Goal: Task Accomplishment & Management: Manage account settings

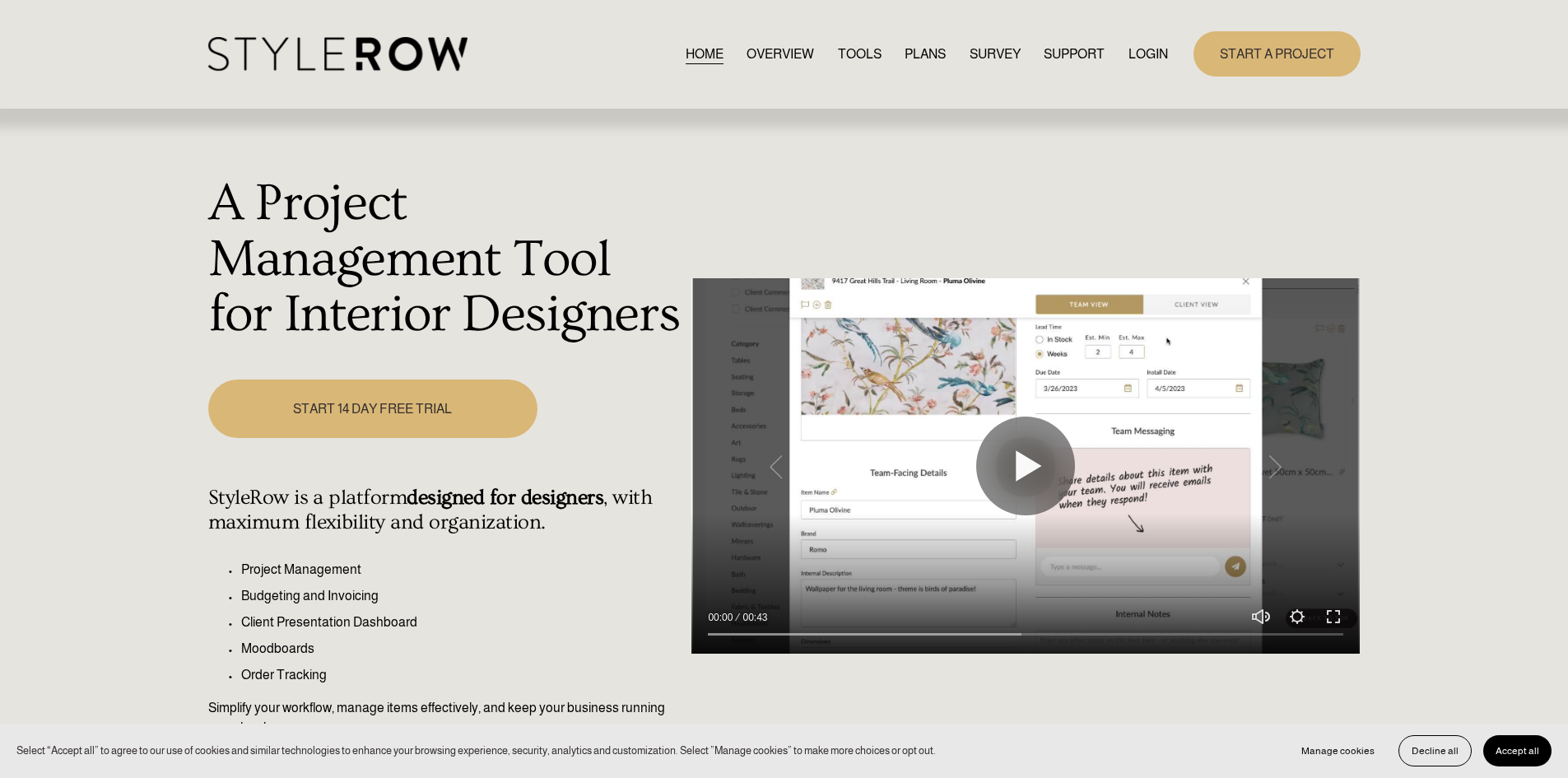
click at [1151, 46] on link "LOGIN" at bounding box center [1148, 54] width 40 height 22
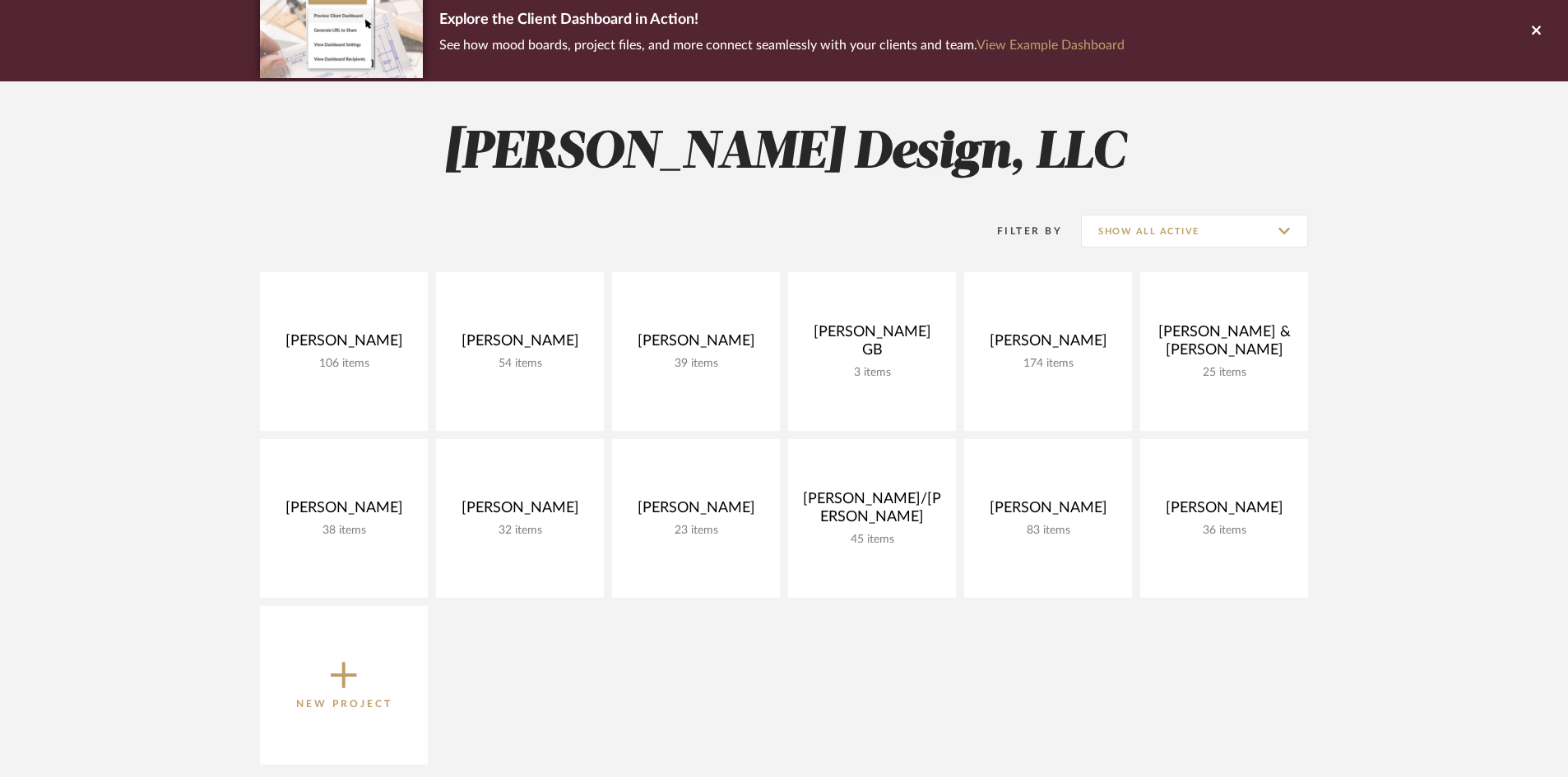
scroll to position [165, 0]
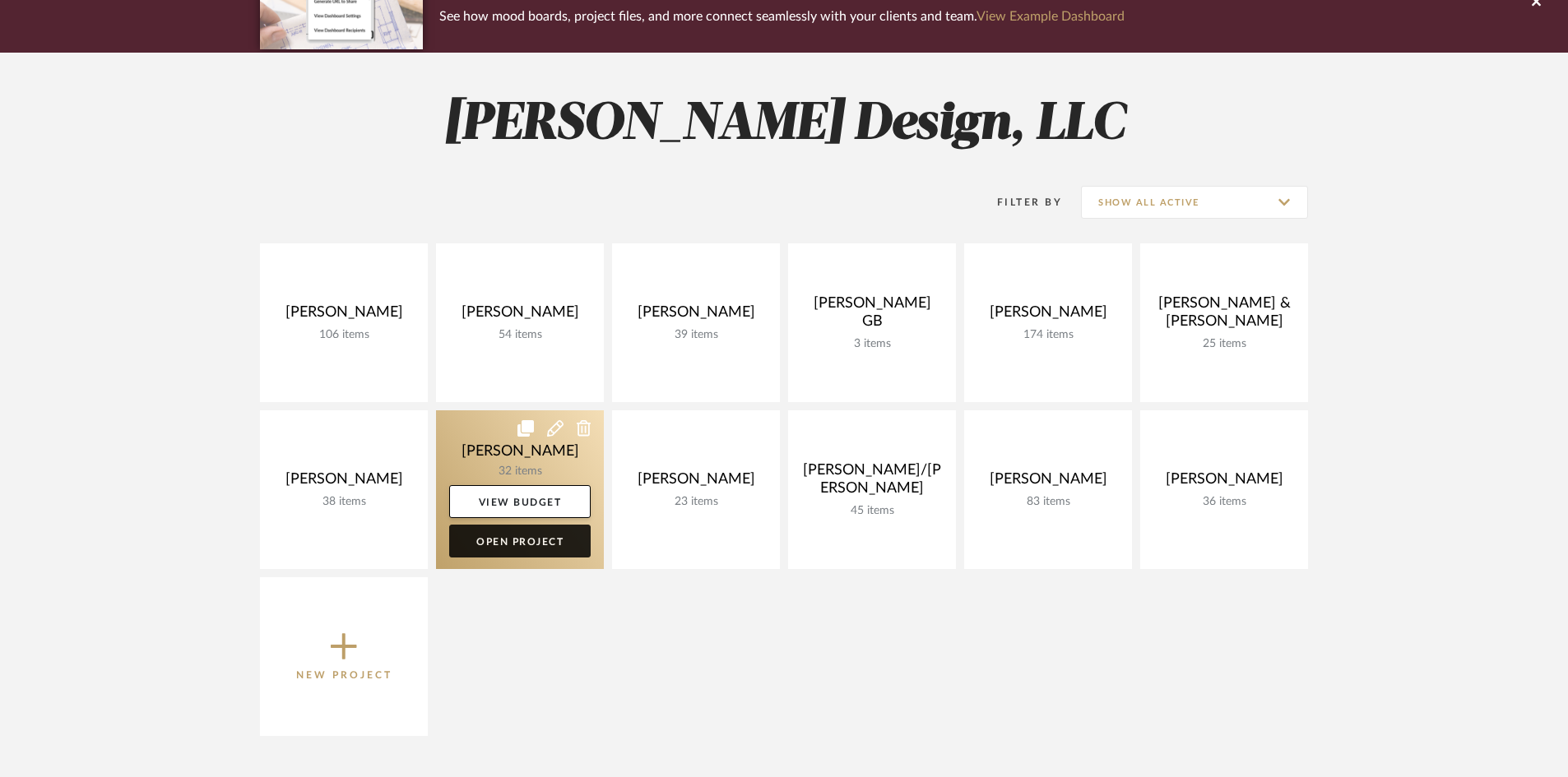
click at [517, 540] on link "Open Project" at bounding box center [520, 541] width 142 height 33
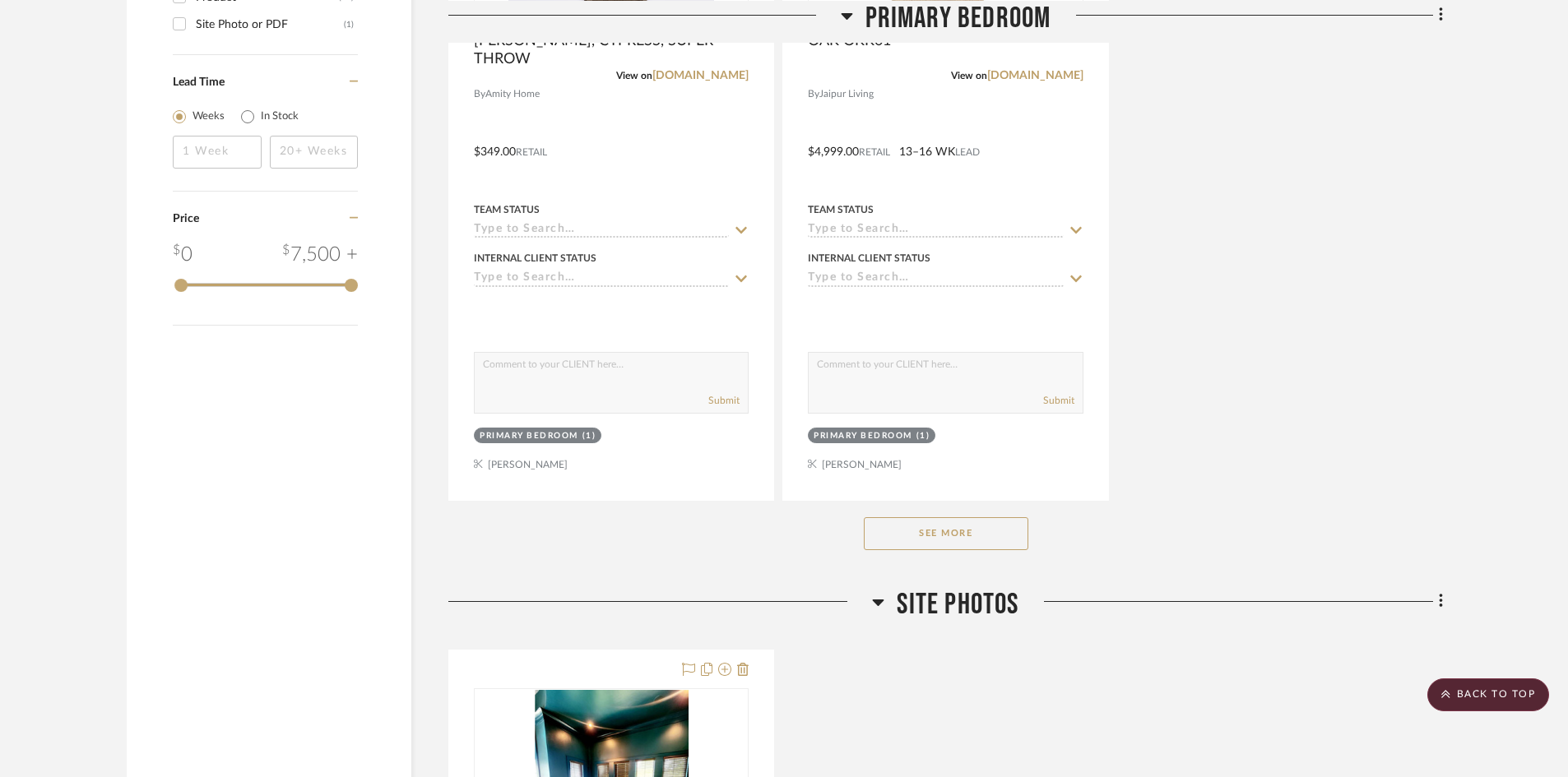
scroll to position [2303, 0]
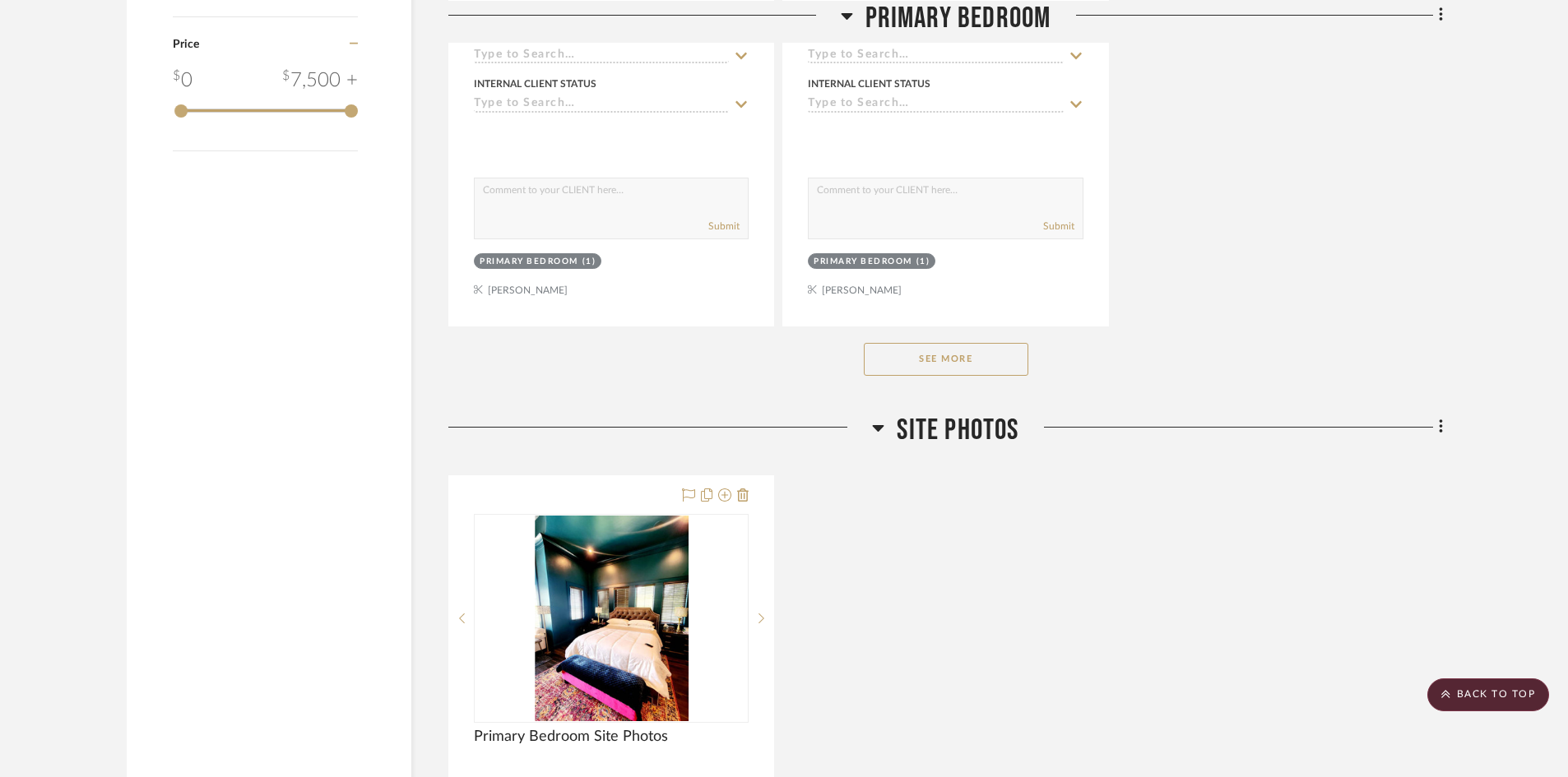
click at [988, 367] on button "See More" at bounding box center [946, 359] width 165 height 33
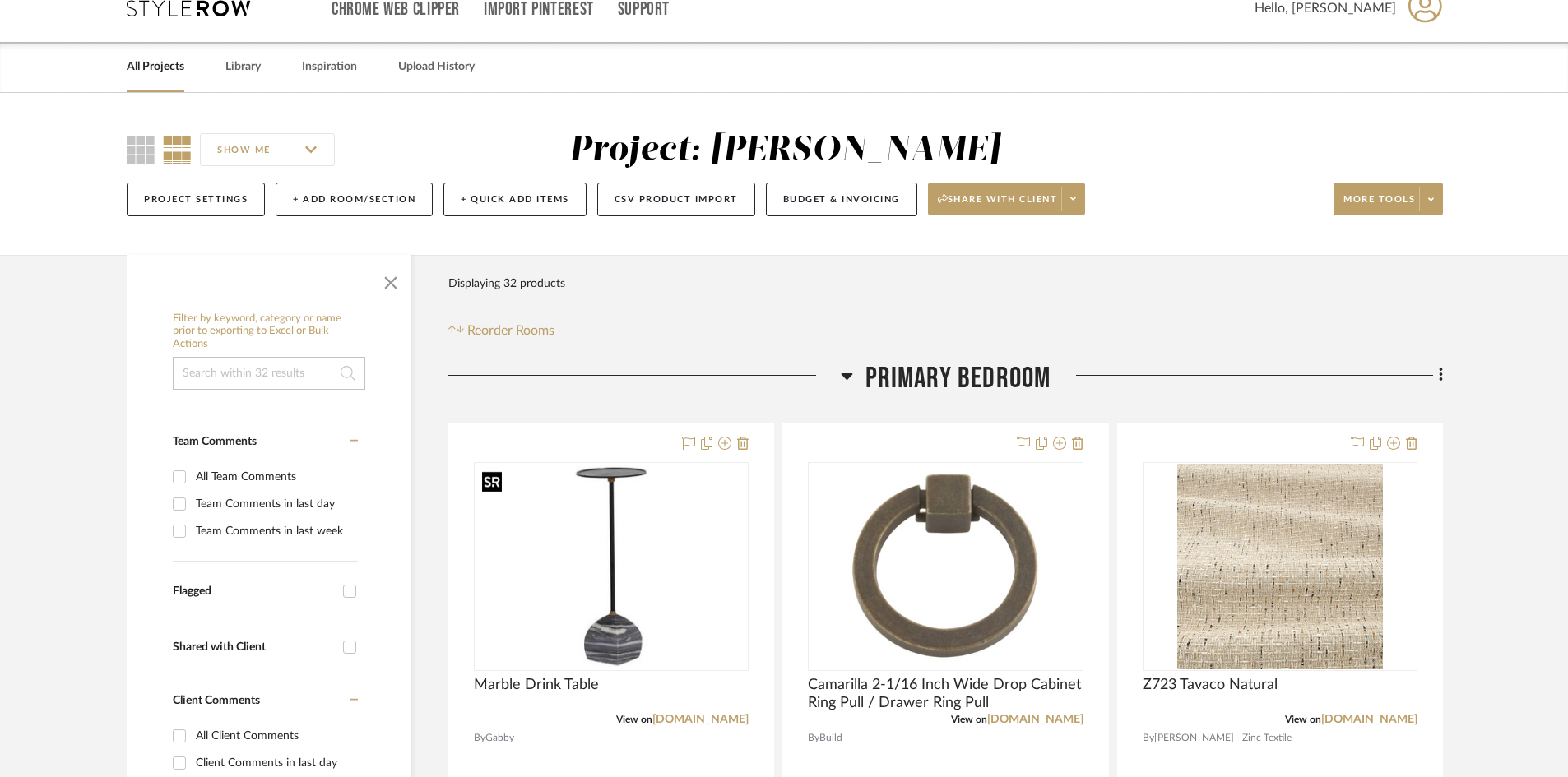
scroll to position [0, 0]
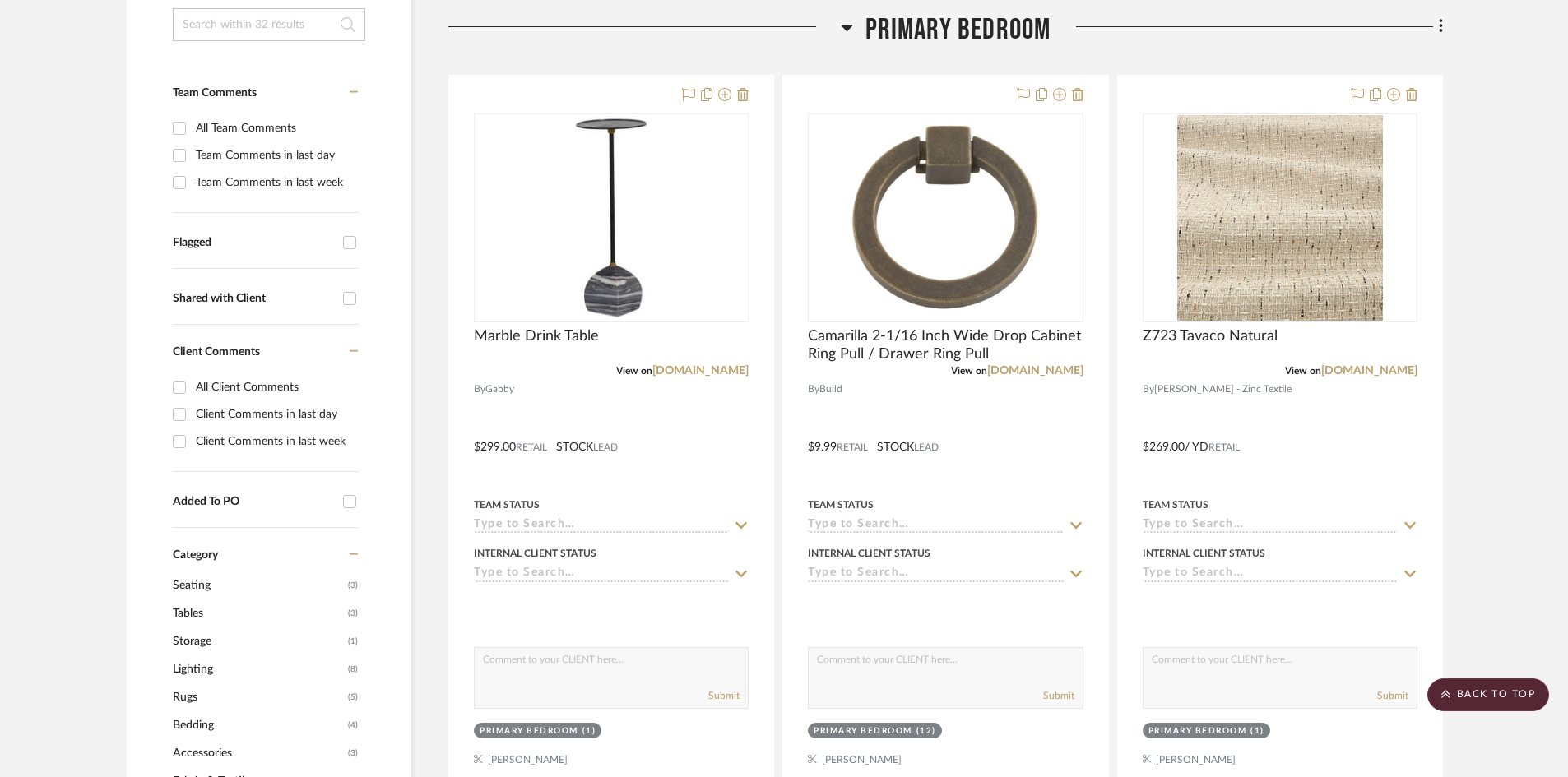
scroll to position [411, 0]
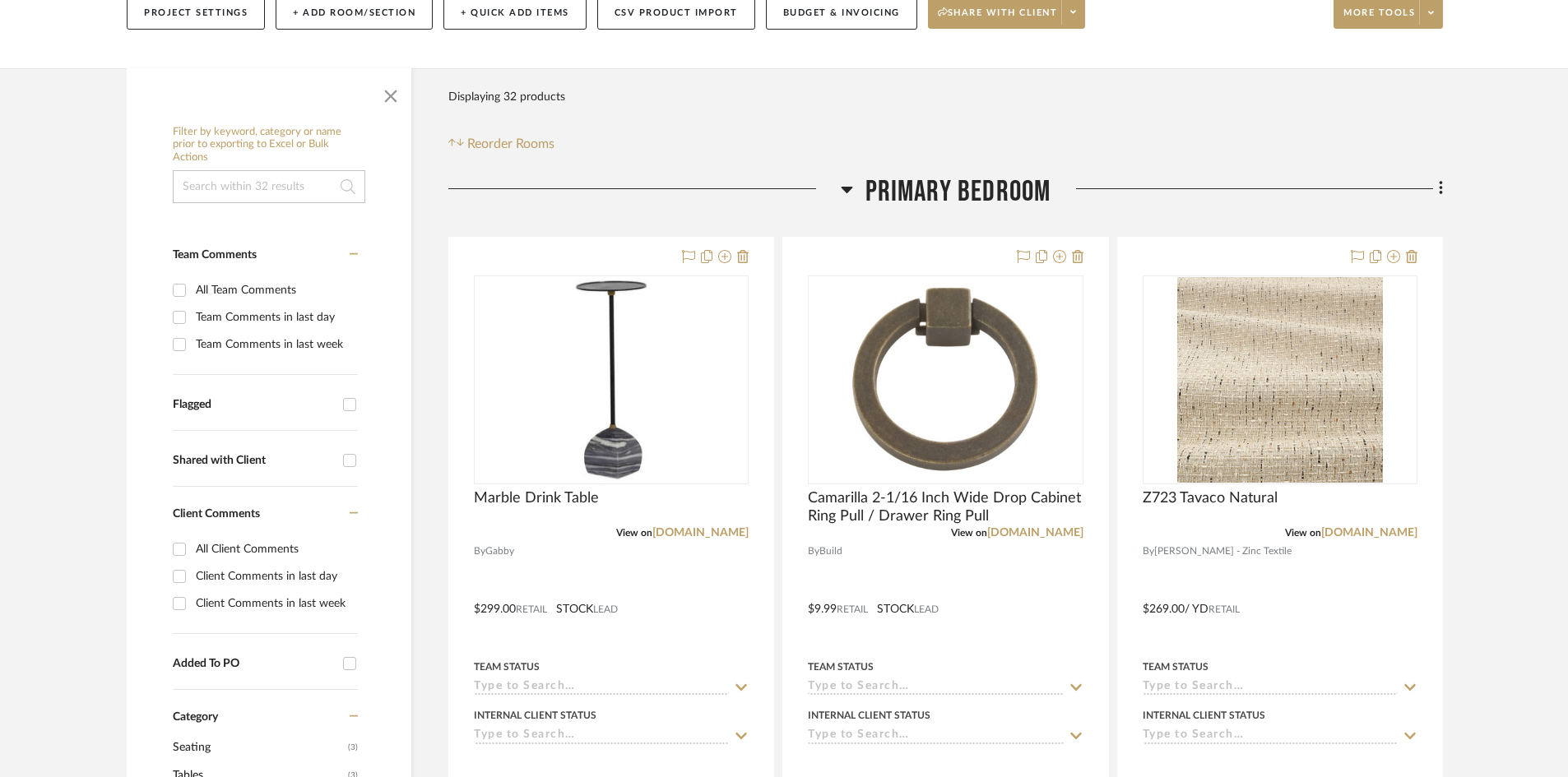
scroll to position [247, 0]
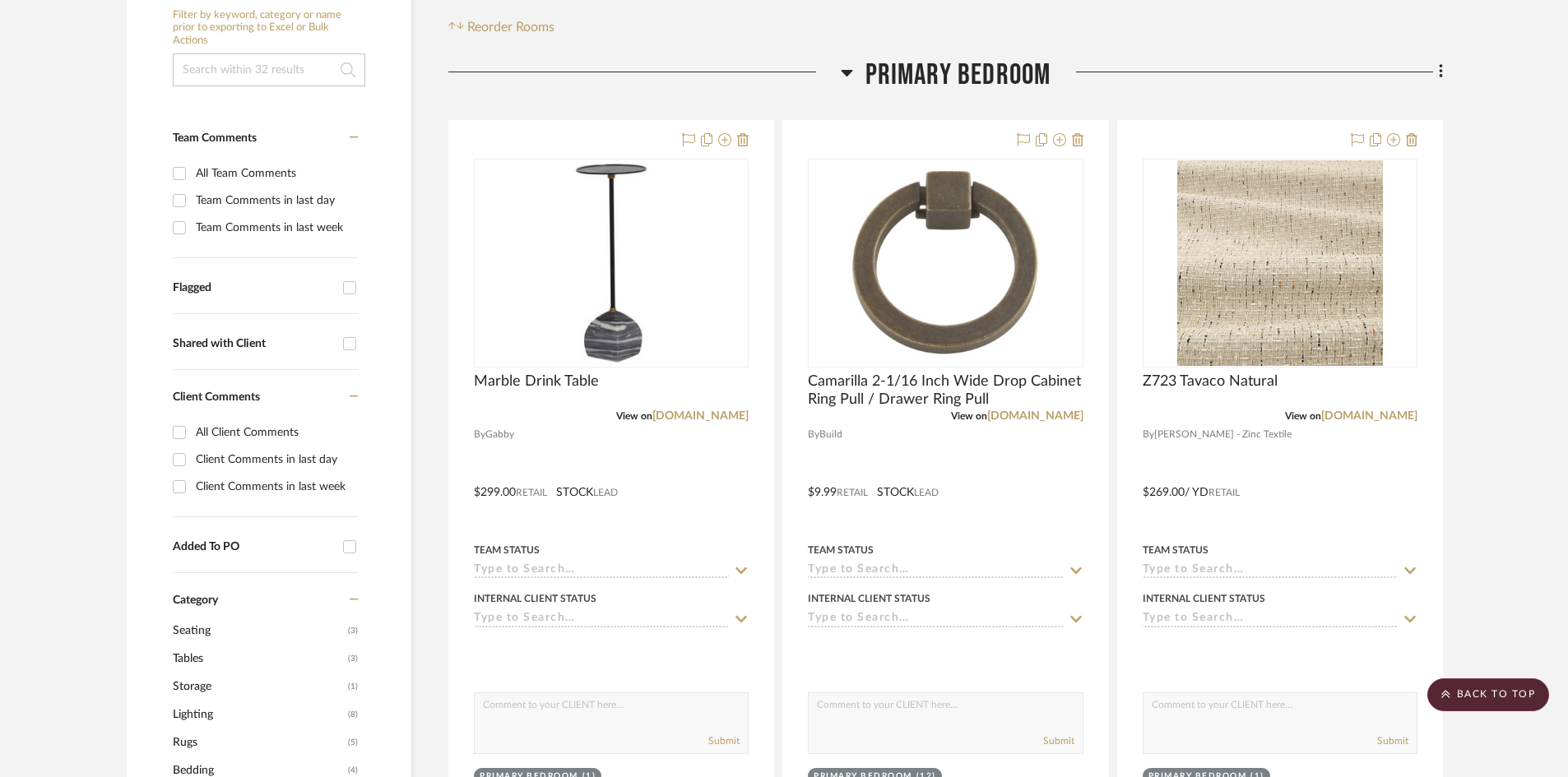
scroll to position [0, 0]
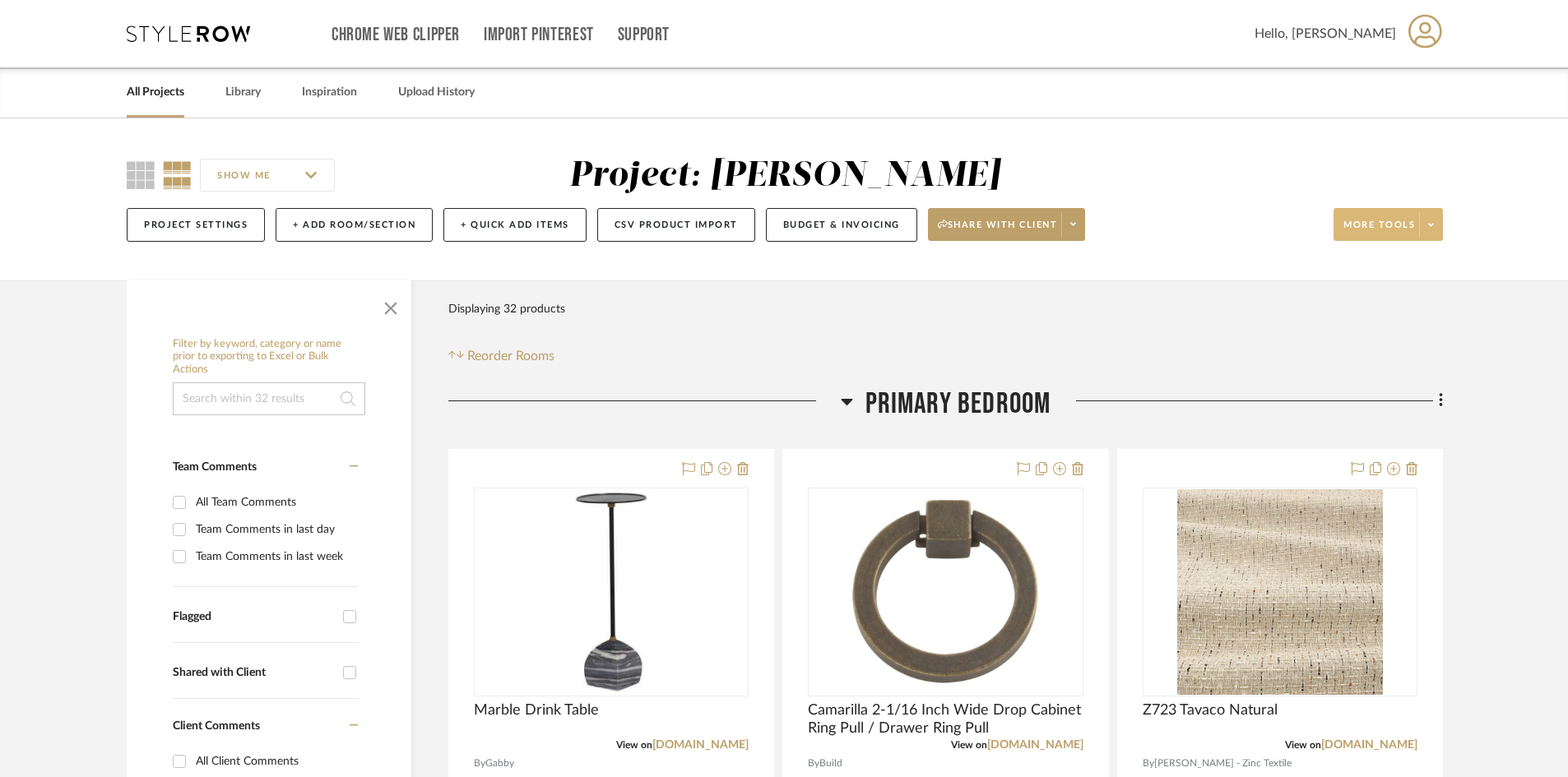
click at [1434, 229] on icon at bounding box center [1431, 225] width 6 height 9
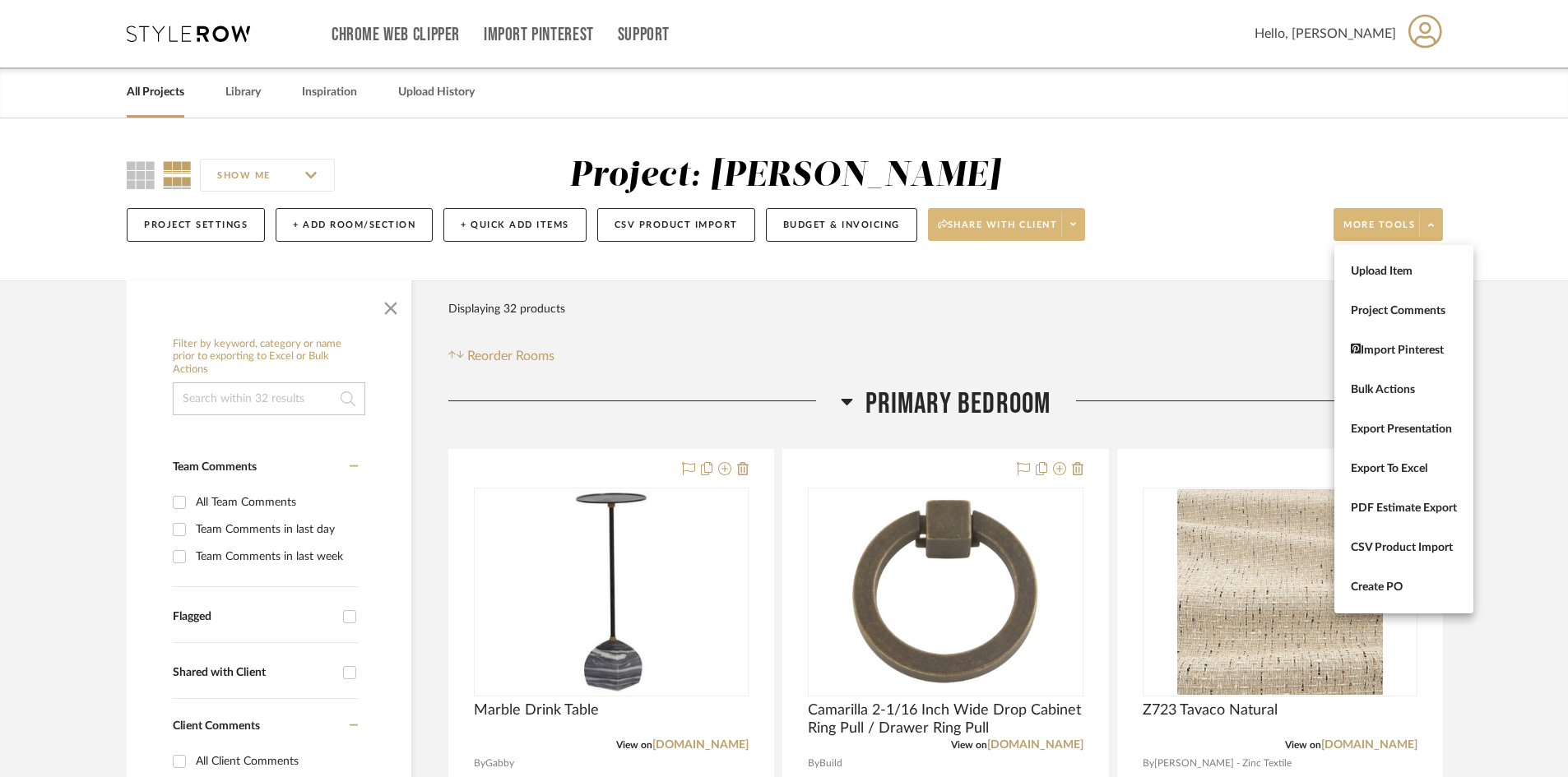
click at [1071, 225] on div at bounding box center [784, 388] width 1568 height 777
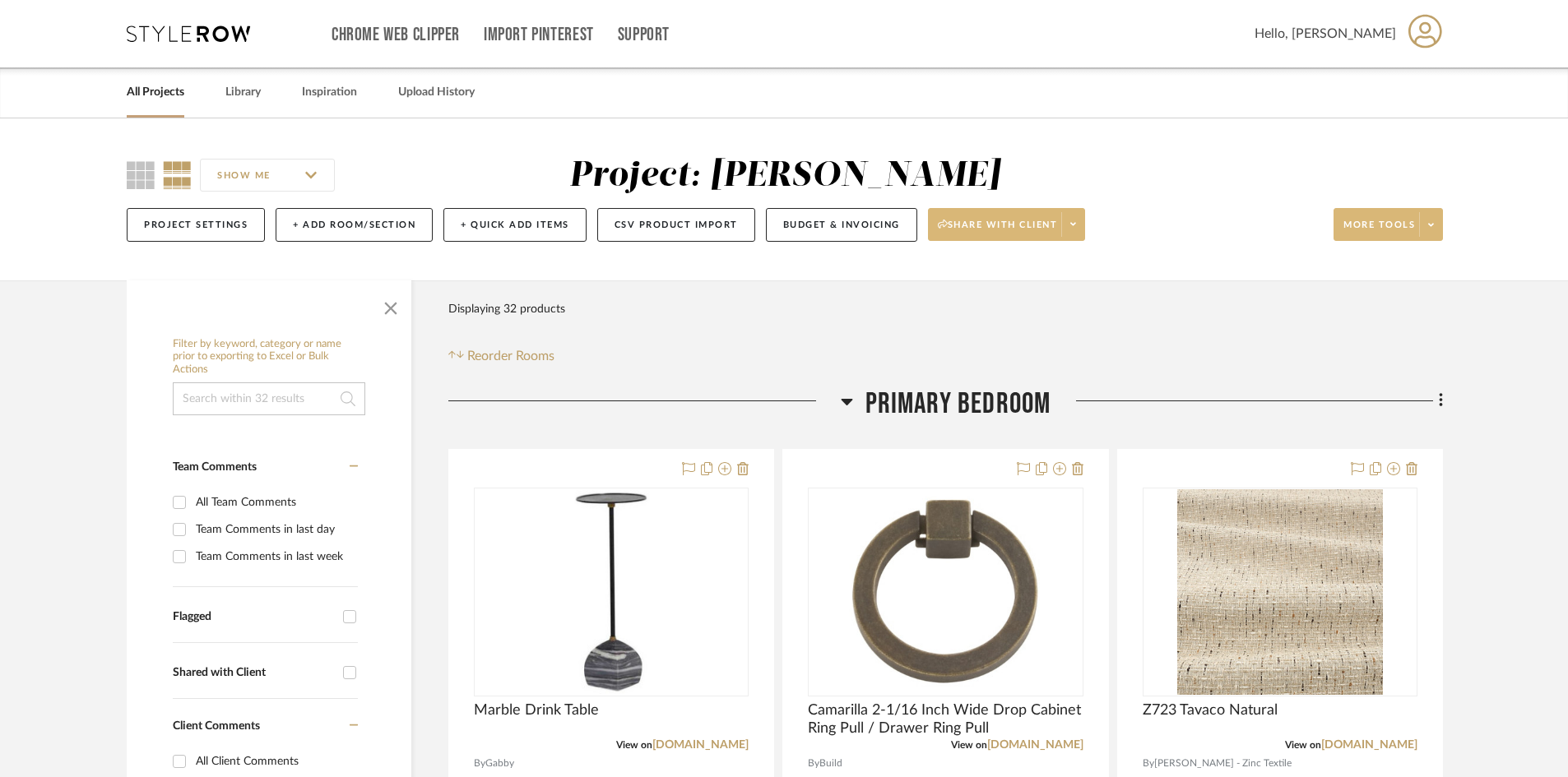
click at [1076, 225] on icon at bounding box center [1073, 225] width 6 height 3
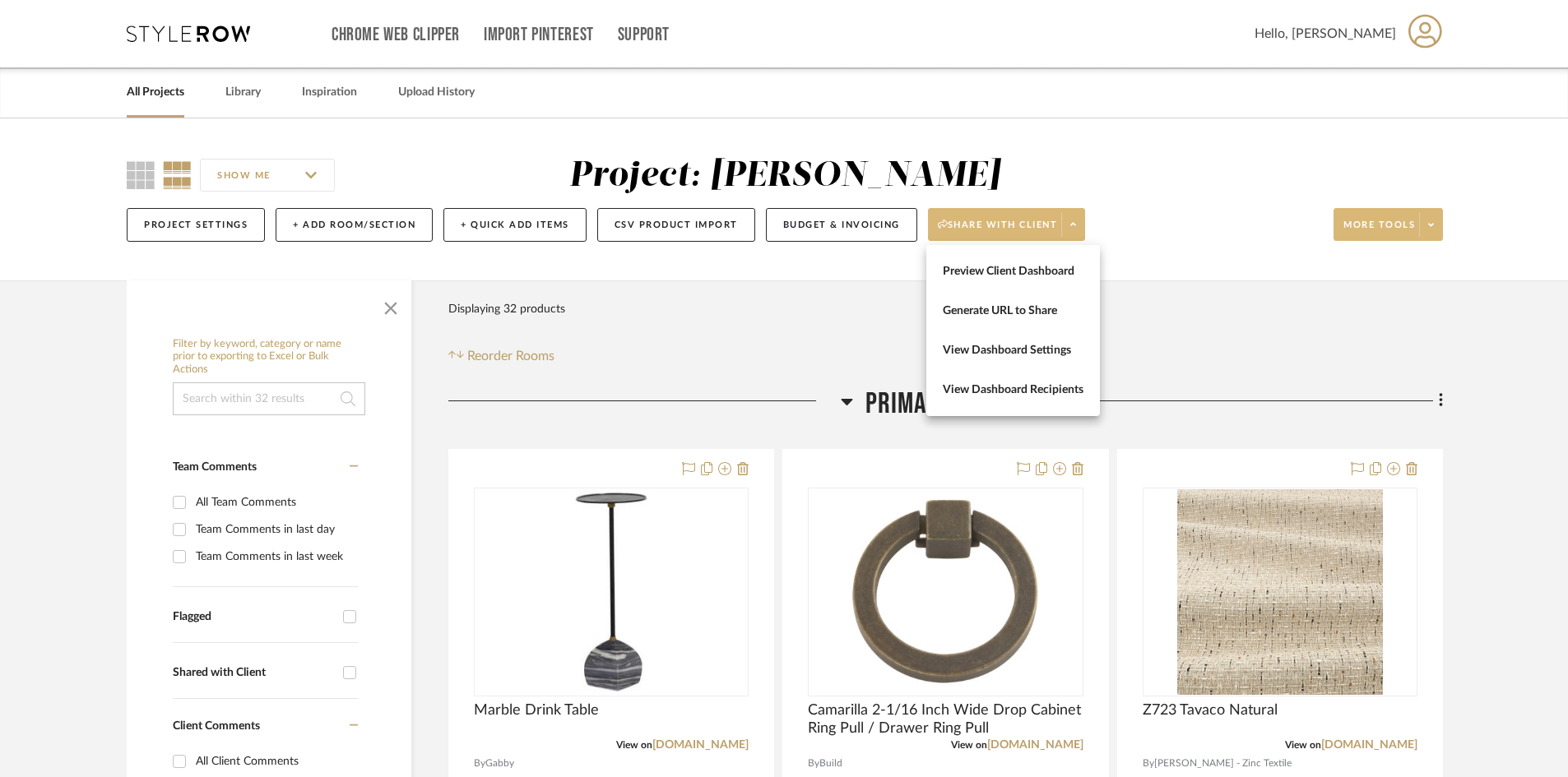
click at [1047, 276] on span "Preview Client Dashboard" at bounding box center [1013, 272] width 141 height 14
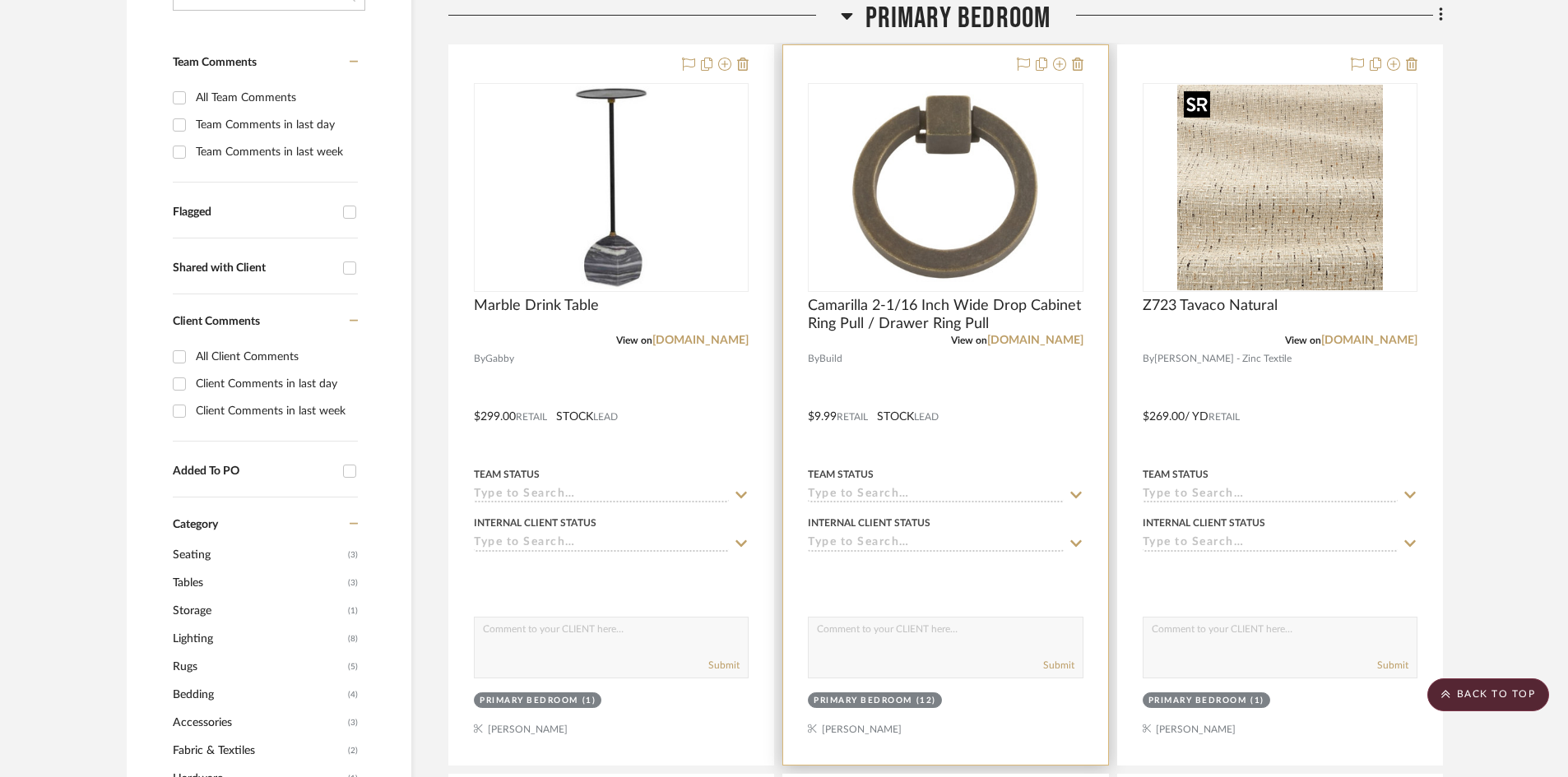
scroll to position [411, 0]
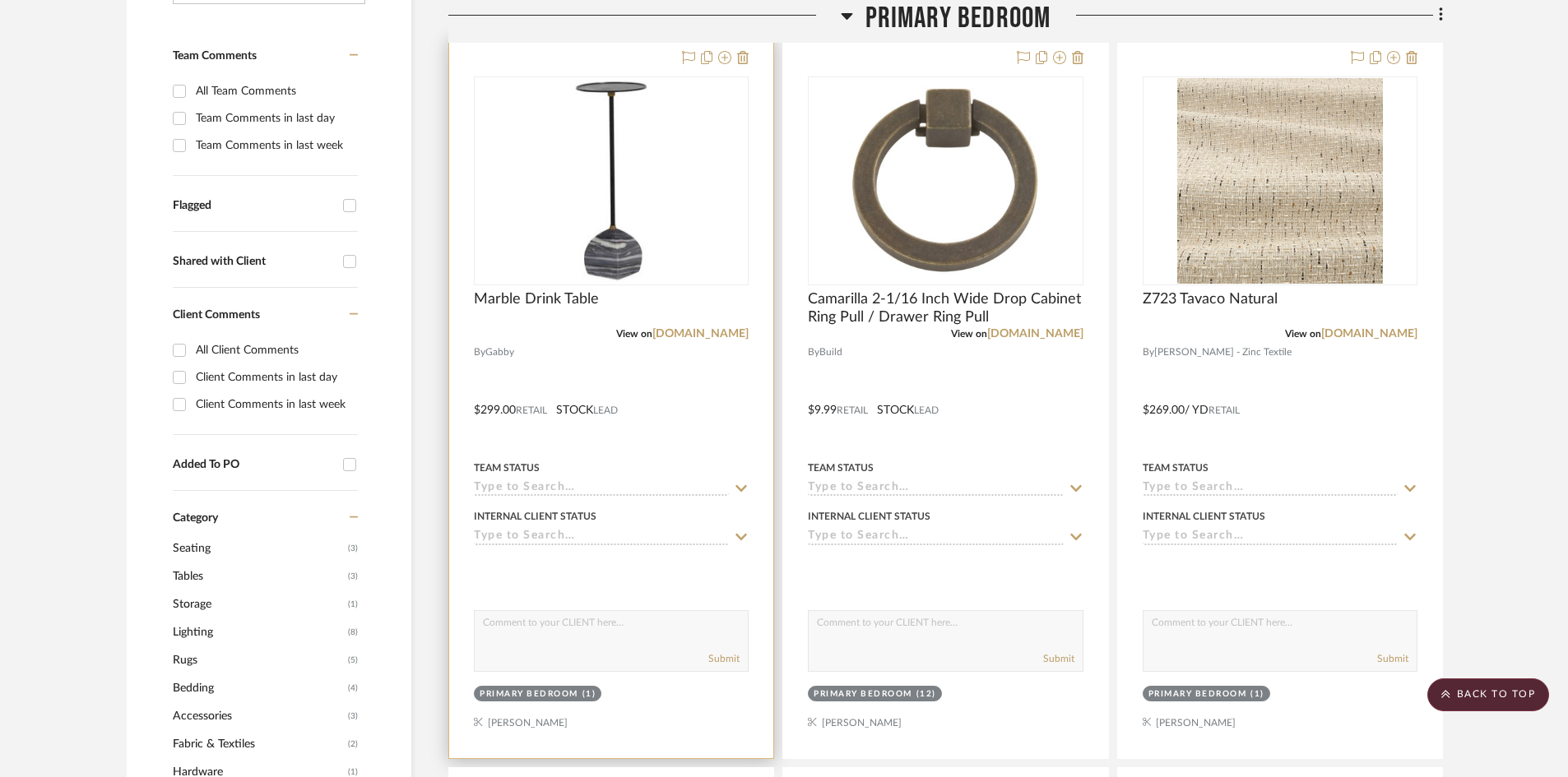
click at [632, 375] on div at bounding box center [612, 399] width 324 height 720
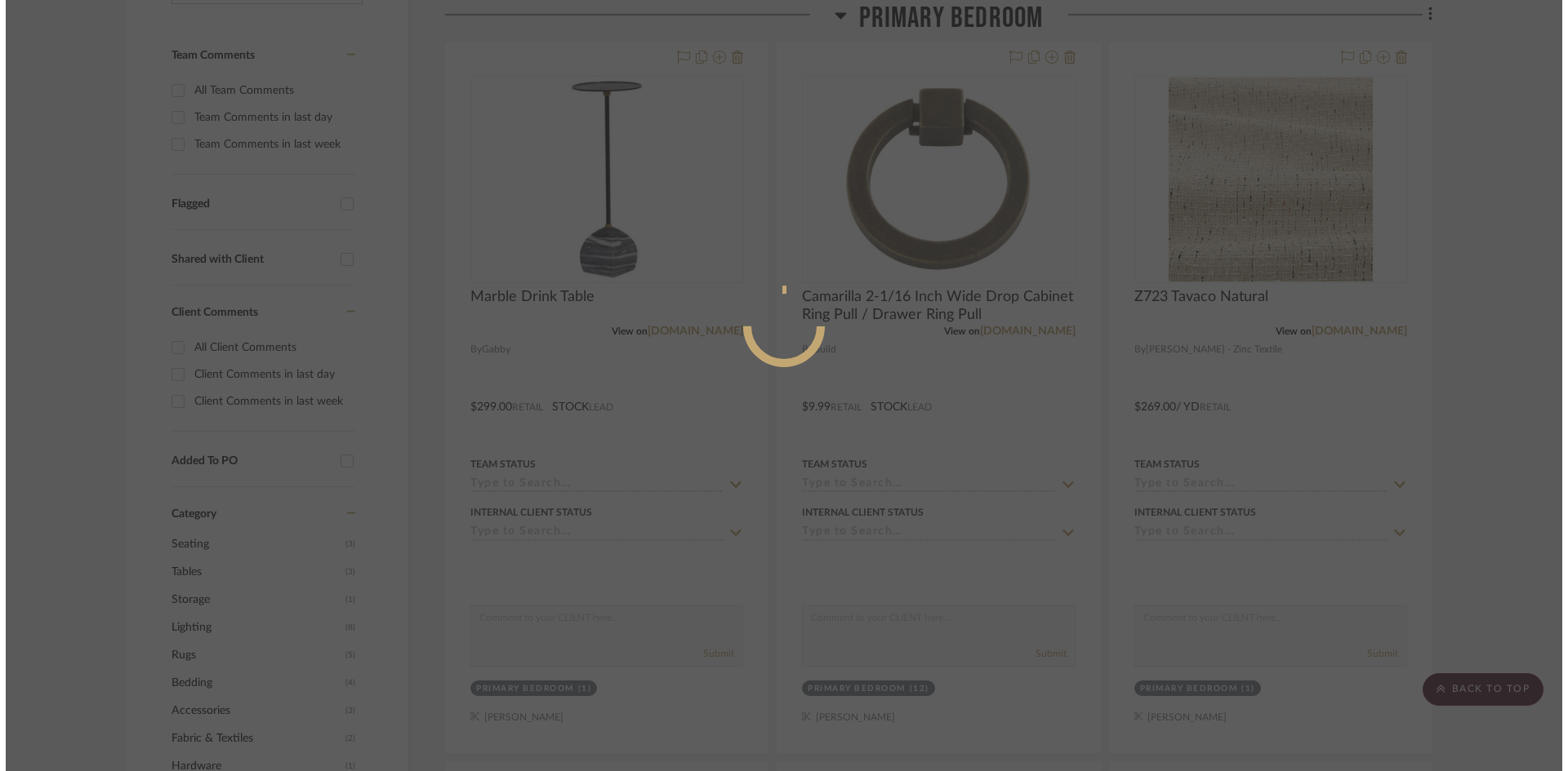
scroll to position [0, 0]
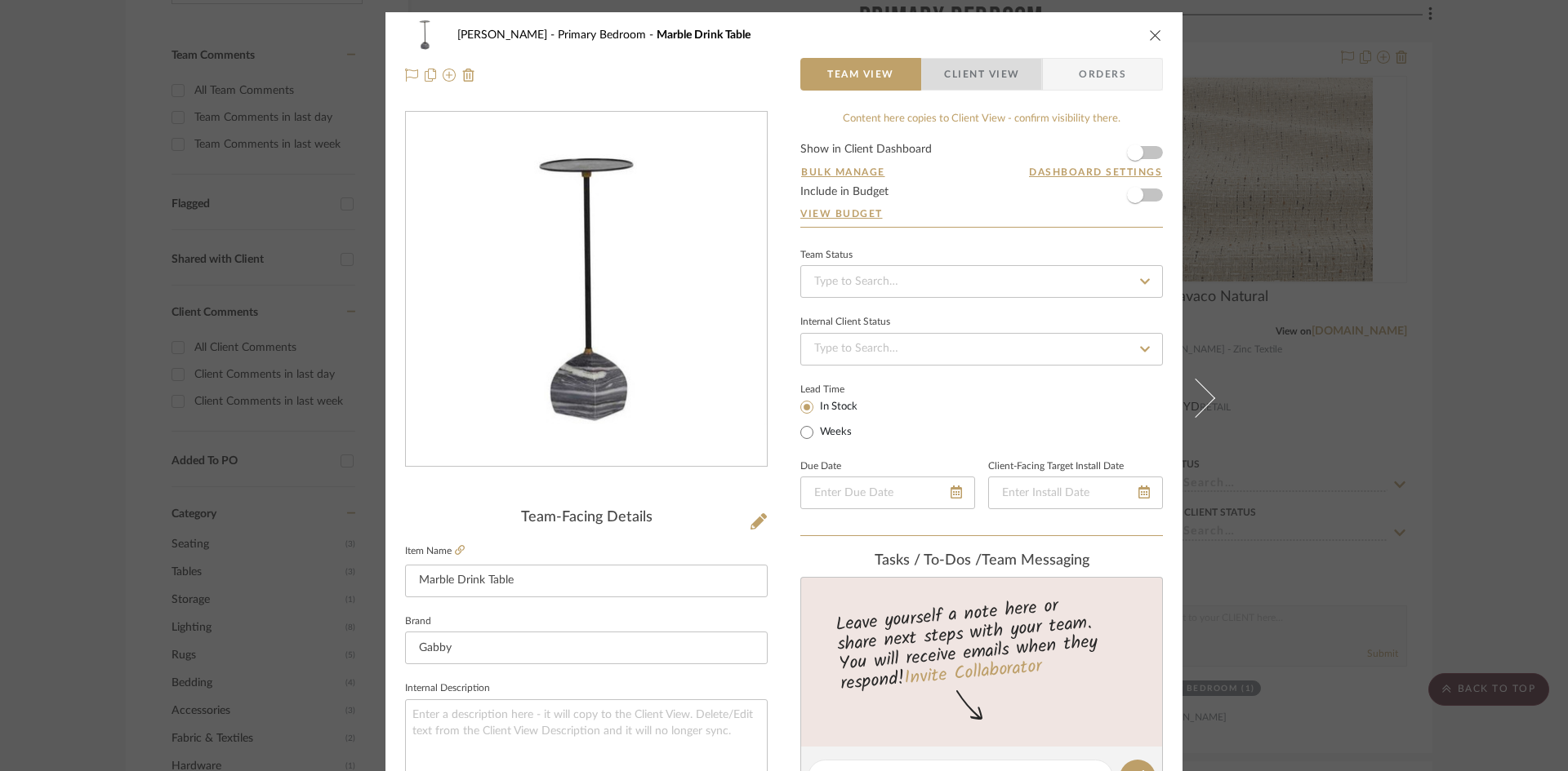
click at [966, 78] on span "Client View" at bounding box center [982, 74] width 75 height 33
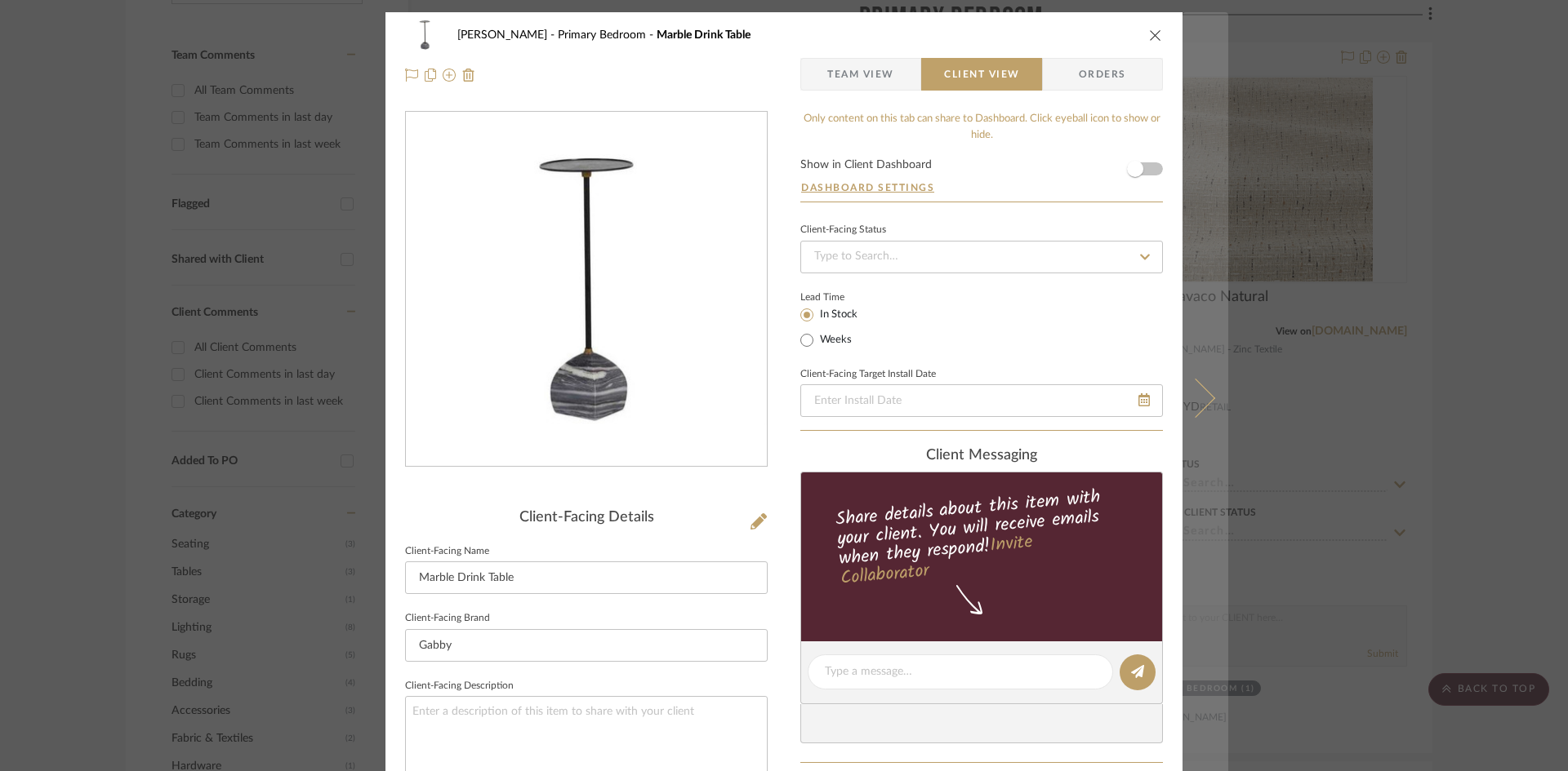
click at [1192, 404] on icon at bounding box center [1195, 397] width 39 height 39
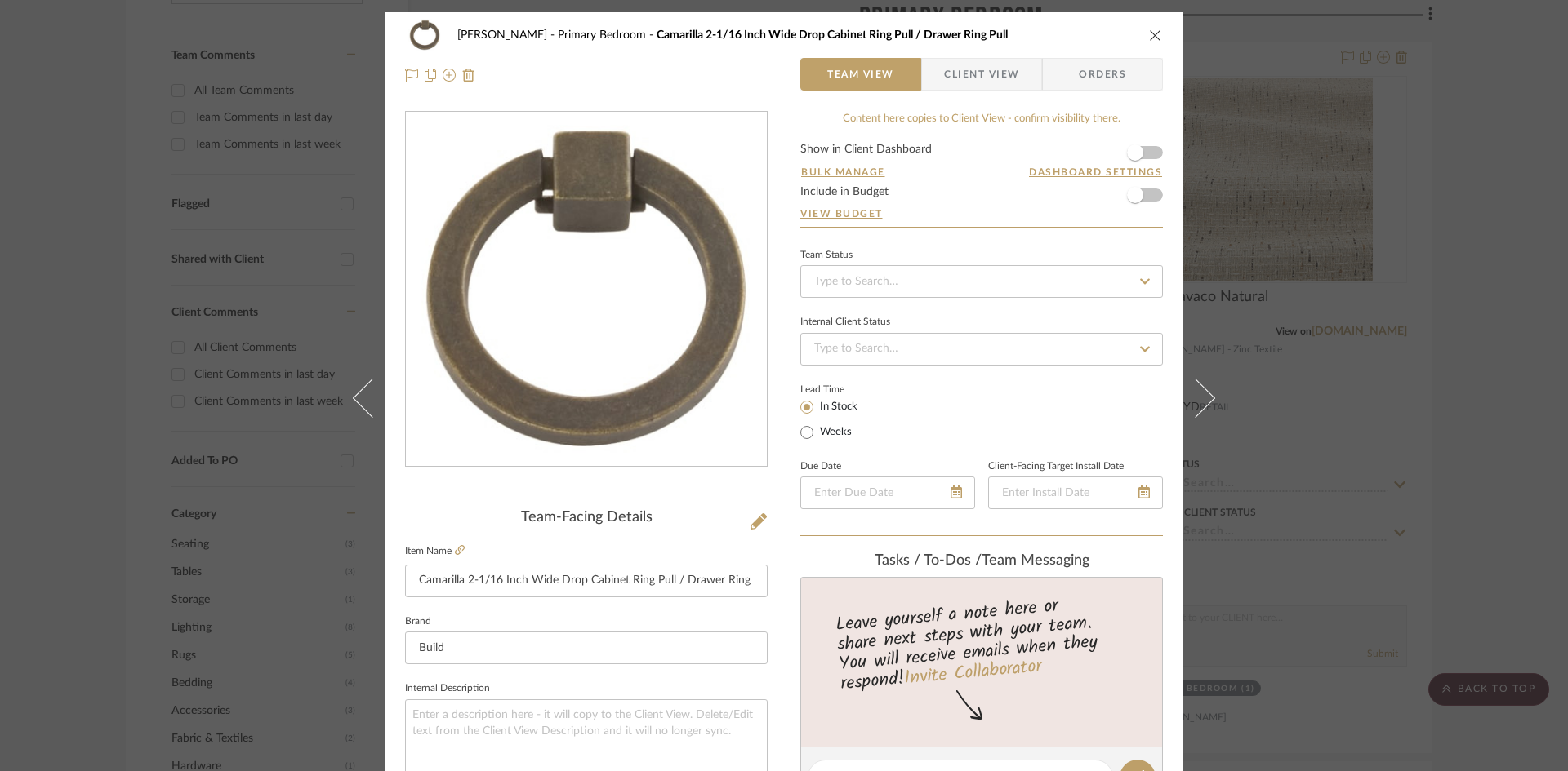
click at [988, 73] on span "Client View" at bounding box center [982, 74] width 75 height 33
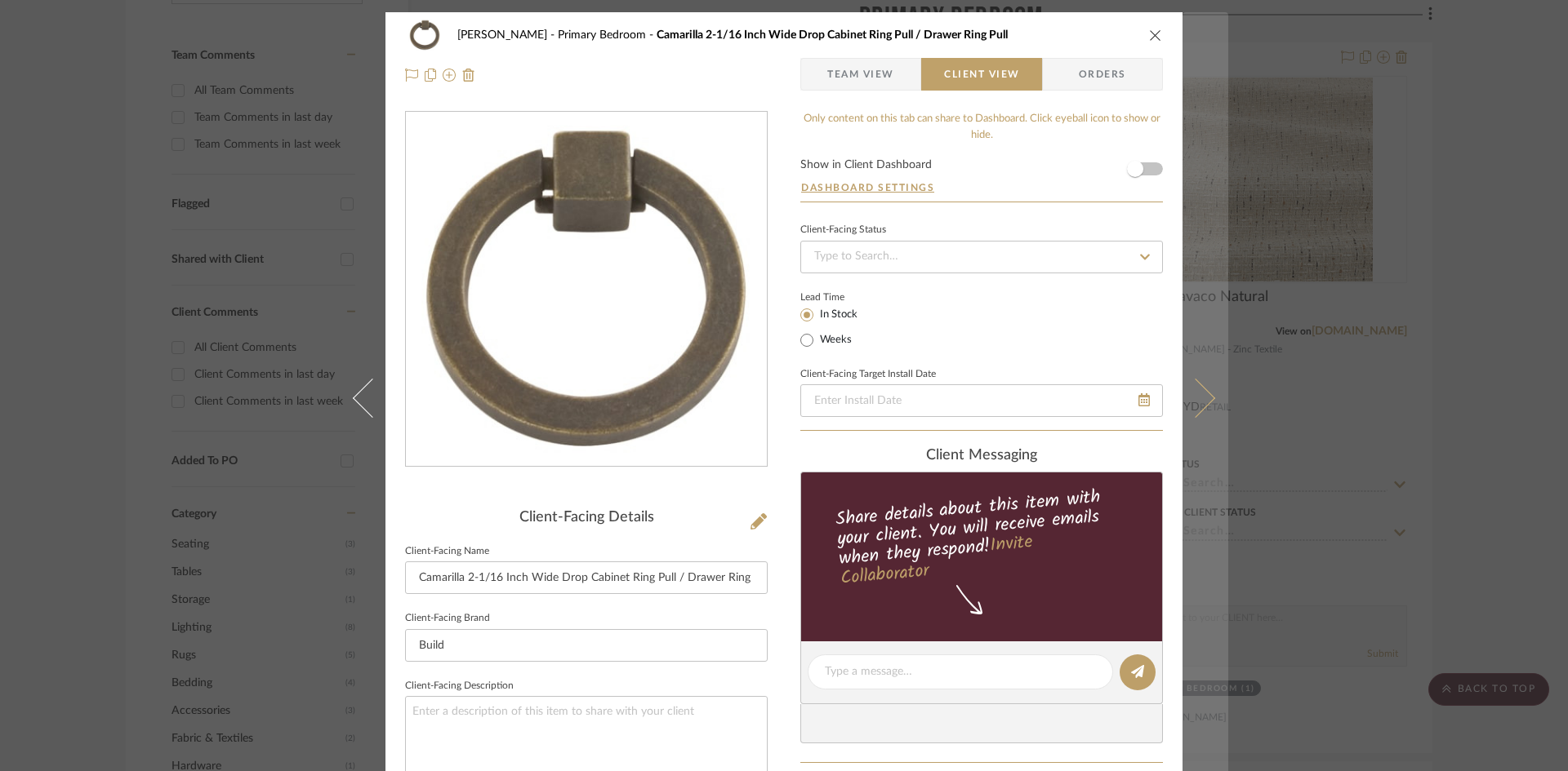
click at [1194, 387] on icon at bounding box center [1195, 397] width 39 height 39
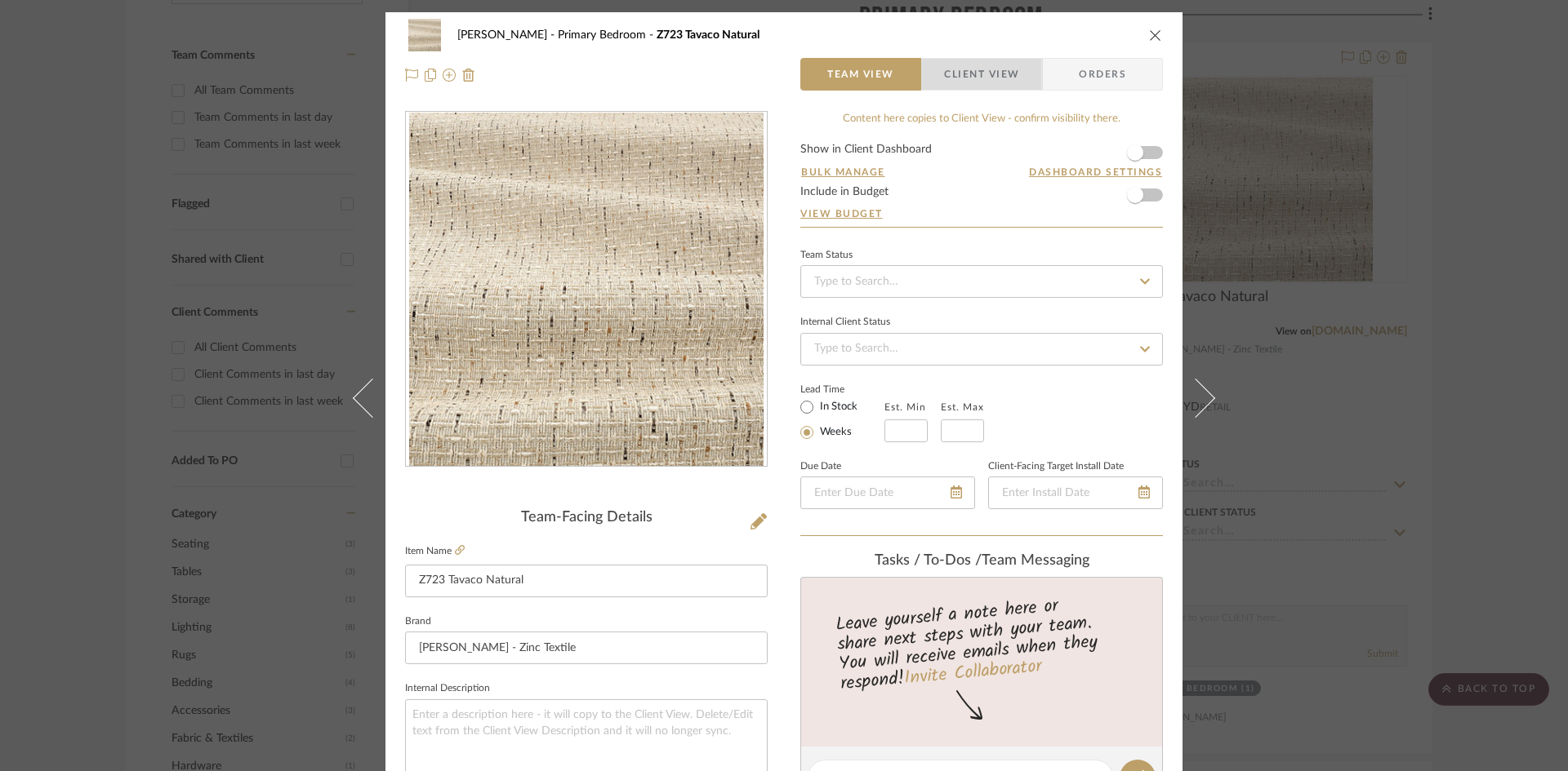
click at [986, 73] on span "Client View" at bounding box center [982, 74] width 75 height 33
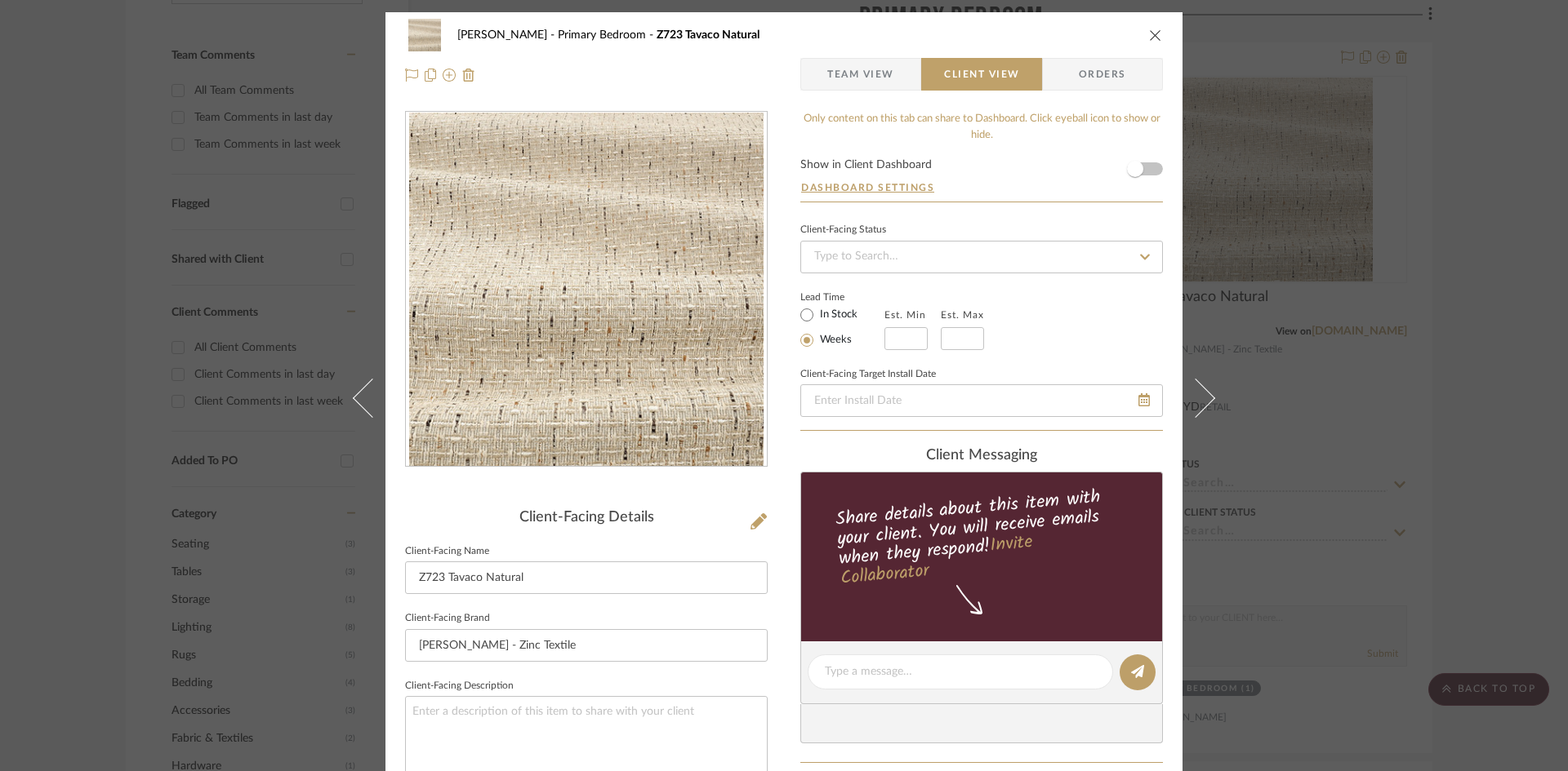
click at [873, 78] on span "Team View" at bounding box center [861, 74] width 67 height 33
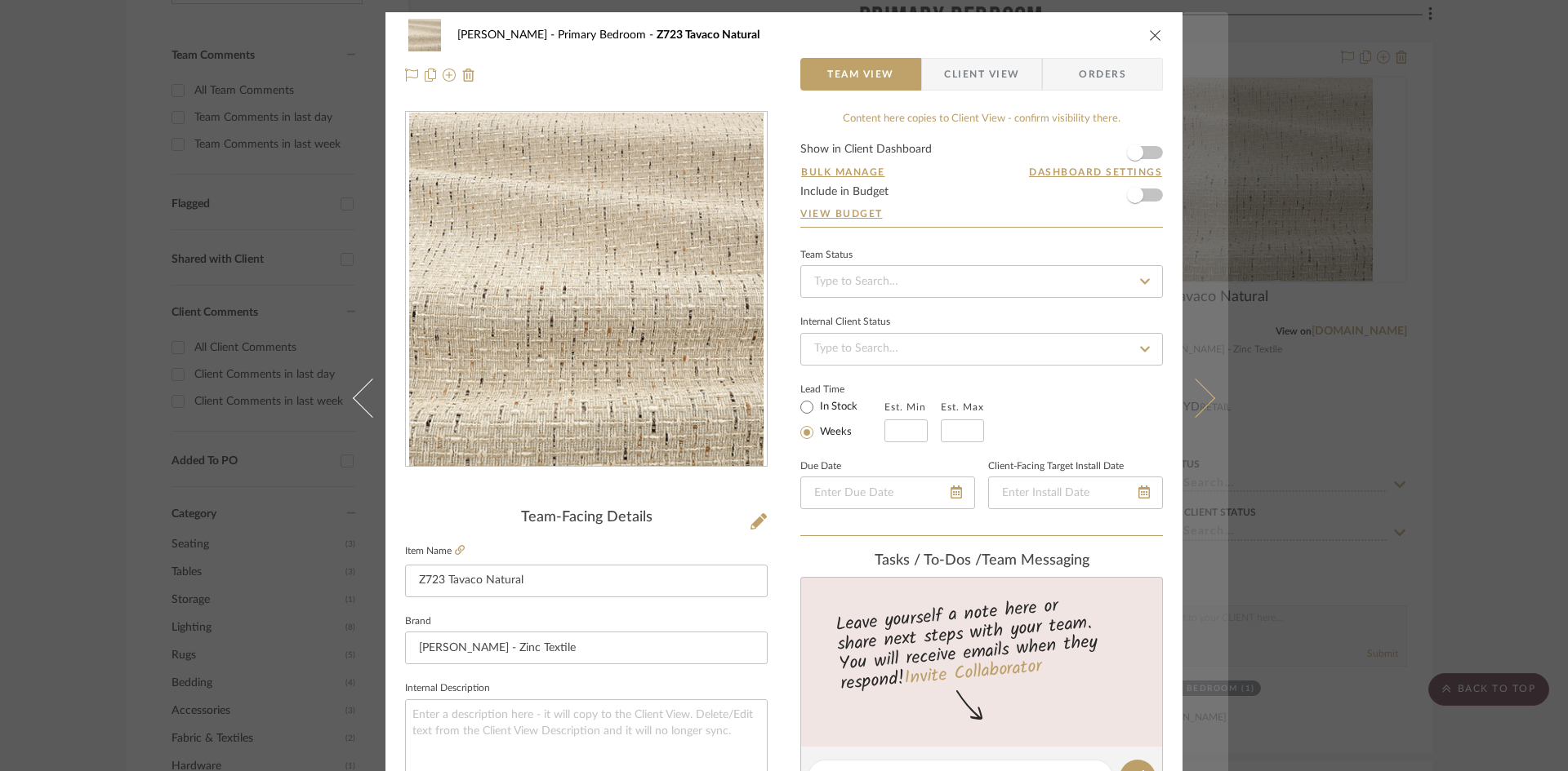
click at [1194, 403] on icon at bounding box center [1195, 397] width 39 height 39
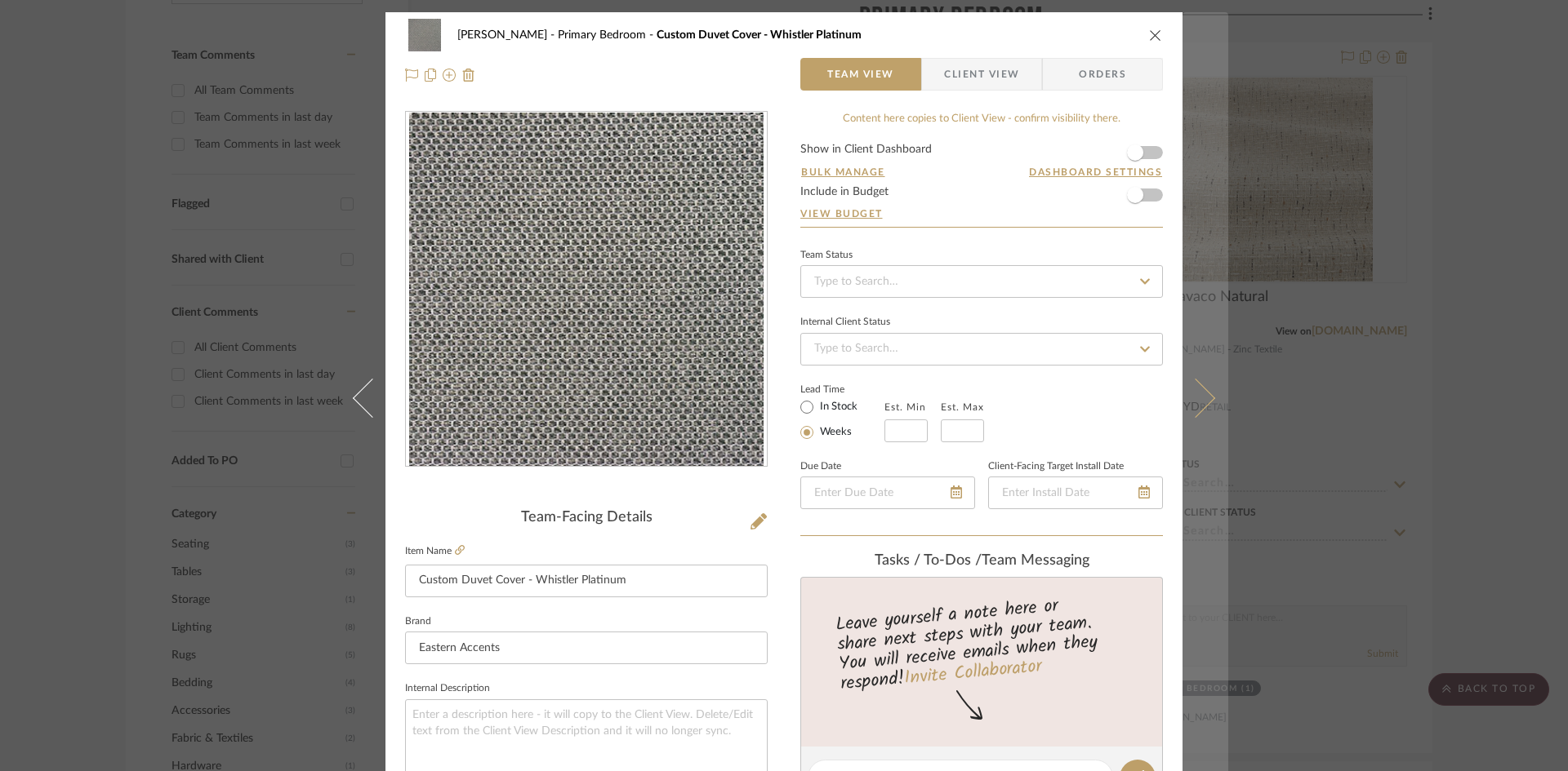
click at [1199, 395] on icon at bounding box center [1195, 397] width 39 height 39
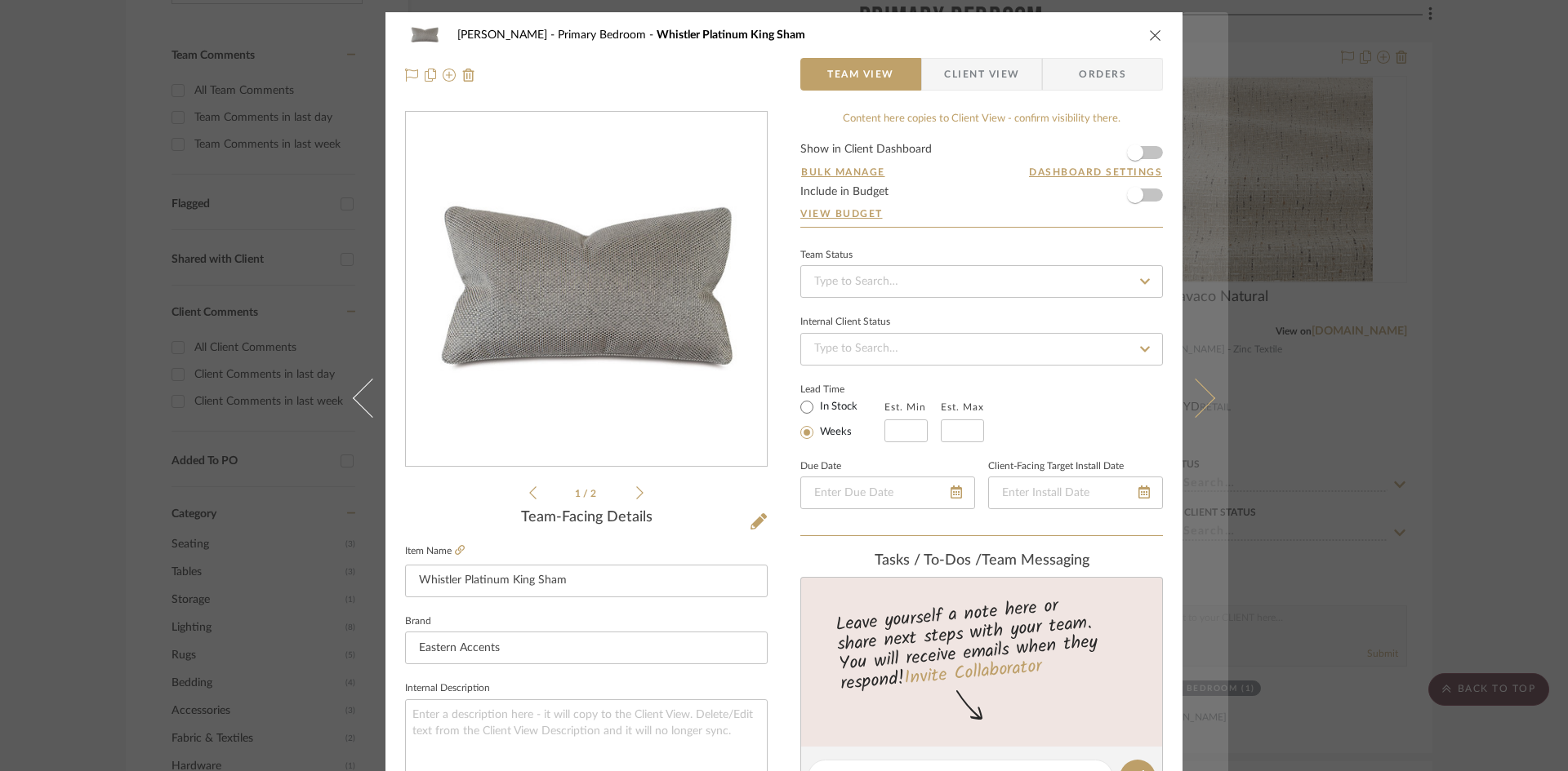
click at [1202, 391] on icon at bounding box center [1195, 397] width 39 height 39
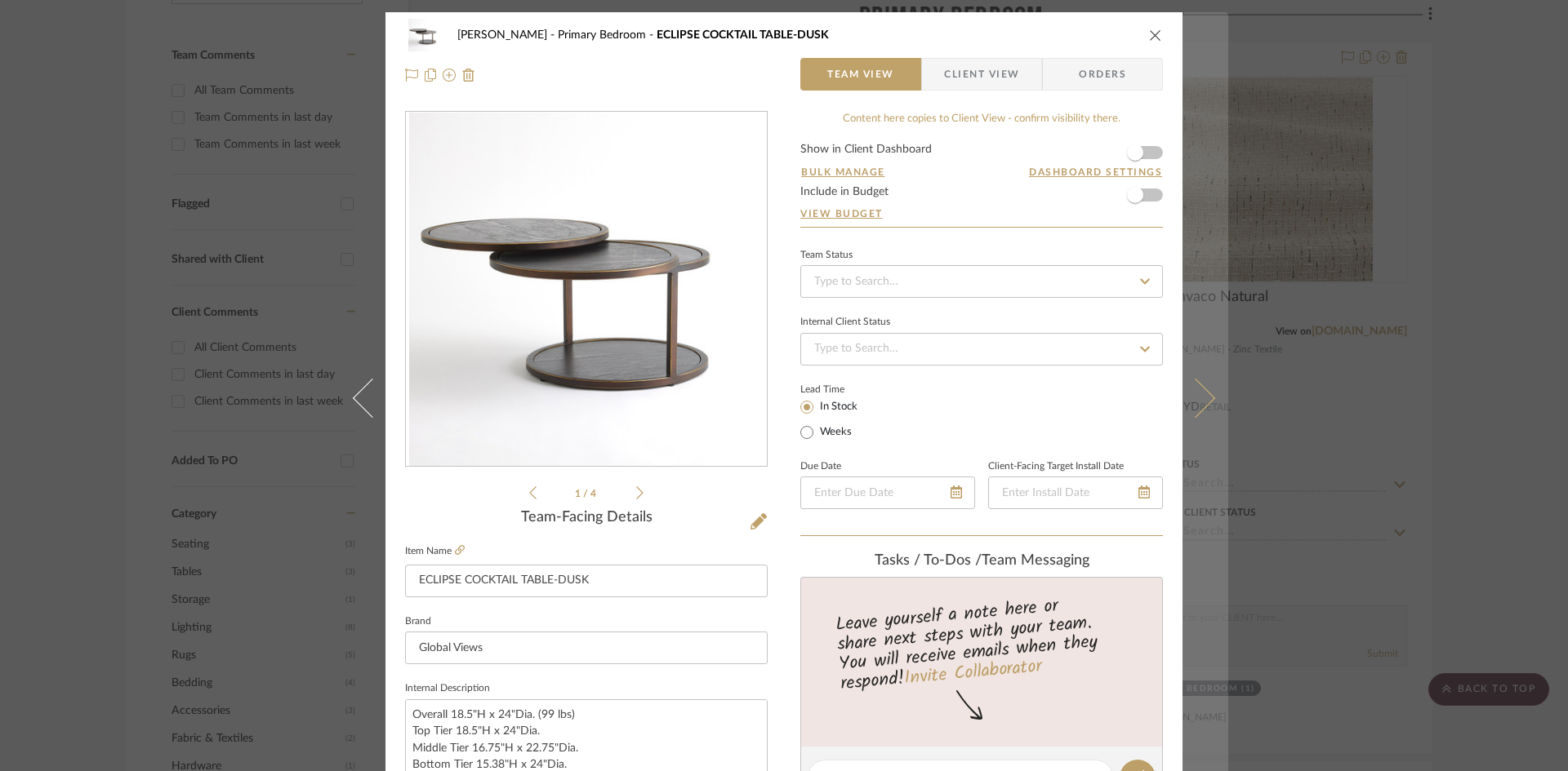
click at [1190, 409] on icon at bounding box center [1195, 397] width 39 height 39
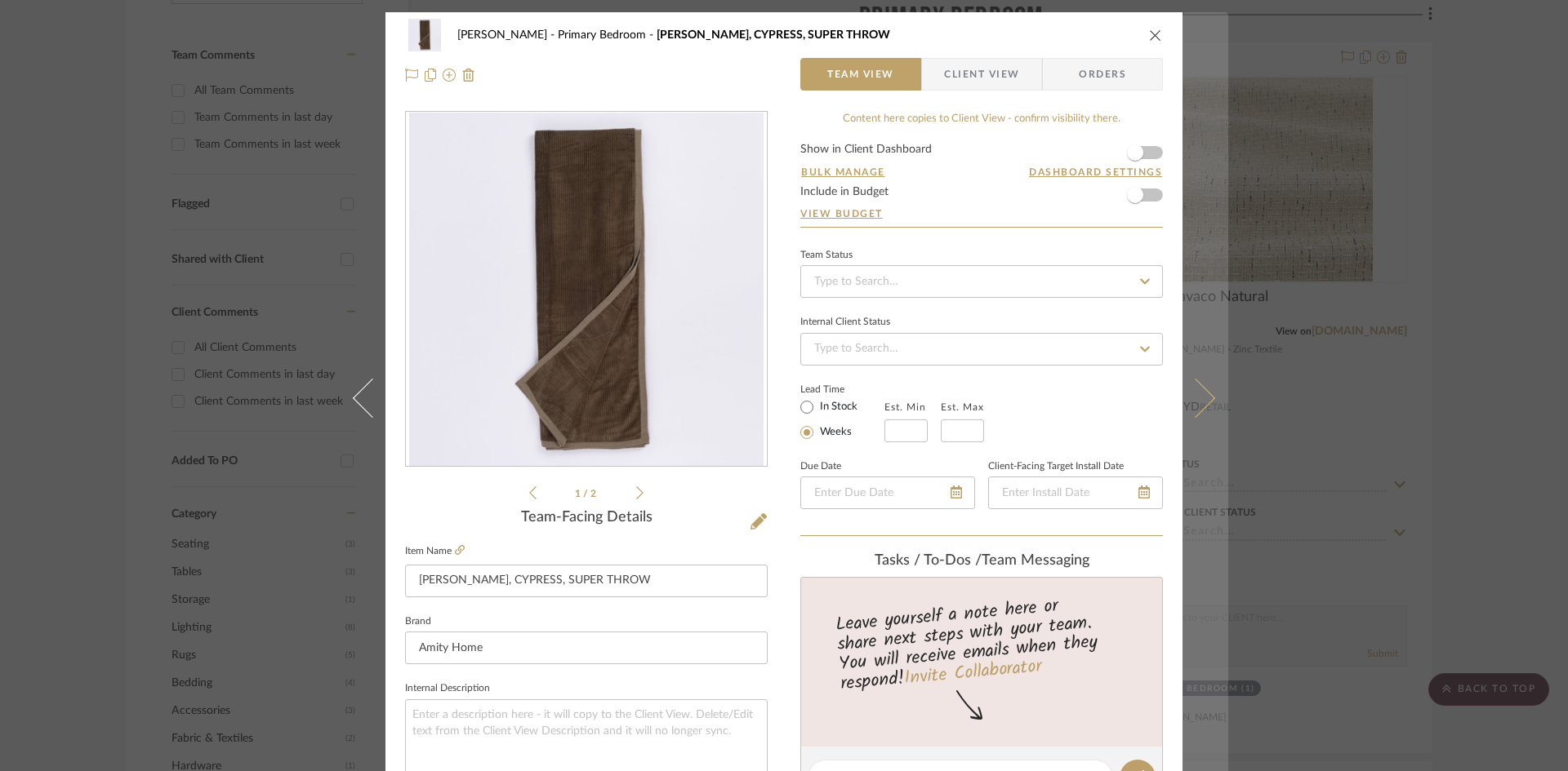
click at [1195, 391] on icon at bounding box center [1195, 397] width 39 height 39
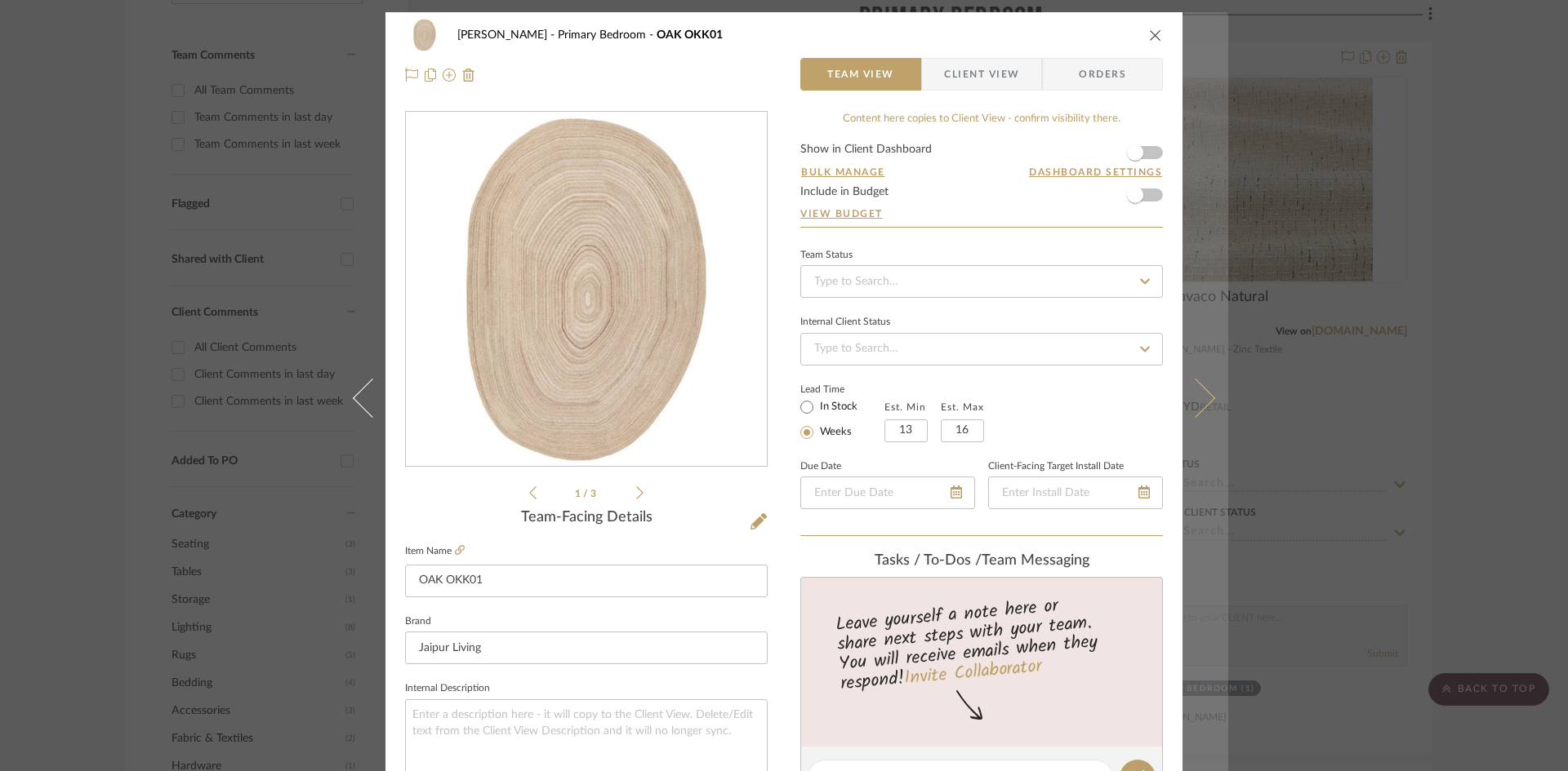
click at [1191, 403] on icon at bounding box center [1195, 397] width 39 height 39
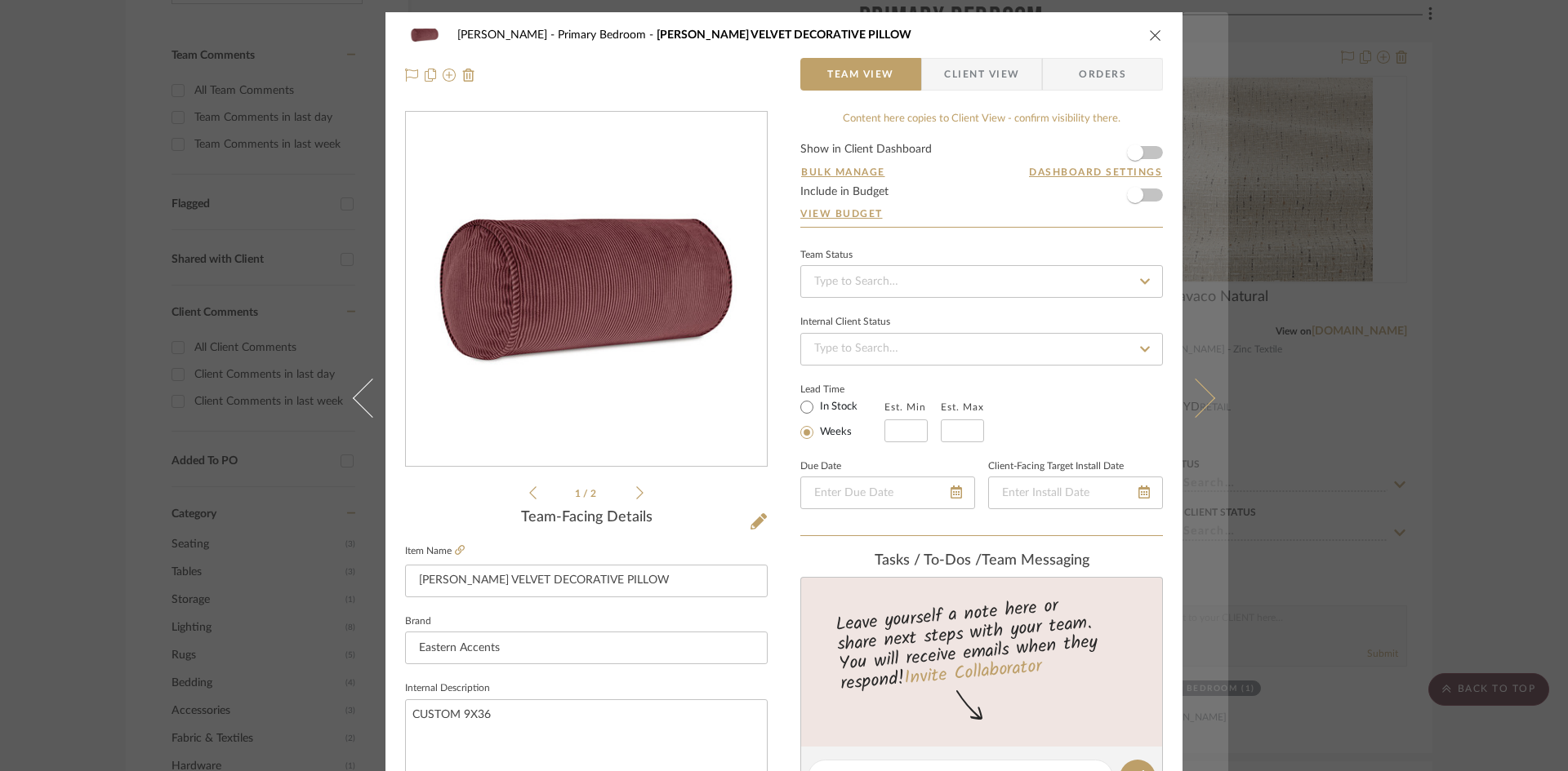
click at [1202, 395] on icon at bounding box center [1195, 397] width 39 height 39
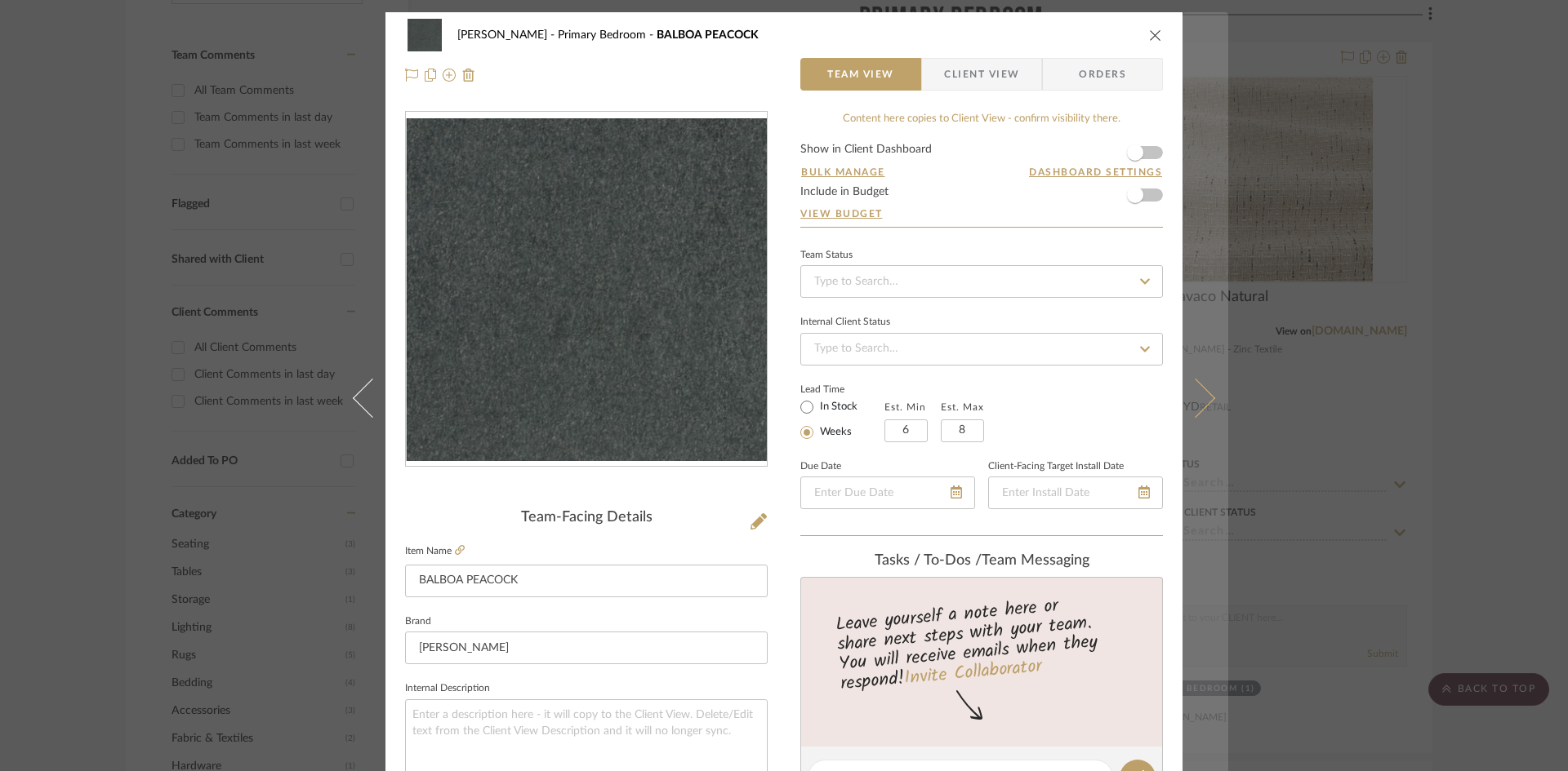
click at [1197, 404] on icon at bounding box center [1195, 397] width 39 height 39
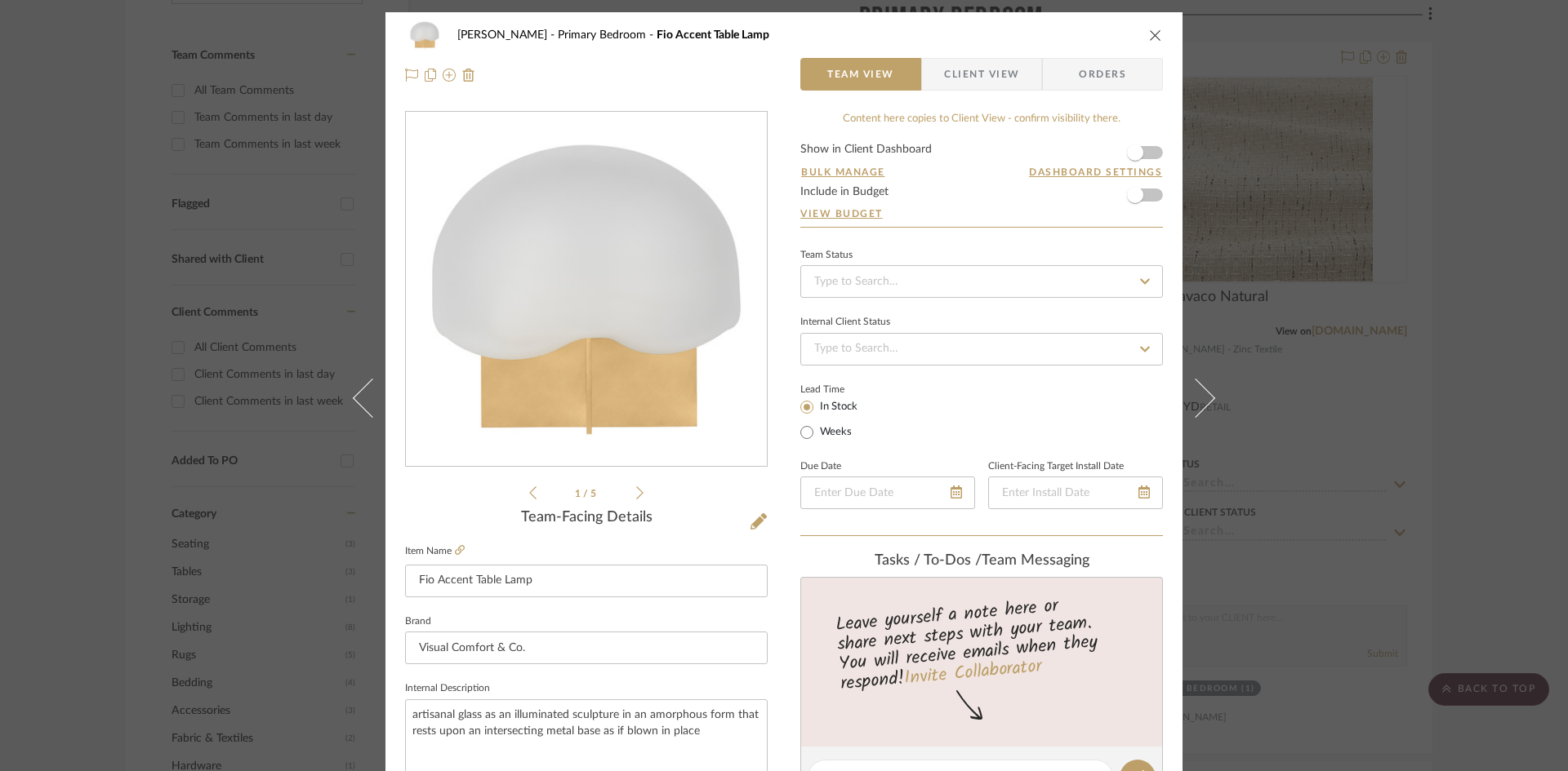
click at [975, 84] on span "Client View" at bounding box center [982, 74] width 75 height 33
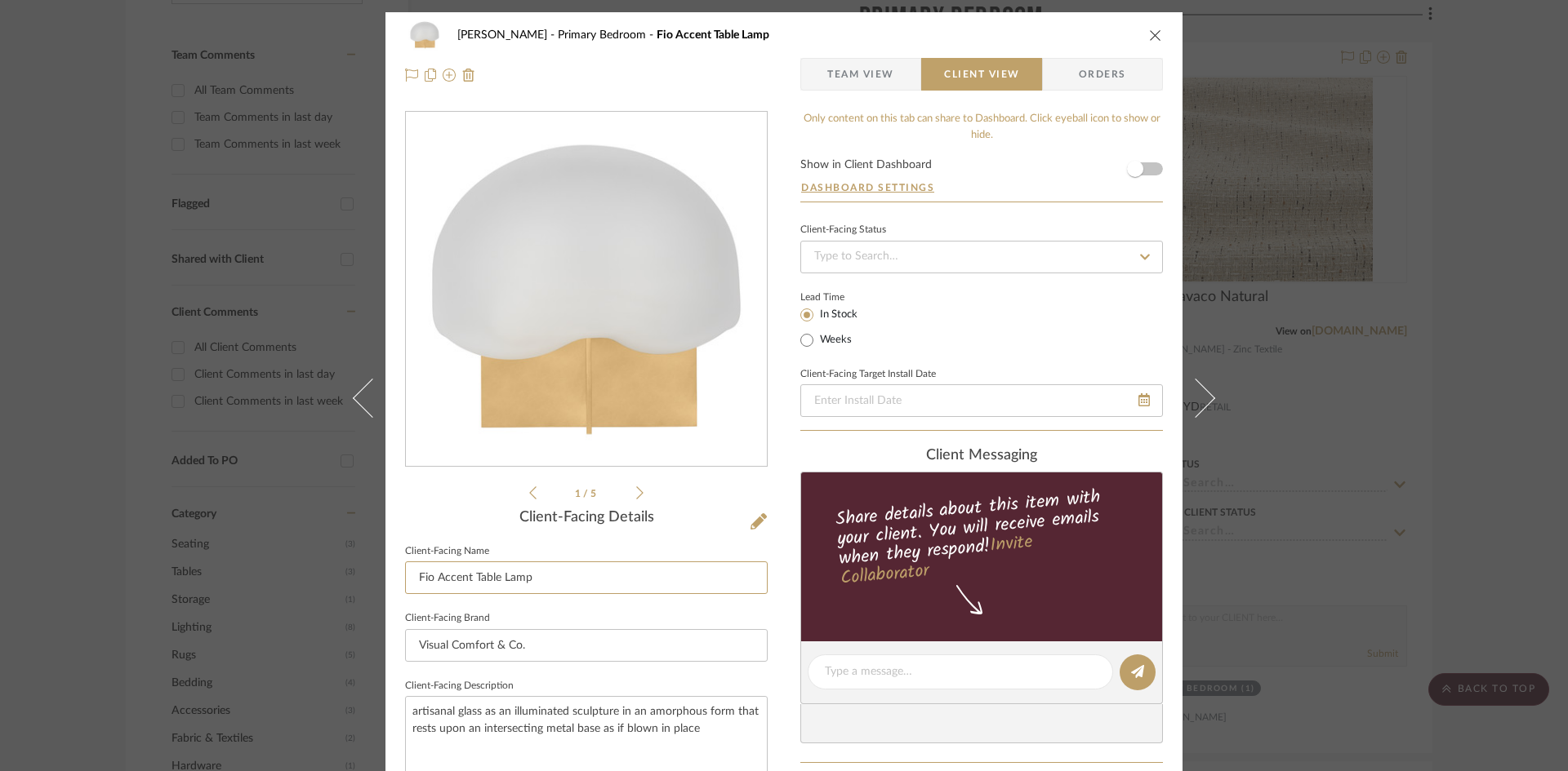
drag, startPoint x: 466, startPoint y: 579, endPoint x: 323, endPoint y: 572, distance: 143.2
click at [323, 572] on div "Ostrom, Jim Primary Bedroom Fio Accent Table Lamp Team View Client View Orders …" at bounding box center [784, 386] width 1568 height 771
click at [643, 577] on input "Sculptural Table Lamp" at bounding box center [586, 577] width 362 height 33
type input "Sculptural Table Lamp"
click at [766, 608] on div "Ostrom, Jim Primary Bedroom Fio Accent Table Lamp Team View Client View Orders …" at bounding box center [784, 678] width 797 height 1332
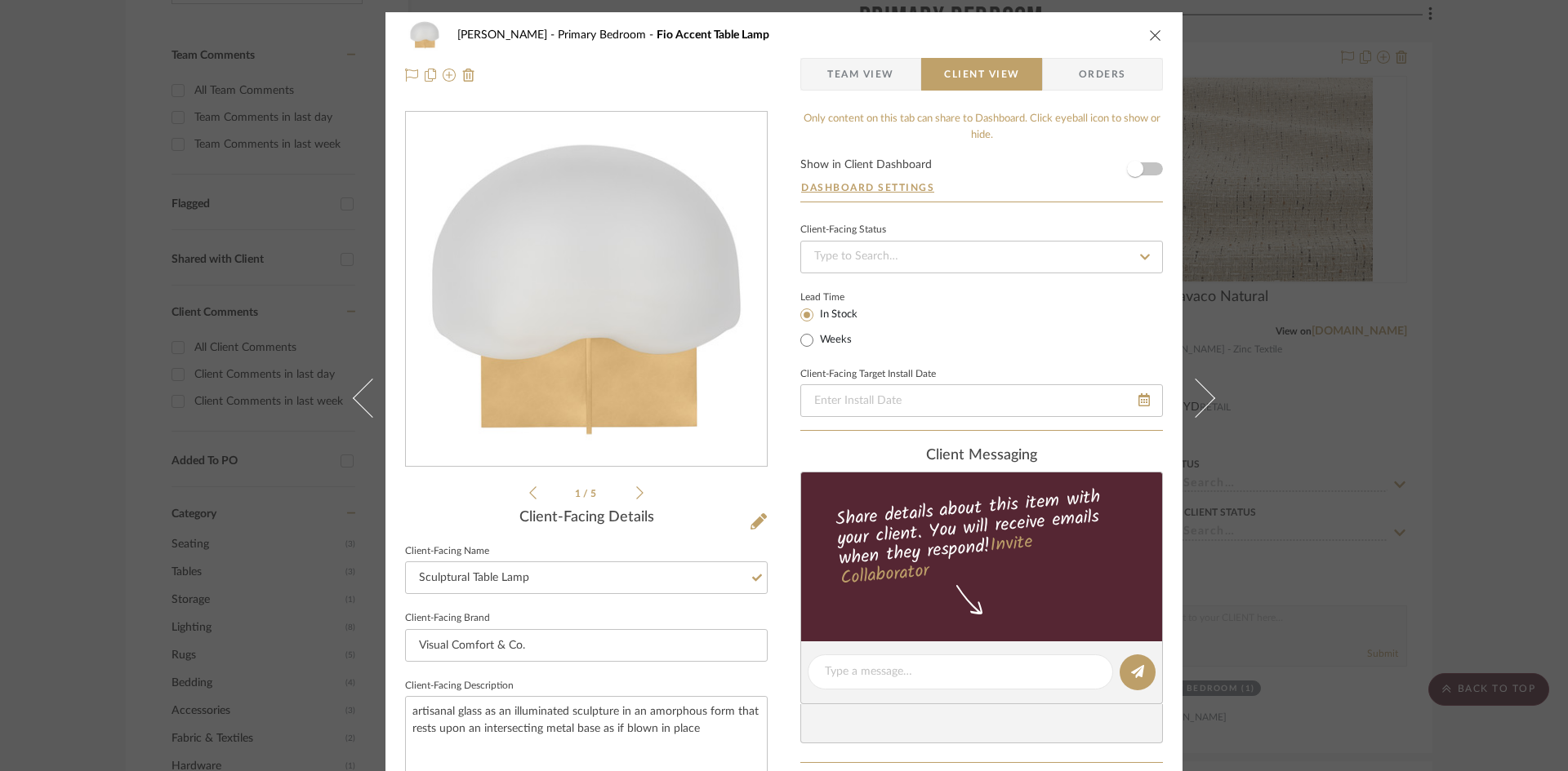
click at [1149, 28] on icon "close" at bounding box center [1155, 35] width 13 height 13
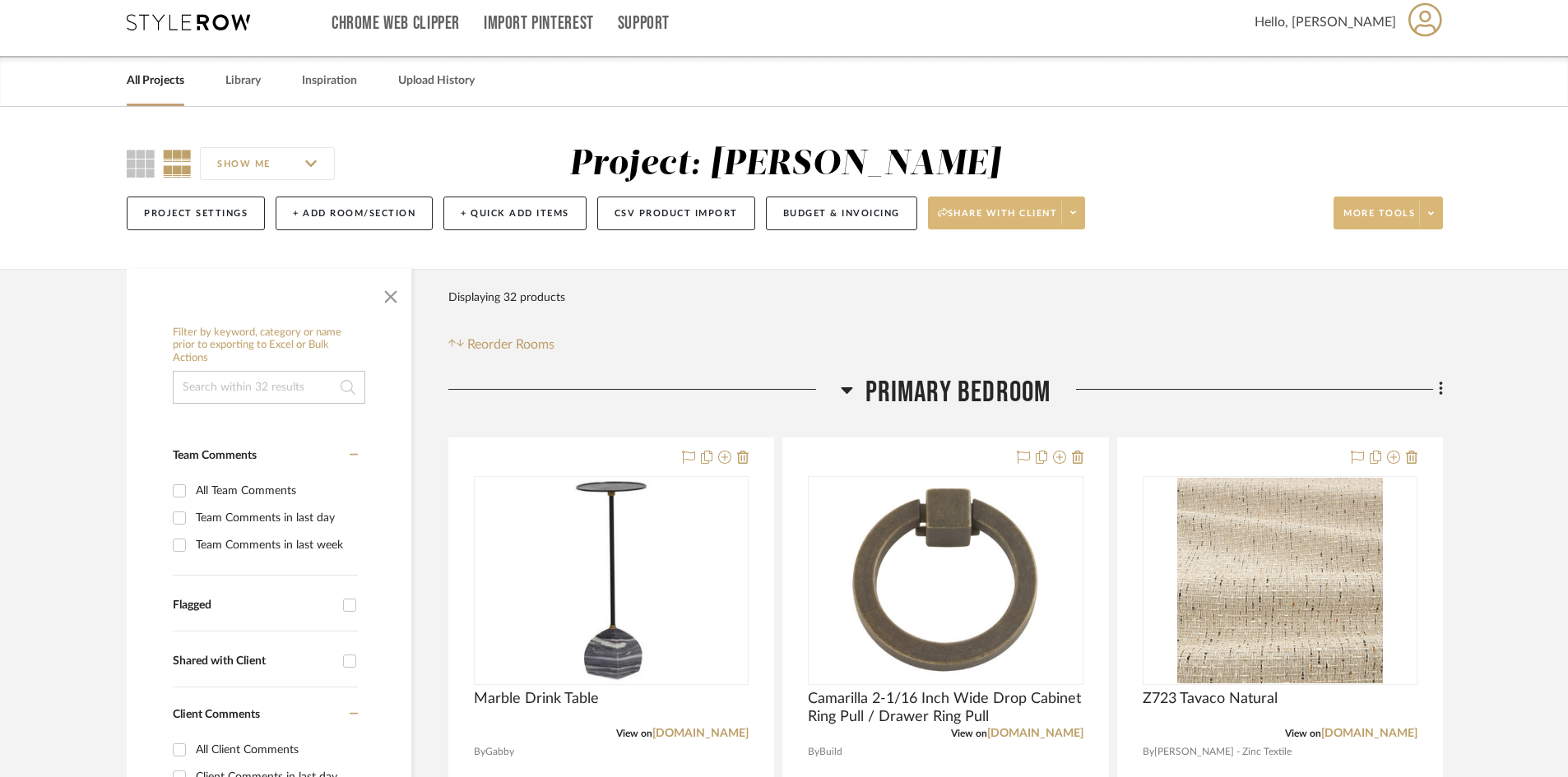
scroll to position [329, 0]
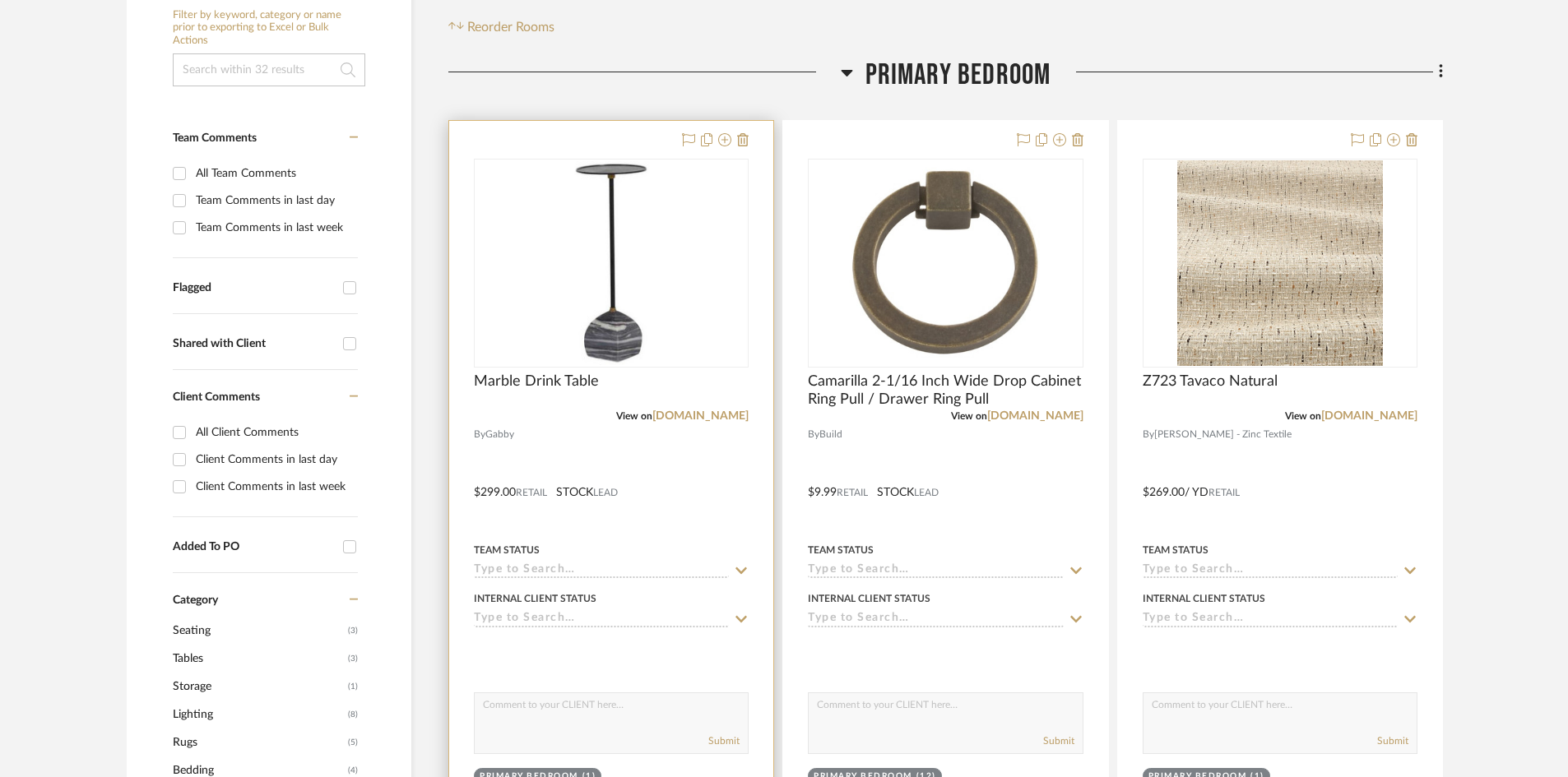
click at [694, 476] on div at bounding box center [612, 481] width 324 height 720
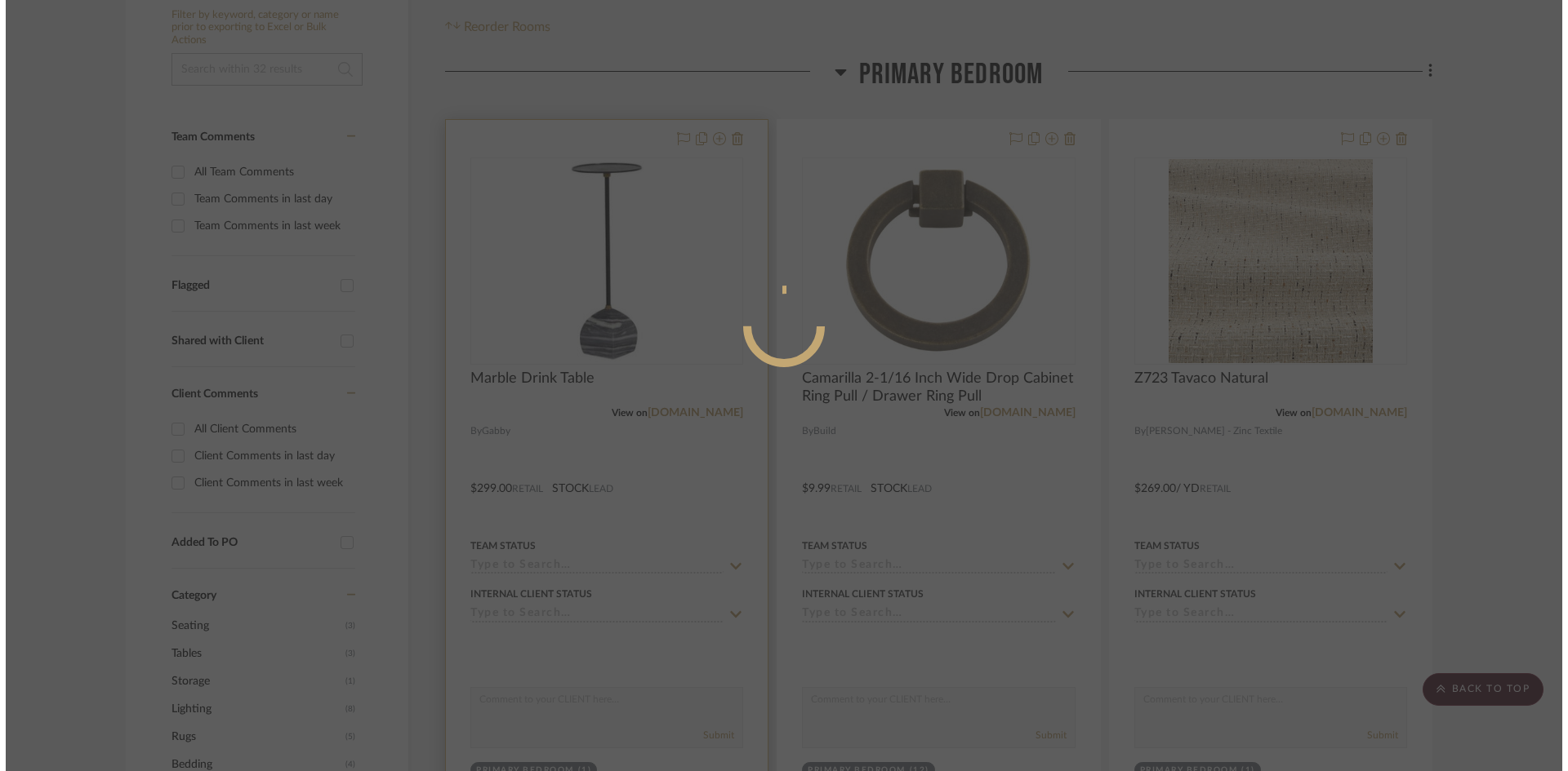
scroll to position [0, 0]
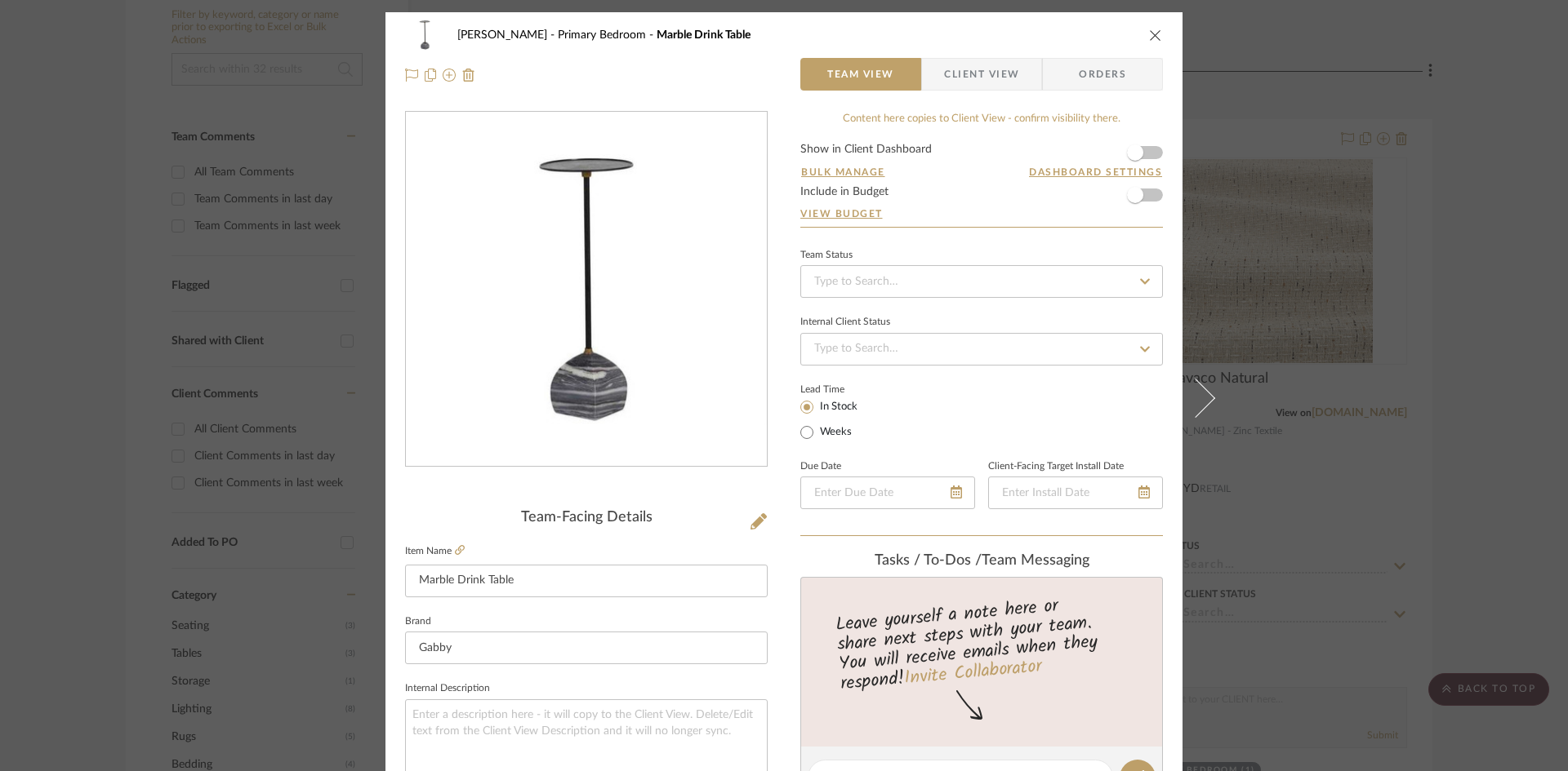
click at [974, 70] on span "Client View" at bounding box center [982, 74] width 75 height 33
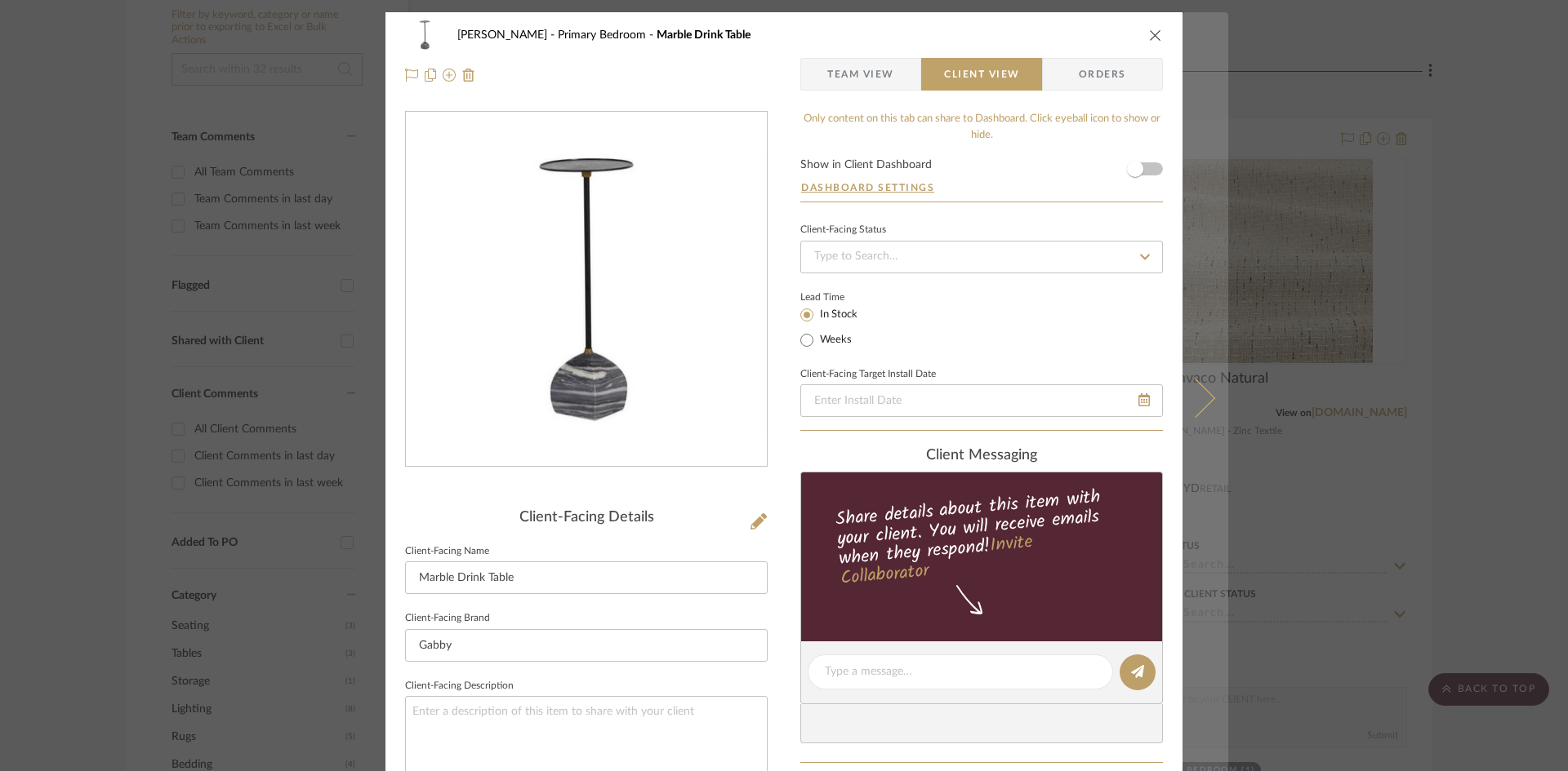
click at [1200, 403] on icon at bounding box center [1195, 397] width 39 height 39
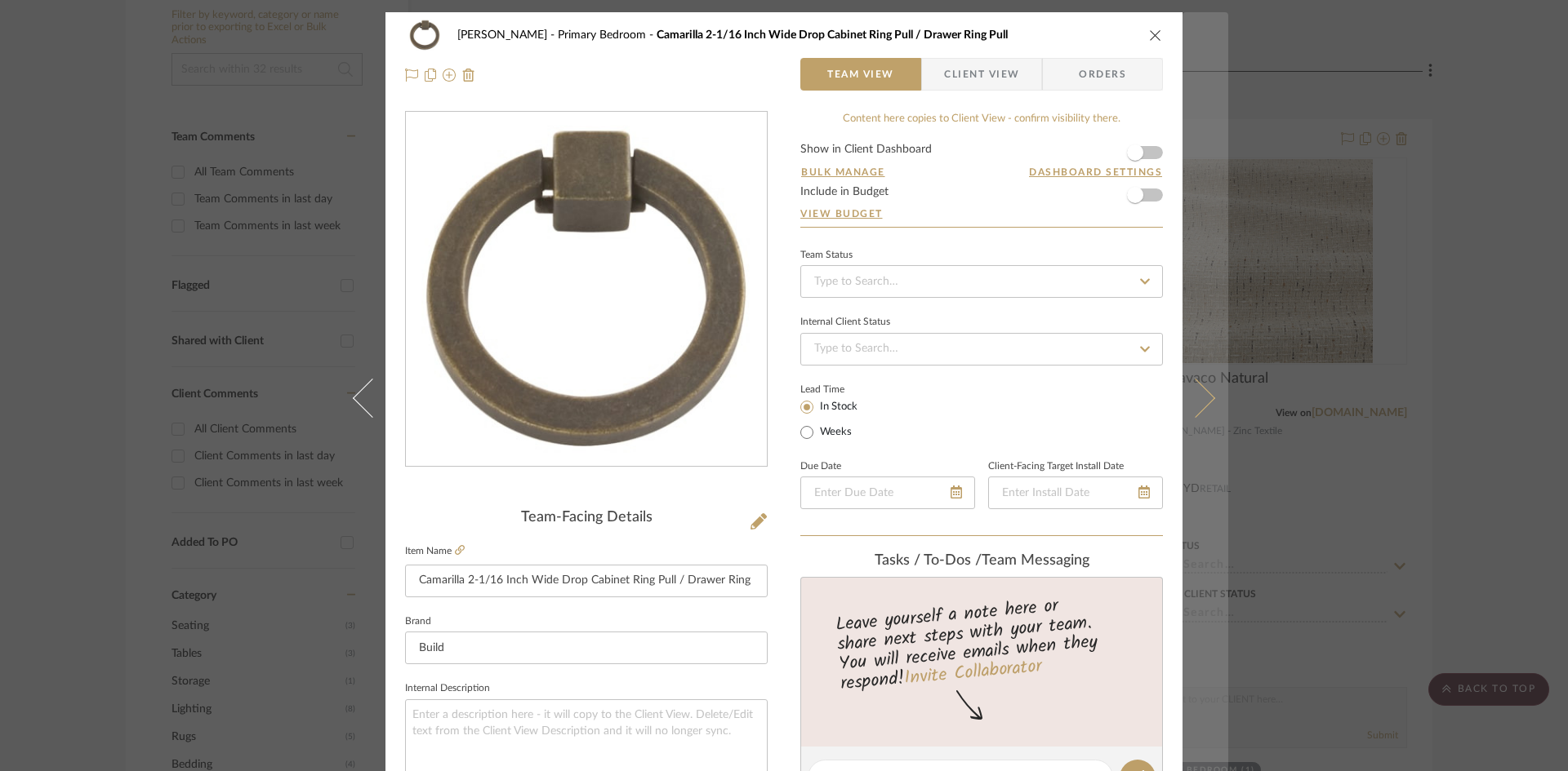
click at [1198, 398] on icon at bounding box center [1195, 397] width 39 height 39
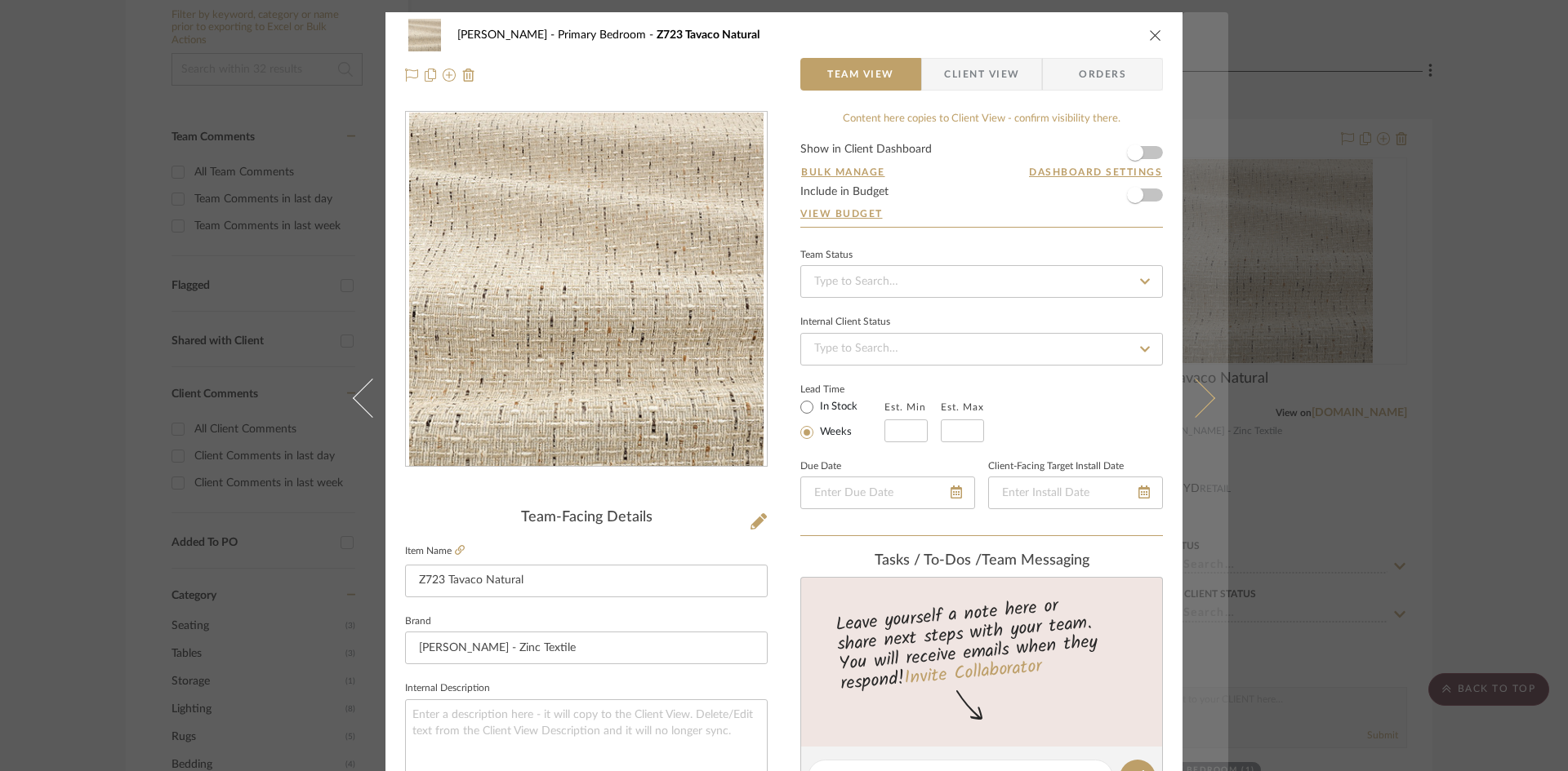
click at [1200, 407] on icon at bounding box center [1195, 397] width 39 height 39
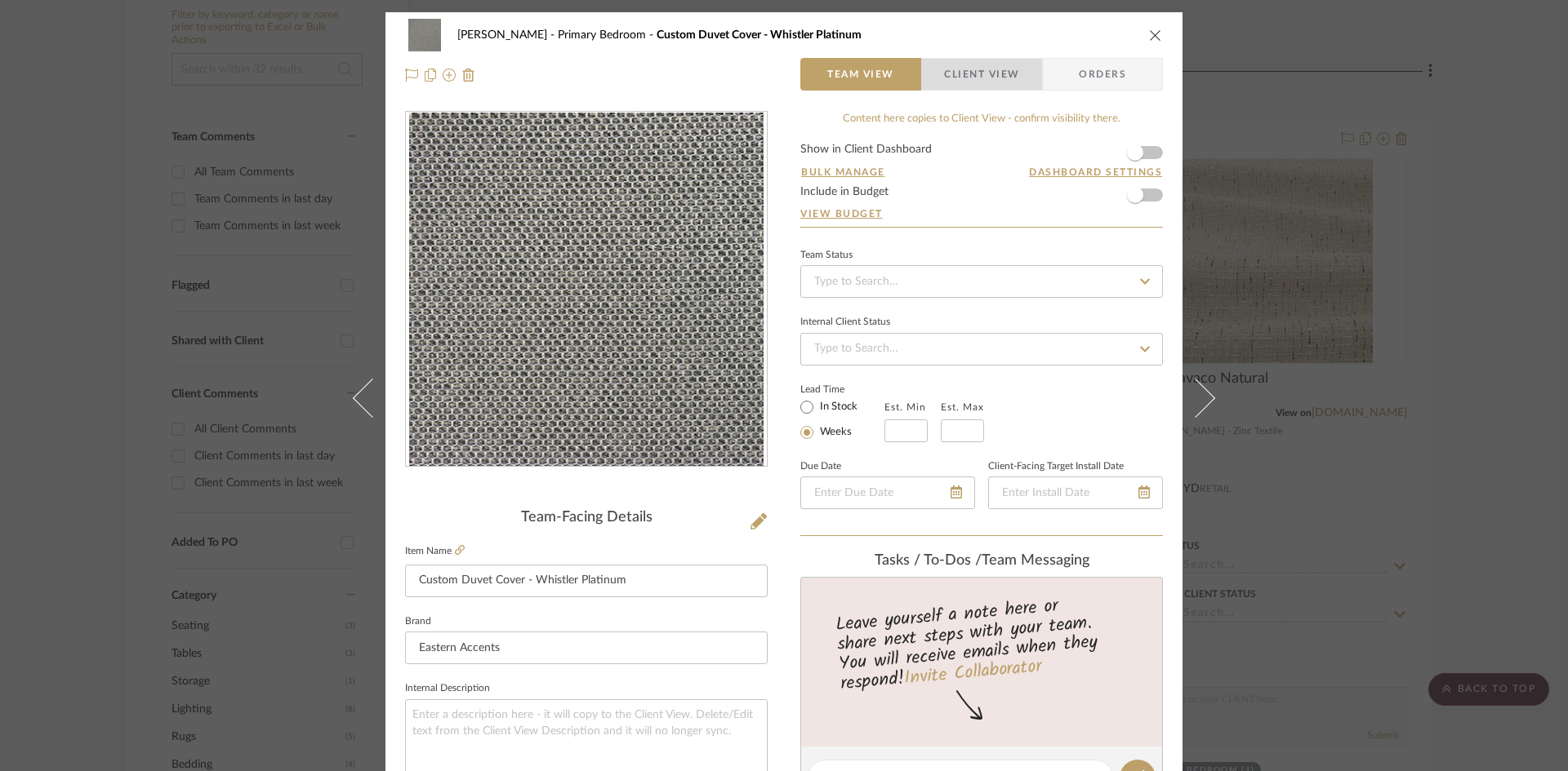
click at [961, 68] on span "Client View" at bounding box center [982, 74] width 75 height 33
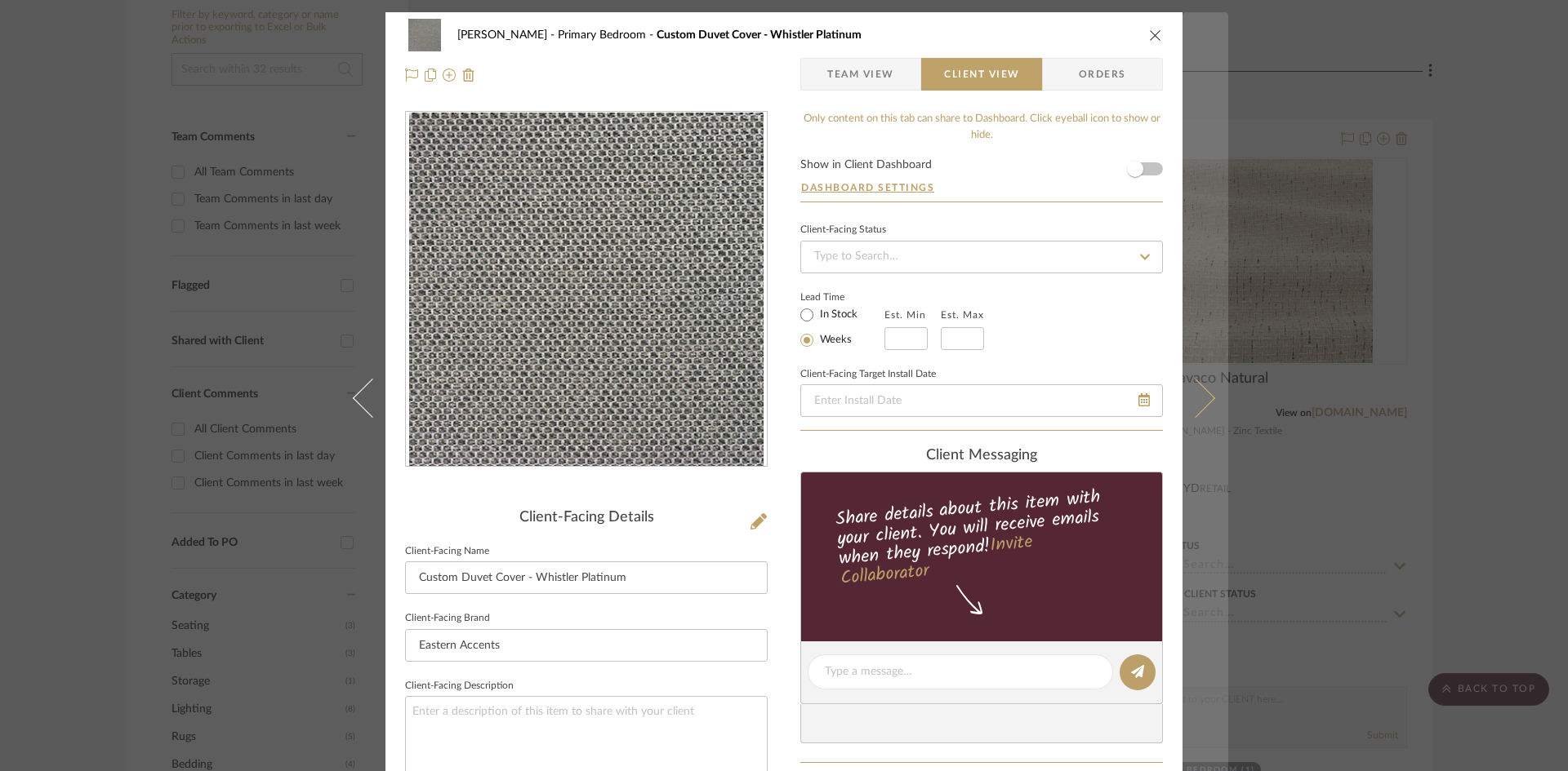
click at [1196, 389] on icon at bounding box center [1195, 397] width 39 height 39
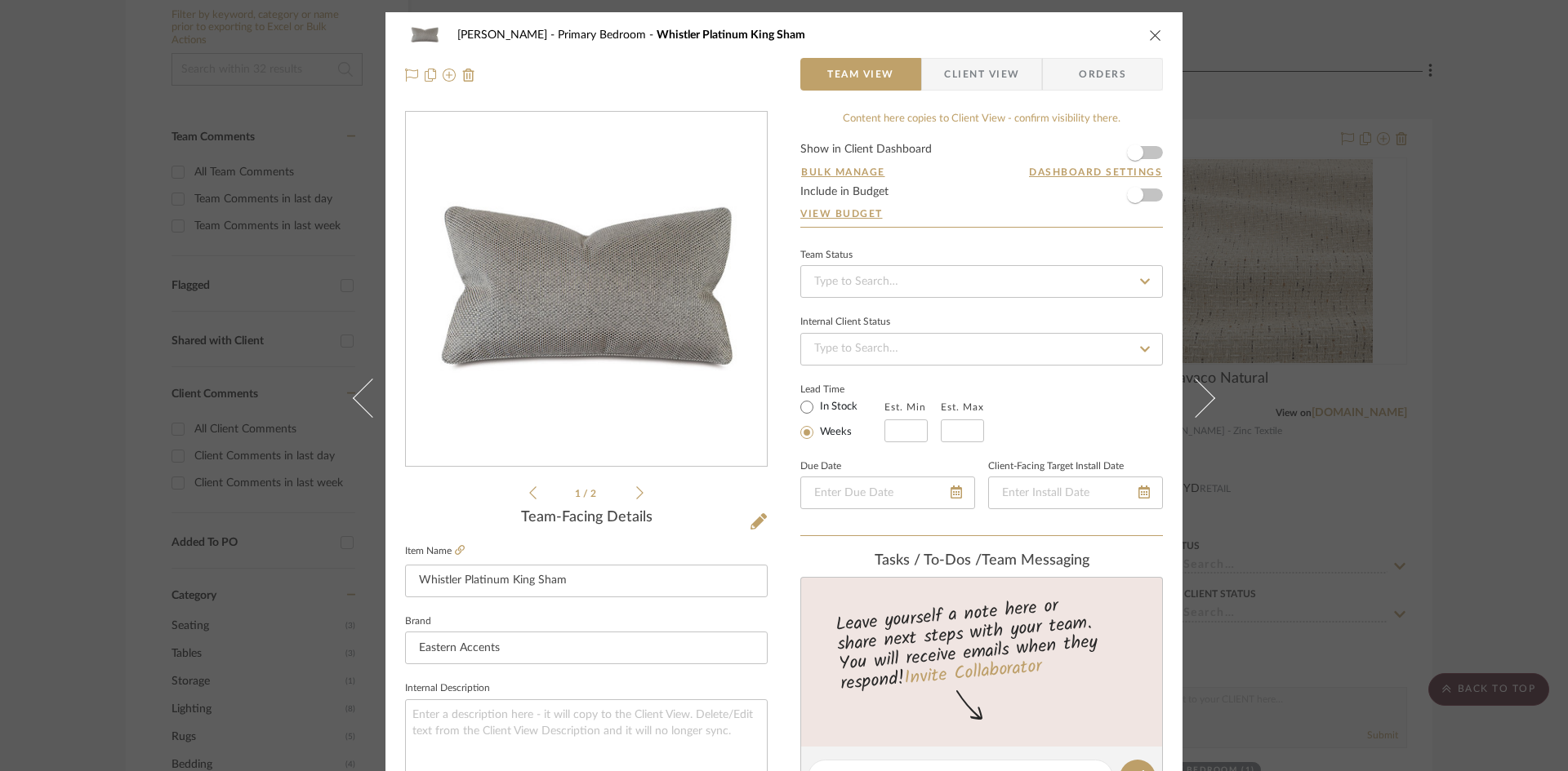
click at [983, 84] on span "Client View" at bounding box center [982, 74] width 75 height 33
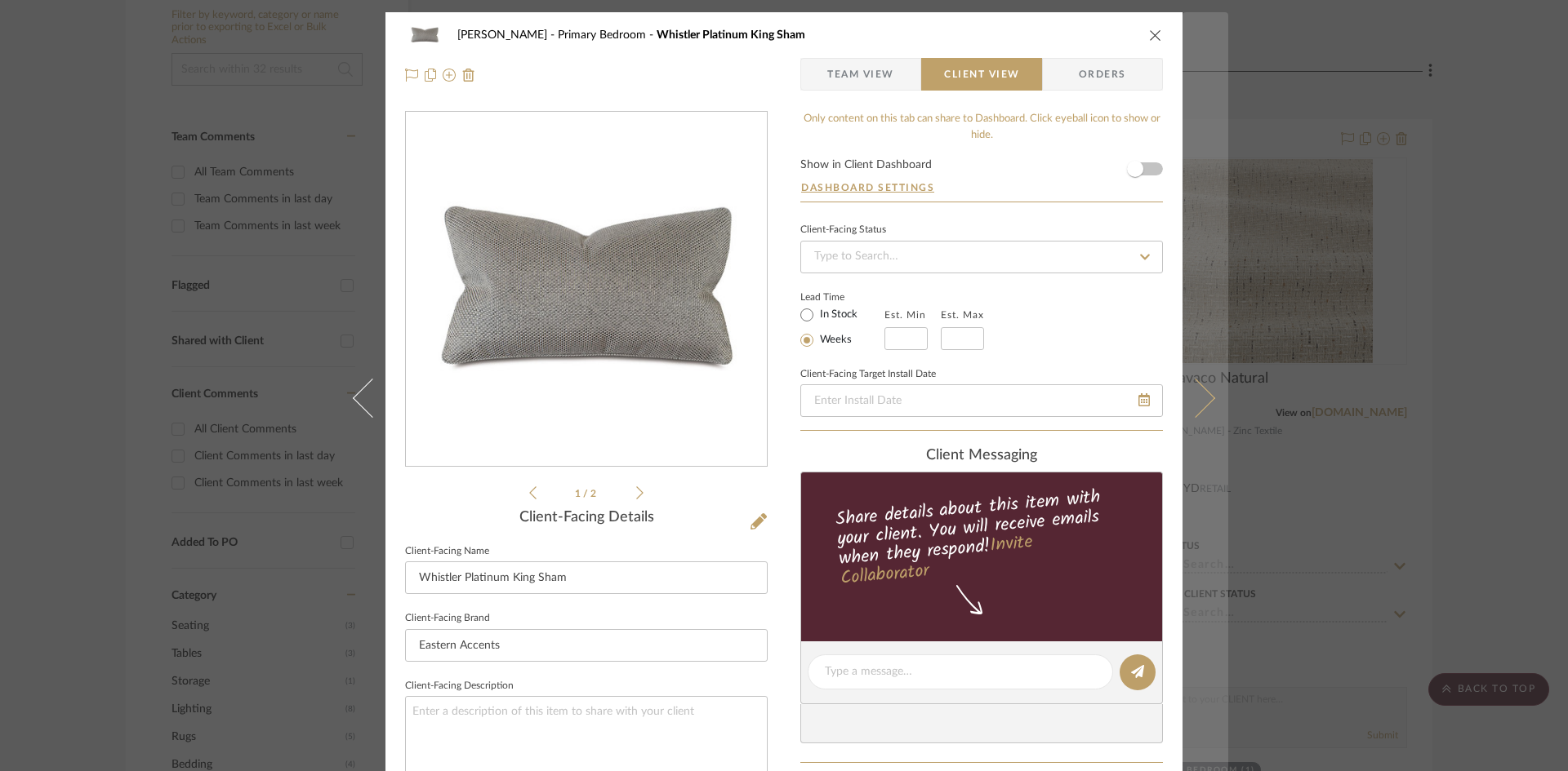
click at [1200, 403] on icon at bounding box center [1195, 397] width 39 height 39
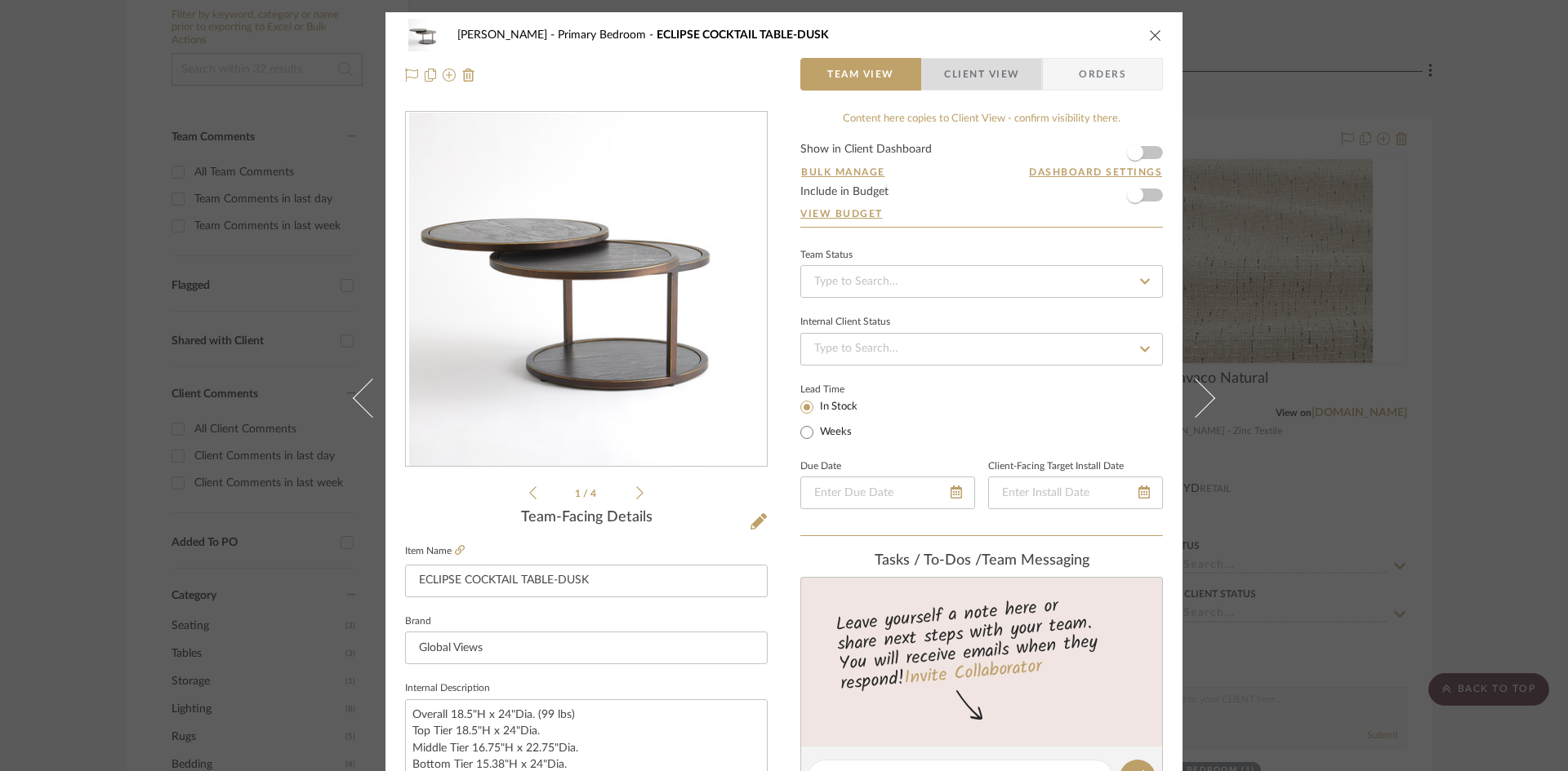
click at [979, 65] on span "Client View" at bounding box center [982, 74] width 75 height 33
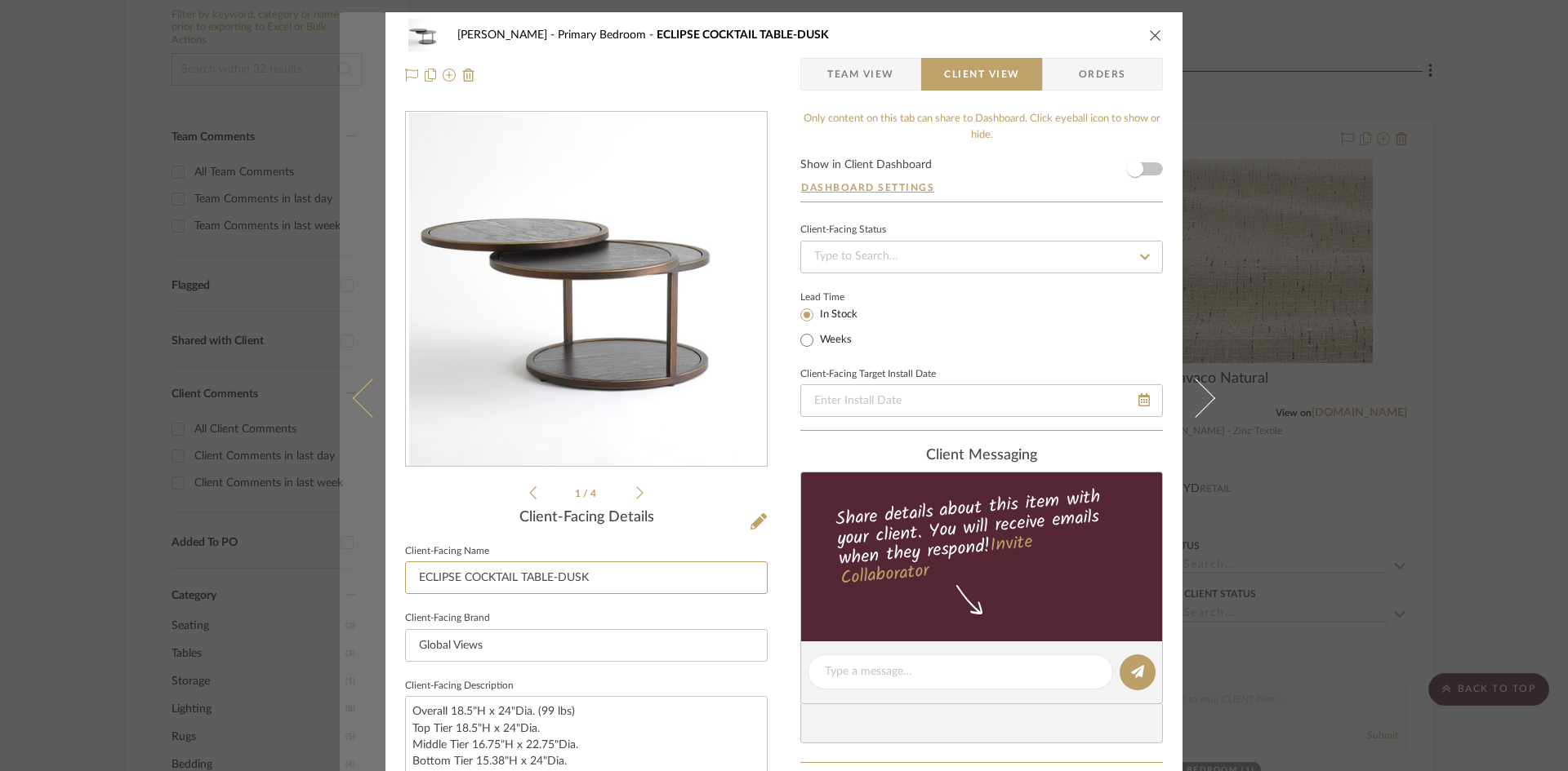
drag, startPoint x: 613, startPoint y: 584, endPoint x: 361, endPoint y: 566, distance: 252.6
click at [361, 566] on mat-dialog-content "Ostrom, Jim Primary Bedroom ECLIPSE COCKTAIL TABLE-DUSK Team View Client View O…" at bounding box center [784, 678] width 889 height 1332
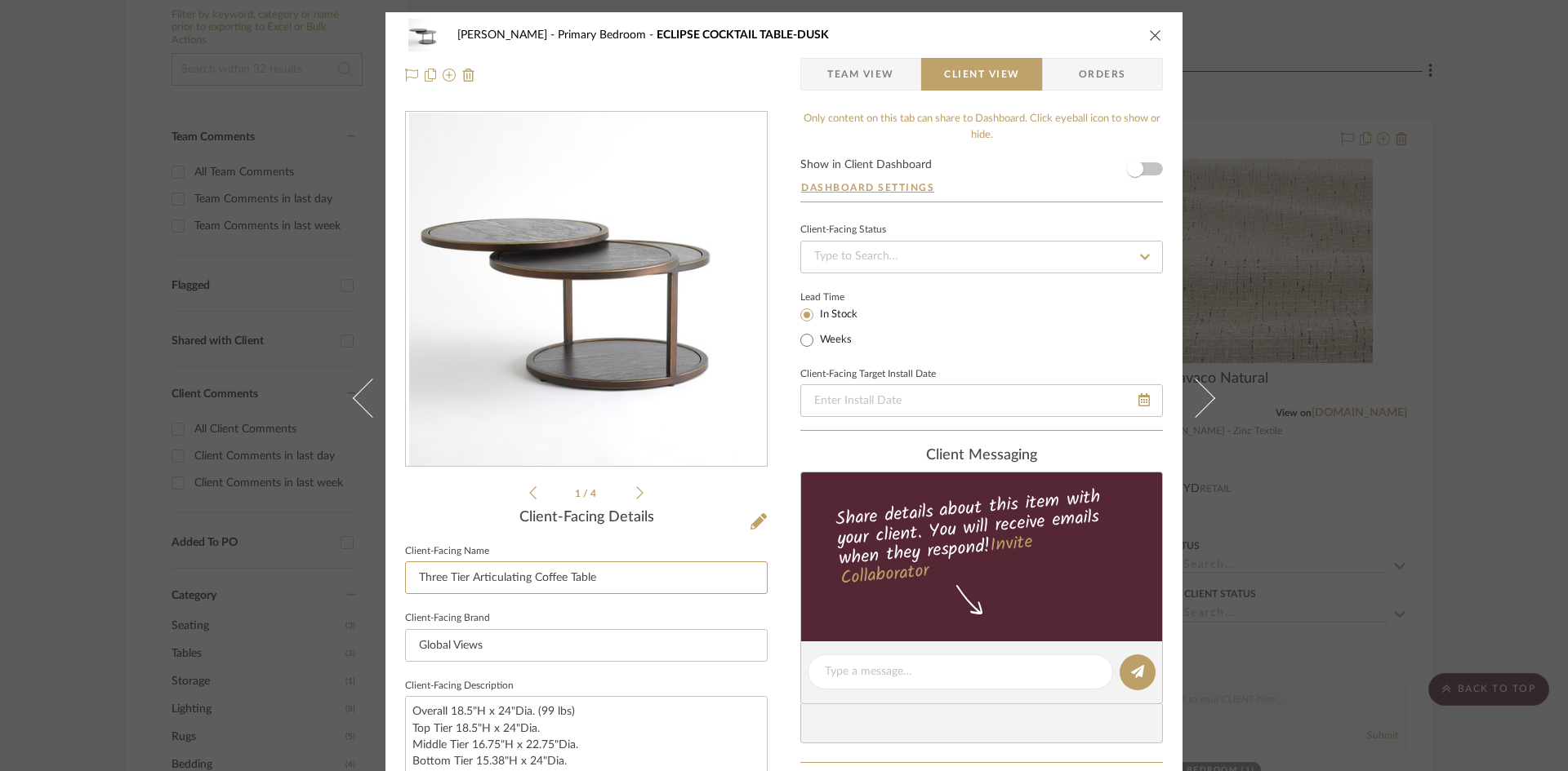
type input "Three Tier Articulating Coffee Table"
click at [773, 613] on div "Ostrom, Jim Primary Bedroom ECLIPSE COCKTAIL TABLE-DUSK Team View Client View O…" at bounding box center [784, 678] width 797 height 1332
click at [1028, 181] on form "Show in Client Dashboard Dashboard Settings" at bounding box center [981, 180] width 362 height 43
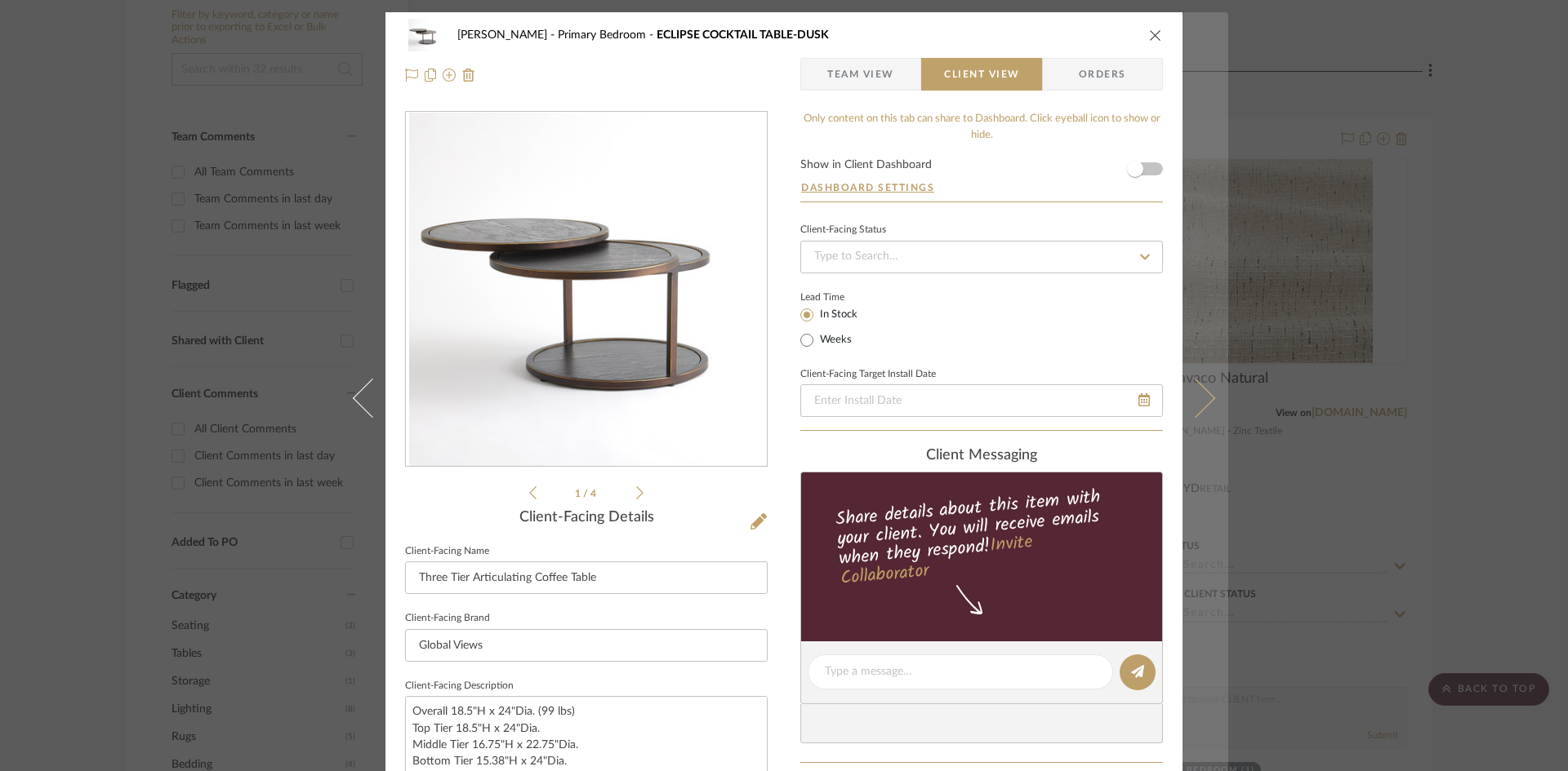
click at [1197, 406] on icon at bounding box center [1195, 397] width 39 height 39
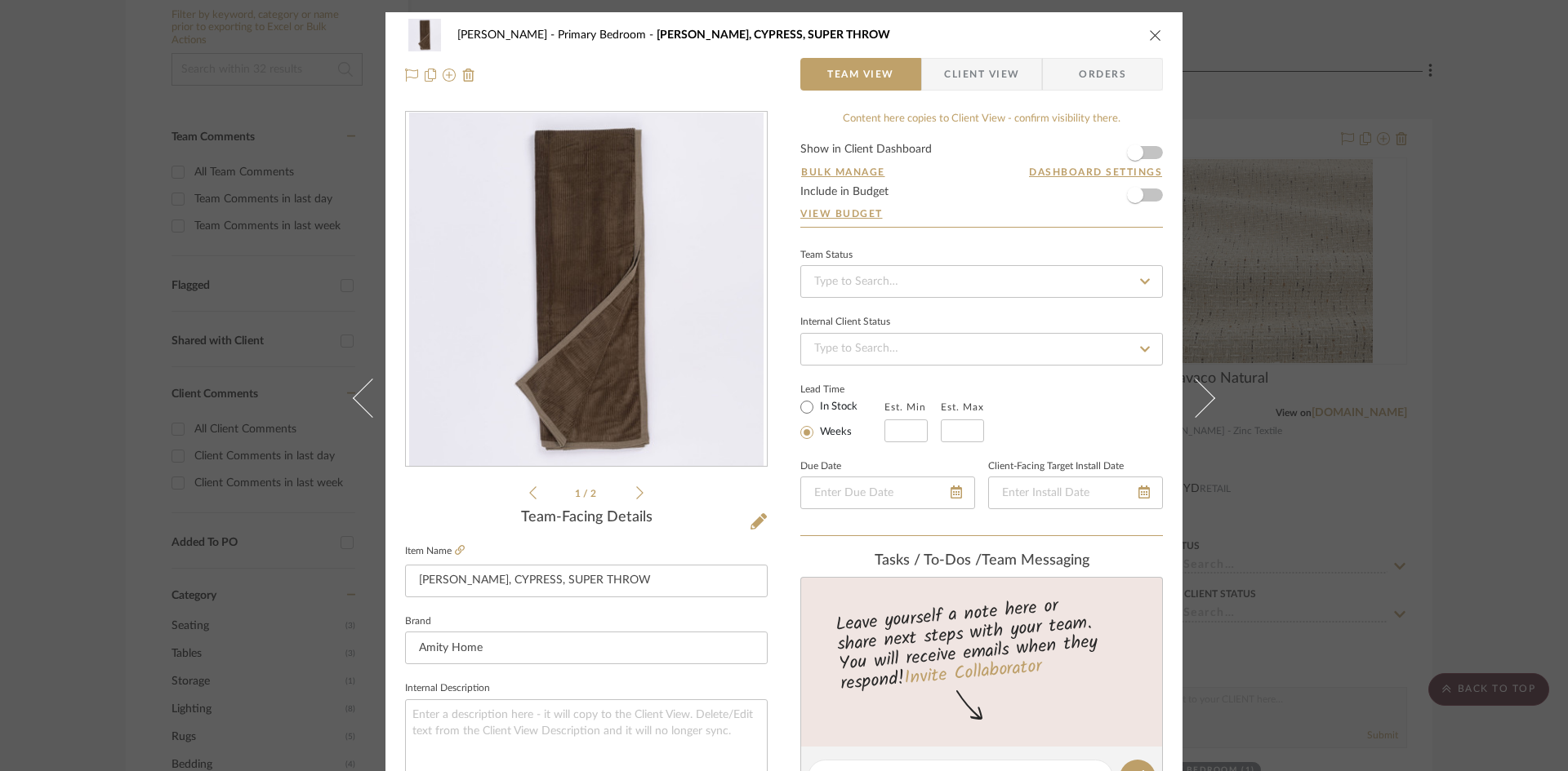
click at [965, 76] on span "Client View" at bounding box center [982, 74] width 75 height 33
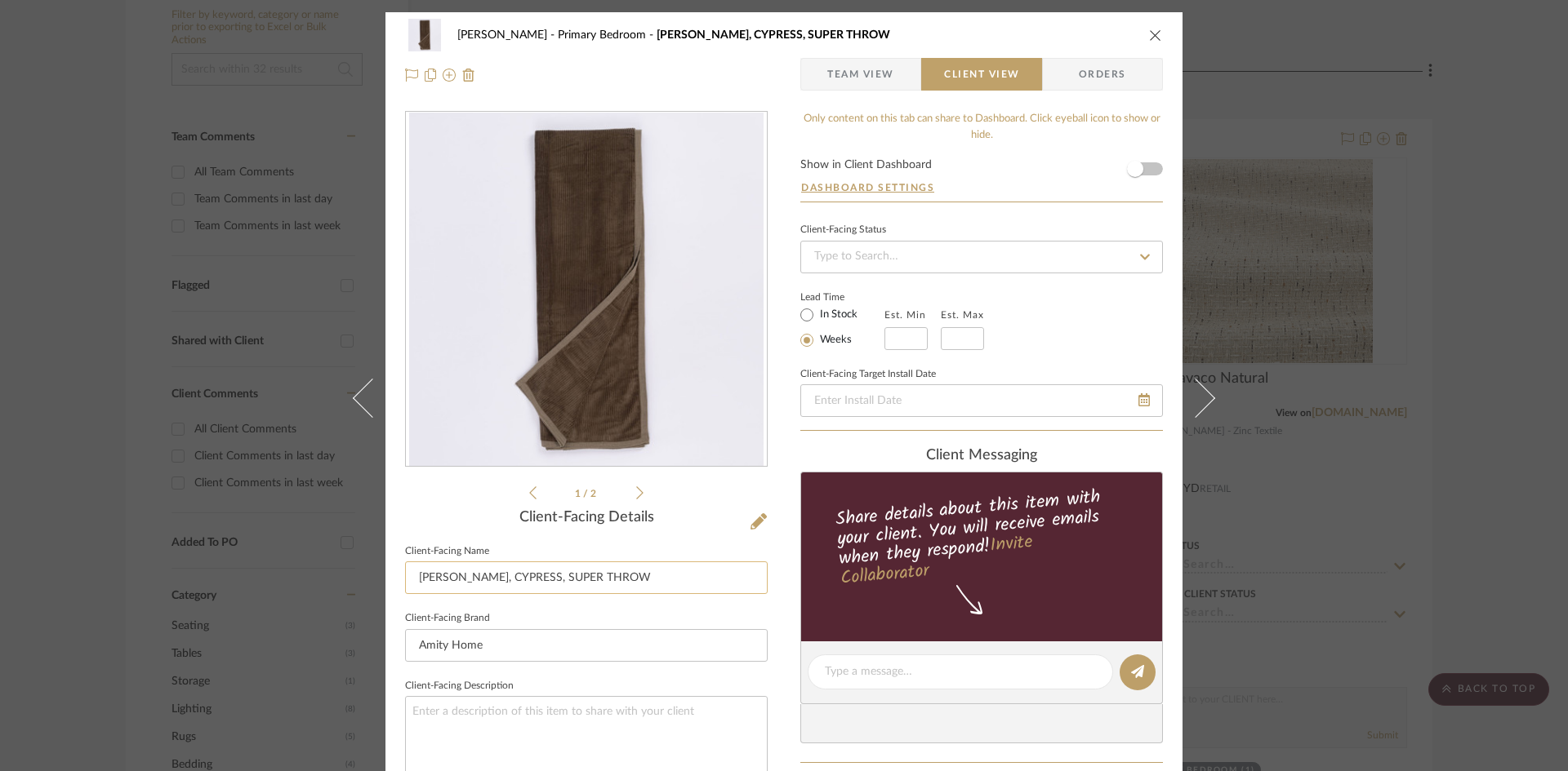
click at [528, 578] on input "[PERSON_NAME], CYPRESS, SUPER THROW" at bounding box center [586, 577] width 362 height 33
drag, startPoint x: 479, startPoint y: 576, endPoint x: 317, endPoint y: 581, distance: 162.1
click at [317, 581] on div "Ostrom, Jim Primary Bedroom SAUNDERS, CYPRESS, SUPER THROW Team View Client Vie…" at bounding box center [784, 386] width 1568 height 771
drag, startPoint x: 427, startPoint y: 576, endPoint x: 699, endPoint y: 562, distance: 272.4
click at [693, 576] on input "CYPRESS SUPER THROW" at bounding box center [586, 577] width 362 height 33
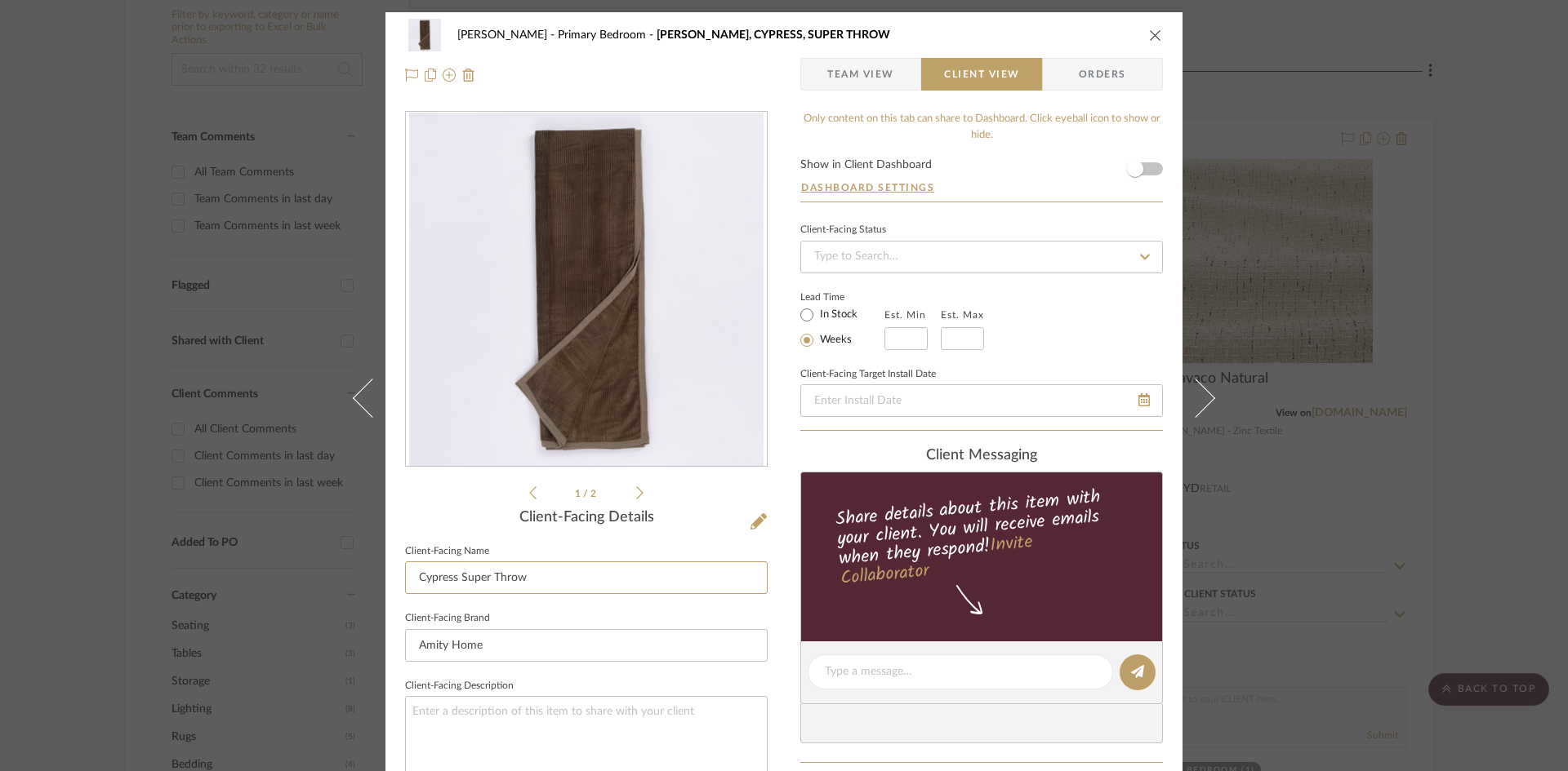
type input "Cypress Super Throw"
click at [781, 577] on div "Ostrom, Jim Primary Bedroom SAUNDERS, CYPRESS, SUPER THROW Team View Client Vie…" at bounding box center [784, 678] width 797 height 1332
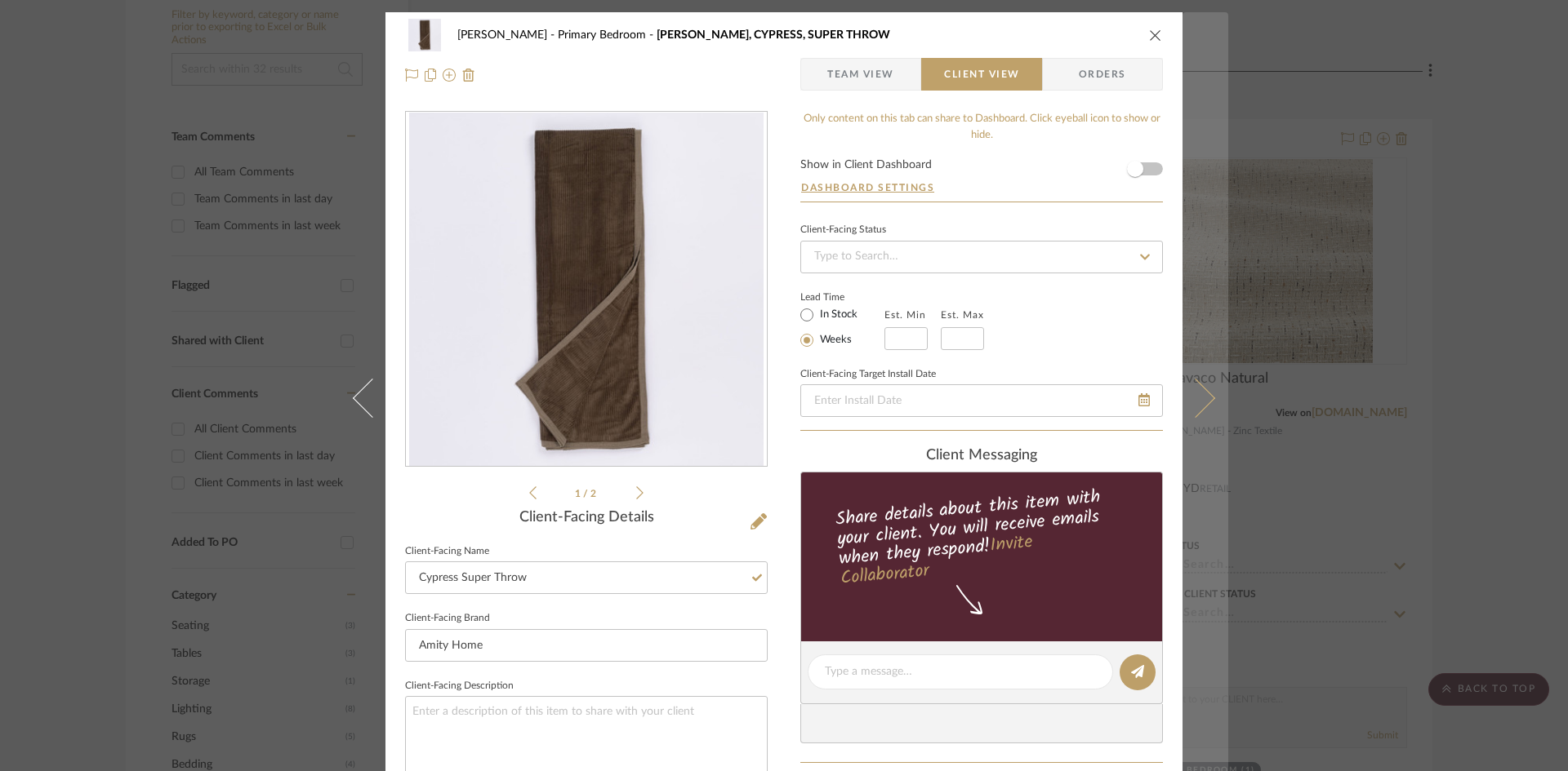
click at [1197, 405] on icon at bounding box center [1195, 397] width 39 height 39
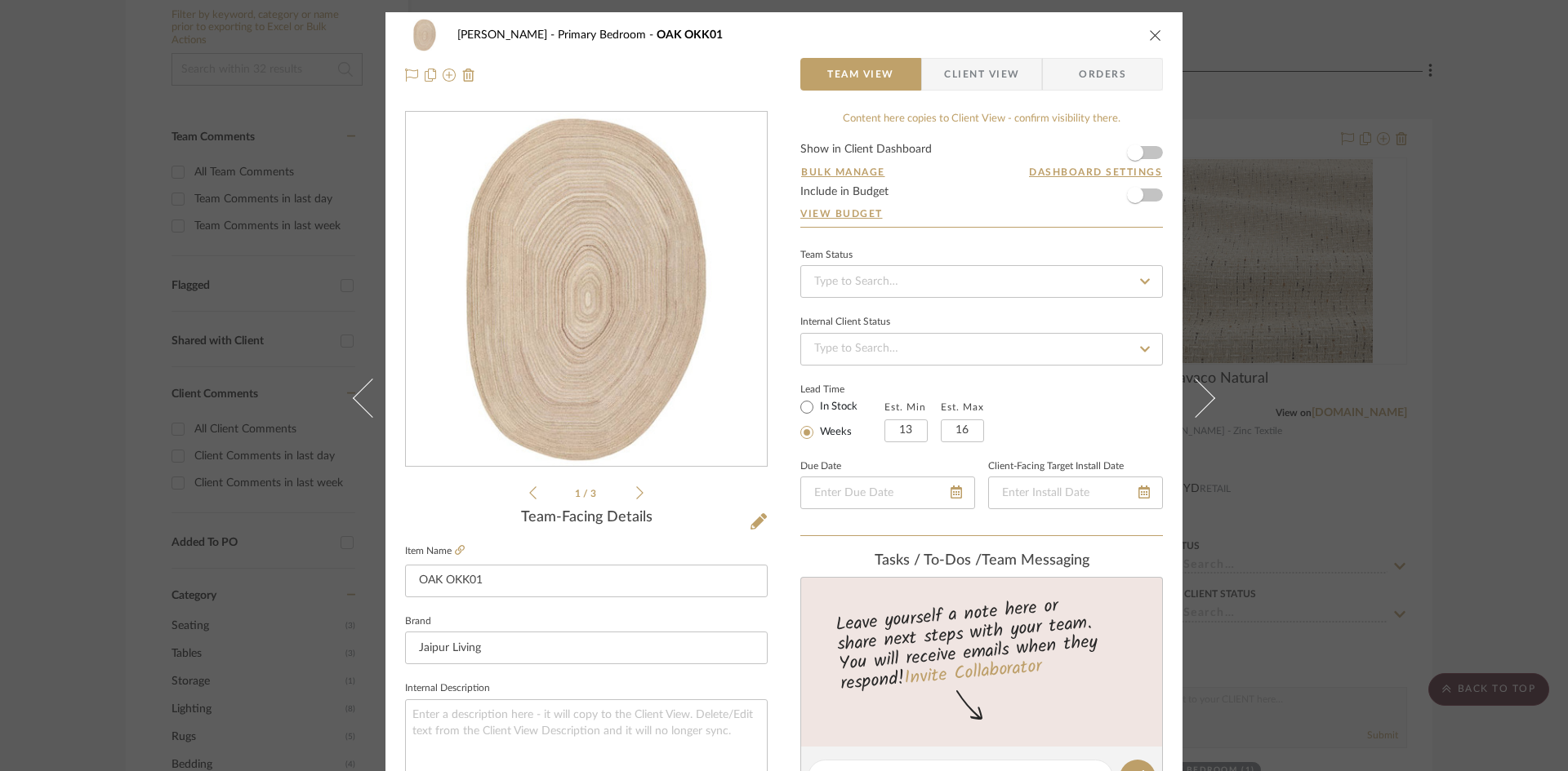
click at [985, 82] on span "Client View" at bounding box center [982, 74] width 75 height 33
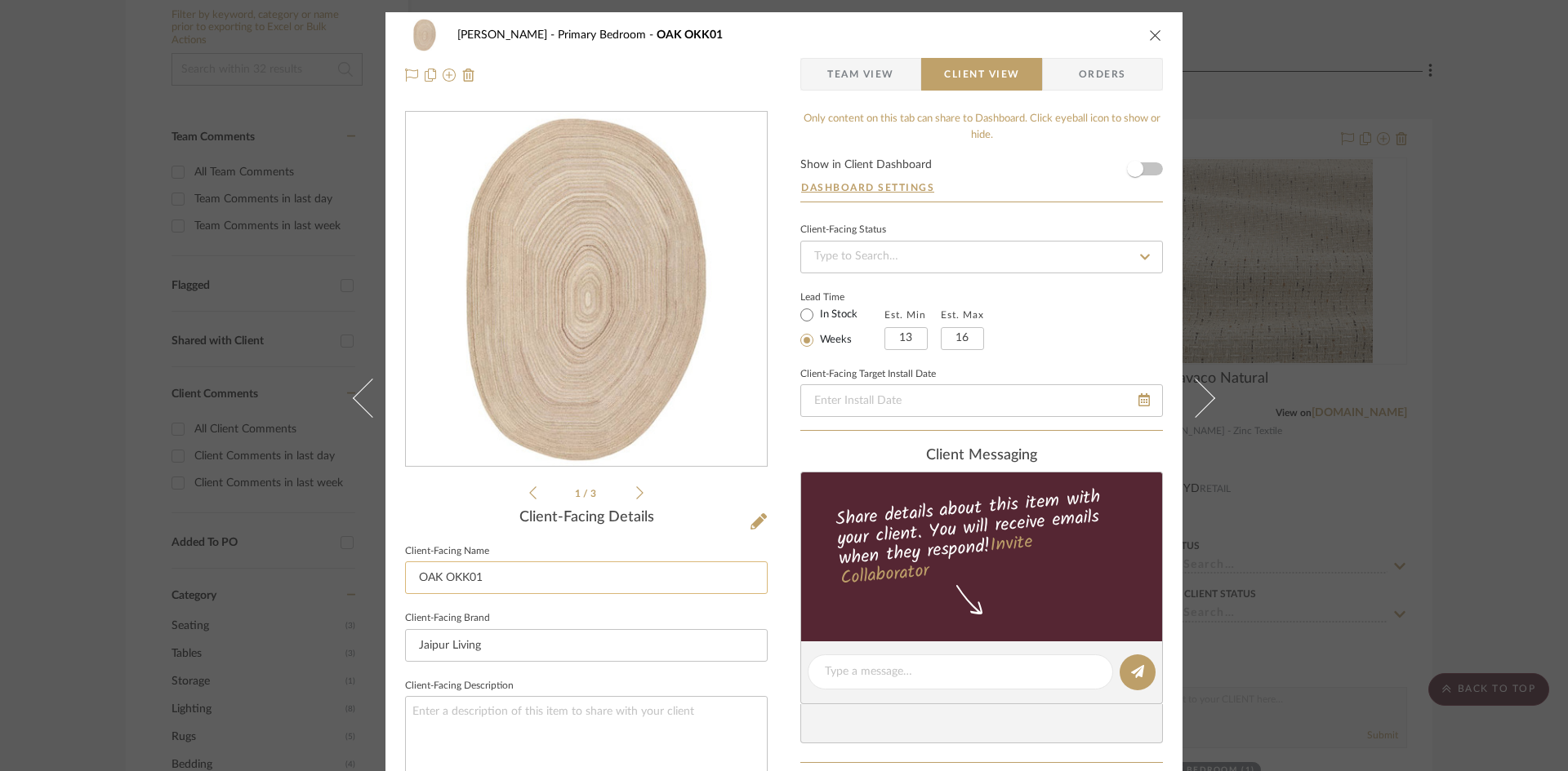
drag, startPoint x: 511, startPoint y: 580, endPoint x: 400, endPoint y: 589, distance: 111.4
click at [405, 589] on input "OAK OKK01" at bounding box center [586, 577] width 362 height 33
click at [415, 577] on input "Area Rug" at bounding box center [586, 577] width 362 height 33
click at [634, 588] on input "Irregular Custom Color Area Rug" at bounding box center [586, 577] width 362 height 33
type input "Irregular Custom Color Area Rug"
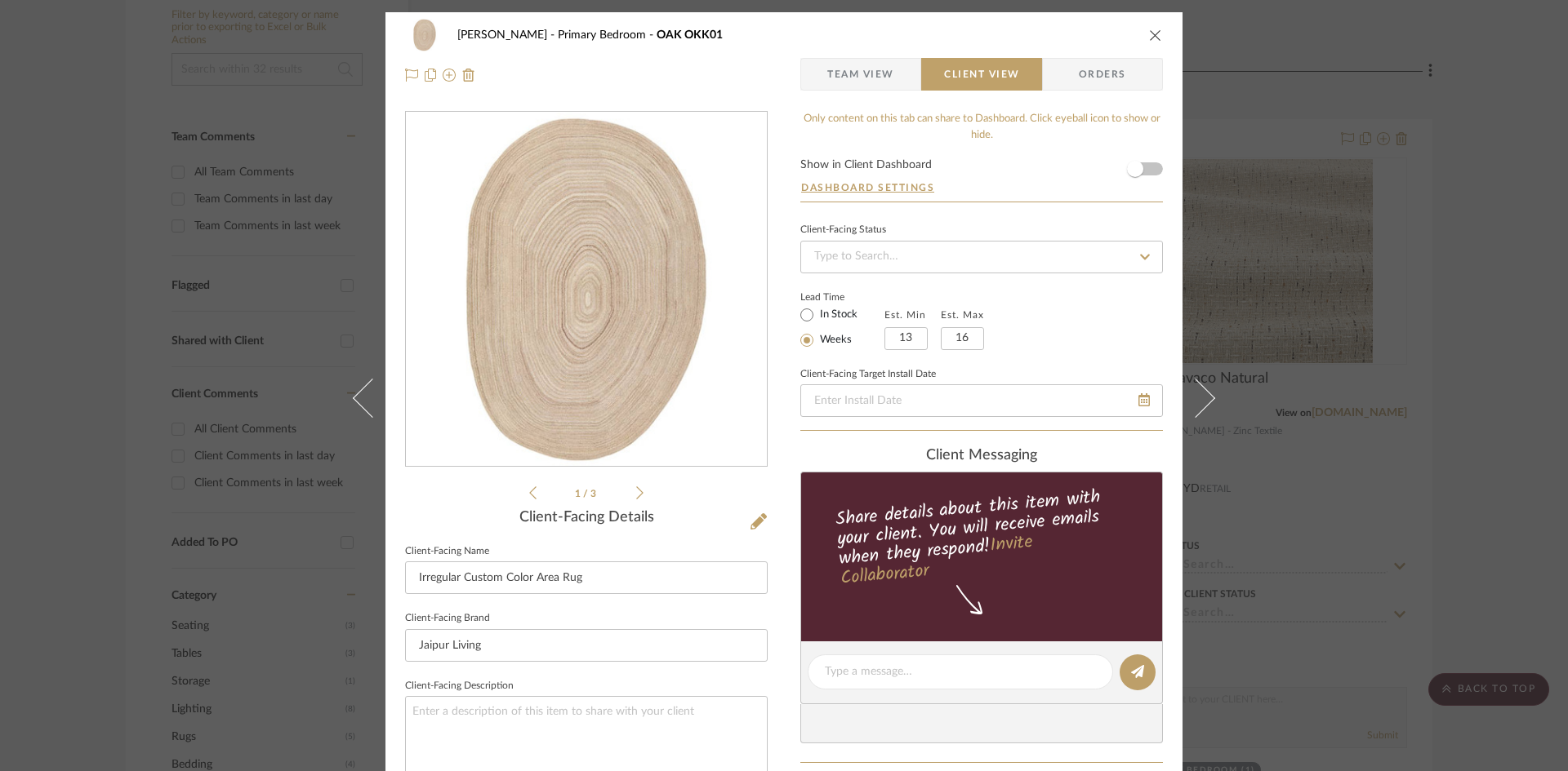
click at [775, 613] on div "Ostrom, Jim Primary Bedroom OAK OKK01 Team View Client View Orders 1 / 3 Client…" at bounding box center [784, 678] width 797 height 1332
click at [780, 610] on div "Ostrom, Jim Primary Bedroom OAK OKK01 Team View Client View Orders 1 / 3 Client…" at bounding box center [784, 678] width 797 height 1332
click at [777, 607] on div "Ostrom, Jim Primary Bedroom OAK OKK01 Team View Client View Orders 1 / 3 Client…" at bounding box center [784, 678] width 797 height 1332
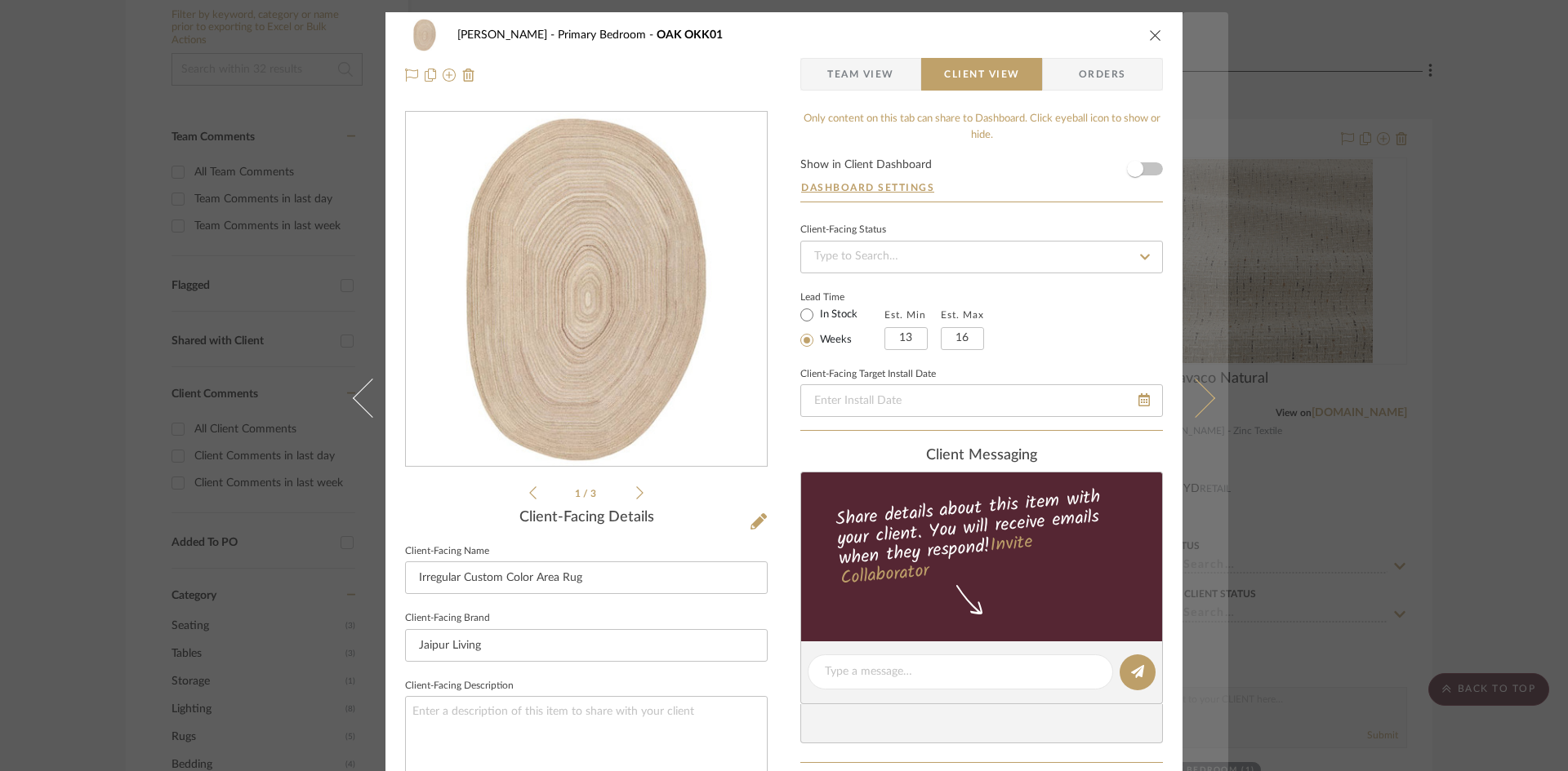
click at [1202, 402] on icon at bounding box center [1195, 397] width 39 height 39
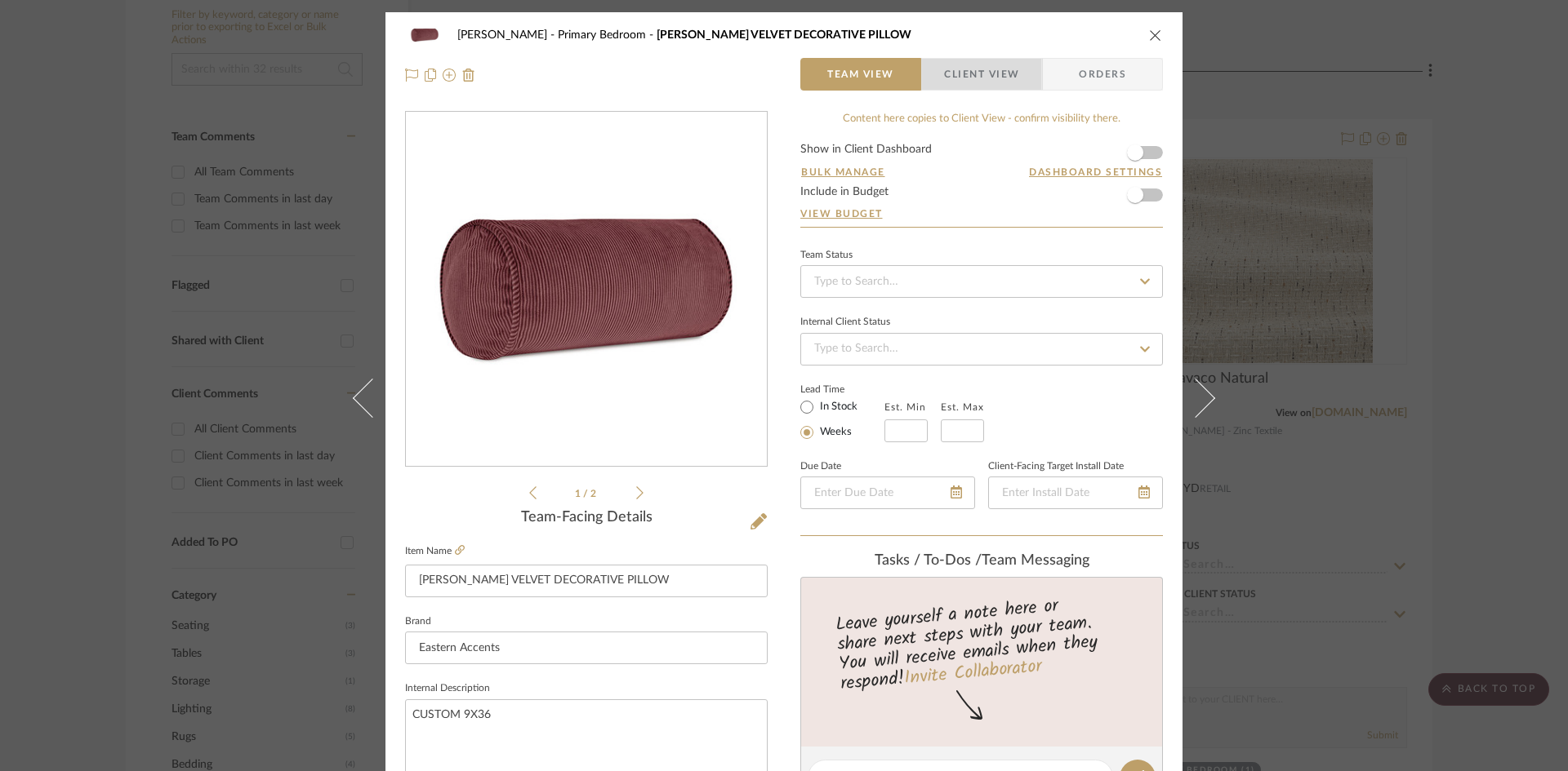
click at [988, 78] on span "Client View" at bounding box center [982, 74] width 75 height 33
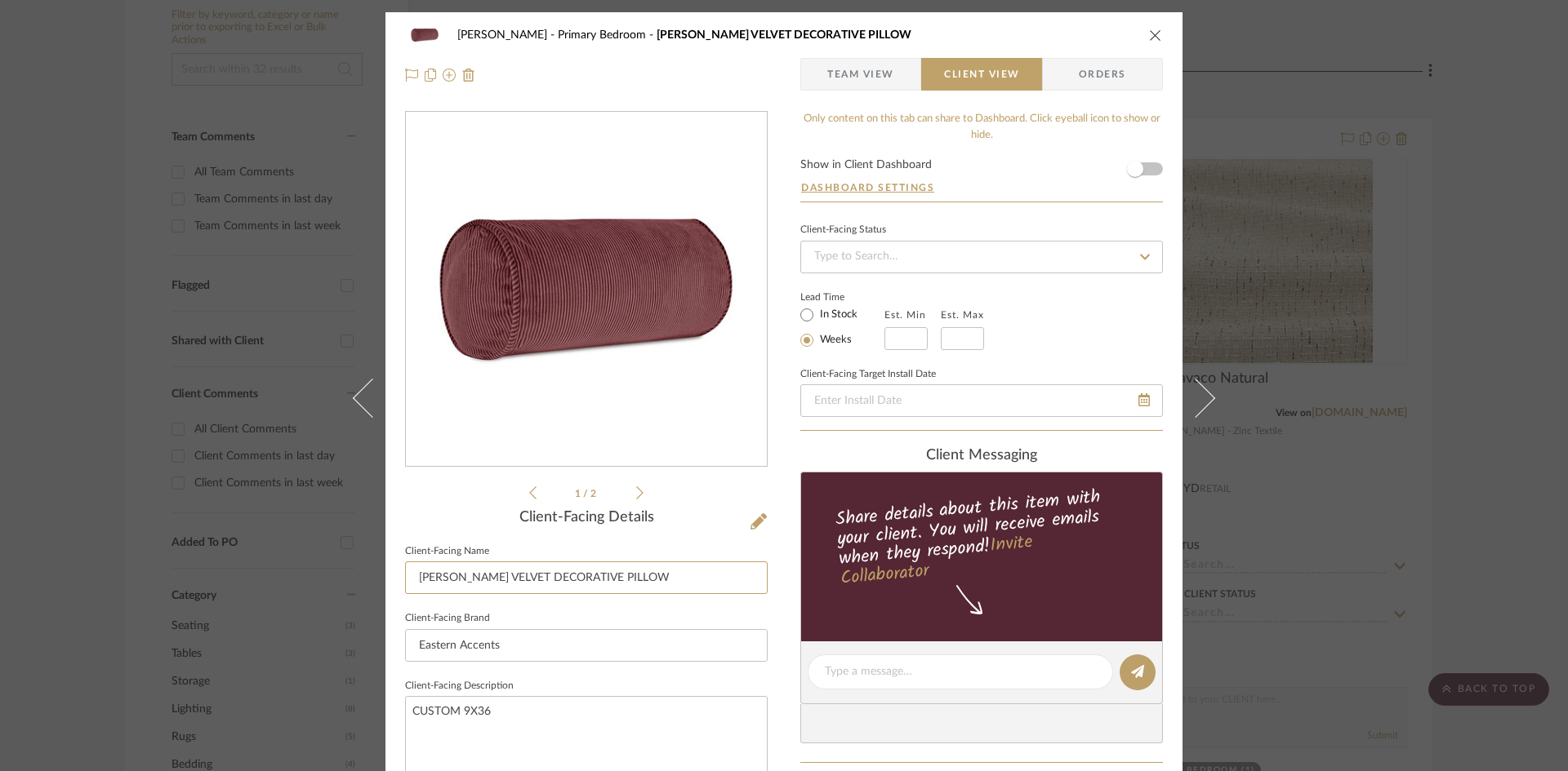
drag, startPoint x: 664, startPoint y: 574, endPoint x: 395, endPoint y: 592, distance: 269.6
click at [395, 592] on div "Ostrom, Jim Primary Bedroom CRISTOBAL VELVET DECORATIVE PILLOW Team View Client…" at bounding box center [784, 678] width 797 height 1332
type input "Custom Bolster Pillow"
click at [784, 583] on div "Ostrom, Jim Primary Bedroom CRISTOBAL VELVET DECORATIVE PILLOW Team View Client…" at bounding box center [784, 678] width 797 height 1332
click at [773, 613] on div "Ostrom, Jim Primary Bedroom CRISTOBAL VELVET DECORATIVE PILLOW Team View Client…" at bounding box center [784, 678] width 797 height 1332
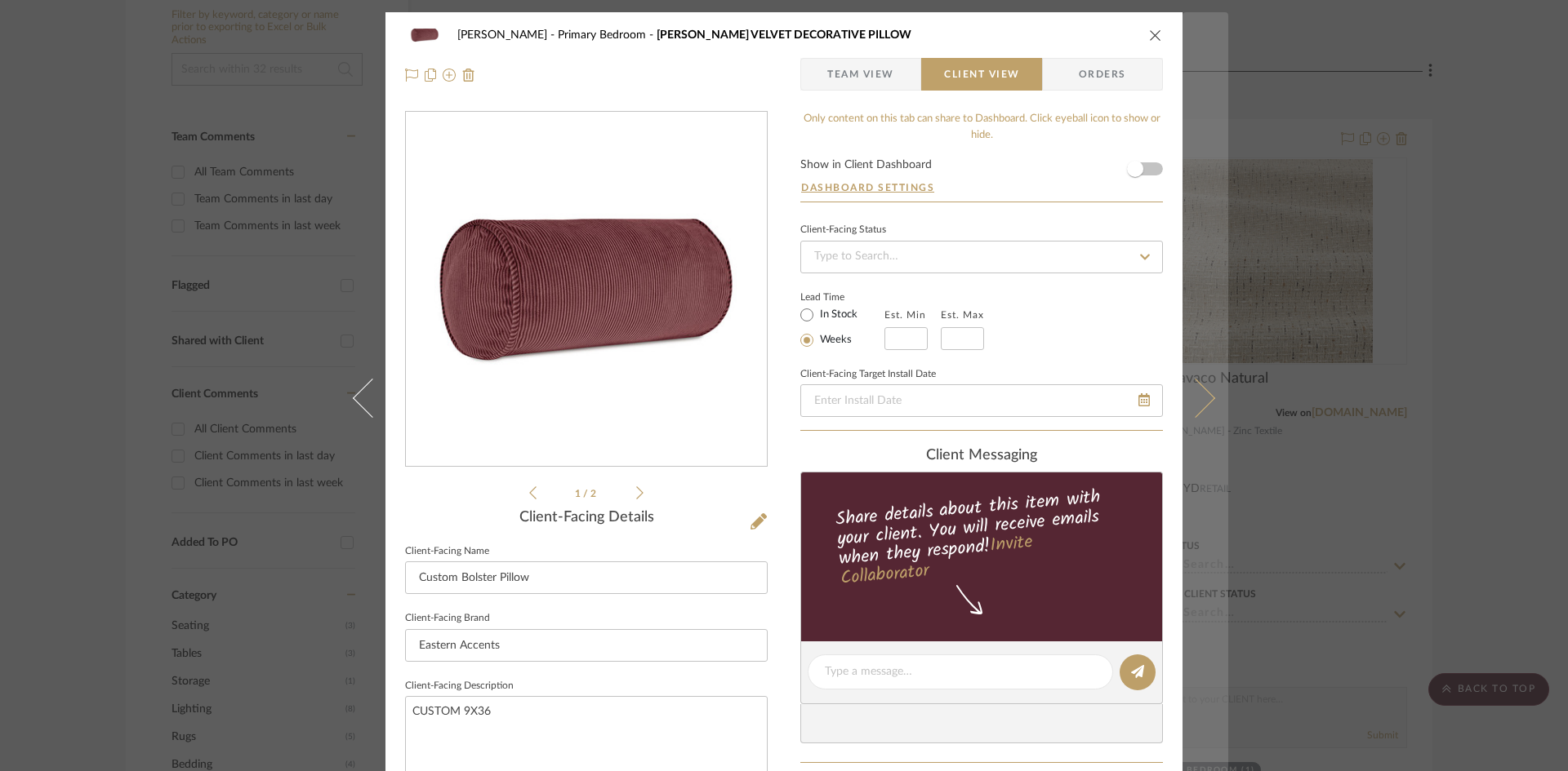
click at [1201, 398] on icon at bounding box center [1195, 397] width 39 height 39
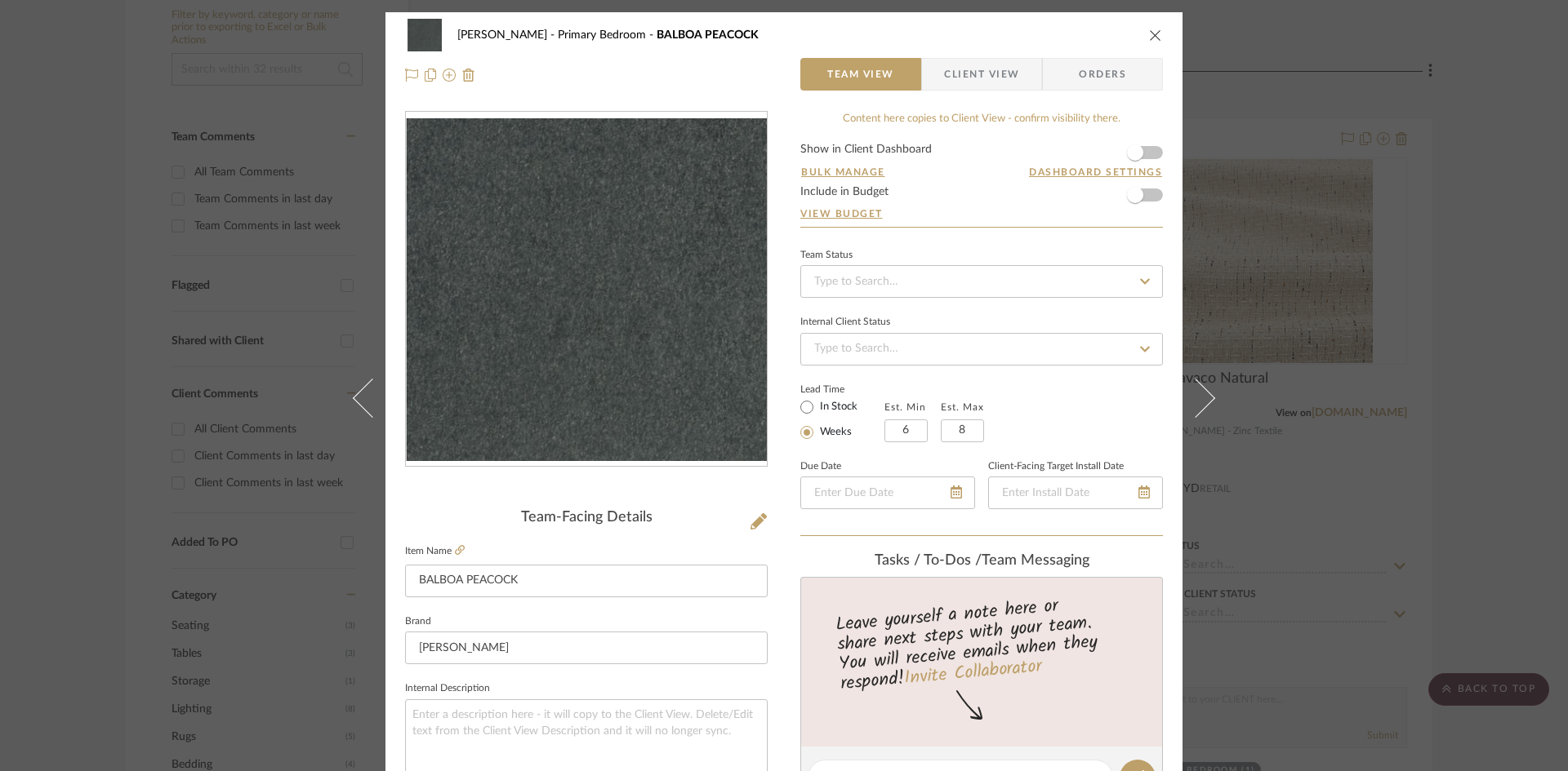
click at [1003, 58] on span "Client View" at bounding box center [982, 74] width 75 height 33
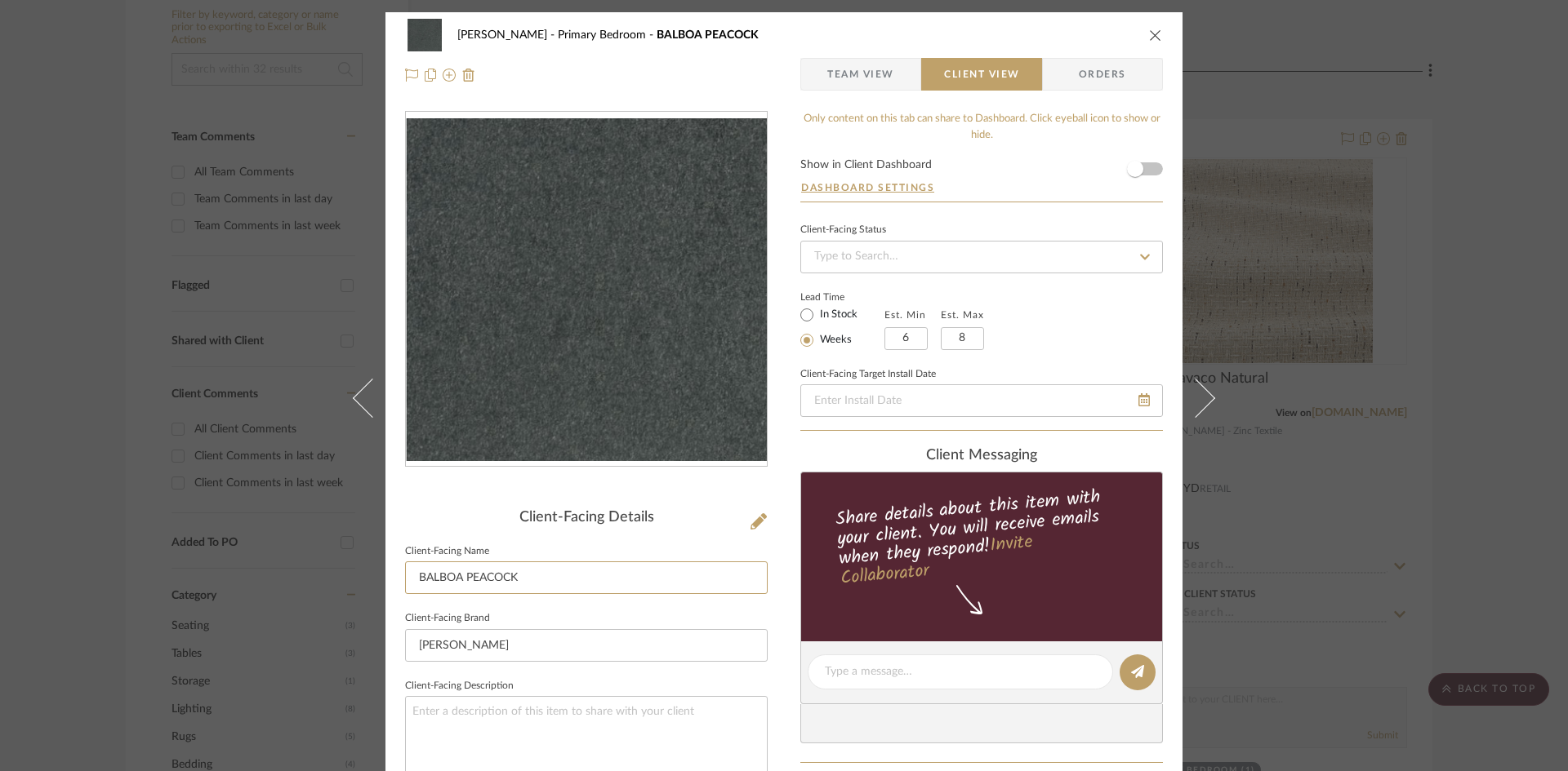
drag, startPoint x: 547, startPoint y: 578, endPoint x: 392, endPoint y: 584, distance: 155.1
click at [392, 584] on div "Ostrom, Jim Primary Bedroom BALBOA PEACOCK Team View Client View Orders Client-…" at bounding box center [784, 678] width 797 height 1332
type input "Velvet Euro Pillows"
click at [786, 602] on div "Ostrom, Jim Primary Bedroom BALBOA PEACOCK Team View Client View Orders Client-…" at bounding box center [784, 678] width 797 height 1332
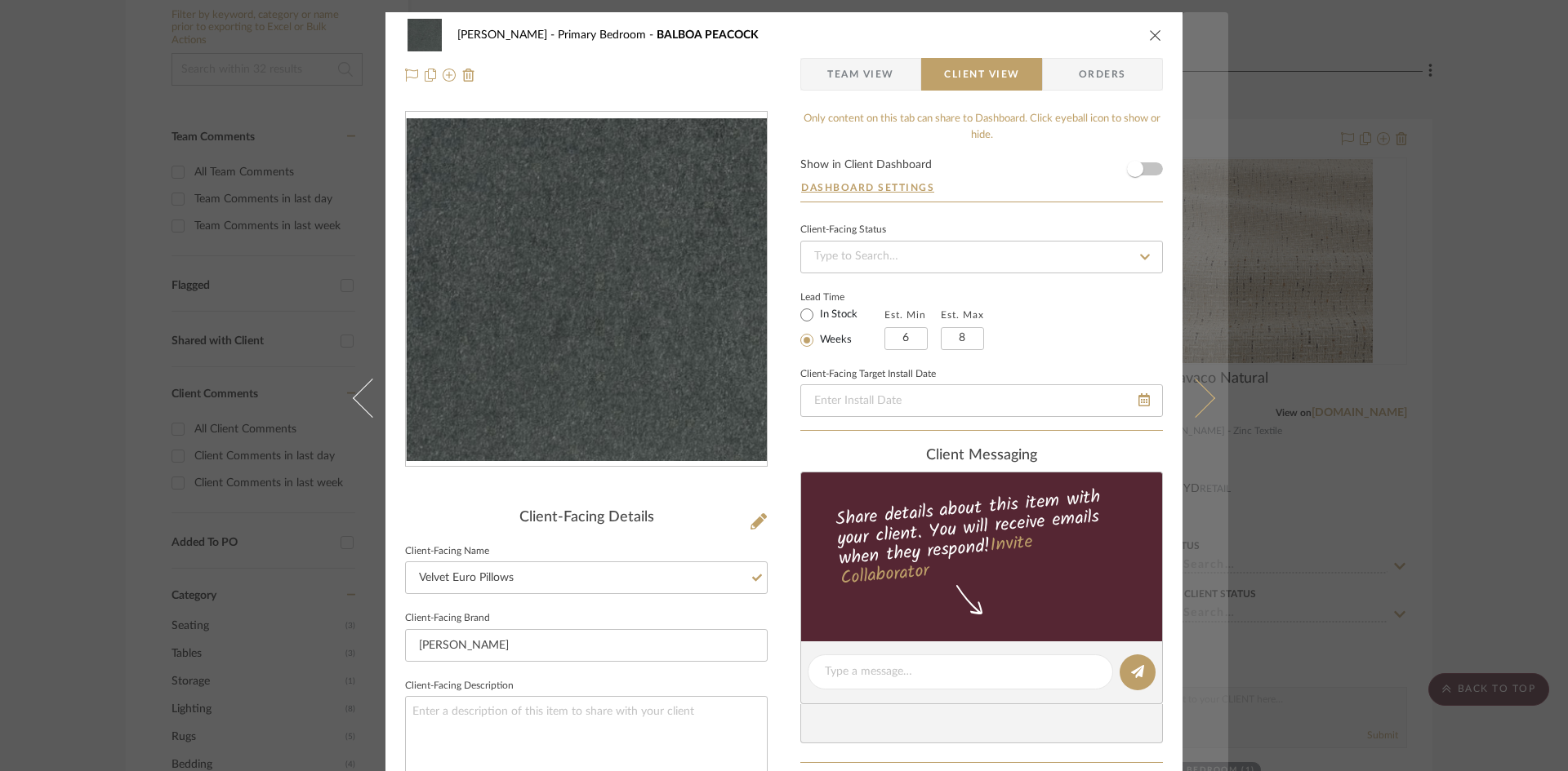
click at [1204, 401] on icon at bounding box center [1195, 397] width 39 height 39
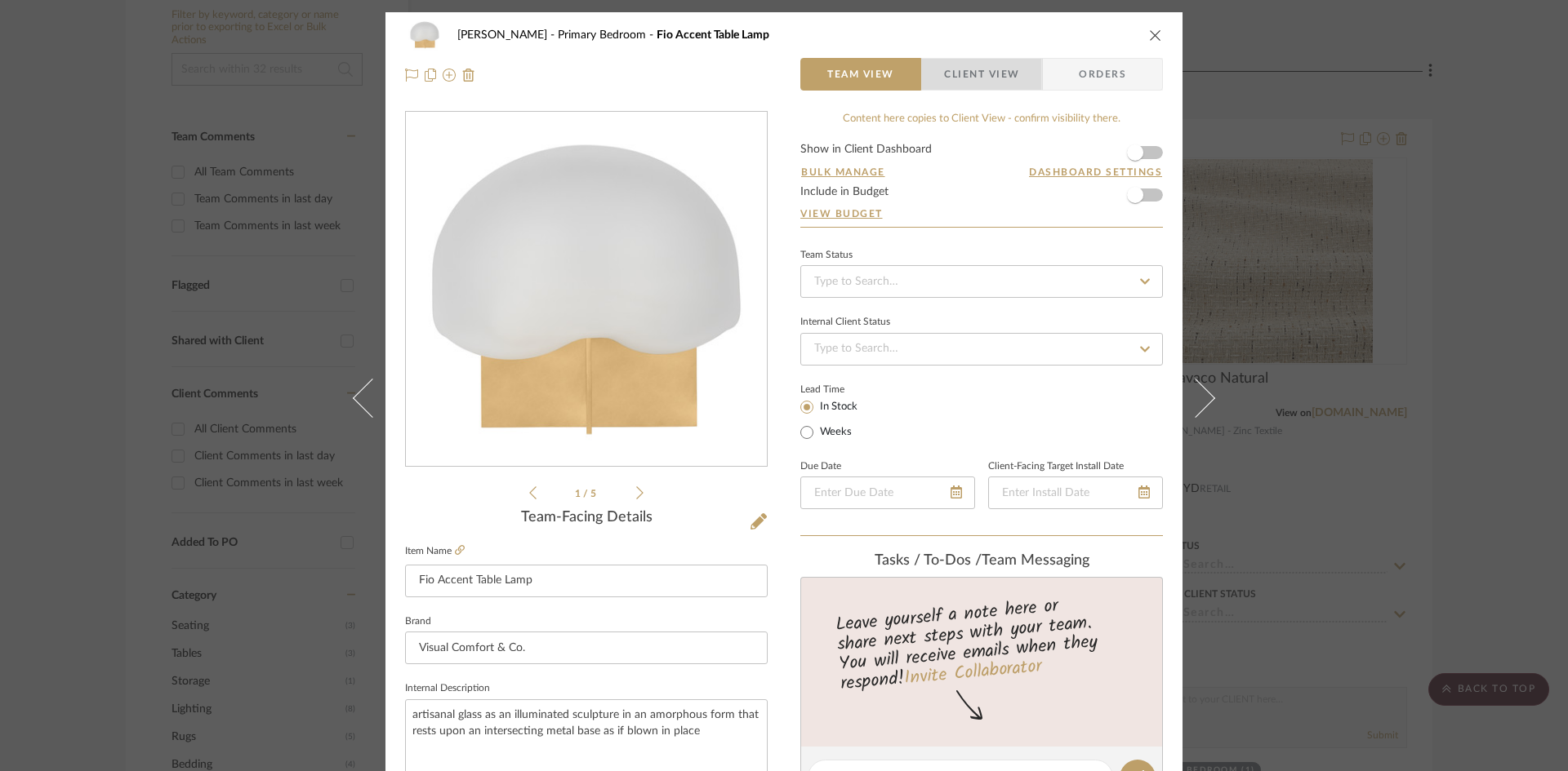
click at [967, 80] on span "Client View" at bounding box center [982, 74] width 75 height 33
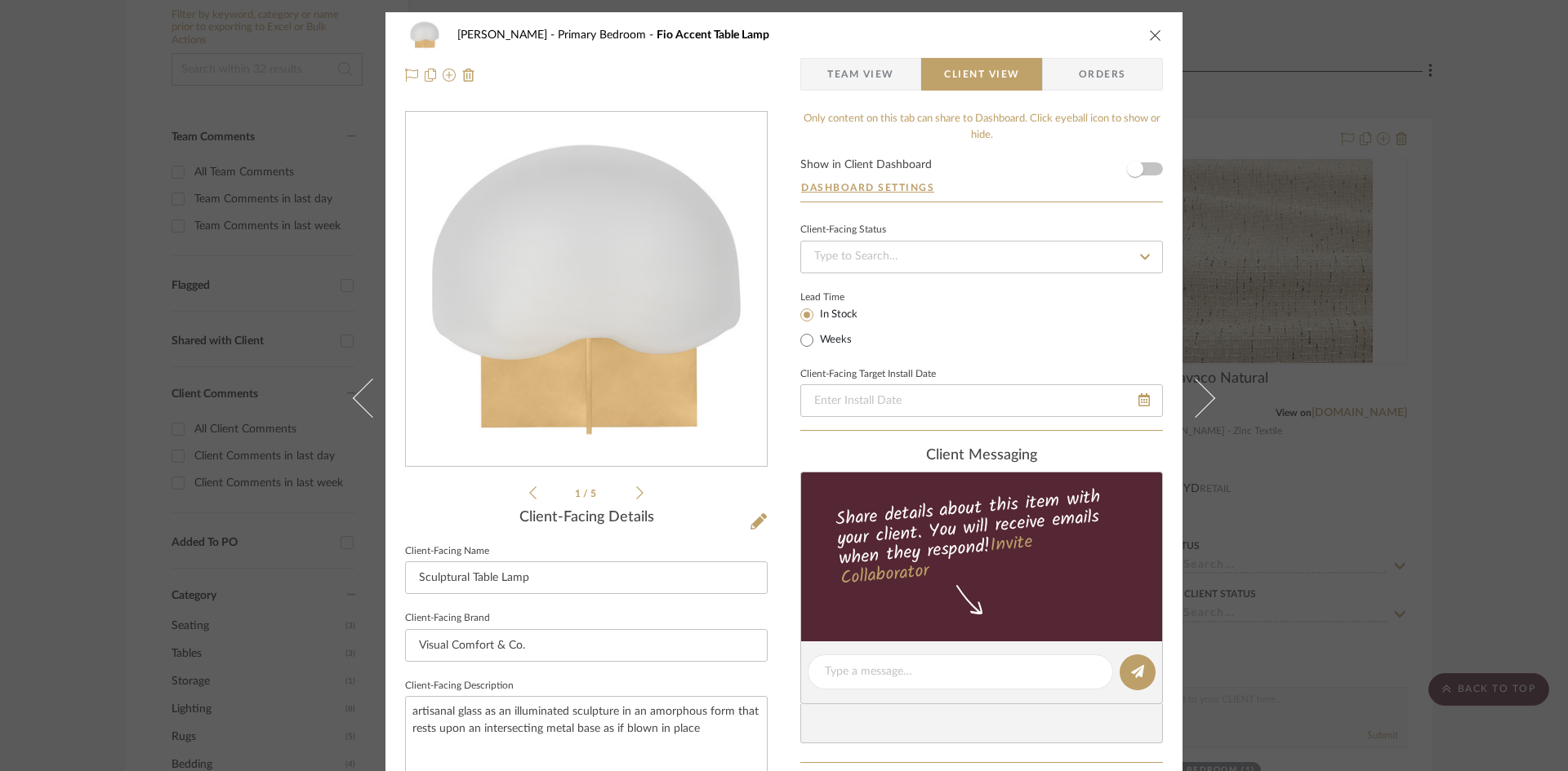
click at [771, 602] on div "Ostrom, Jim Primary Bedroom Fio Accent Table Lamp Team View Client View Orders …" at bounding box center [784, 678] width 797 height 1332
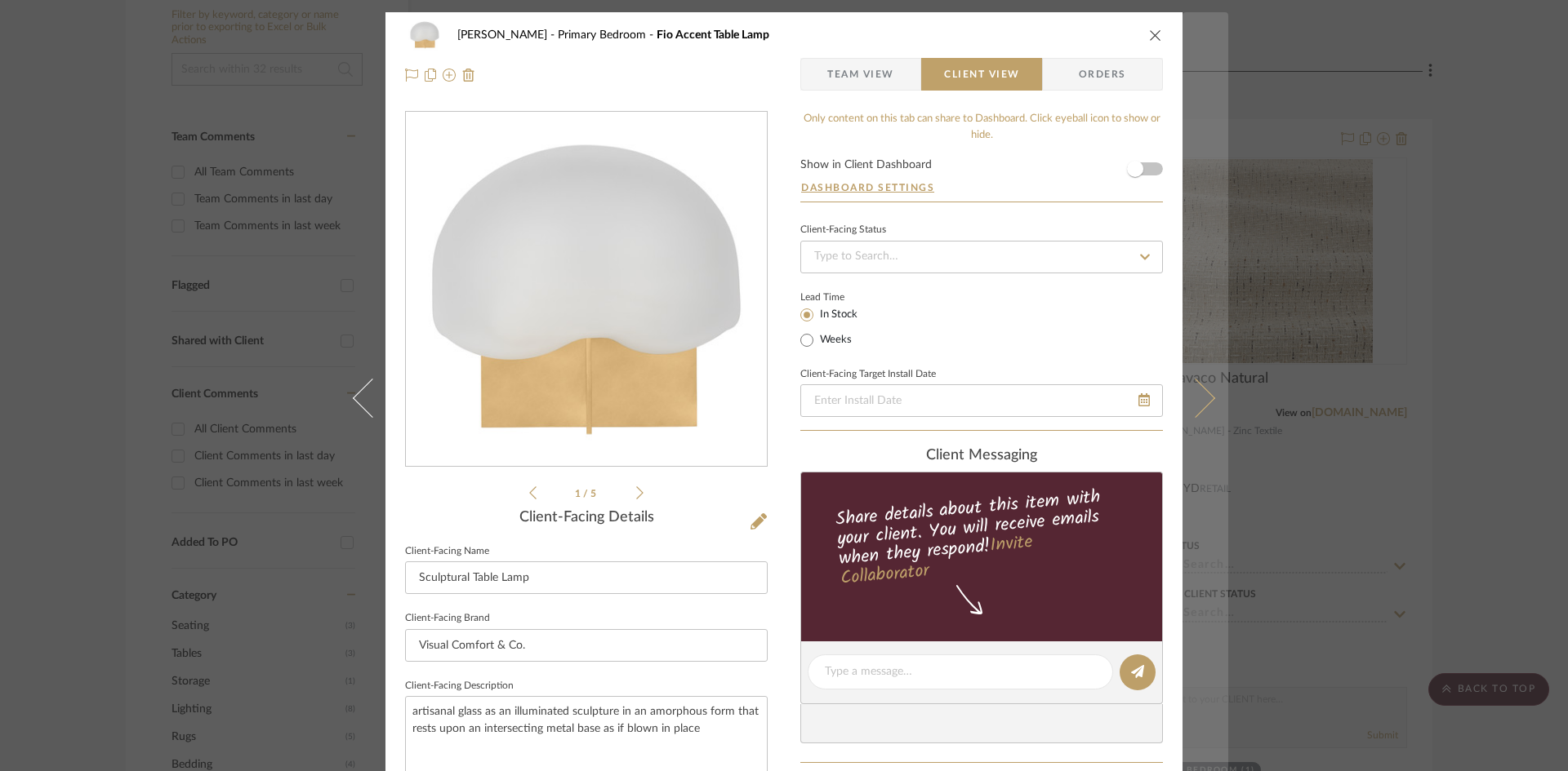
click at [1202, 401] on icon at bounding box center [1195, 397] width 39 height 39
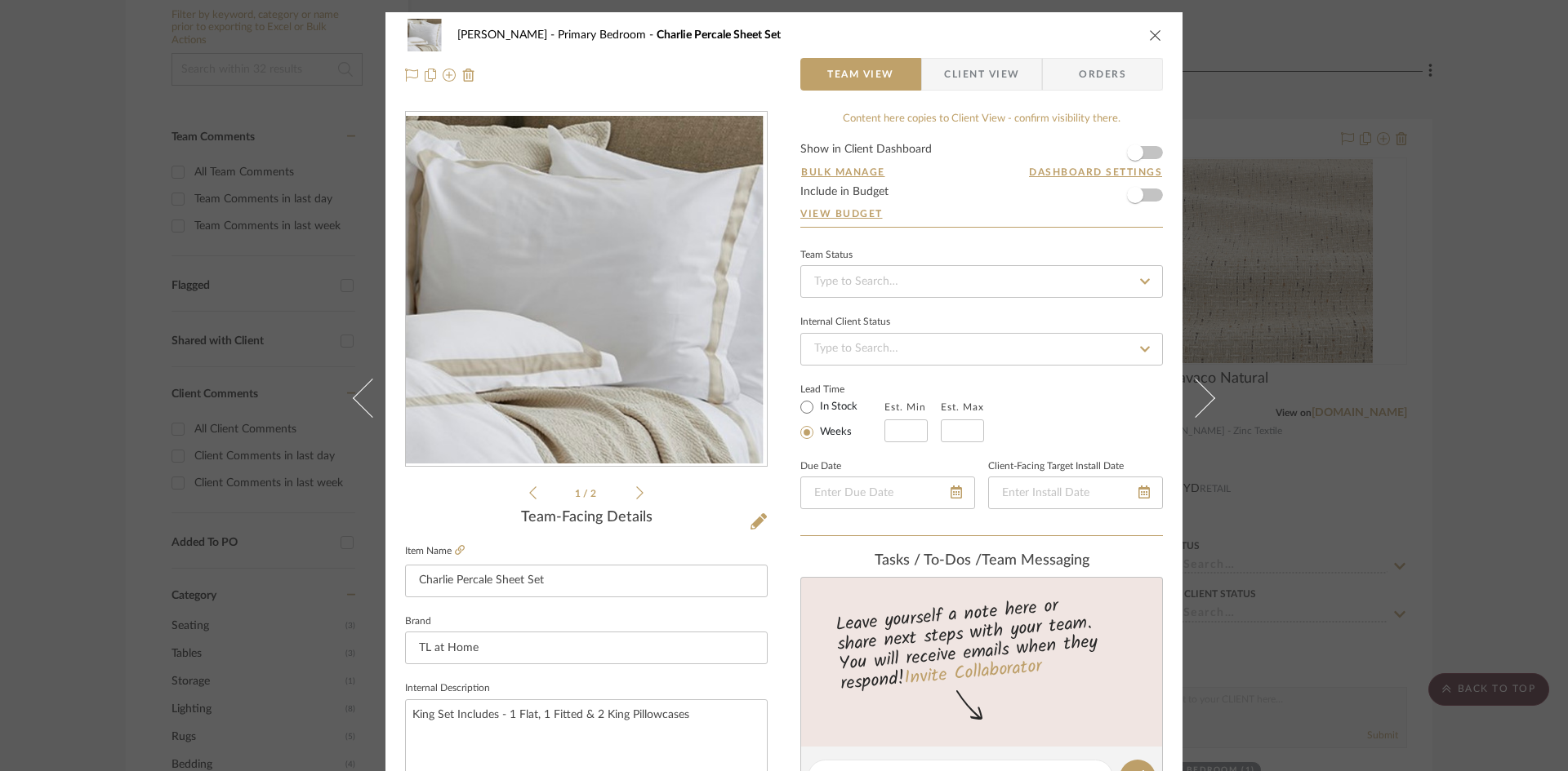
click at [984, 74] on span "Client View" at bounding box center [982, 74] width 75 height 33
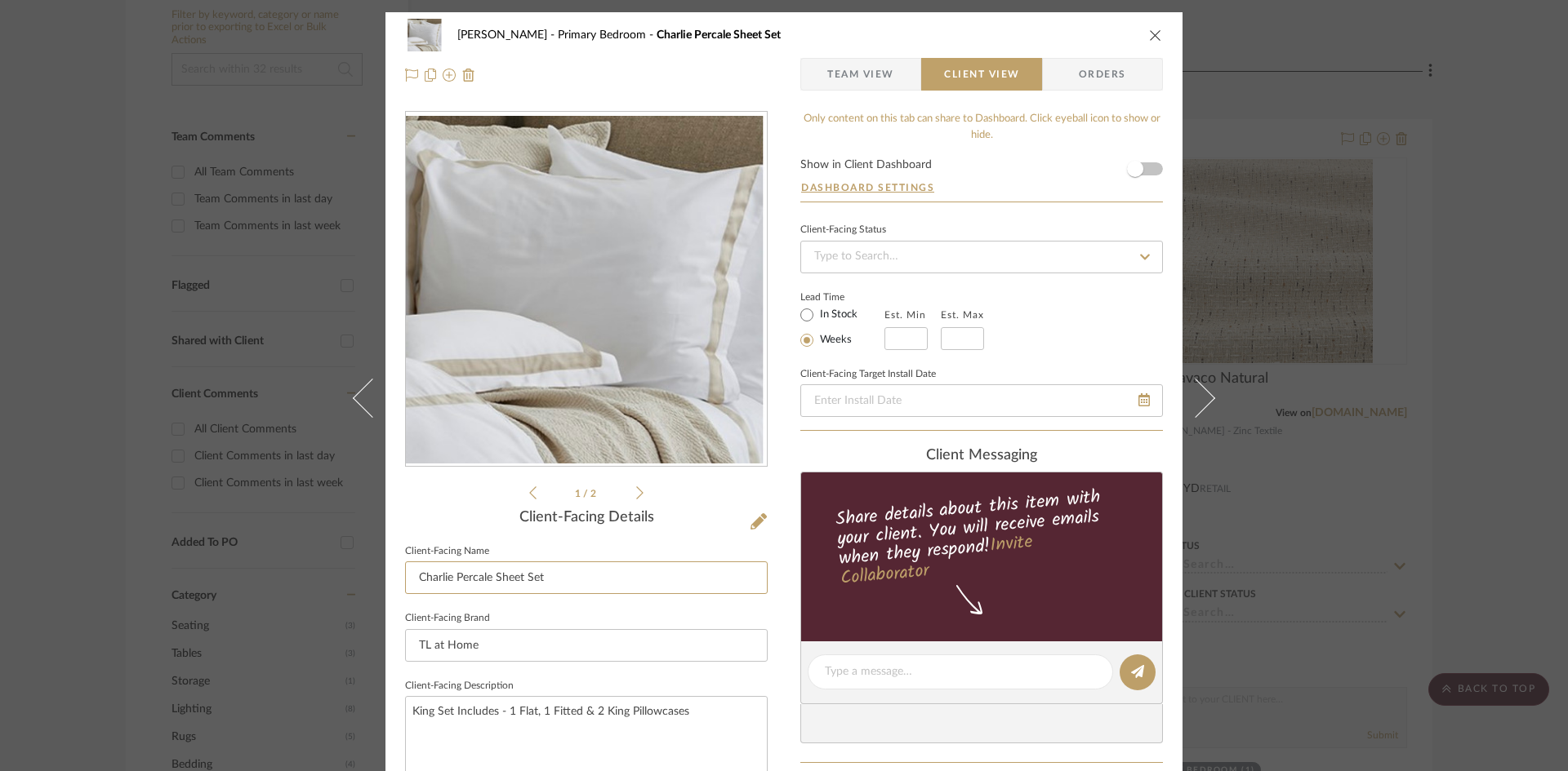
drag, startPoint x: 486, startPoint y: 576, endPoint x: 299, endPoint y: 565, distance: 187.3
click at [301, 578] on div "Ostrom, Jim Primary Bedroom Charlie Percale Sheet Set Team View Client View Ord…" at bounding box center [784, 386] width 1568 height 771
type input "King Sheet Set"
click at [778, 639] on div "Ostrom, Jim Primary Bedroom Charlie Percale Sheet Set Team View Client View Ord…" at bounding box center [784, 678] width 797 height 1332
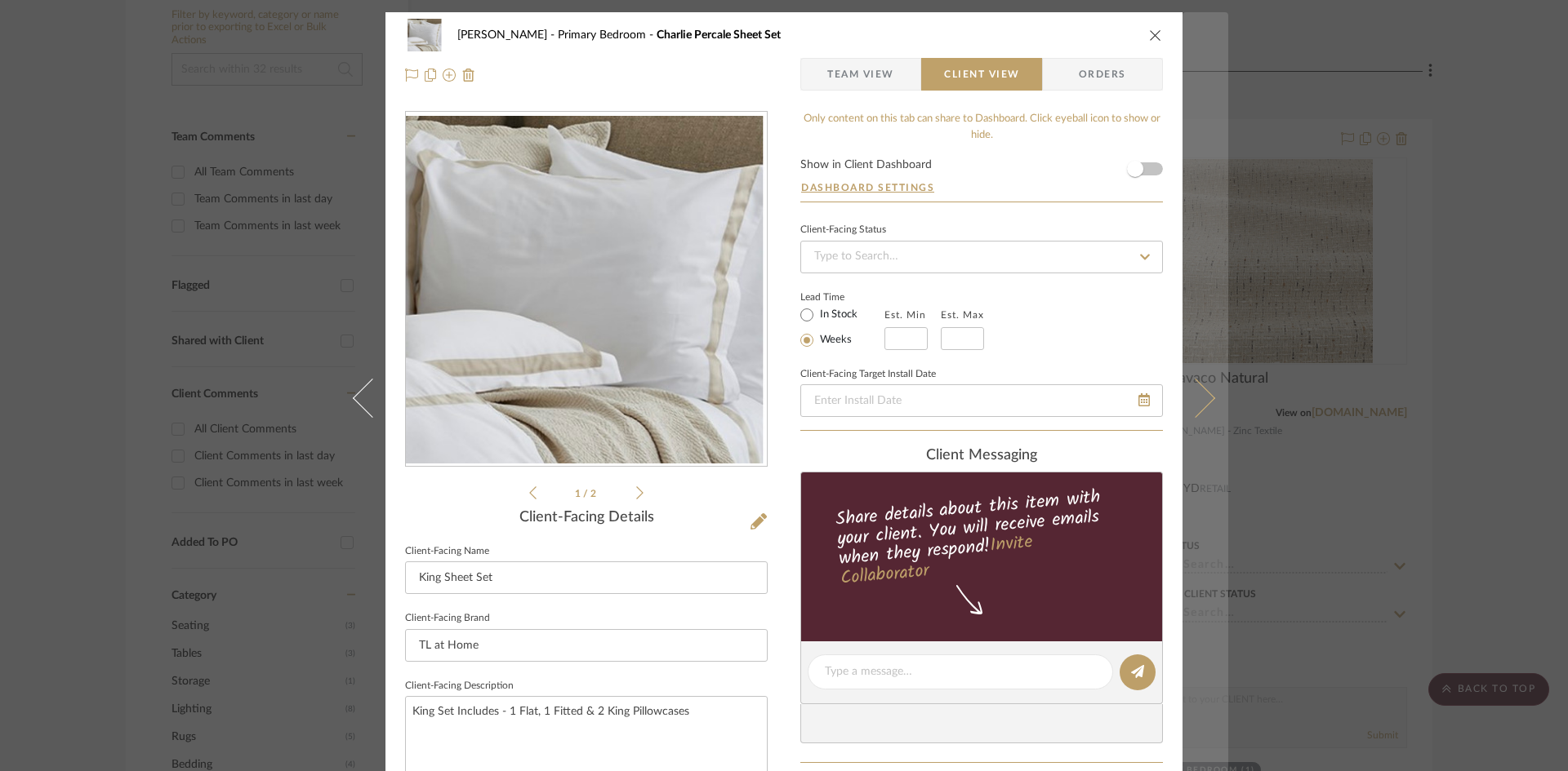
click at [1195, 402] on icon at bounding box center [1195, 397] width 39 height 39
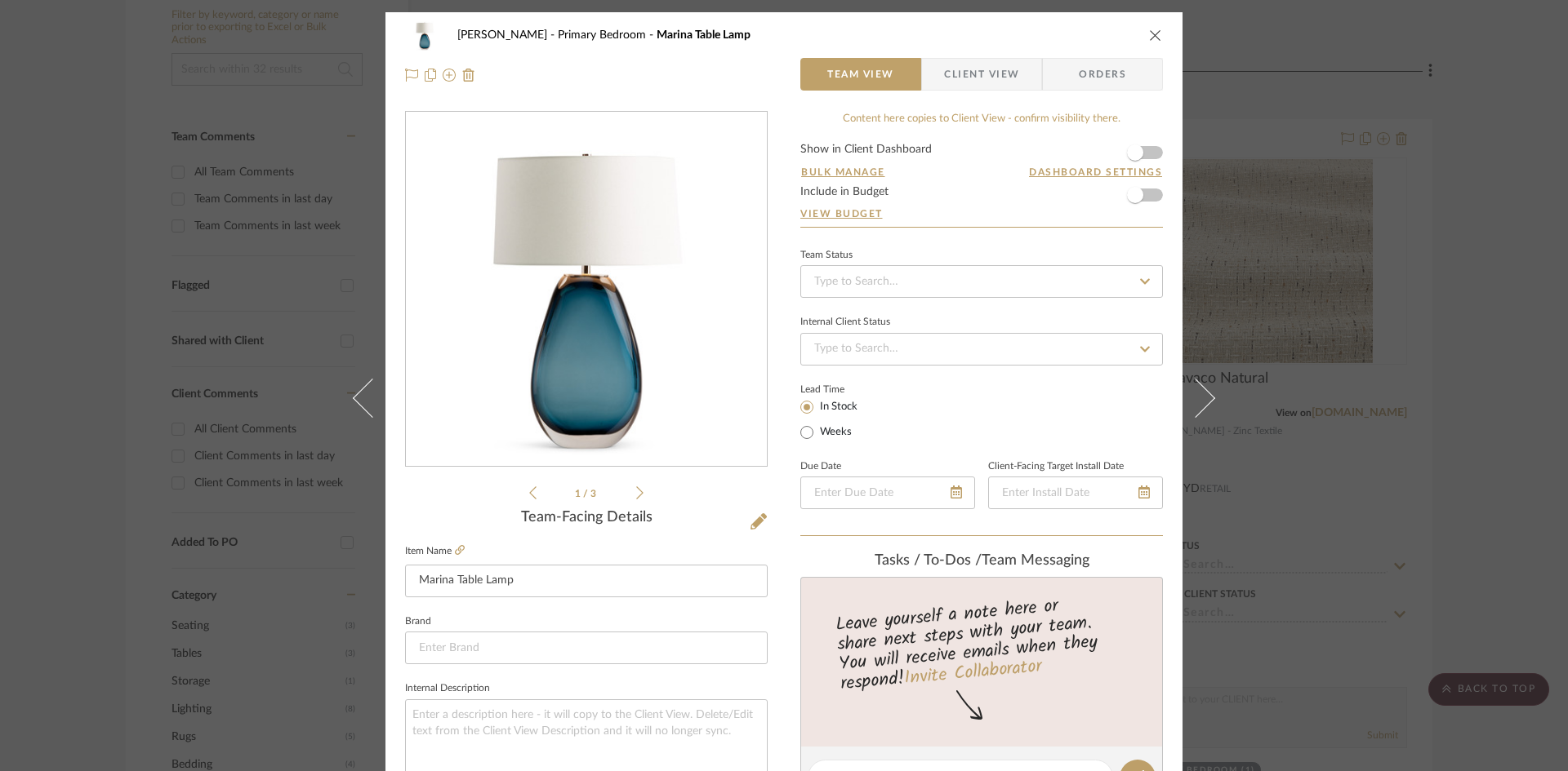
click at [990, 67] on span "Client View" at bounding box center [982, 74] width 75 height 33
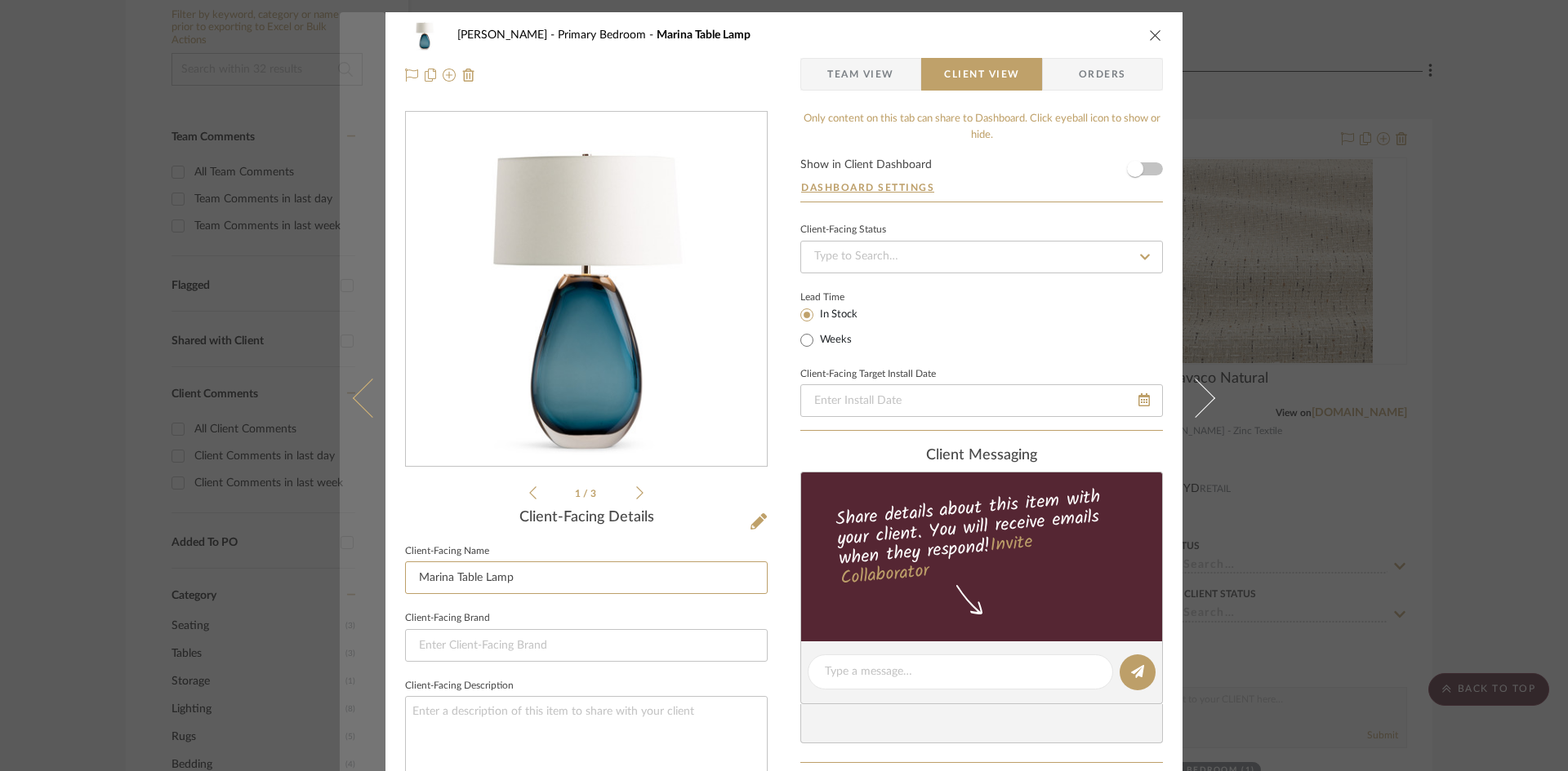
drag, startPoint x: 437, startPoint y: 579, endPoint x: 352, endPoint y: 587, distance: 85.4
click at [353, 593] on mat-dialog-content "Ostrom, Jim Primary Bedroom Marina Table Lamp Team View Client View Orders 1 / …" at bounding box center [784, 678] width 889 height 1332
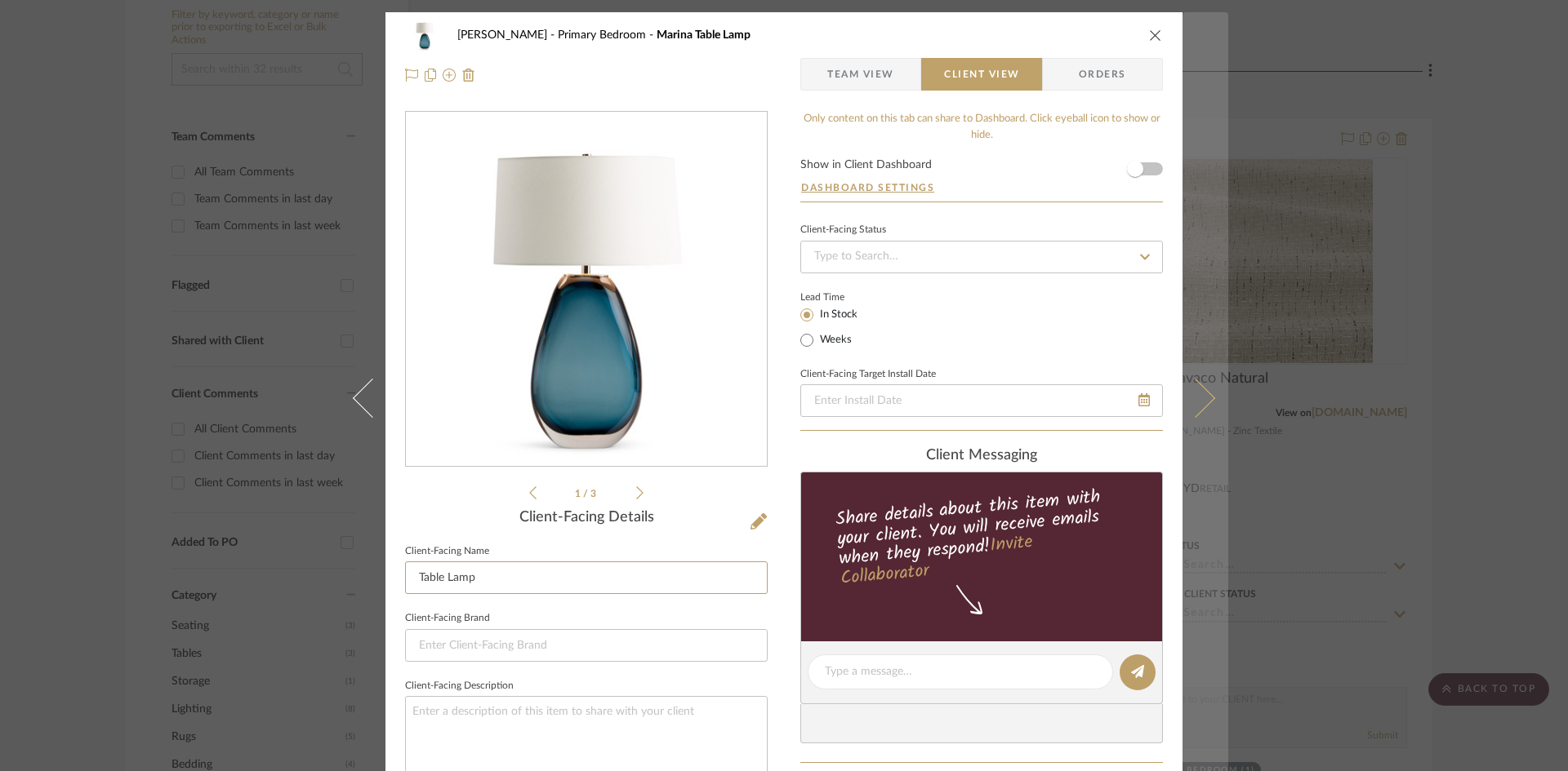
type input "Table Lamp"
click at [1199, 406] on icon at bounding box center [1195, 397] width 39 height 39
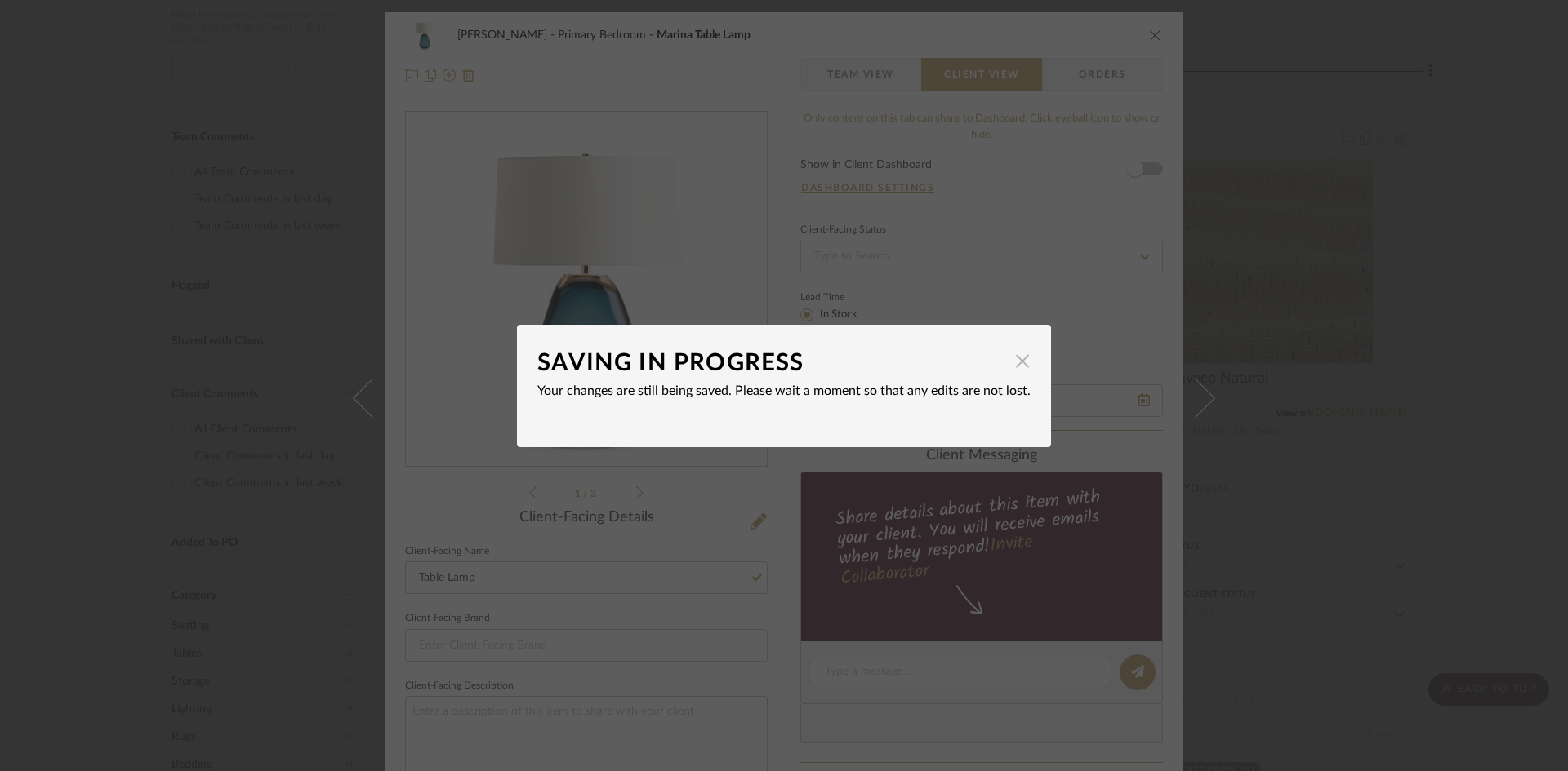
click at [1020, 358] on span "button" at bounding box center [1022, 361] width 33 height 33
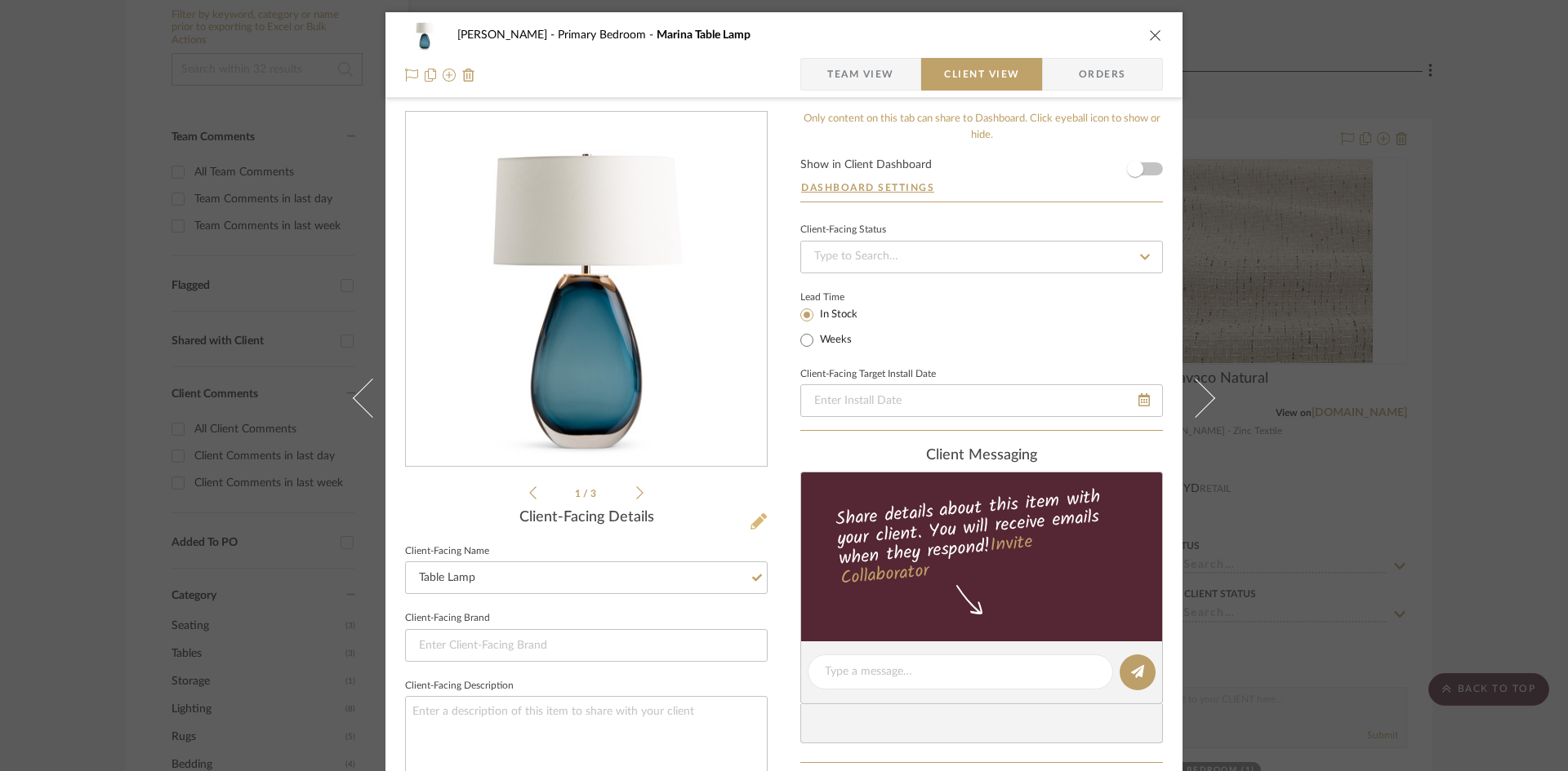
scroll to position [13, 0]
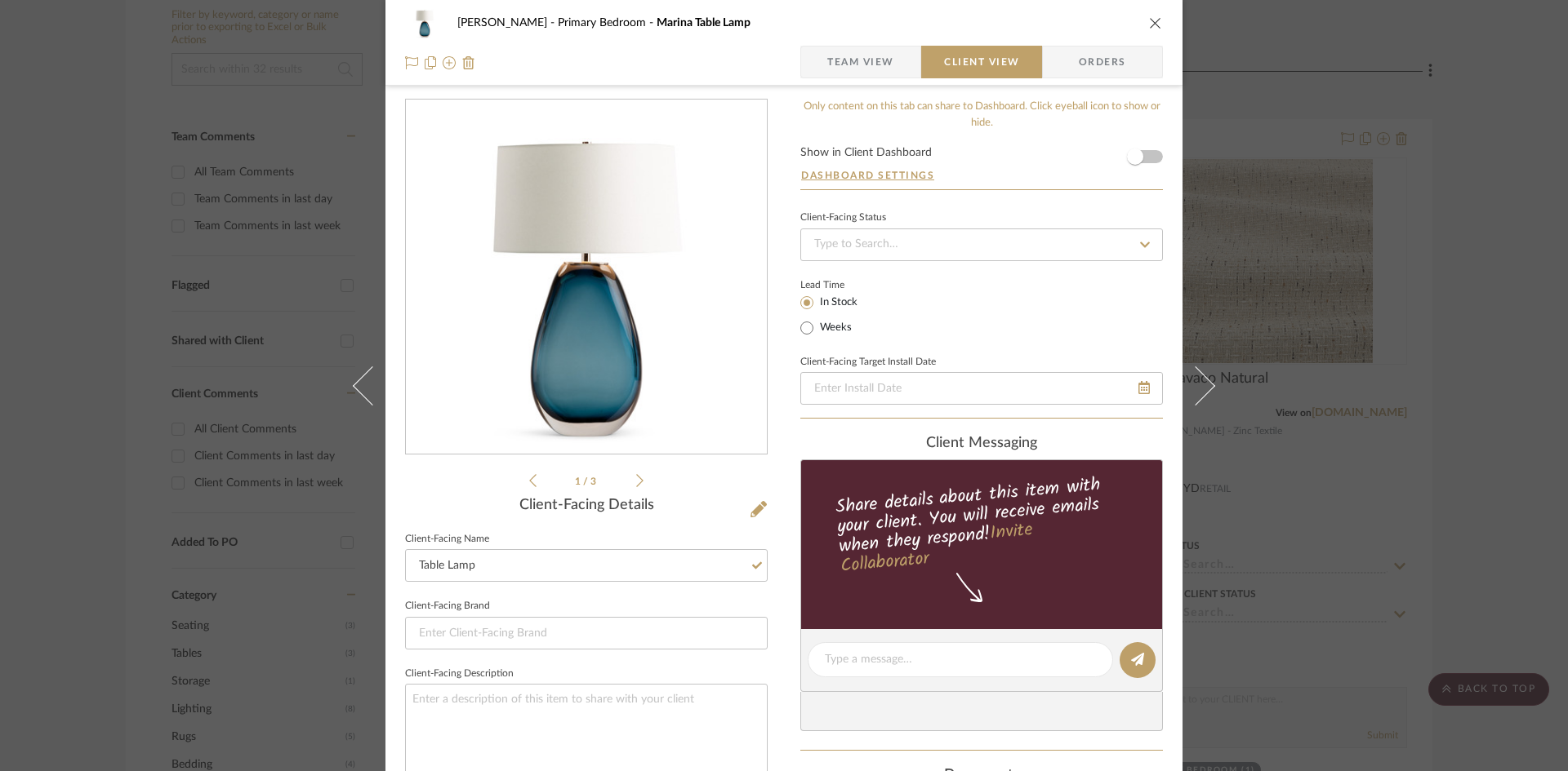
drag, startPoint x: 797, startPoint y: 495, endPoint x: 776, endPoint y: 499, distance: 21.4
click at [794, 495] on div "Ostrom, Jim Primary Bedroom Marina Table Lamp Team View Client View Orders 1 / …" at bounding box center [784, 665] width 797 height 1332
click at [775, 501] on div "Ostrom, Jim Primary Bedroom Marina Table Lamp Team View Client View Orders 1 / …" at bounding box center [784, 665] width 797 height 1332
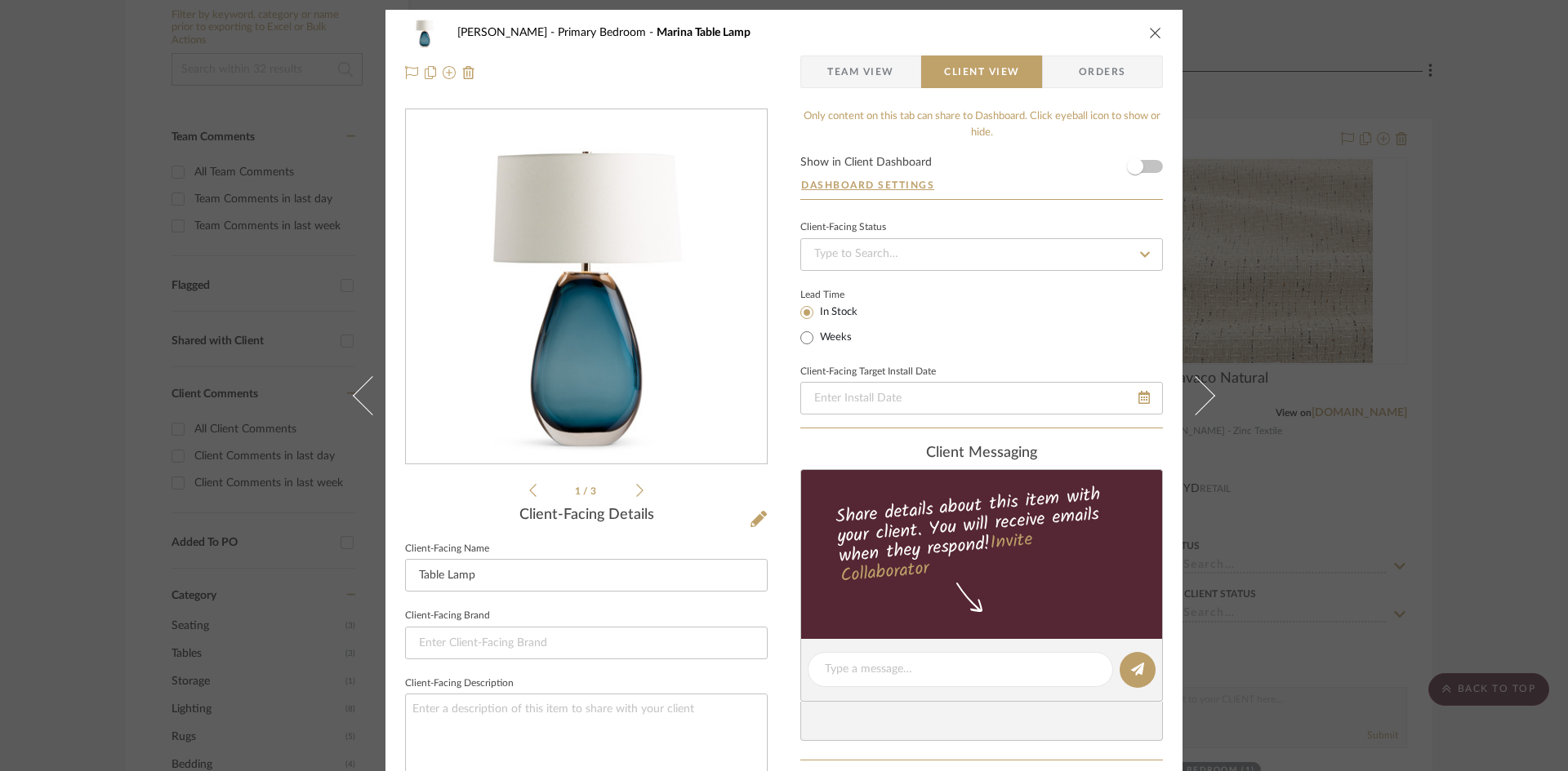
scroll to position [0, 0]
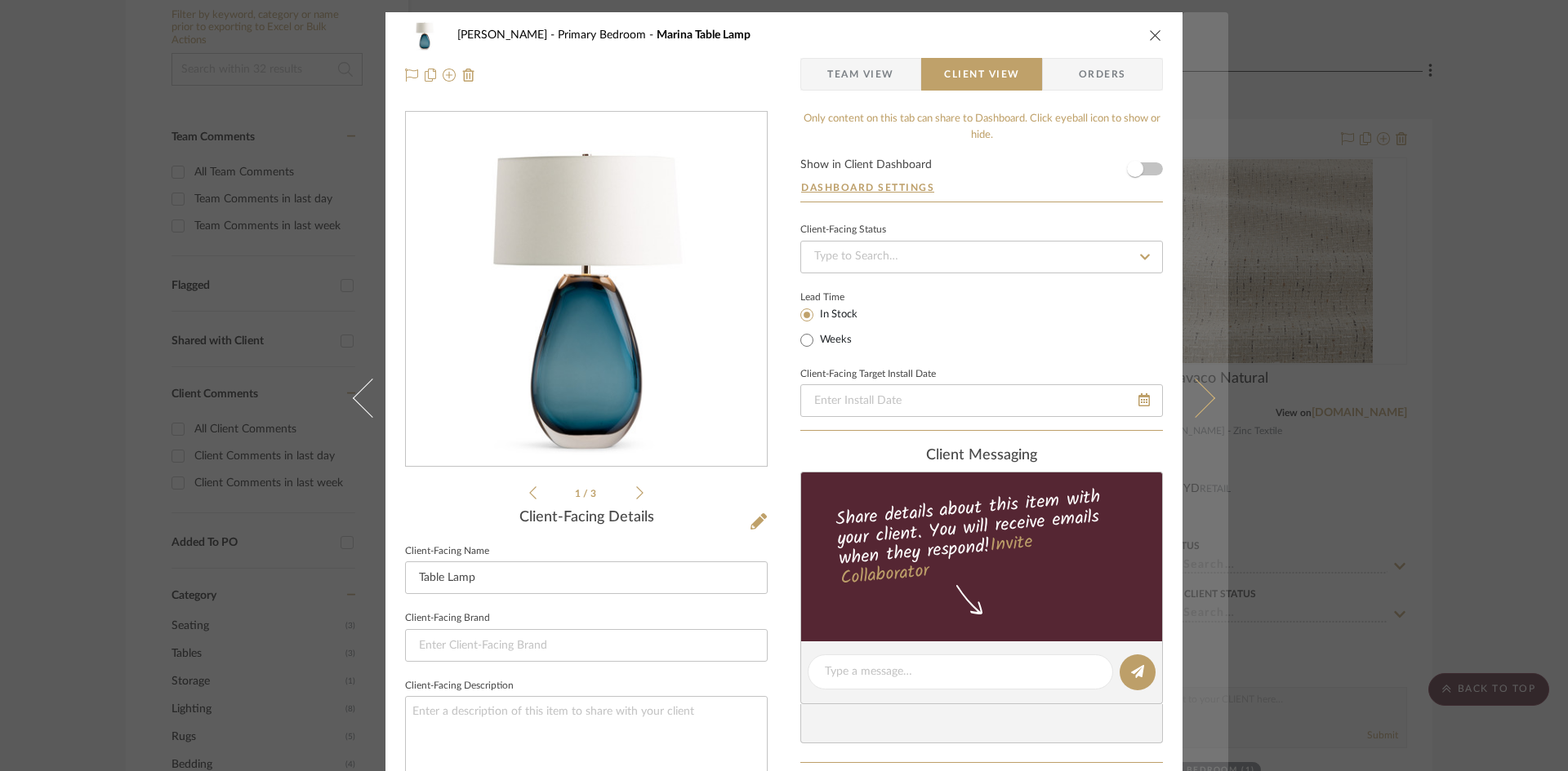
click at [1202, 394] on icon at bounding box center [1195, 397] width 39 height 39
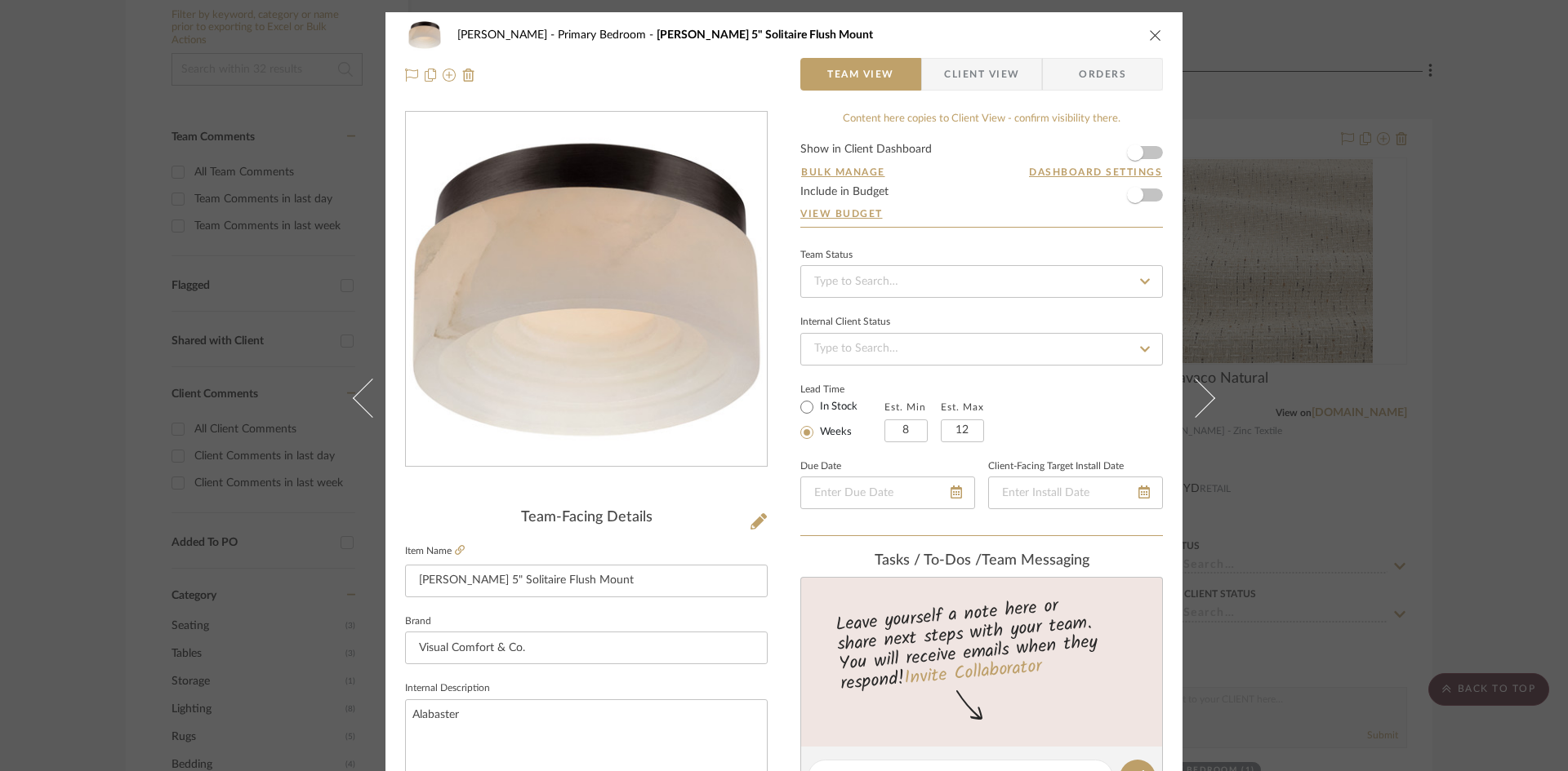
click at [999, 72] on span "Client View" at bounding box center [982, 74] width 75 height 33
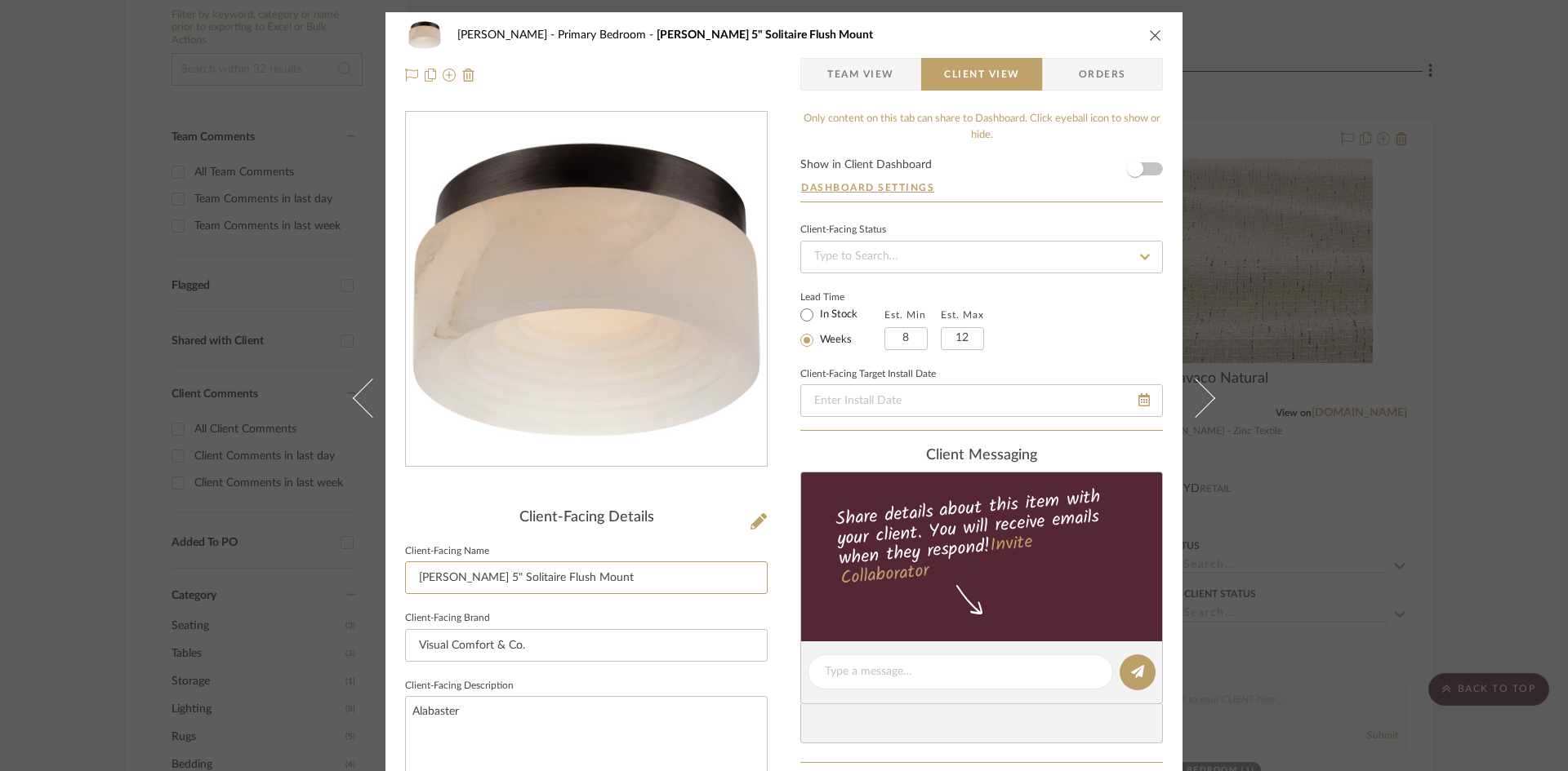
drag, startPoint x: 497, startPoint y: 577, endPoint x: 306, endPoint y: 561, distance: 191.7
click at [306, 561] on div "Ostrom, Jim Primary Bedroom Otto 5" Solitaire Flush Mount Team View Client View…" at bounding box center [784, 386] width 1568 height 771
click at [525, 569] on input "Flush Mount" at bounding box center [586, 577] width 362 height 33
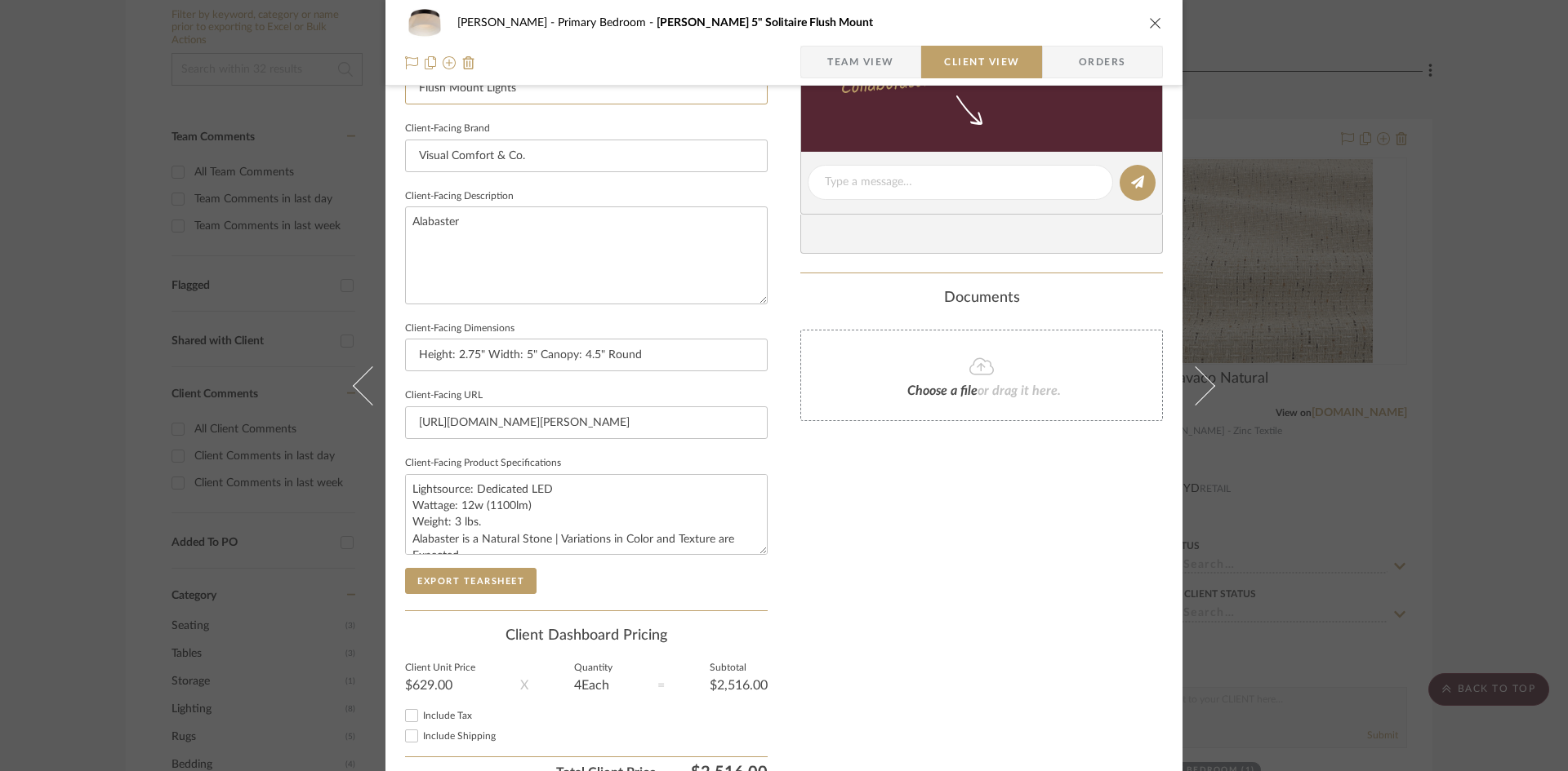
type input "Flush Mount Lights"
click at [851, 546] on div "Only content on this tab can share to Dashboard. Click eyeball icon to show or …" at bounding box center [981, 205] width 362 height 1168
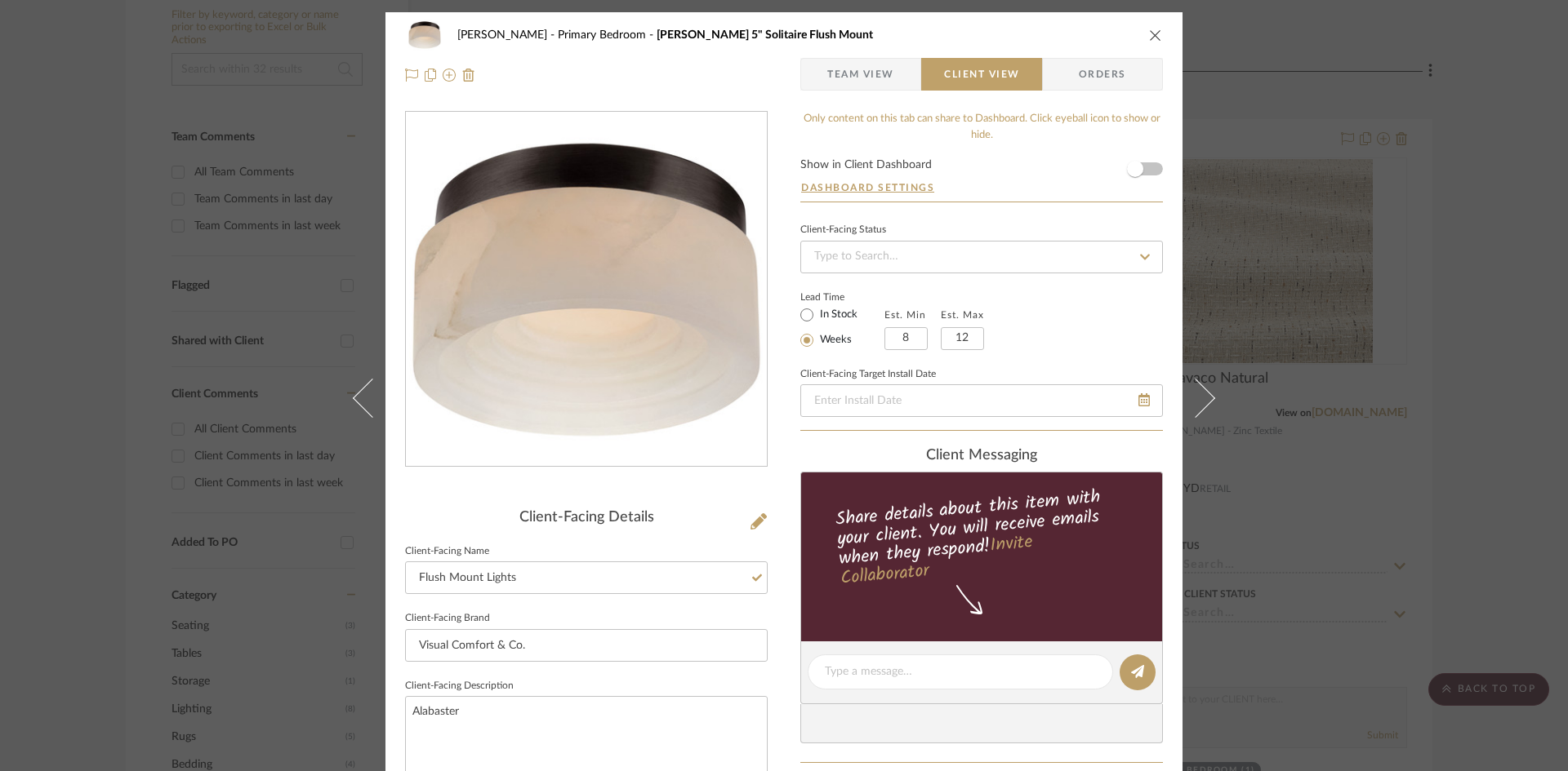
click at [864, 80] on span "Team View" at bounding box center [861, 74] width 67 height 33
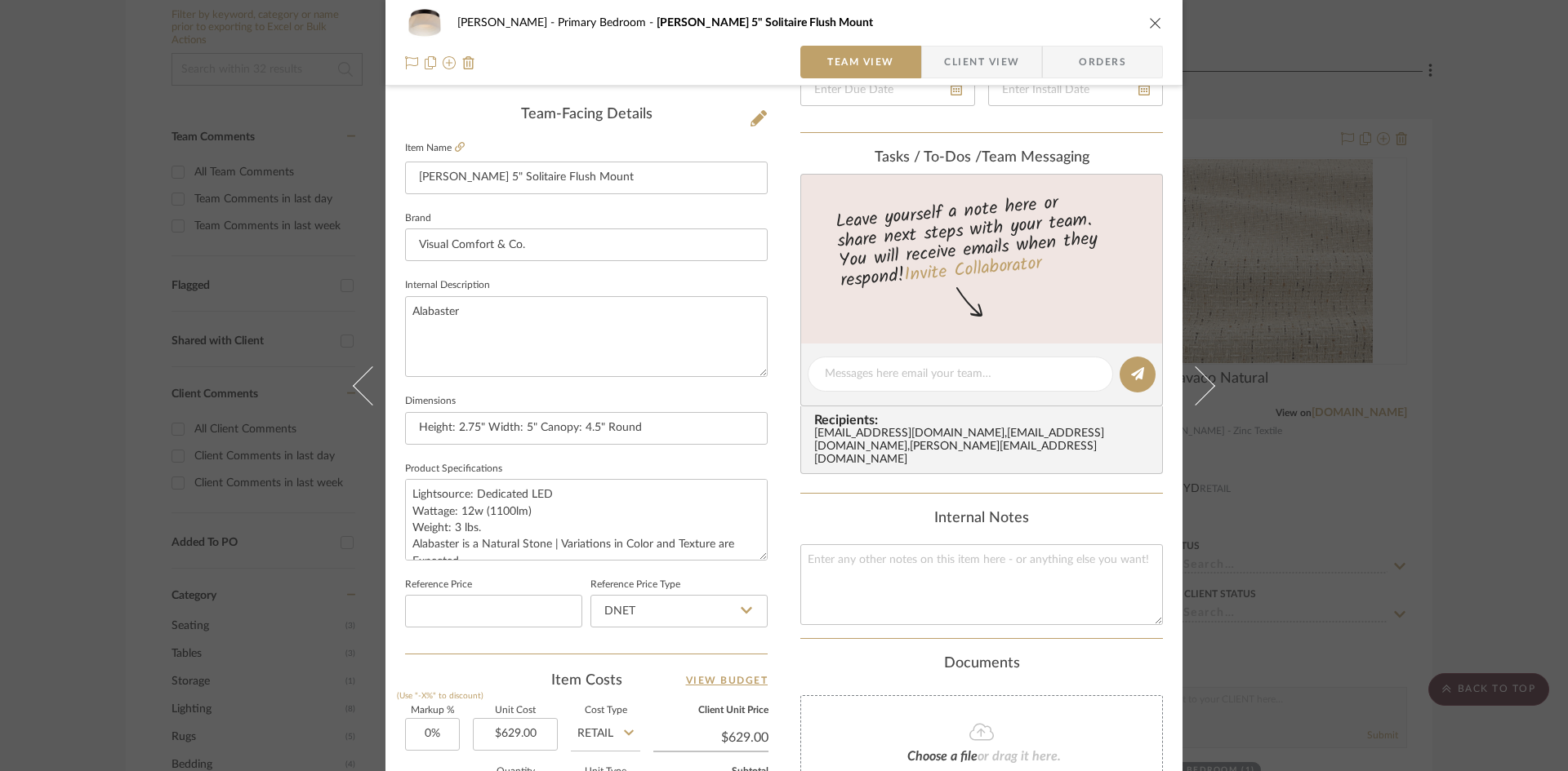
scroll to position [489, 0]
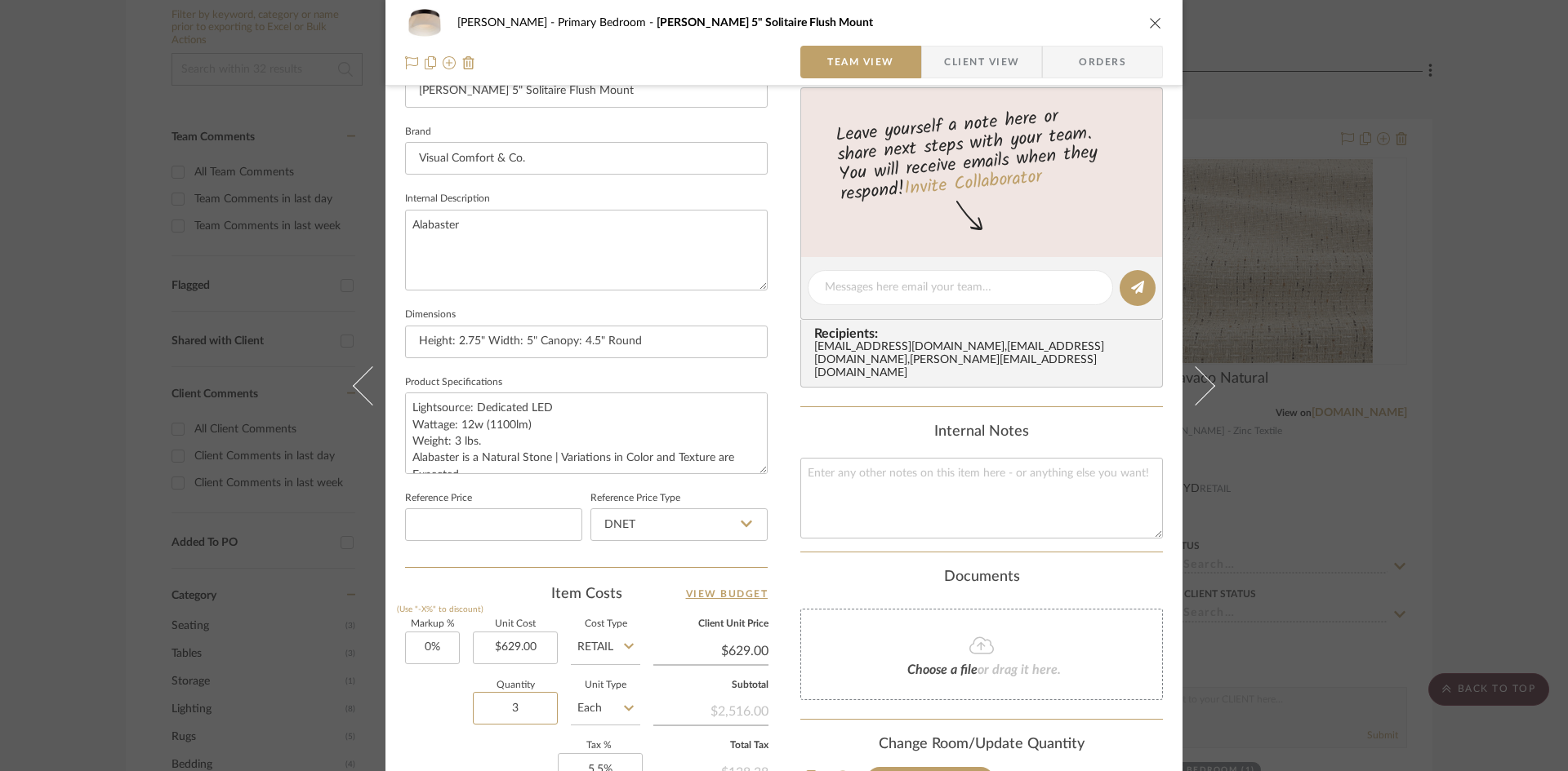
type input "3"
click at [781, 556] on div "Ostrom, Jim Primary Bedroom Otto 5" Solitaire Flush Mount Team View Client View…" at bounding box center [784, 276] width 797 height 1508
click at [774, 559] on div "Ostrom, Jim Primary Bedroom Otto 5" Solitaire Flush Mount Team View Client View…" at bounding box center [784, 276] width 797 height 1508
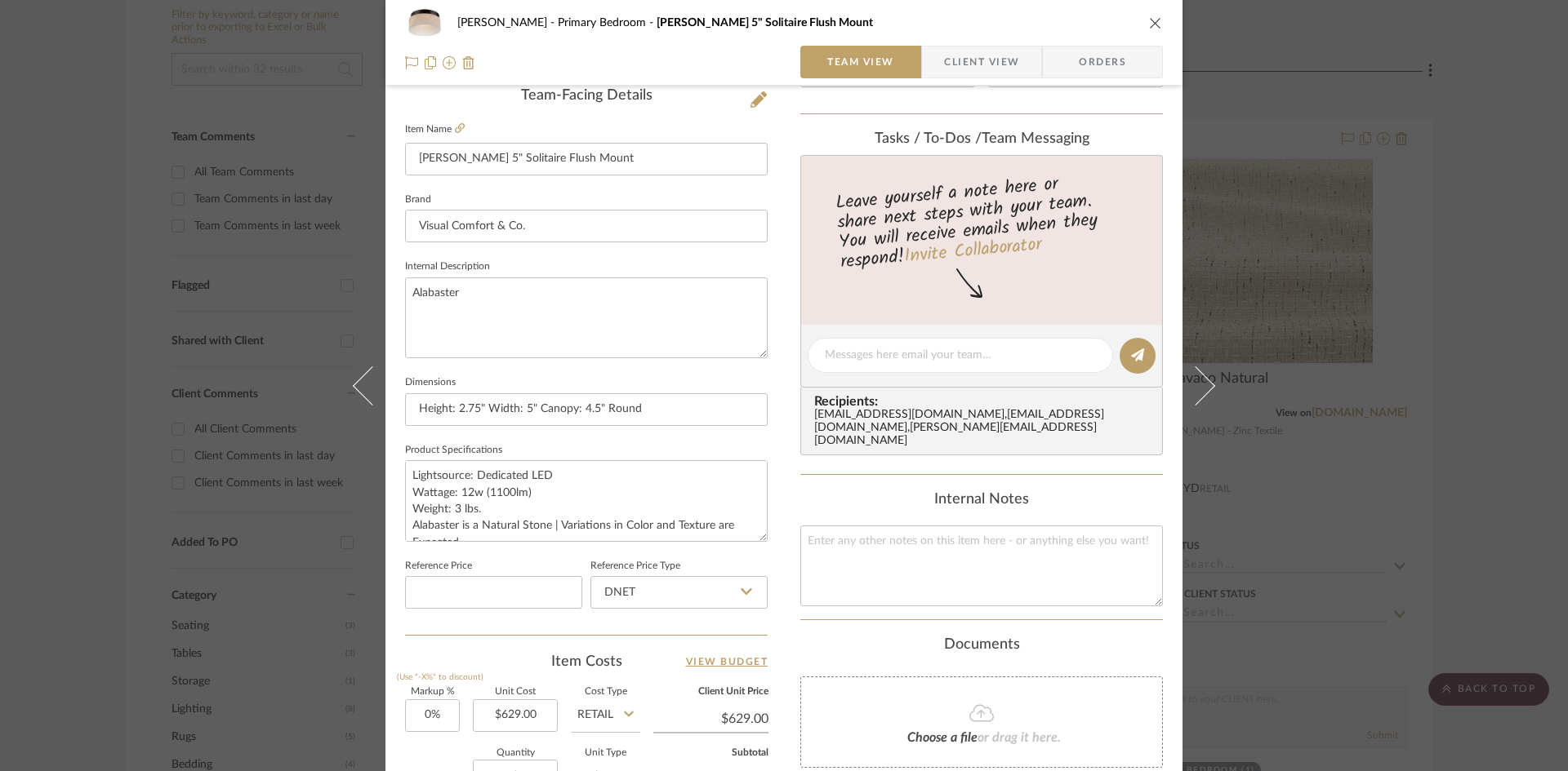
scroll to position [0, 0]
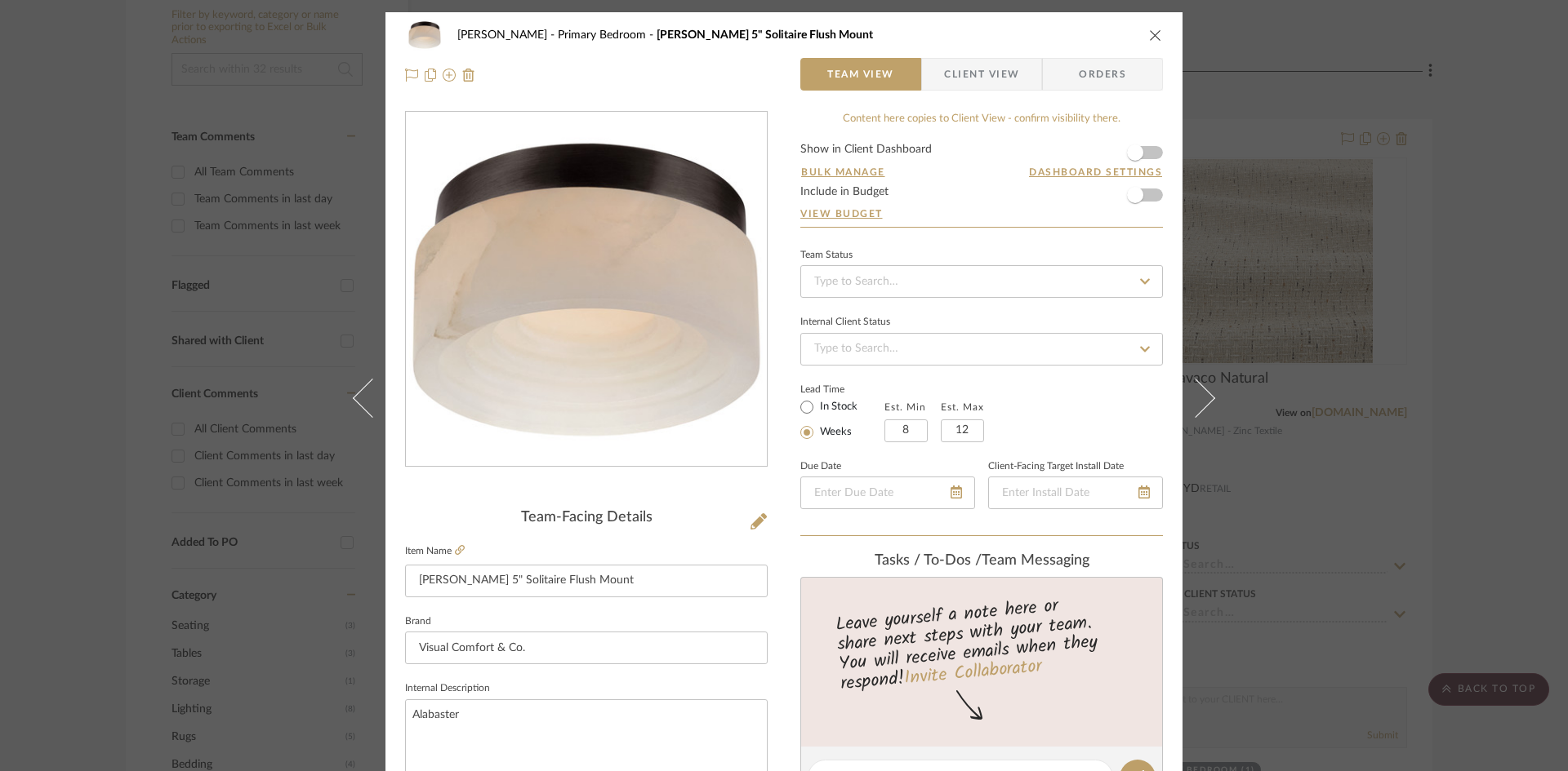
click at [995, 81] on span "Client View" at bounding box center [982, 74] width 75 height 33
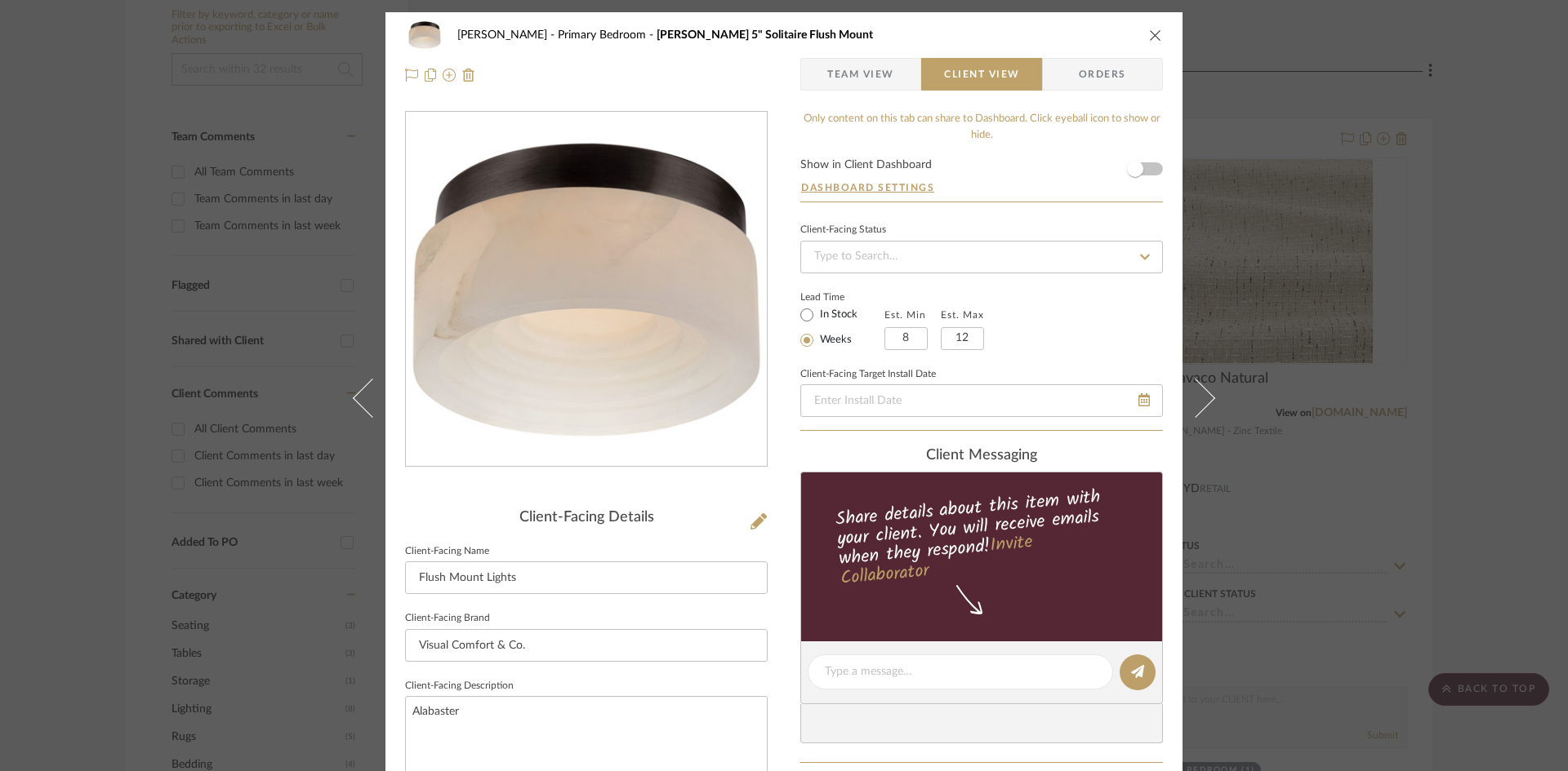
click at [776, 587] on div "Ostrom, Jim Primary Bedroom Otto 5" Solitaire Flush Mount Team View Client View…" at bounding box center [784, 678] width 797 height 1332
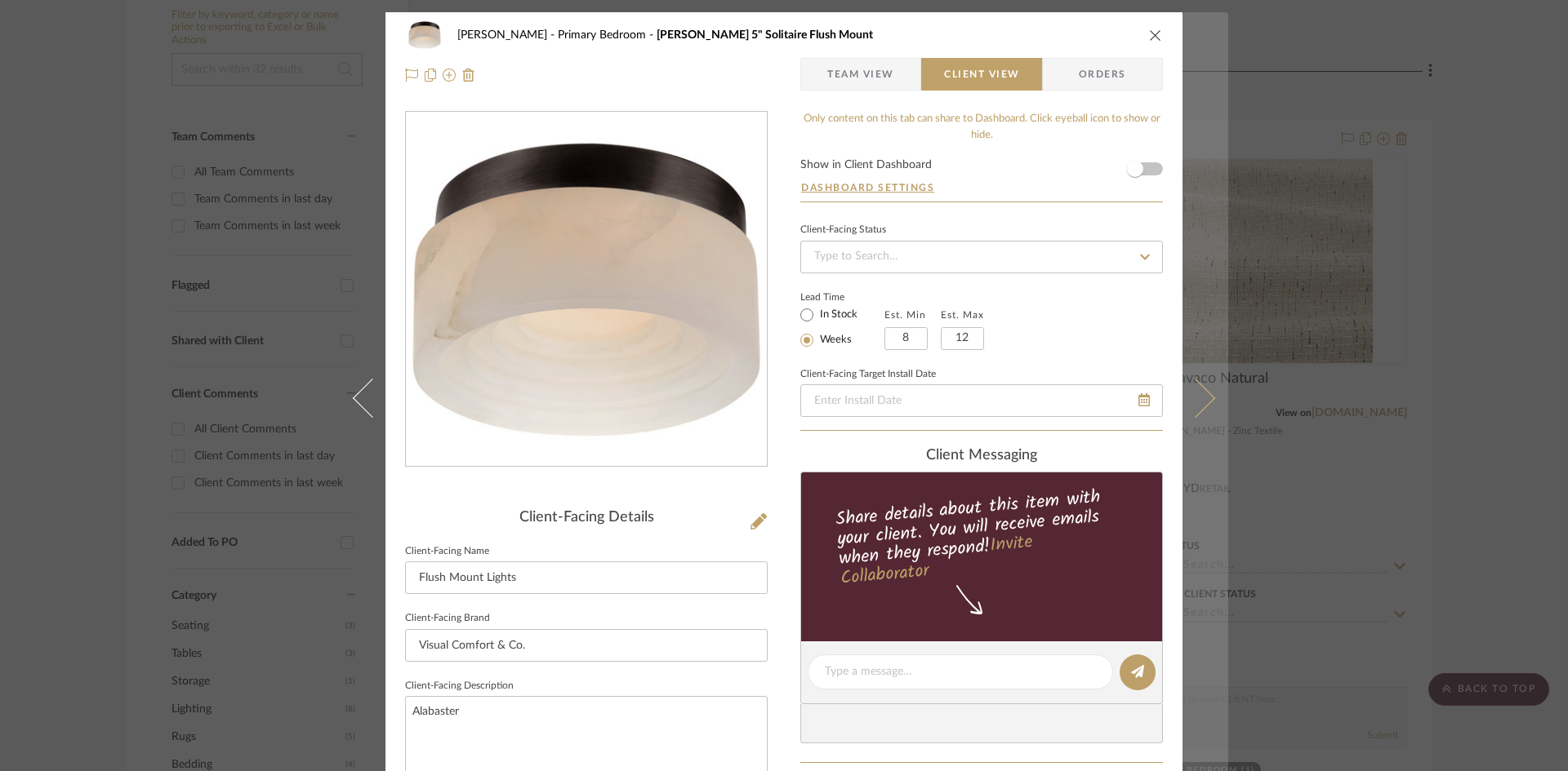
click at [1209, 390] on button at bounding box center [1205, 398] width 46 height 771
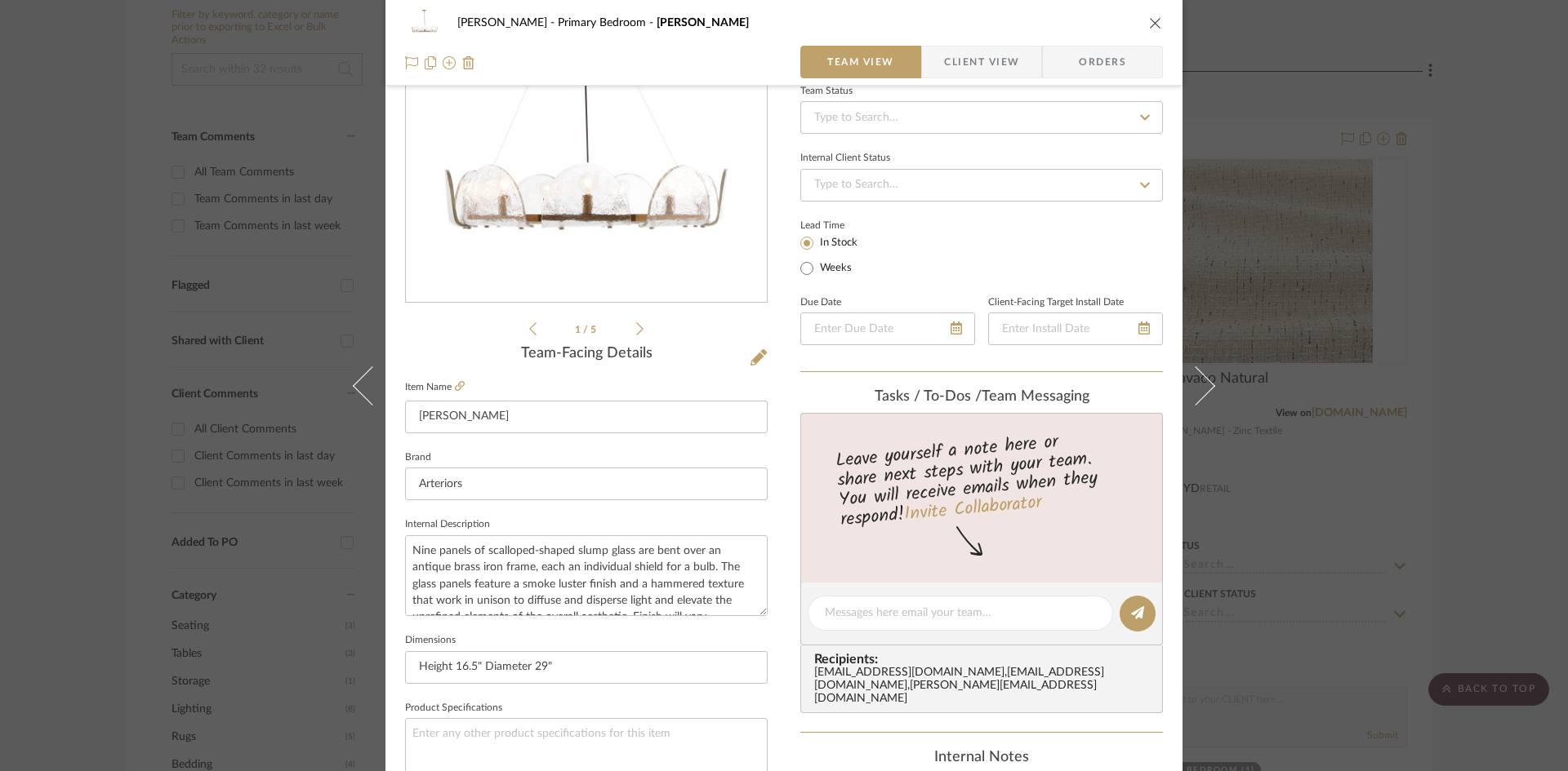
scroll to position [163, 0]
click at [454, 387] on icon at bounding box center [459, 387] width 10 height 10
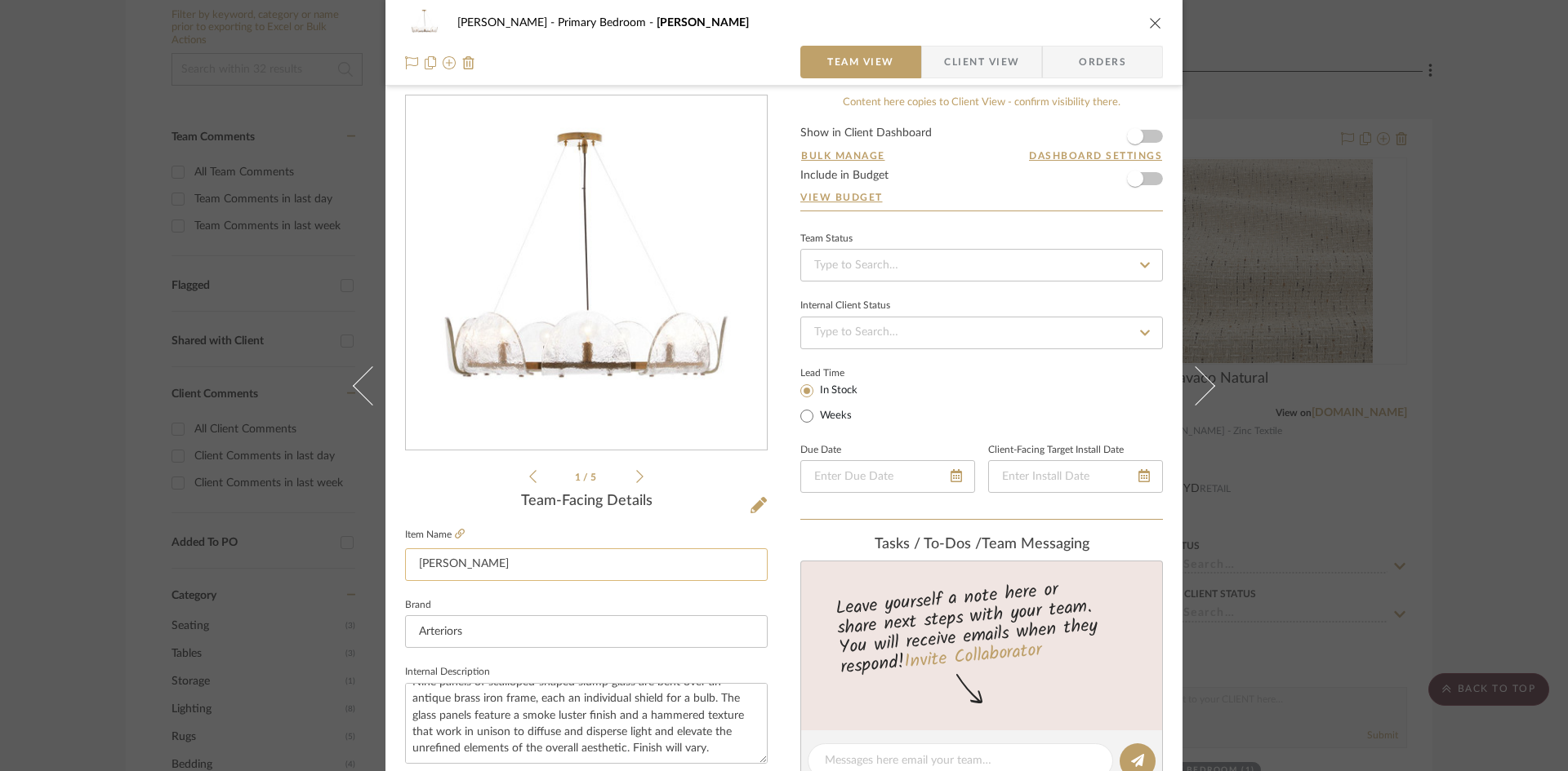
scroll to position [0, 0]
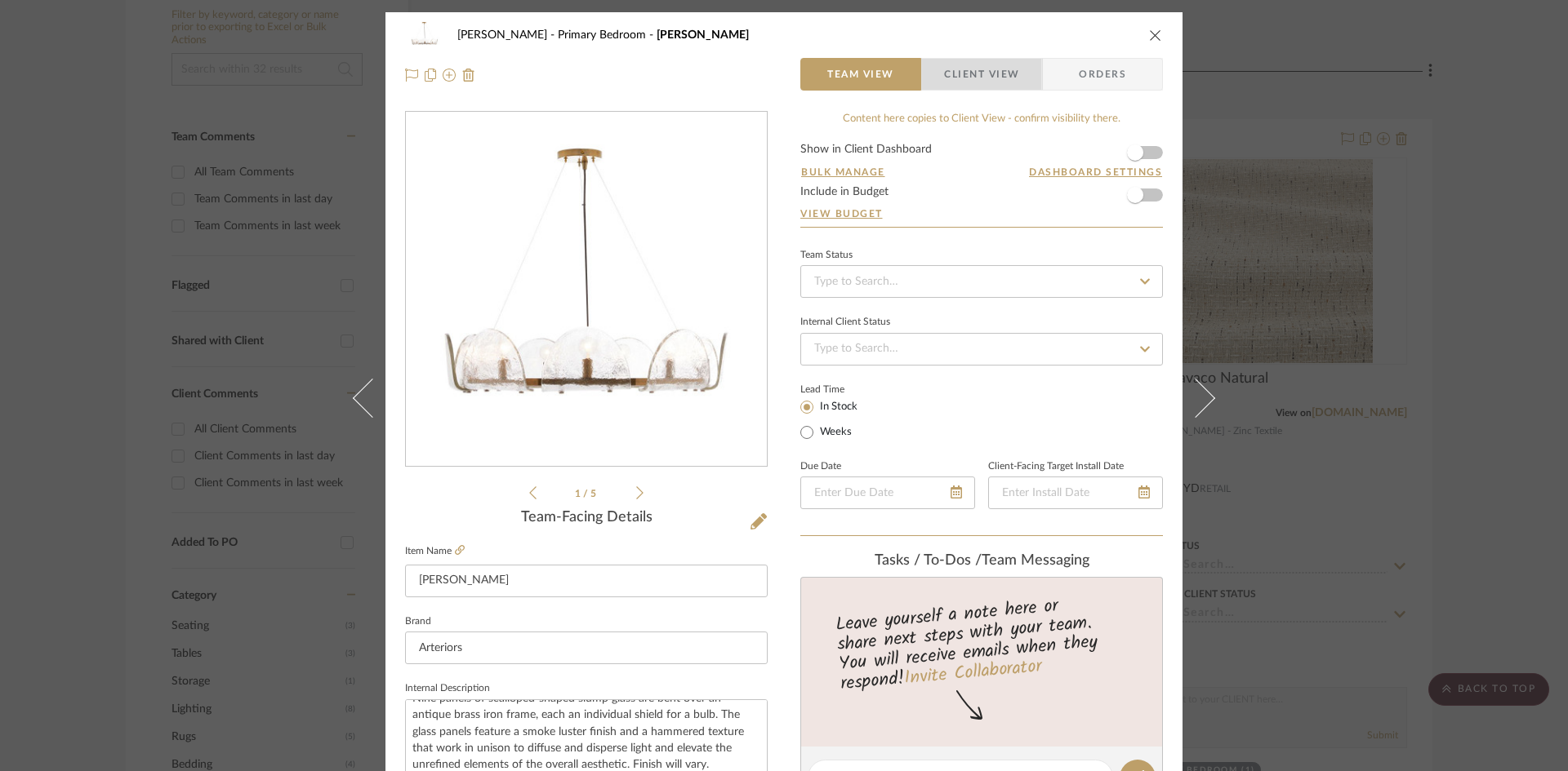
click at [991, 77] on span "Client View" at bounding box center [982, 74] width 75 height 33
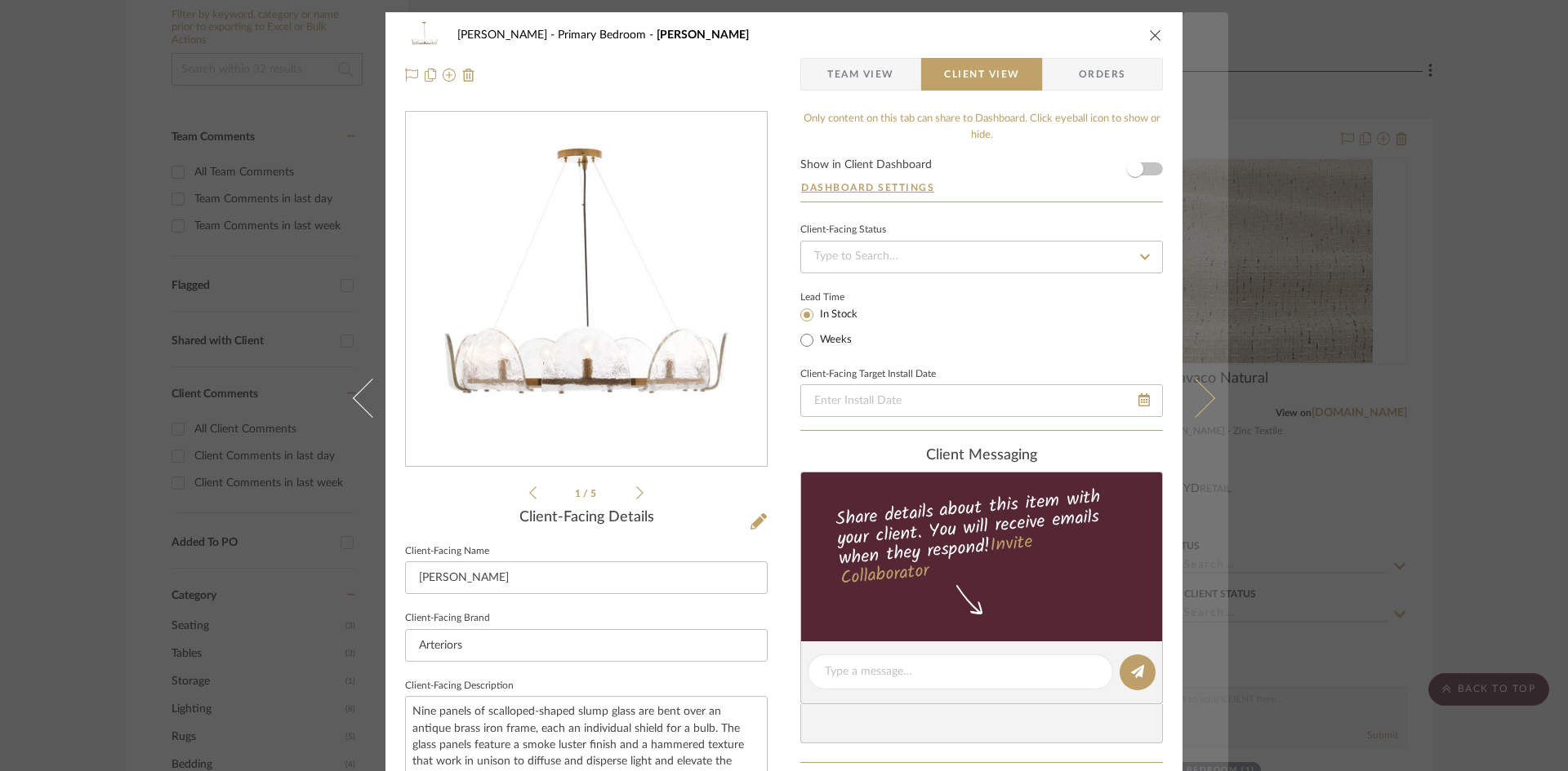
click at [1193, 406] on icon at bounding box center [1195, 397] width 39 height 39
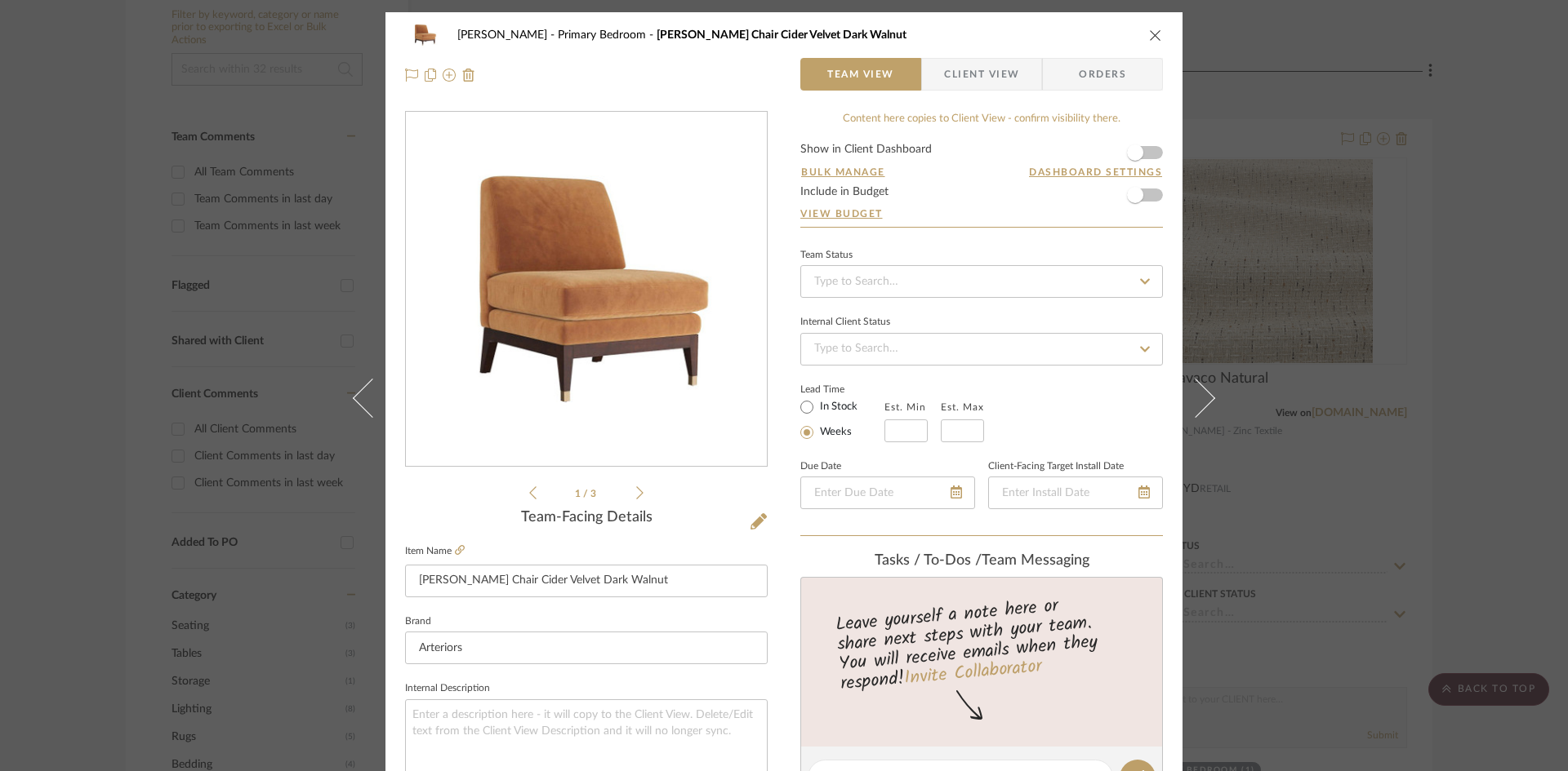
click at [779, 565] on div "[PERSON_NAME] Primary Bedroom [PERSON_NAME] Chair Cider Velvet Dark Walnut Team…" at bounding box center [784, 766] width 797 height 1508
click at [986, 75] on span "Client View" at bounding box center [982, 74] width 75 height 33
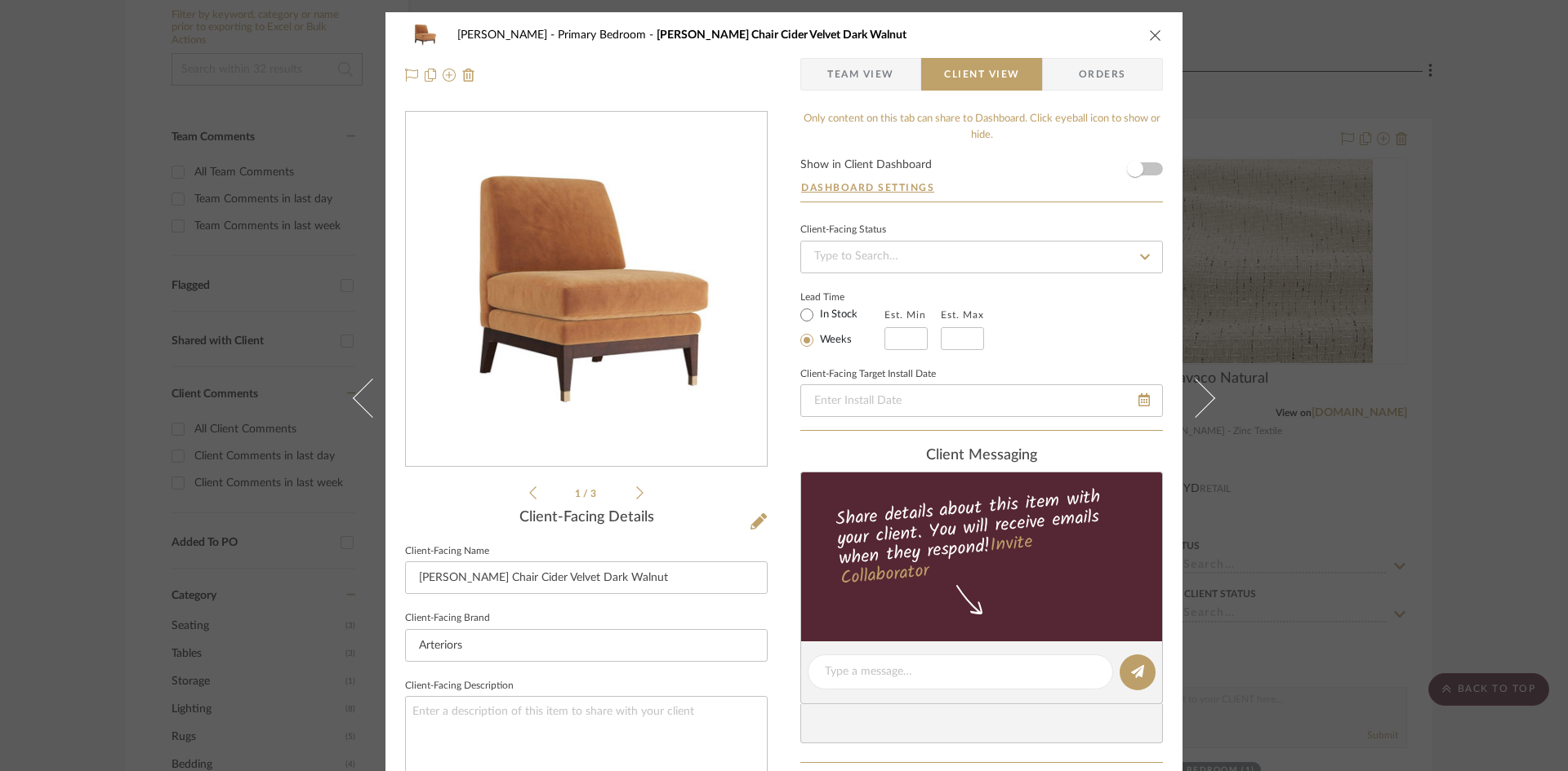
click at [974, 77] on span "Client View" at bounding box center [982, 74] width 75 height 33
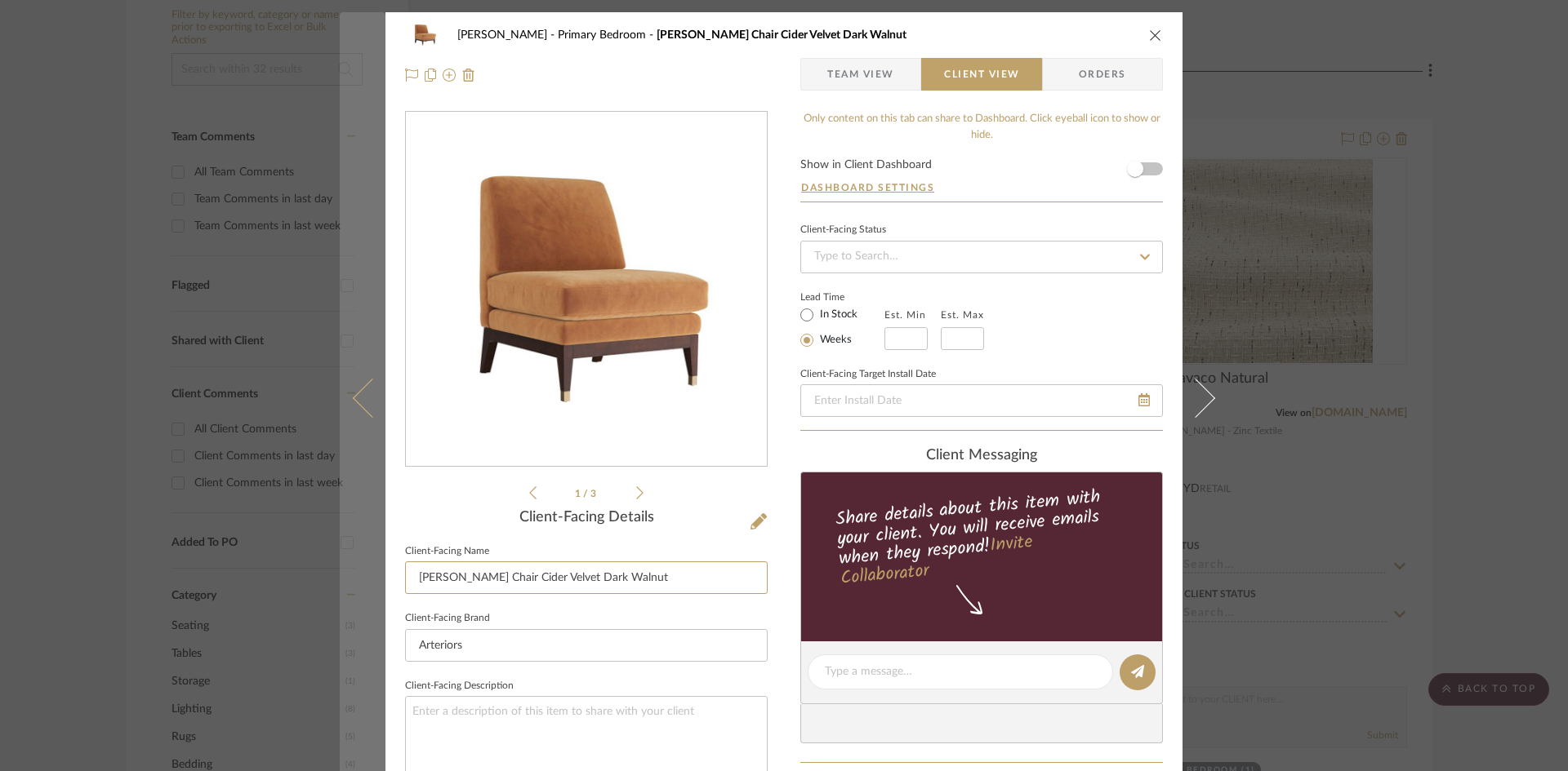
drag, startPoint x: 450, startPoint y: 572, endPoint x: 335, endPoint y: 568, distance: 115.1
click at [340, 568] on mat-dialog-content "Ostrom, Jim Primary Bedroom Sawyer Chair Cider Velvet Dark Walnut Team View Cli…" at bounding box center [784, 678] width 889 height 1332
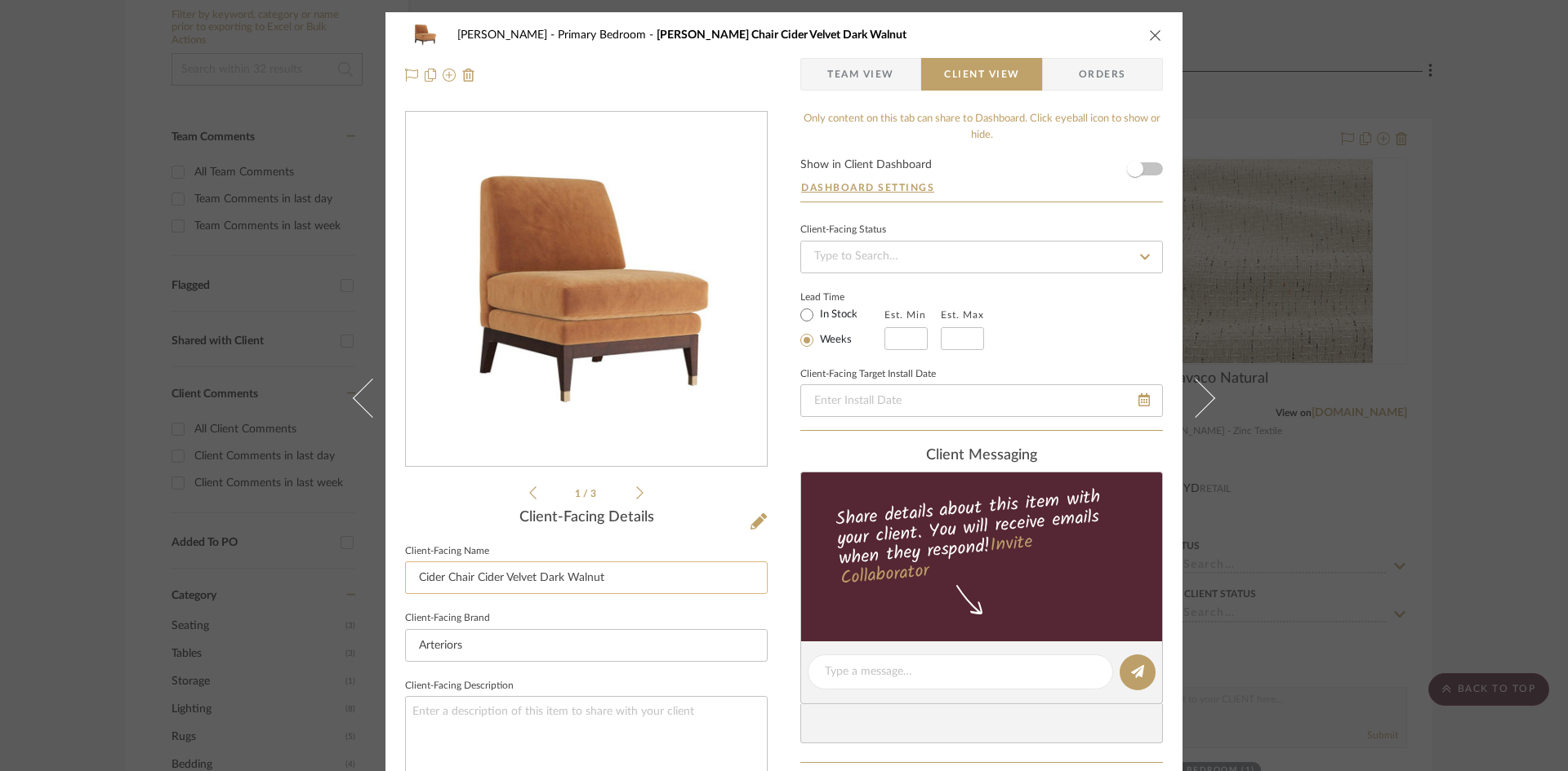
drag, startPoint x: 473, startPoint y: 576, endPoint x: 707, endPoint y: 580, distance: 234.0
click at [707, 580] on input "Cider Chair Cider Velvet Dark Walnut" at bounding box center [586, 577] width 362 height 33
type input "Cider Chair"
click at [855, 80] on span "Team View" at bounding box center [861, 74] width 67 height 33
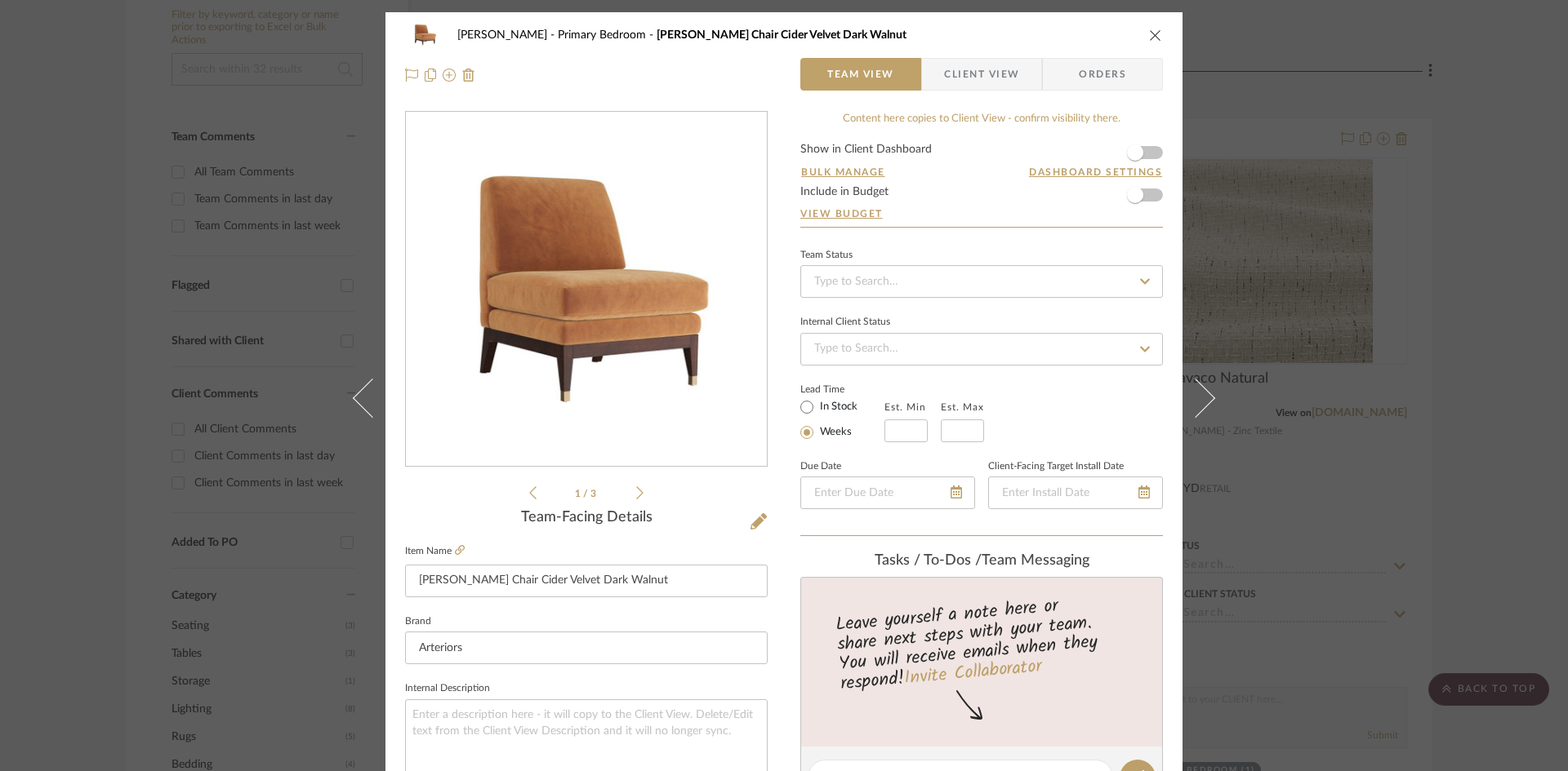
click at [994, 77] on span "Client View" at bounding box center [982, 74] width 75 height 33
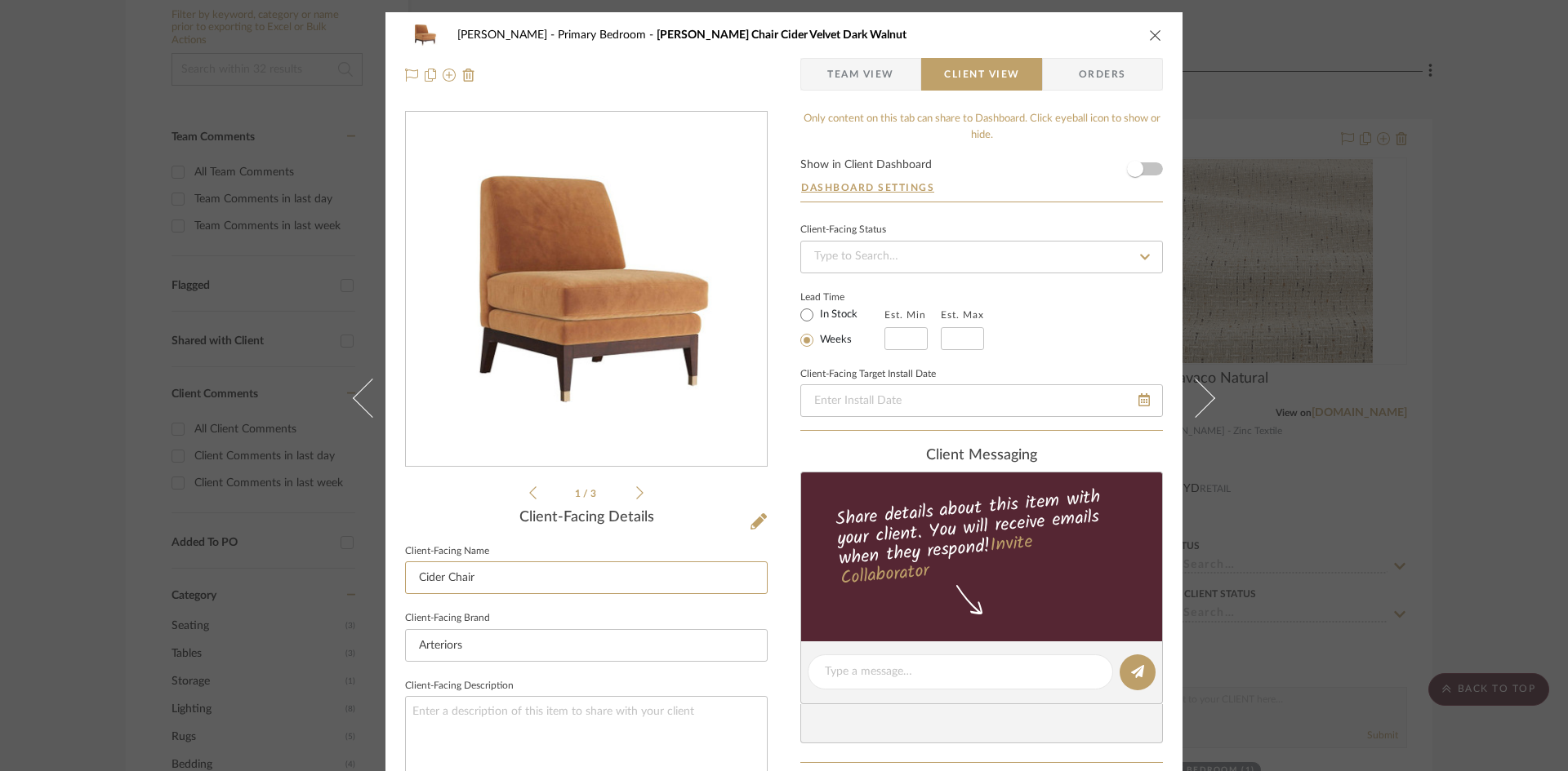
drag, startPoint x: 439, startPoint y: 577, endPoint x: 325, endPoint y: 568, distance: 114.4
click at [325, 568] on div "Ostrom, Jim Primary Bedroom Sawyer Chair Cider Velvet Dark Walnut Team View Cli…" at bounding box center [784, 386] width 1568 height 771
type input "[PERSON_NAME] Chair"
click at [781, 598] on div "Ostrom, Jim Primary Bedroom Sawyer Chair Cider Velvet Dark Walnut Team View Cli…" at bounding box center [784, 678] width 797 height 1332
click at [766, 622] on div "Ostrom, Jim Primary Bedroom Sawyer Chair Cider Velvet Dark Walnut Team View Cli…" at bounding box center [784, 678] width 797 height 1332
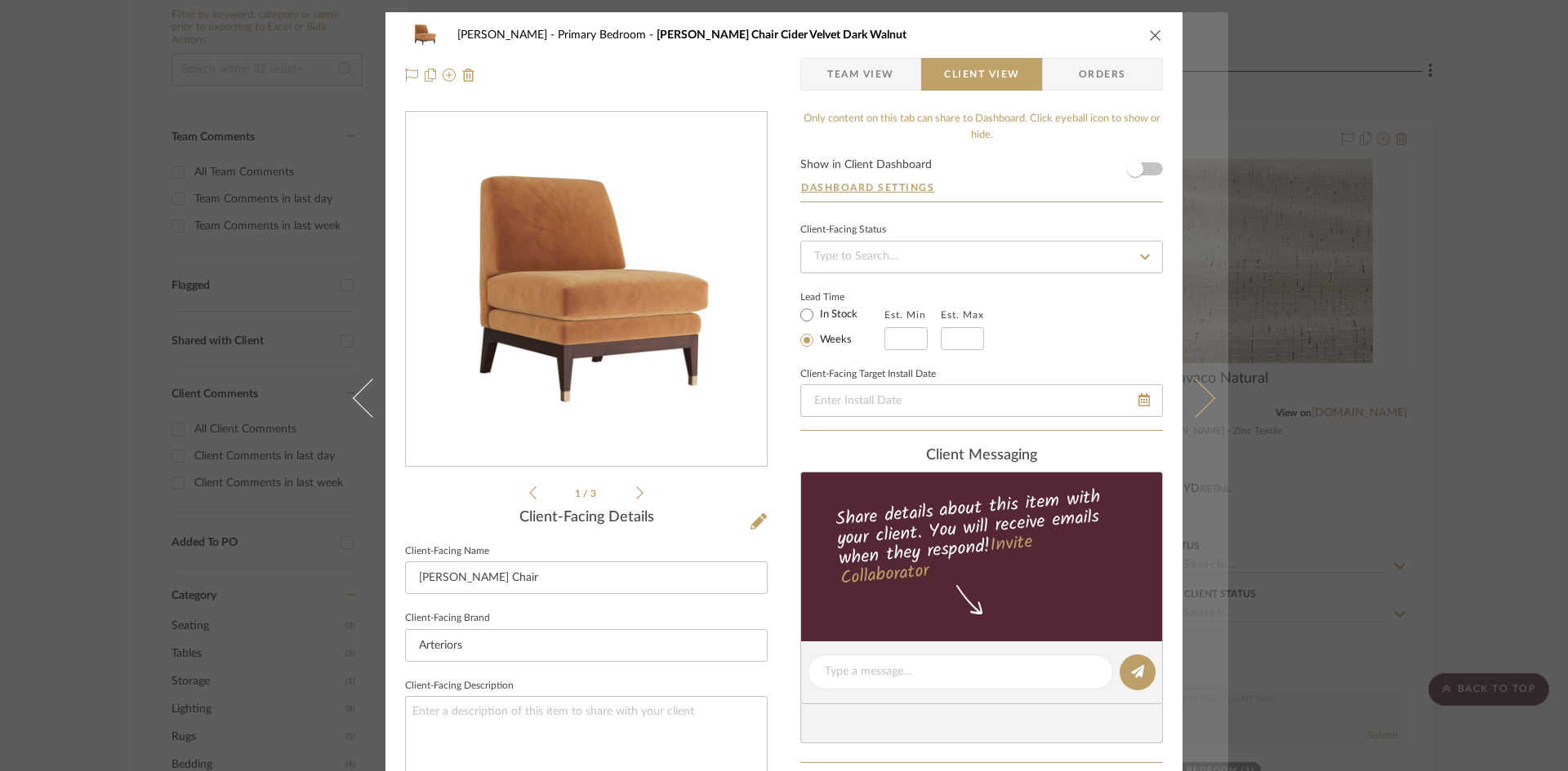
click at [1203, 391] on icon at bounding box center [1195, 397] width 39 height 39
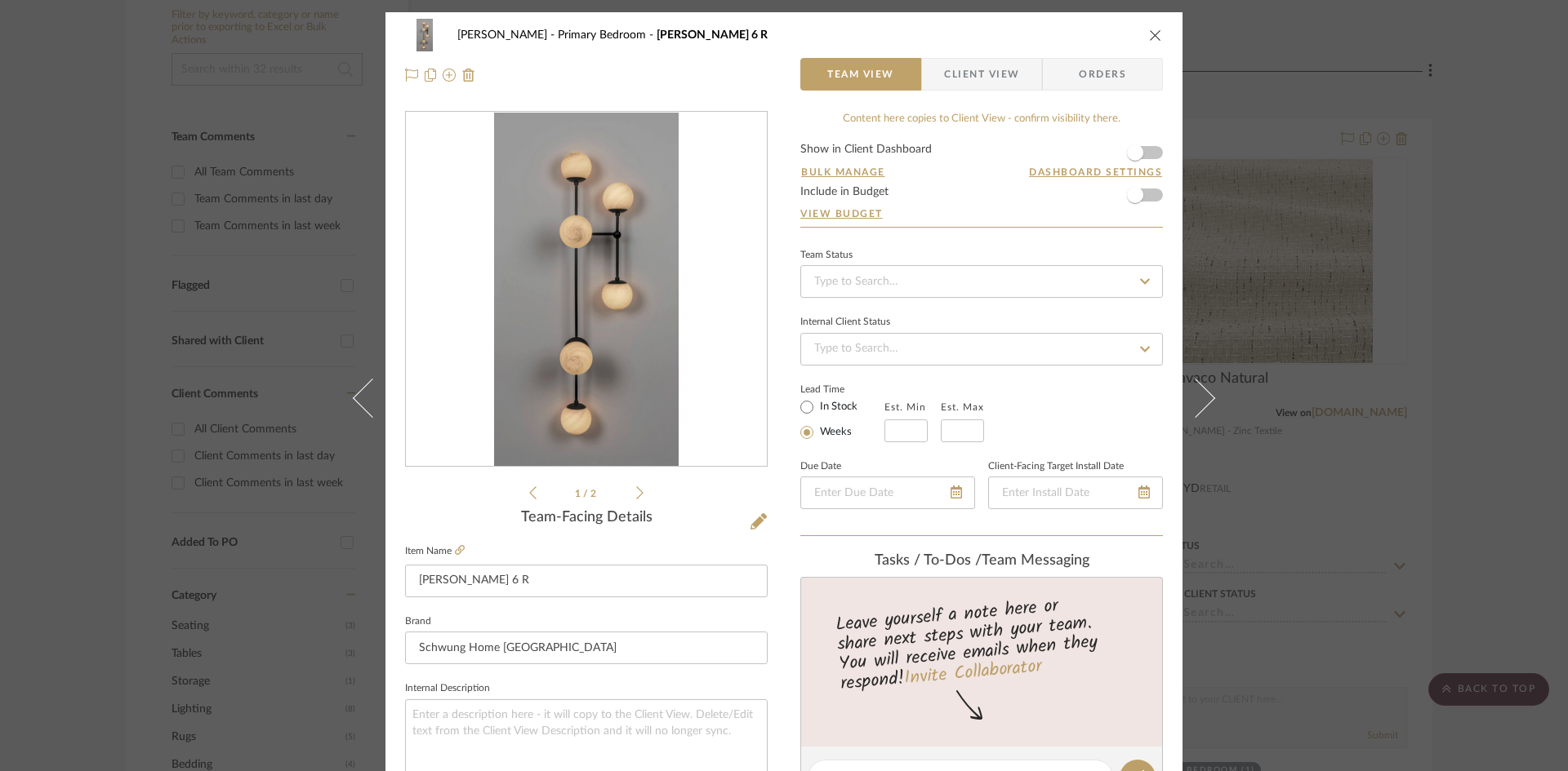
click at [985, 72] on span "Client View" at bounding box center [982, 74] width 75 height 33
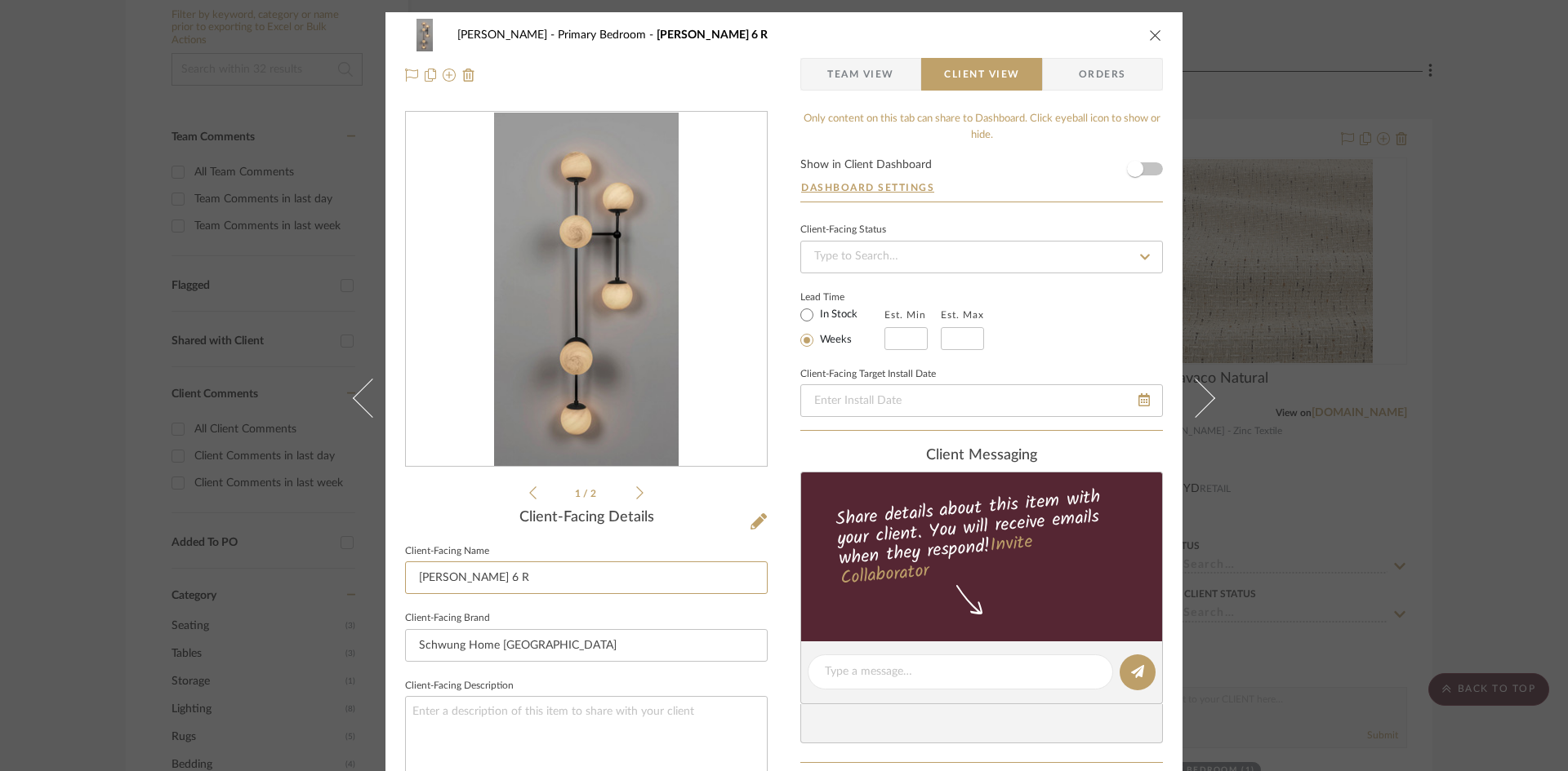
drag, startPoint x: 499, startPoint y: 579, endPoint x: 330, endPoint y: 574, distance: 169.1
click at [330, 574] on div "Ostrom, Jim Primary Bedroom Armstrong 6 R Team View Client View Orders 1 / 2 Cl…" at bounding box center [784, 386] width 1568 height 771
type input "Sculptural Wall Light"
click at [780, 618] on div "Ostrom, Jim Primary Bedroom Armstrong 6 R Team View Client View Orders 1 / 2 Cl…" at bounding box center [784, 678] width 797 height 1332
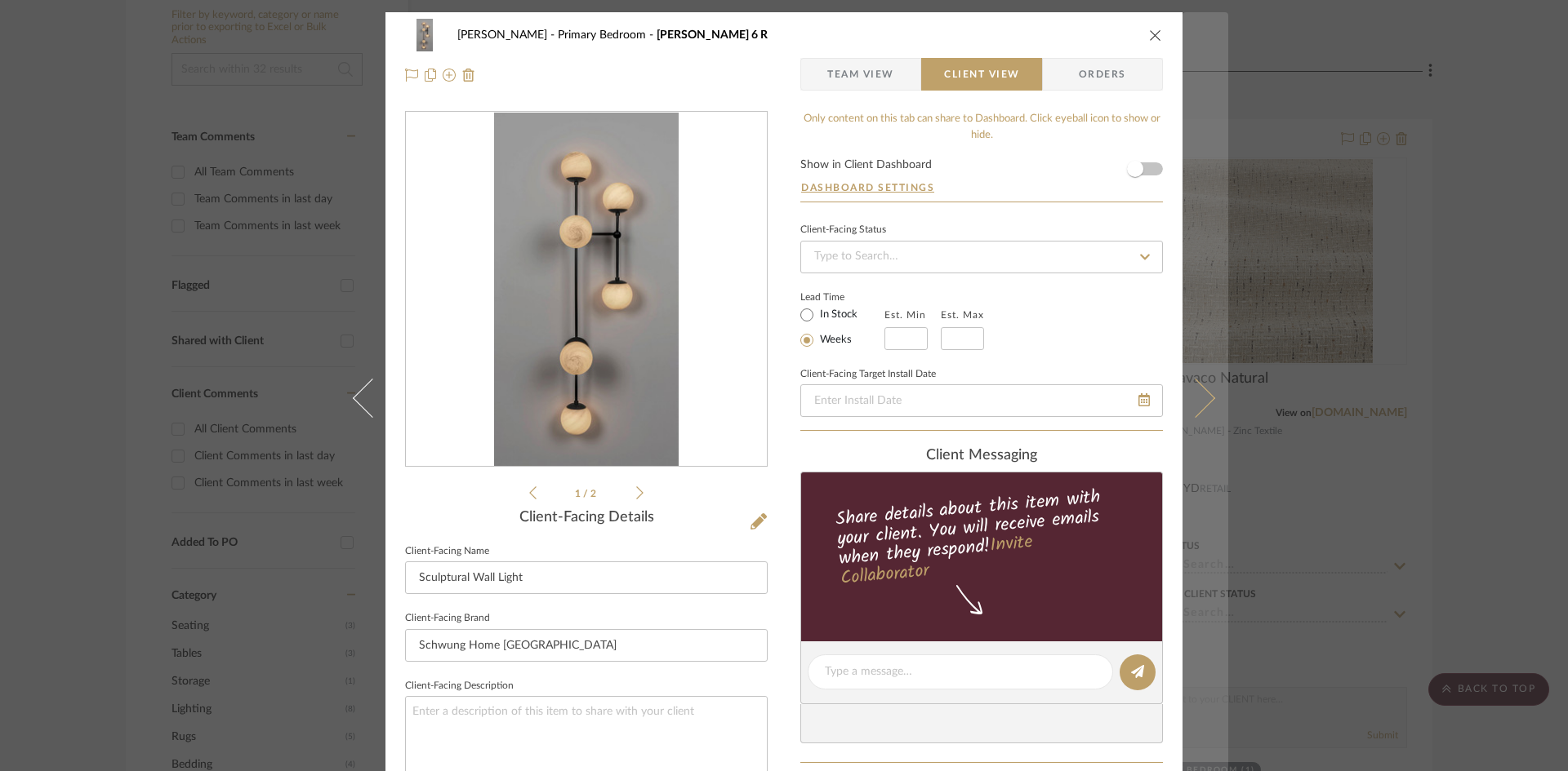
click at [1207, 401] on icon at bounding box center [1195, 397] width 39 height 39
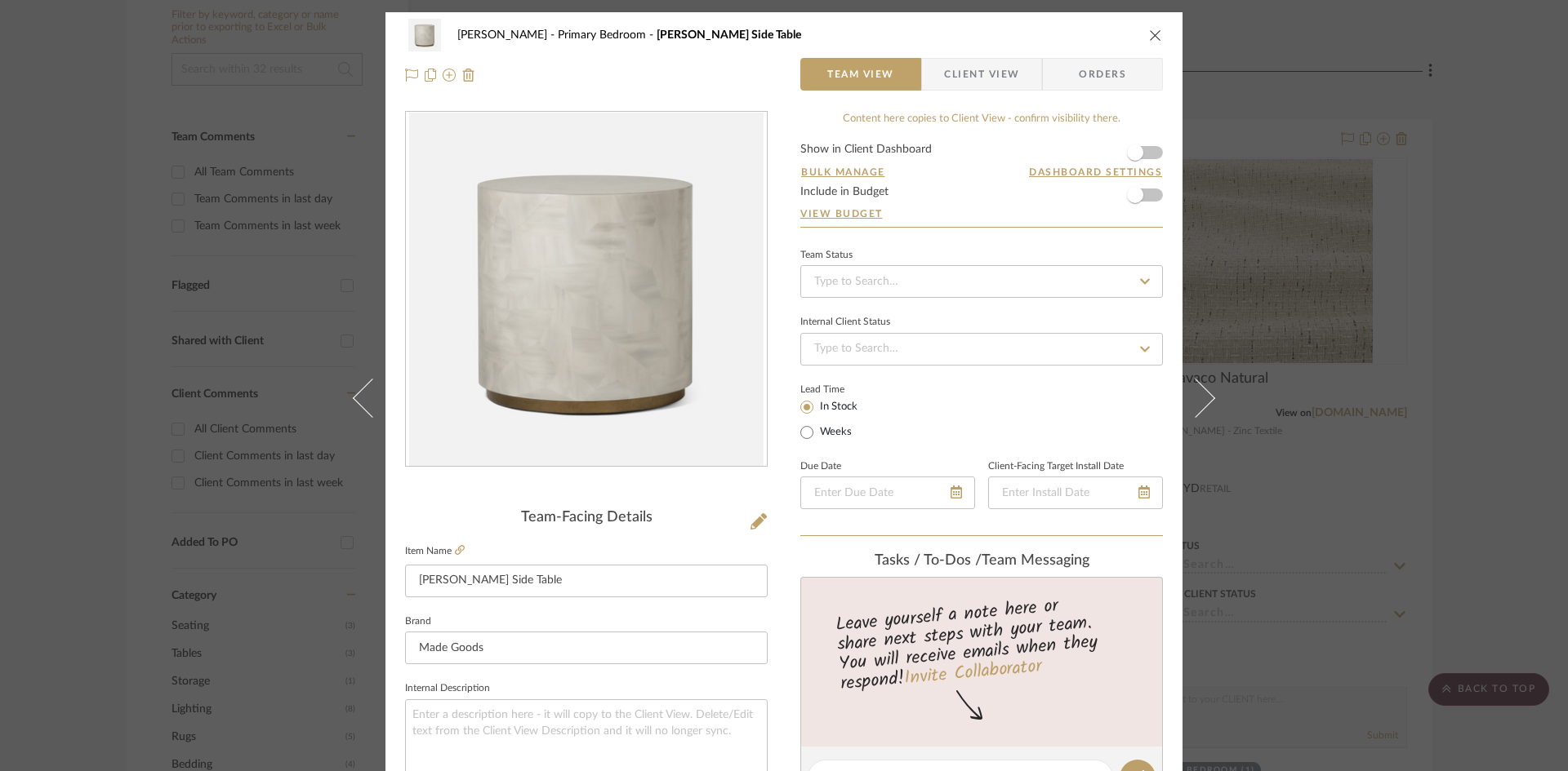
click at [776, 567] on div "Ostrom, Jim Primary Bedroom Boyd Side Table Team View Client View Orders Team-F…" at bounding box center [784, 766] width 797 height 1508
click at [982, 75] on span "Client View" at bounding box center [982, 74] width 75 height 33
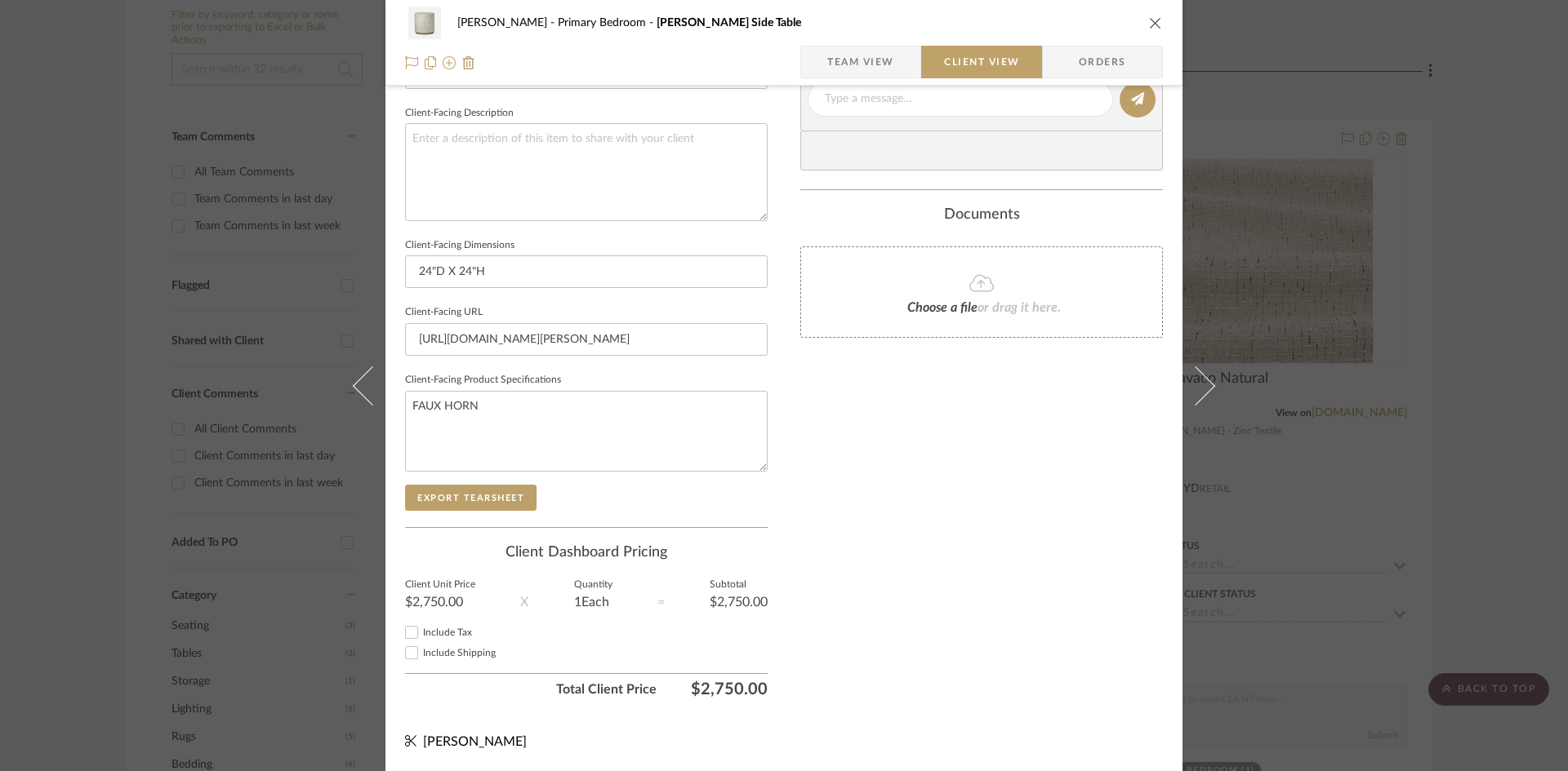
scroll to position [2, 0]
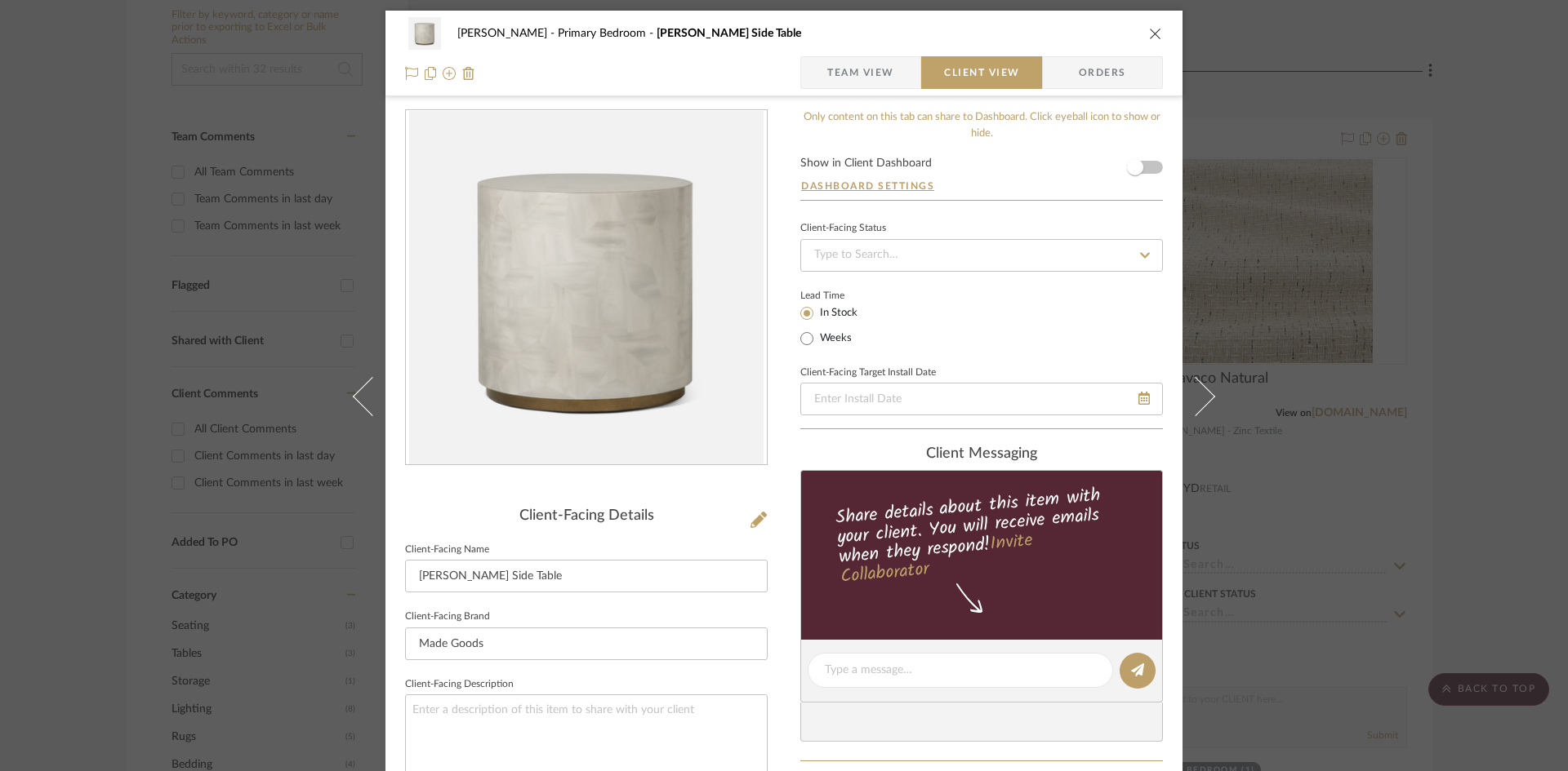
click at [858, 67] on span "Team View" at bounding box center [861, 72] width 67 height 33
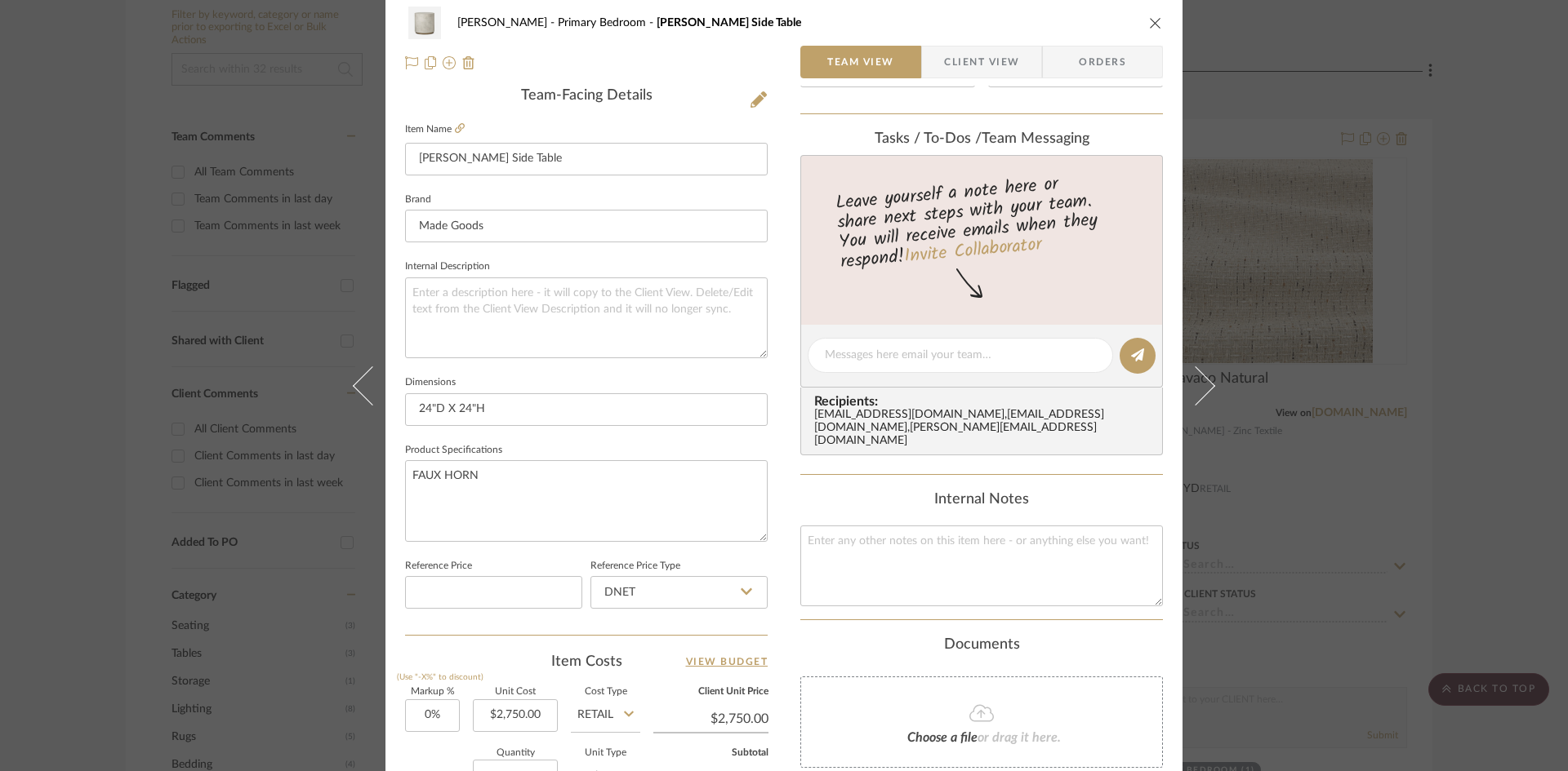
scroll to position [0, 0]
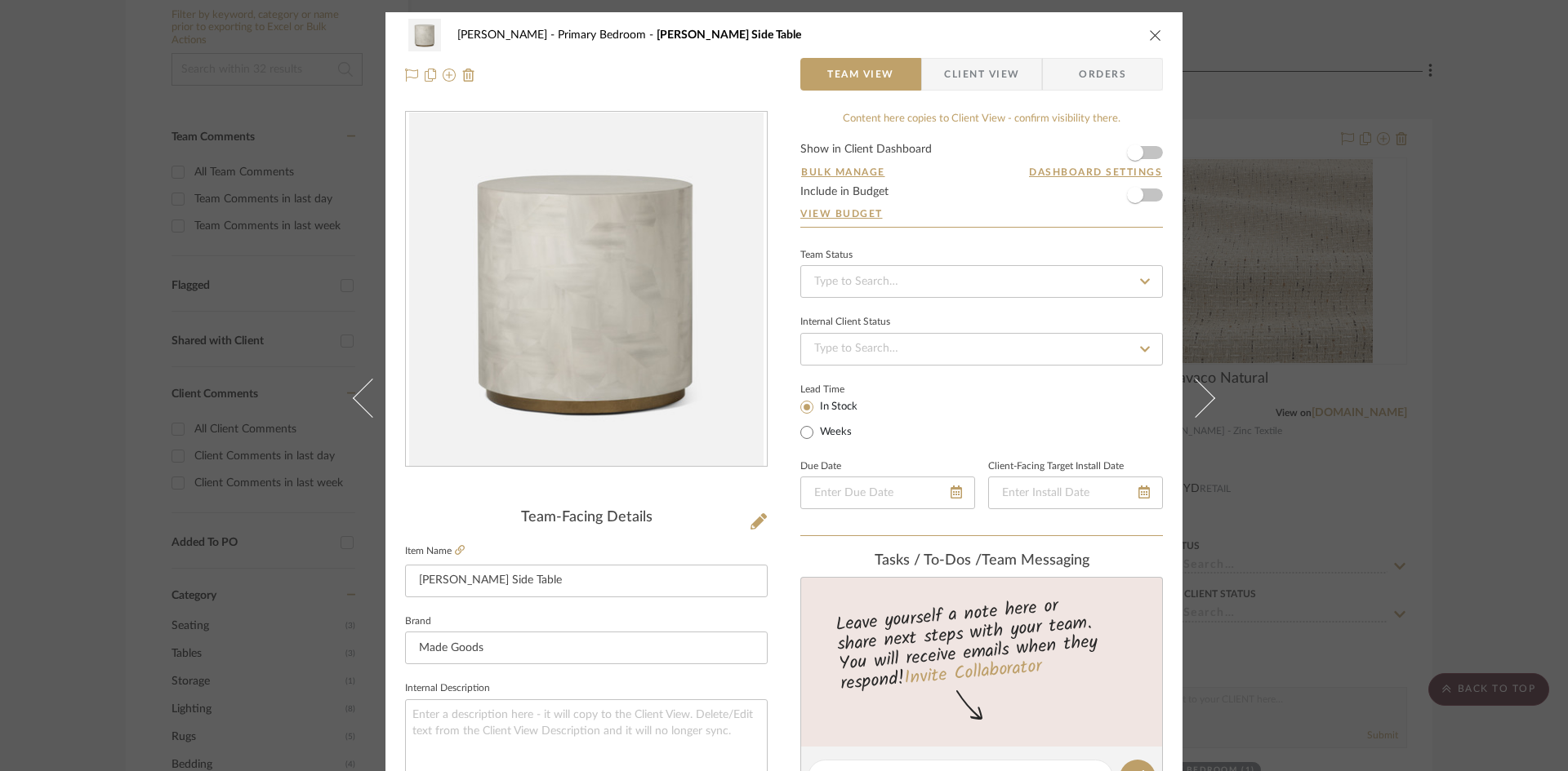
click at [969, 74] on span "Client View" at bounding box center [982, 74] width 75 height 33
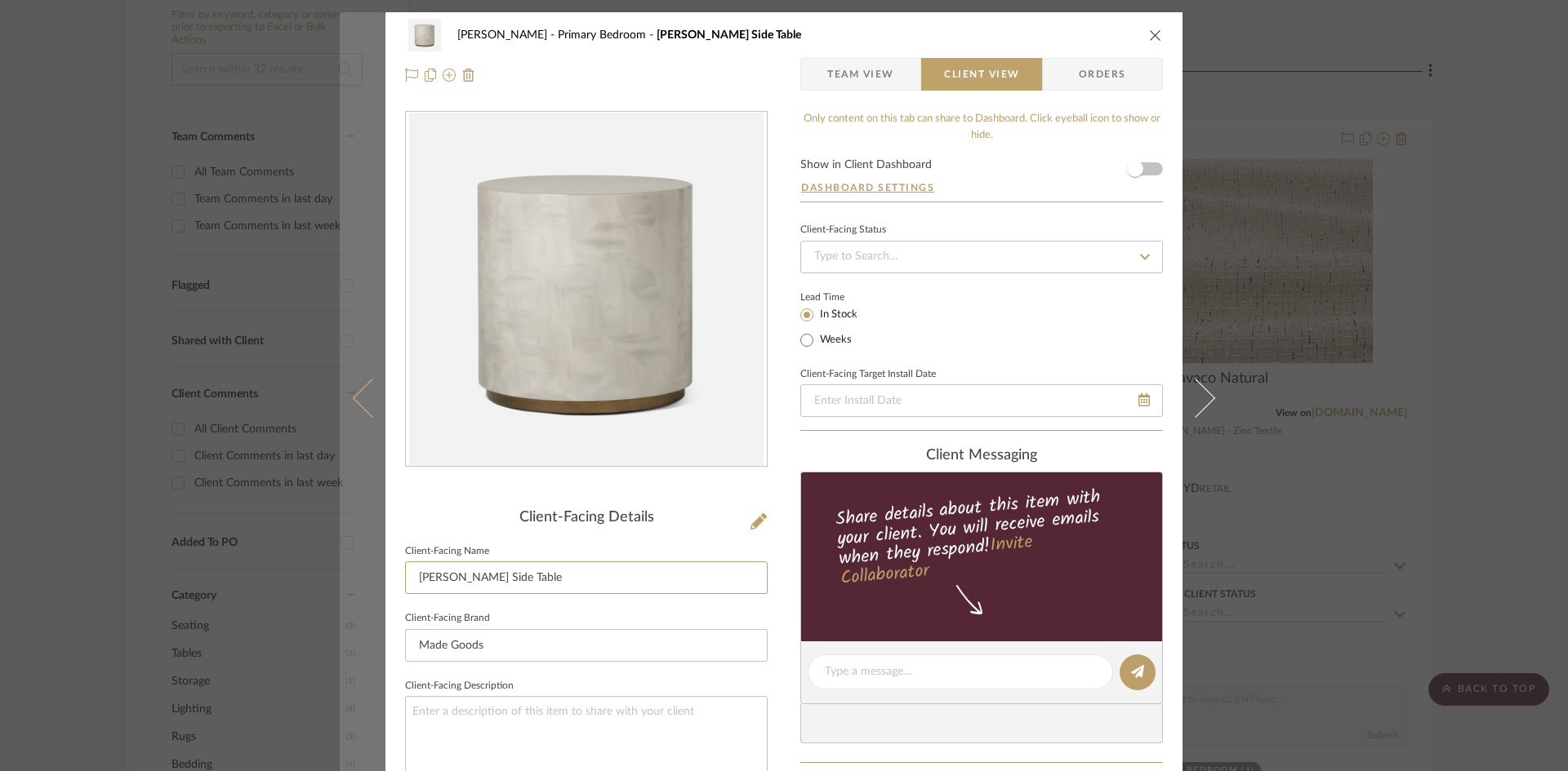
drag, startPoint x: 443, startPoint y: 575, endPoint x: 350, endPoint y: 590, distance: 94.2
click at [350, 590] on mat-dialog-content "Ostrom, Jim Primary Bedroom Boyd Side Table Team View Client View Orders Client…" at bounding box center [784, 678] width 889 height 1332
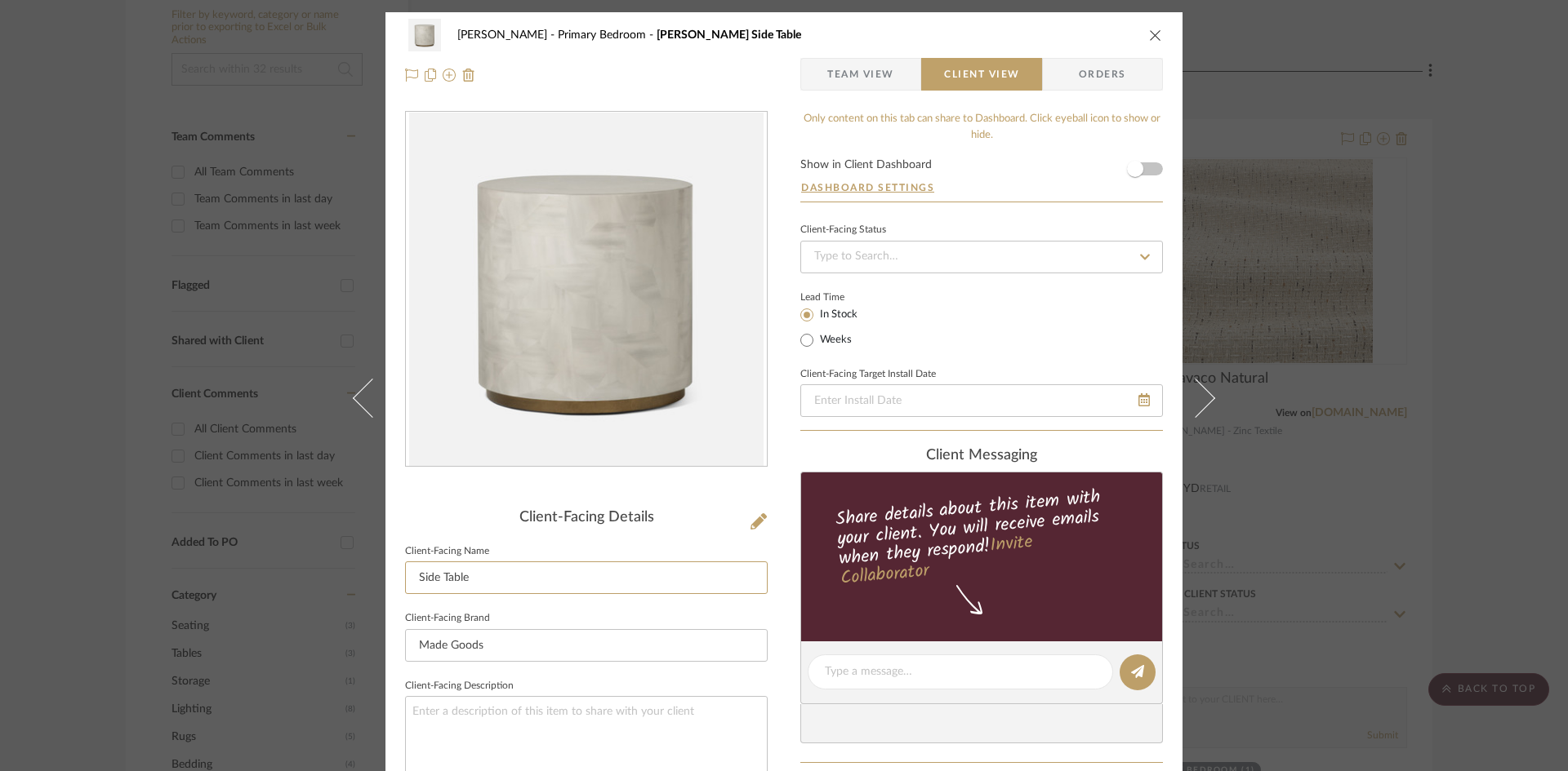
type input "Side Table"
click at [748, 603] on sr-form-field "Client-Facing Name Side Table" at bounding box center [586, 574] width 362 height 68
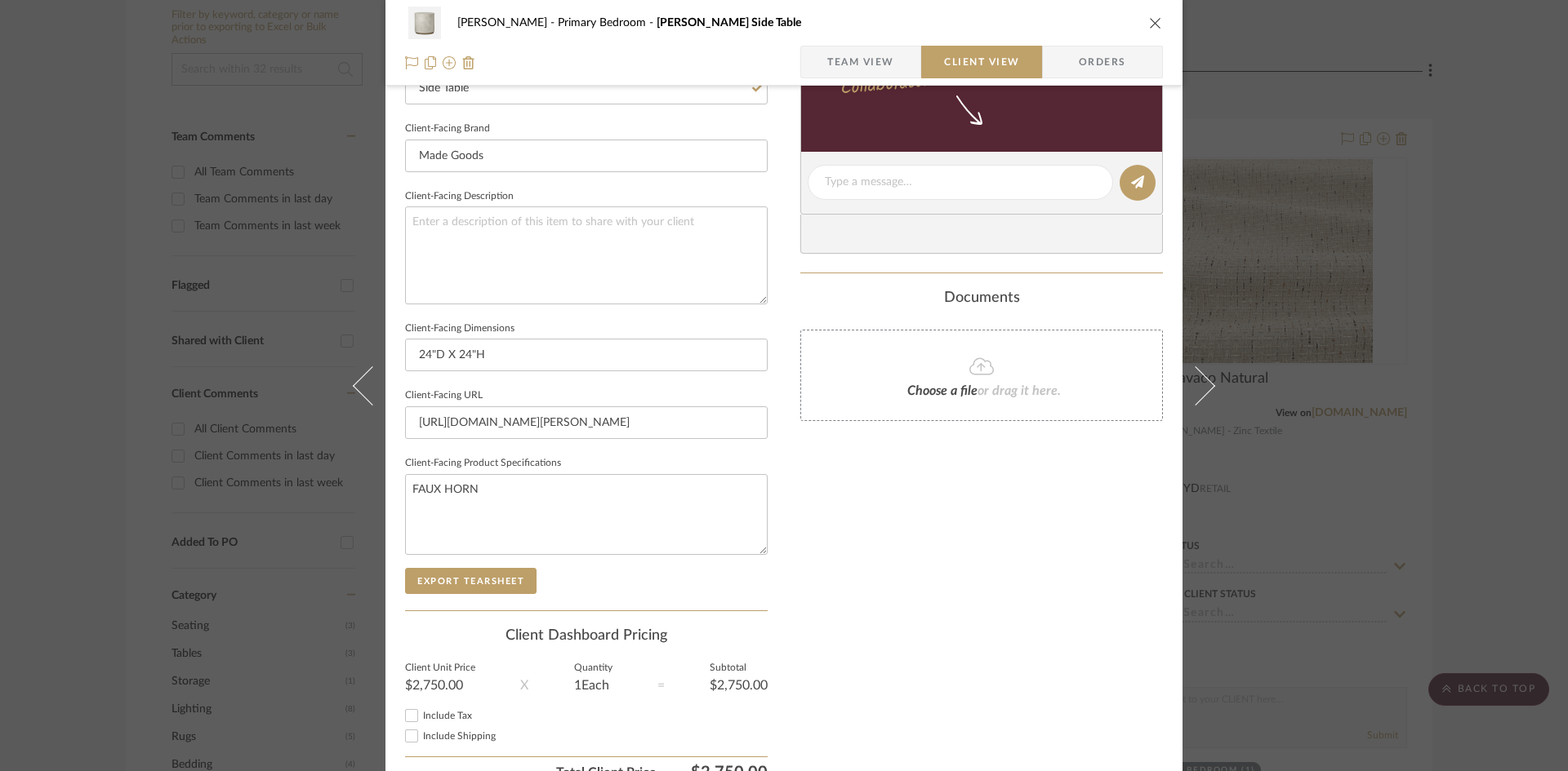
scroll to position [573, 0]
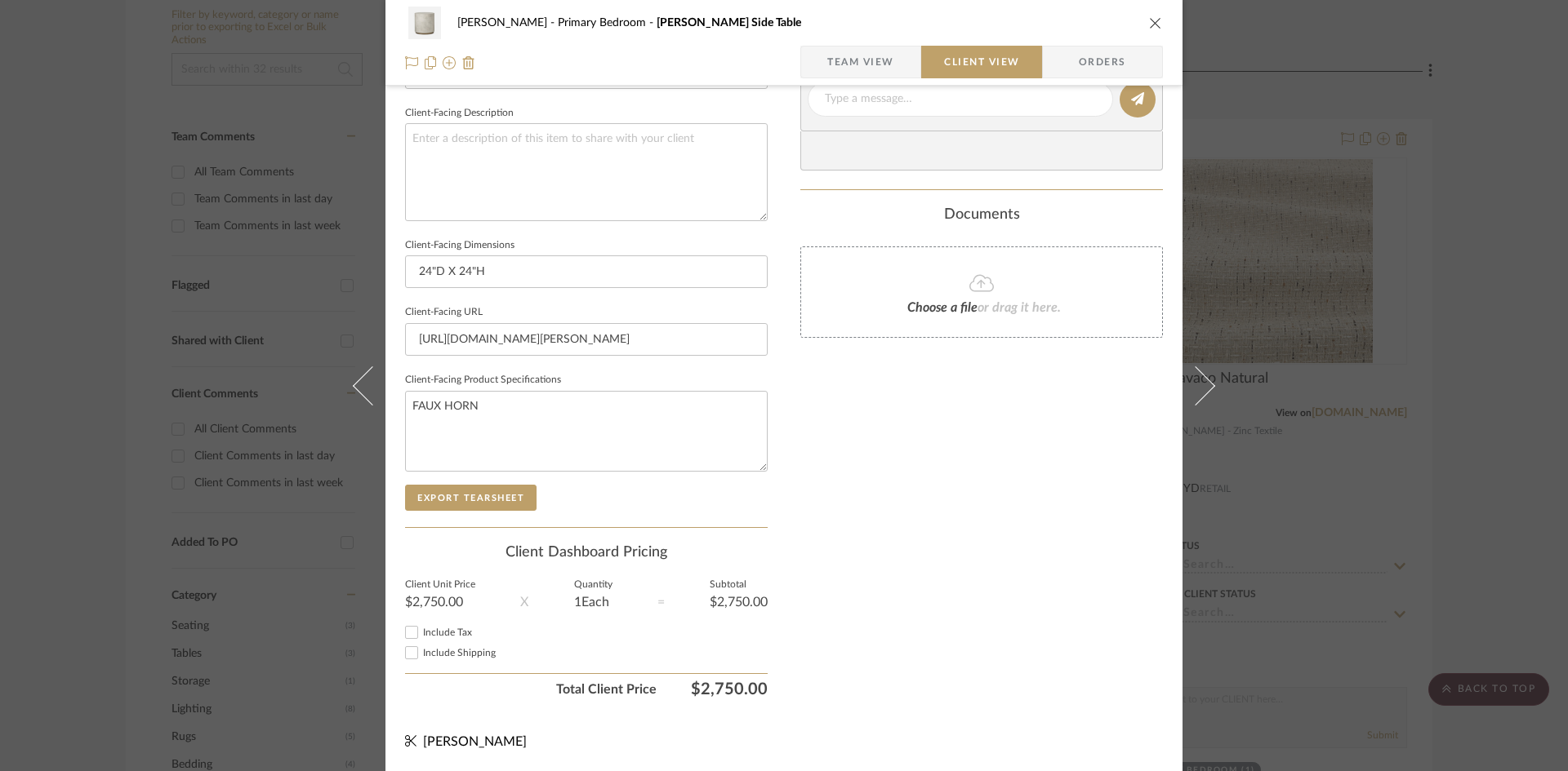
click at [937, 577] on div "Only content on this tab can share to Dashboard. Click eyeball icon to show or …" at bounding box center [981, 122] width 362 height 1168
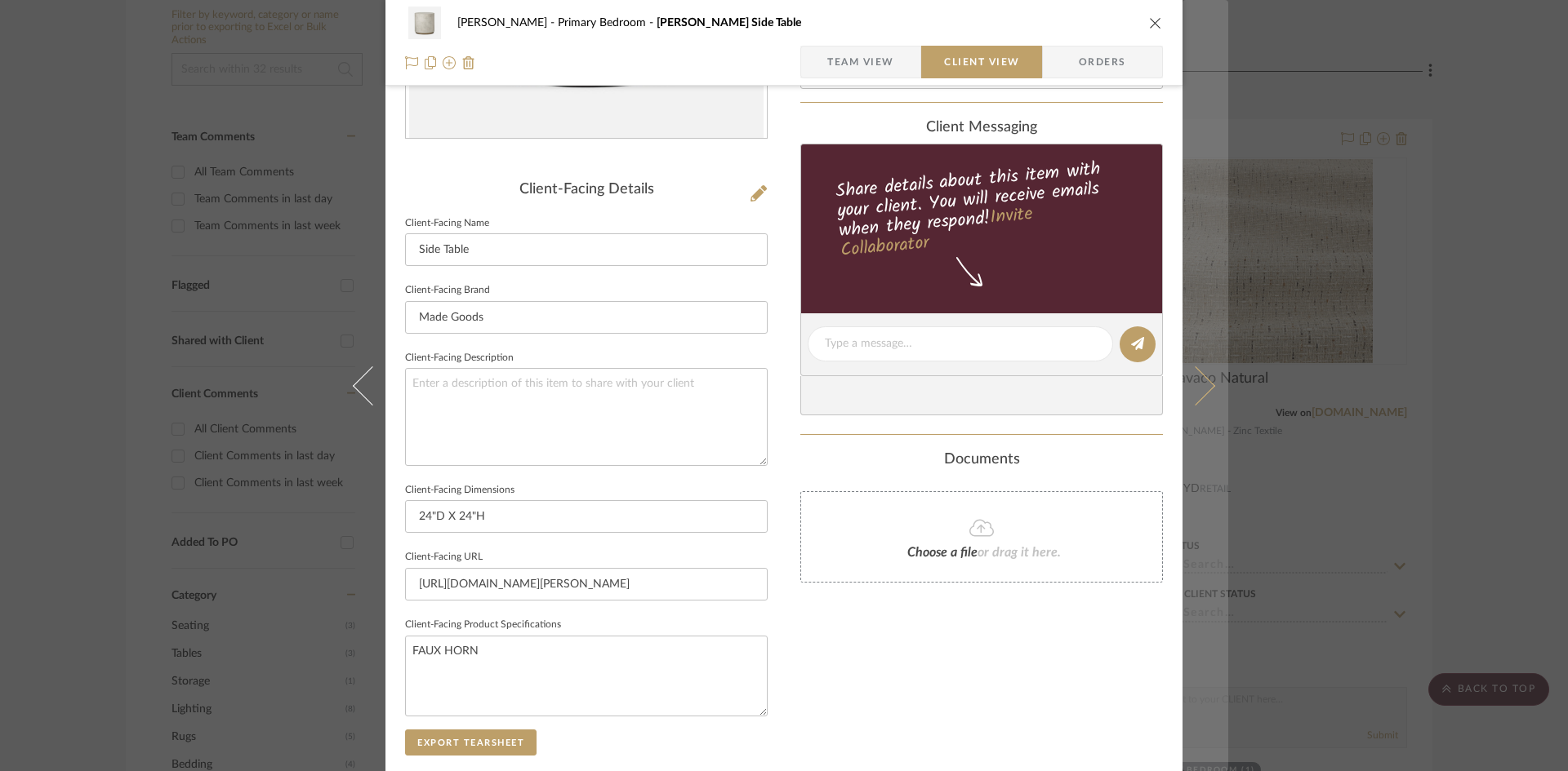
click at [1197, 389] on icon at bounding box center [1195, 385] width 39 height 39
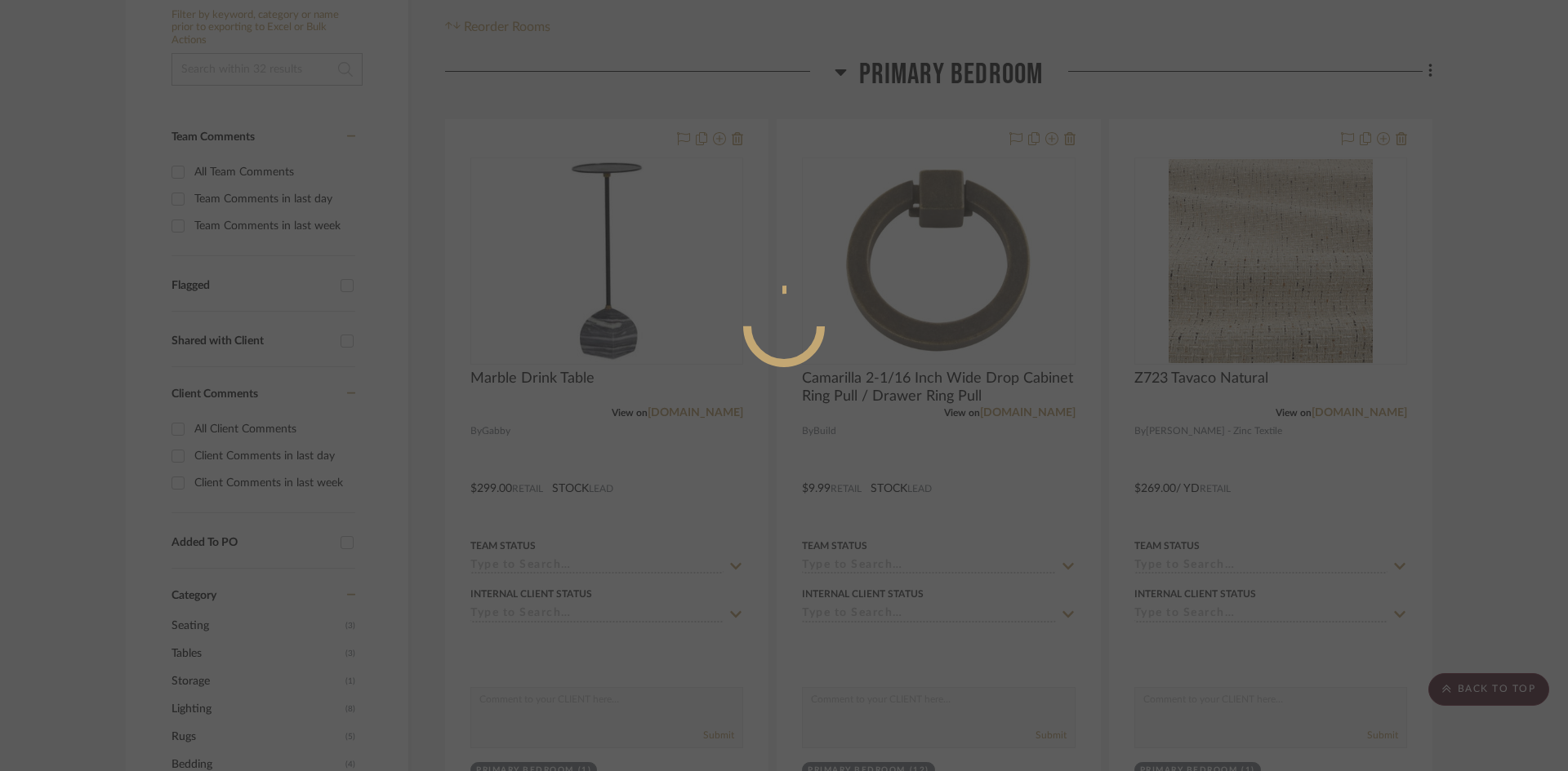
scroll to position [0, 0]
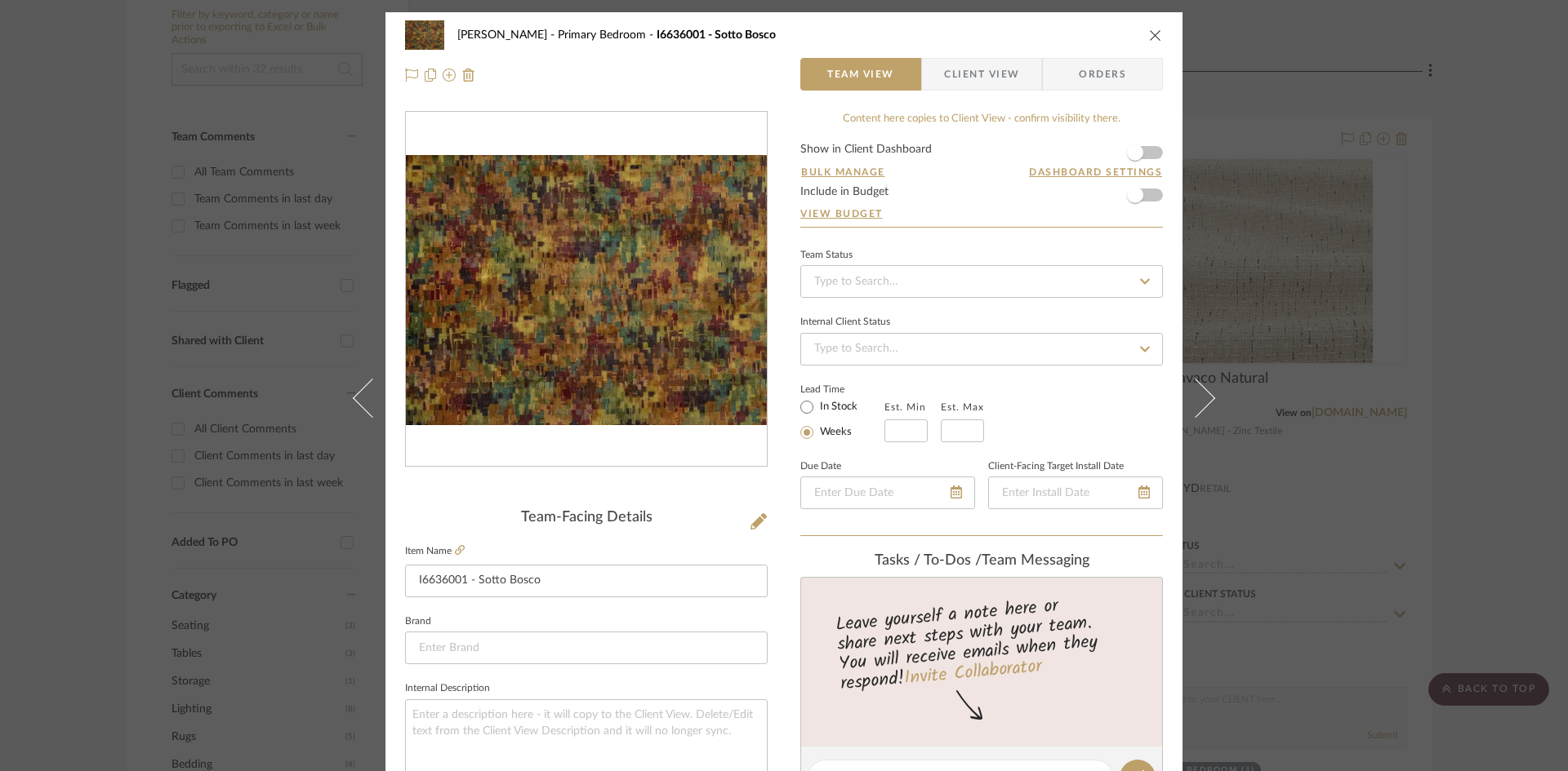
drag, startPoint x: 987, startPoint y: 75, endPoint x: 976, endPoint y: 76, distance: 11.0
click at [987, 75] on span "Client View" at bounding box center [982, 74] width 75 height 33
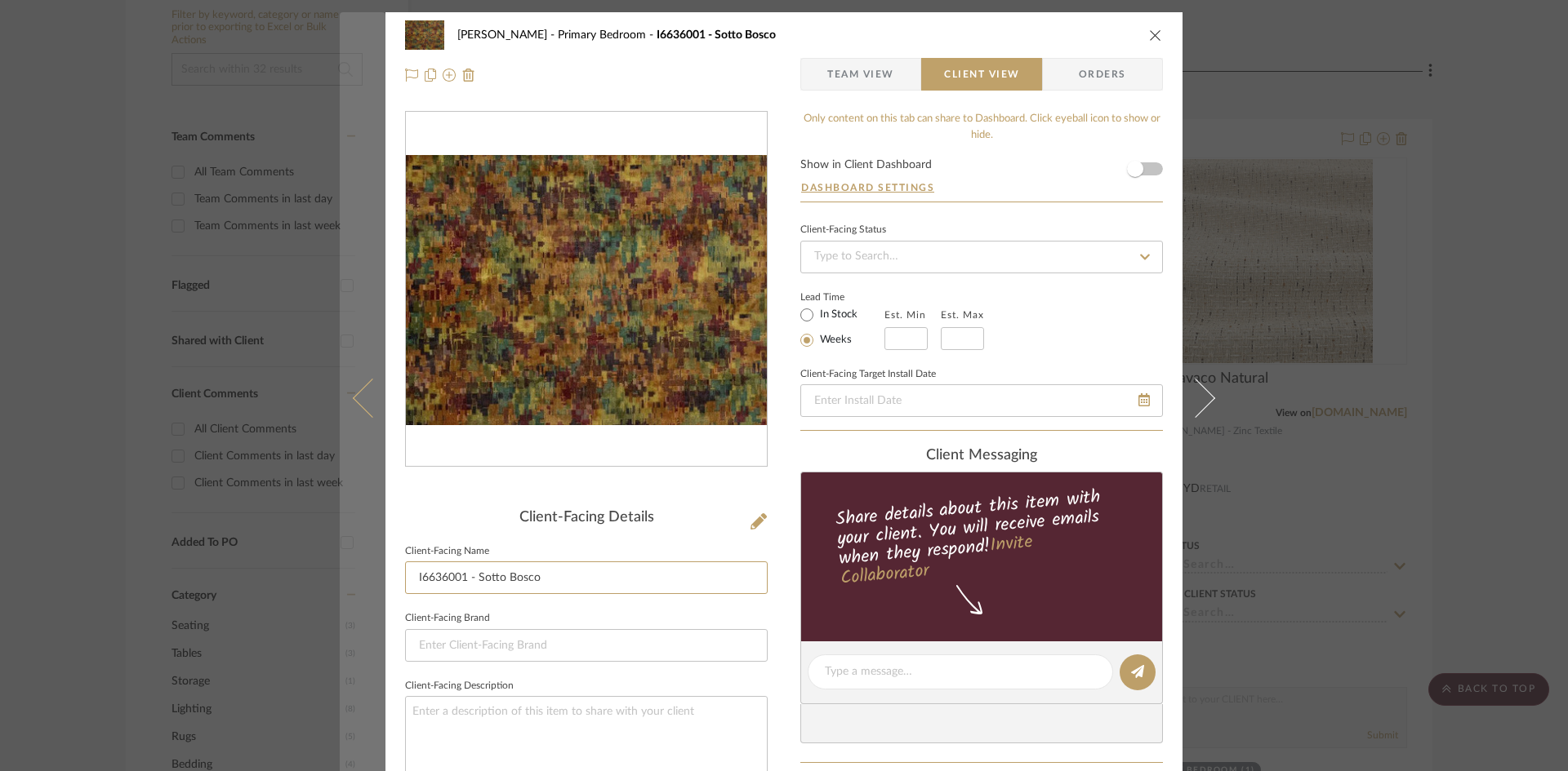
drag, startPoint x: 556, startPoint y: 577, endPoint x: 374, endPoint y: 582, distance: 182.1
click at [374, 582] on mat-dialog-content "Ostrom, Jim Primary Bedroom I6636001 - Sotto Bosco Team View Client View Orders…" at bounding box center [784, 678] width 889 height 1332
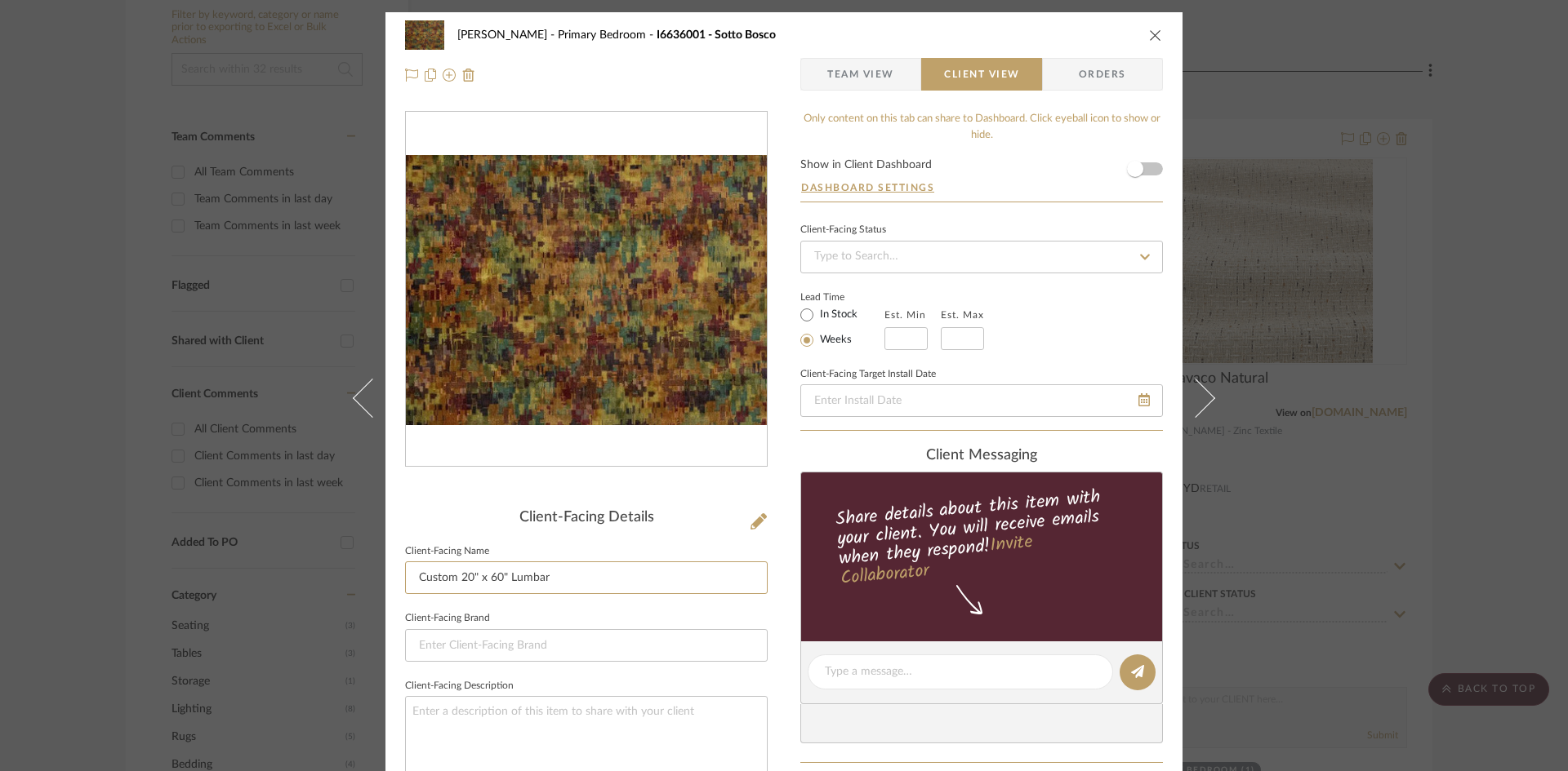
type input "Custom 20" x 60" Lumbar"
click at [775, 622] on div "Ostrom, Jim Primary Bedroom I6636001 - Sotto Bosco Team View Client View Orders…" at bounding box center [784, 678] width 797 height 1332
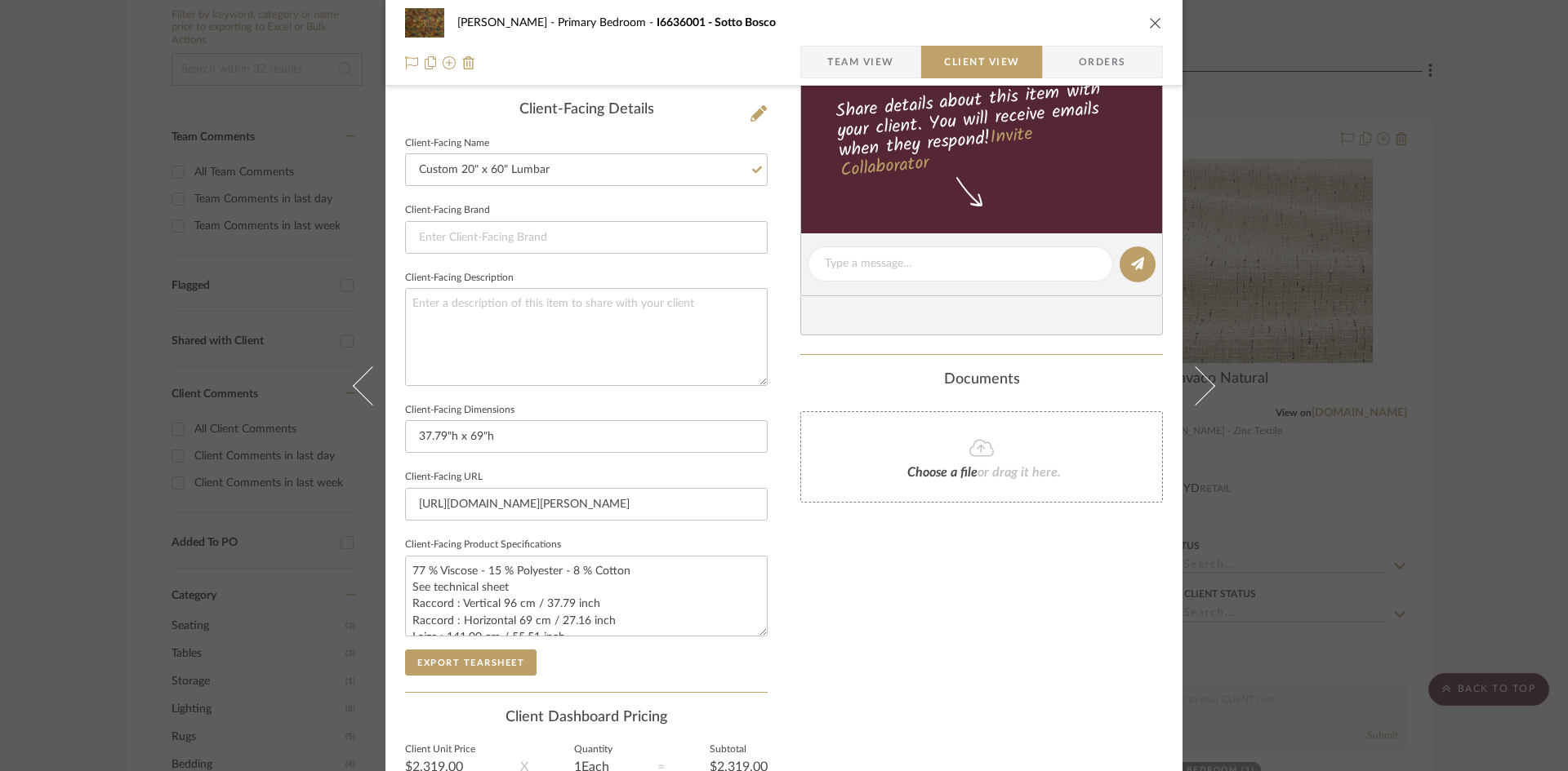
scroll to position [489, 0]
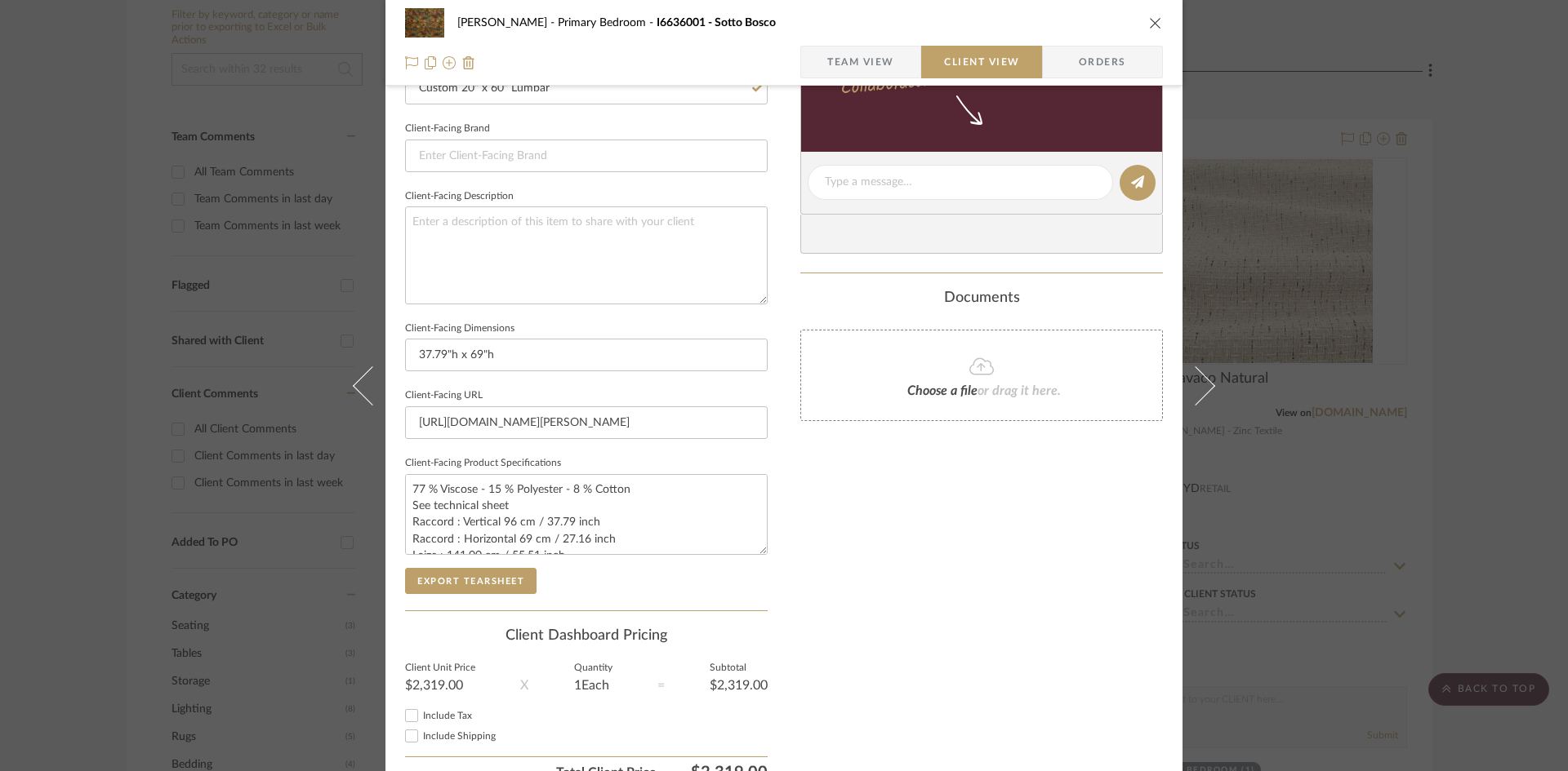
click at [869, 586] on div "Only content on this tab can share to Dashboard. Click eyeball icon to show or …" at bounding box center [981, 205] width 362 height 1168
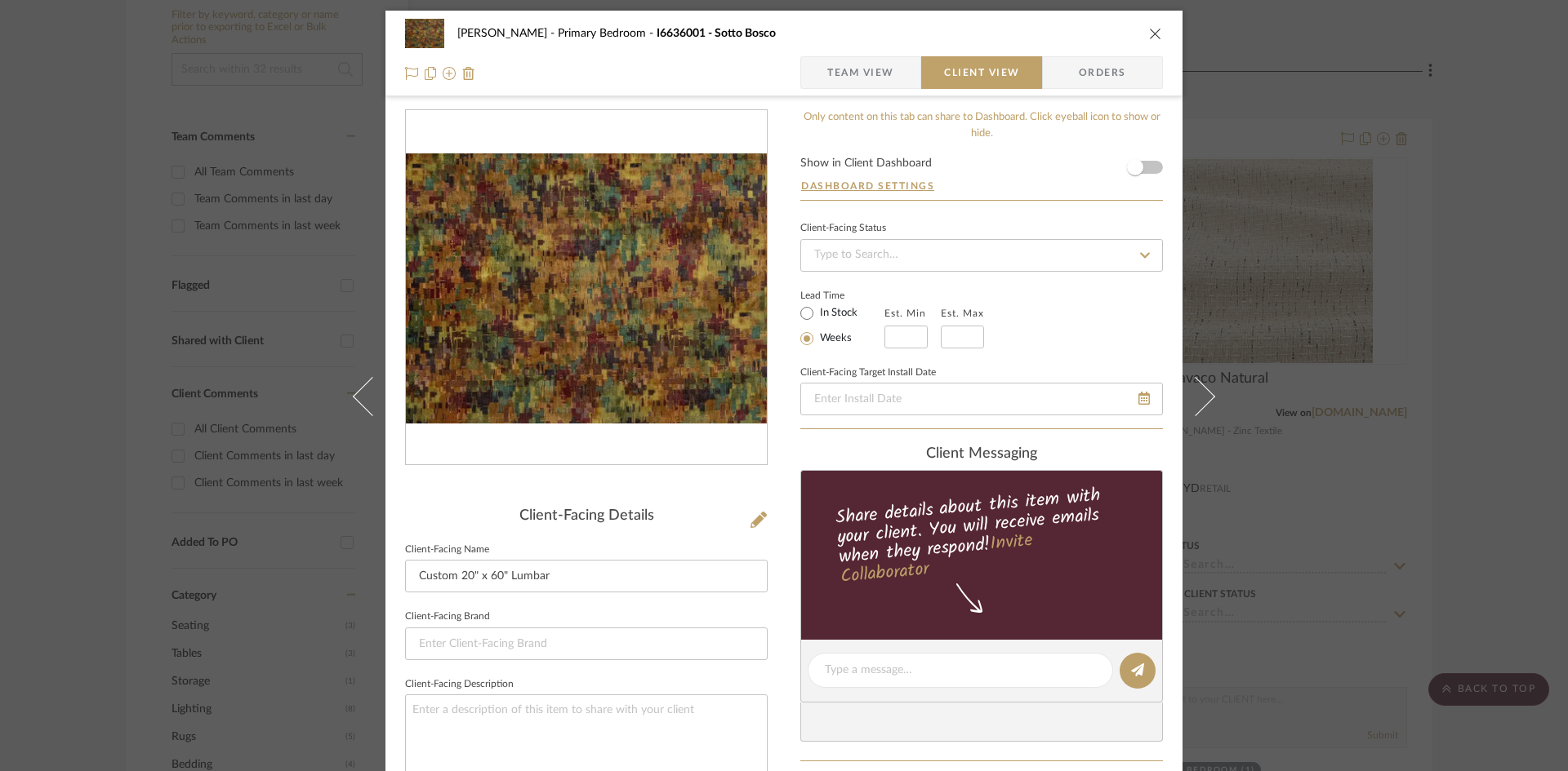
scroll to position [0, 0]
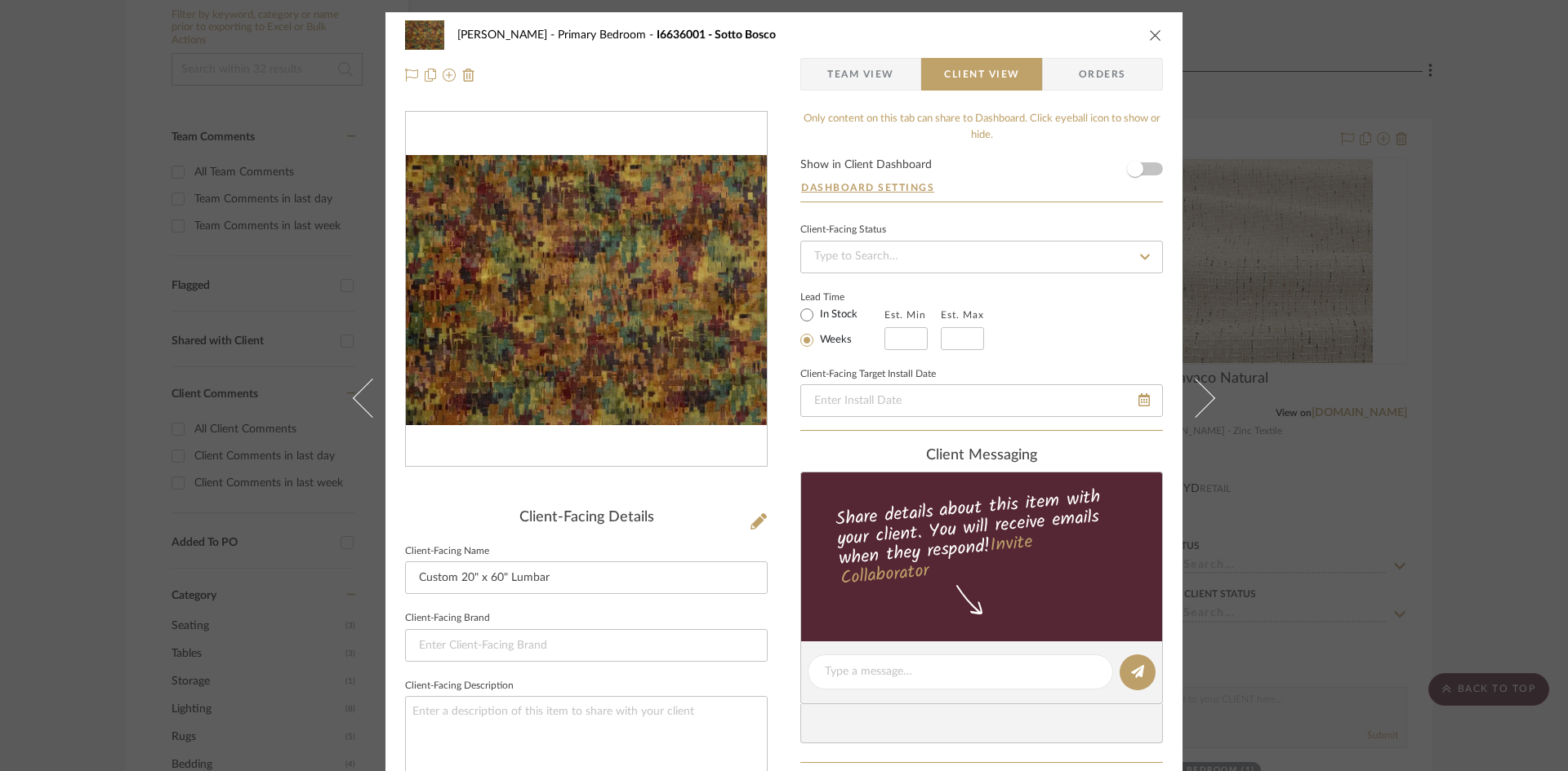
click at [776, 534] on div "Ostrom, Jim Primary Bedroom I6636001 - Sotto Bosco Team View Client View Orders…" at bounding box center [784, 678] width 797 height 1332
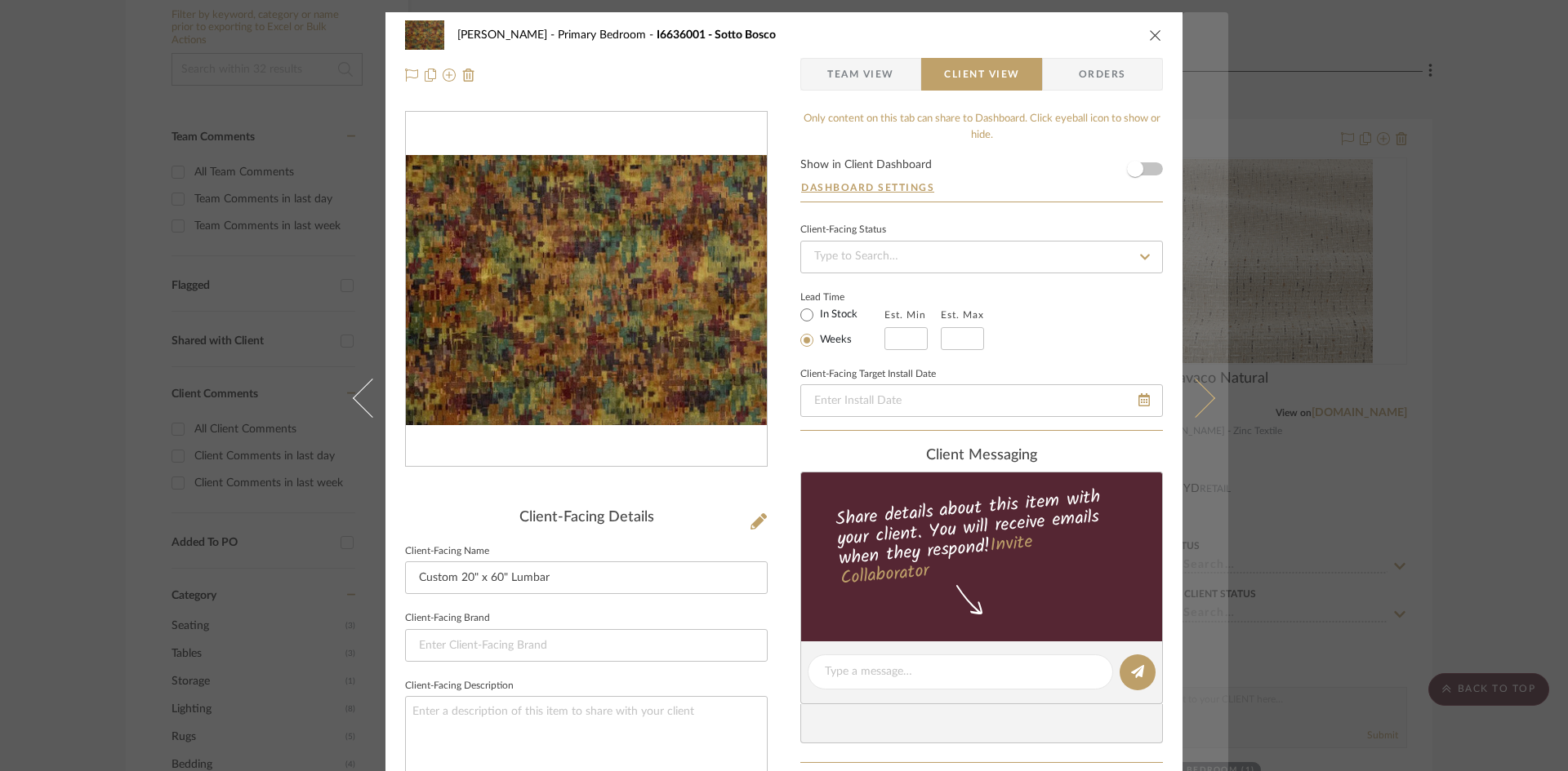
click at [1200, 401] on icon at bounding box center [1195, 397] width 39 height 39
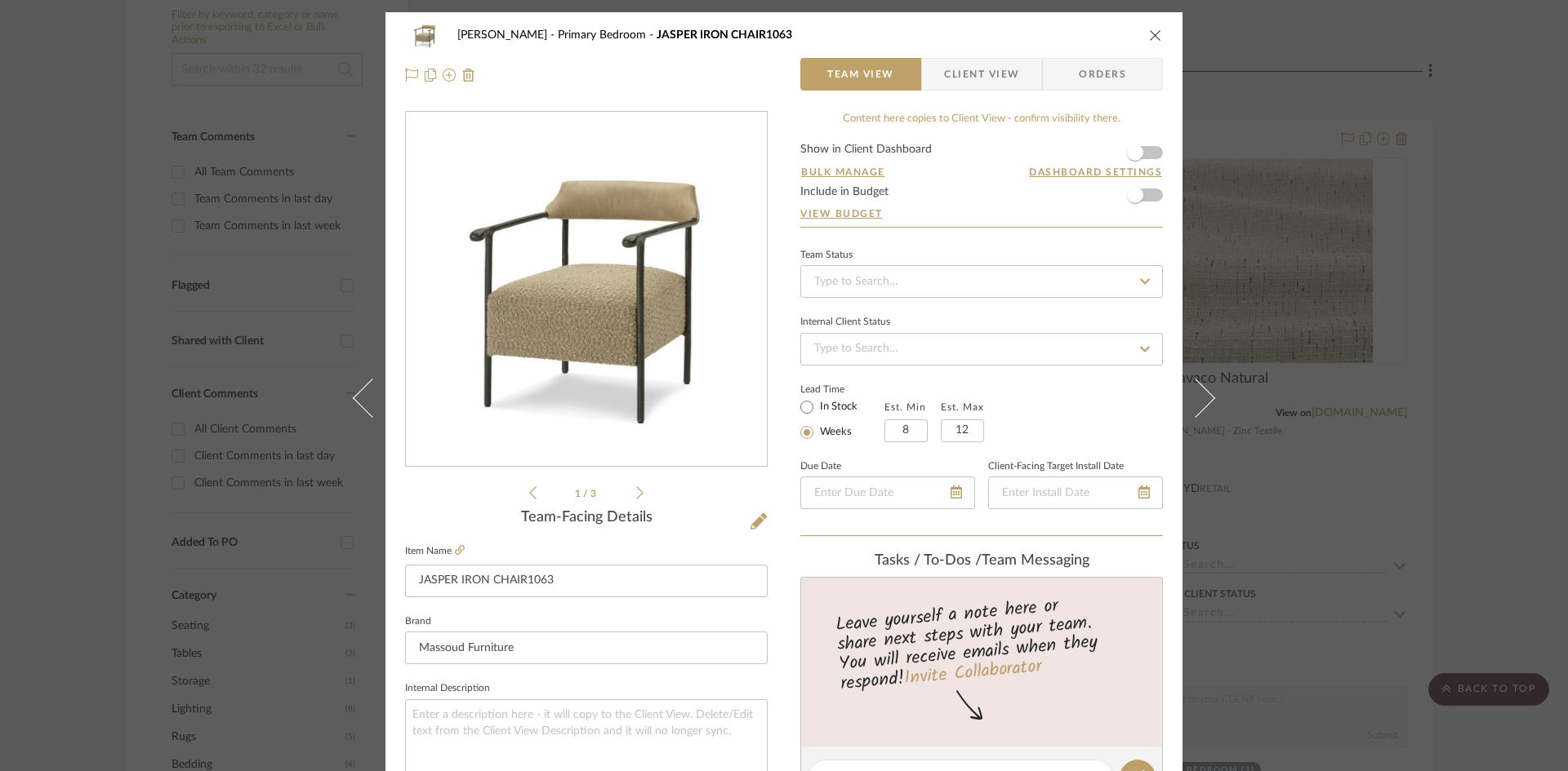
click at [992, 64] on span "Client View" at bounding box center [982, 74] width 75 height 33
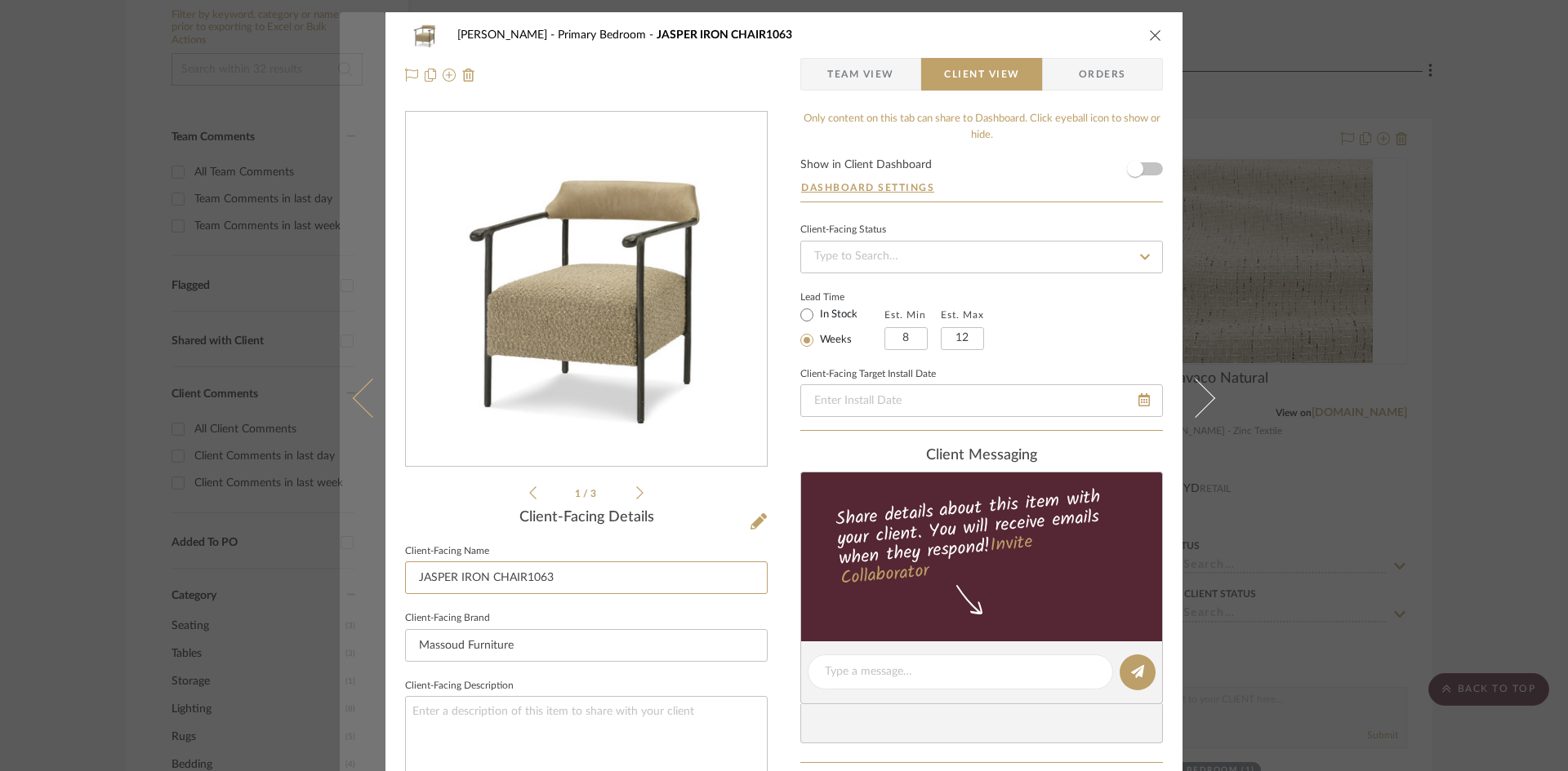
drag, startPoint x: 575, startPoint y: 578, endPoint x: 376, endPoint y: 566, distance: 199.4
click at [376, 566] on mat-dialog-content "Ostrom, Jim Primary Bedroom JASPER IRON CHAIR1063 Team View Client View Orders …" at bounding box center [784, 678] width 889 height 1332
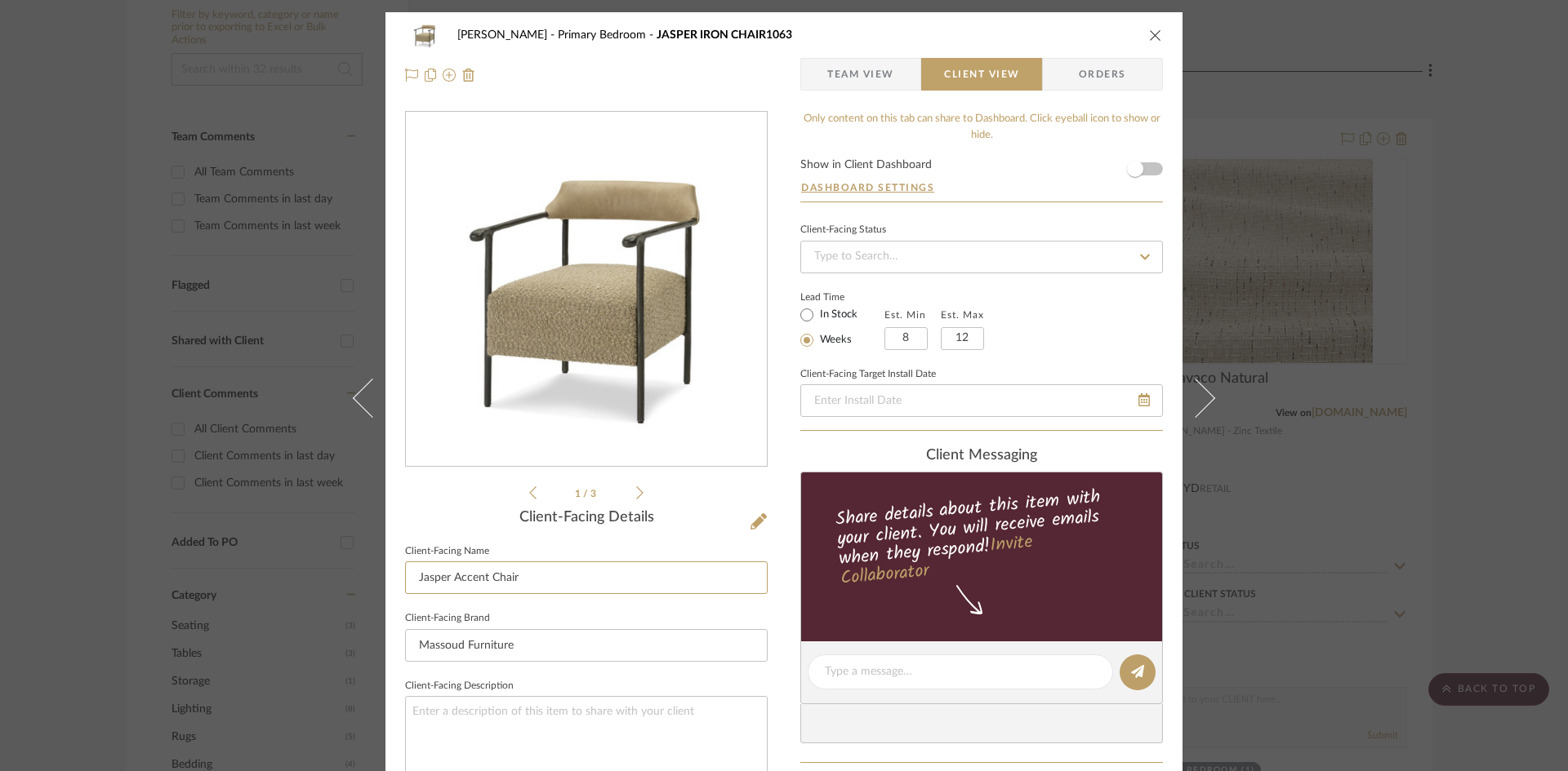
type input "Jasper Accent Chair"
click at [766, 641] on div "Ostrom, Jim Primary Bedroom JASPER IRON CHAIR1063 Team View Client View Orders …" at bounding box center [784, 678] width 797 height 1332
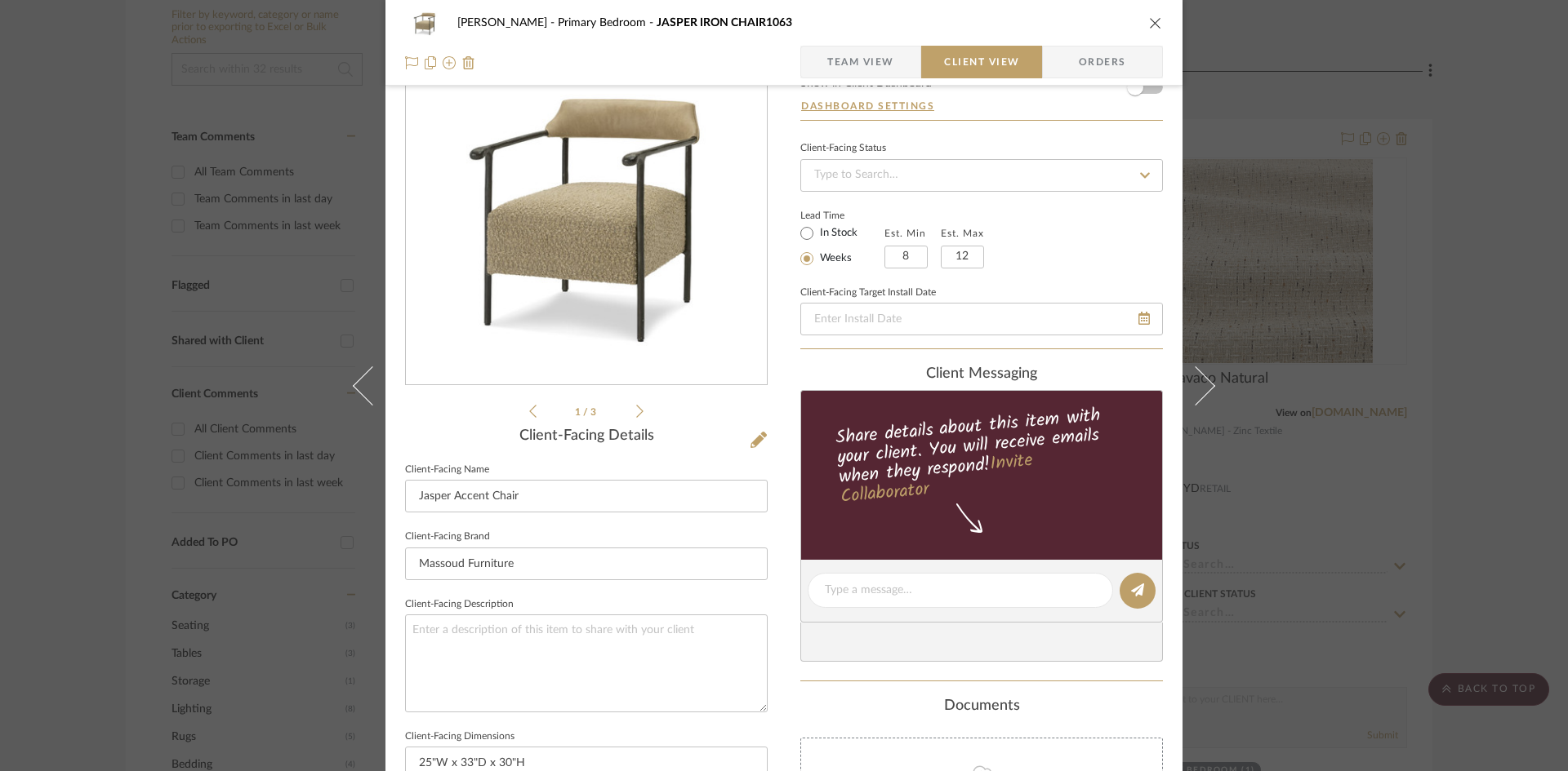
scroll to position [408, 0]
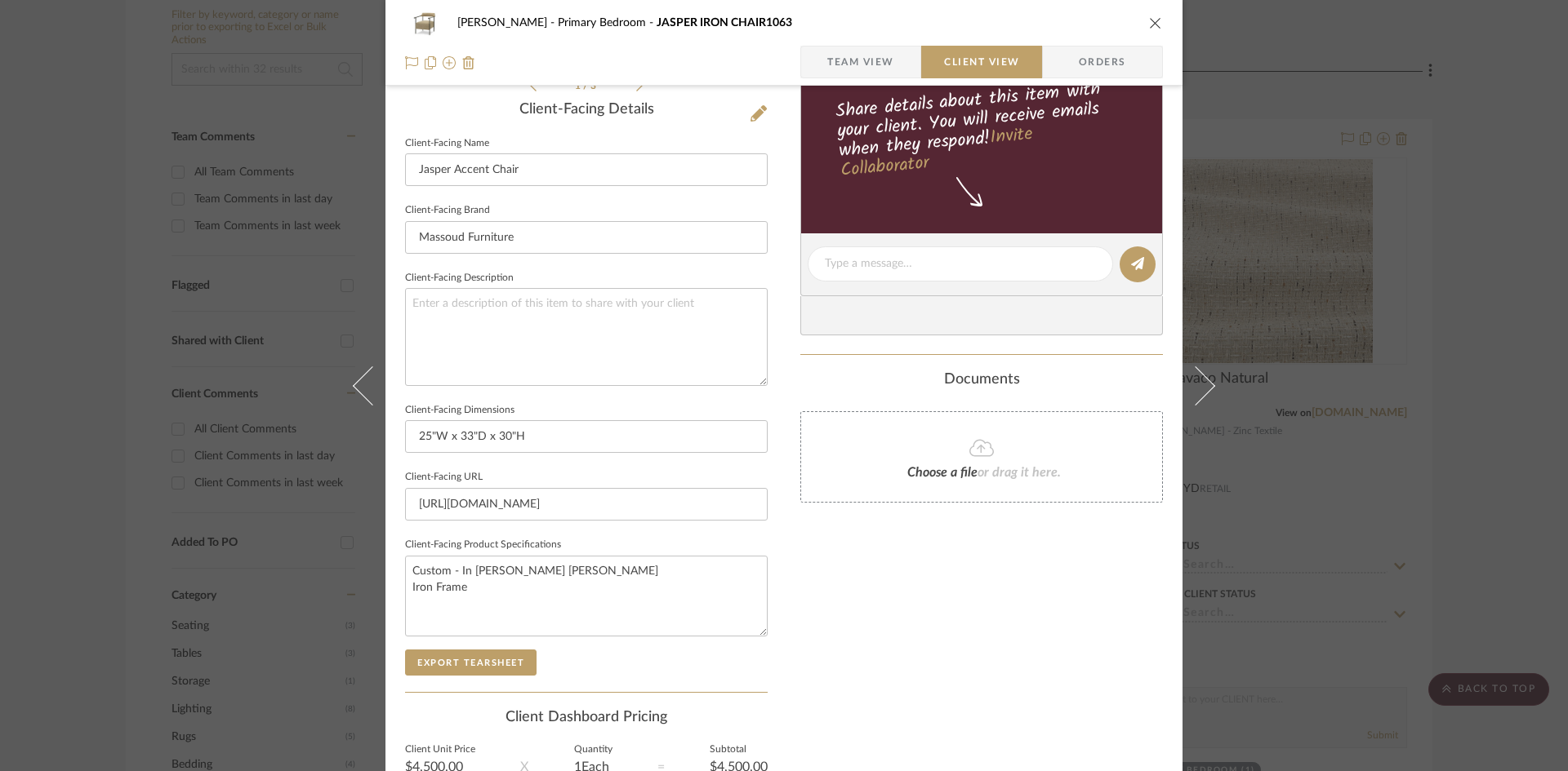
click at [811, 567] on div "Only content on this tab can share to Dashboard. Click eyeball icon to show or …" at bounding box center [981, 287] width 362 height 1168
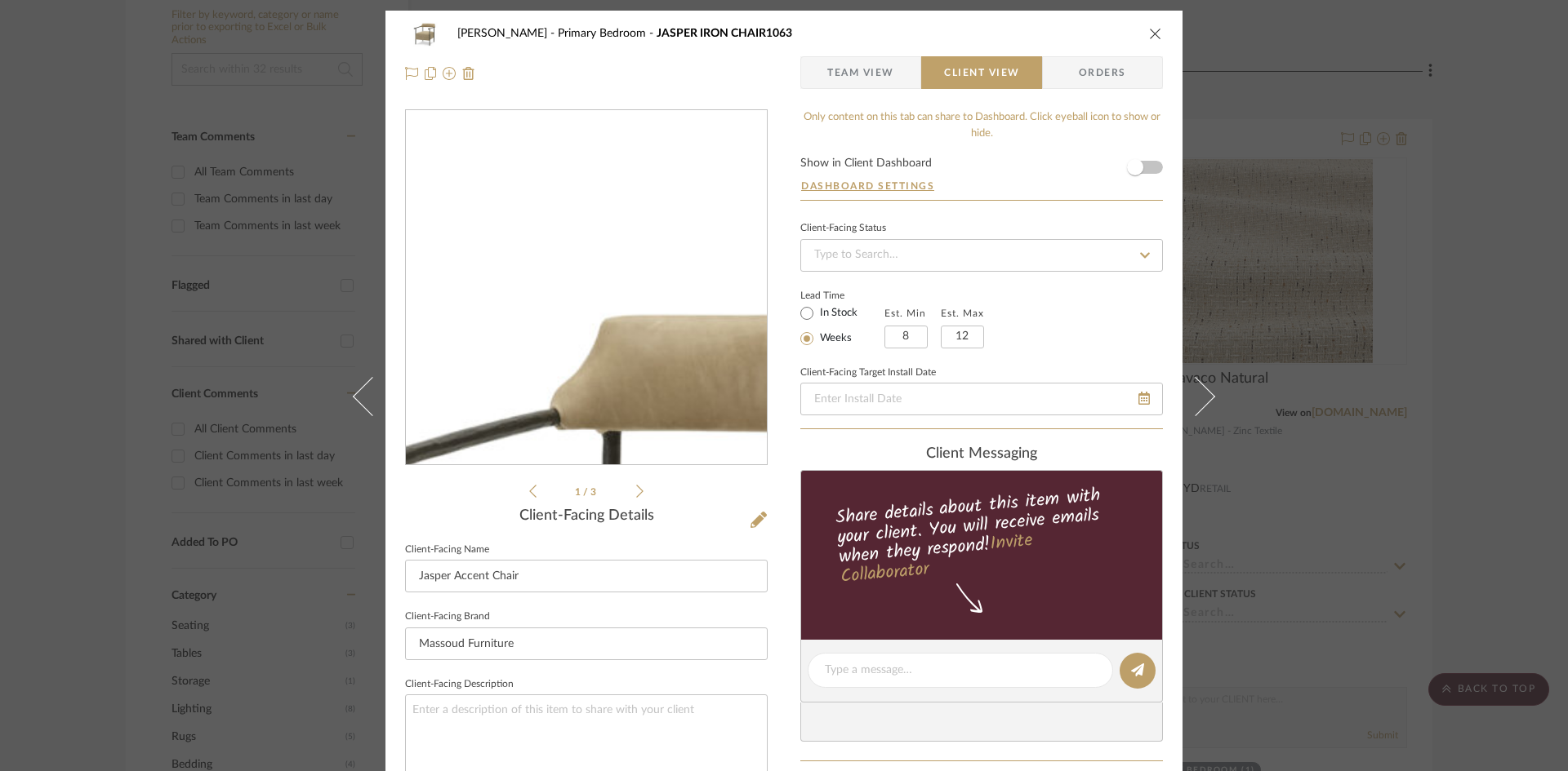
scroll to position [0, 0]
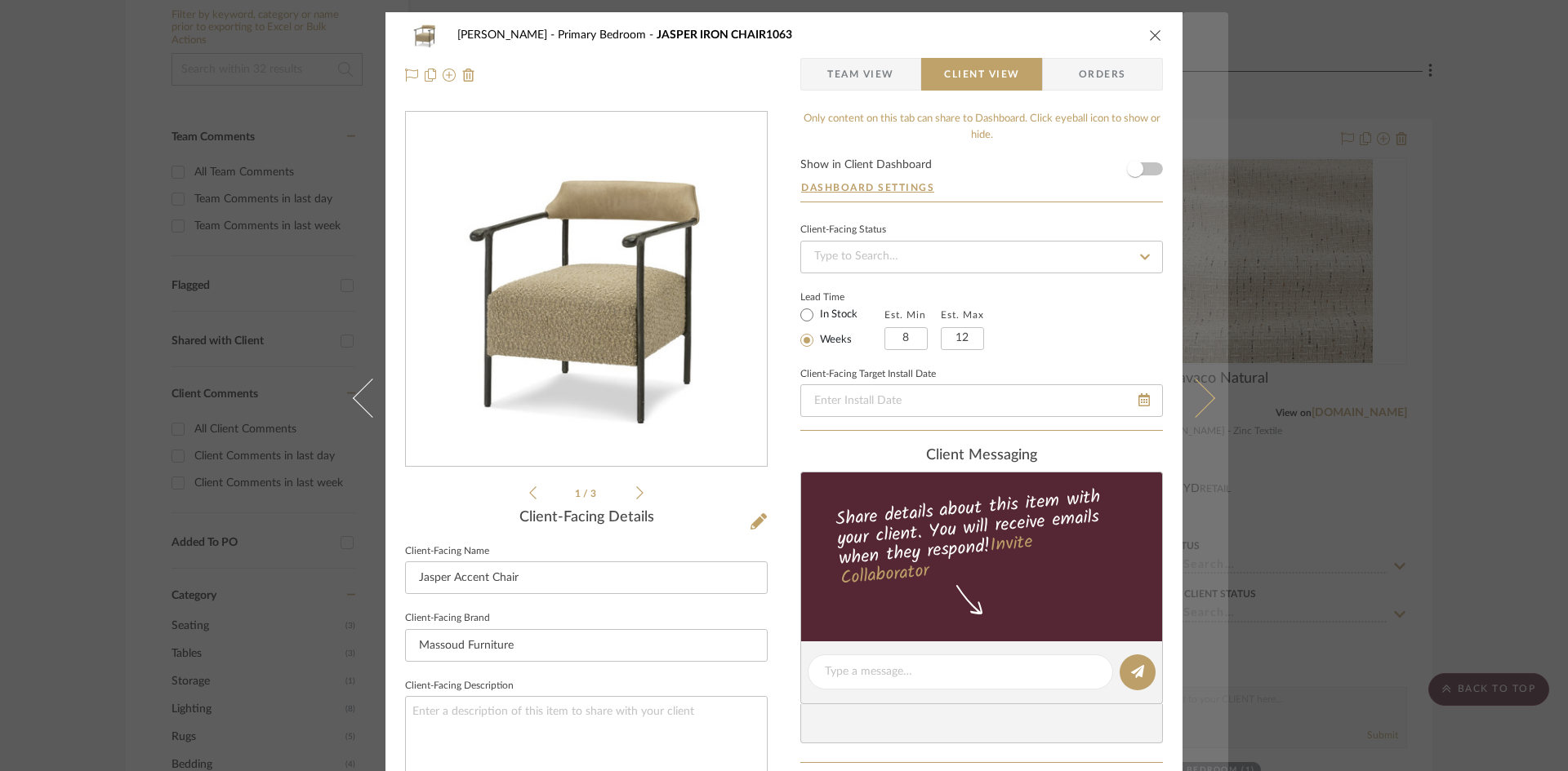
click at [1199, 400] on icon at bounding box center [1195, 397] width 39 height 39
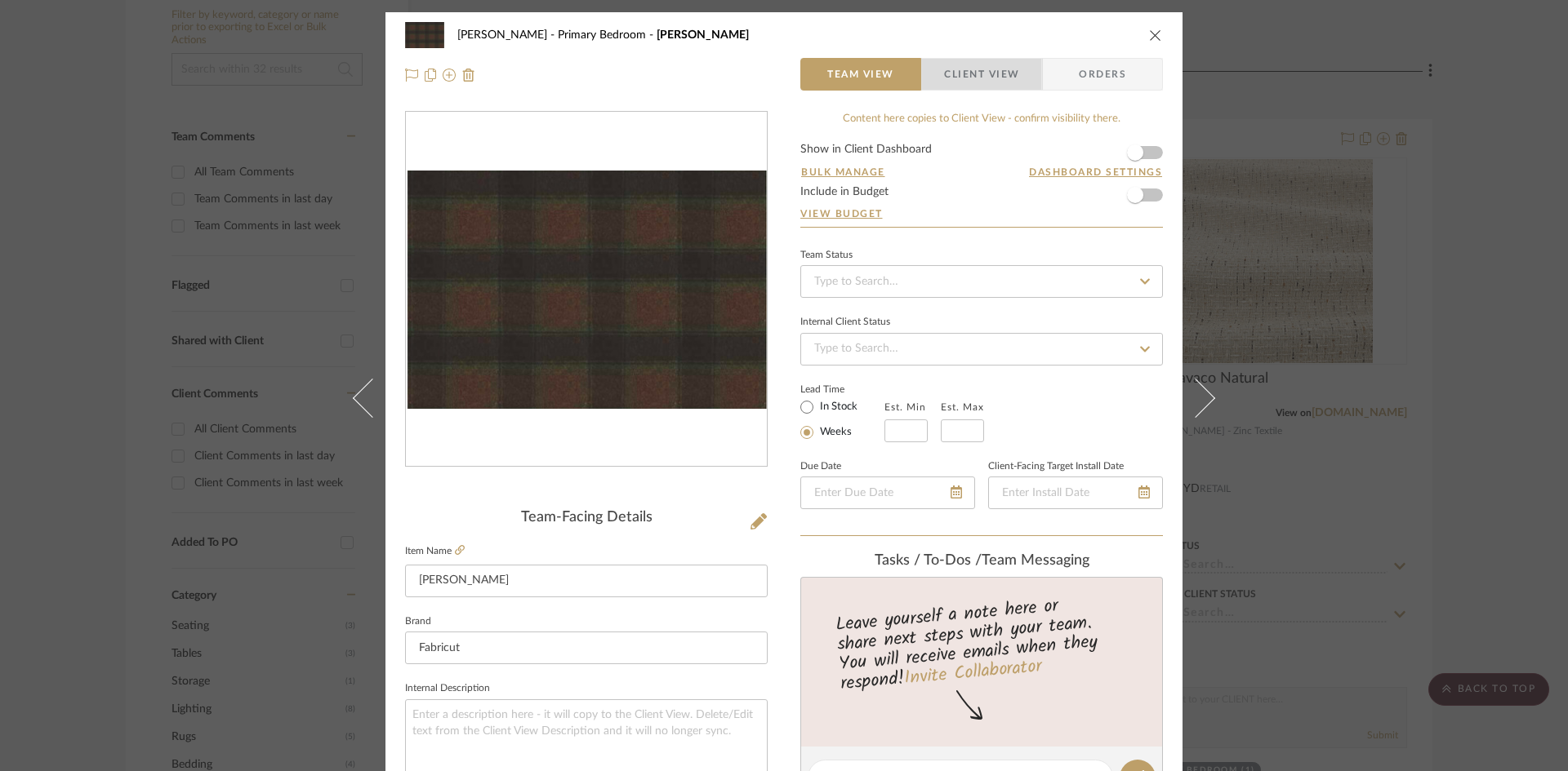
click at [977, 80] on span "Client View" at bounding box center [982, 74] width 75 height 33
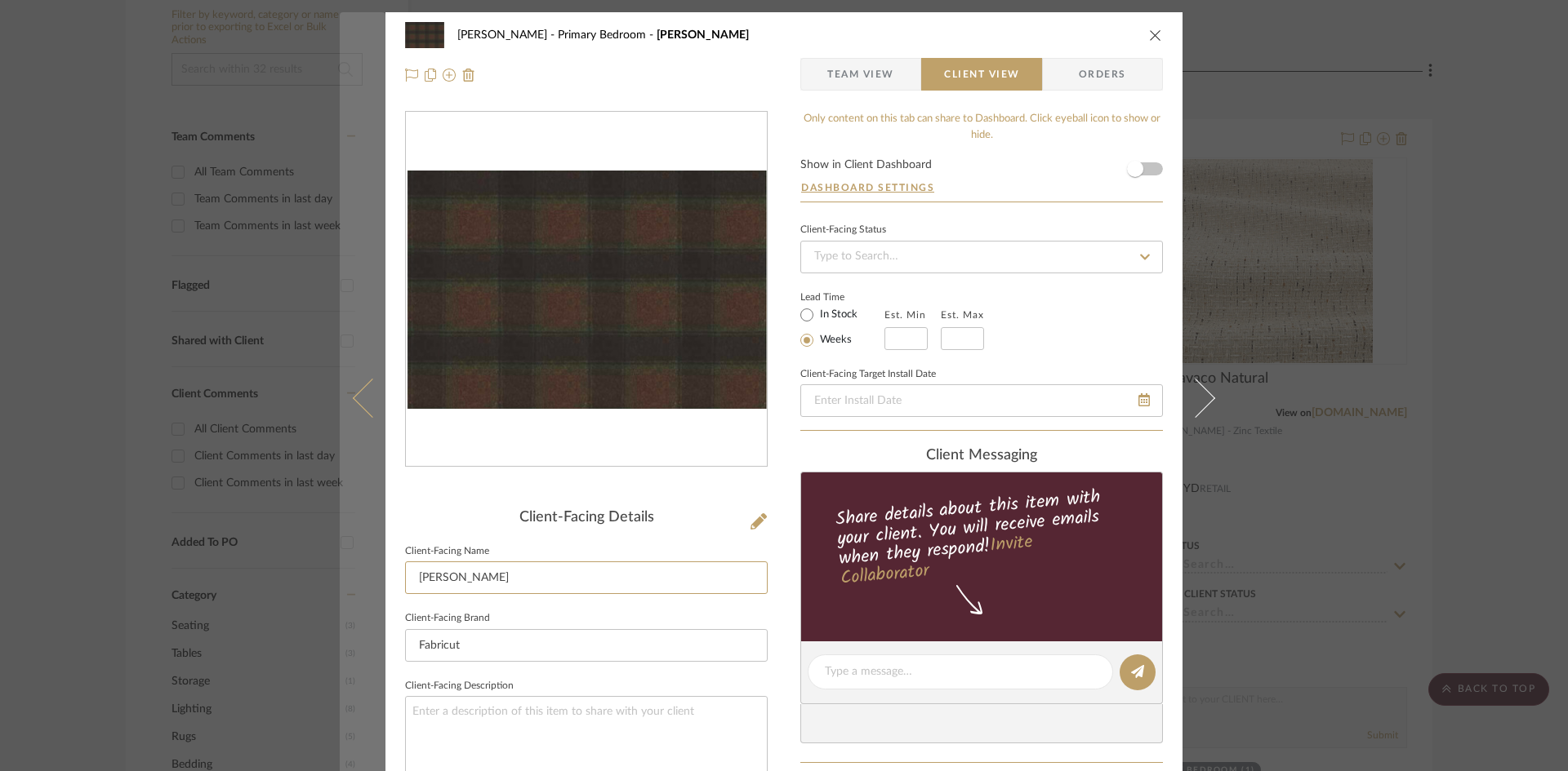
drag, startPoint x: 448, startPoint y: 578, endPoint x: 354, endPoint y: 575, distance: 94.0
click at [359, 587] on mat-dialog-content "Ostrom, Jim Primary Bedroom Kellan Lumbar Team View Client View Orders Client-F…" at bounding box center [784, 678] width 889 height 1332
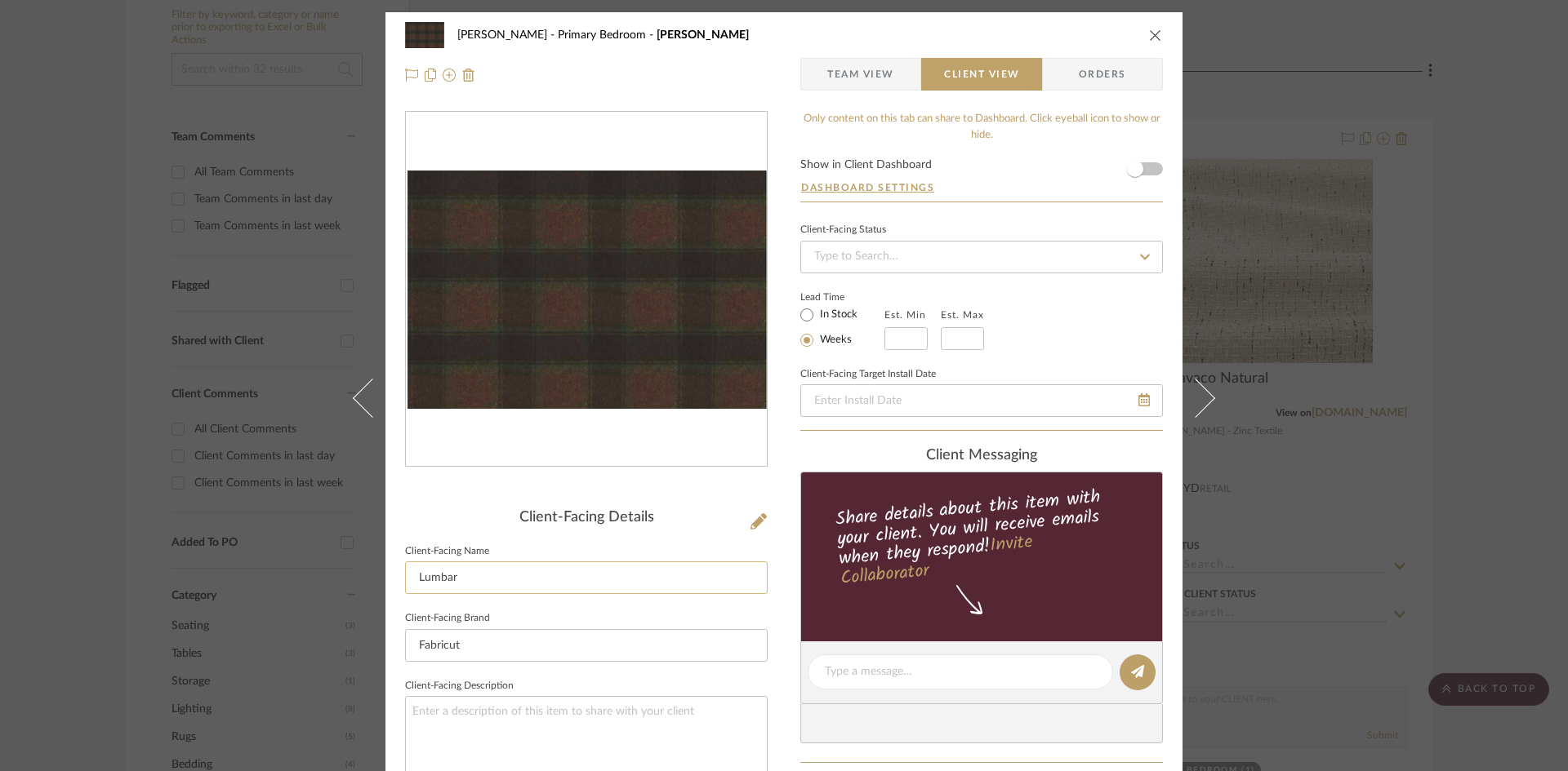
click at [498, 579] on input "Lumbar" at bounding box center [586, 577] width 362 height 33
type input "Lumbar Pillows"
click at [770, 616] on div "Ostrom, Jim Primary Bedroom Kellan Lumbar Team View Client View Orders Client-F…" at bounding box center [784, 678] width 797 height 1332
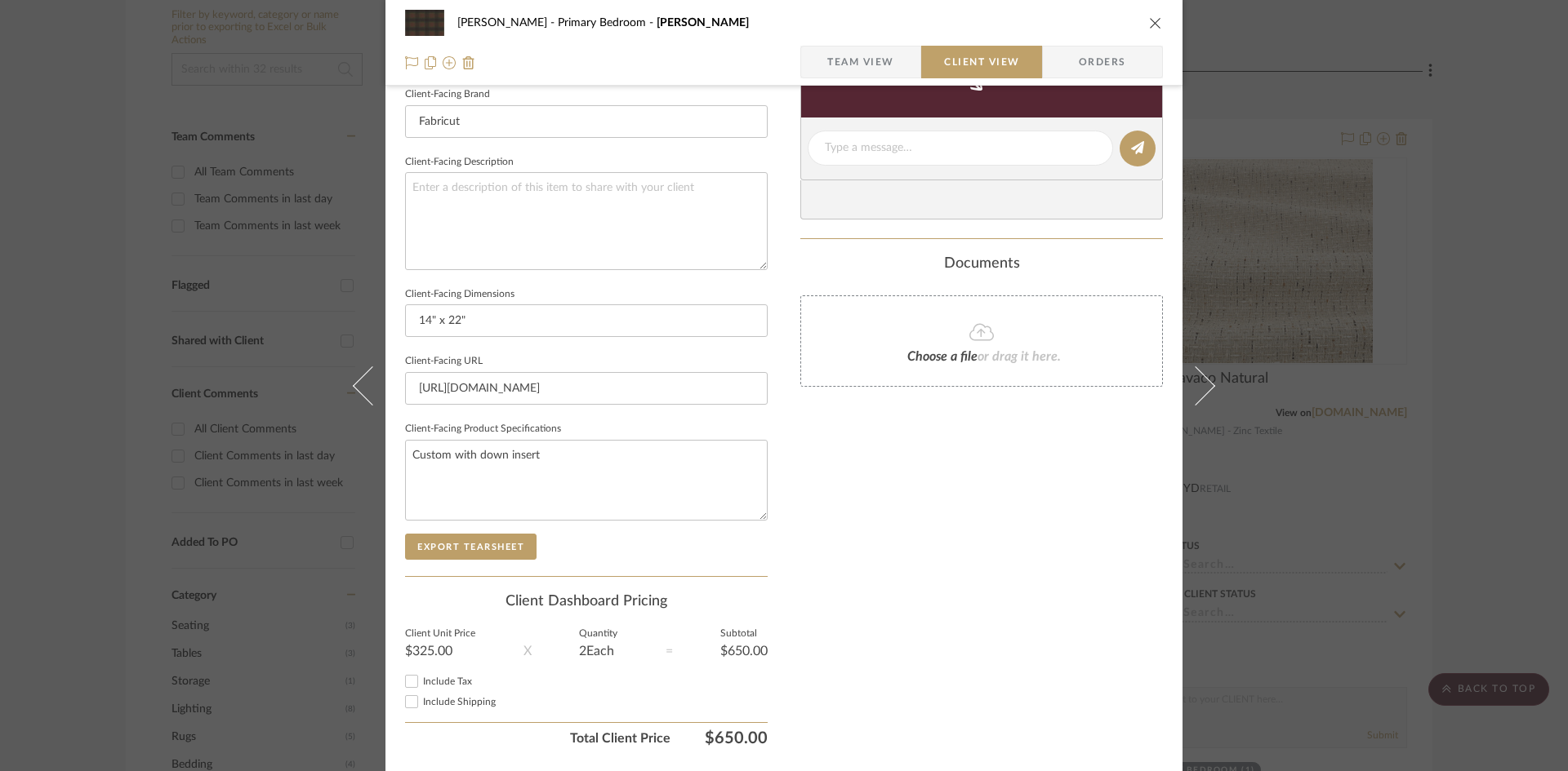
scroll to position [573, 0]
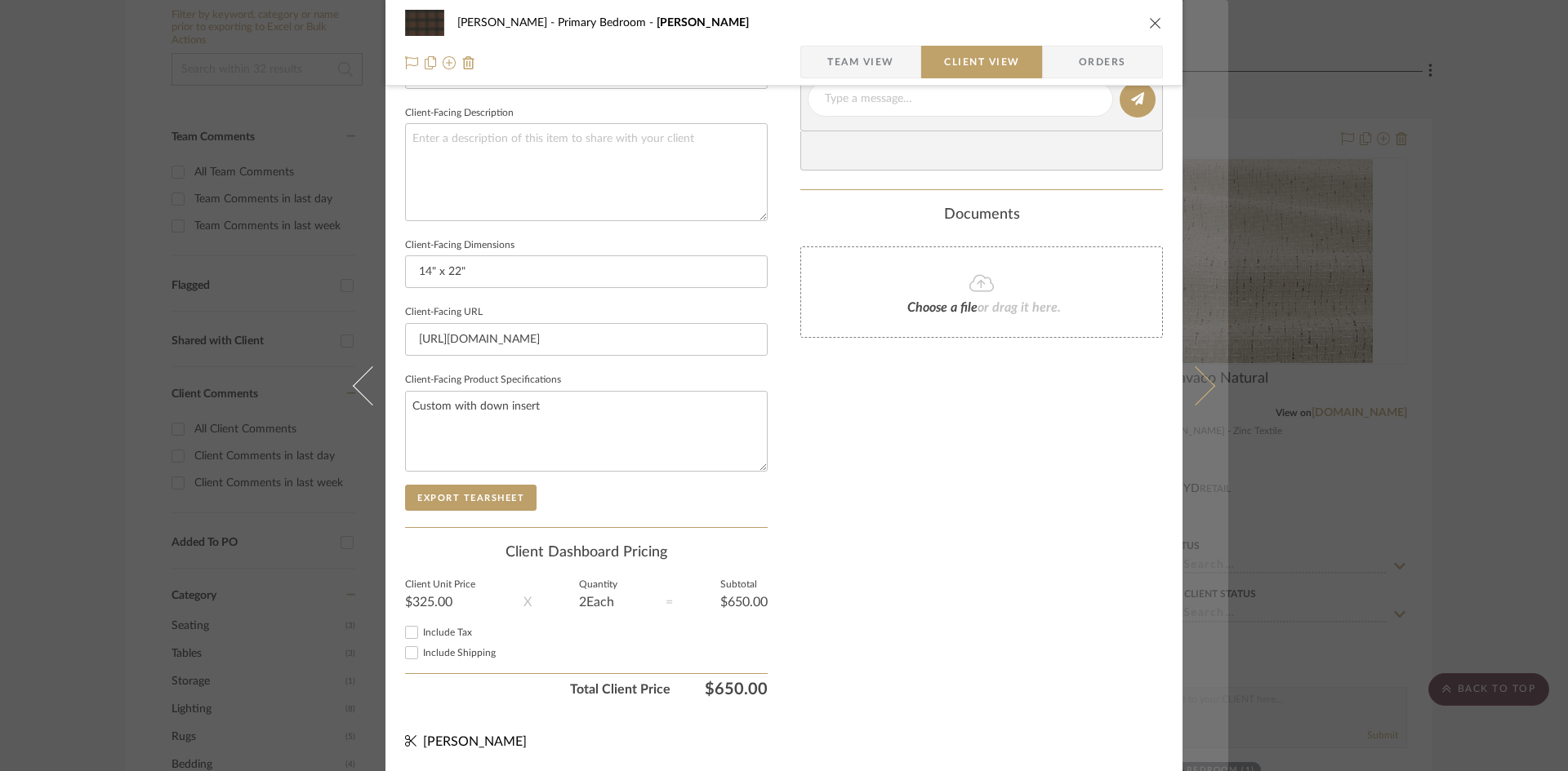
click at [1206, 391] on button at bounding box center [1205, 386] width 46 height 771
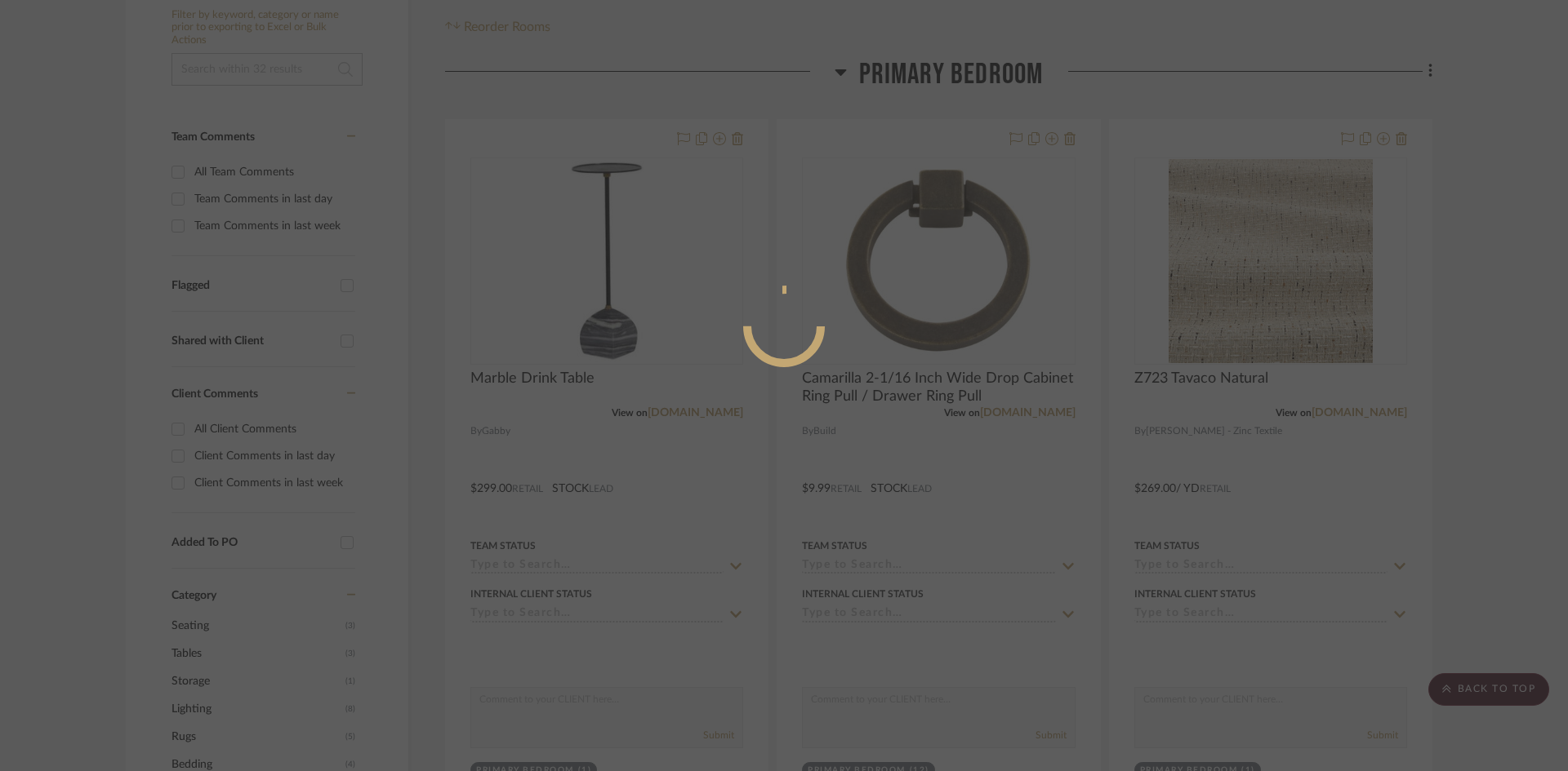
scroll to position [0, 0]
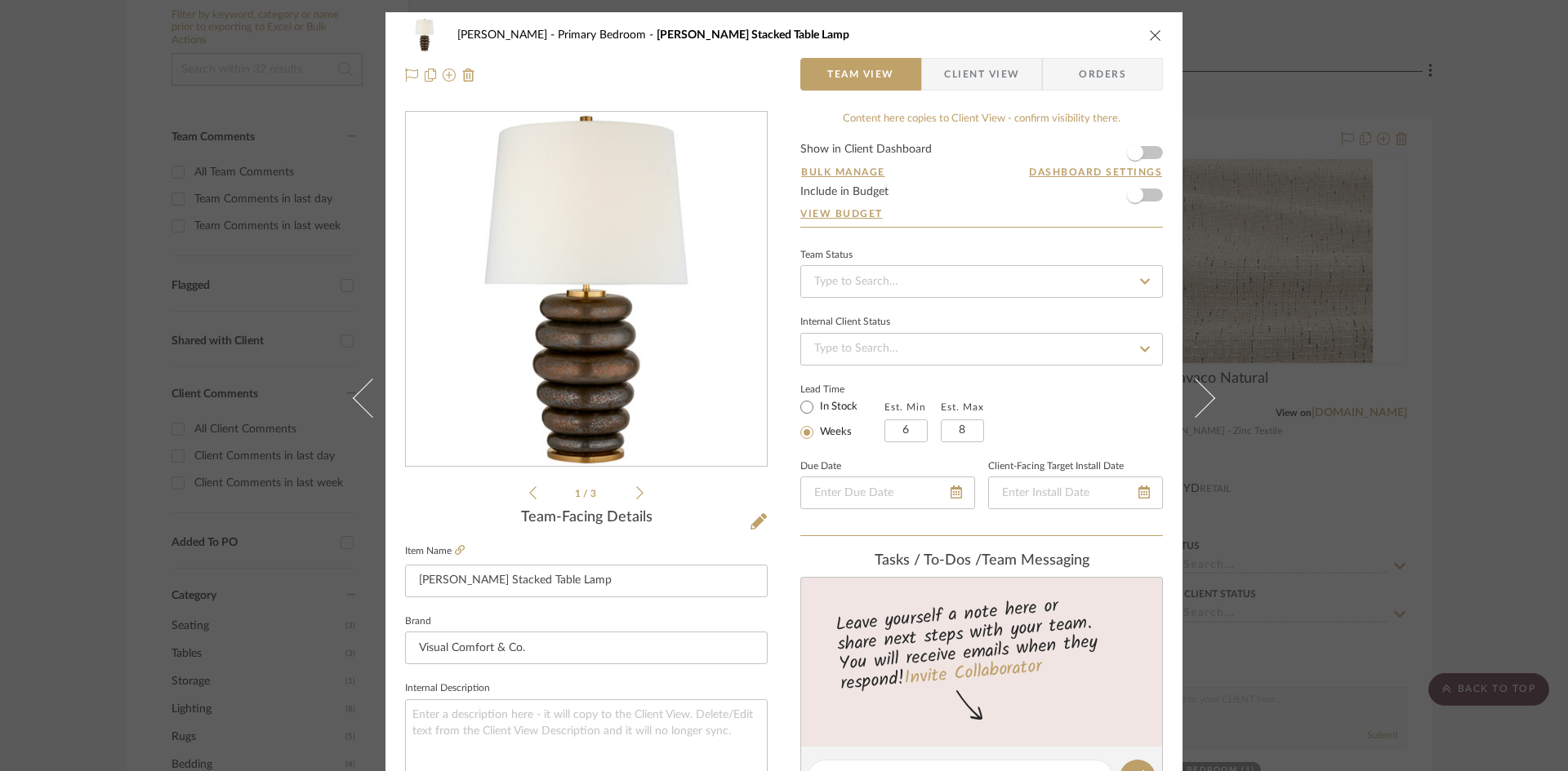
click at [996, 78] on span "Client View" at bounding box center [982, 74] width 75 height 33
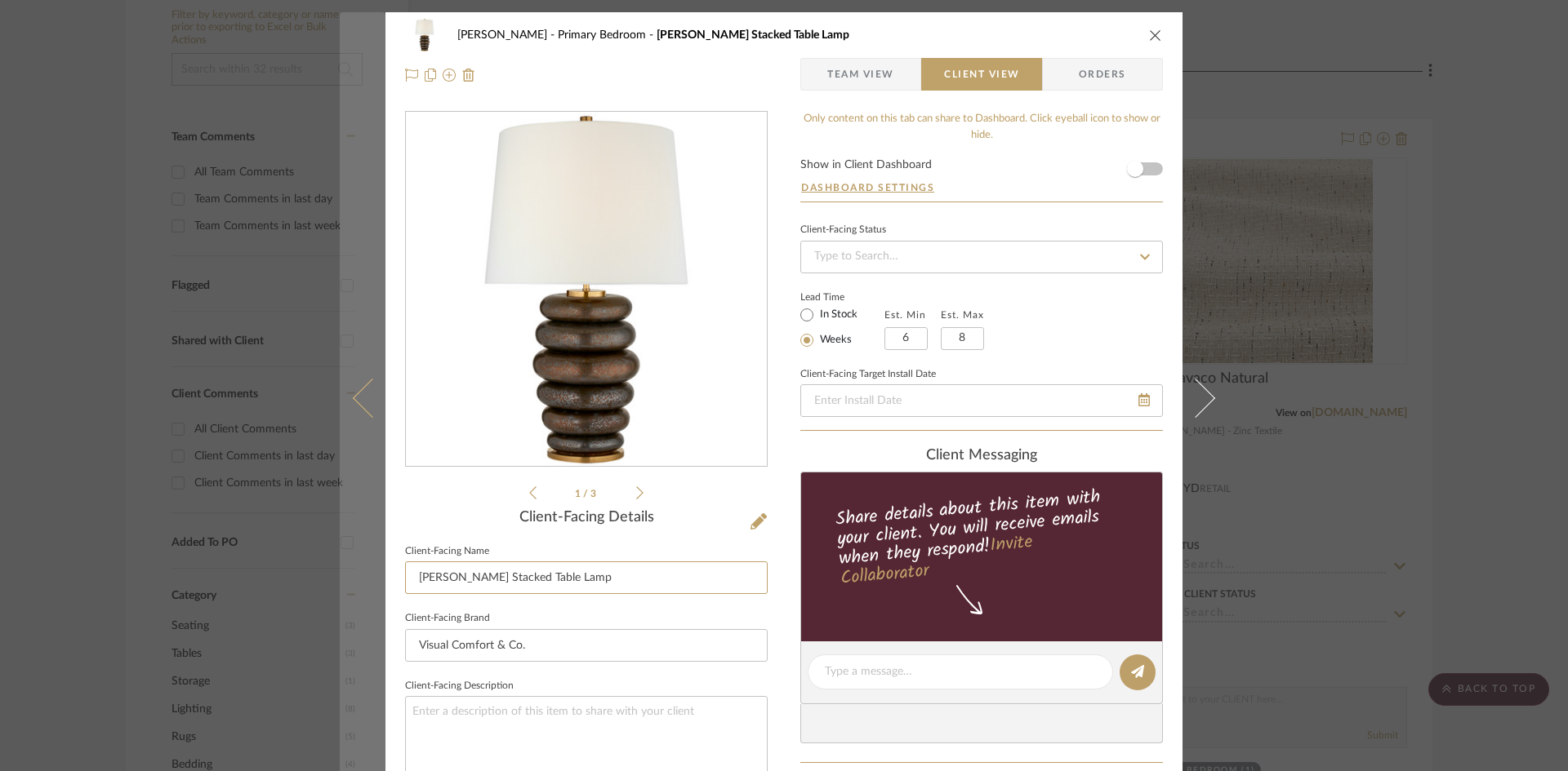
drag, startPoint x: 500, startPoint y: 577, endPoint x: 346, endPoint y: 572, distance: 154.1
click at [346, 572] on mat-dialog-content "Ostrom, Jim Primary Bedroom Phoebe Cordless Stacked Table Lamp Team View Client…" at bounding box center [784, 678] width 889 height 1332
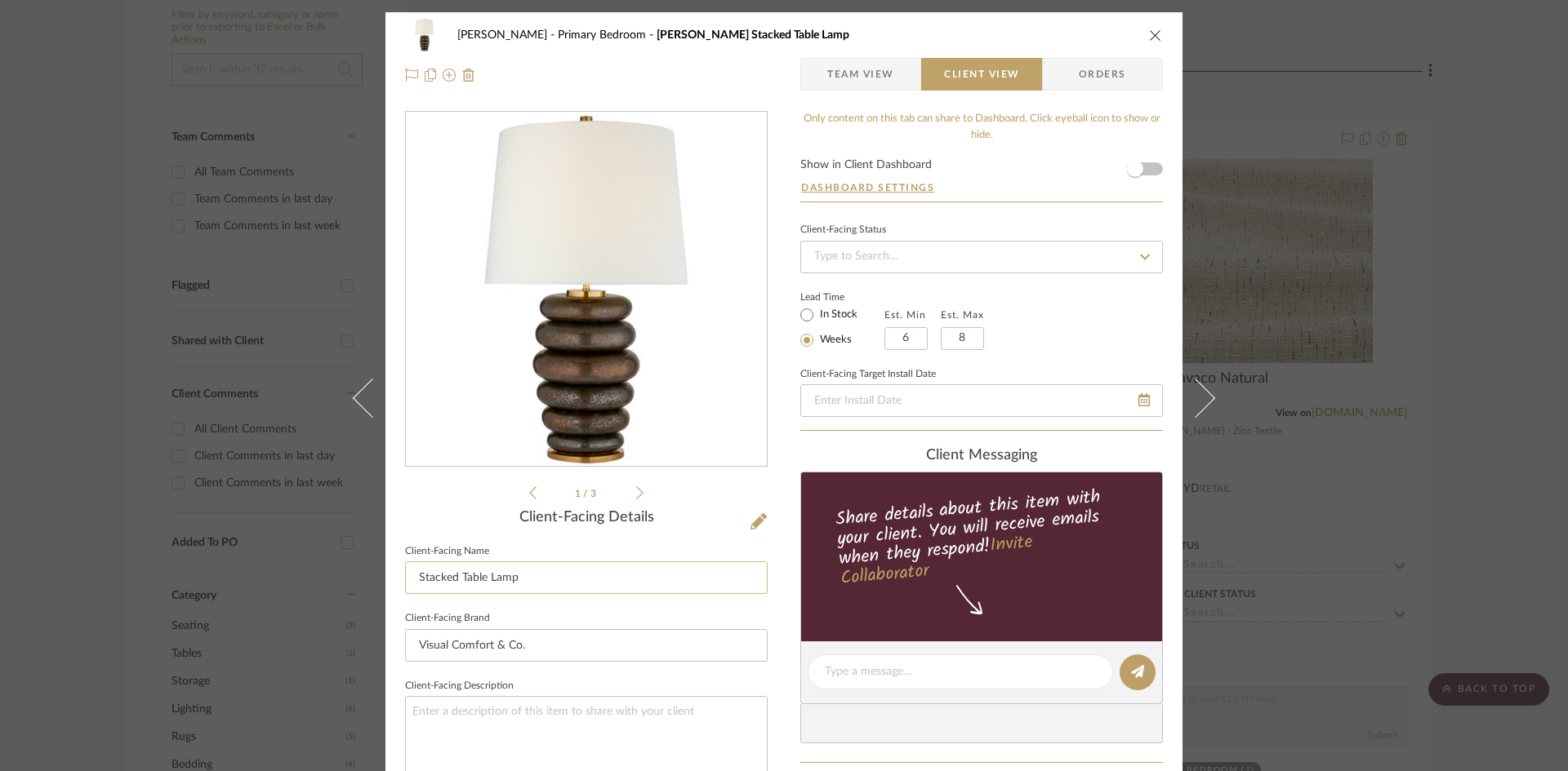
click at [454, 578] on input "Stacked Table Lamp" at bounding box center [586, 577] width 362 height 33
click at [471, 580] on input "Stack Table Lamp" at bounding box center [586, 577] width 362 height 33
type input "Stack Lamp"
click at [782, 608] on div "Ostrom, Jim Primary Bedroom Phoebe Cordless Stacked Table Lamp Team View Client…" at bounding box center [784, 678] width 797 height 1332
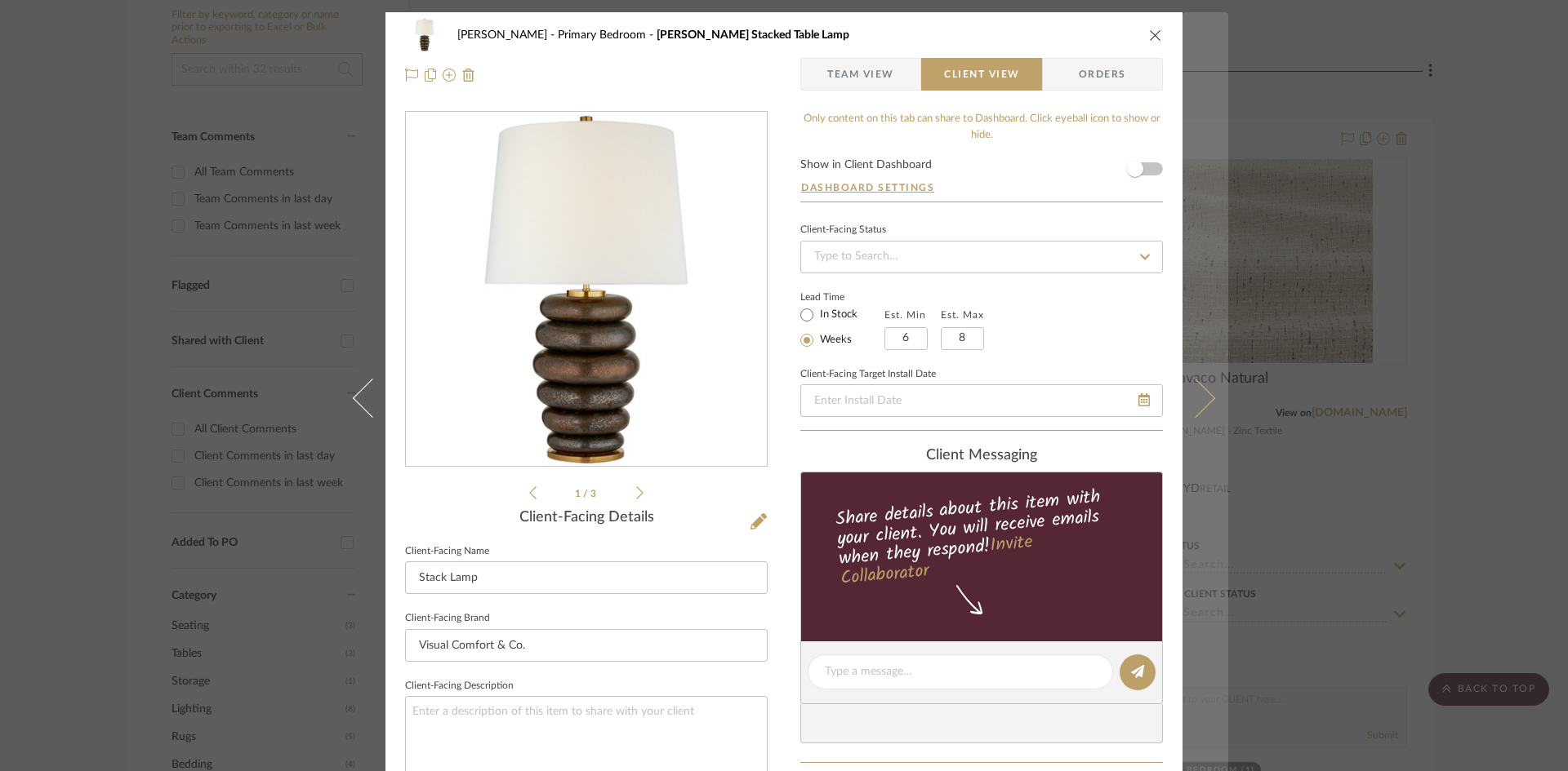
click at [1196, 400] on icon at bounding box center [1195, 397] width 39 height 39
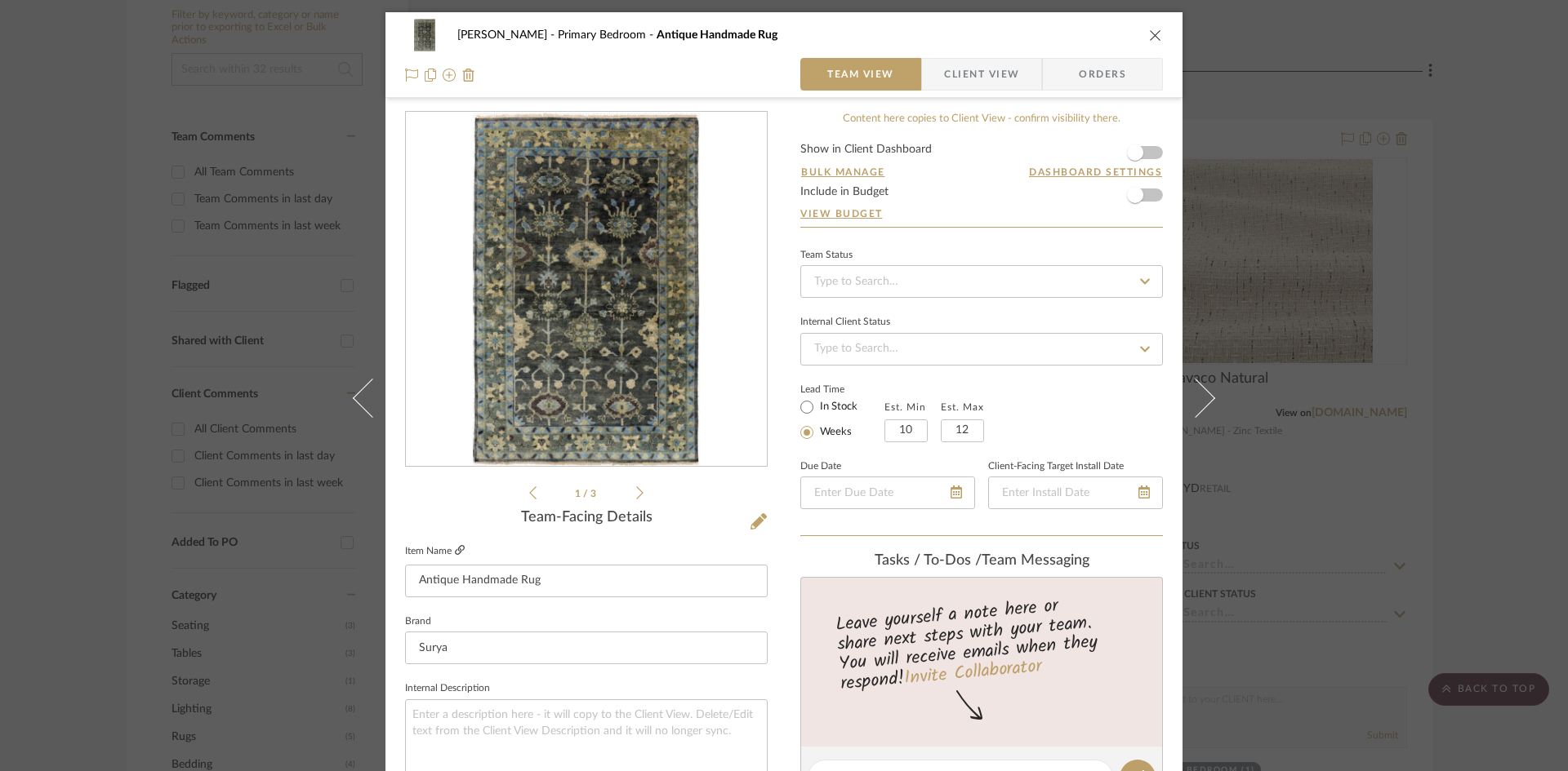
scroll to position [163, 0]
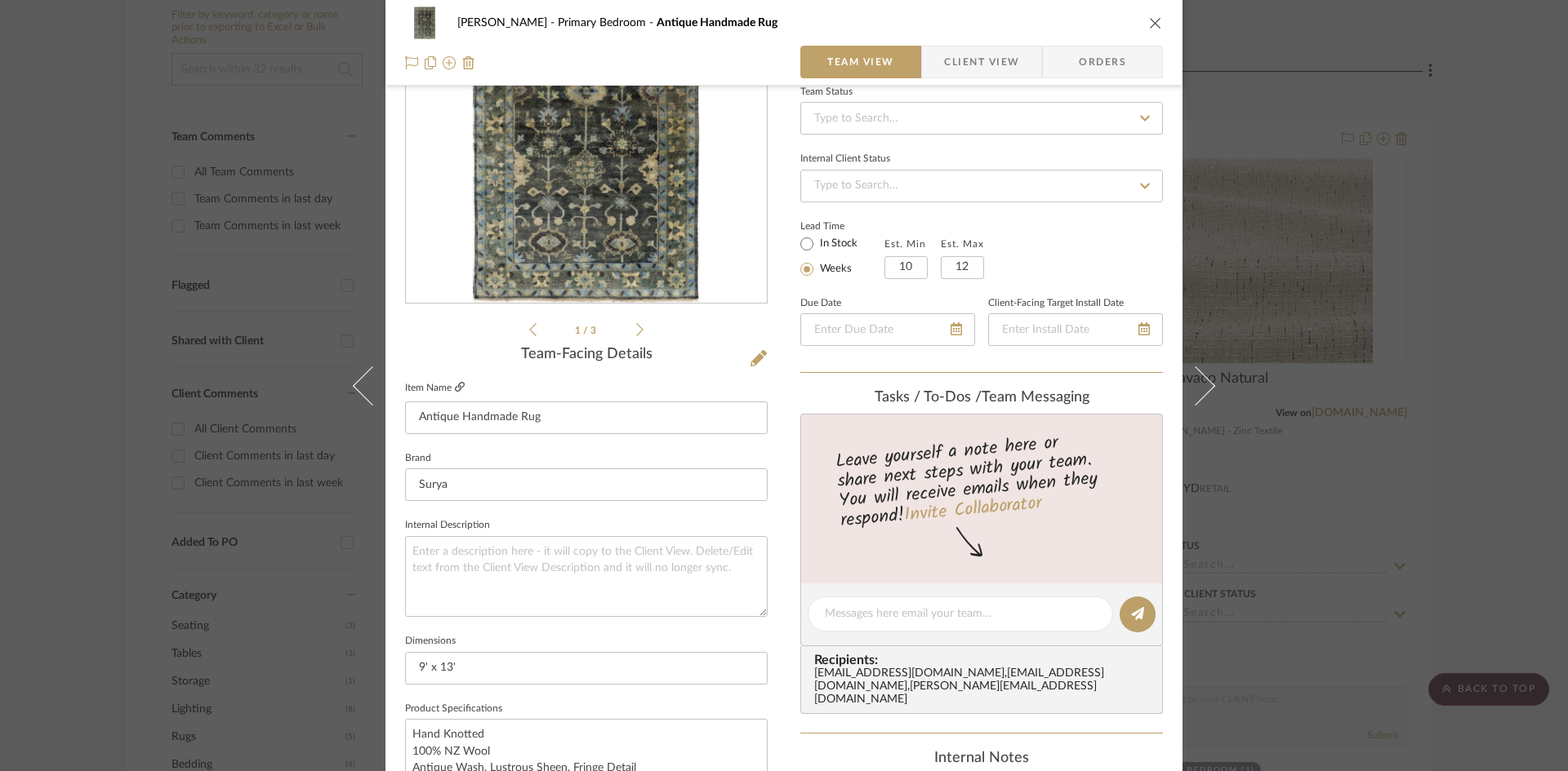
click at [455, 387] on icon at bounding box center [459, 387] width 10 height 10
click at [994, 53] on span "Client View" at bounding box center [982, 62] width 75 height 33
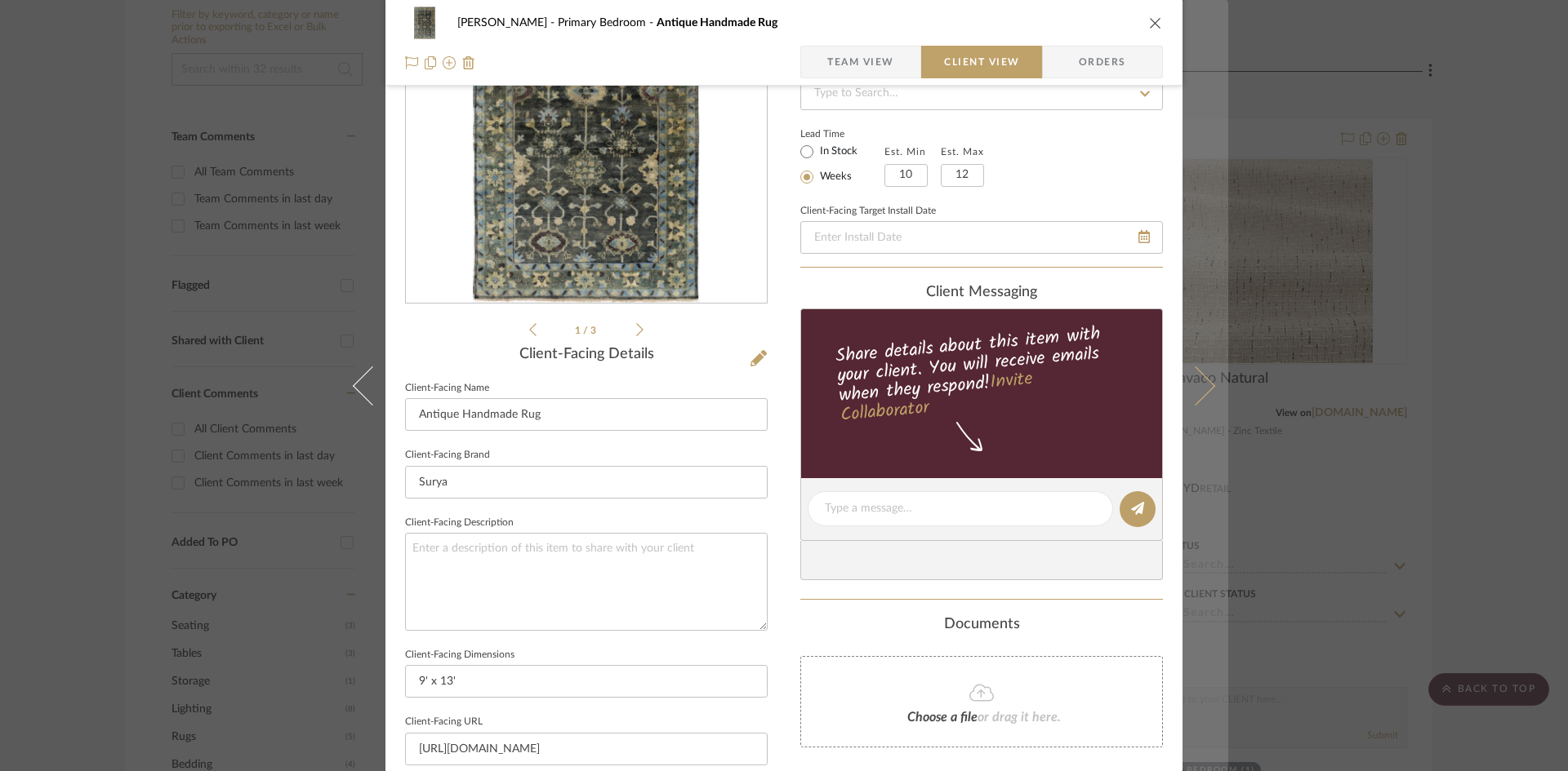
click at [1186, 395] on icon at bounding box center [1195, 385] width 39 height 39
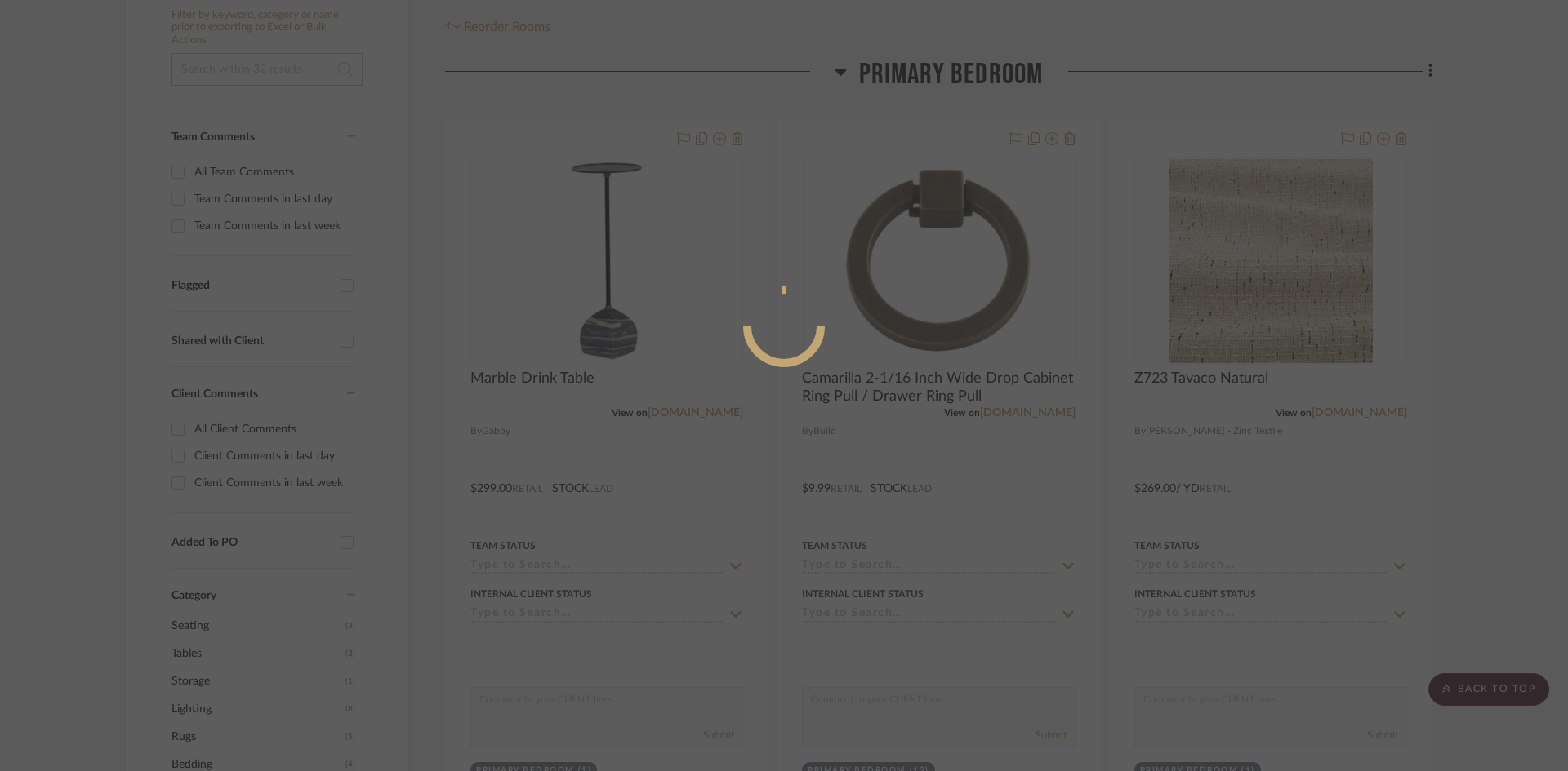
scroll to position [0, 0]
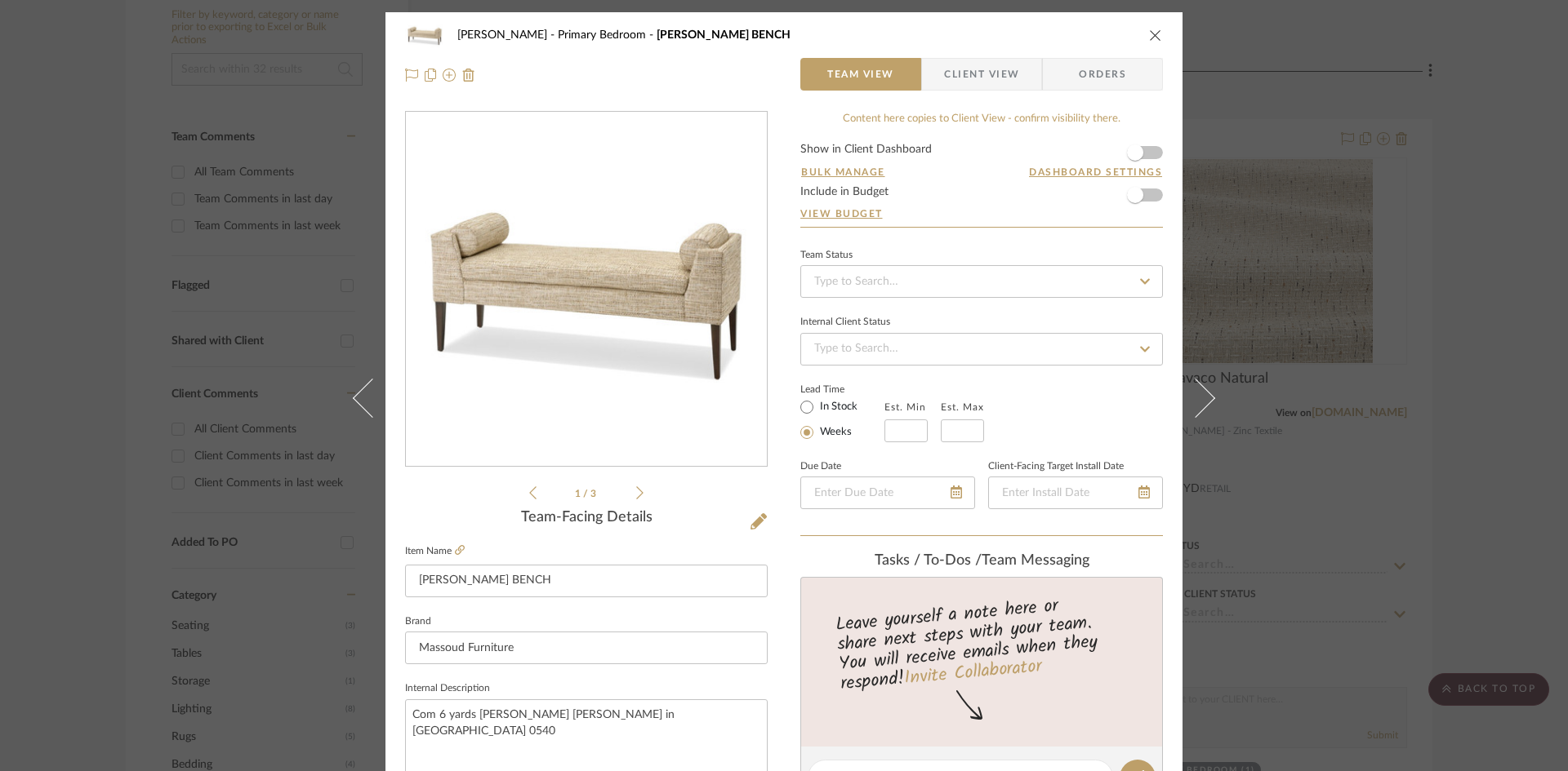
click at [961, 75] on span "Client View" at bounding box center [982, 74] width 75 height 33
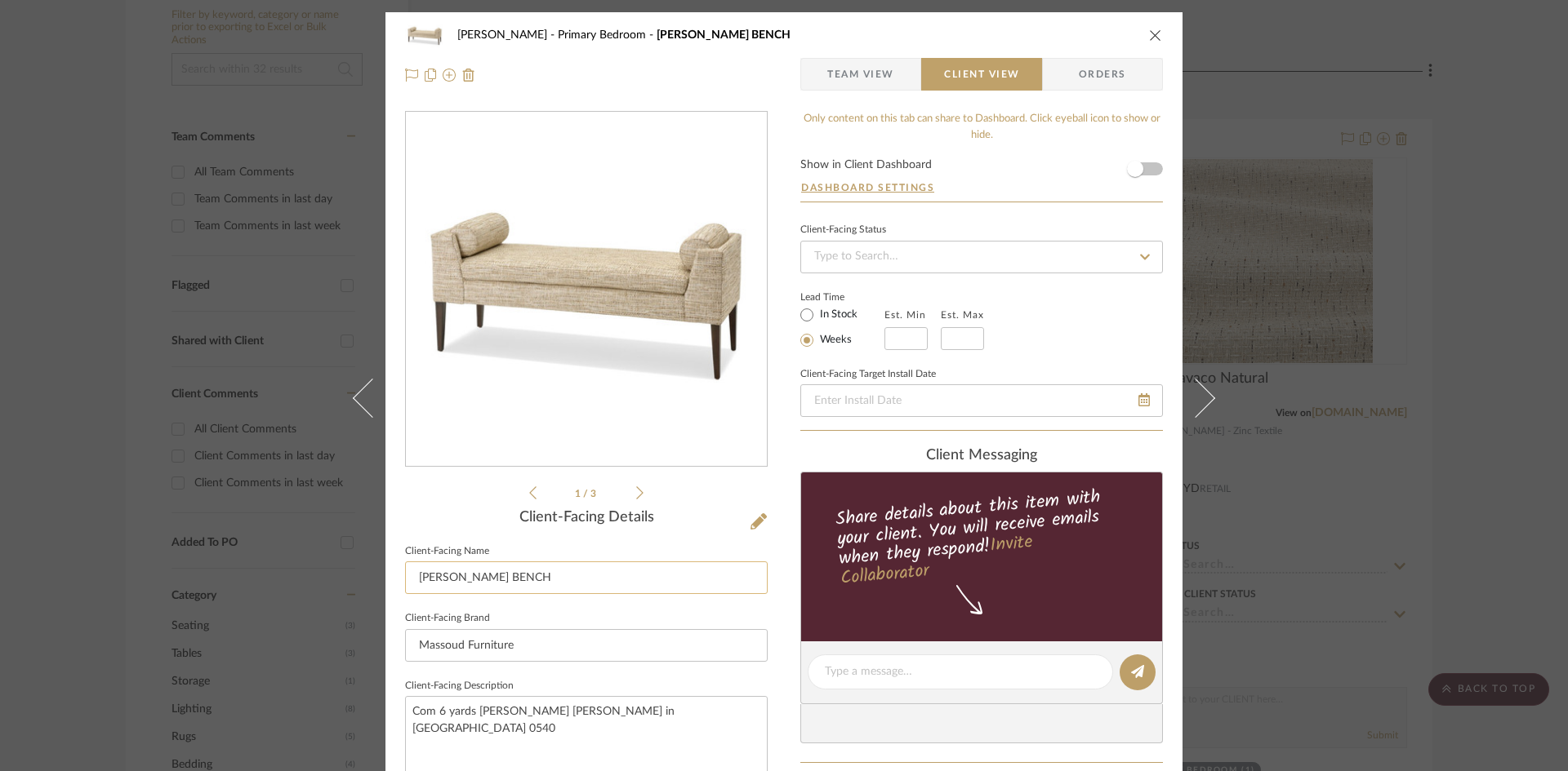
drag, startPoint x: 541, startPoint y: 572, endPoint x: 419, endPoint y: 577, distance: 122.1
click at [419, 577] on input "[PERSON_NAME] BENCH" at bounding box center [586, 577] width 362 height 33
type input "[PERSON_NAME] Bench"
click at [777, 590] on div "Ostrom, Jim Primary Bedroom MILLIE LONG BENCH Team View Client View Orders 1 / …" at bounding box center [784, 678] width 797 height 1332
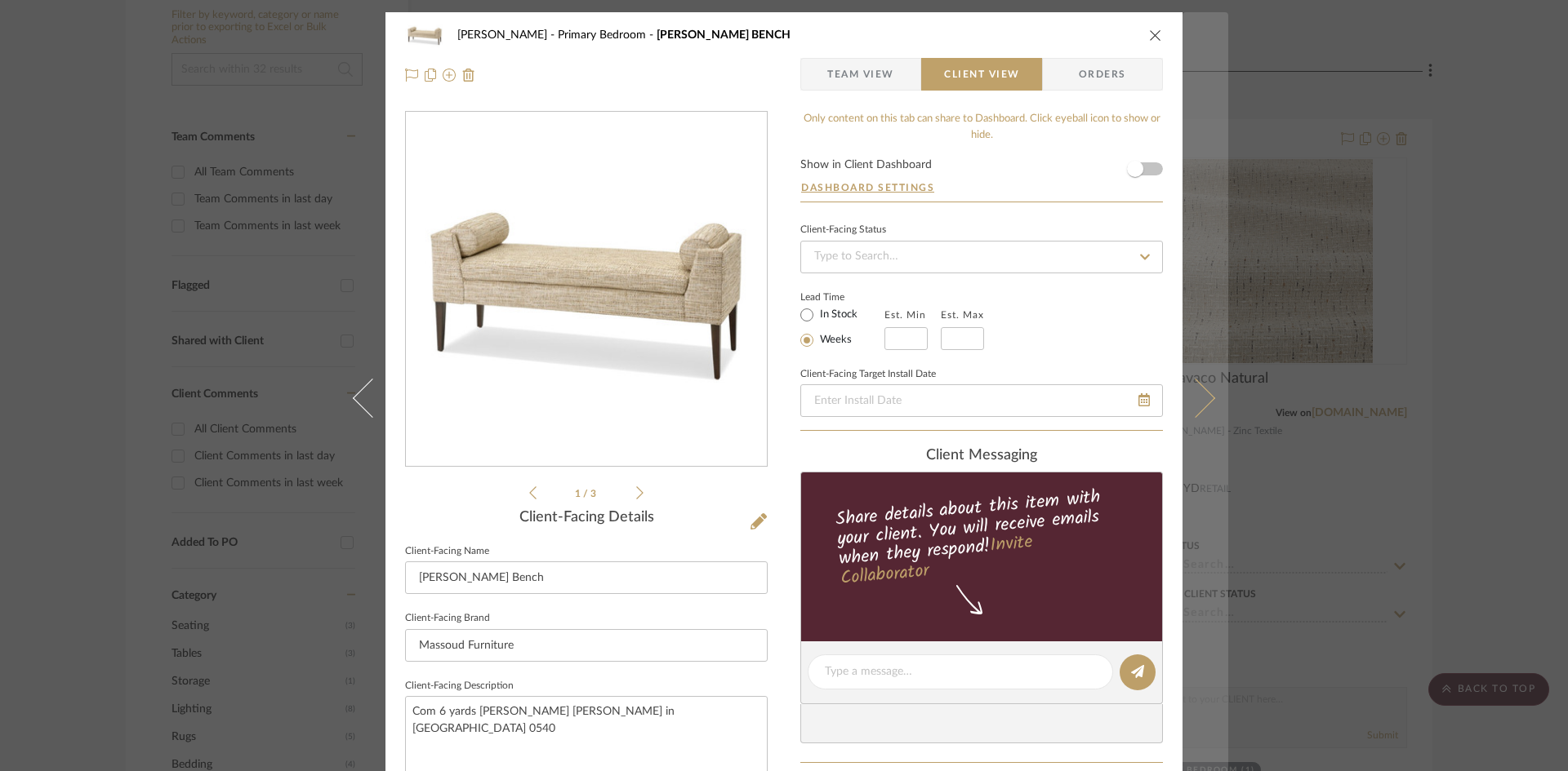
click at [1196, 396] on icon at bounding box center [1195, 397] width 39 height 39
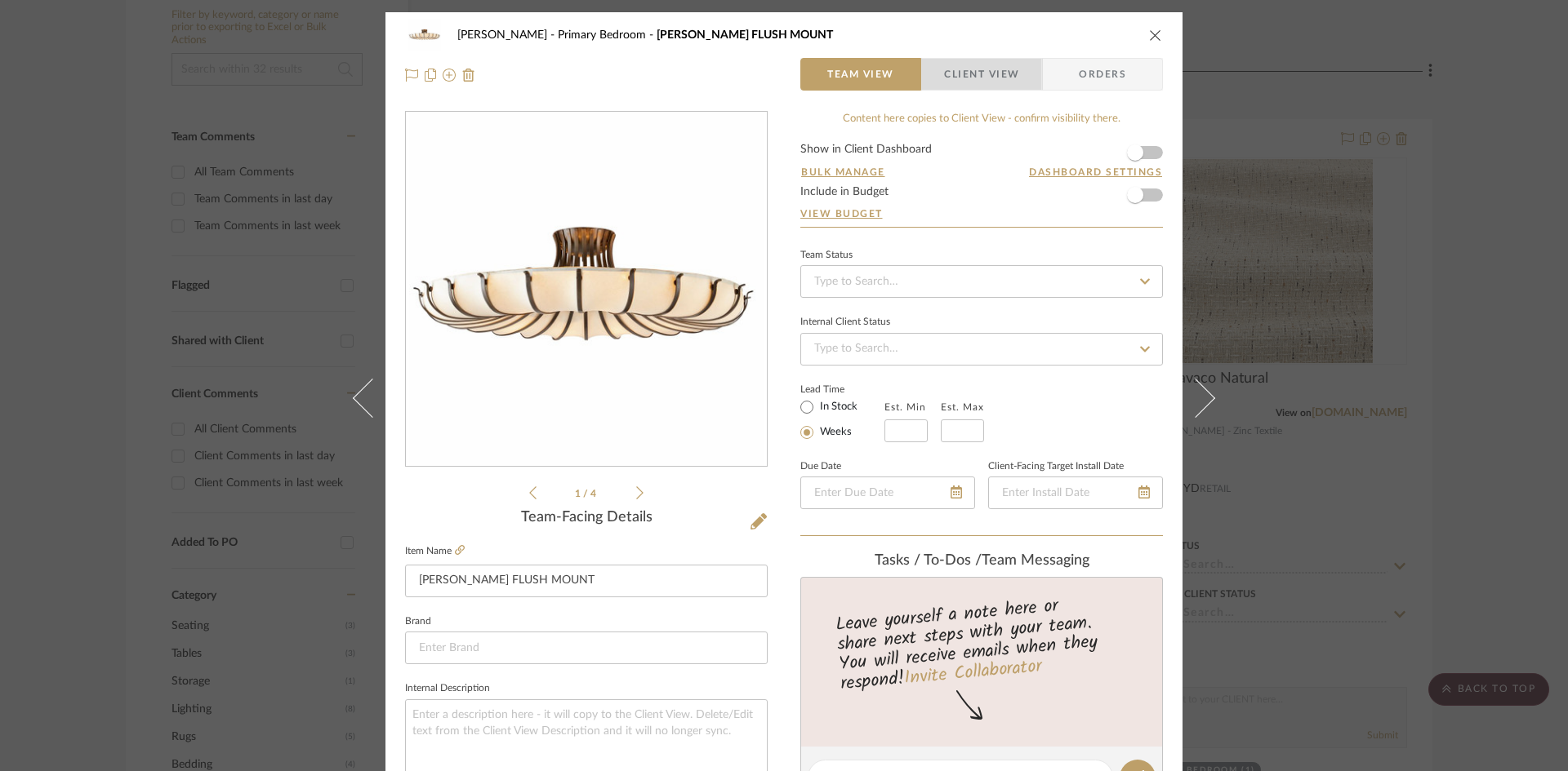
click at [979, 75] on span "Client View" at bounding box center [982, 74] width 75 height 33
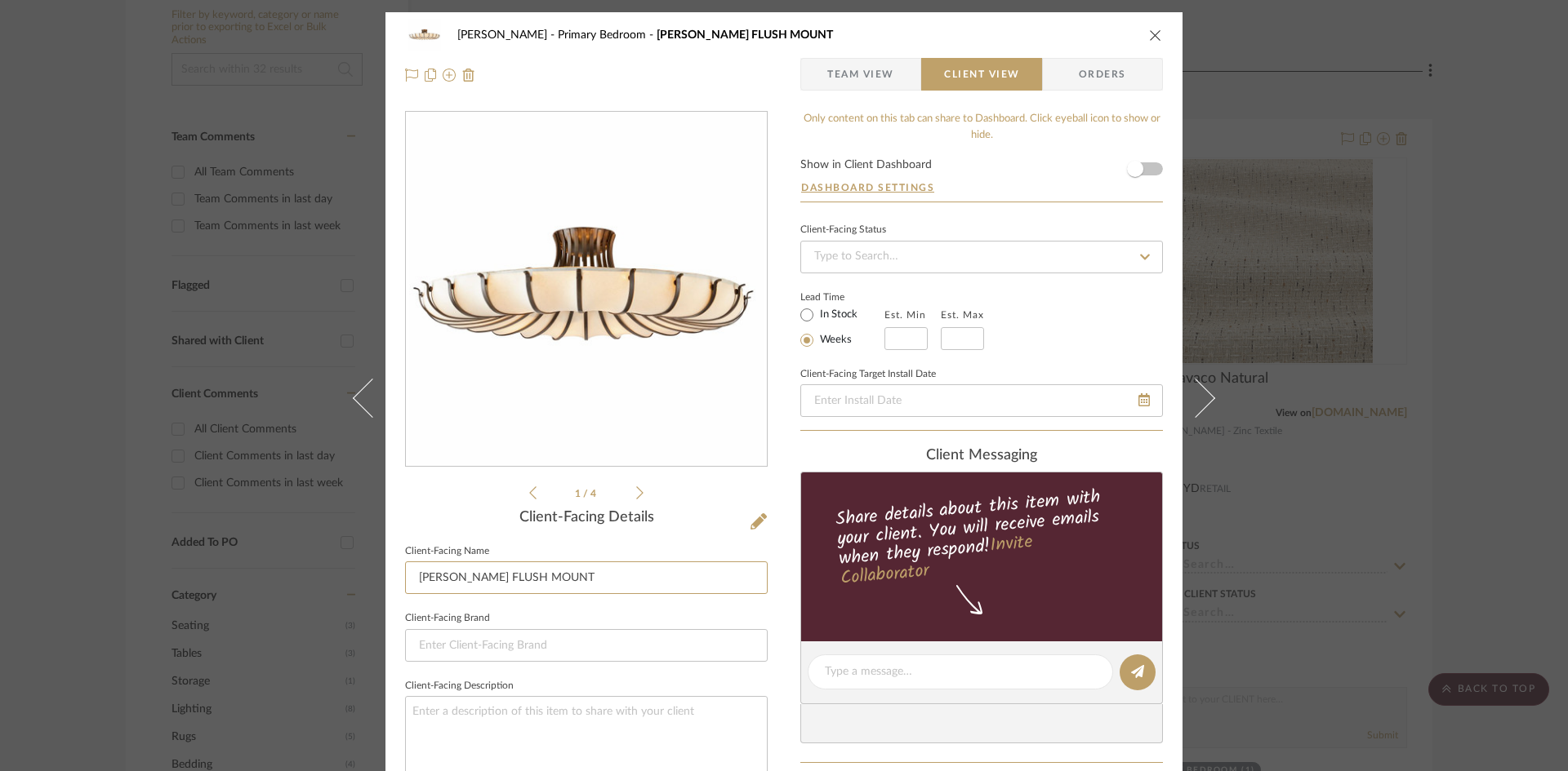
drag, startPoint x: 572, startPoint y: 584, endPoint x: 384, endPoint y: 588, distance: 188.0
click at [386, 588] on div "Ostrom, Jim Primary Bedroom CHAMBERS FLUSH MOUNT Team View Client View Orders 1…" at bounding box center [784, 678] width 797 height 1332
type input "Flush Mount Light"
click at [781, 685] on div "Ostrom, Jim Primary Bedroom CHAMBERS FLUSH MOUNT Team View Client View Orders 1…" at bounding box center [784, 678] width 797 height 1332
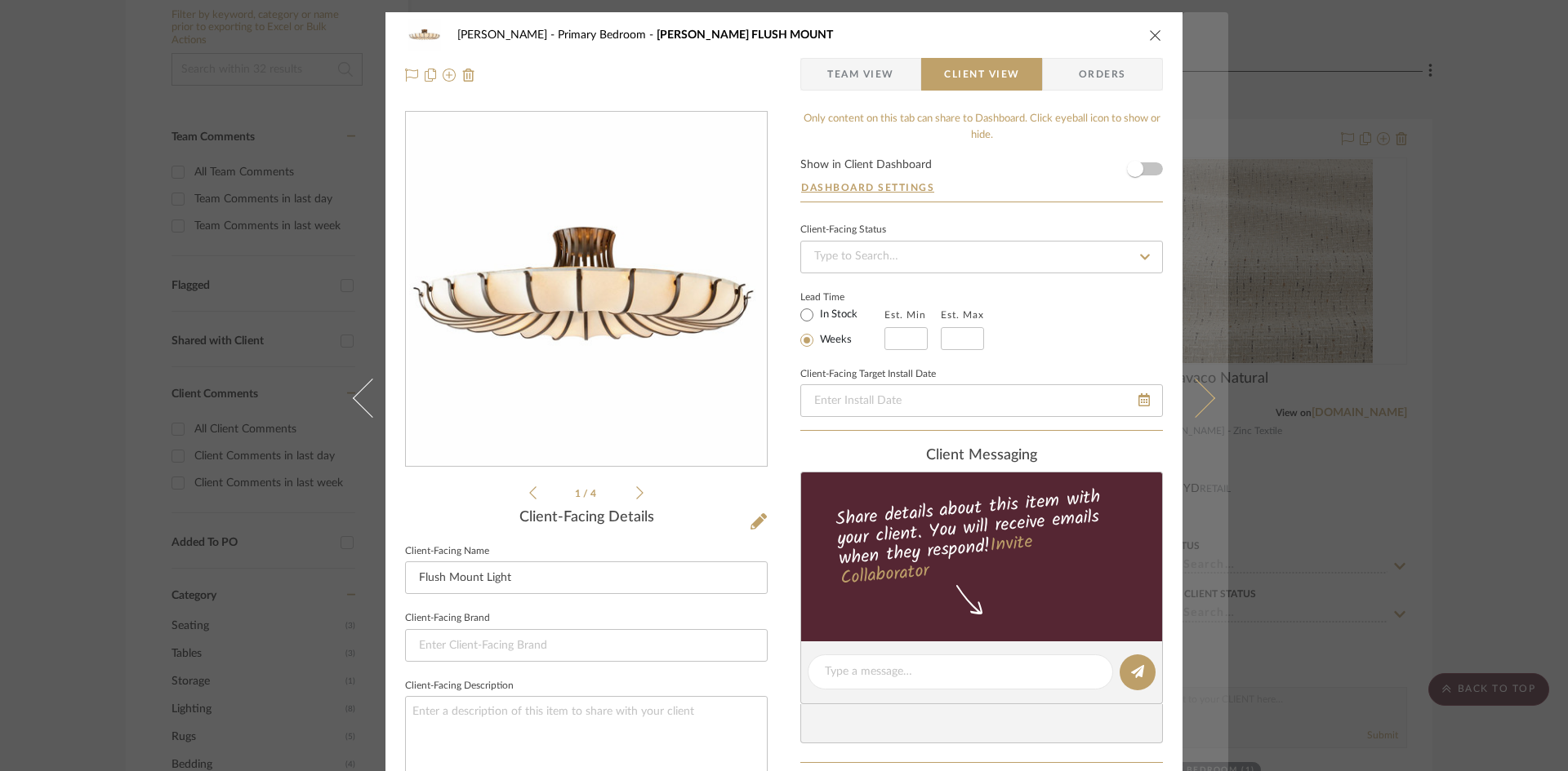
click at [1200, 408] on icon at bounding box center [1195, 397] width 39 height 39
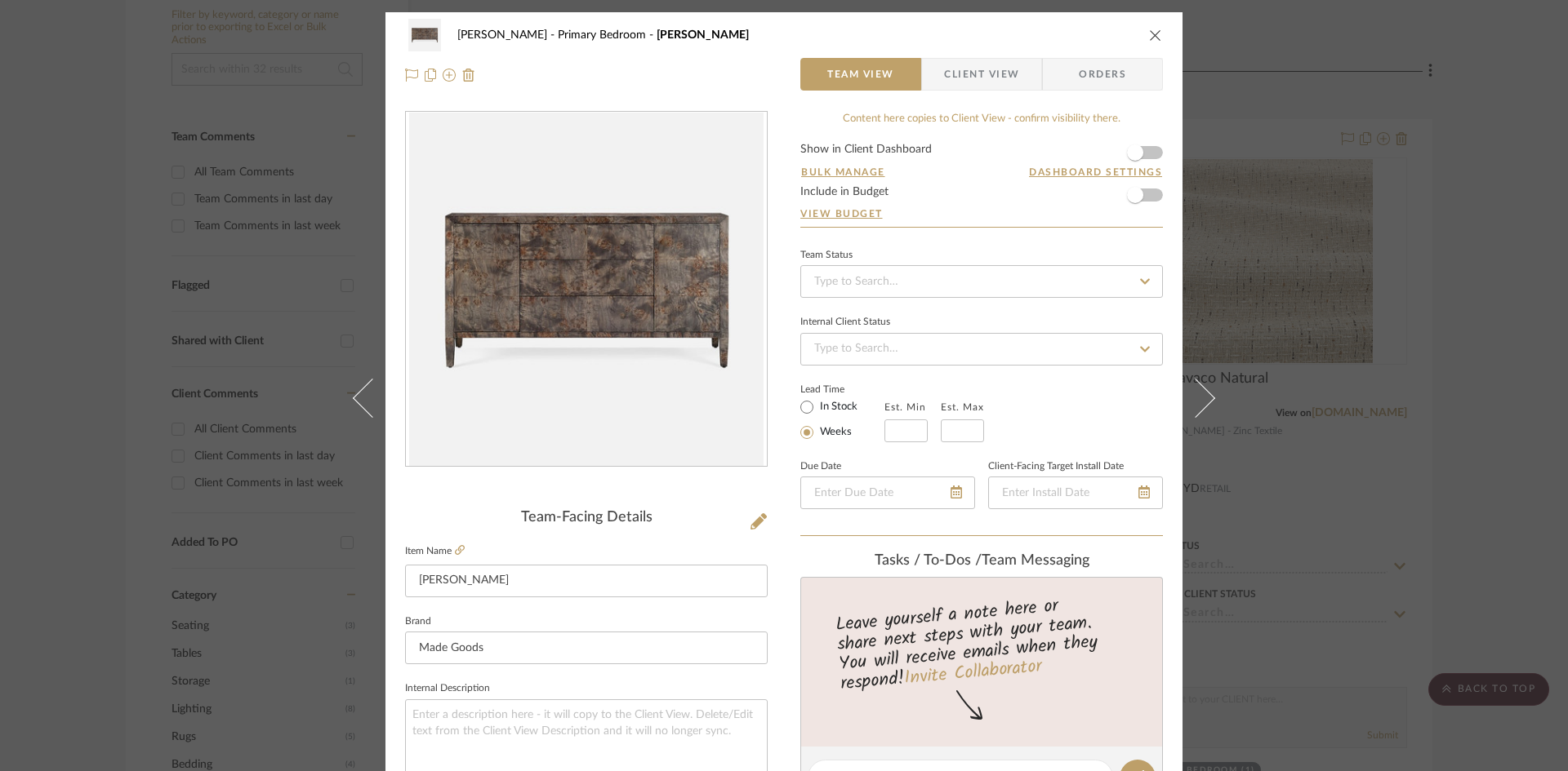
click at [972, 74] on span "Client View" at bounding box center [982, 74] width 75 height 33
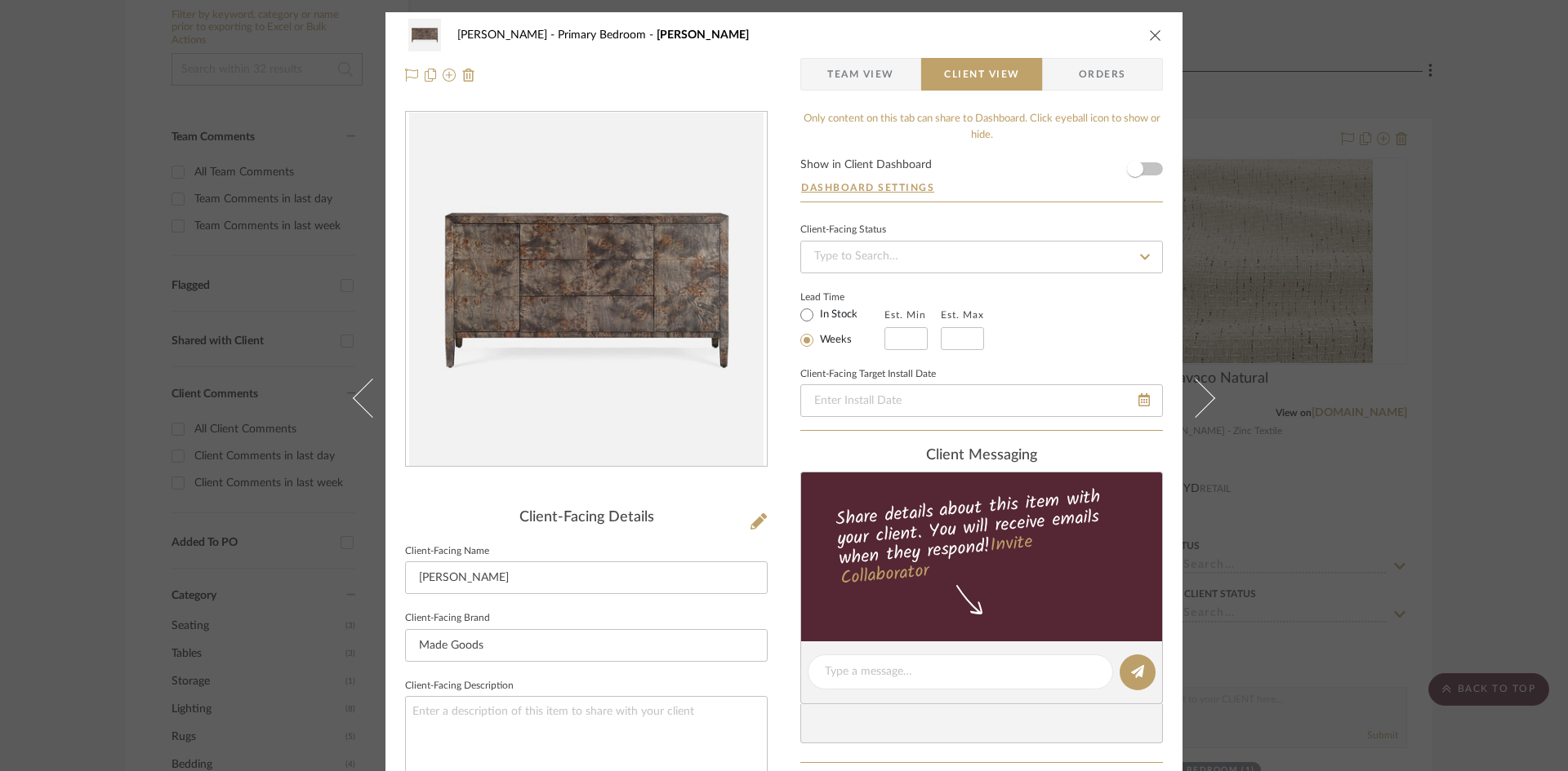
click at [781, 587] on div "Ostrom, Jim Primary Bedroom BRADLEY BUFFET Team View Client View Orders Client-…" at bounding box center [784, 678] width 797 height 1332
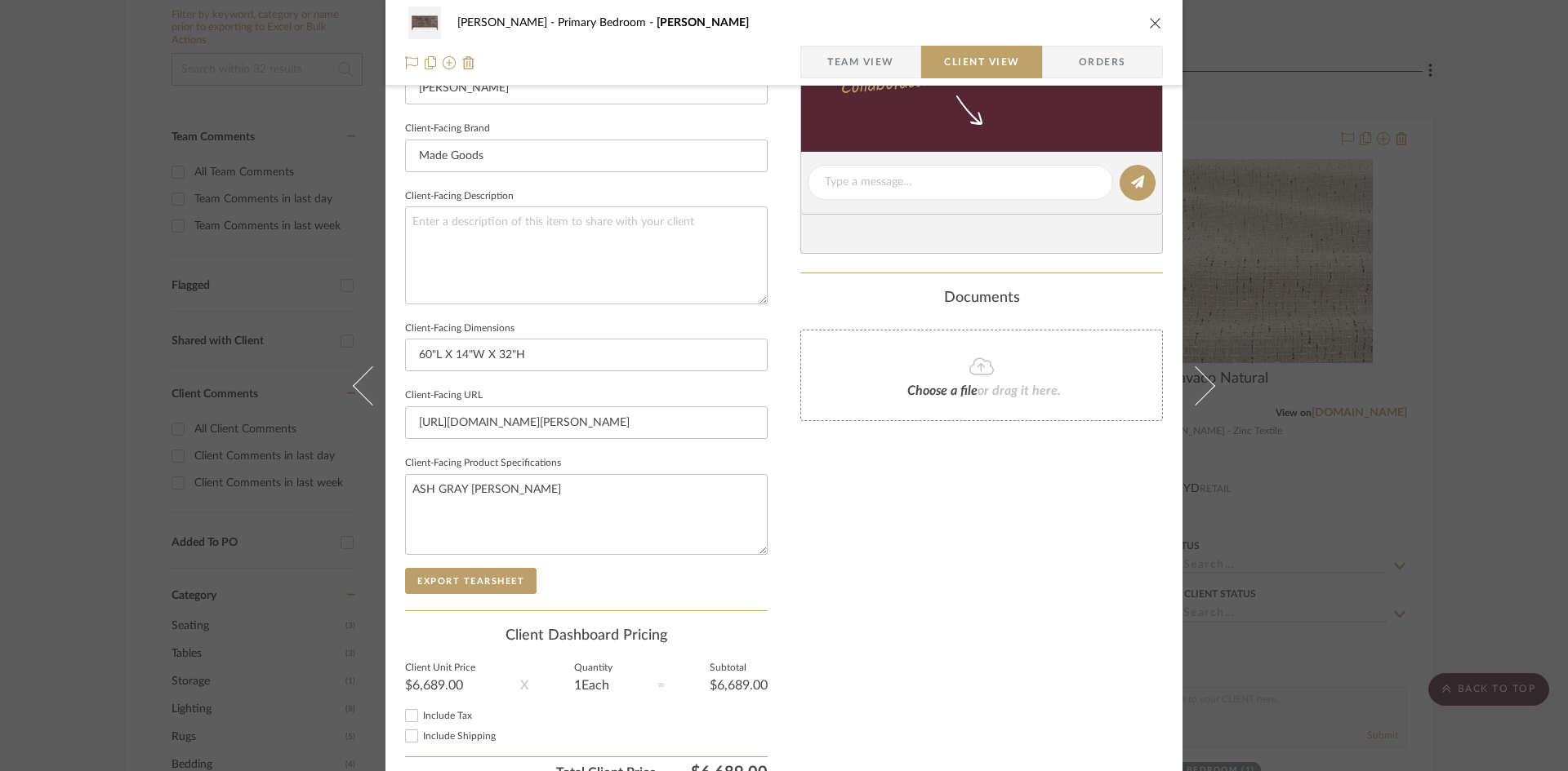
scroll to position [573, 0]
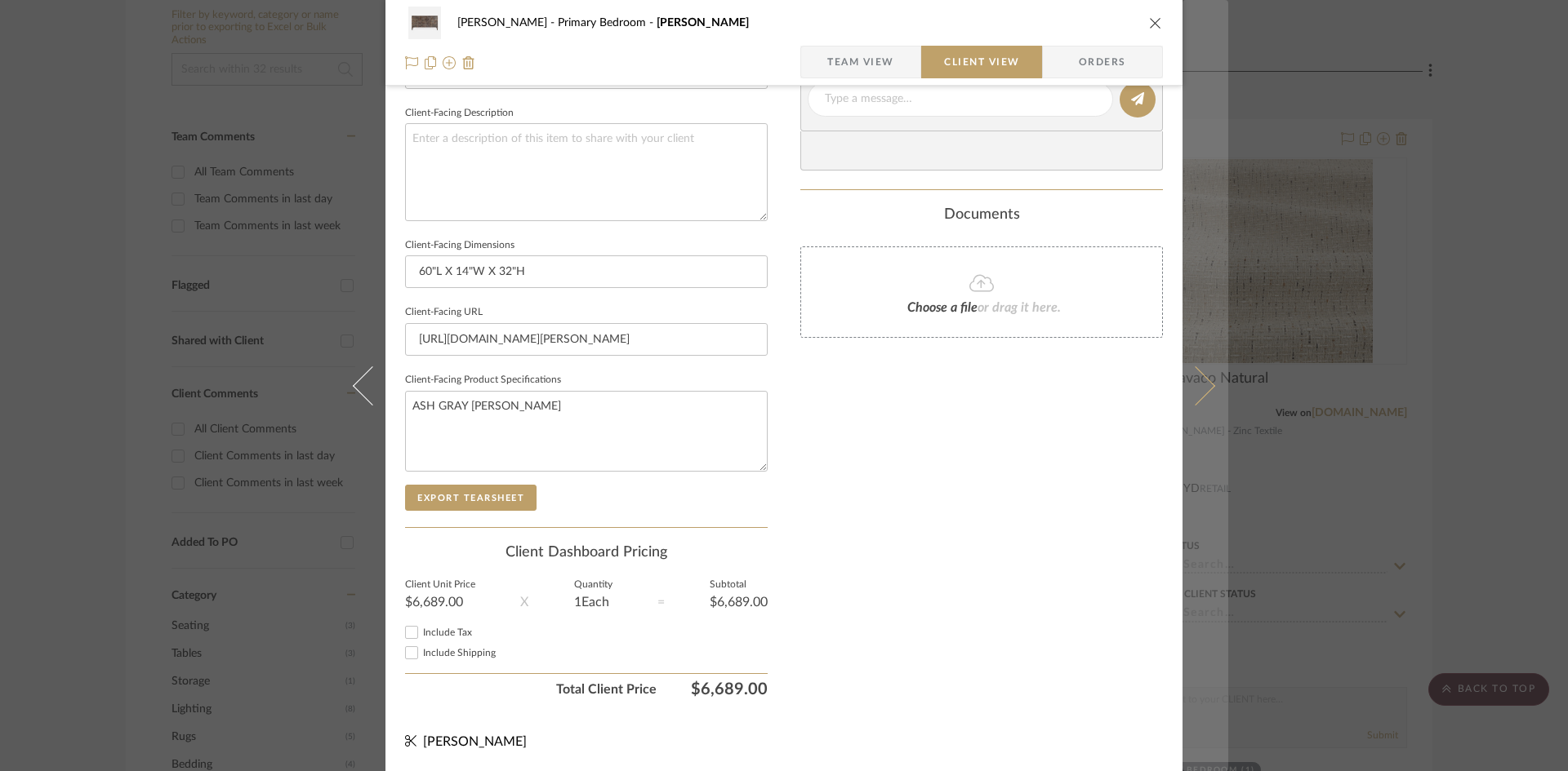
click at [1202, 388] on icon at bounding box center [1195, 385] width 39 height 39
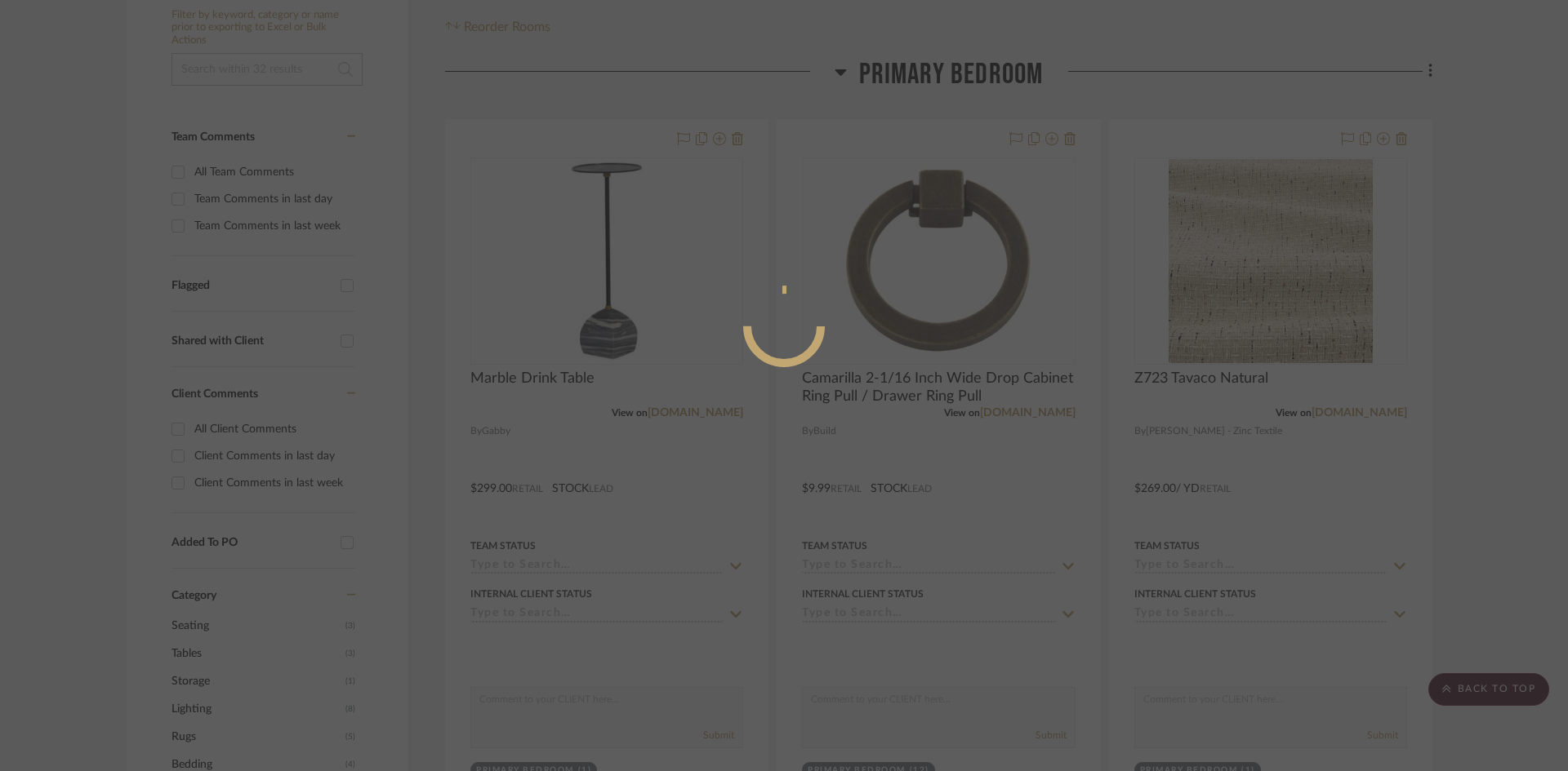
scroll to position [0, 0]
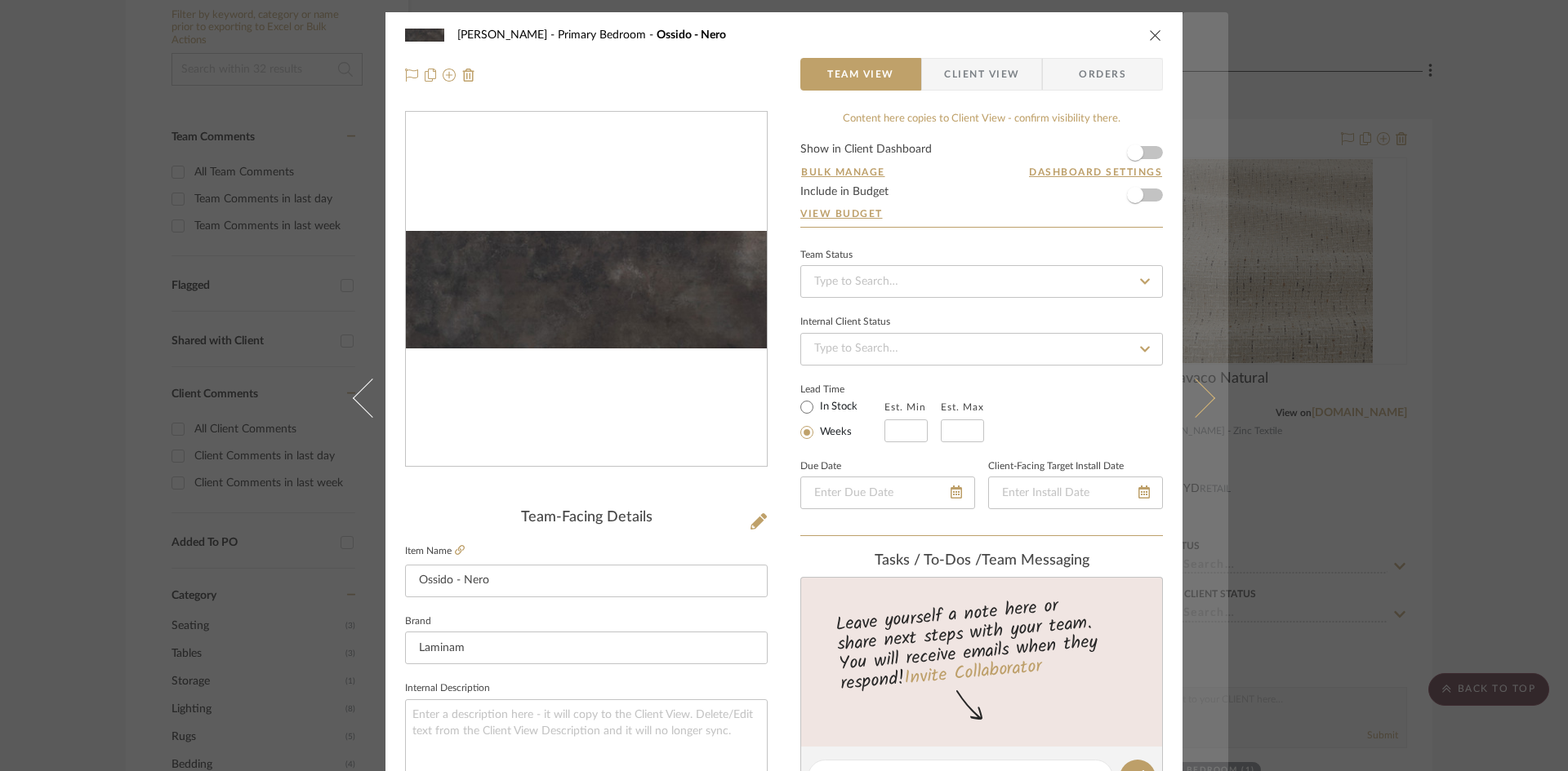
click at [1198, 407] on icon at bounding box center [1195, 397] width 39 height 39
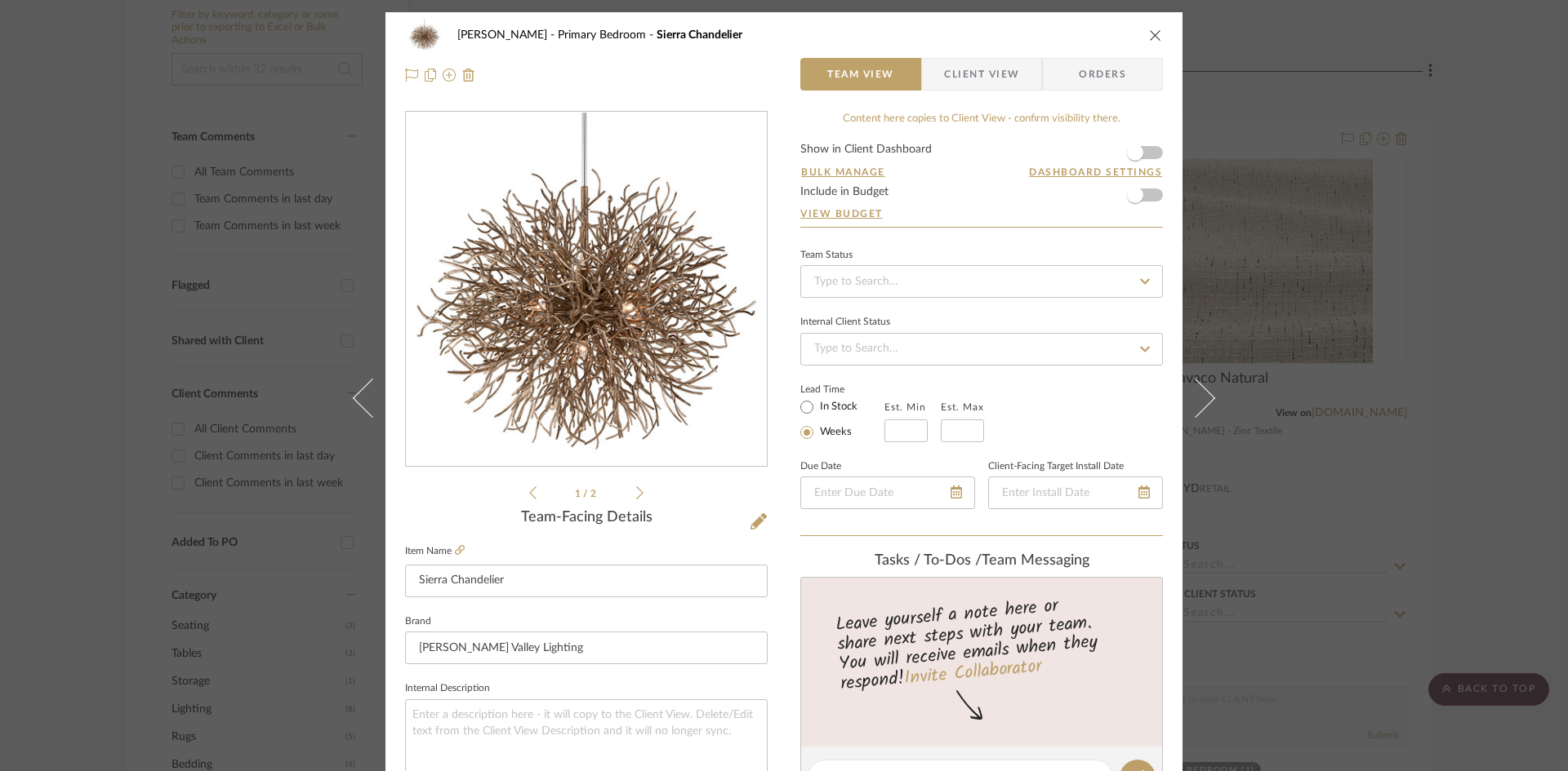
click at [971, 75] on span "Client View" at bounding box center [982, 74] width 75 height 33
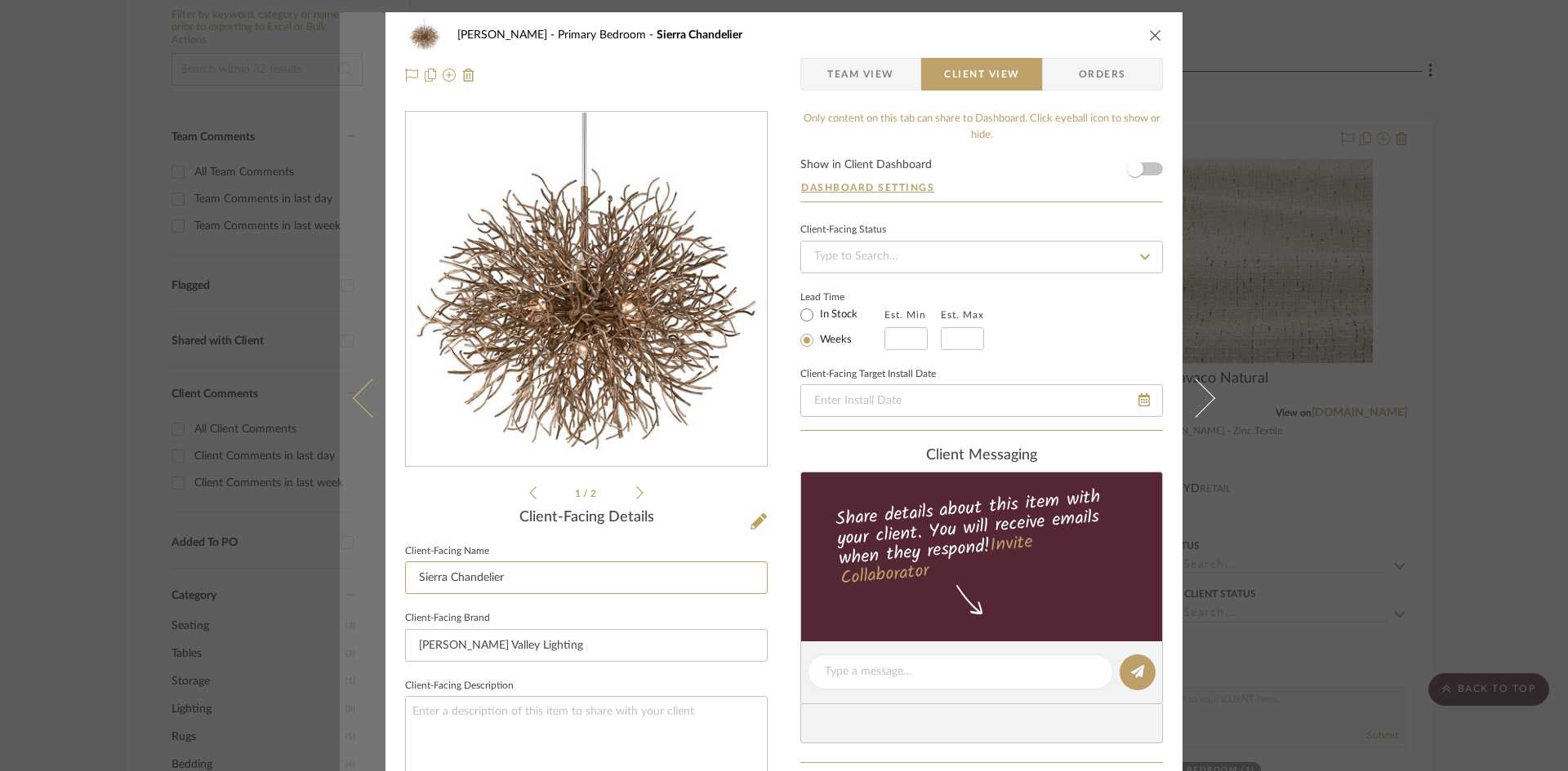
drag, startPoint x: 440, startPoint y: 577, endPoint x: 350, endPoint y: 566, distance: 90.7
click at [351, 566] on mat-dialog-content "Ostrom, Jim Primary Bedroom Sierra Chandelier Team View Client View Orders 1 / …" at bounding box center [784, 678] width 889 height 1332
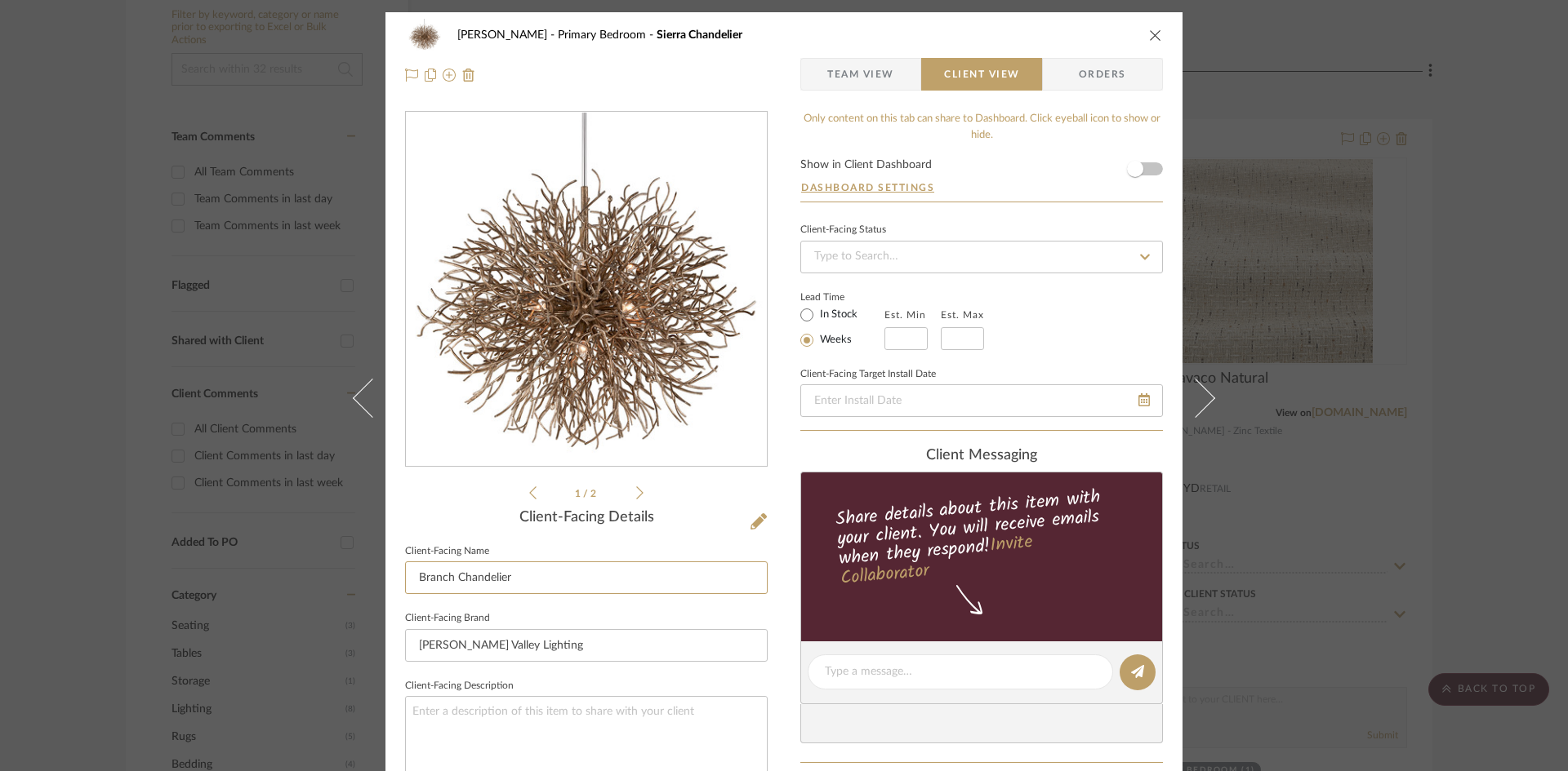
type input "Branch Chandelier"
click at [546, 613] on fieldset "Client-Facing Brand Hudson Valley Lighting" at bounding box center [586, 634] width 362 height 54
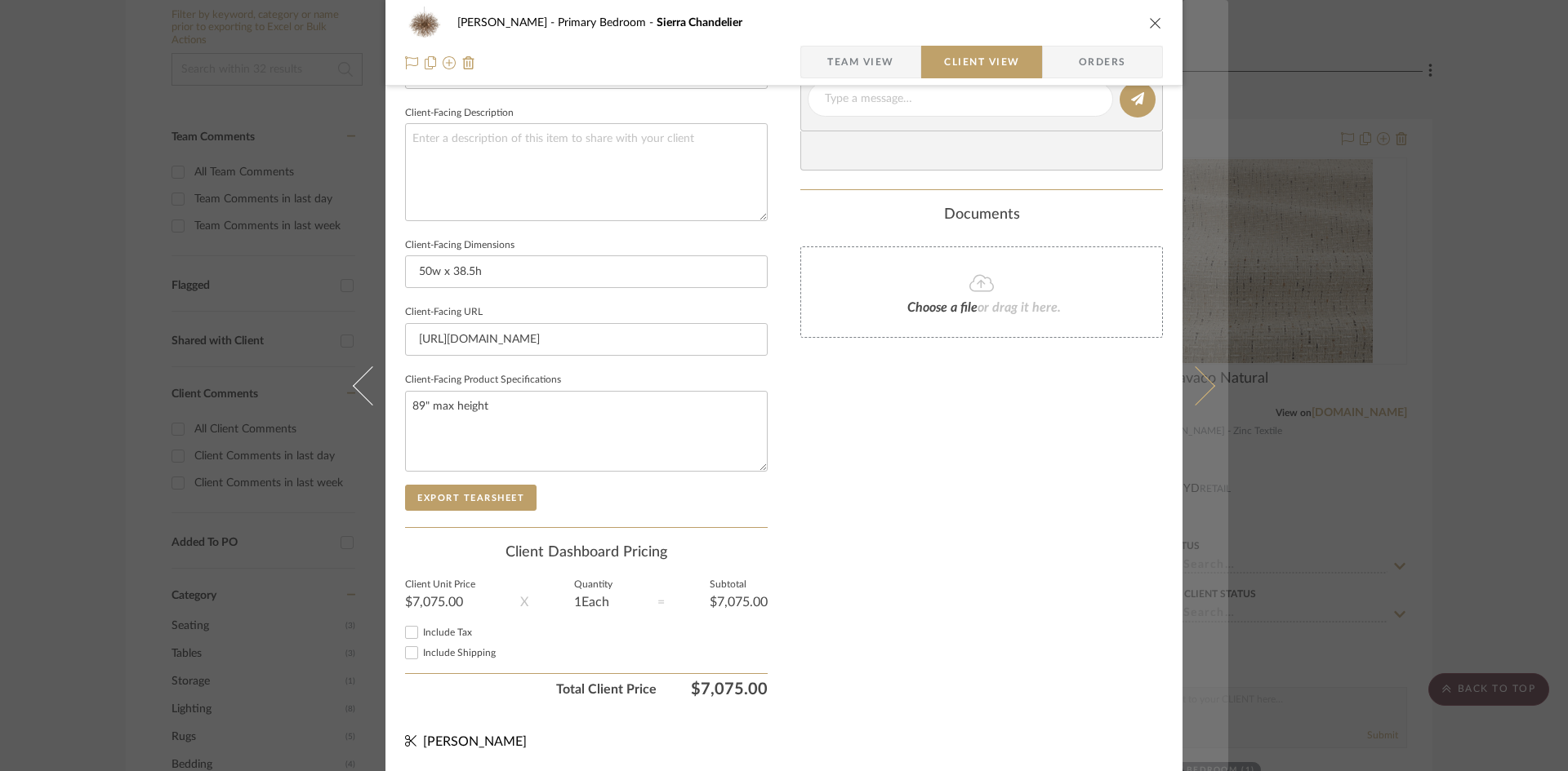
scroll to position [83, 0]
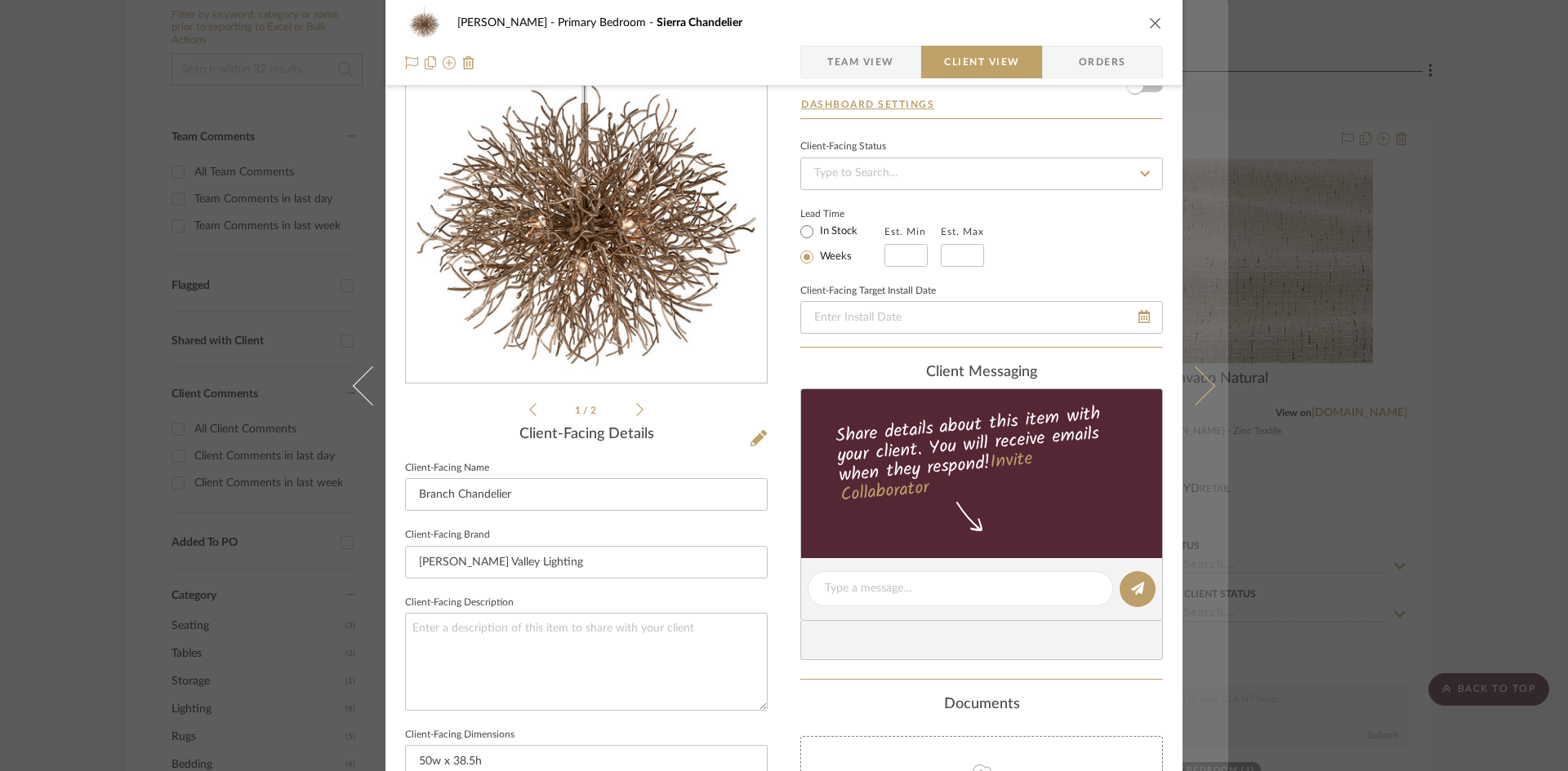
click at [1201, 384] on icon at bounding box center [1195, 385] width 39 height 39
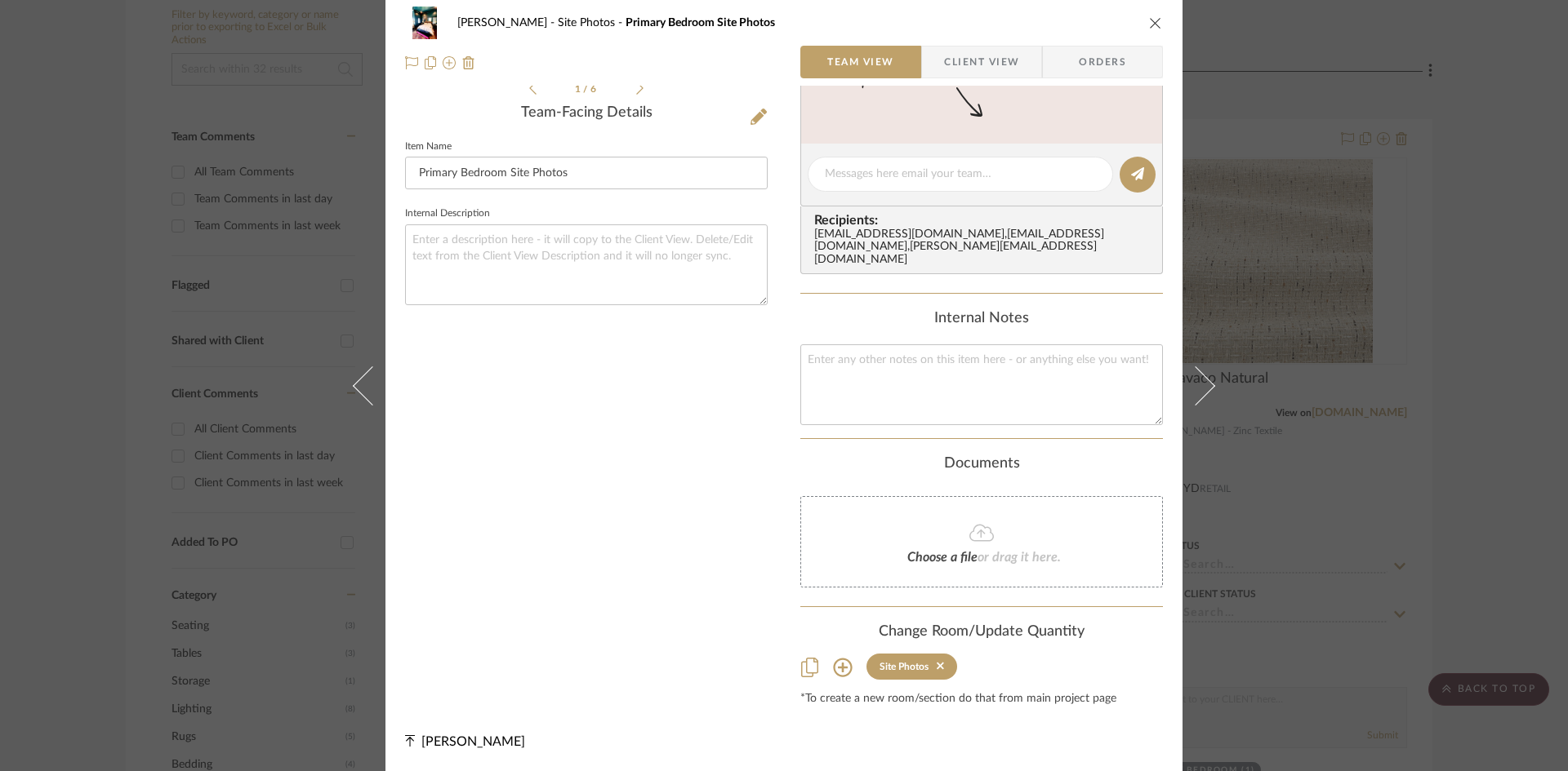
scroll to position [0, 0]
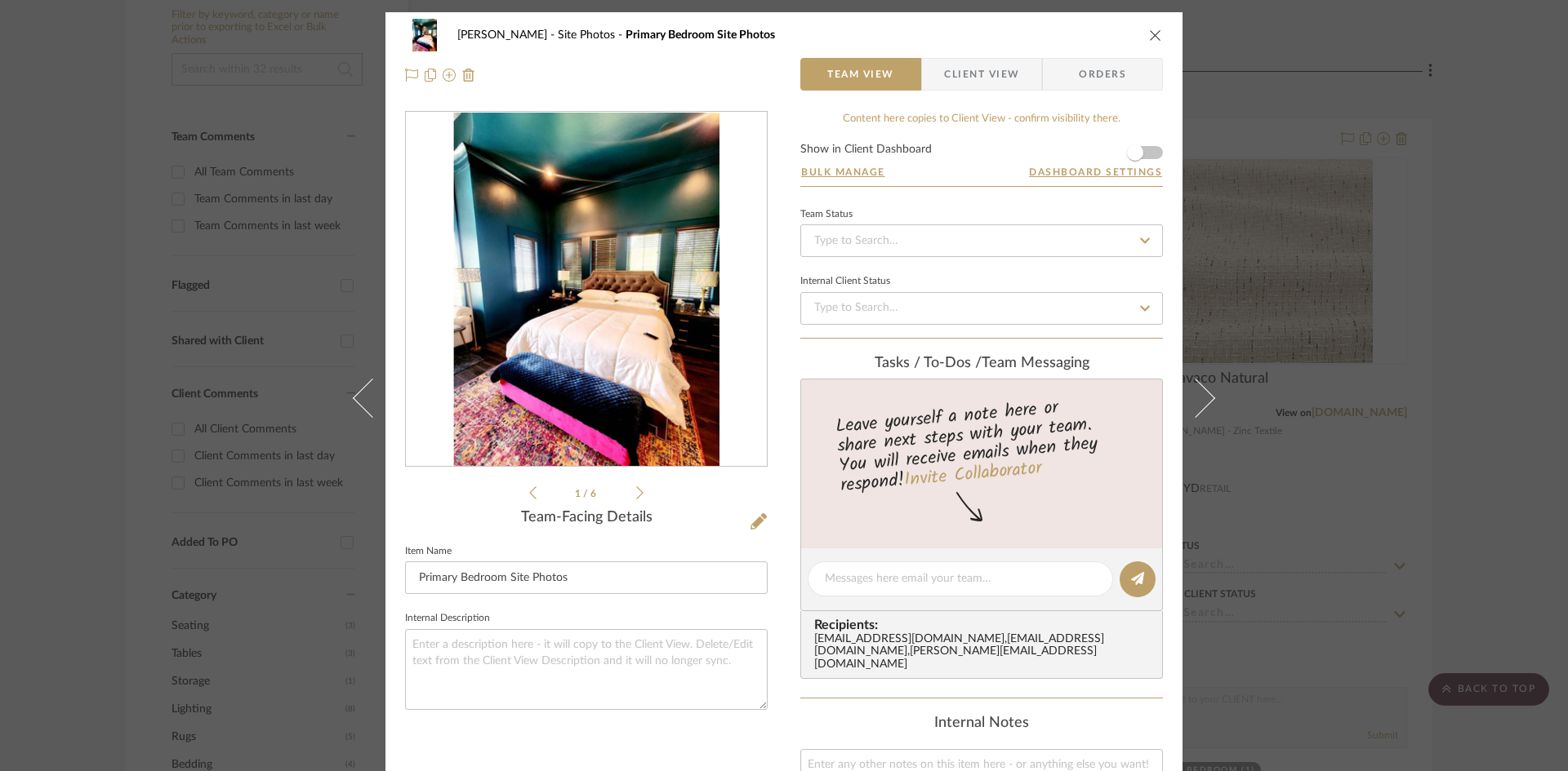
click at [1149, 37] on icon "close" at bounding box center [1155, 35] width 13 height 13
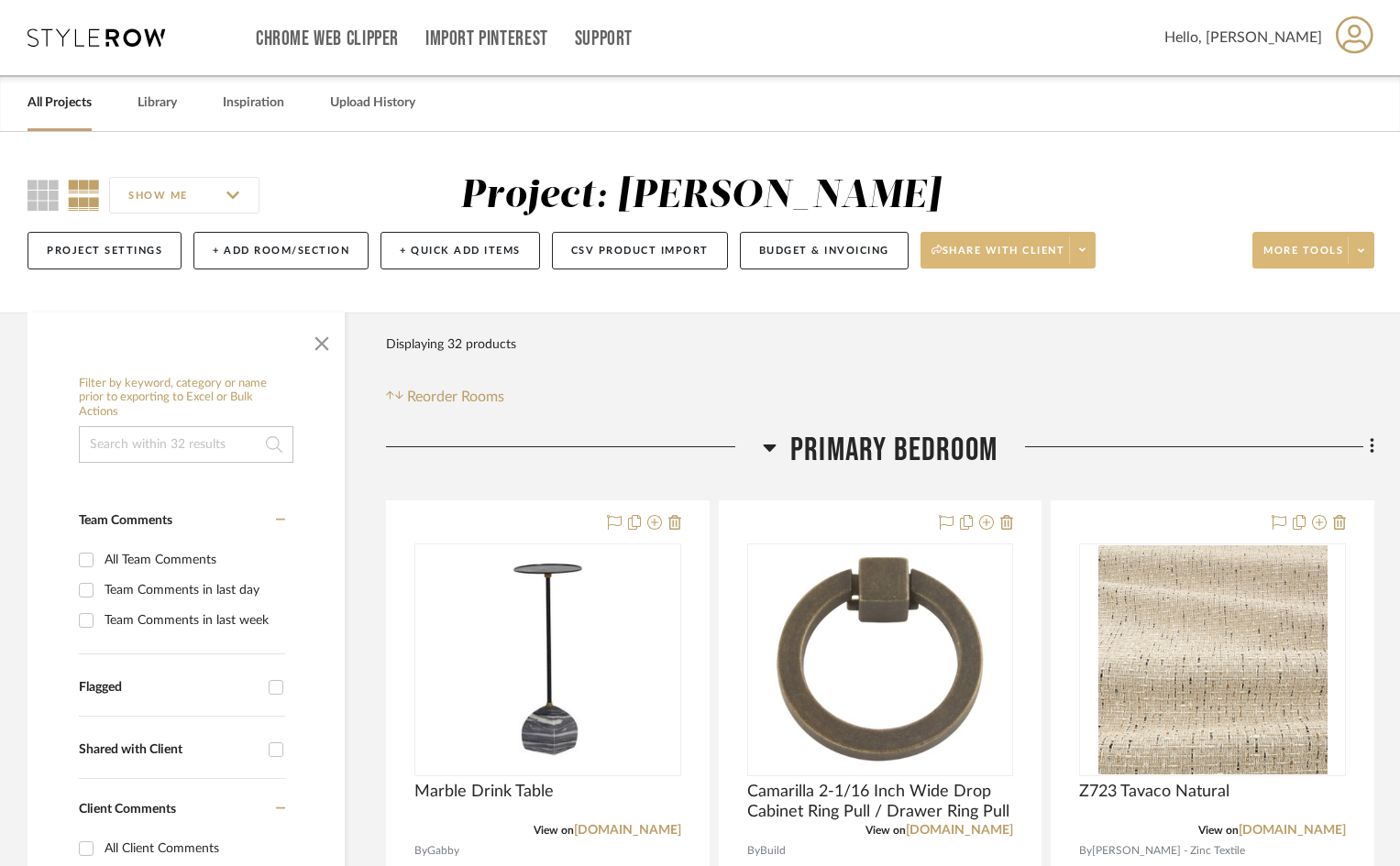
click at [130, 45] on icon at bounding box center [96, 37] width 137 height 18
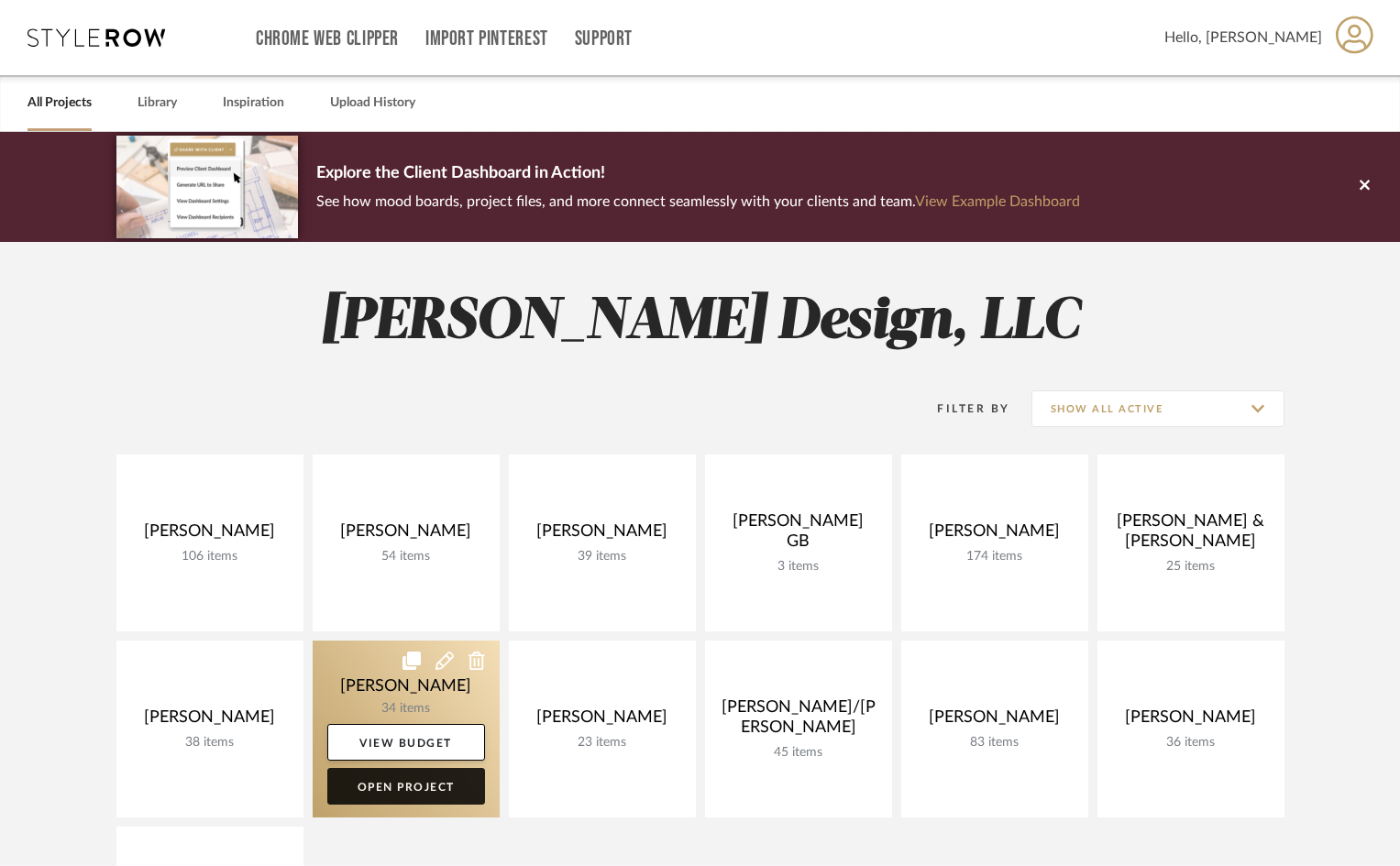
click at [433, 791] on link "Open Project" at bounding box center [407, 786] width 158 height 37
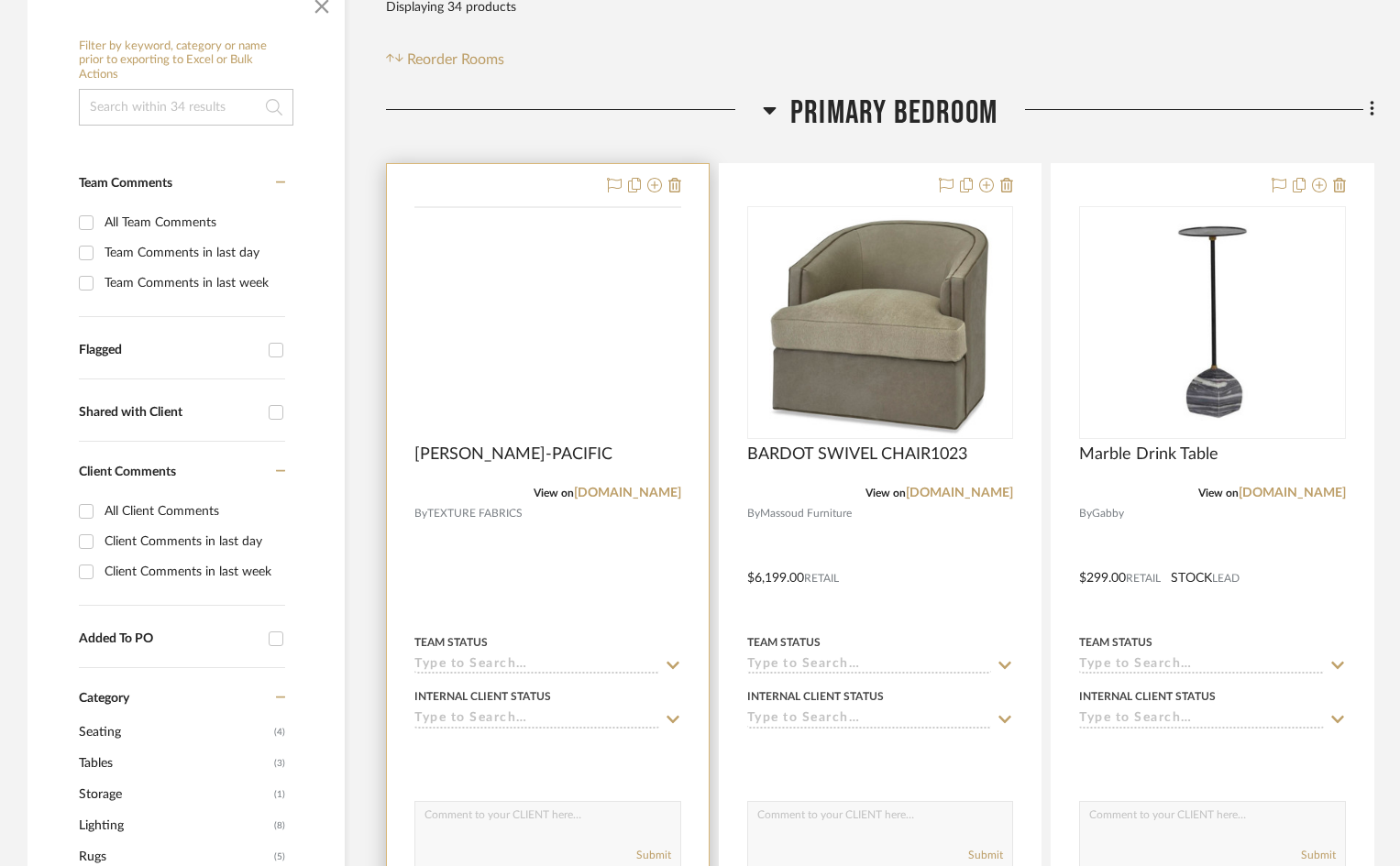
scroll to position [367, 0]
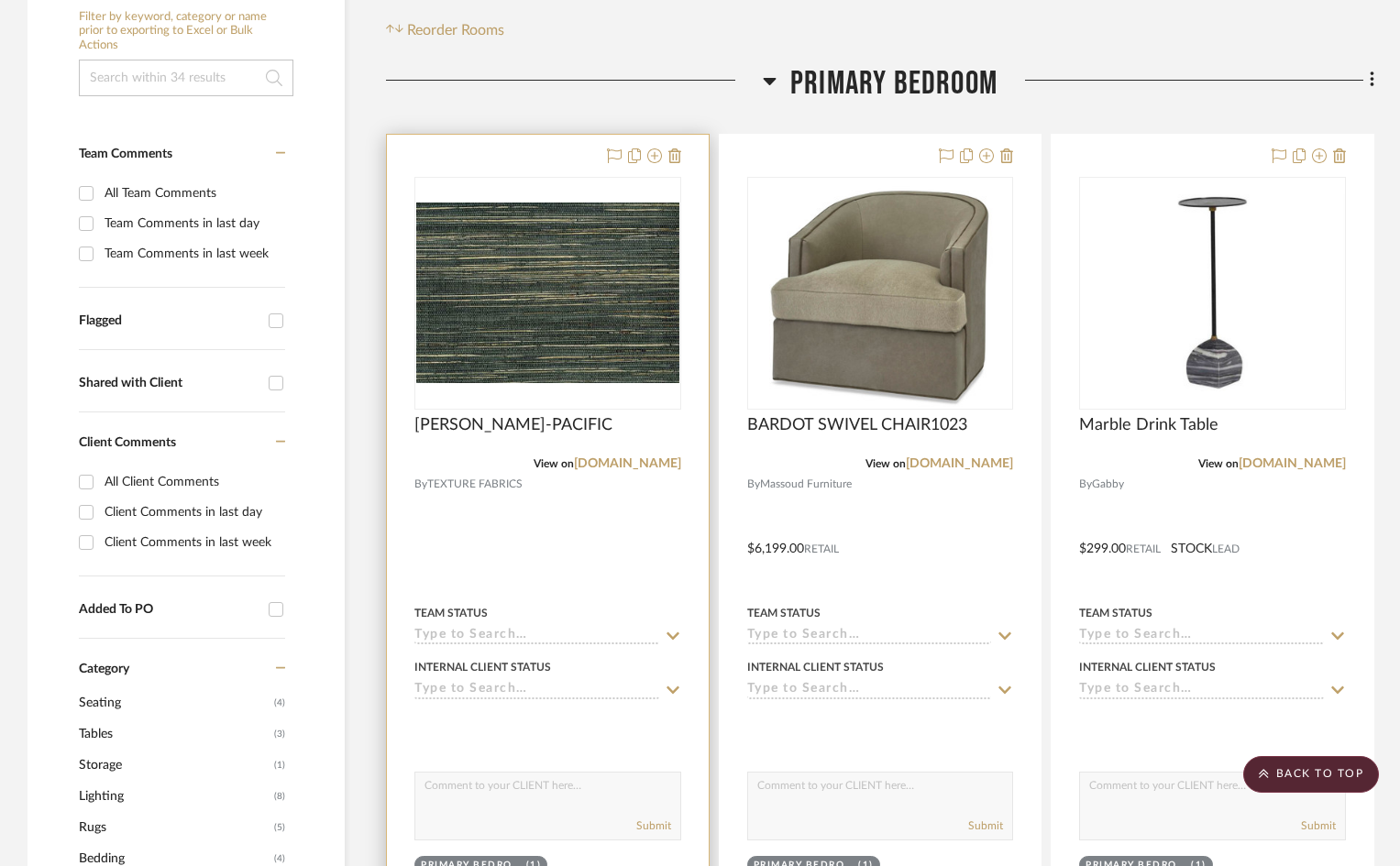
click at [570, 516] on div at bounding box center [548, 536] width 322 height 802
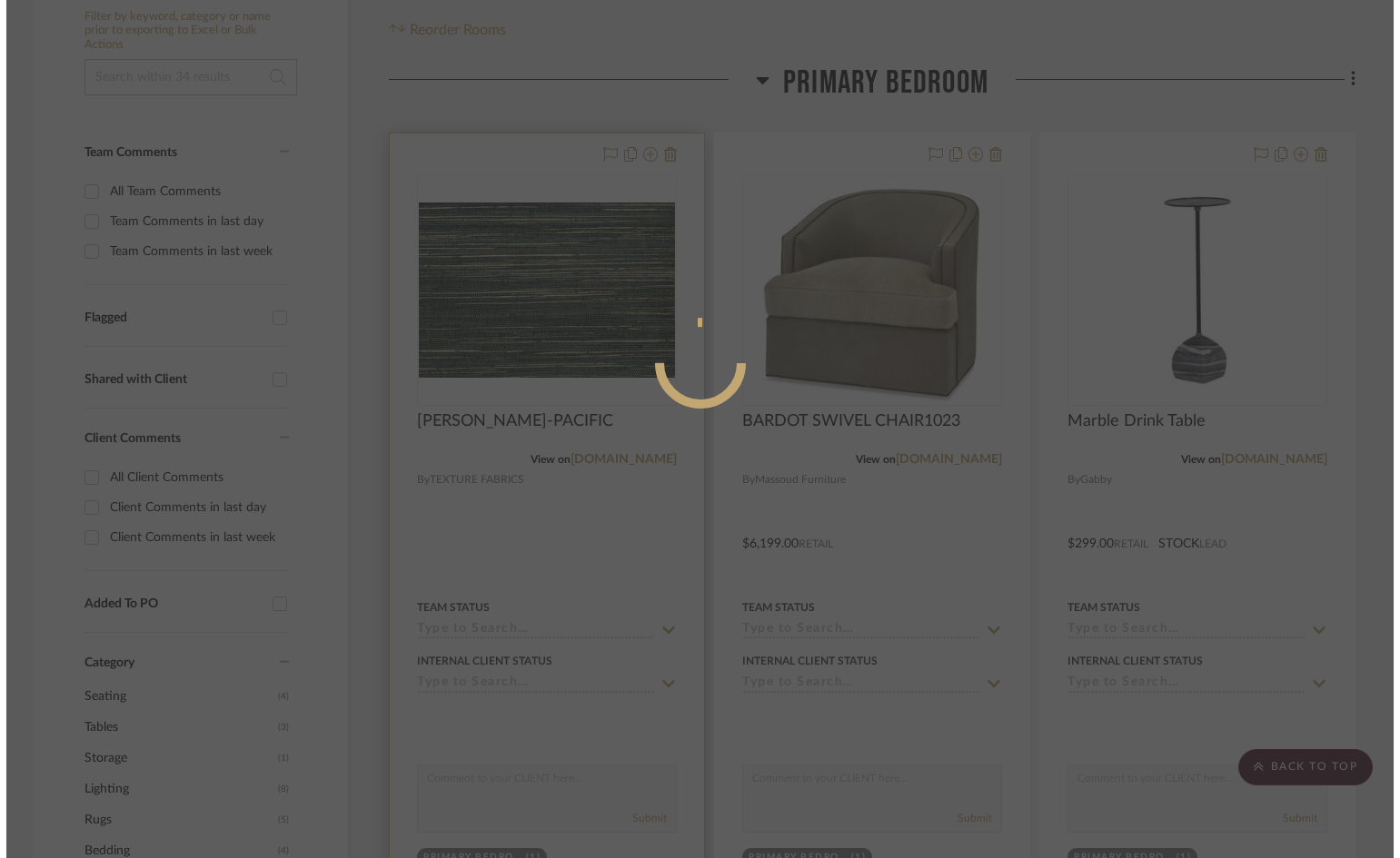
scroll to position [0, 0]
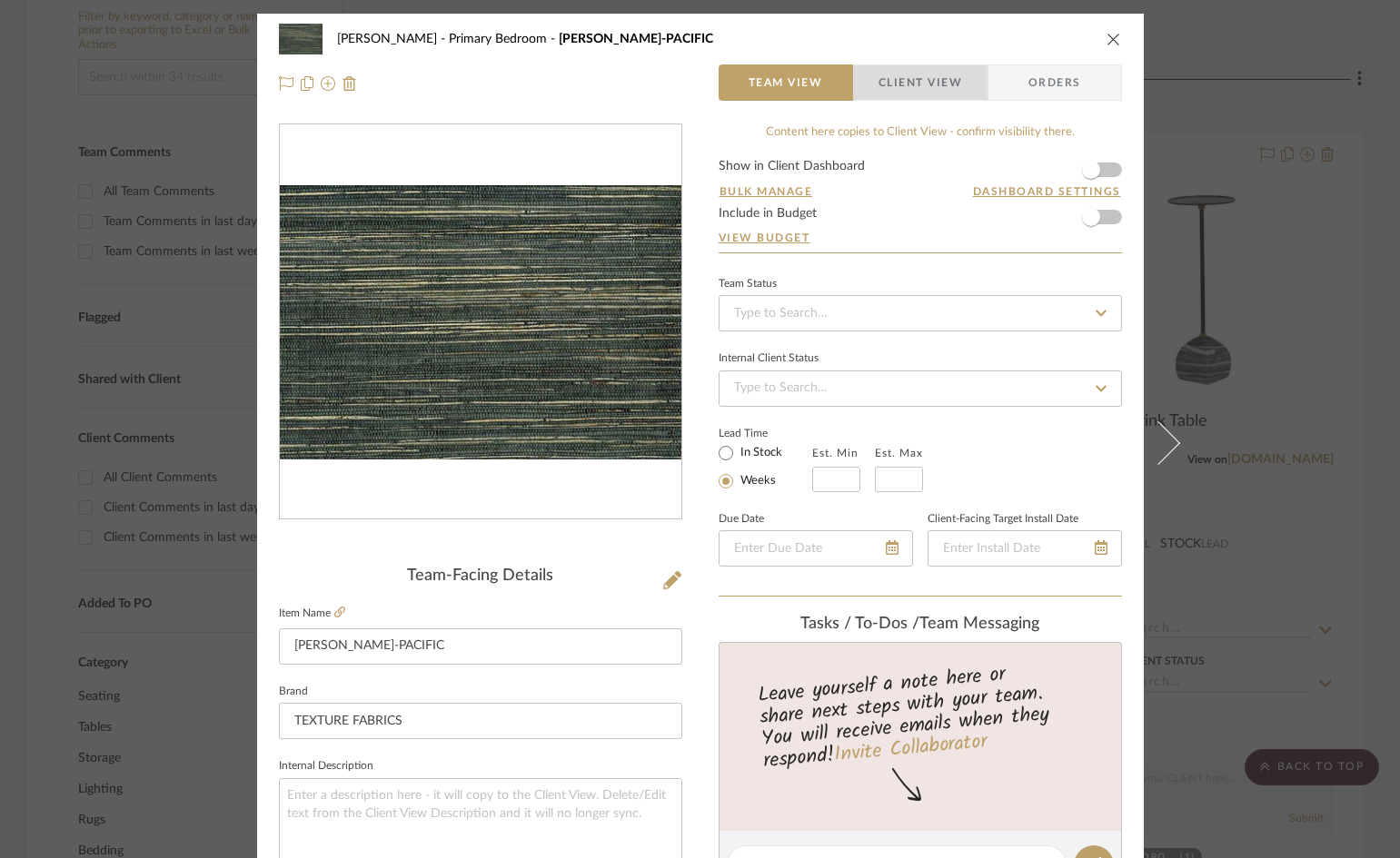
click at [924, 80] on span "Client View" at bounding box center [921, 82] width 84 height 36
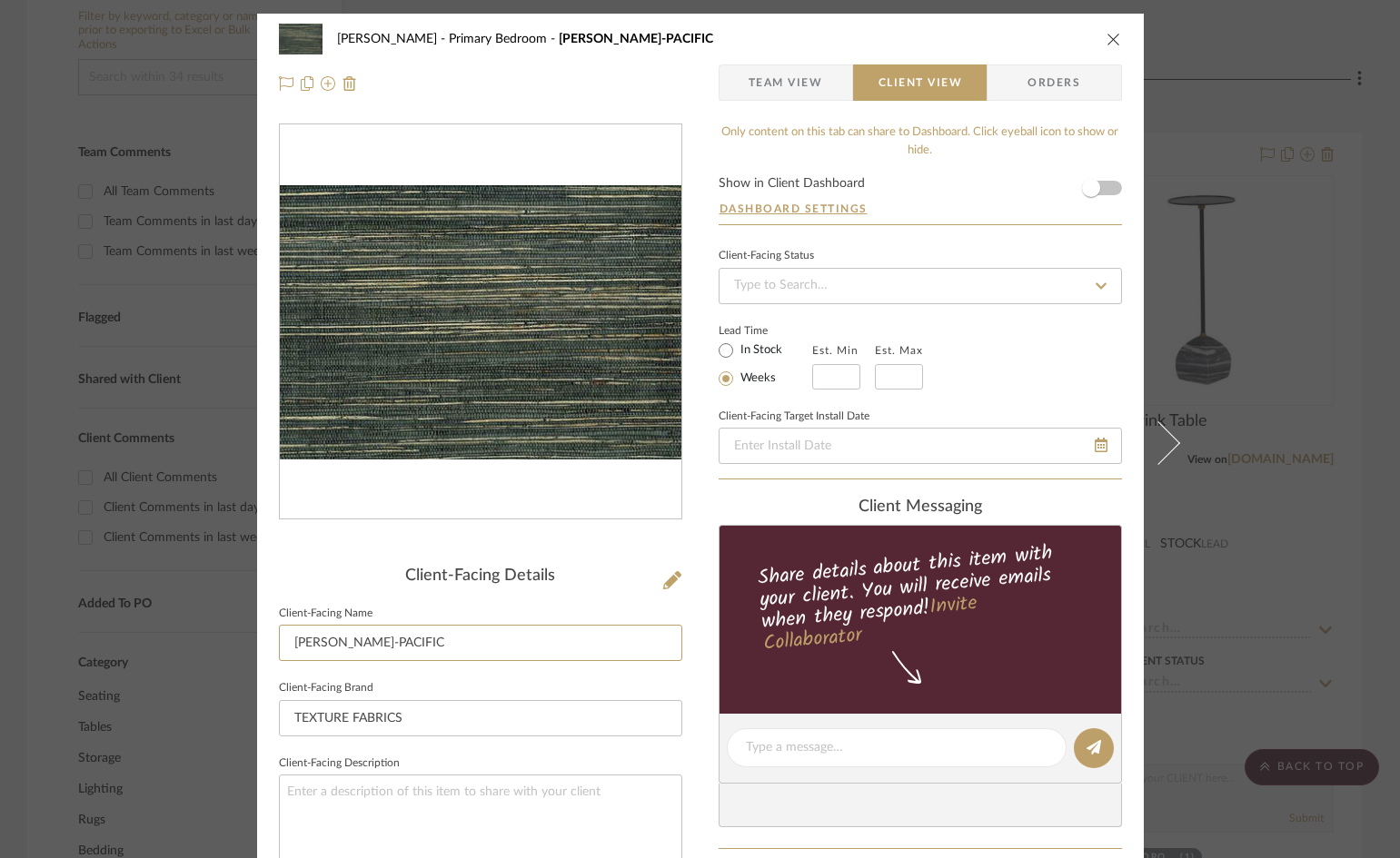
drag, startPoint x: 430, startPoint y: 648, endPoint x: 235, endPoint y: 638, distance: 195.3
click at [235, 638] on mat-dialog-content "Ostrom, Jim Primary Bedroom KNOX WC-PACIFIC Team View Client View Orders Client…" at bounding box center [700, 754] width 989 height 1482
type input "Wallcovering"
click at [688, 683] on div "Ostrom, Jim Primary Bedroom KNOX WC-PACIFIC Team View Client View Orders Client…" at bounding box center [700, 754] width 887 height 1482
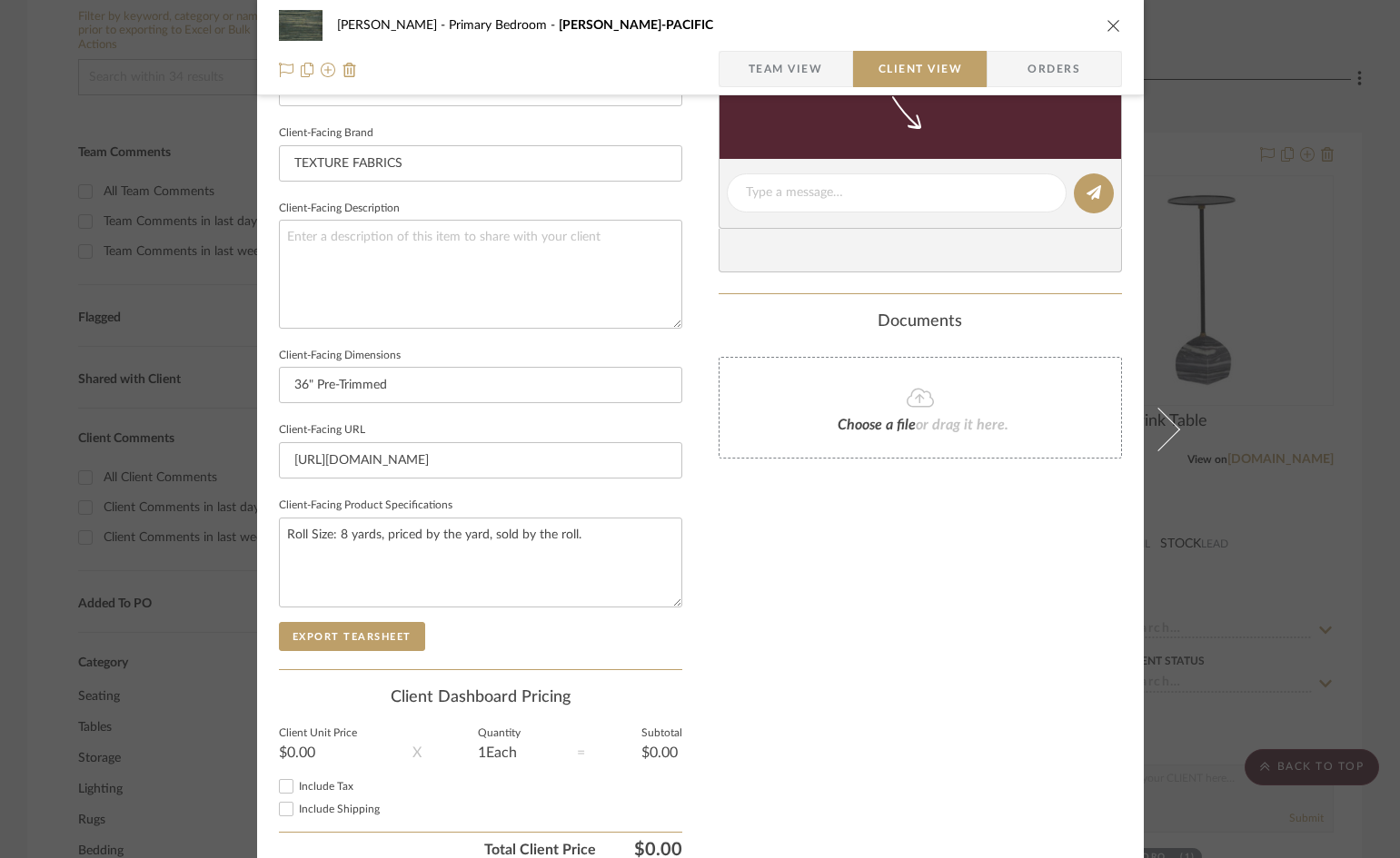
scroll to position [638, 0]
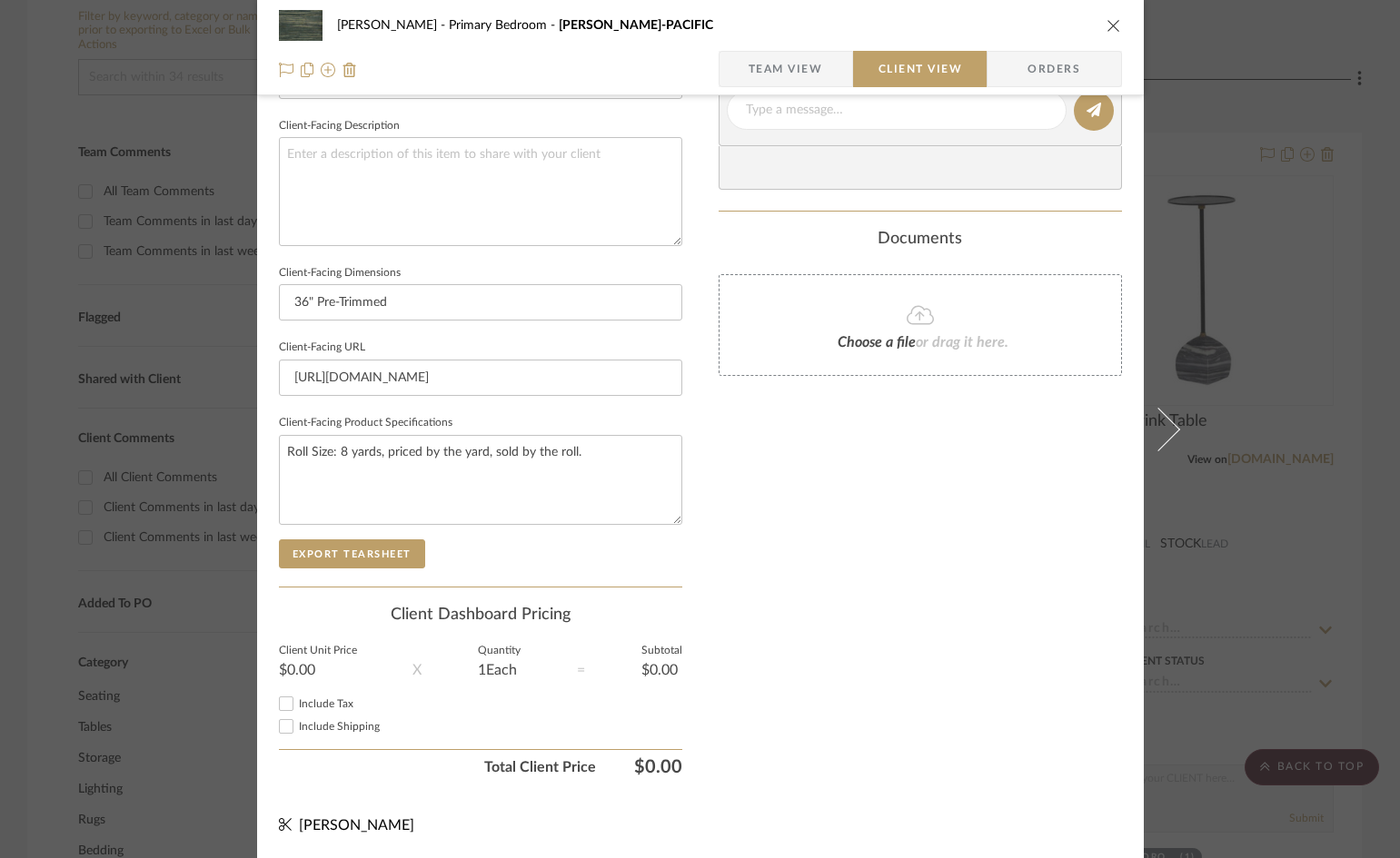
click at [880, 616] on div "Only content on this tab can share to Dashboard. Click eyeball icon to show or …" at bounding box center [920, 136] width 403 height 1300
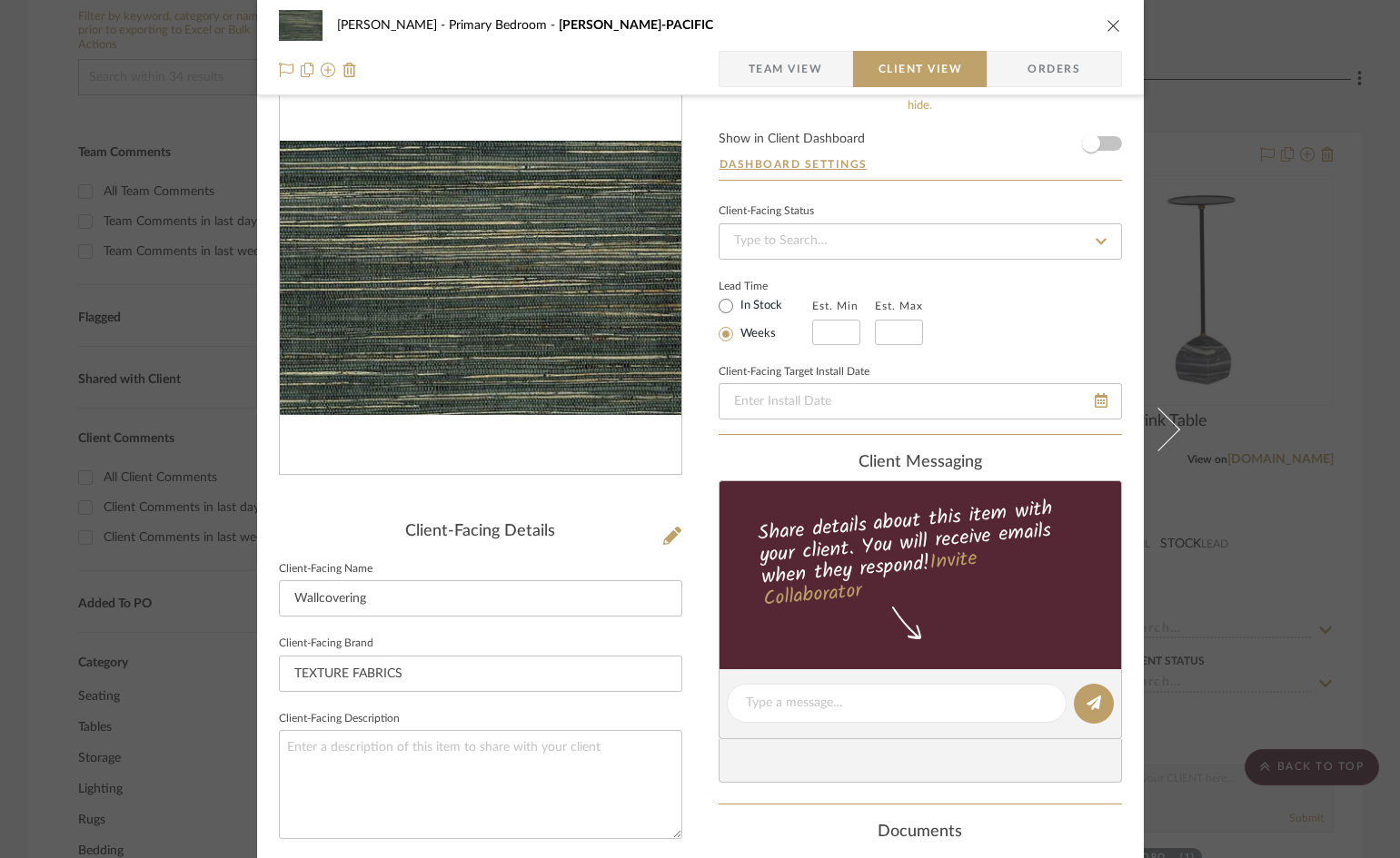
scroll to position [0, 0]
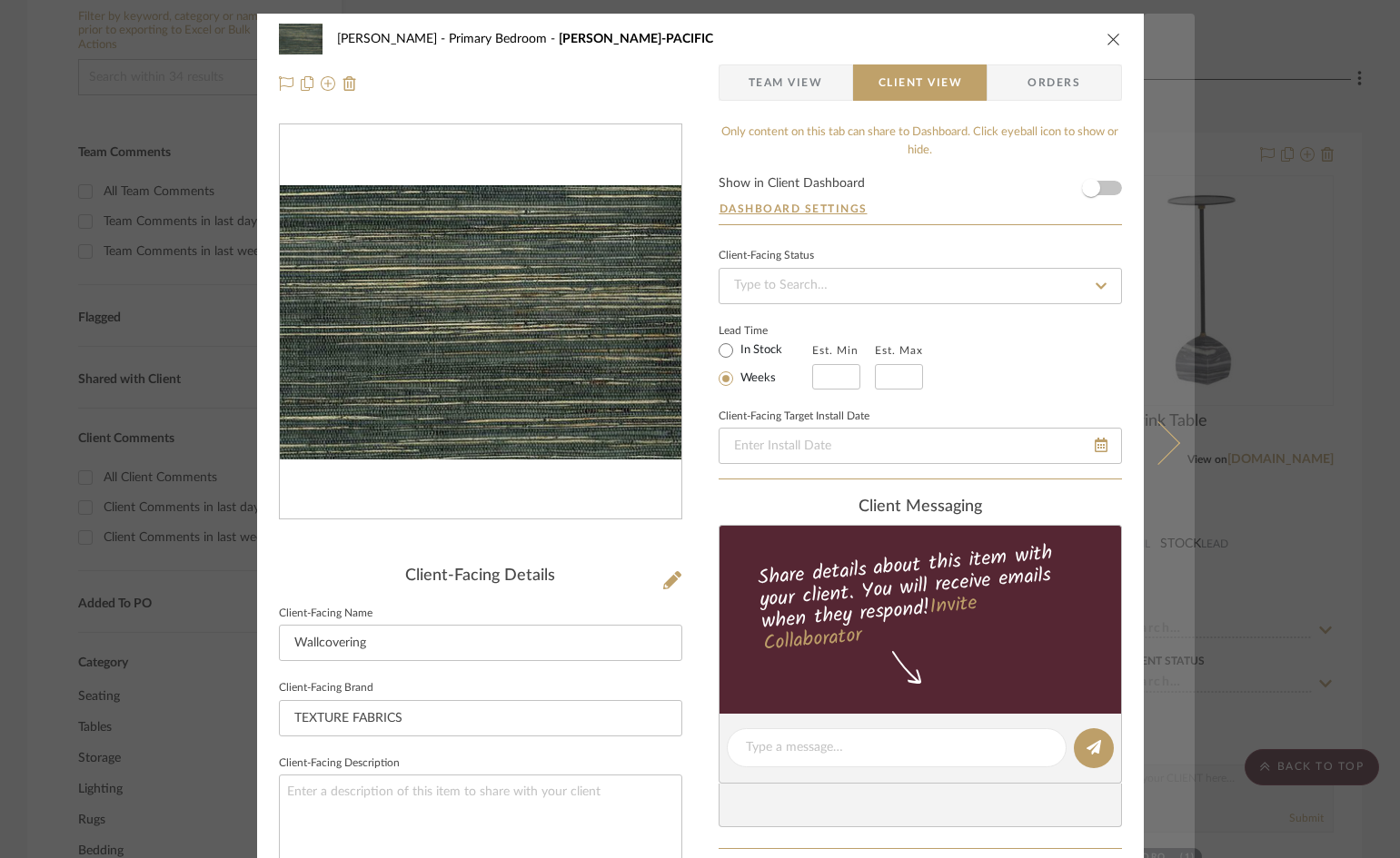
click at [1154, 442] on icon at bounding box center [1157, 442] width 44 height 44
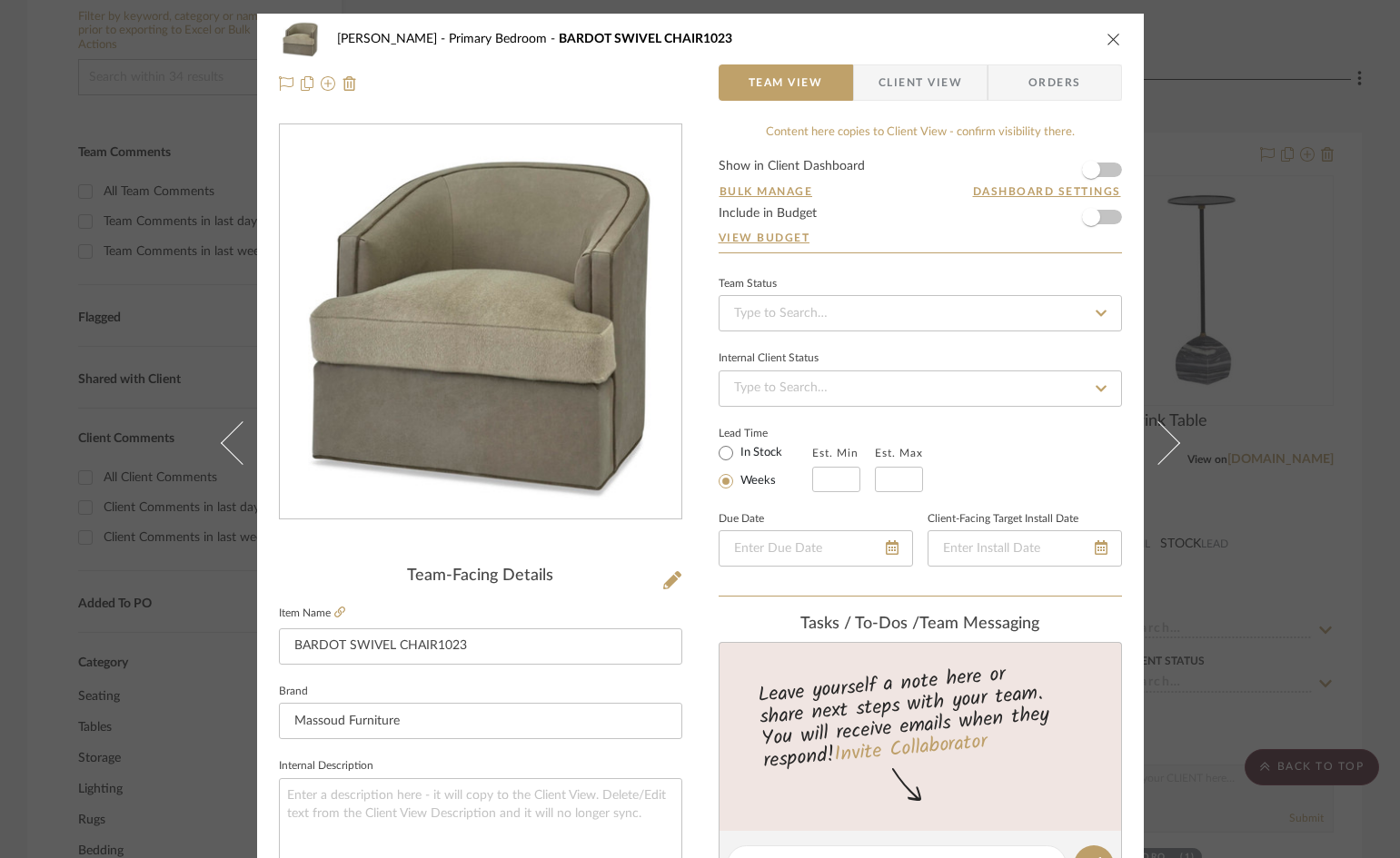
click at [931, 80] on span "Client View" at bounding box center [921, 82] width 84 height 36
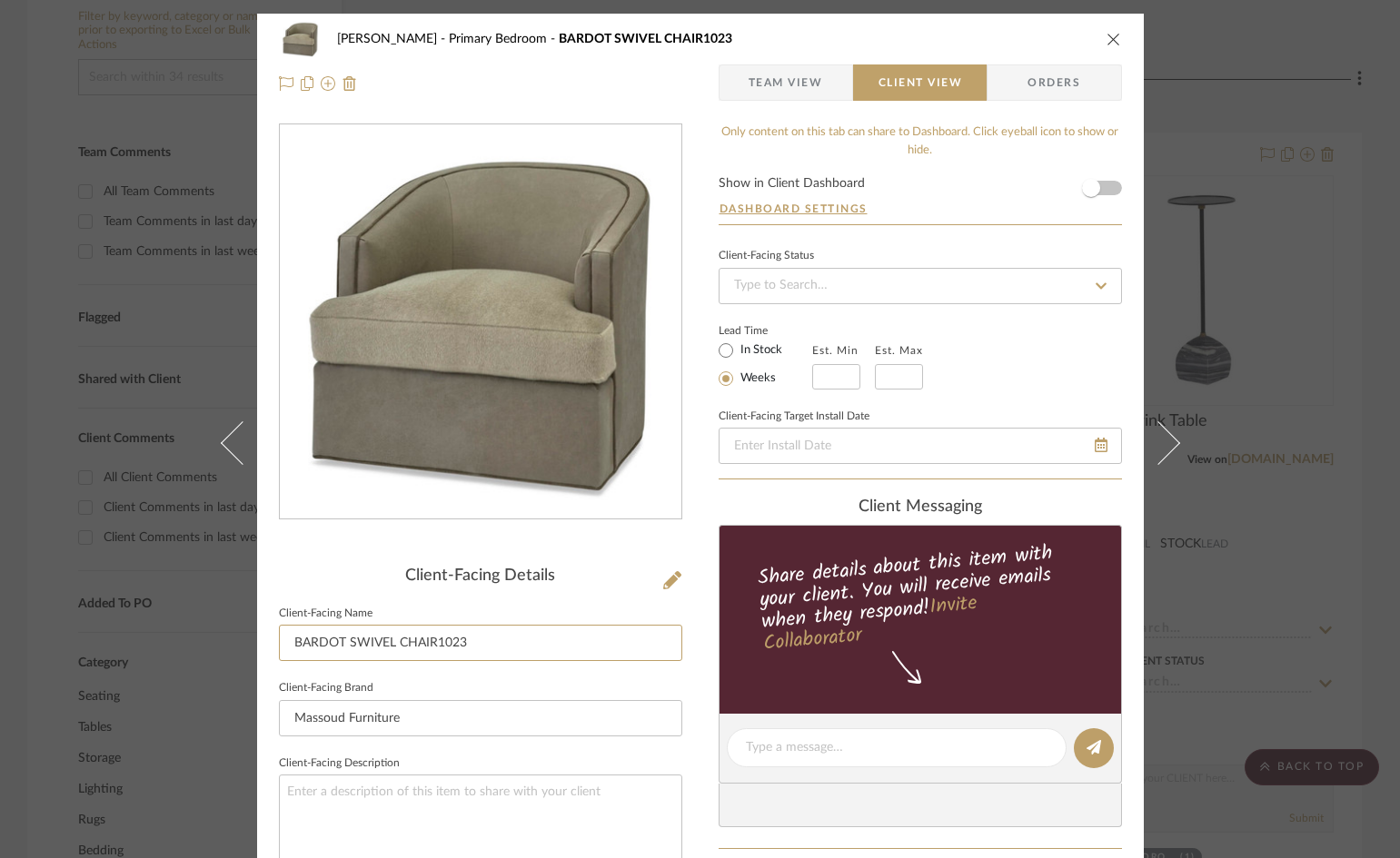
drag, startPoint x: 508, startPoint y: 643, endPoint x: 196, endPoint y: 644, distance: 312.0
click at [196, 644] on div "Ostrom, Jim Primary Bedroom BARDOT SWIVEL CHAIR1023 Team View Client View Order…" at bounding box center [700, 429] width 1400 height 858
type input "[PERSON_NAME] Swivel"
click at [693, 695] on div "Ostrom, Jim Primary Bedroom BARDOT SWIVEL CHAIR1023 Team View Client View Order…" at bounding box center [700, 754] width 887 height 1482
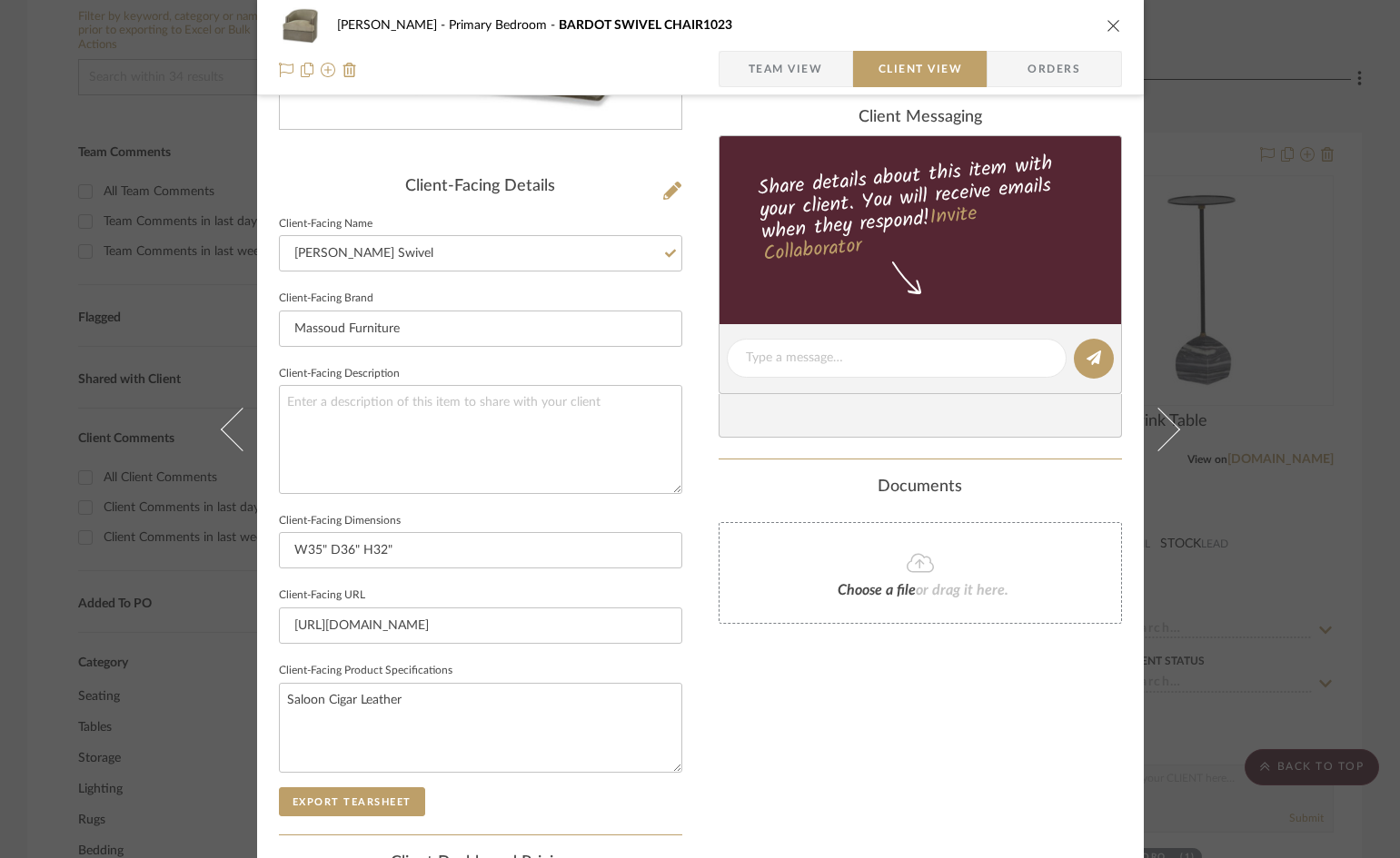
scroll to position [182, 0]
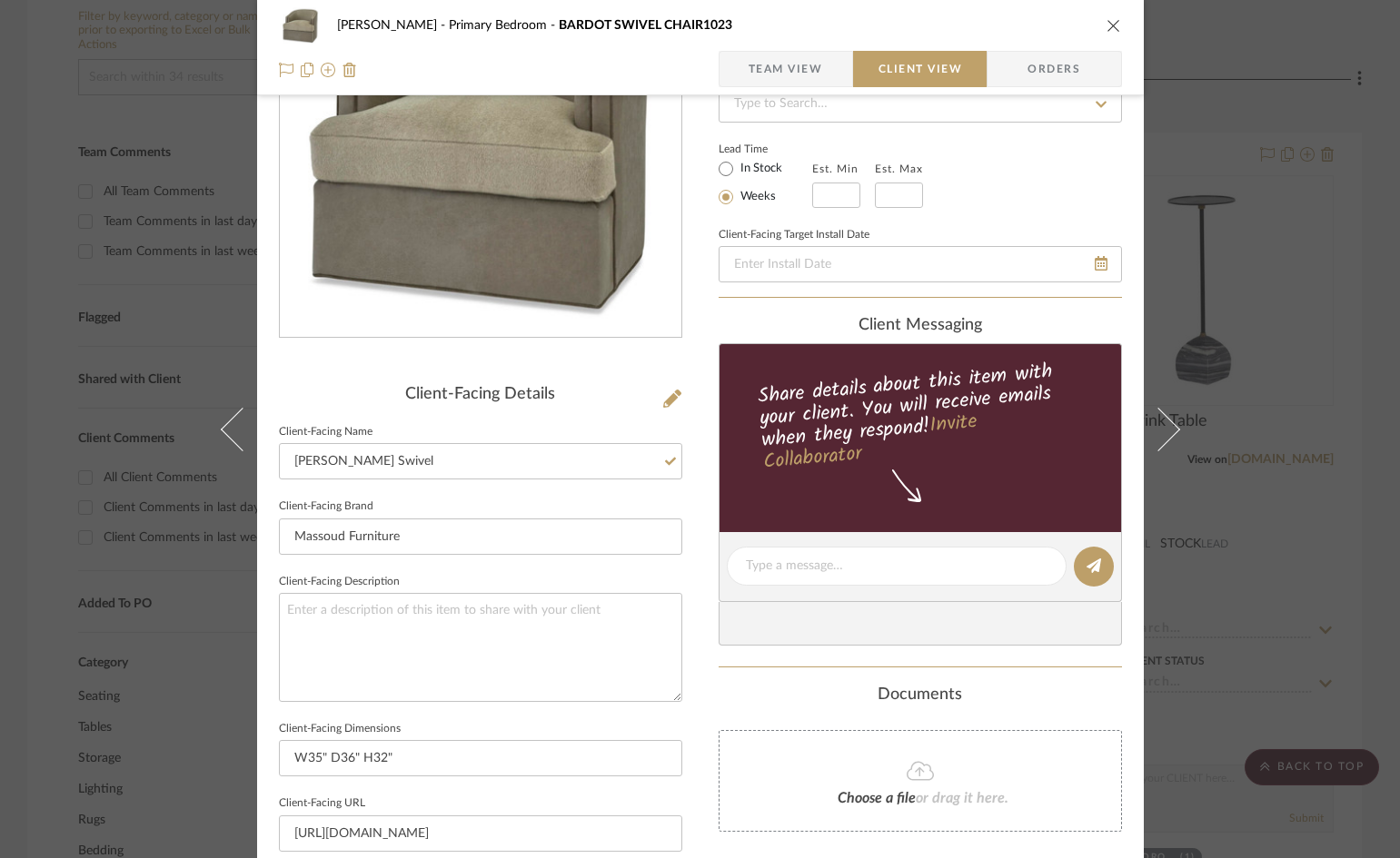
click at [792, 59] on span "Team View" at bounding box center [786, 69] width 75 height 36
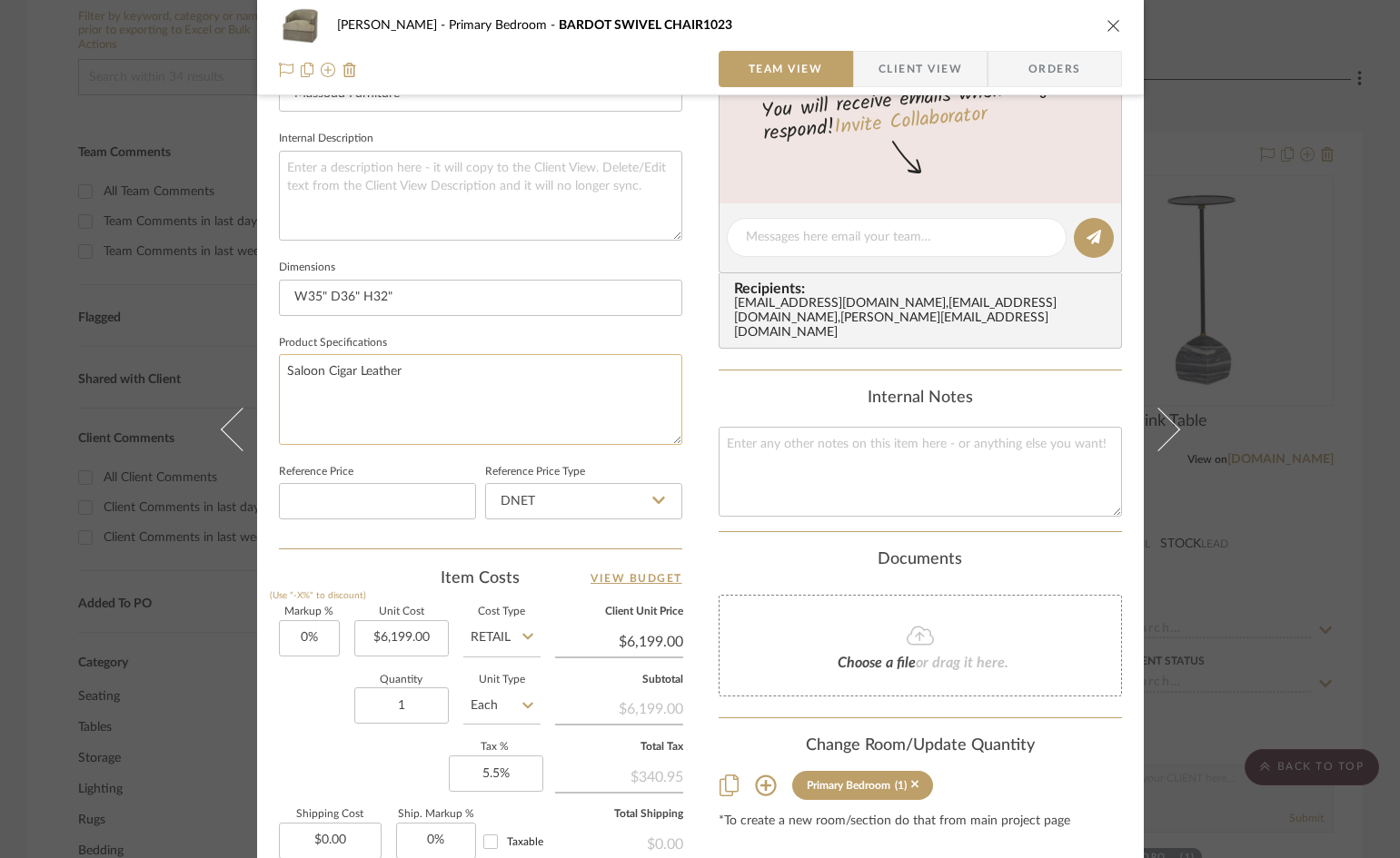
scroll to position [636, 0]
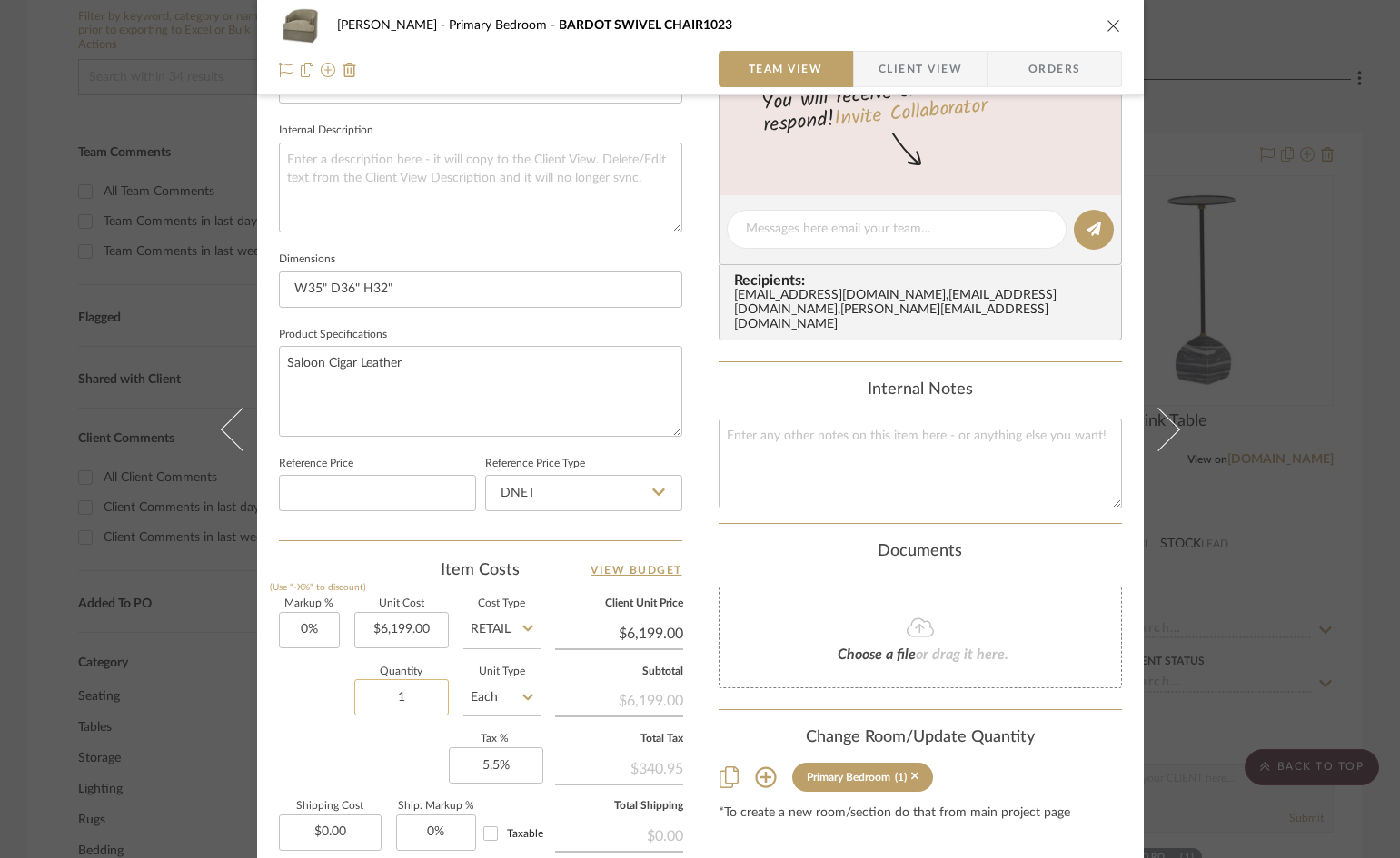
click at [390, 693] on input "1" at bounding box center [401, 698] width 94 height 36
type input "2"
click at [699, 723] on div "Ostrom, Jim Primary Bedroom BARDOT SWIVEL CHAIR1023 Team View Client View Order…" at bounding box center [700, 216] width 887 height 1678
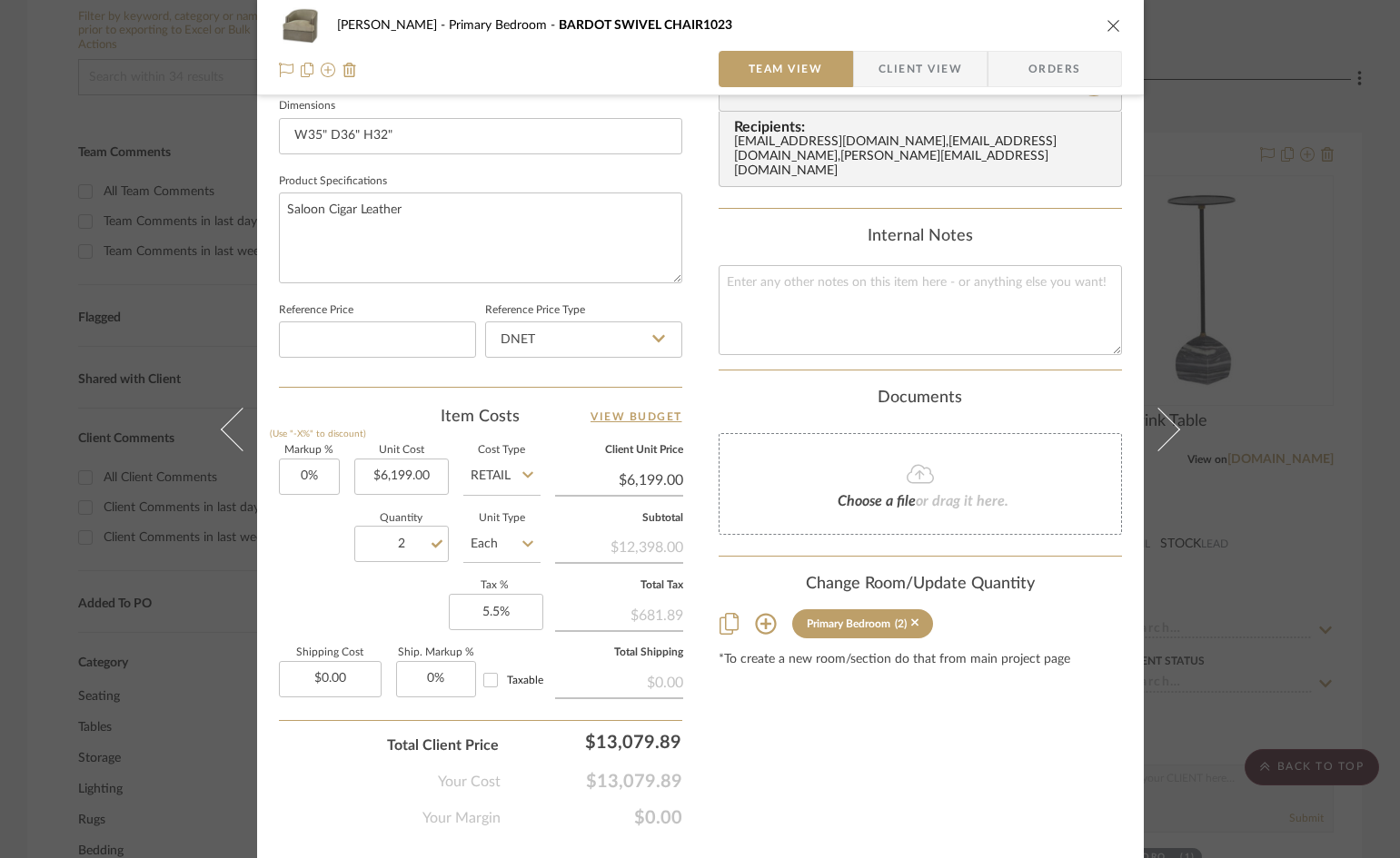
scroll to position [833, 0]
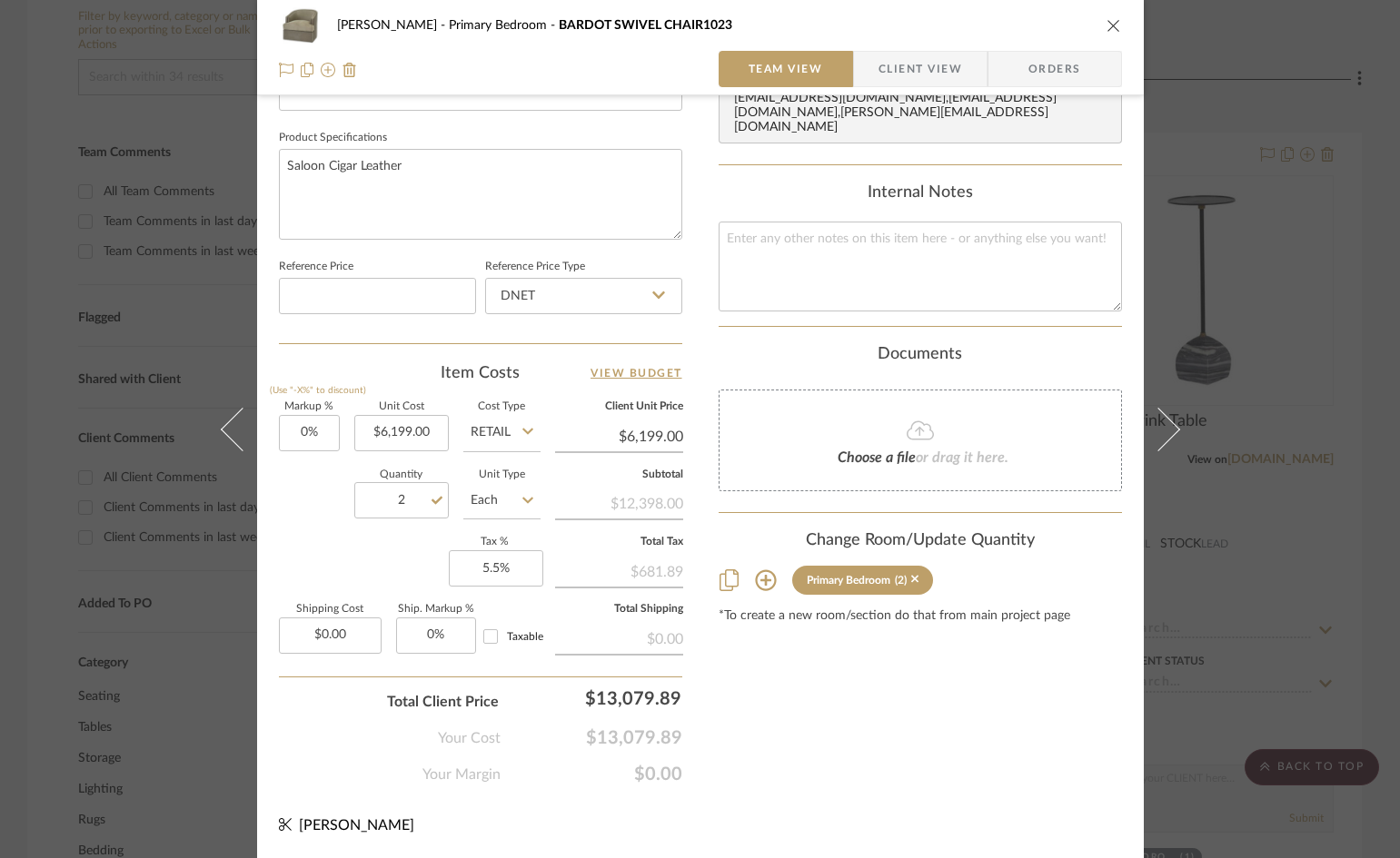
click at [727, 710] on div "Content here copies to Client View - confirm visibility there. Show in Client D…" at bounding box center [920, 37] width 403 height 1495
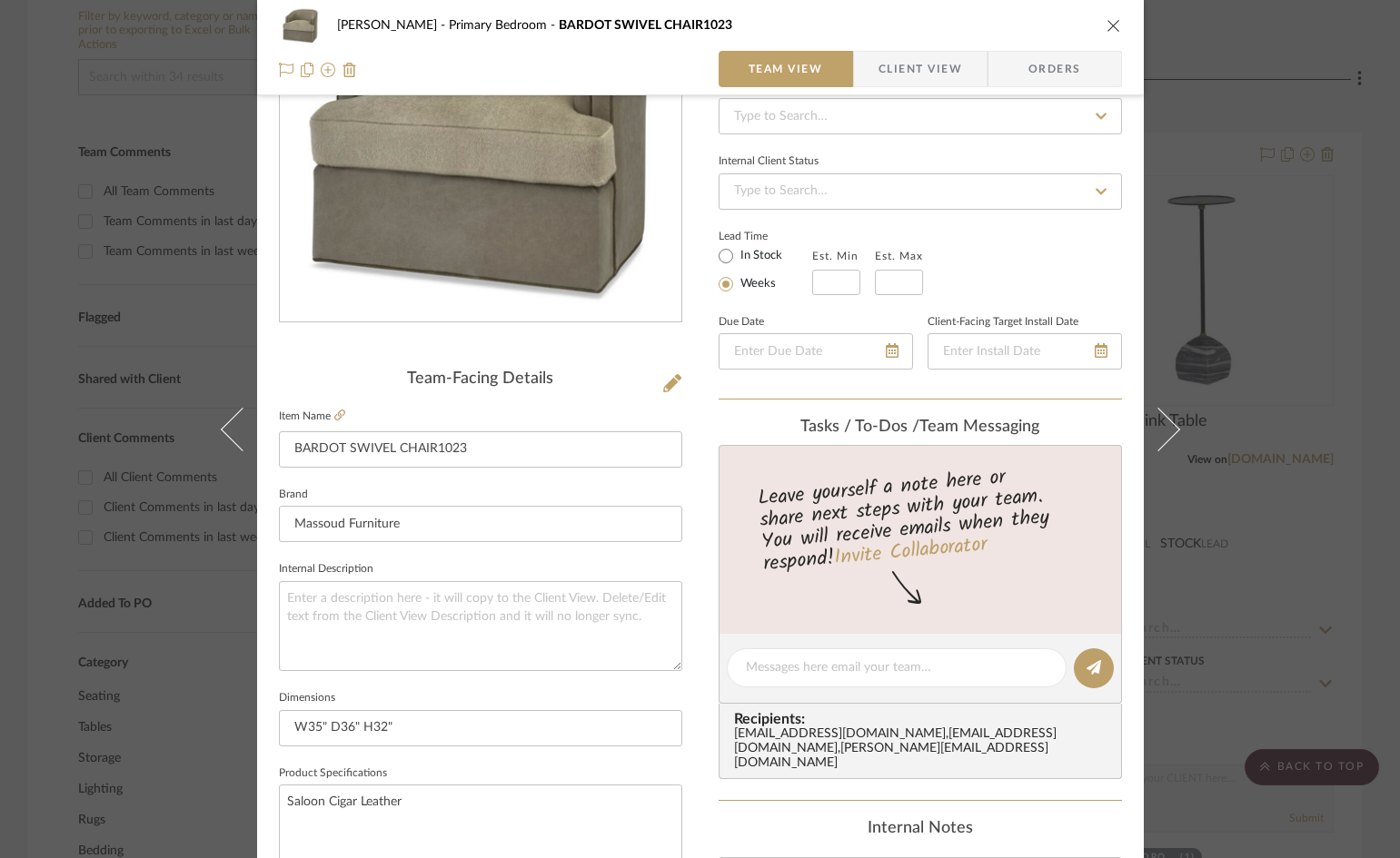
scroll to position [0, 0]
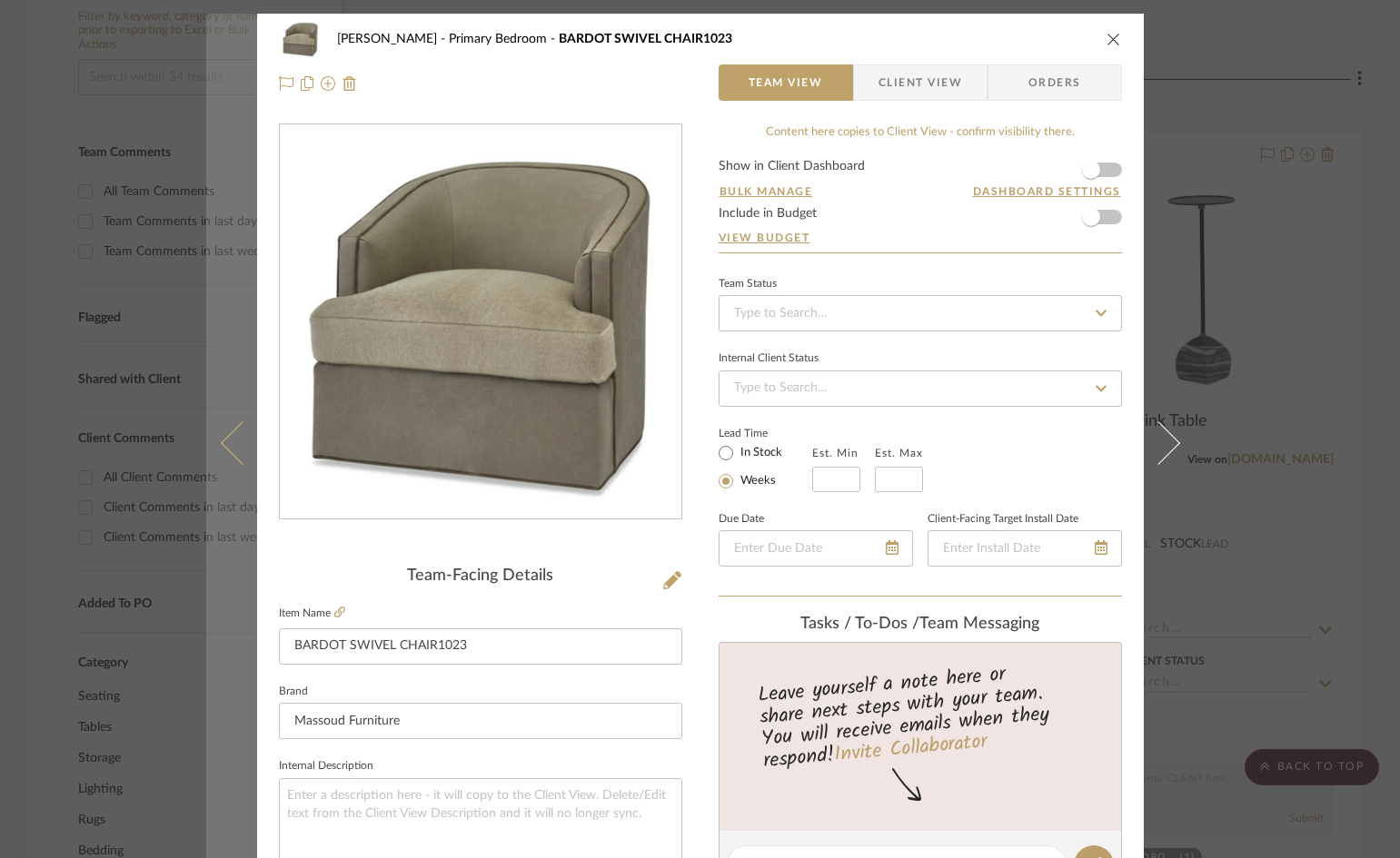
click at [224, 445] on icon at bounding box center [242, 442] width 44 height 44
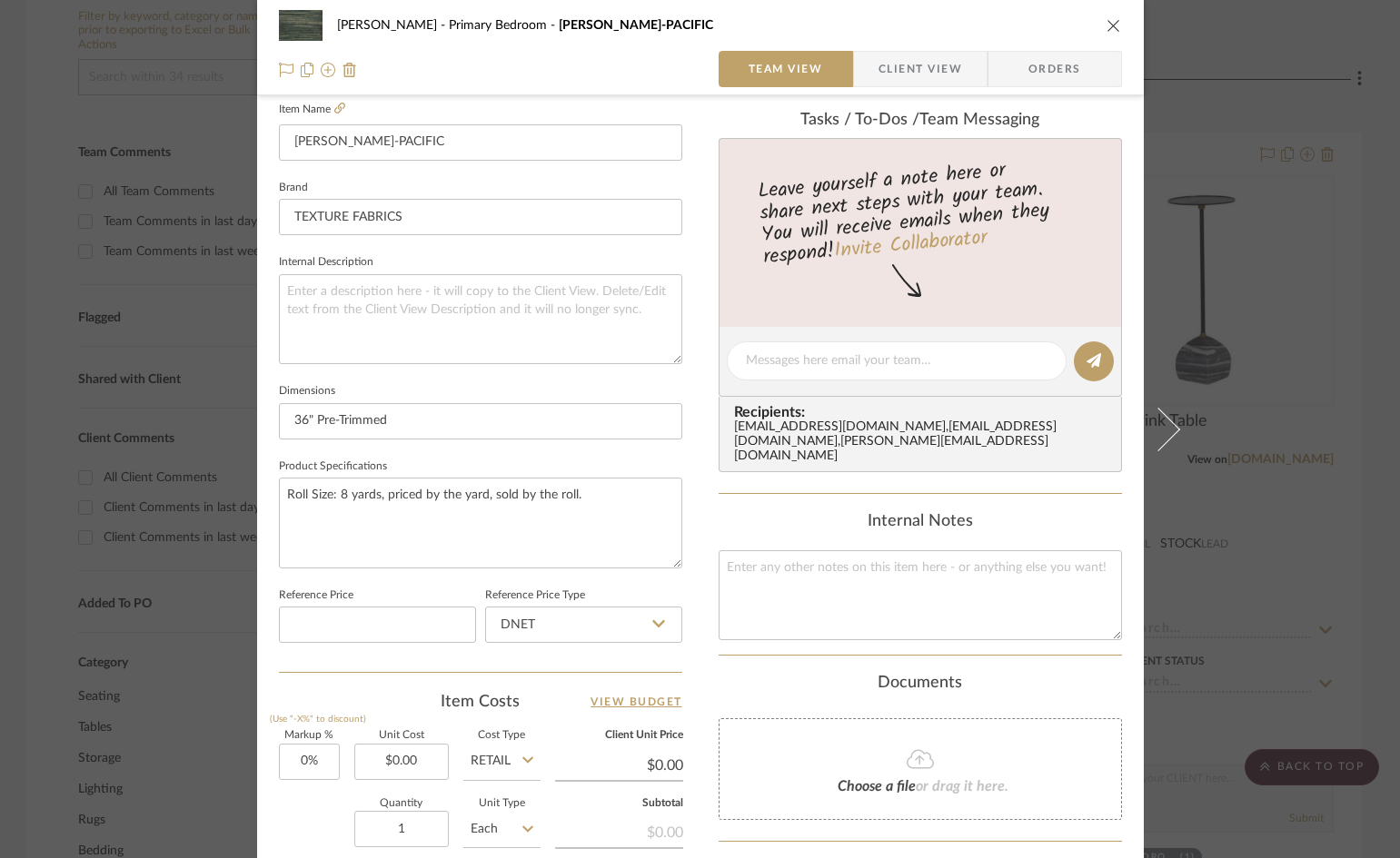
scroll to position [636, 0]
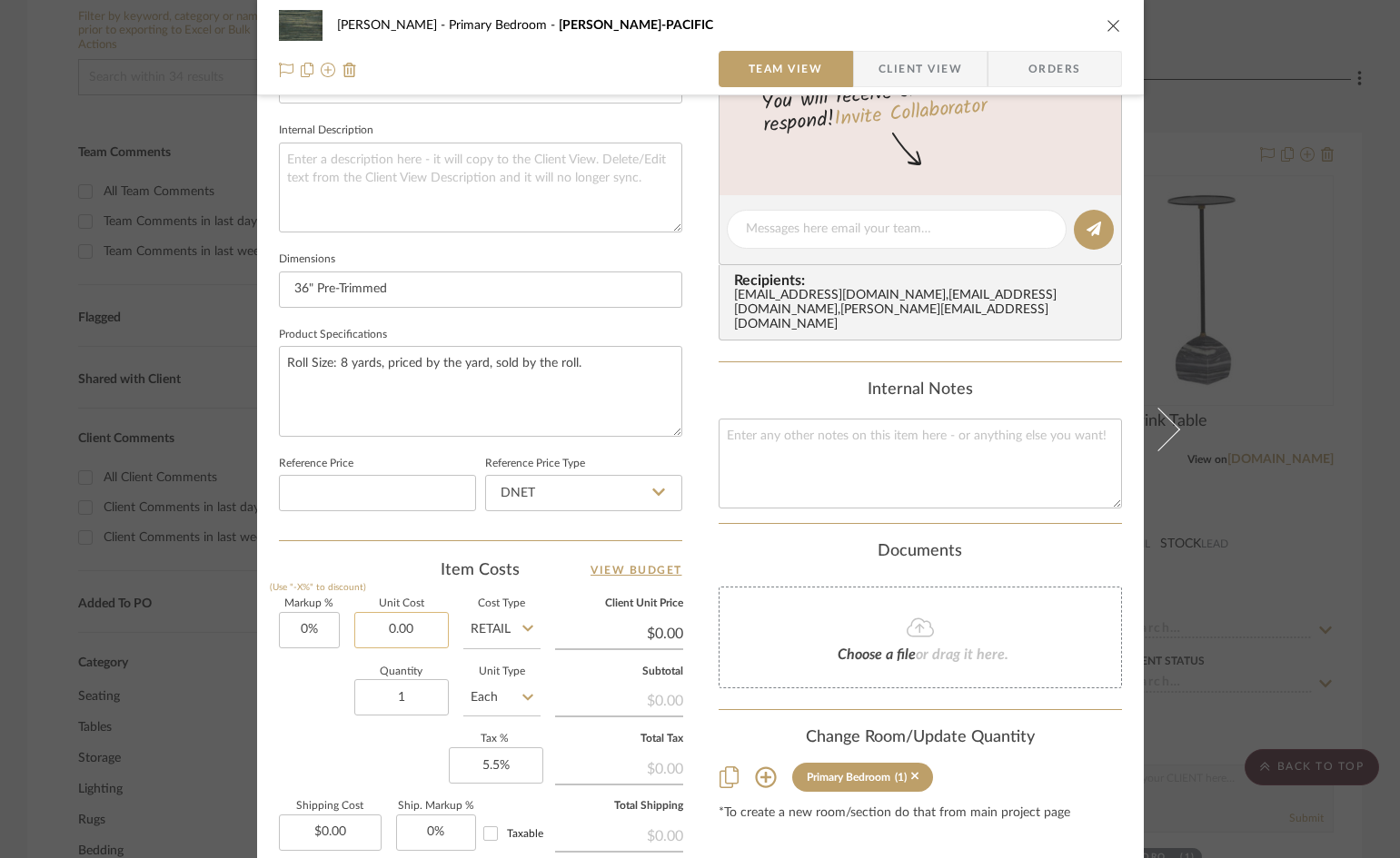
click at [417, 632] on input "0.00" at bounding box center [401, 630] width 94 height 36
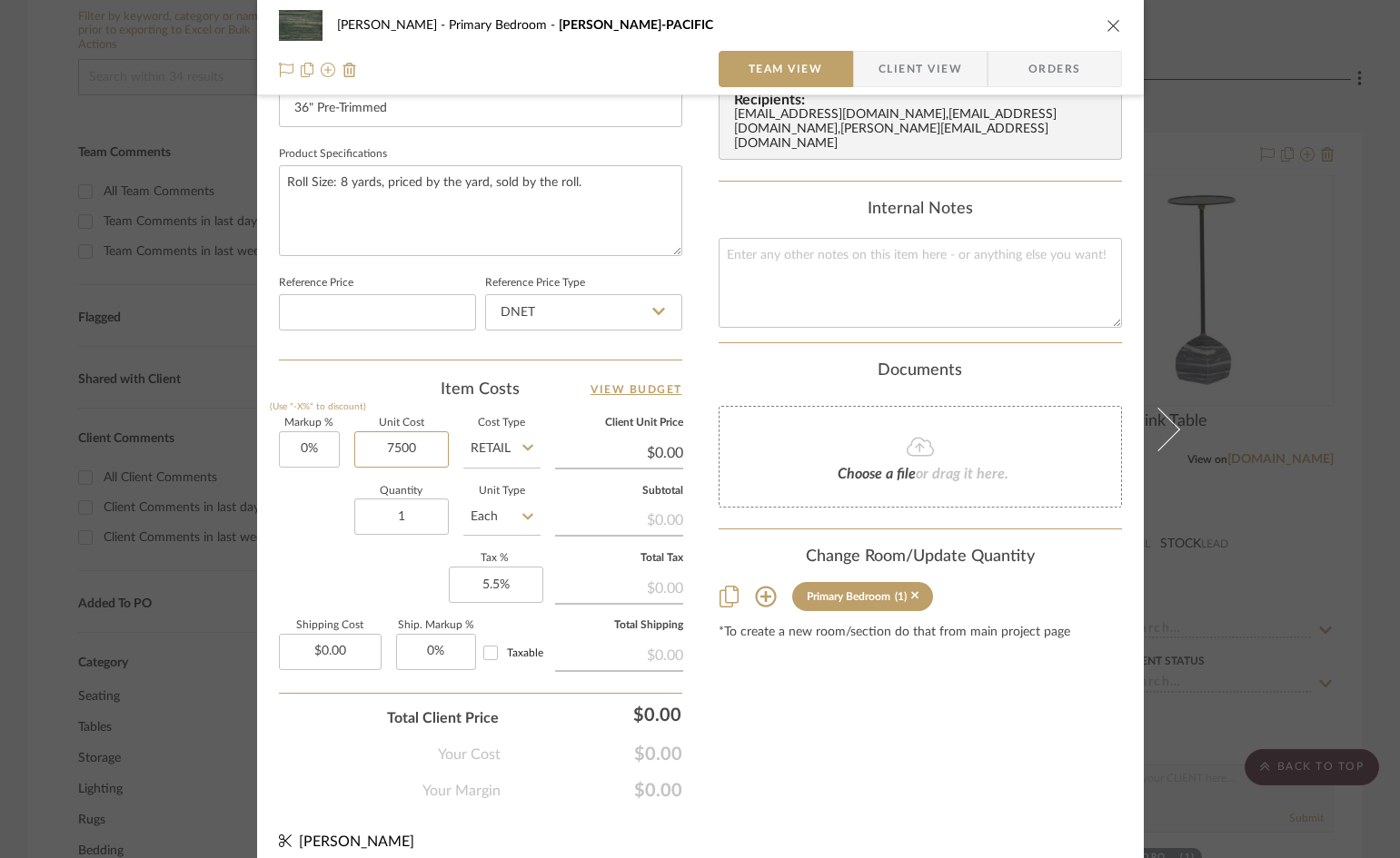
scroll to position [818, 0]
type input "$7,500.00"
click at [803, 763] on div "Content here copies to Client View - confirm visibility there. Show in Client D…" at bounding box center [920, 53] width 403 height 1495
type input "$7,500.00"
click at [780, 739] on div "Content here copies to Client View - confirm visibility there. Show in Client D…" at bounding box center [920, 53] width 403 height 1495
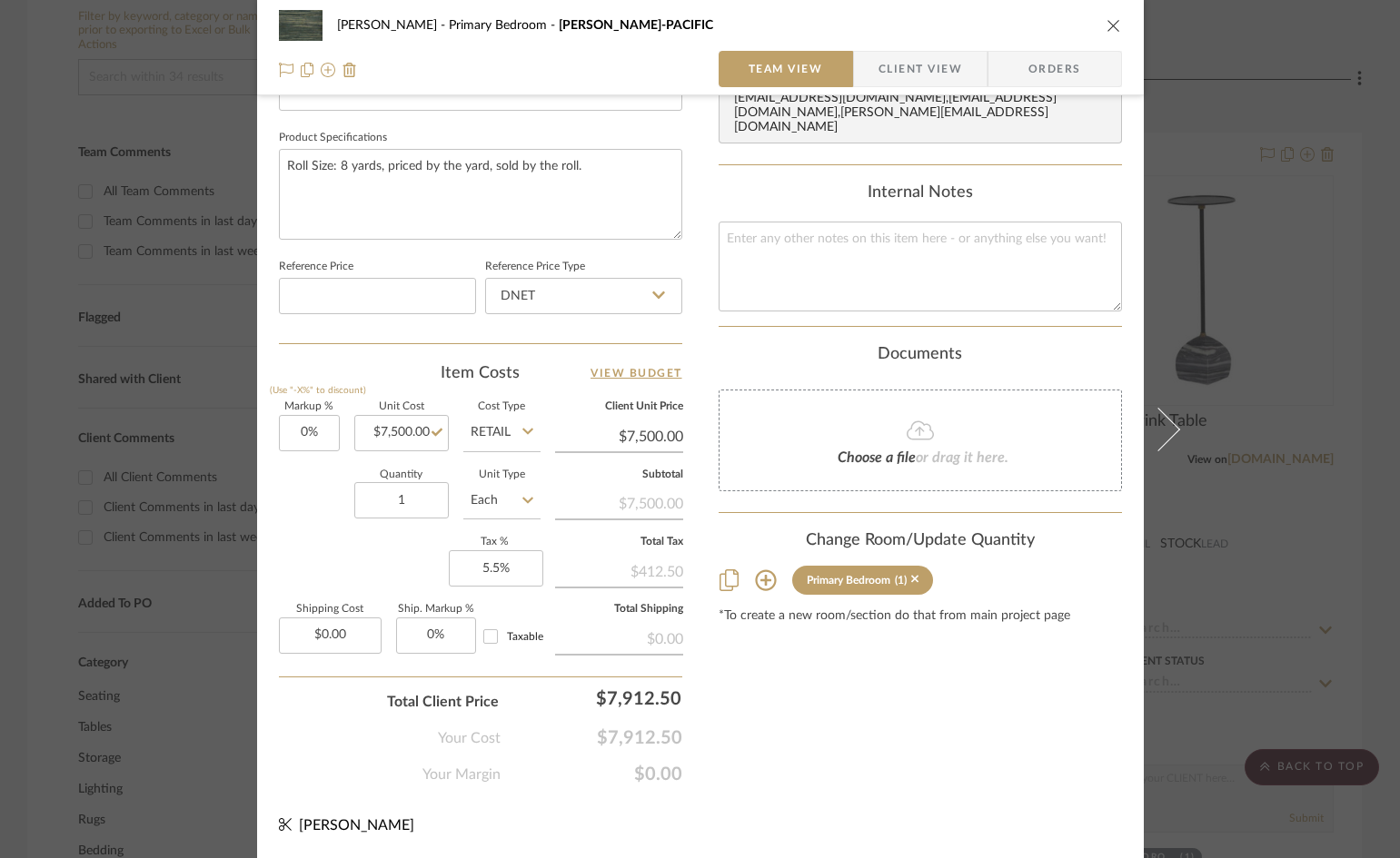
scroll to position [197, 0]
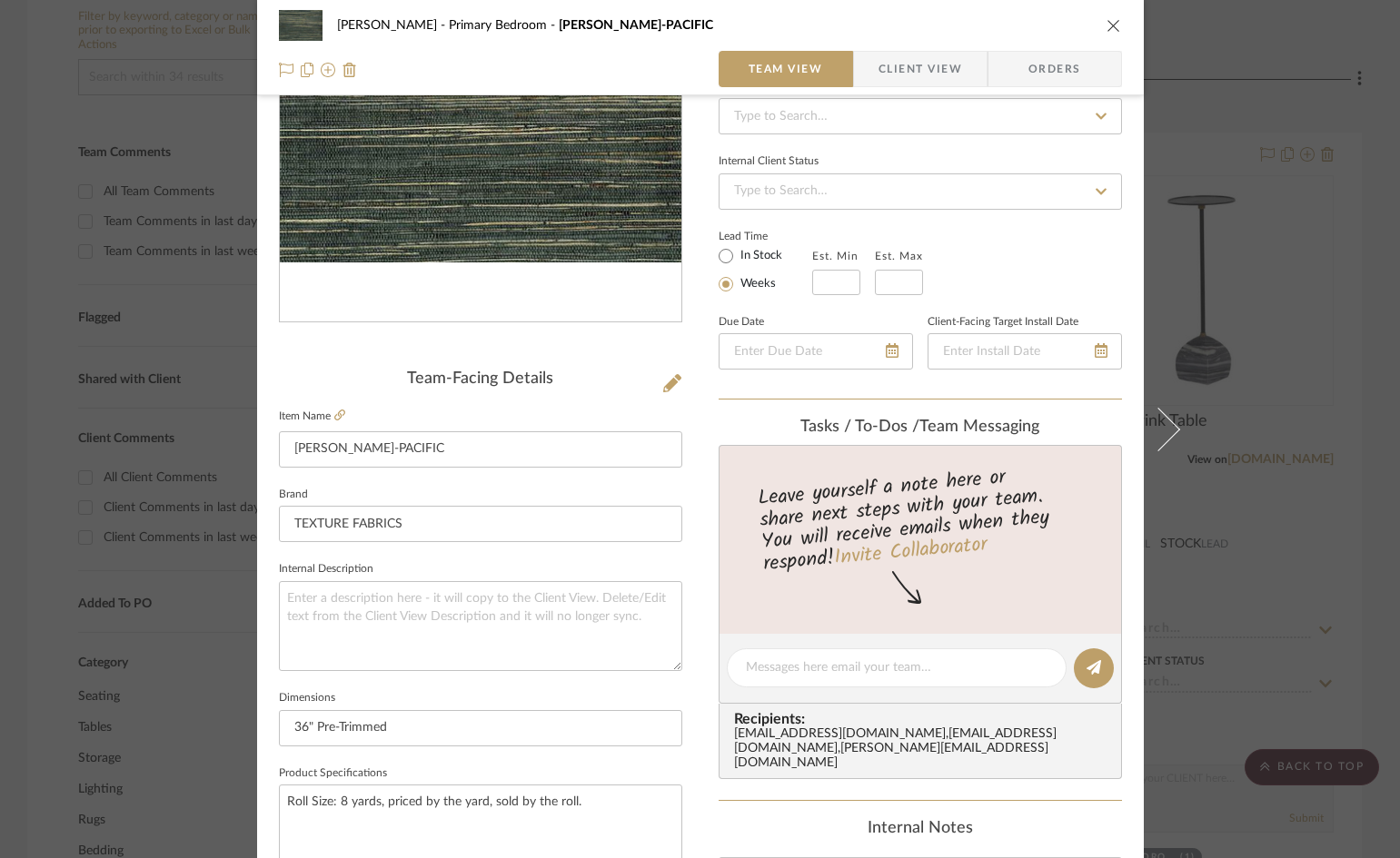
click at [1106, 27] on icon "close" at bounding box center [1114, 25] width 15 height 15
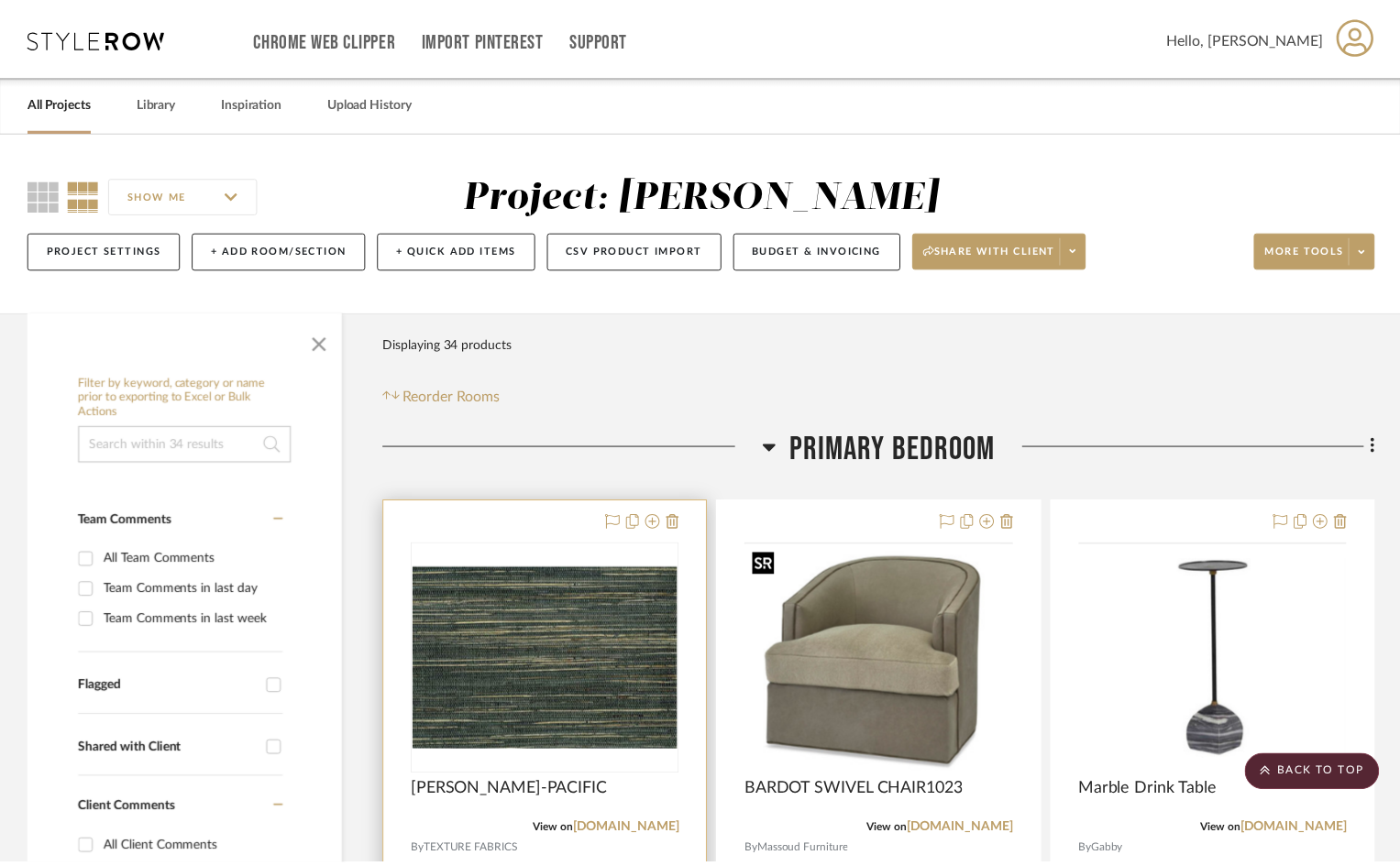
scroll to position [367, 0]
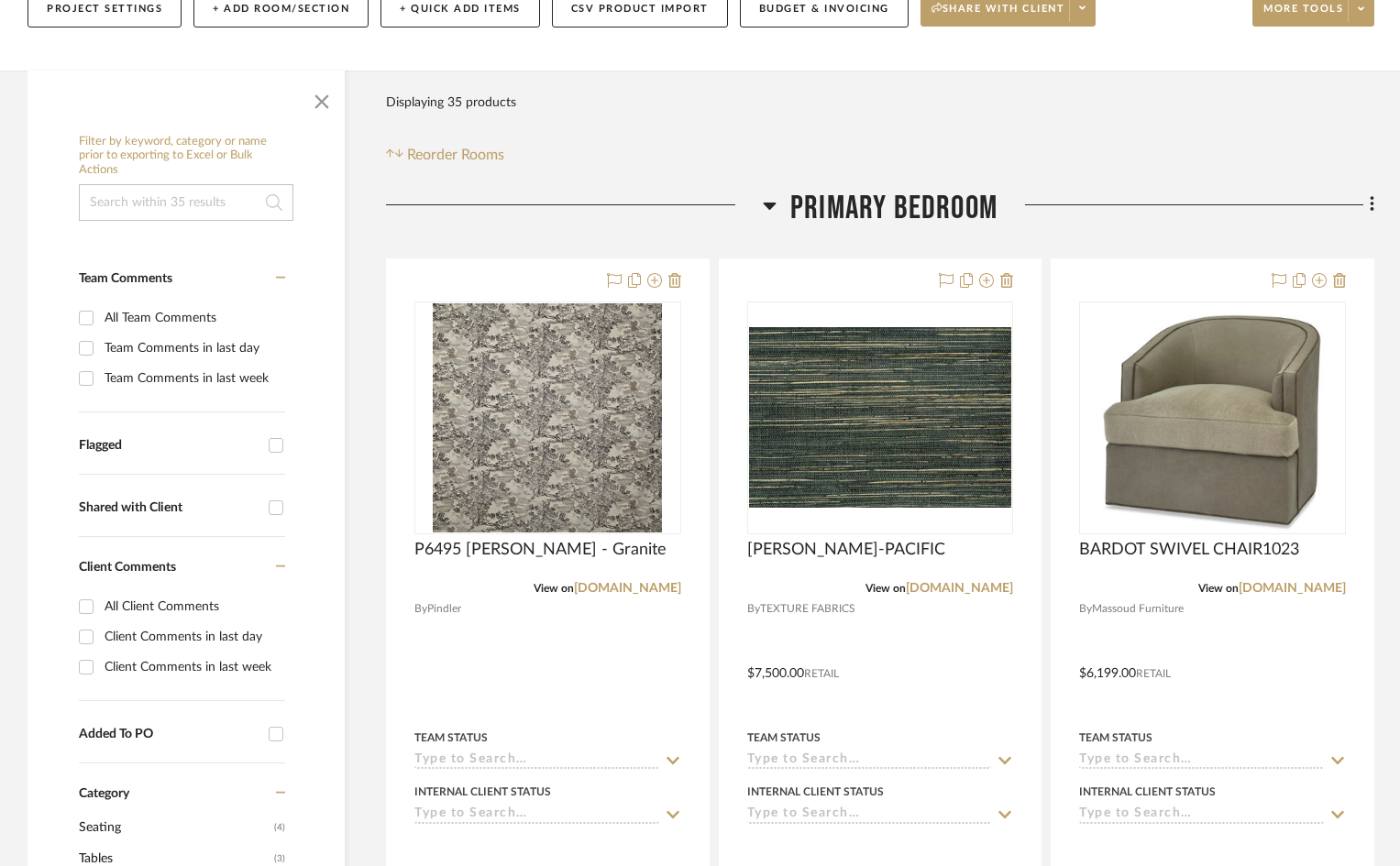
scroll to position [275, 0]
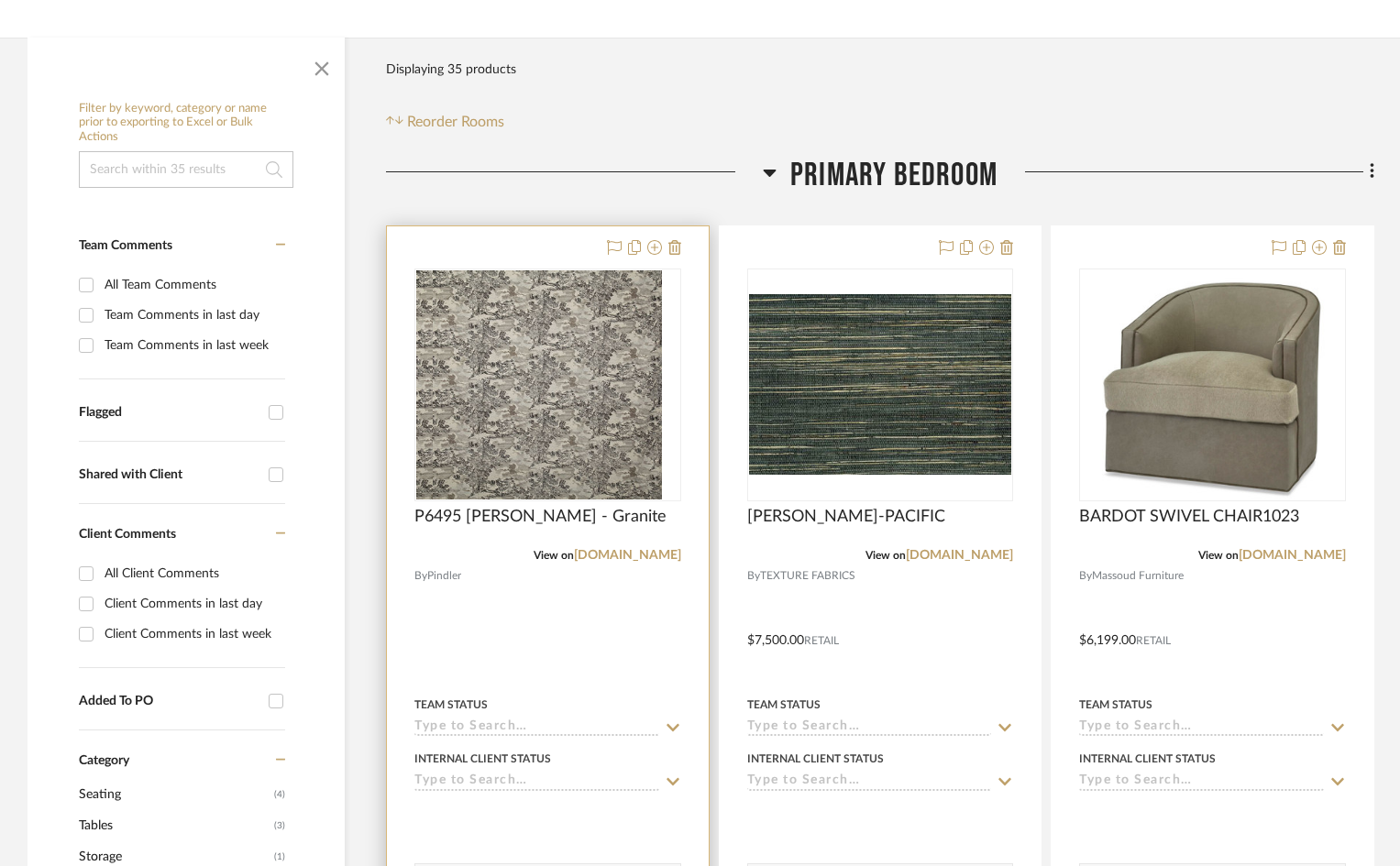
click at [533, 662] on div at bounding box center [548, 628] width 322 height 802
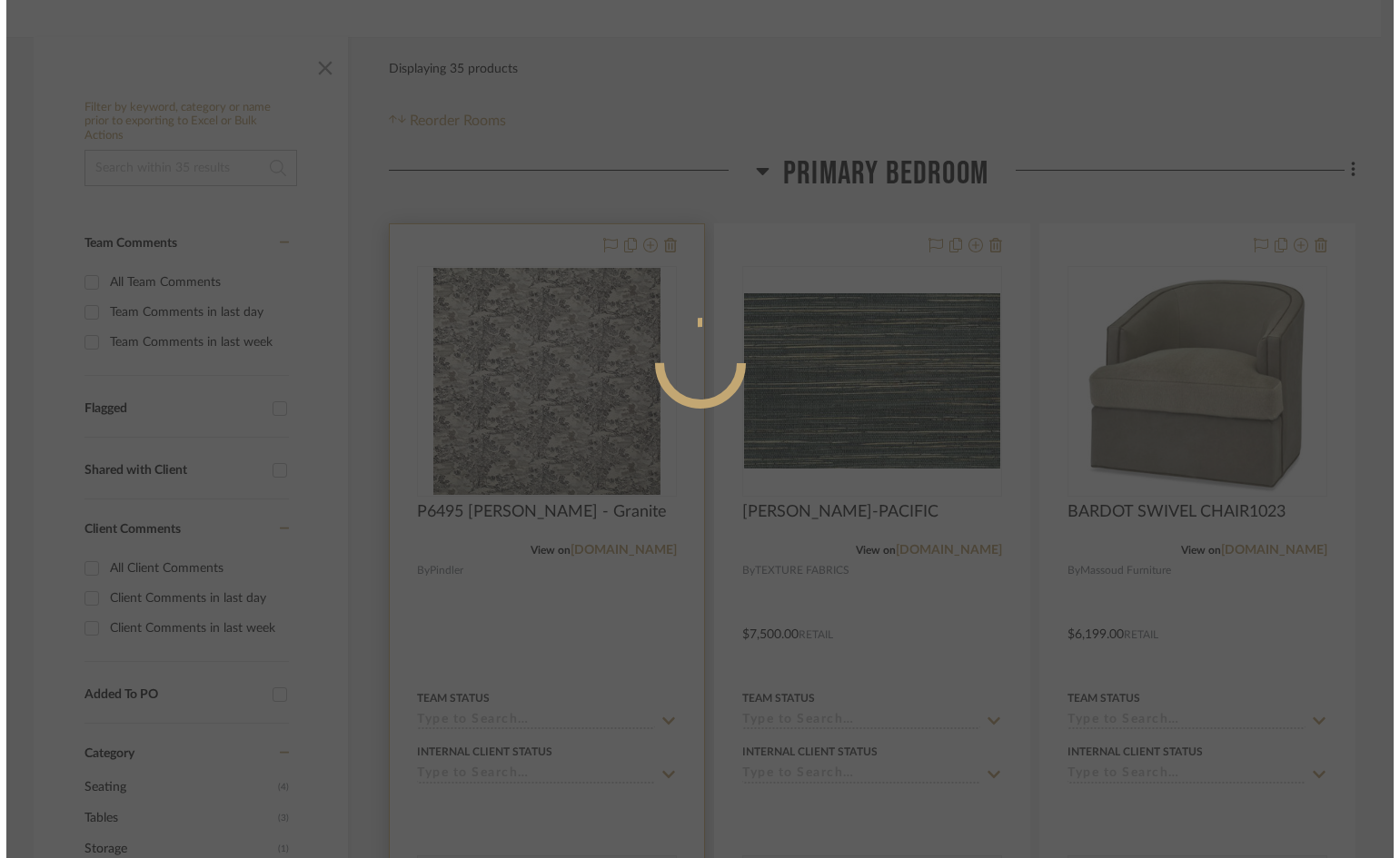
scroll to position [0, 0]
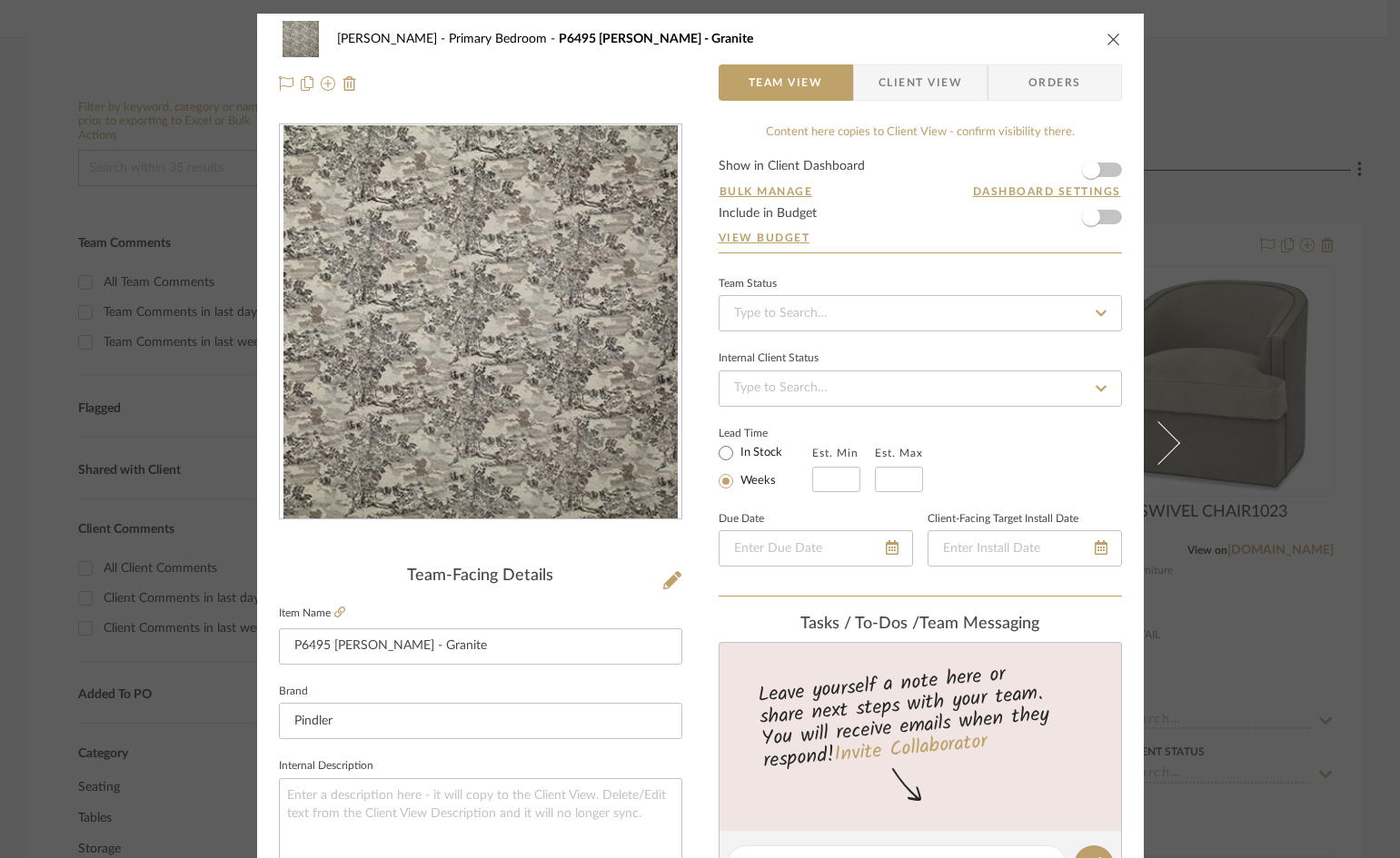
click at [908, 87] on span "Client View" at bounding box center [921, 82] width 84 height 36
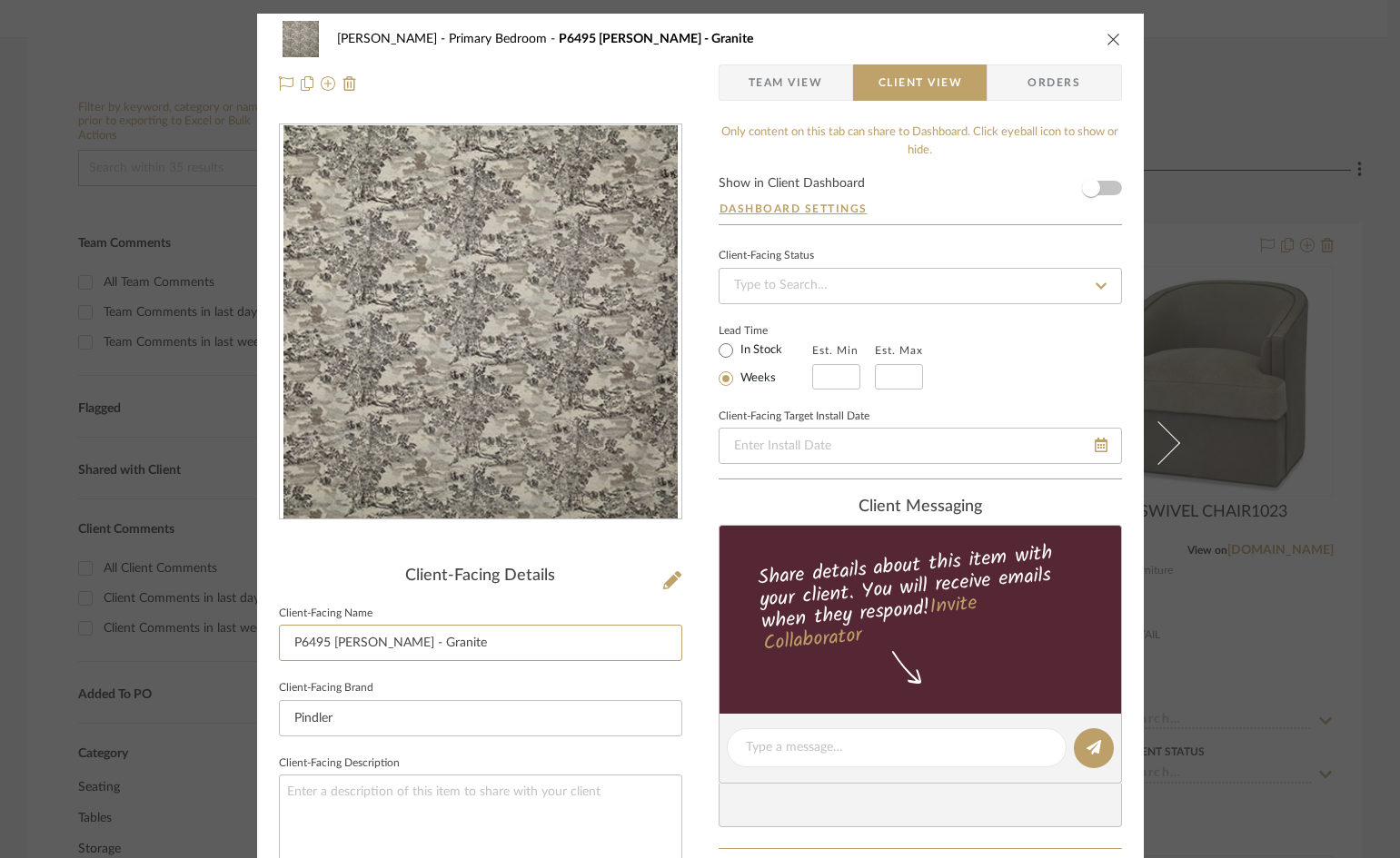
drag, startPoint x: 440, startPoint y: 642, endPoint x: 249, endPoint y: 640, distance: 191.0
click at [249, 640] on mat-dialog-content "[PERSON_NAME] Primary Bedroom P6495 [PERSON_NAME] - Granite Team View Client Vi…" at bounding box center [700, 754] width 989 height 1482
type input "Drapery Panels"
click at [691, 675] on div "[PERSON_NAME] Primary Bedroom P6495 [PERSON_NAME] - Granite Team View Client Vi…" at bounding box center [700, 754] width 887 height 1482
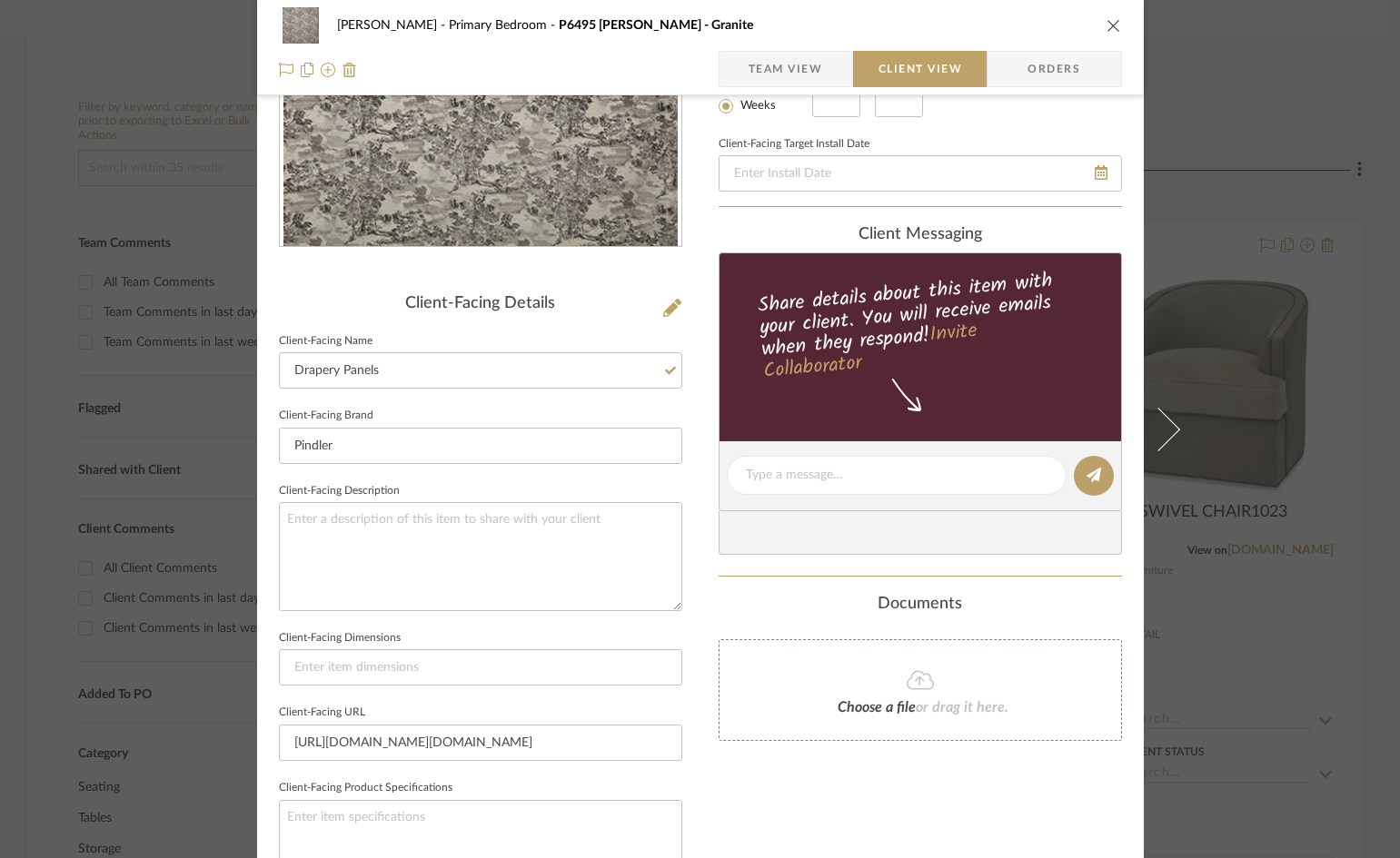
click at [696, 675] on div "[PERSON_NAME] Primary Bedroom P6495 [PERSON_NAME] - Granite Team View Client Vi…" at bounding box center [700, 481] width 887 height 1482
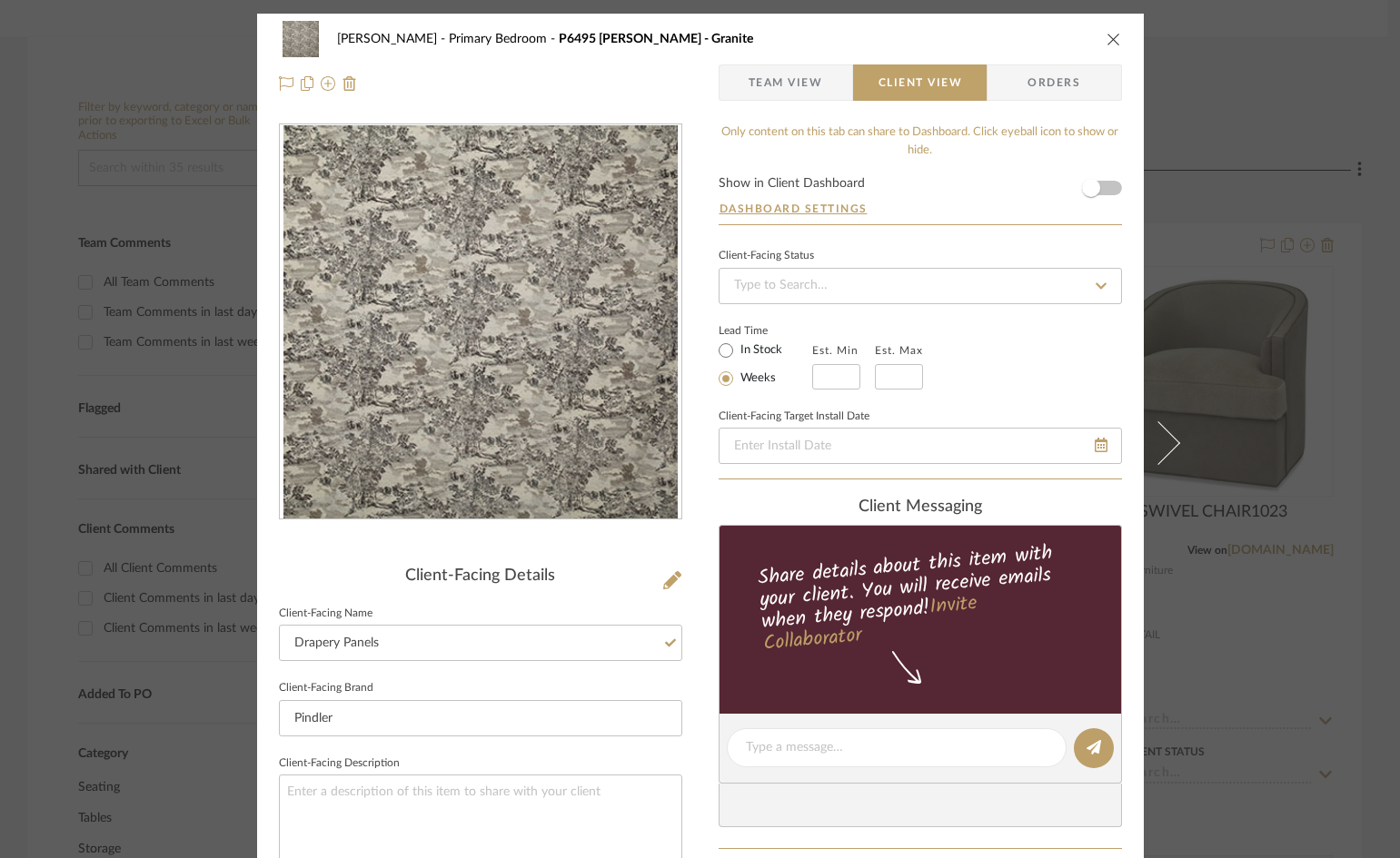
click at [787, 63] on div "[PERSON_NAME] Primary Bedroom P6495 [PERSON_NAME] - Granite Team View Client Vi…" at bounding box center [700, 62] width 887 height 95
click at [779, 88] on span "Team View" at bounding box center [786, 82] width 75 height 36
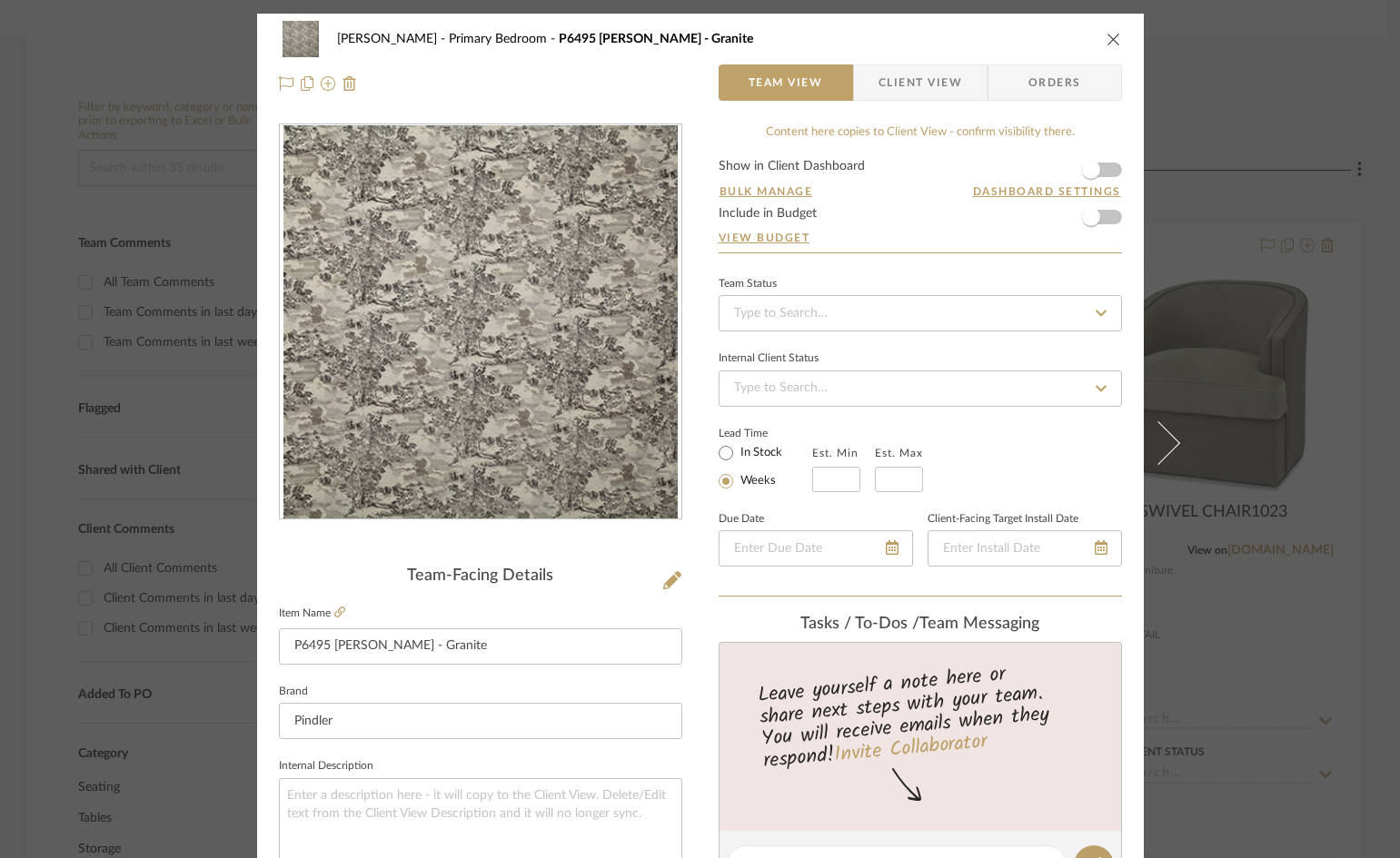
click at [1106, 40] on icon "close" at bounding box center [1114, 39] width 15 height 15
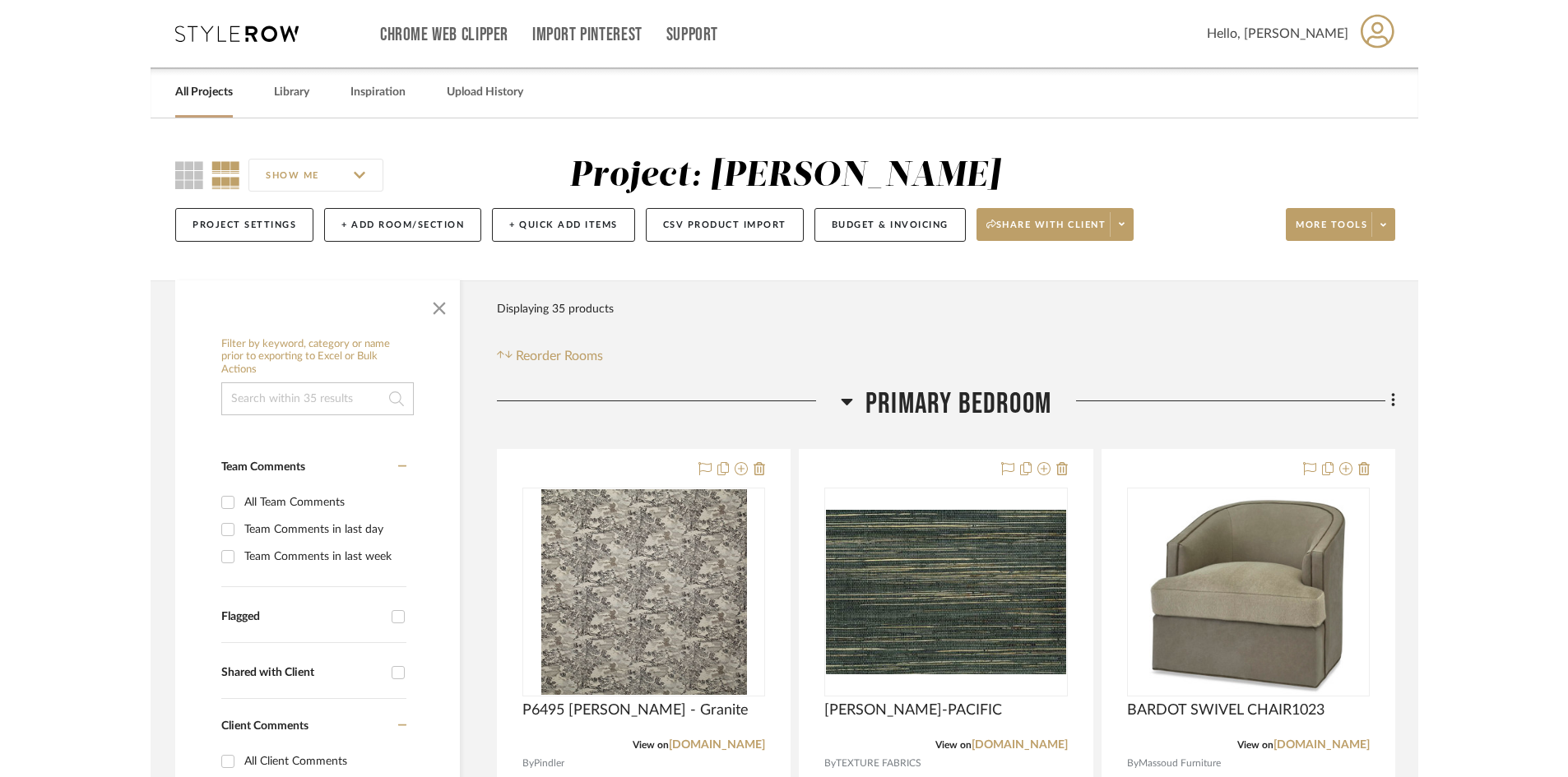
scroll to position [247, 0]
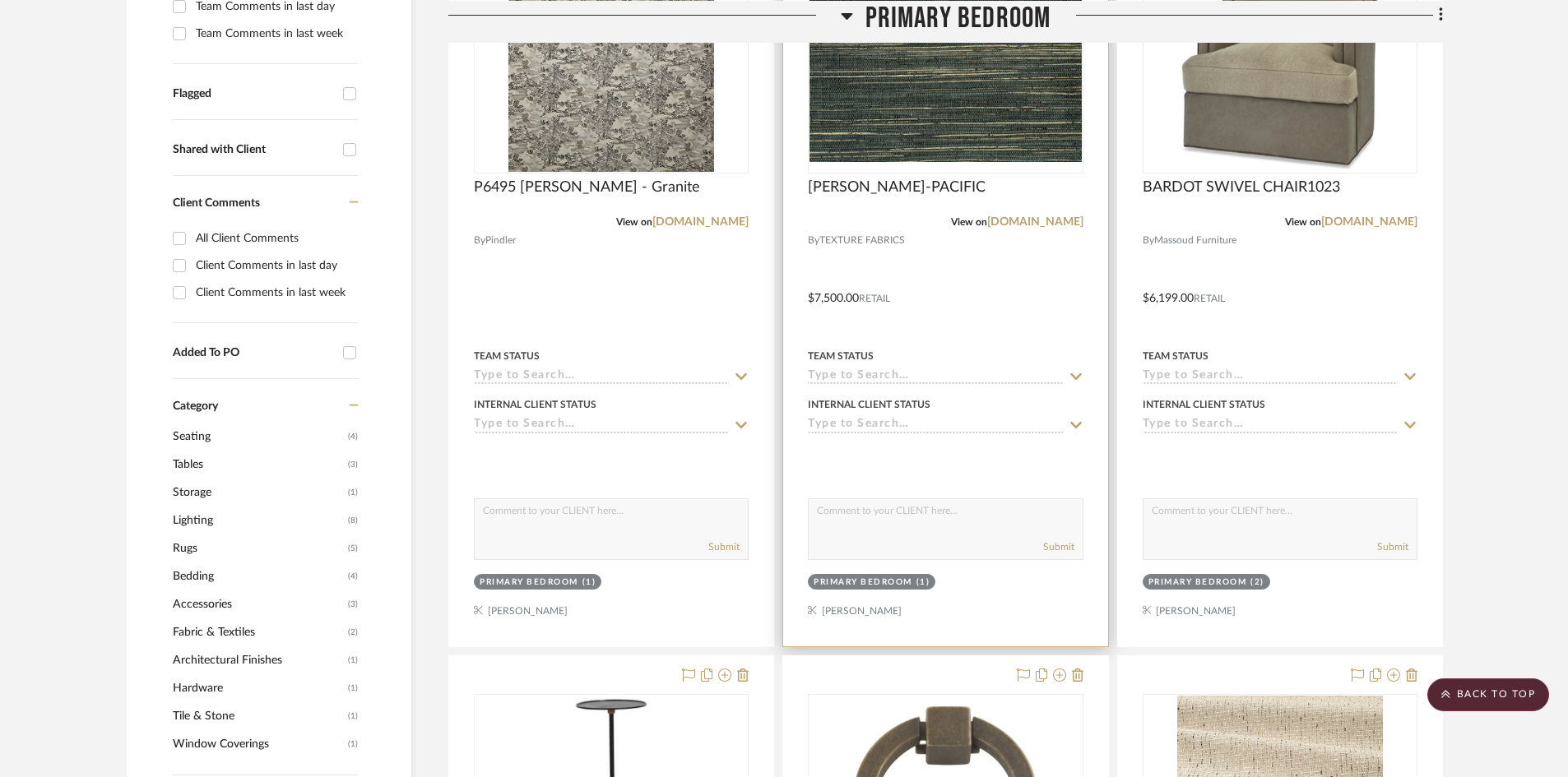
scroll to position [493, 0]
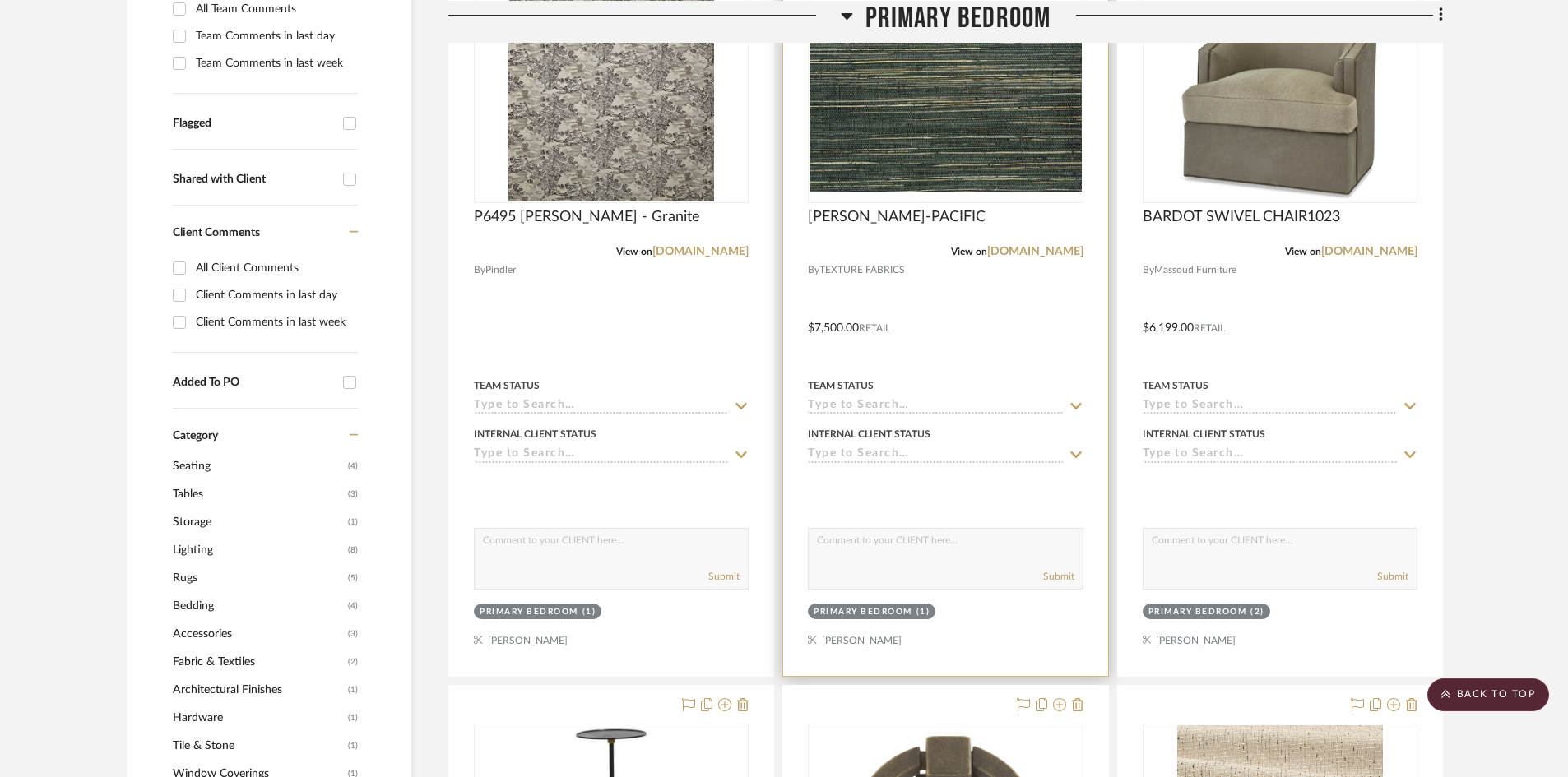
click at [985, 309] on div at bounding box center [945, 316] width 324 height 720
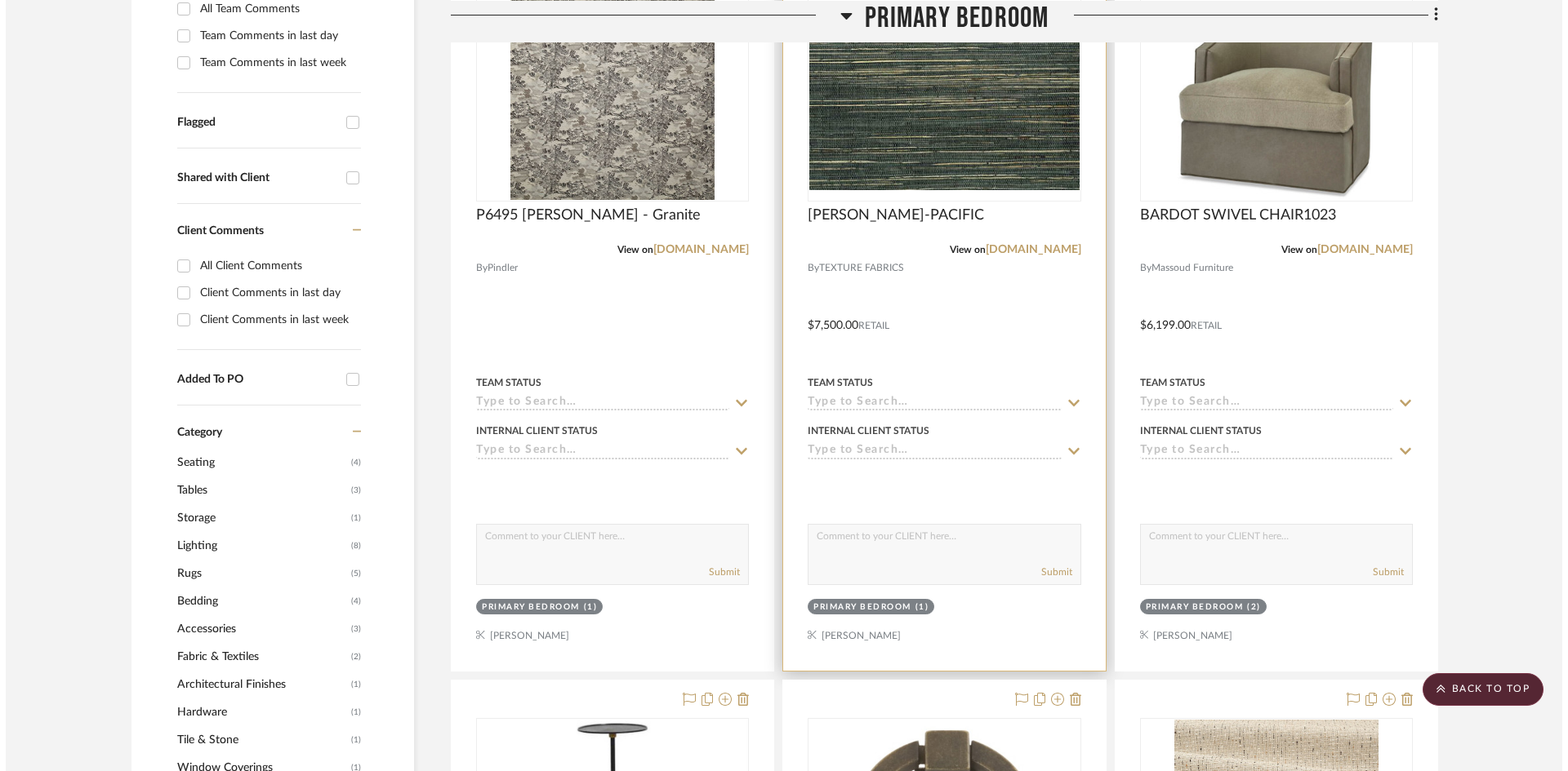
scroll to position [0, 0]
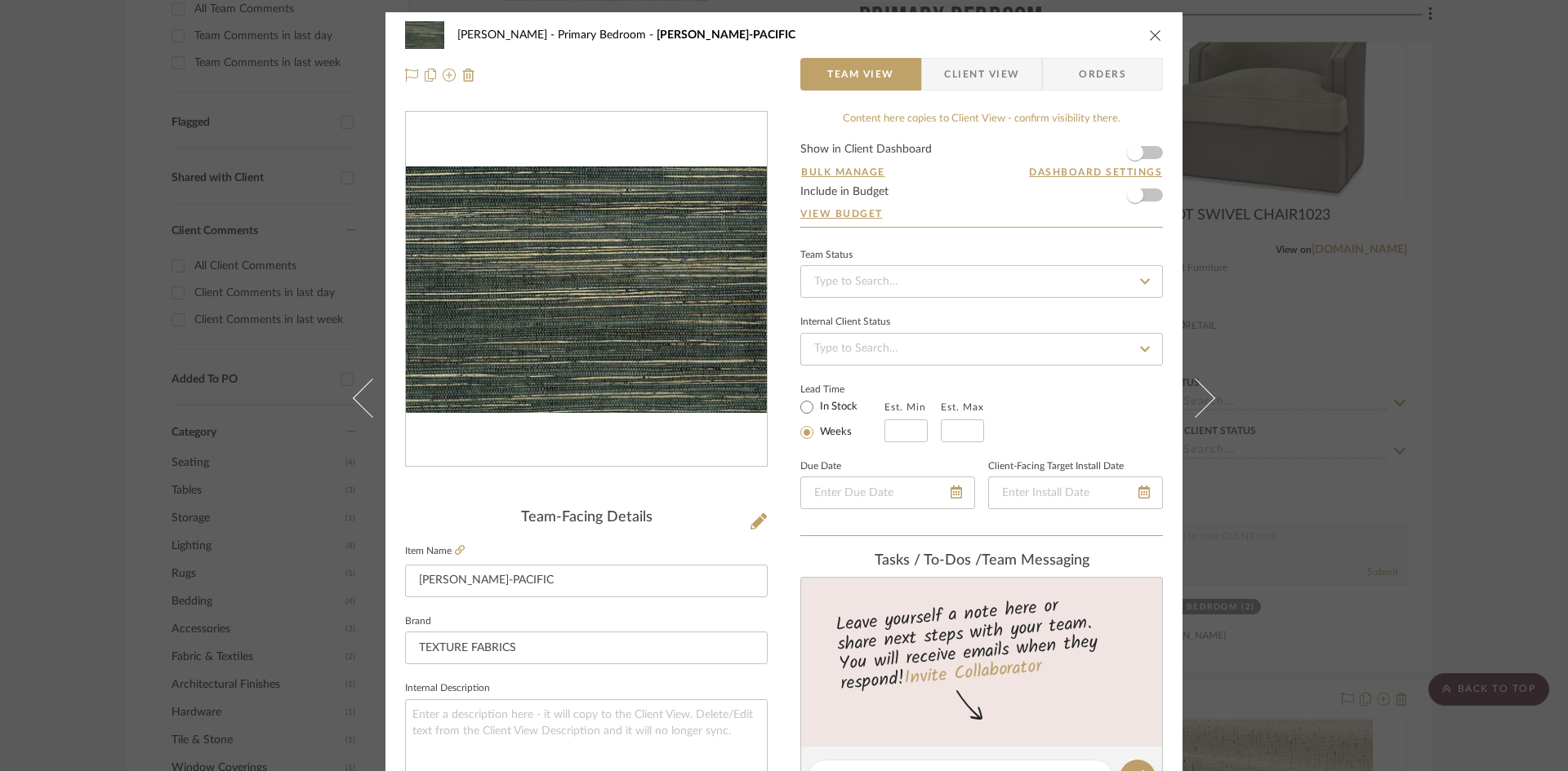
click at [980, 71] on span "Client View" at bounding box center [982, 74] width 75 height 33
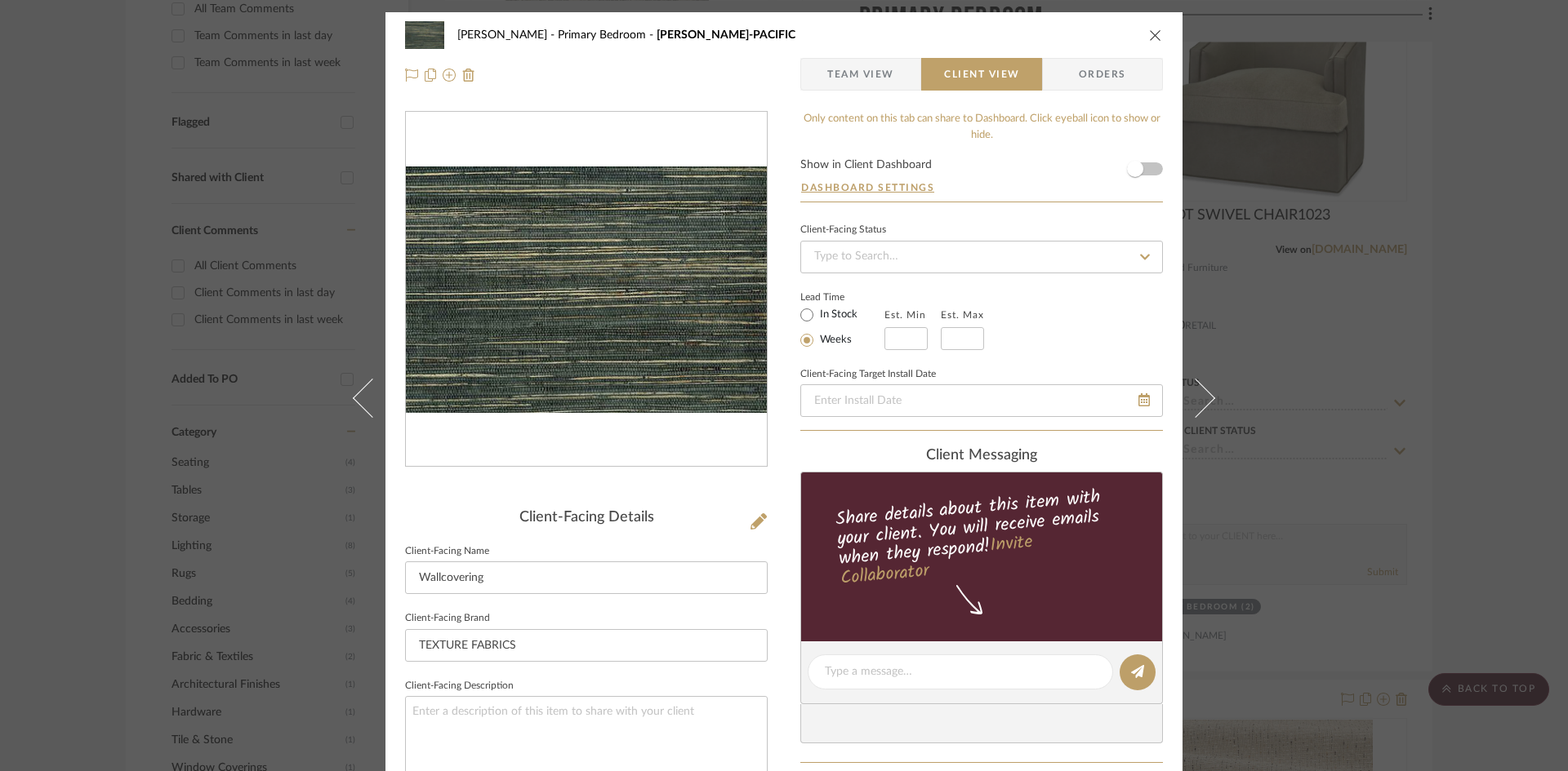
click at [1149, 39] on icon "close" at bounding box center [1155, 35] width 13 height 13
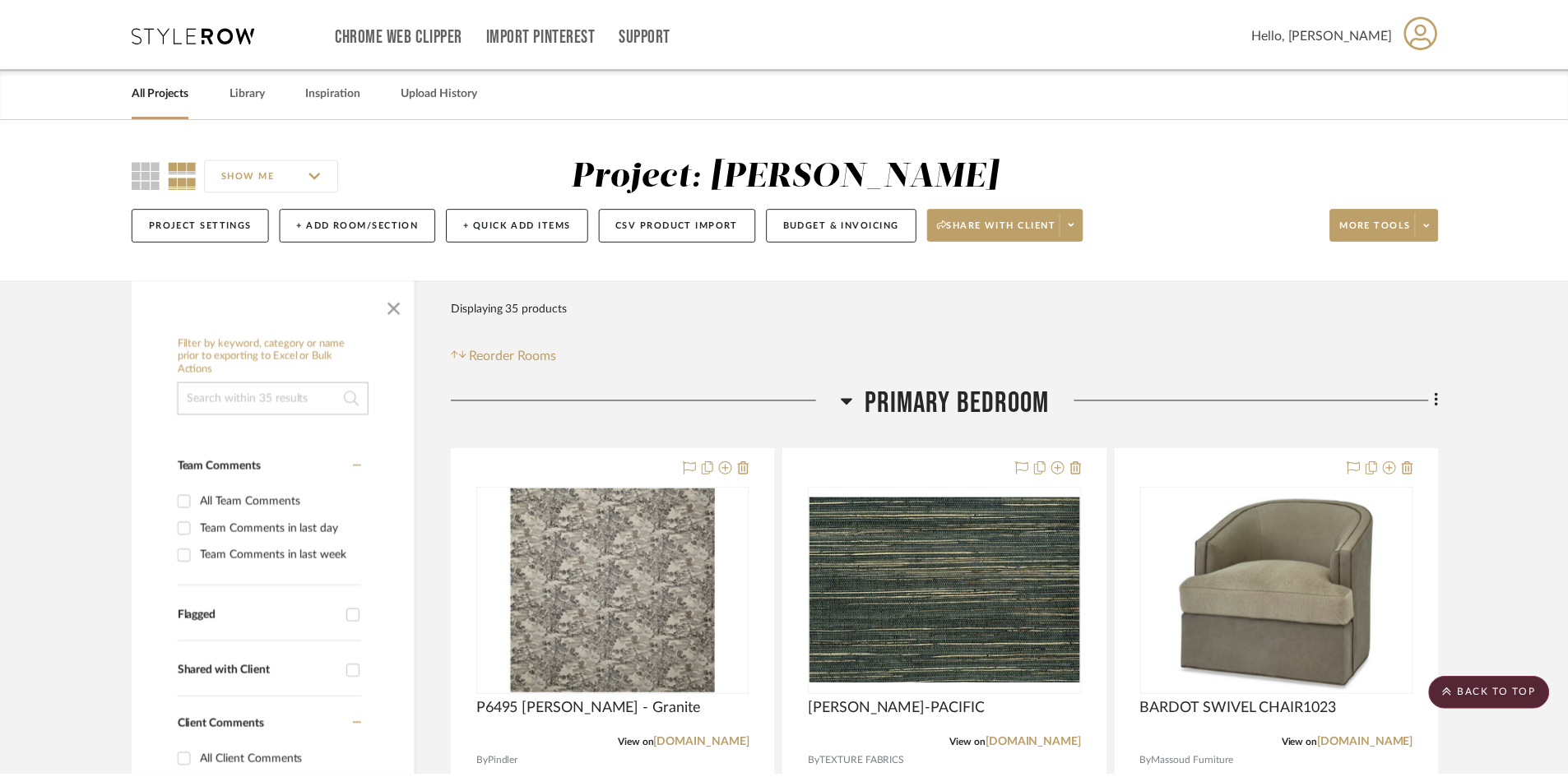
scroll to position [493, 0]
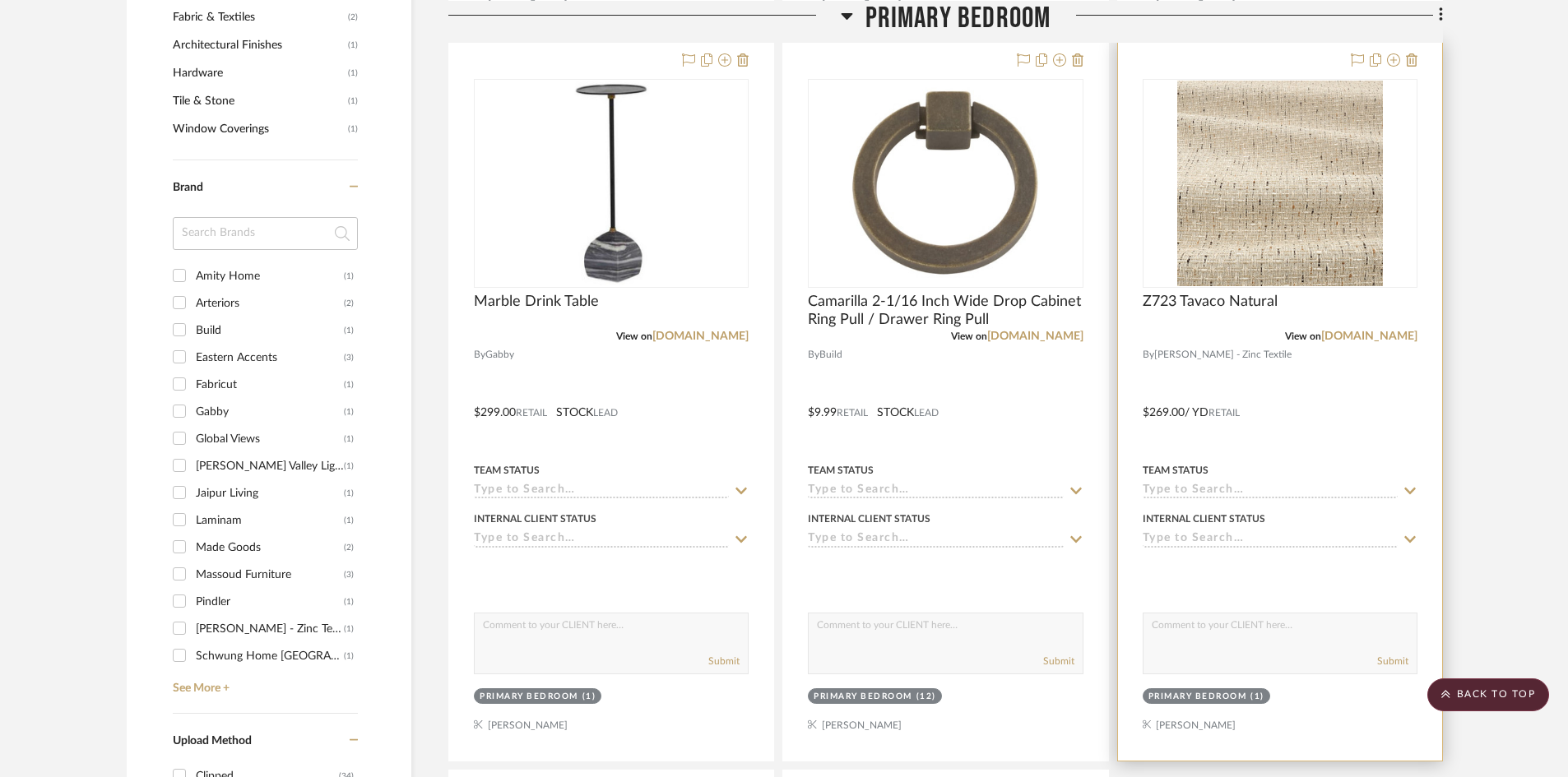
scroll to position [1152, 0]
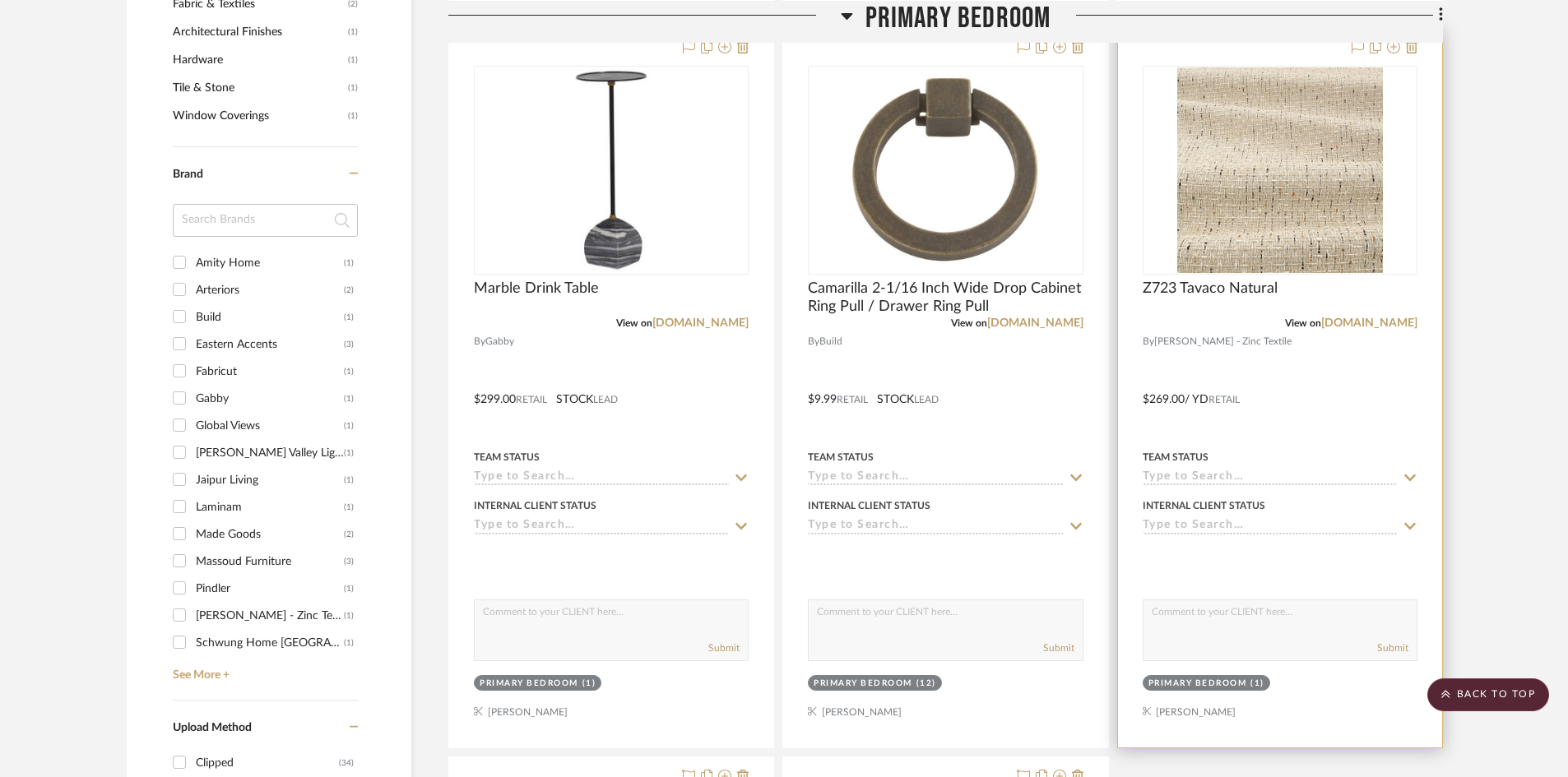
click at [1267, 385] on div at bounding box center [1281, 388] width 324 height 720
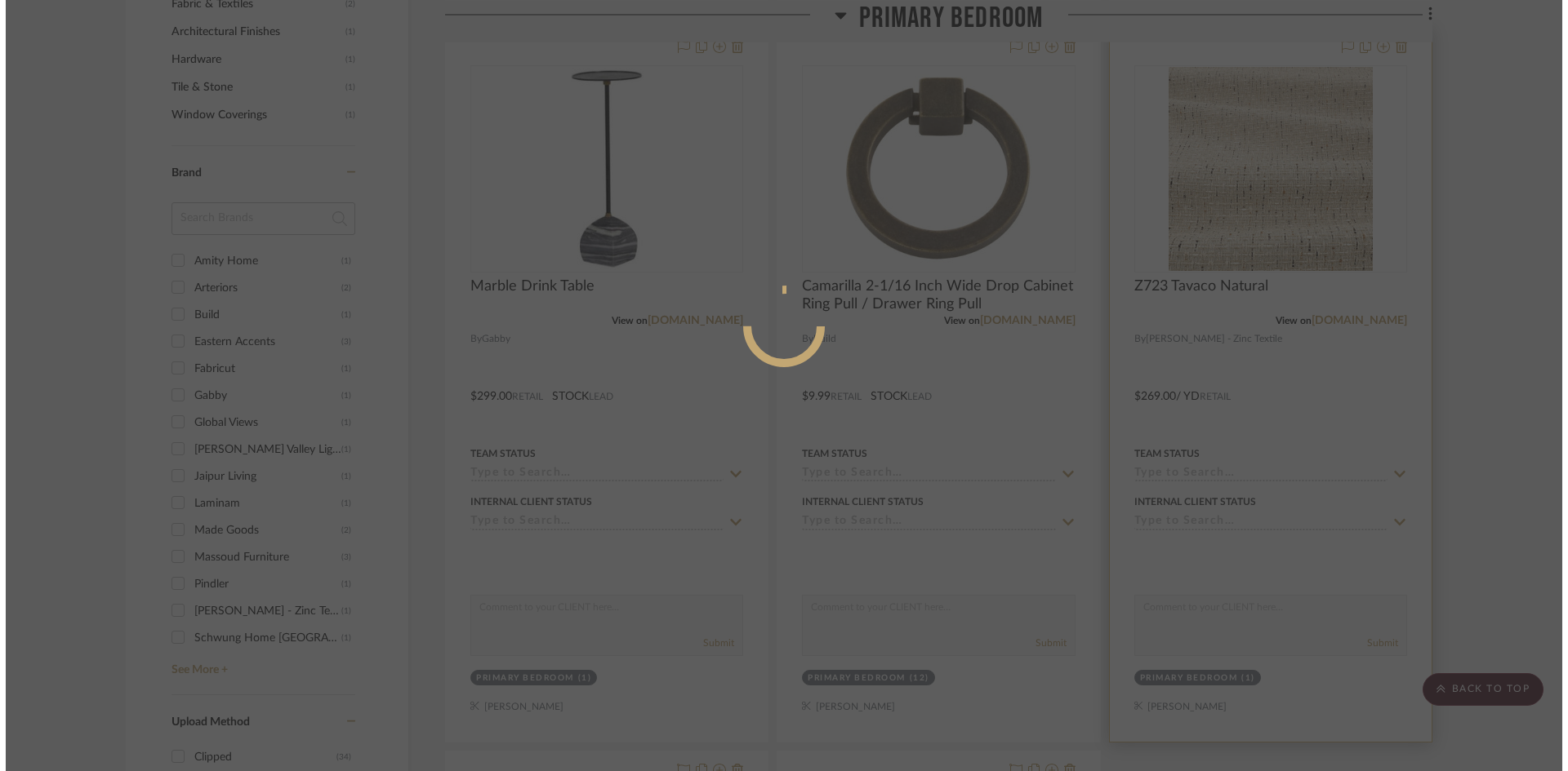
scroll to position [0, 0]
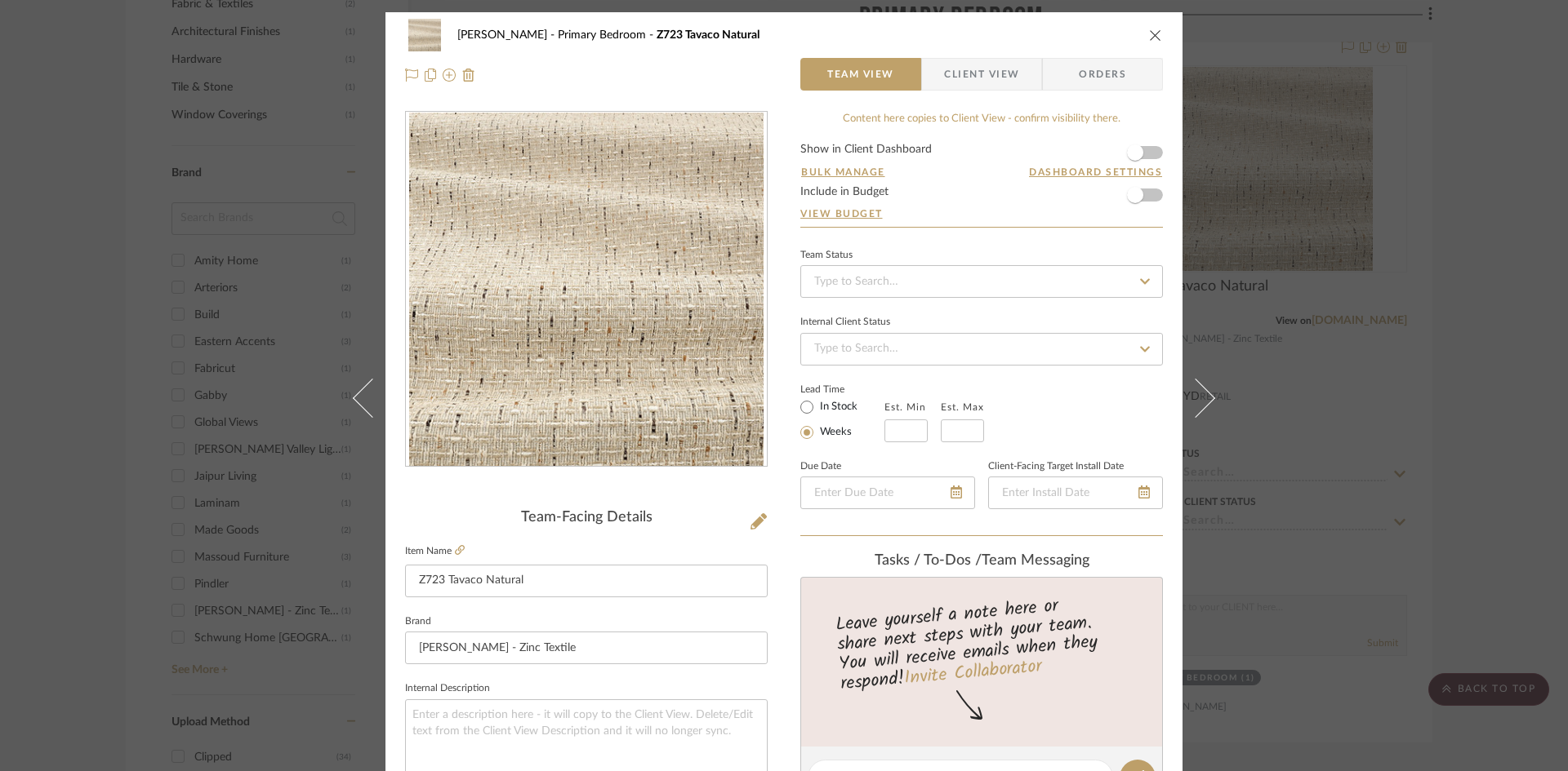
click at [959, 76] on span "Client View" at bounding box center [982, 74] width 75 height 33
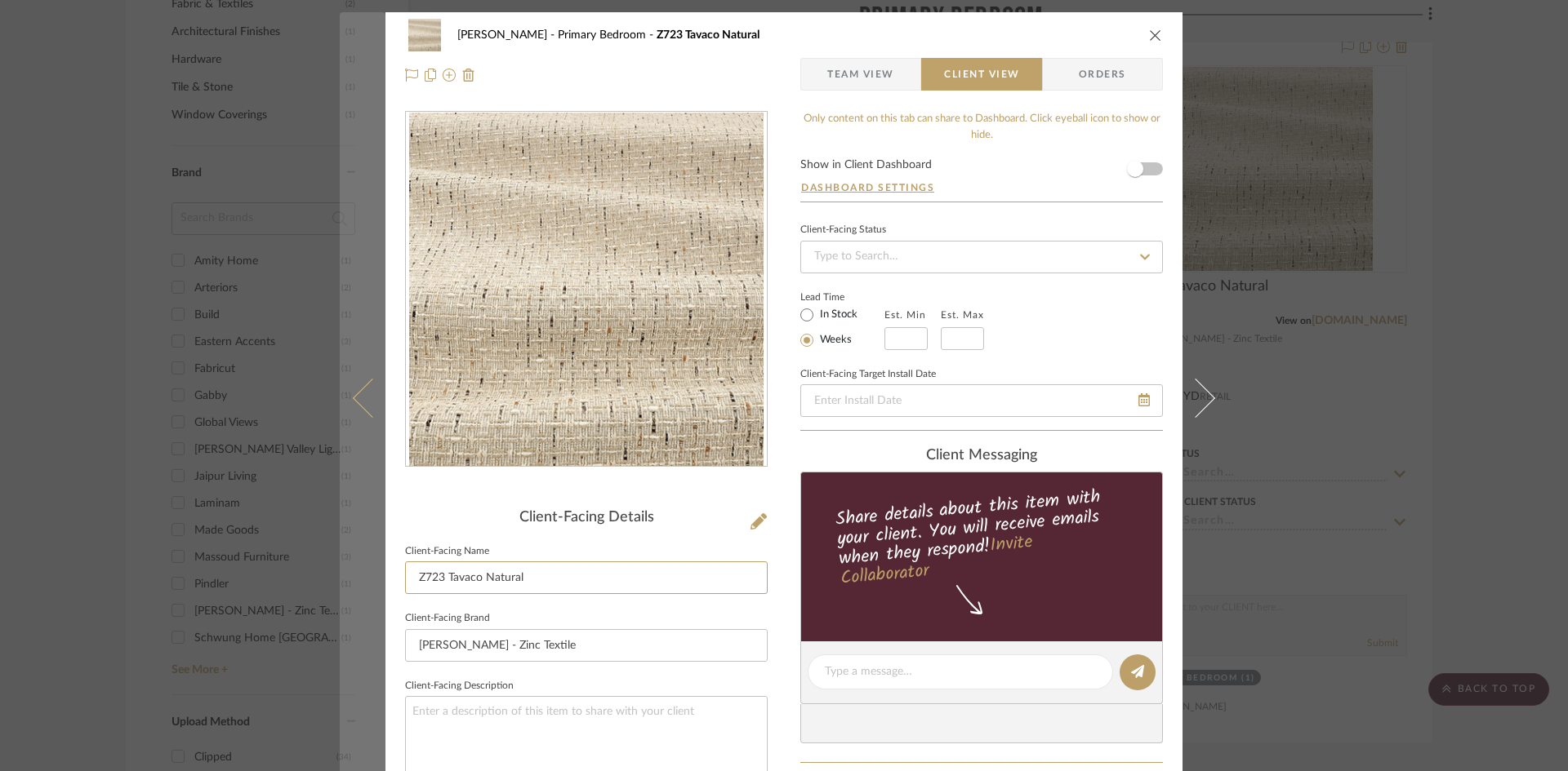
drag, startPoint x: 536, startPoint y: 570, endPoint x: 371, endPoint y: 578, distance: 165.2
click at [372, 578] on mat-dialog-content "[PERSON_NAME] Primary Bedroom Z723 Tavaco Natural Team View Client View Orders …" at bounding box center [784, 678] width 889 height 1332
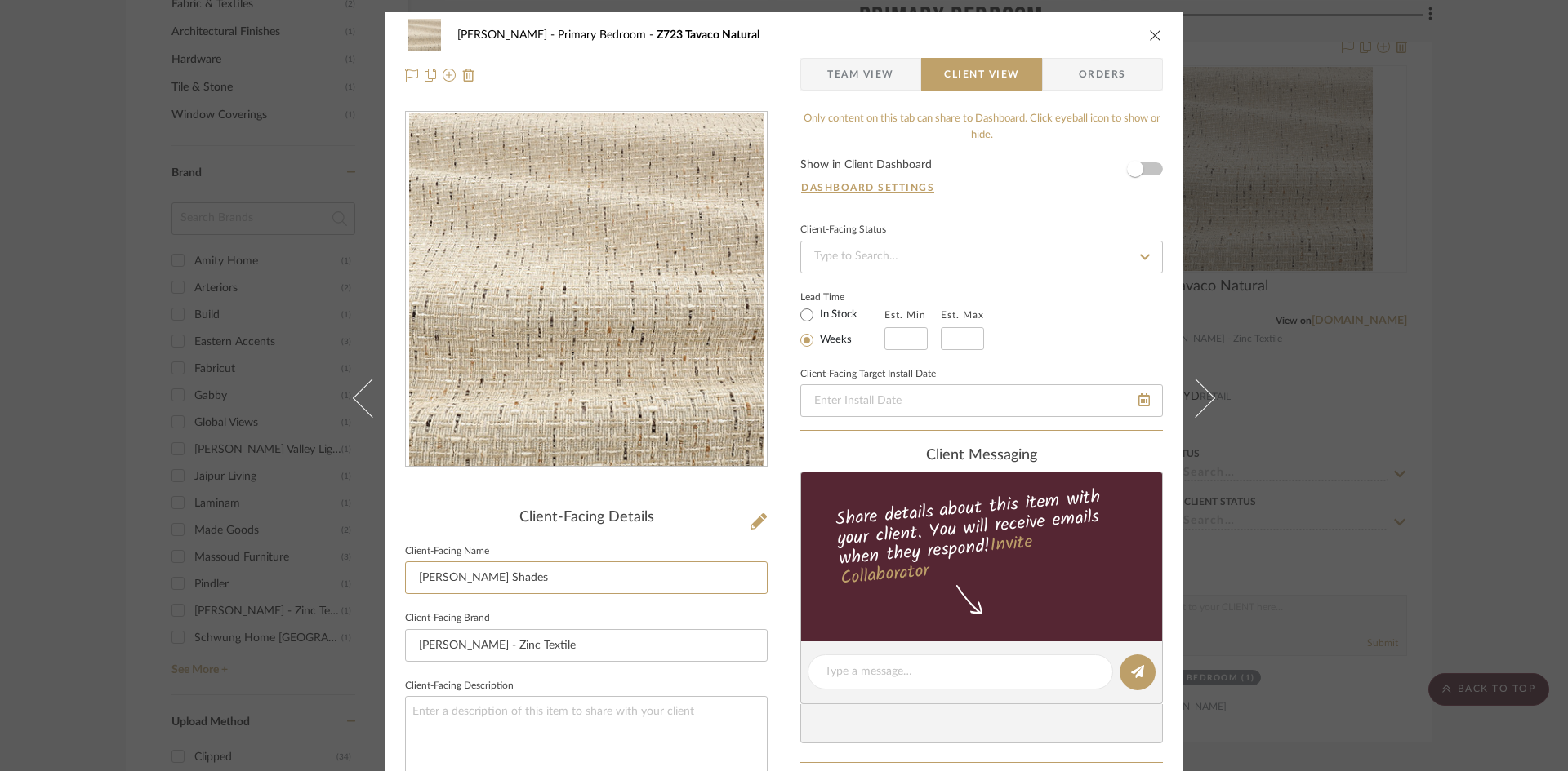
type input "[PERSON_NAME] Shades"
click at [784, 601] on div "[PERSON_NAME] Primary Bedroom Z723 Tavaco Natural Team View Client View Orders …" at bounding box center [784, 678] width 797 height 1332
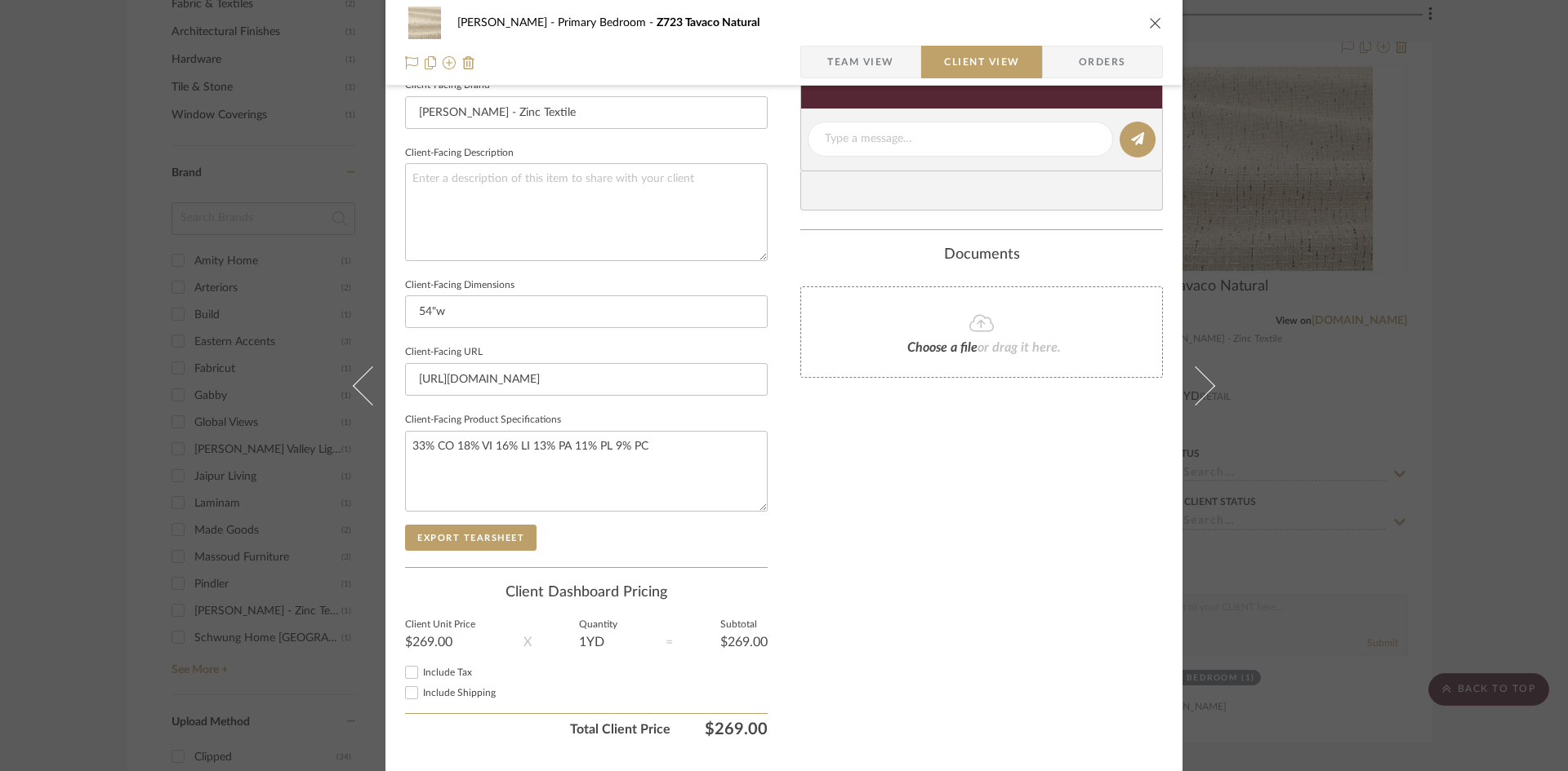
scroll to position [573, 0]
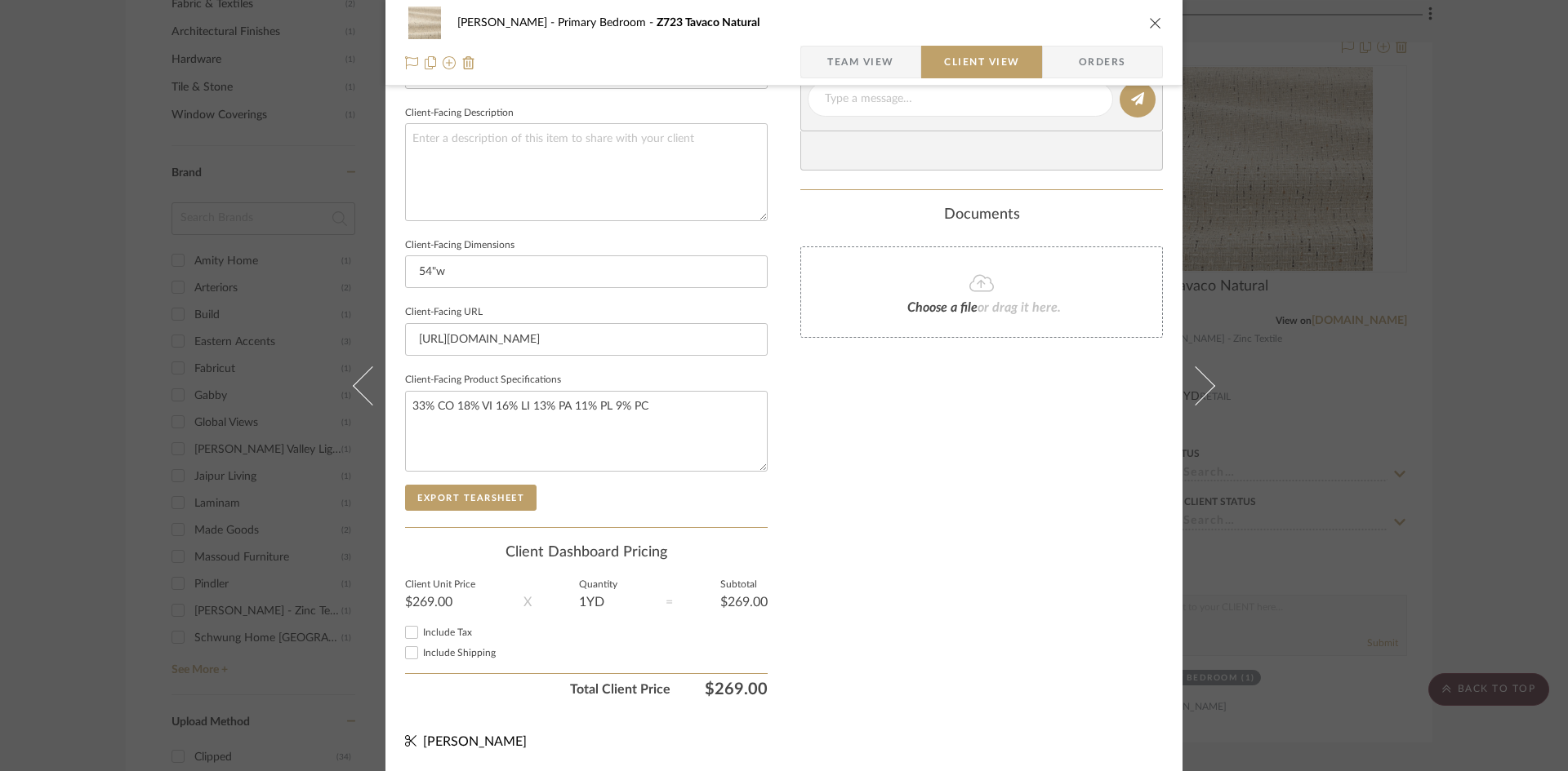
click at [839, 538] on div "Only content on this tab can share to Dashboard. Click eyeball icon to show or …" at bounding box center [981, 122] width 362 height 1168
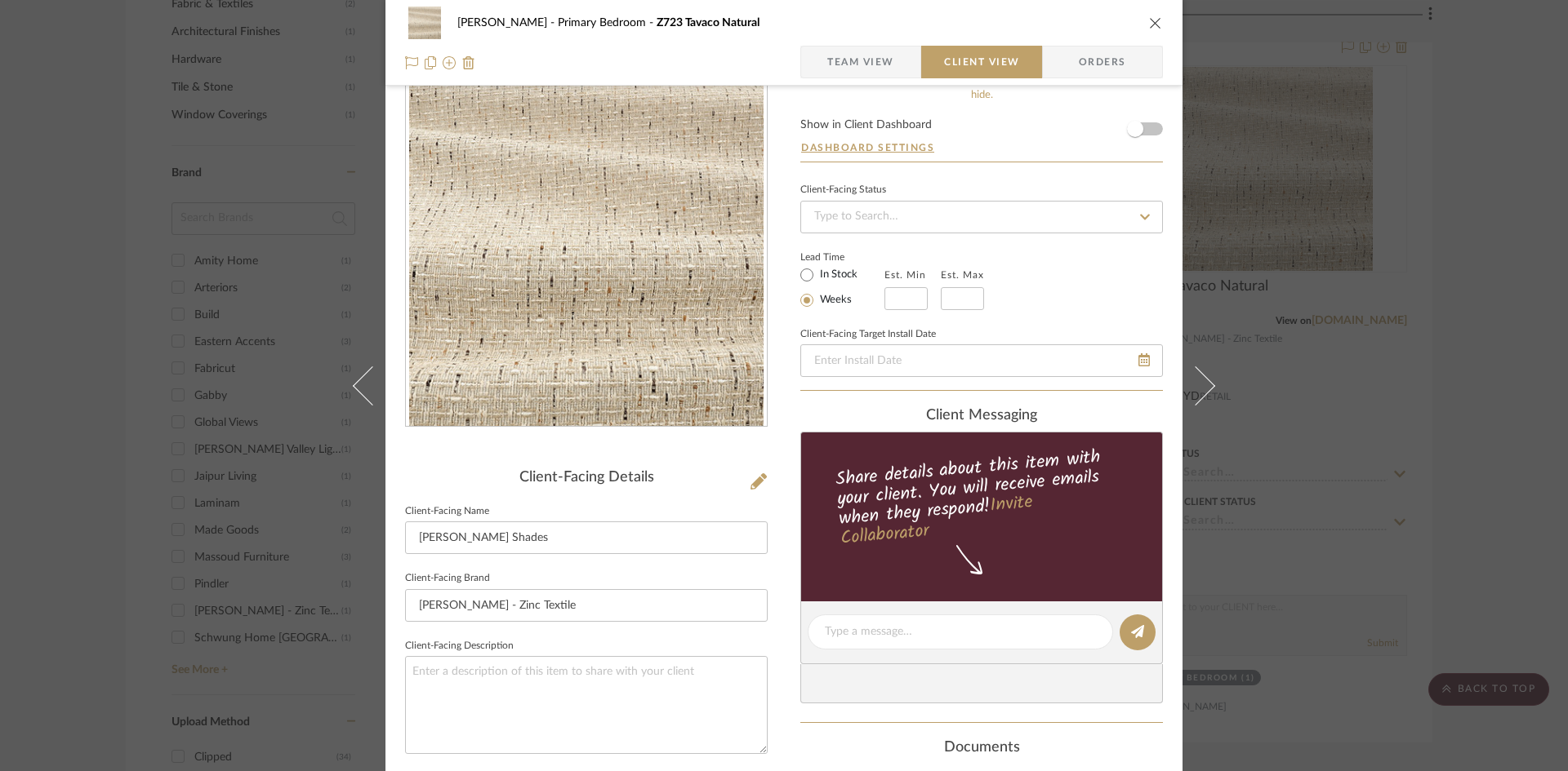
scroll to position [0, 0]
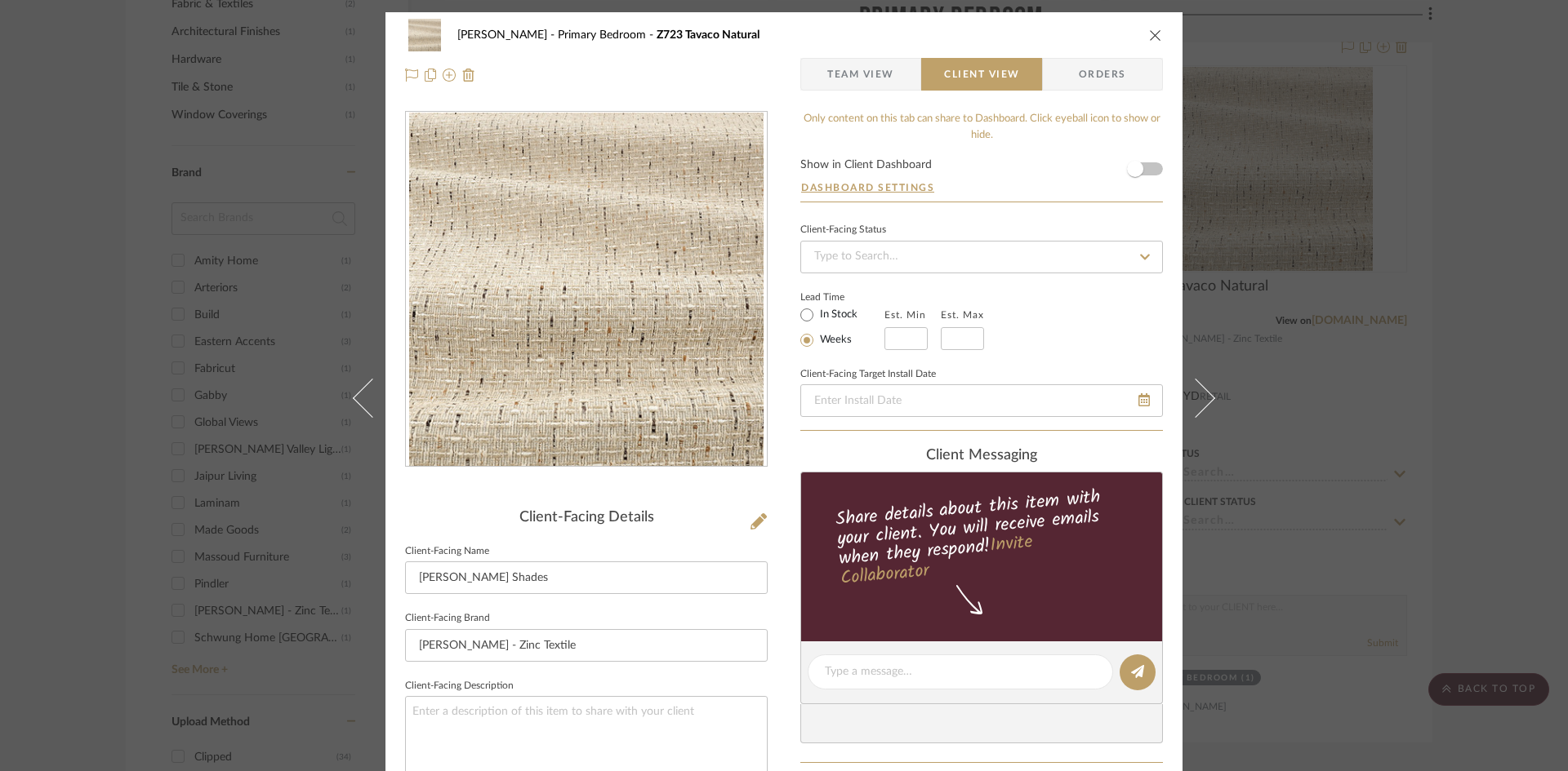
click at [1149, 33] on icon "close" at bounding box center [1155, 35] width 13 height 13
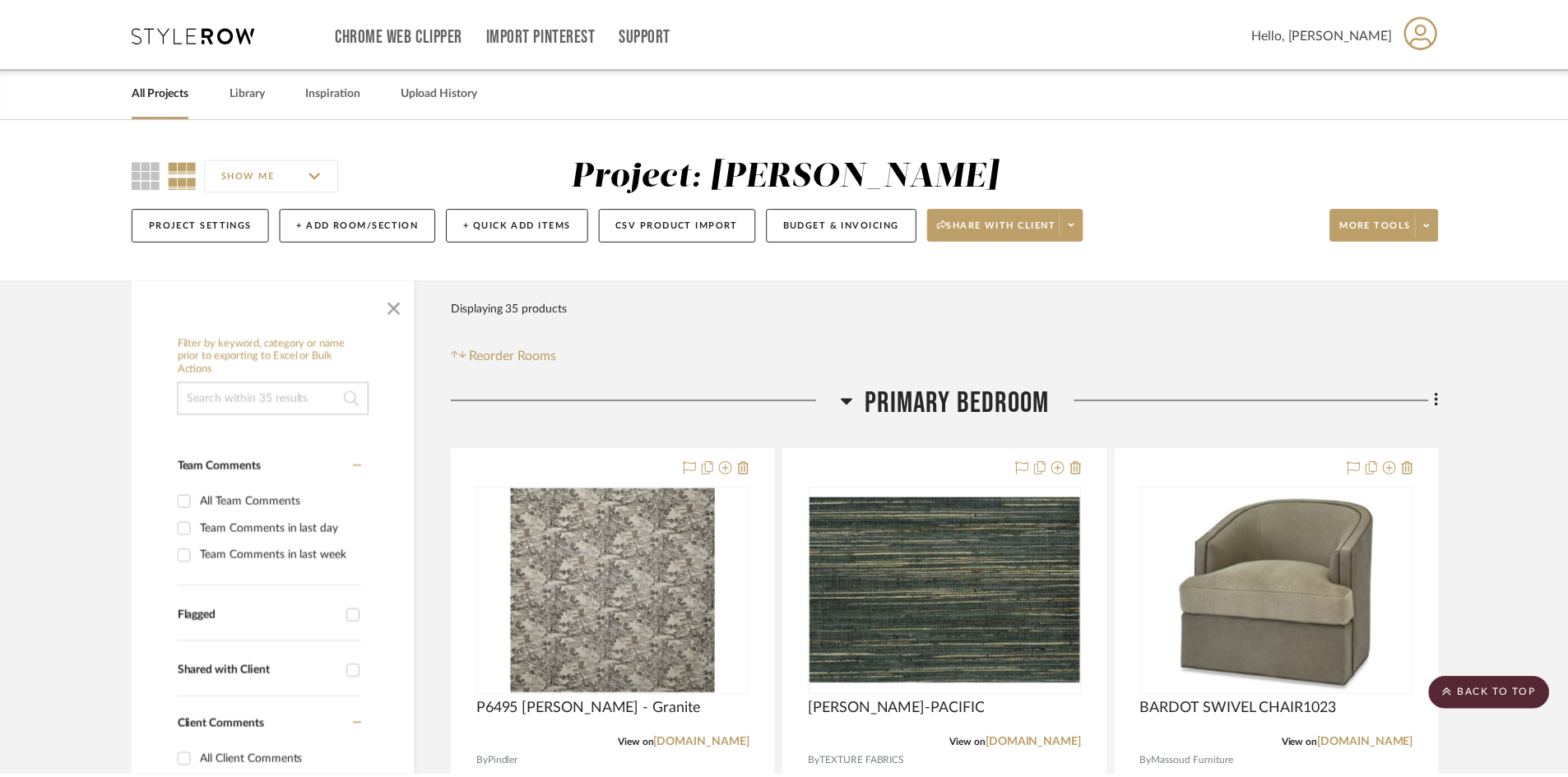
scroll to position [1152, 0]
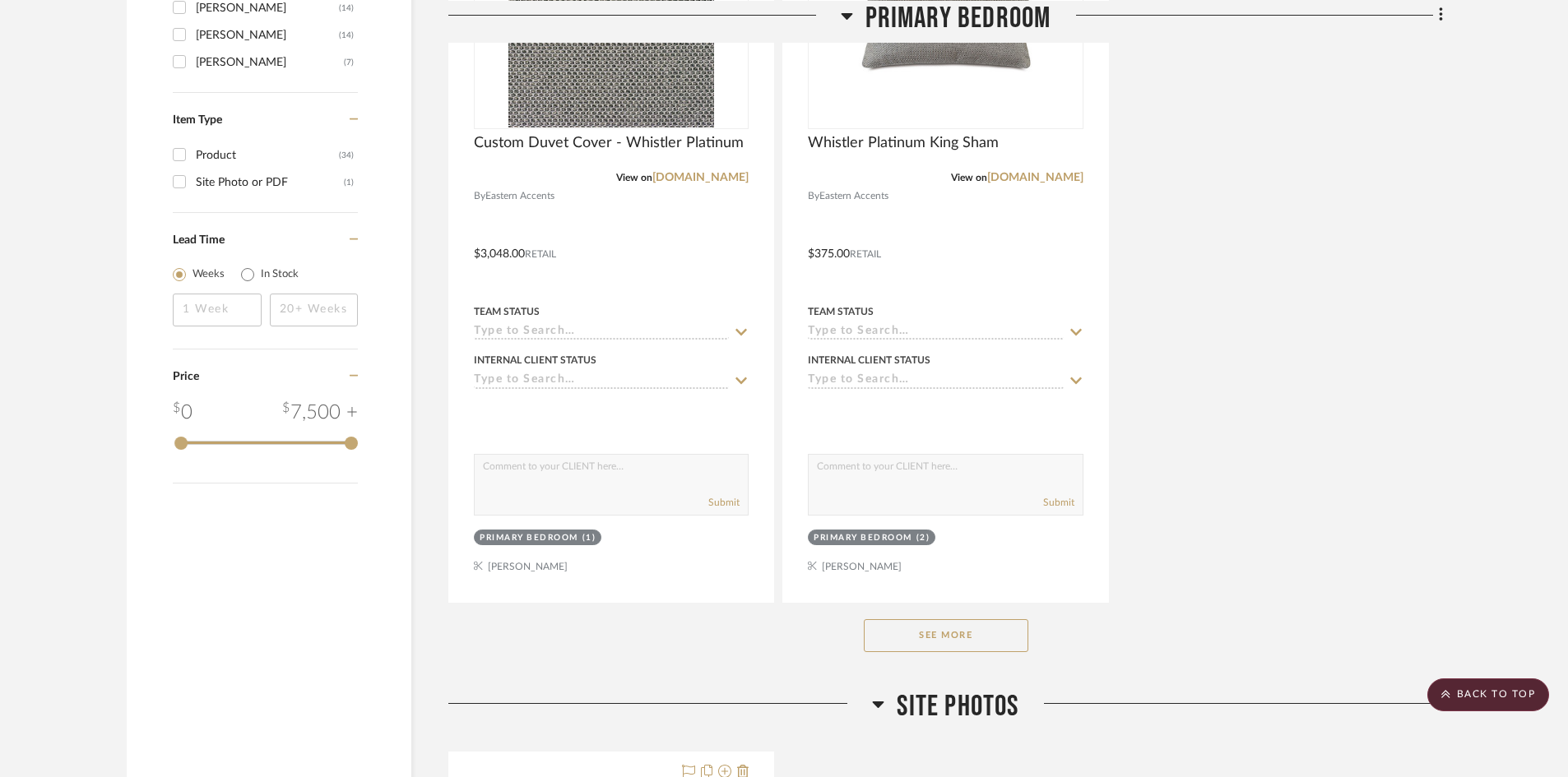
scroll to position [2057, 0]
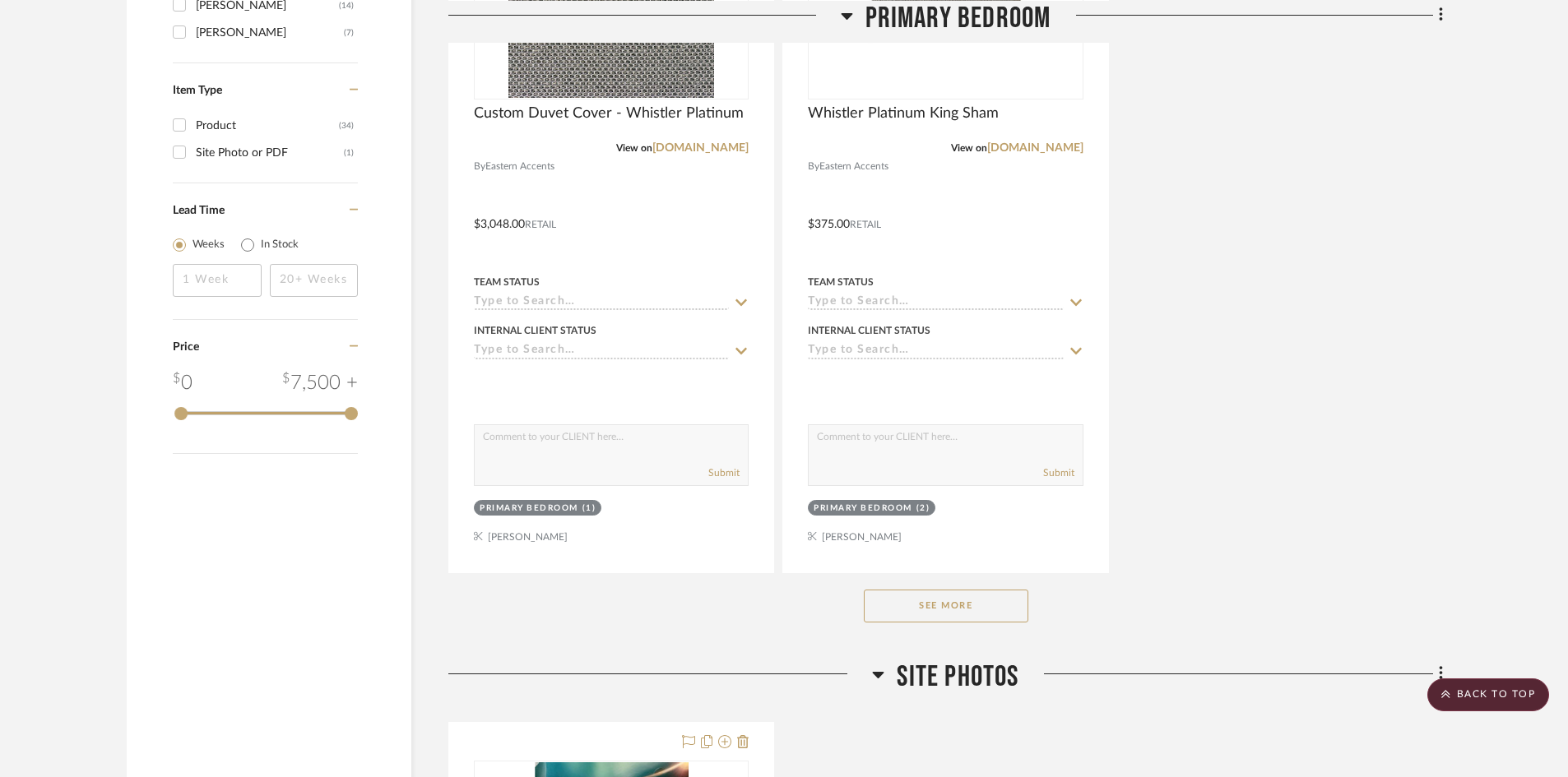
click at [967, 611] on button "See More" at bounding box center [946, 606] width 165 height 33
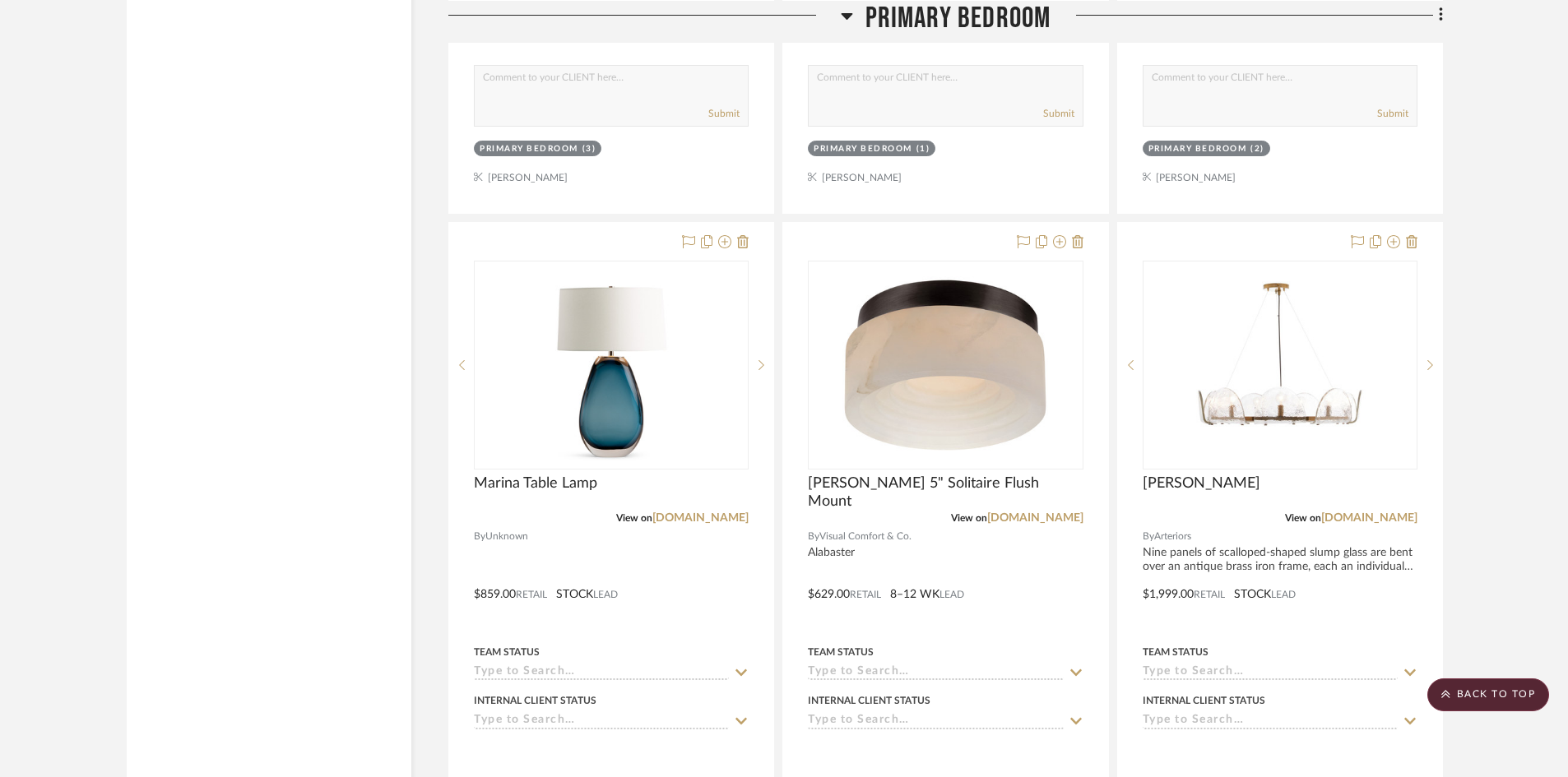
scroll to position [4113, 0]
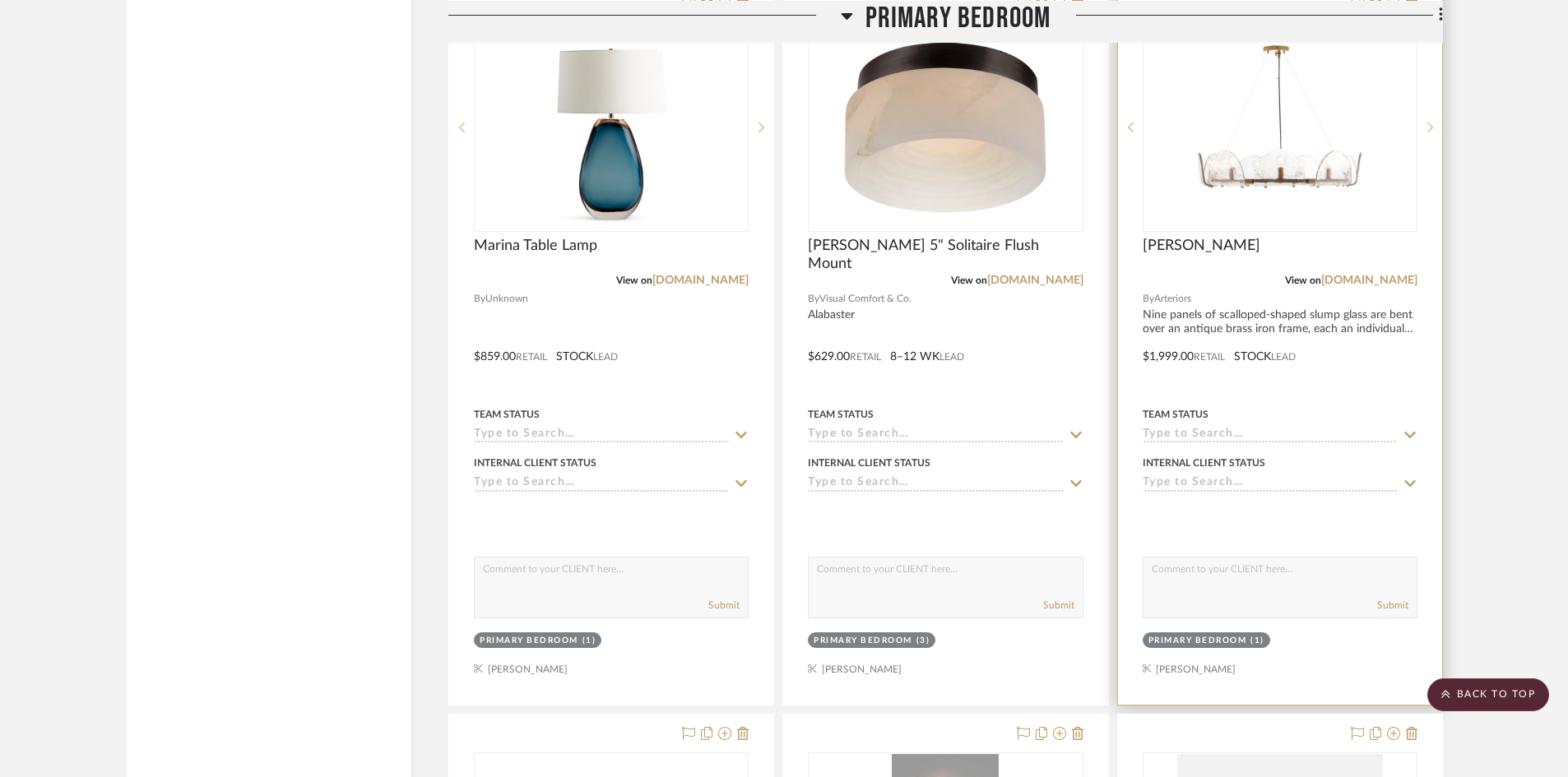
click at [1267, 375] on div at bounding box center [1281, 345] width 324 height 720
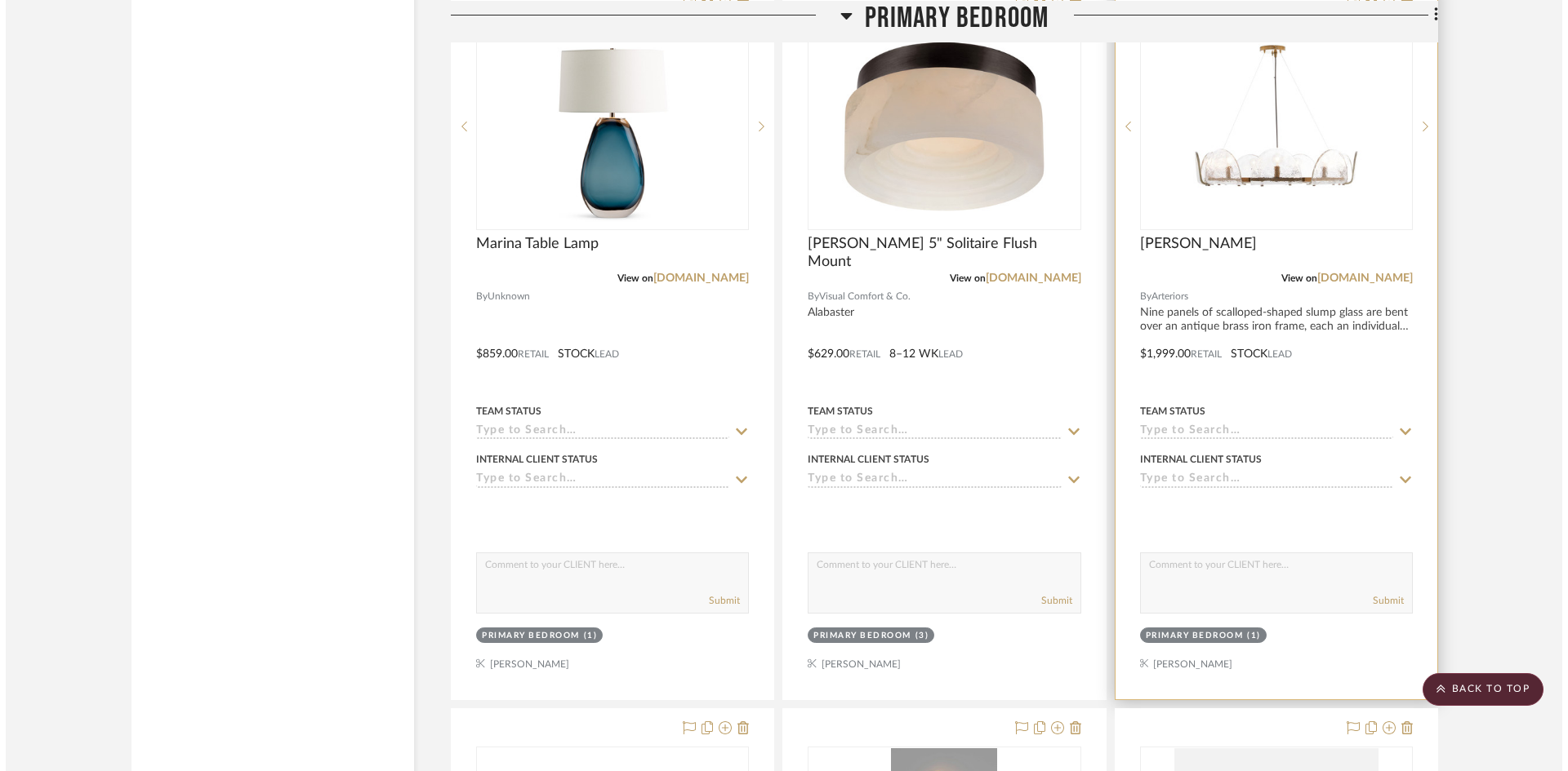
scroll to position [0, 0]
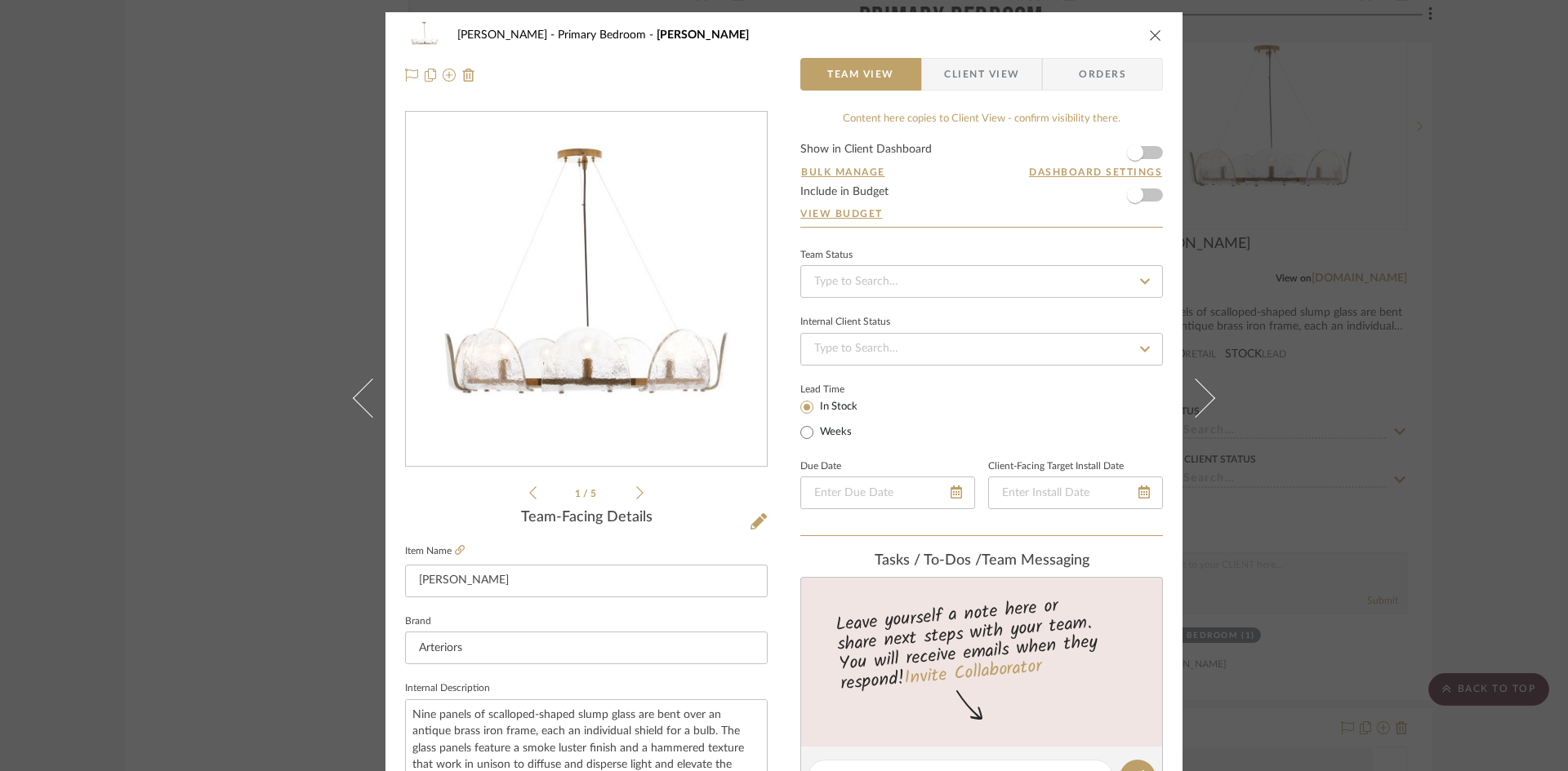
click at [994, 68] on span "Client View" at bounding box center [982, 74] width 75 height 33
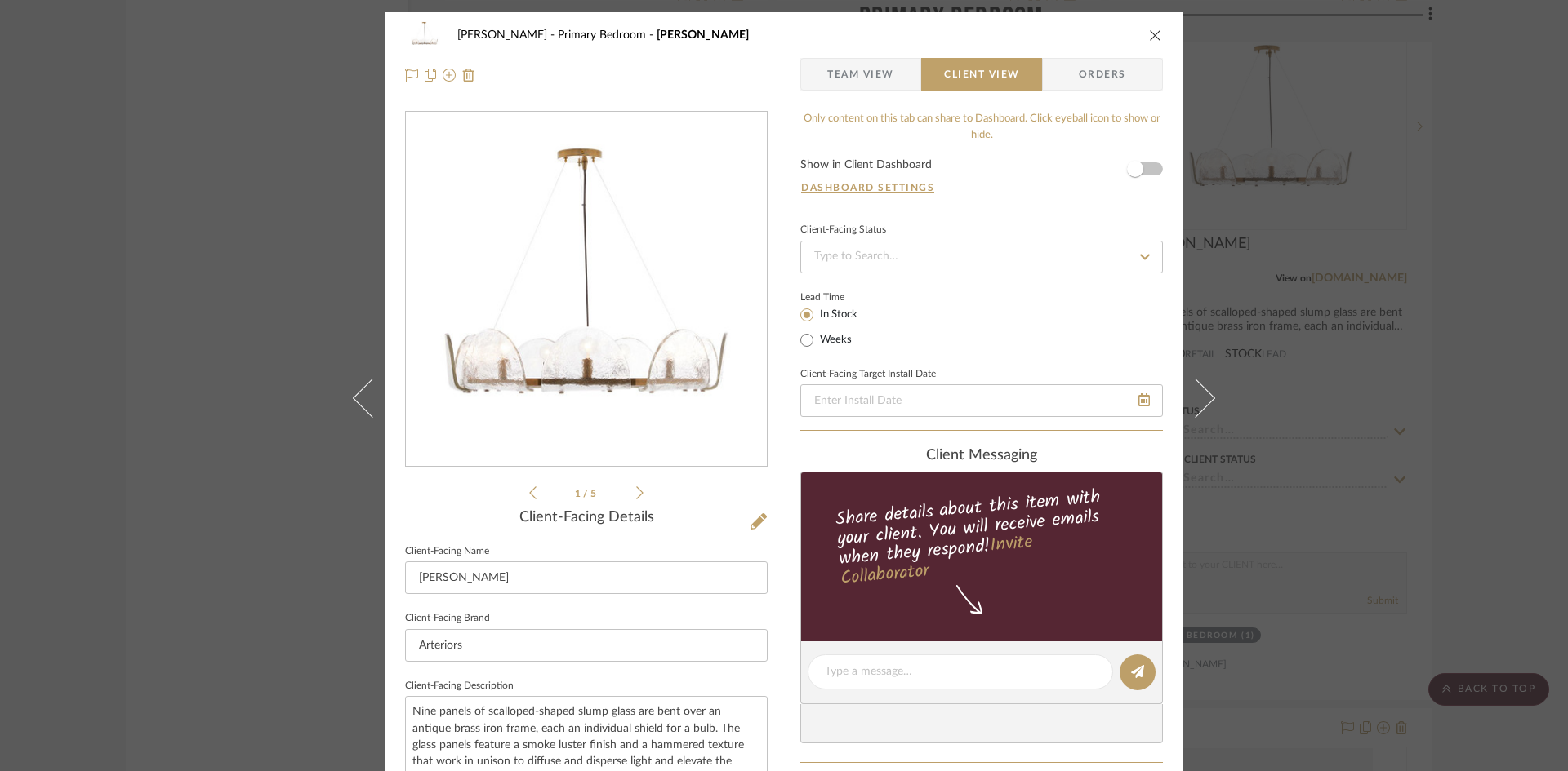
click at [1258, 369] on div "[PERSON_NAME] Primary Bedroom [PERSON_NAME] Chandelier Team View Client View Or…" at bounding box center [784, 386] width 1568 height 771
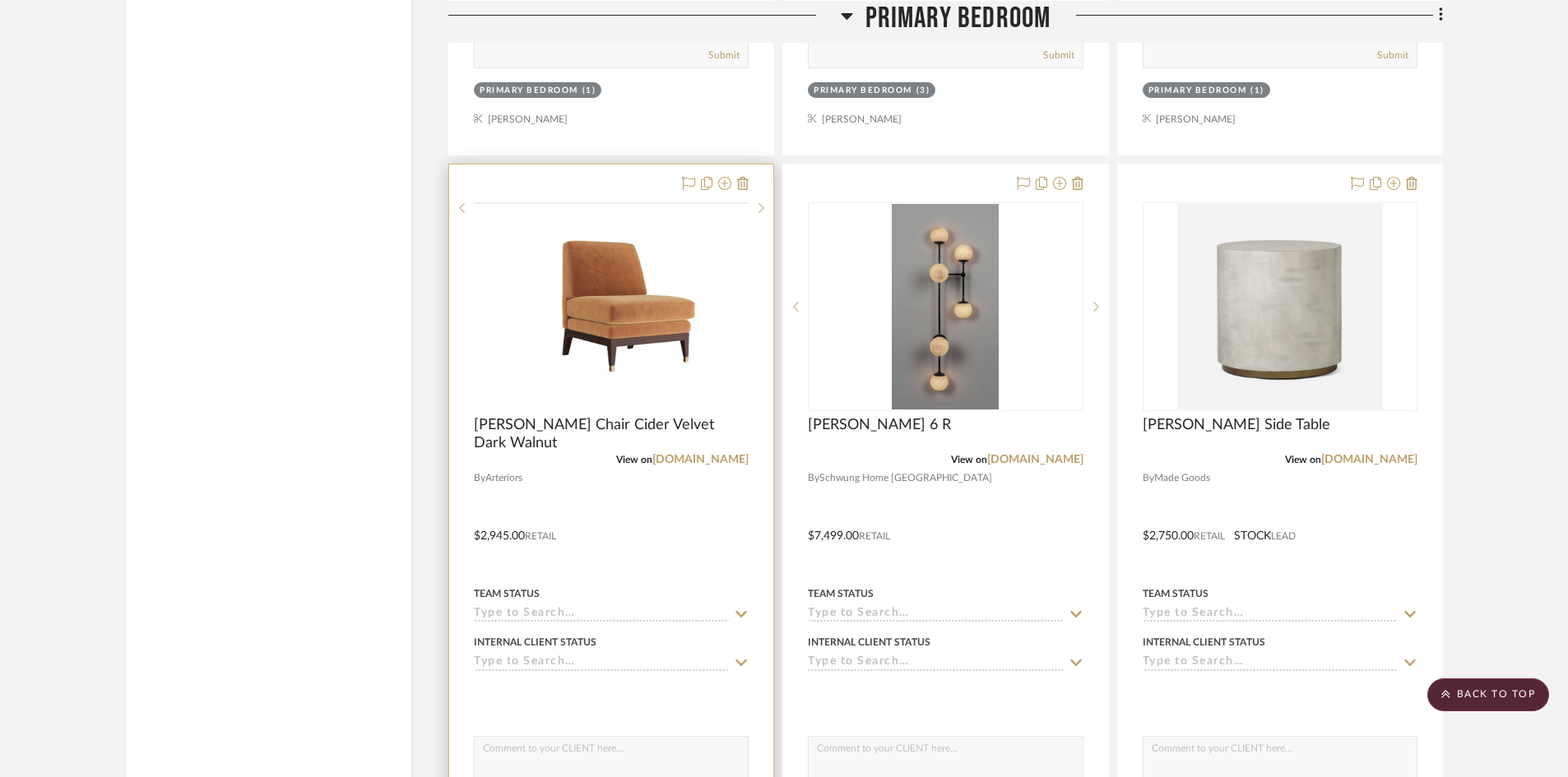
scroll to position [4689, 0]
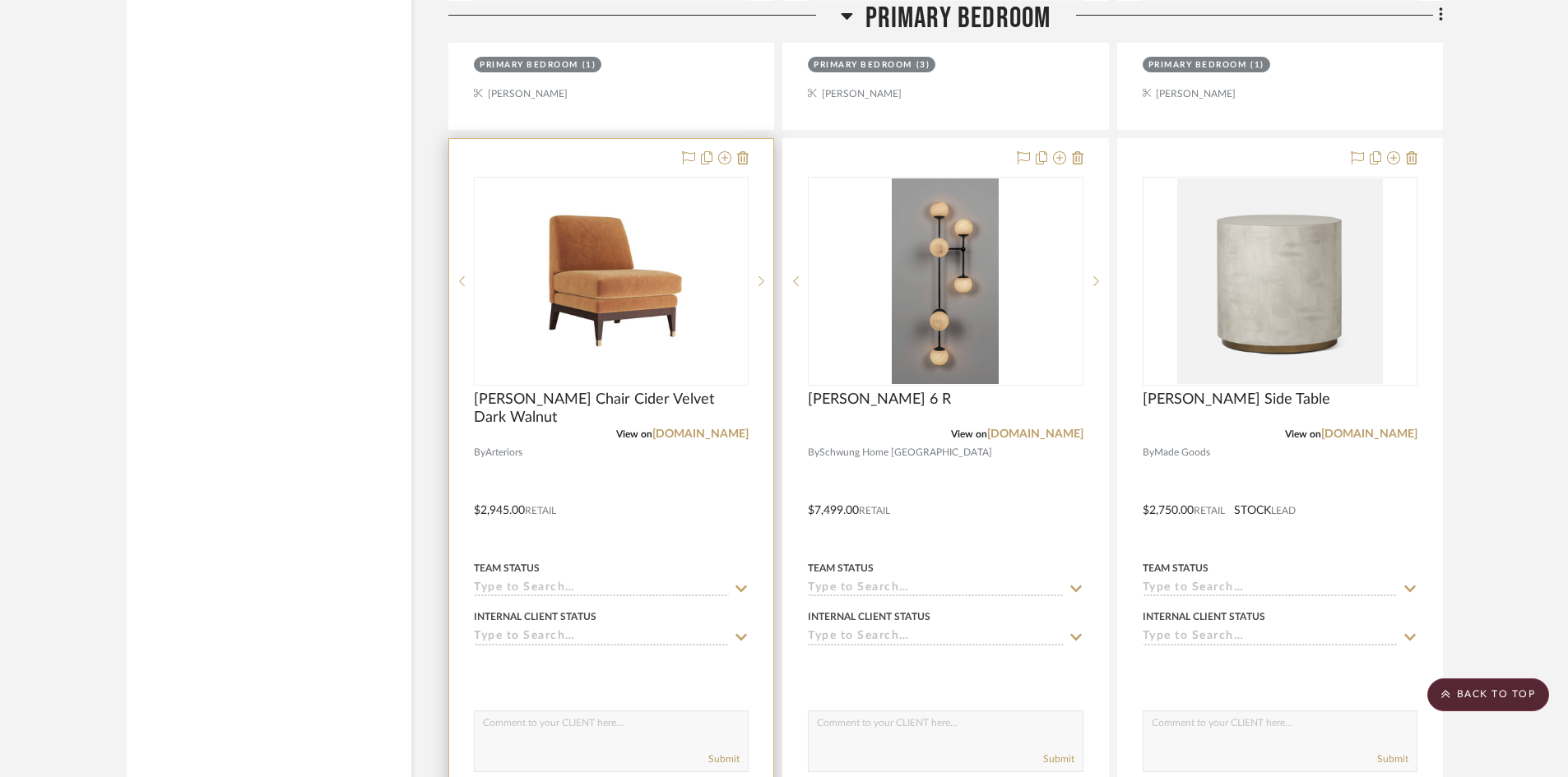
click at [616, 494] on div at bounding box center [612, 499] width 324 height 720
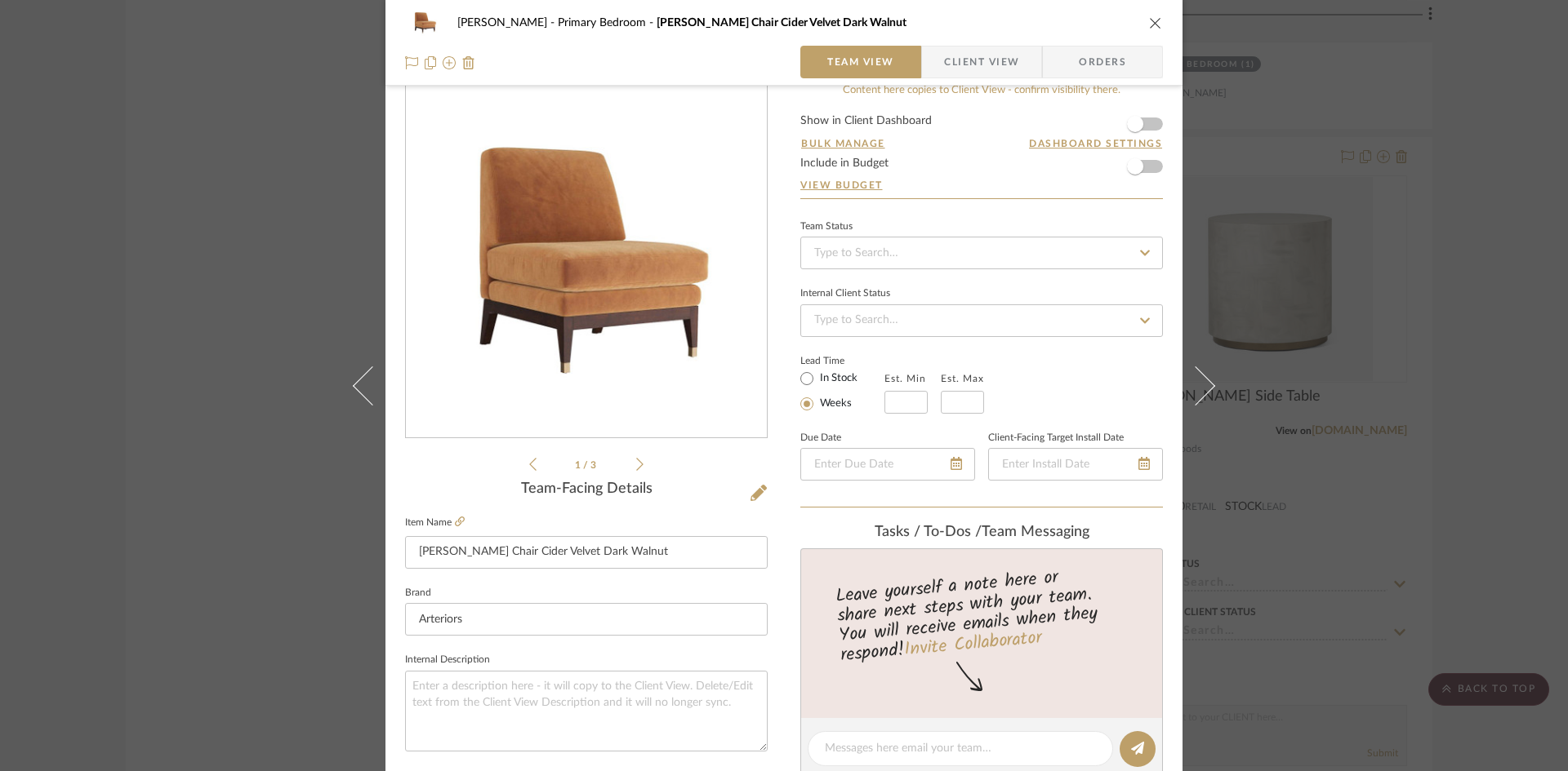
scroll to position [0, 0]
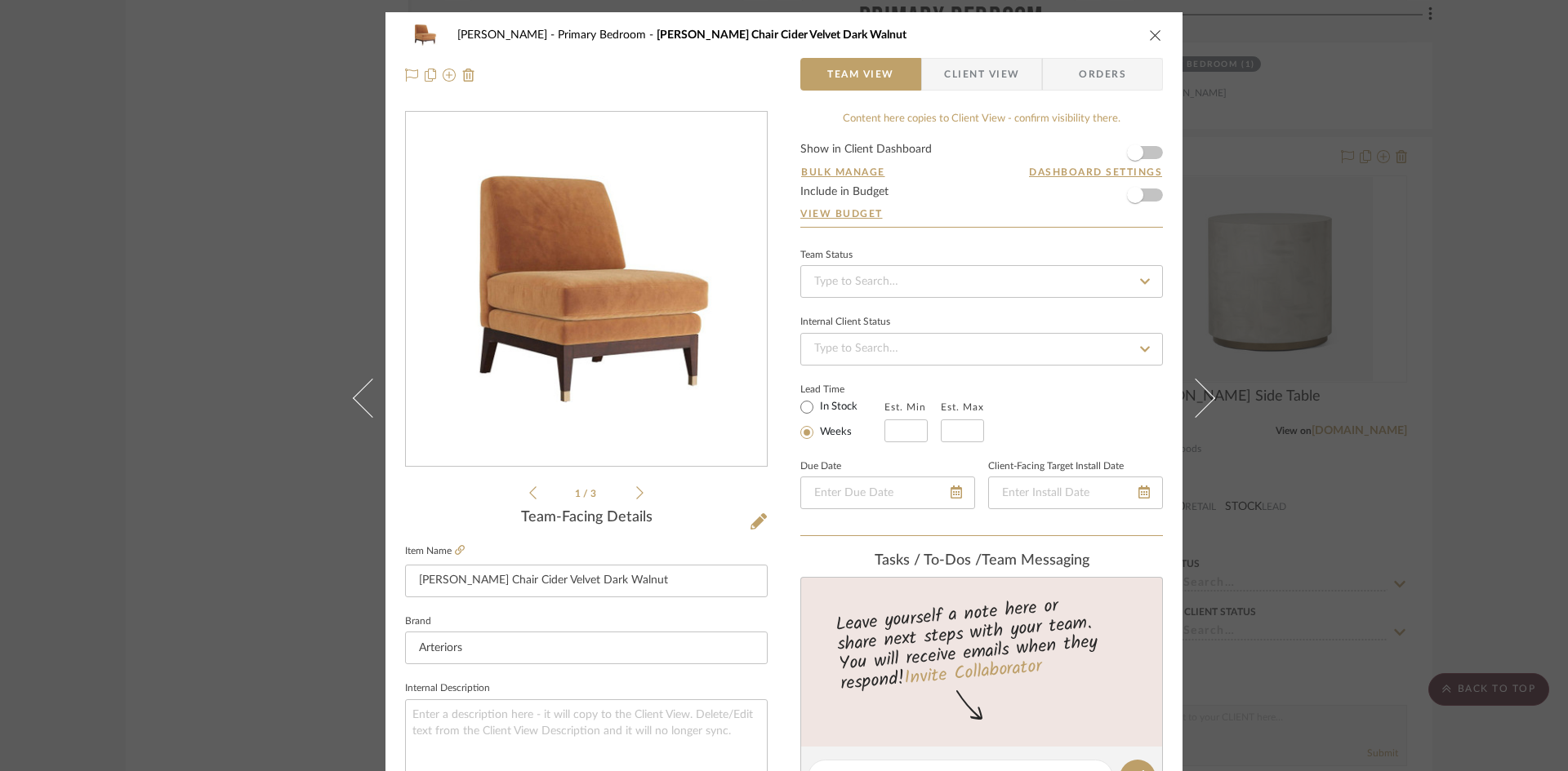
click at [1152, 32] on icon "close" at bounding box center [1155, 35] width 13 height 13
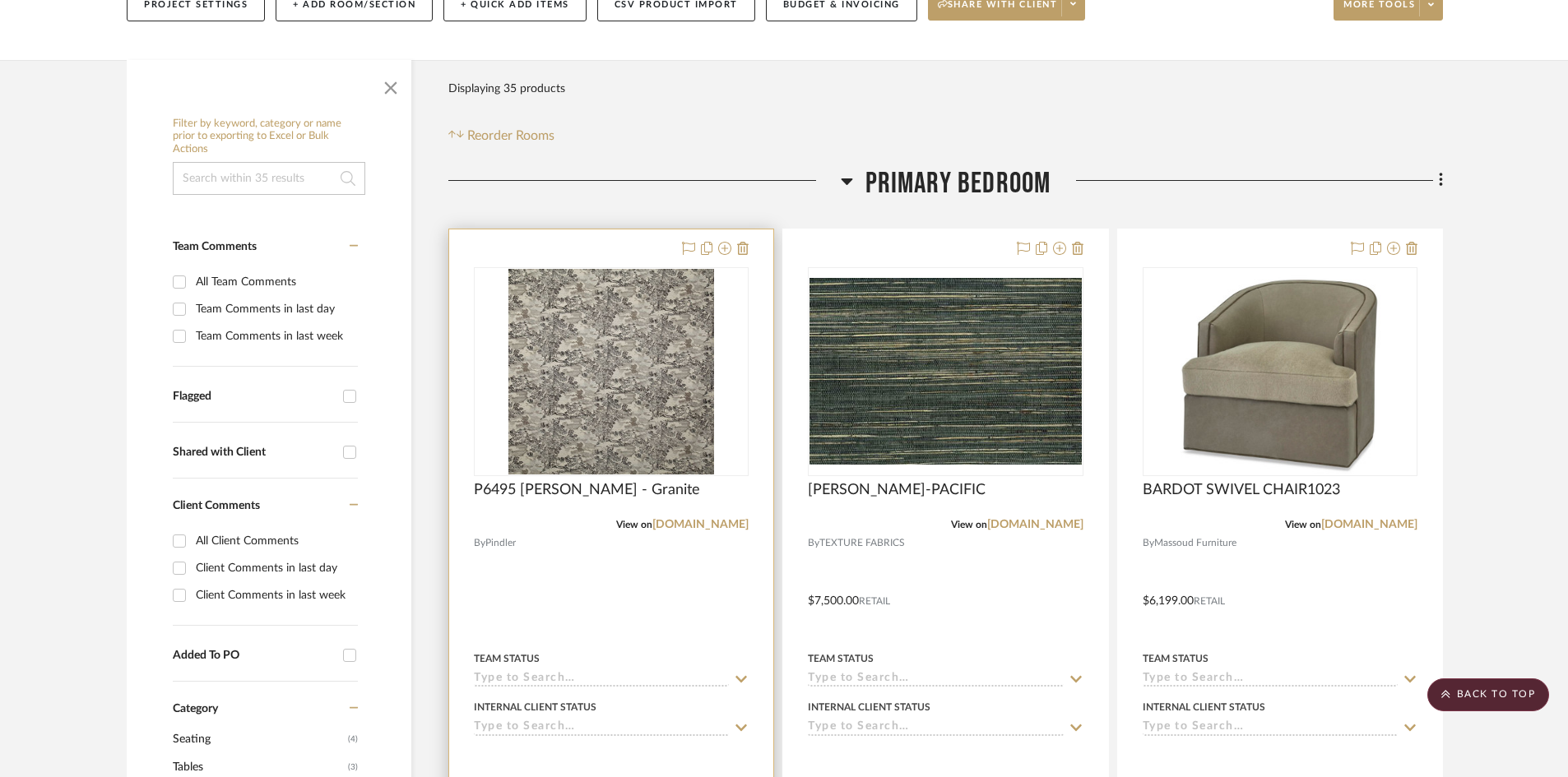
scroll to position [329, 0]
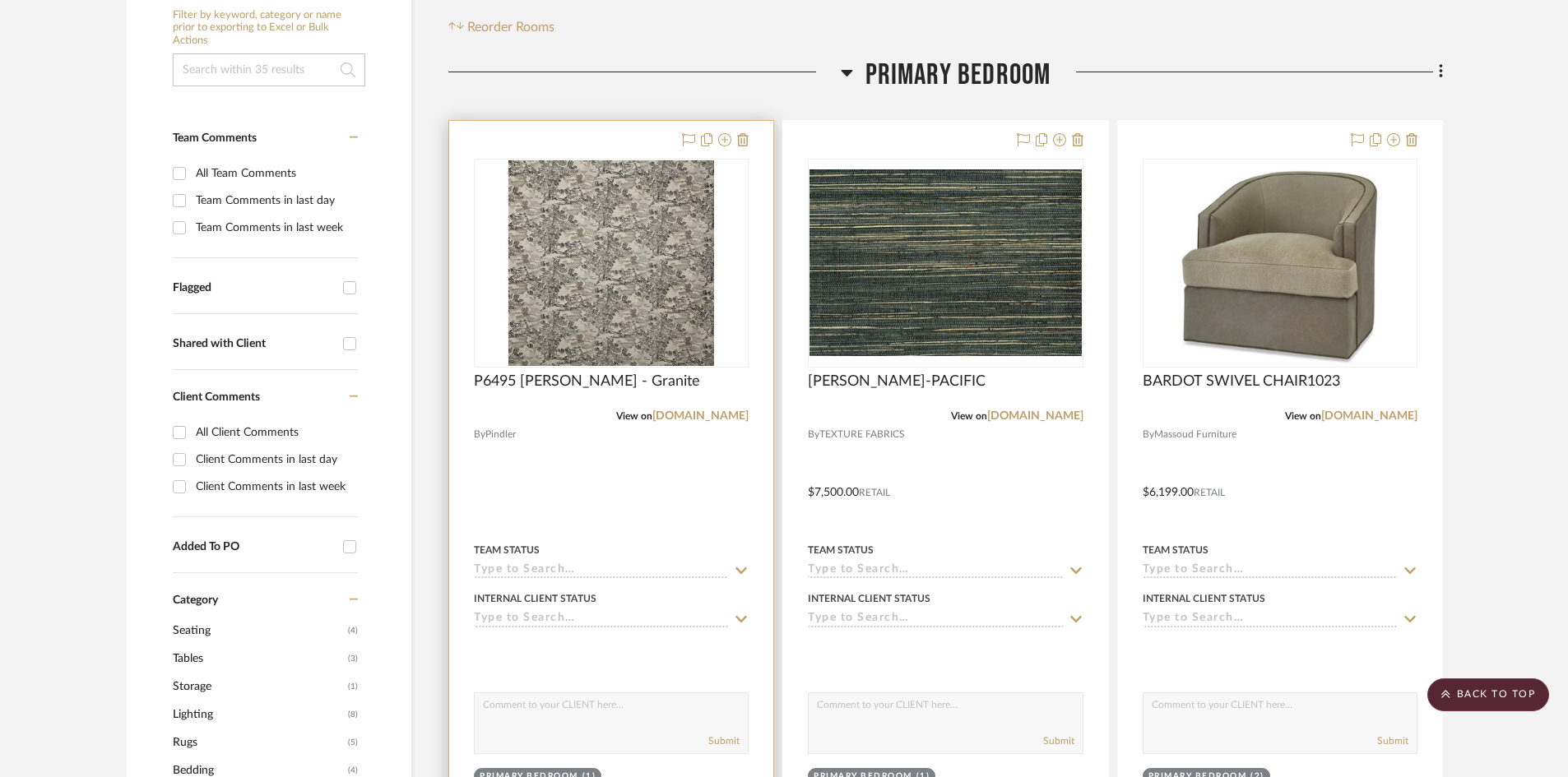
click at [598, 481] on div at bounding box center [612, 481] width 324 height 720
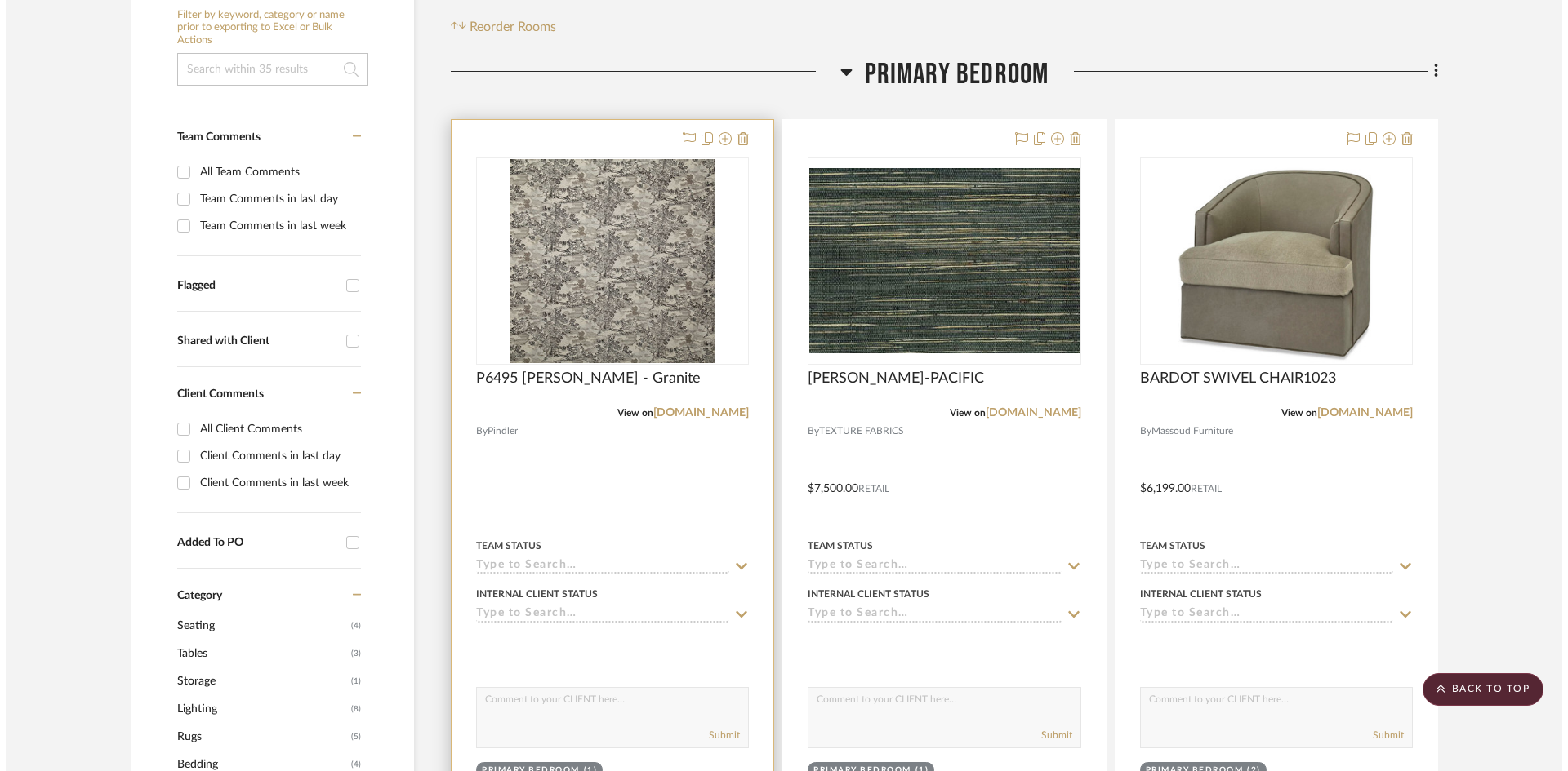
scroll to position [0, 0]
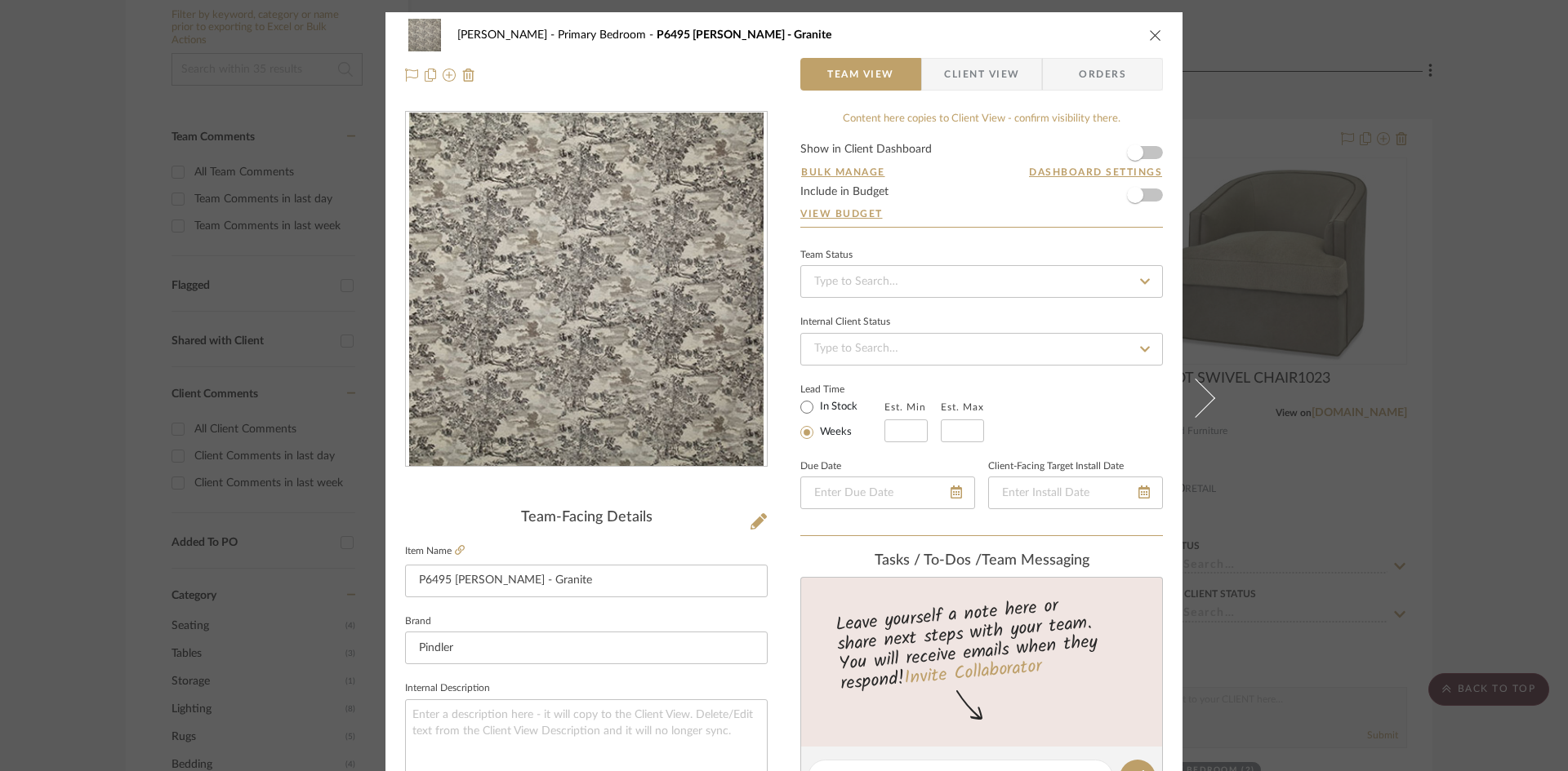
click at [985, 78] on span "Client View" at bounding box center [982, 74] width 75 height 33
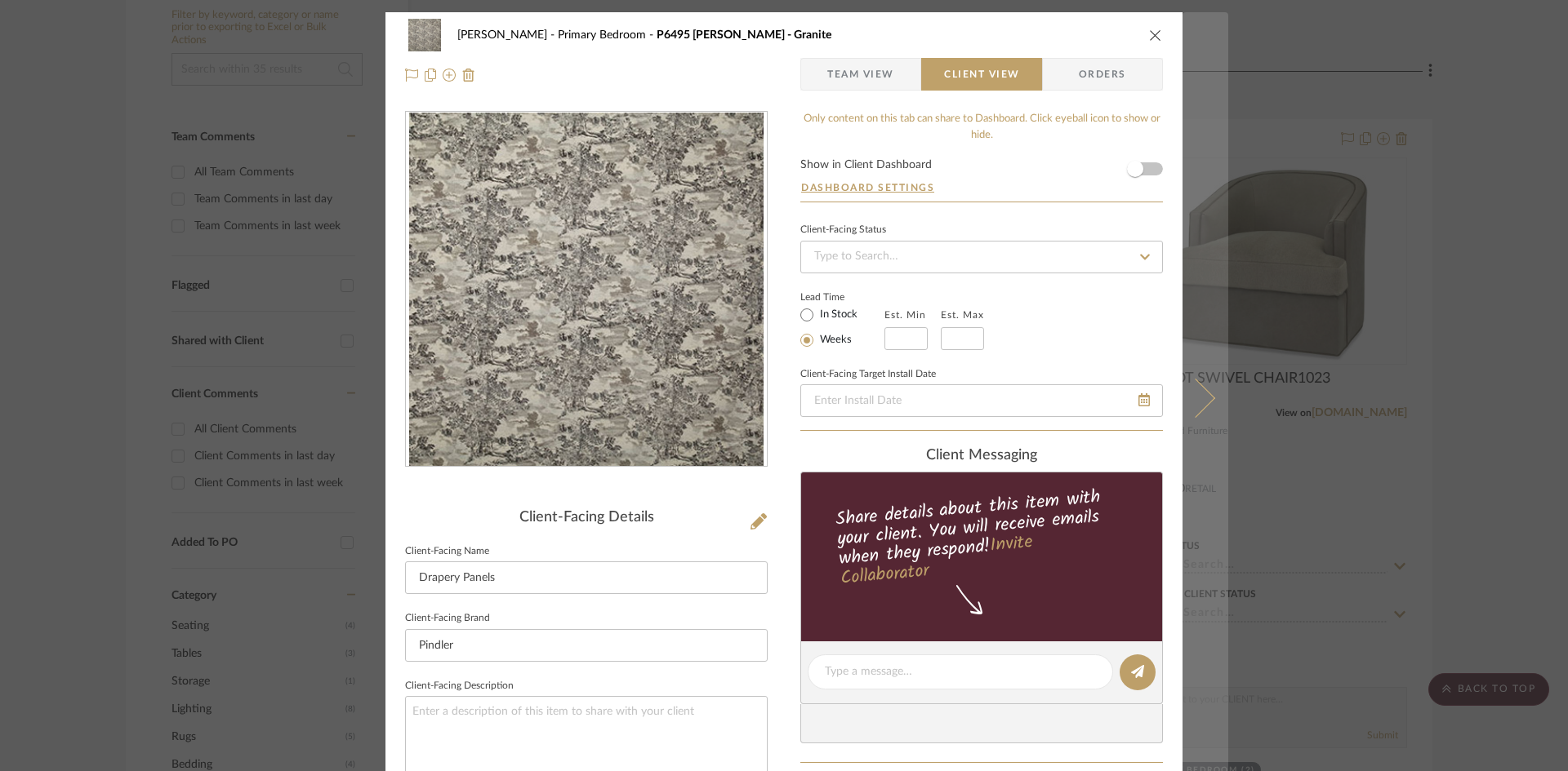
click at [1196, 401] on icon at bounding box center [1195, 397] width 39 height 39
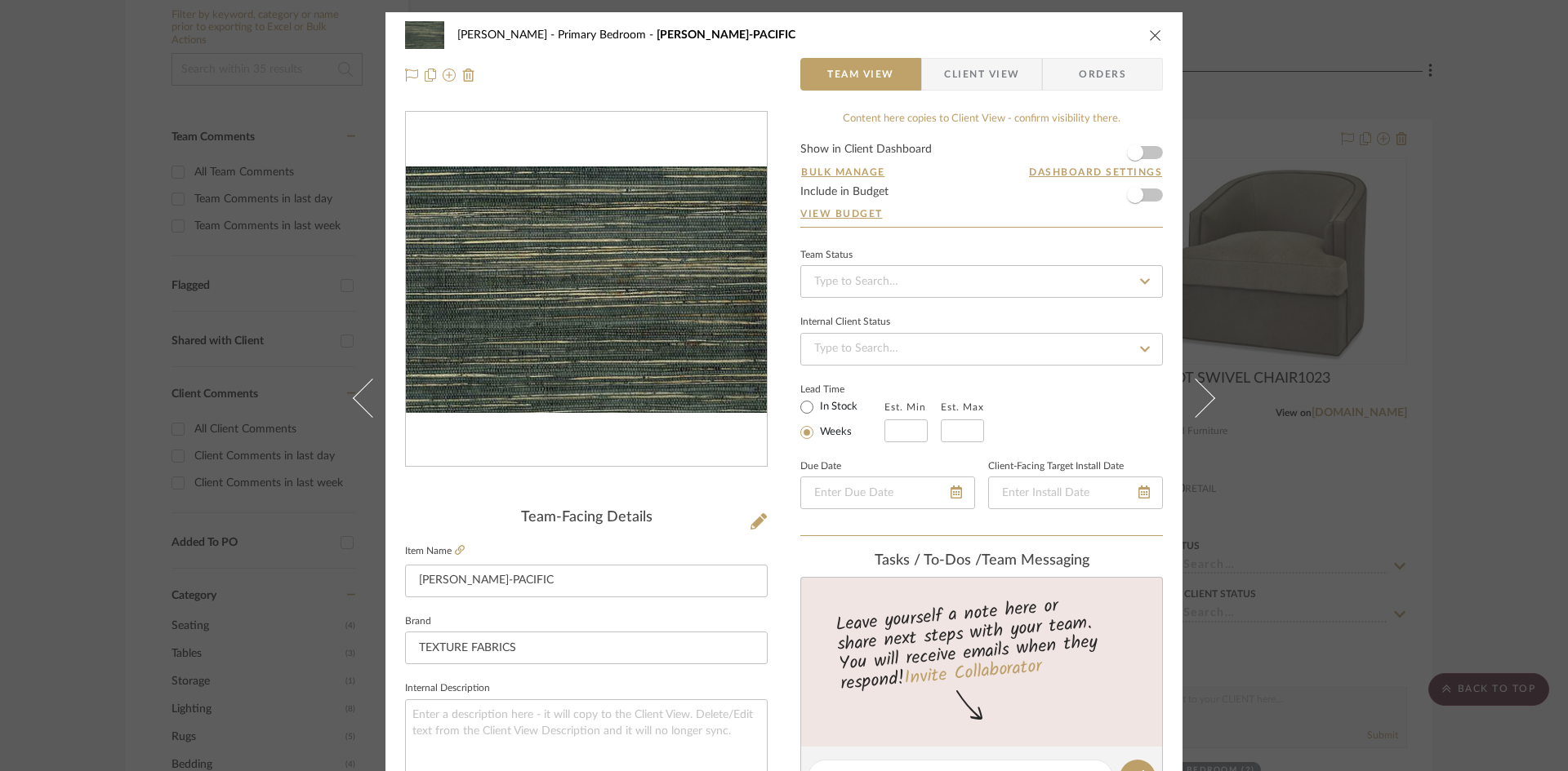
click at [987, 74] on span "Client View" at bounding box center [982, 74] width 75 height 33
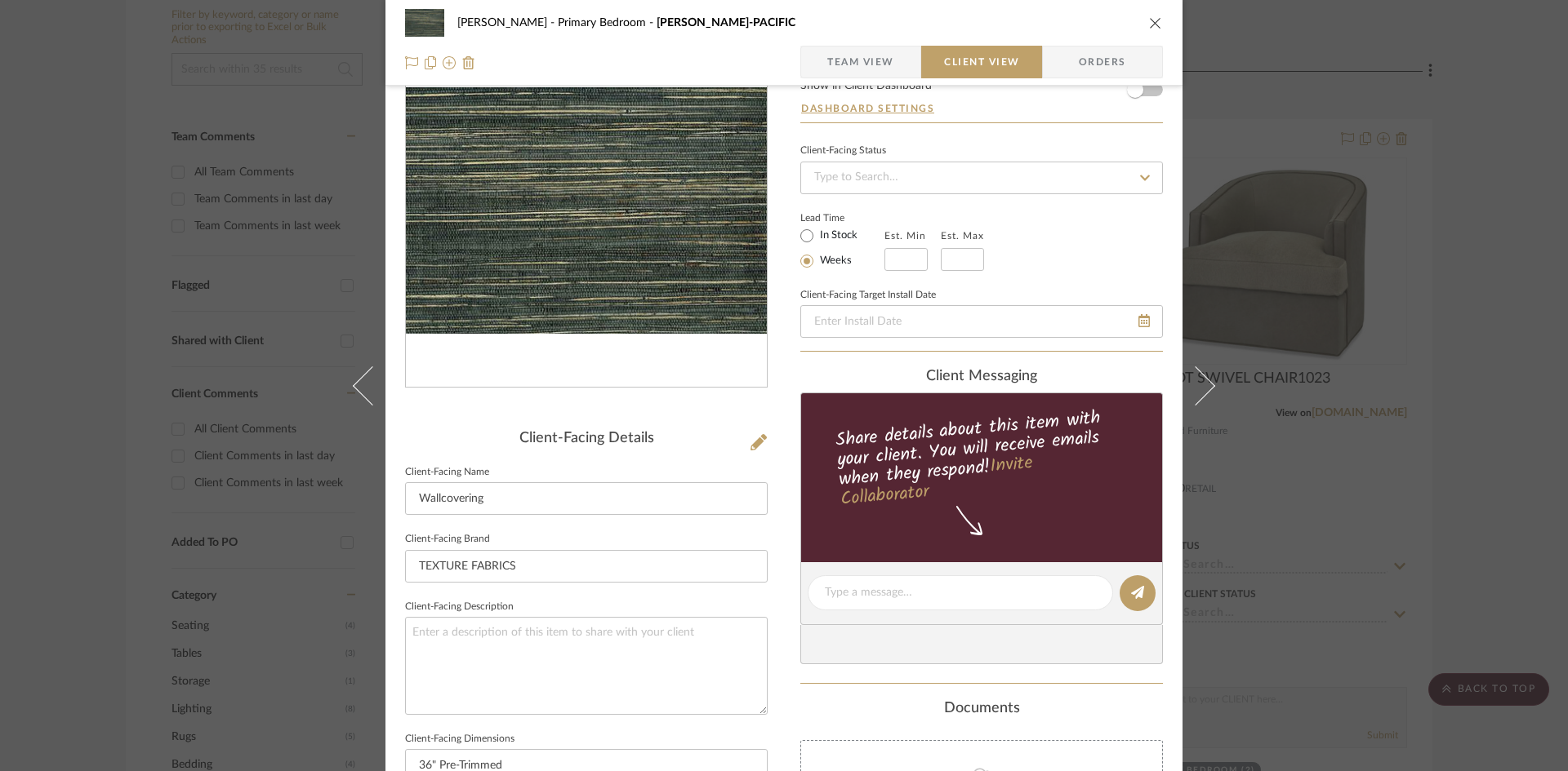
scroll to position [489, 0]
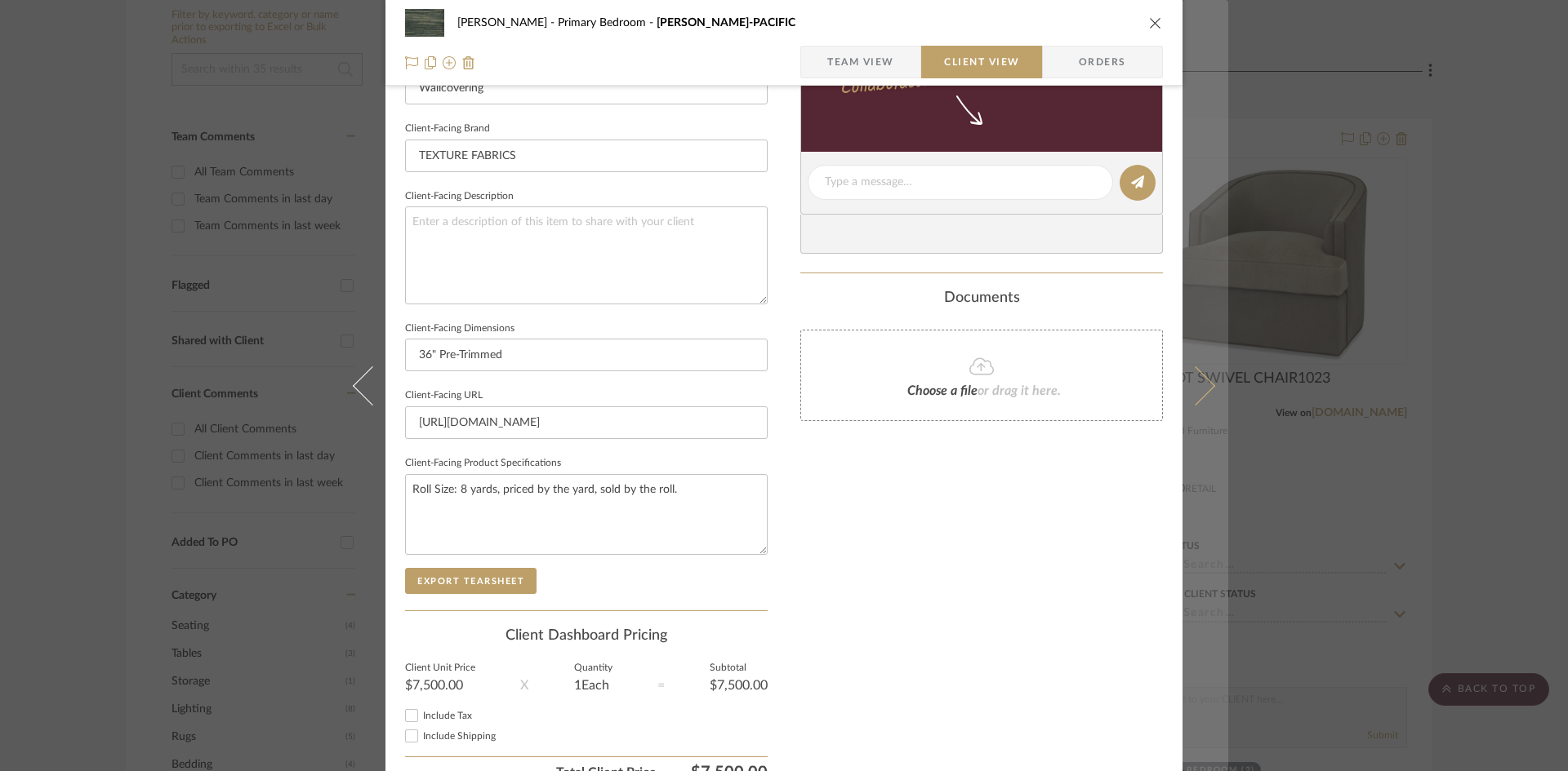
click at [1195, 385] on icon at bounding box center [1195, 385] width 39 height 39
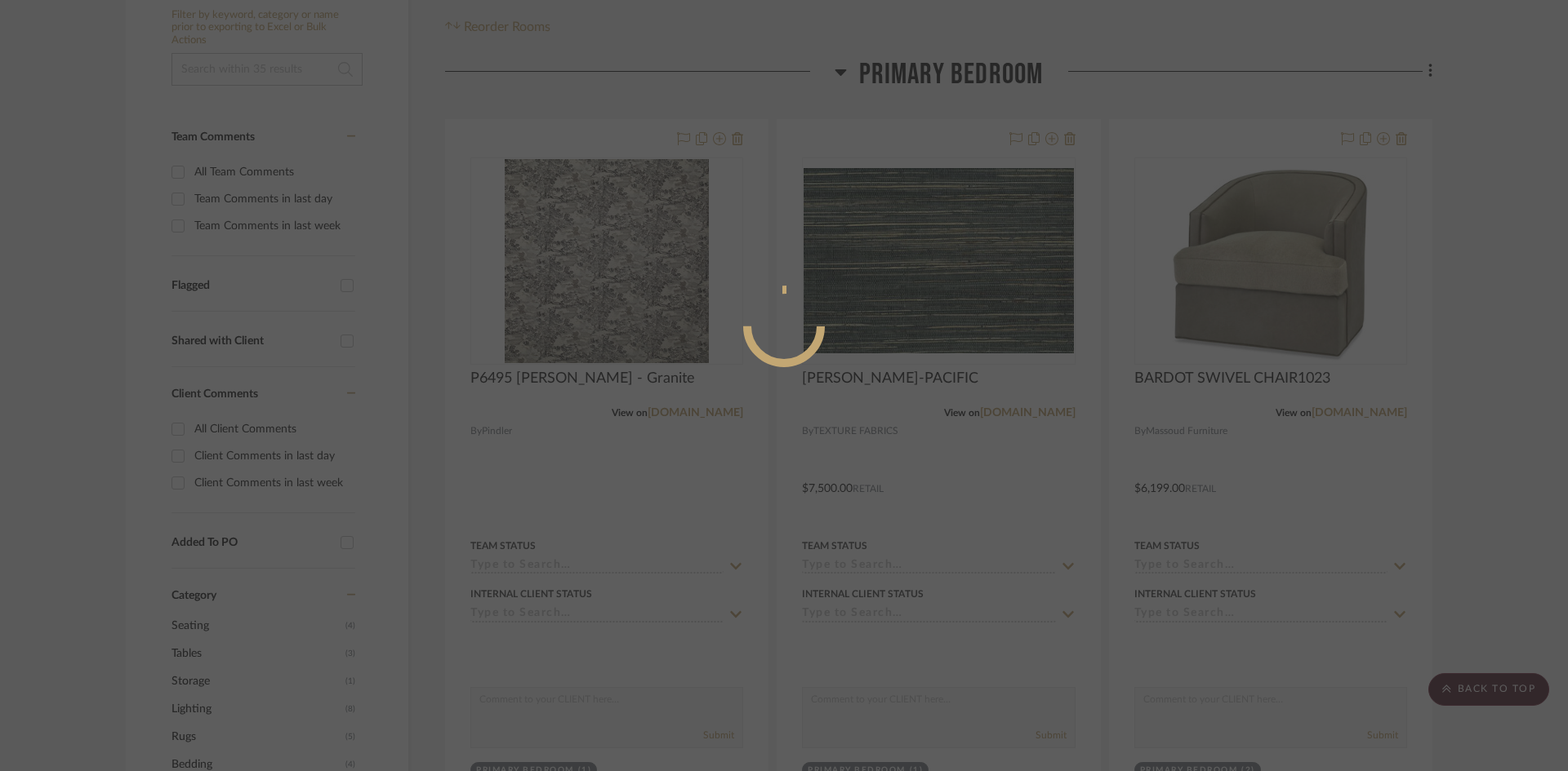
scroll to position [0, 0]
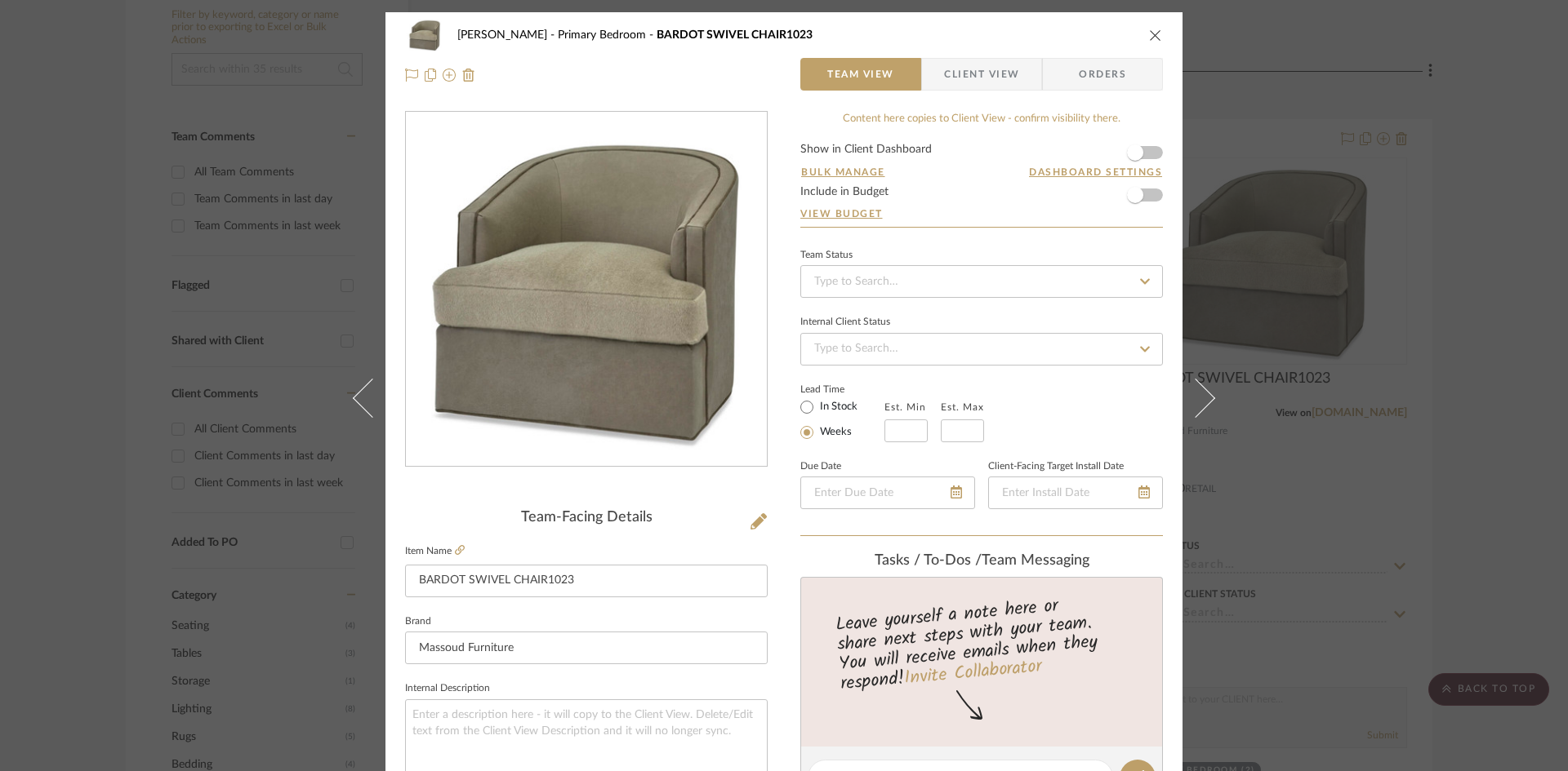
click at [997, 70] on span "Client View" at bounding box center [982, 74] width 75 height 33
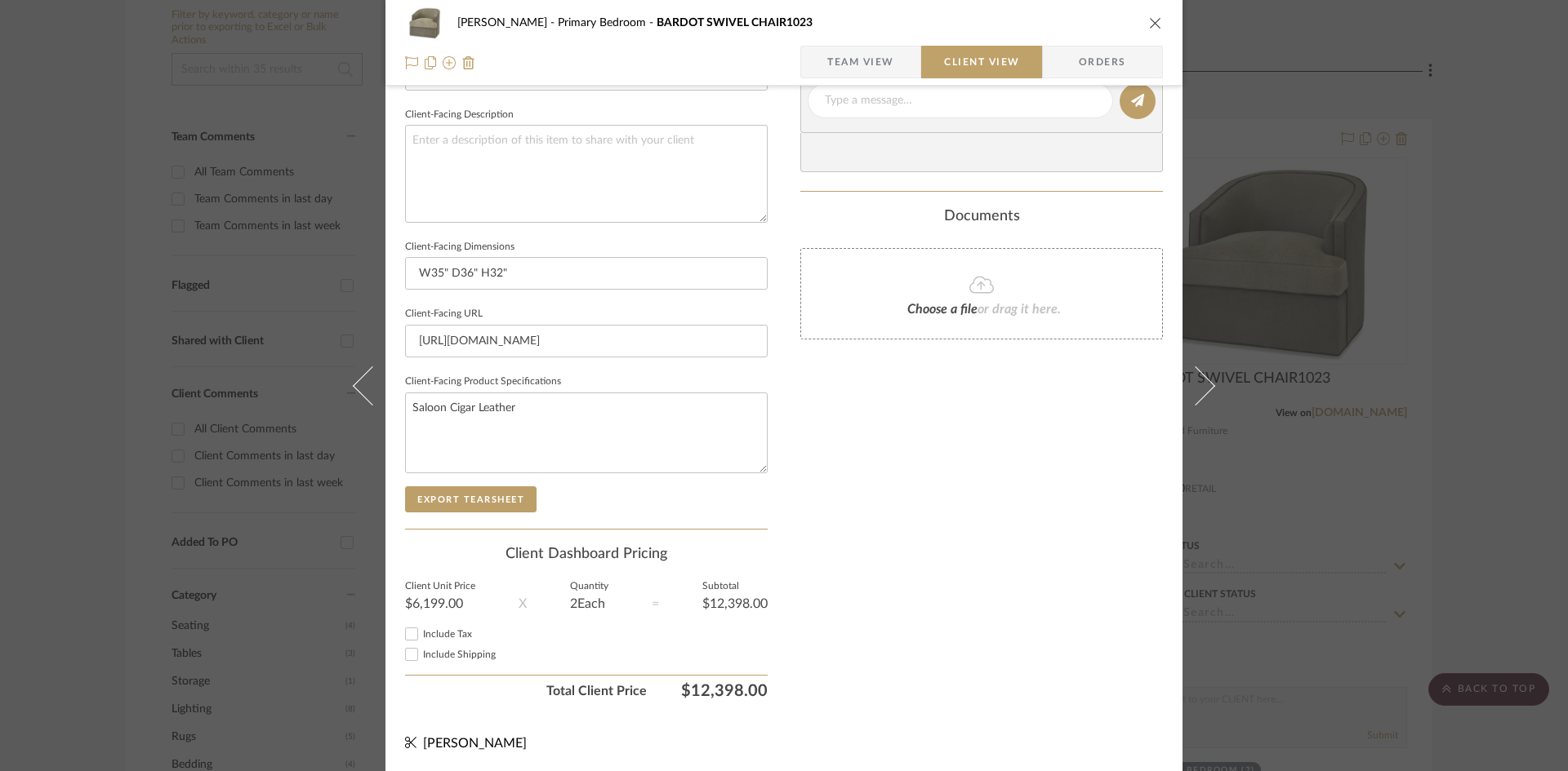
scroll to position [81, 0]
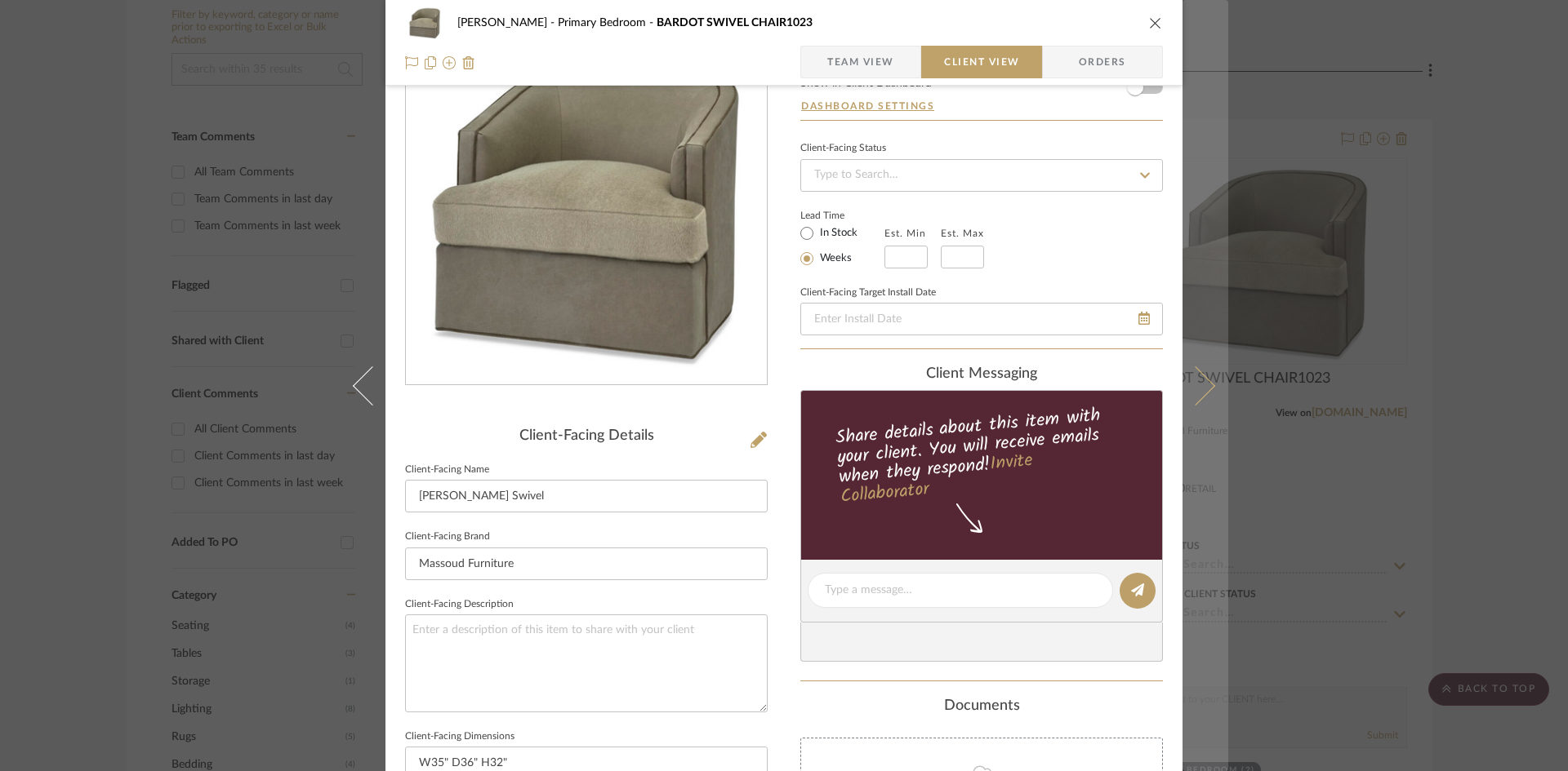
click at [1202, 391] on icon at bounding box center [1195, 385] width 39 height 39
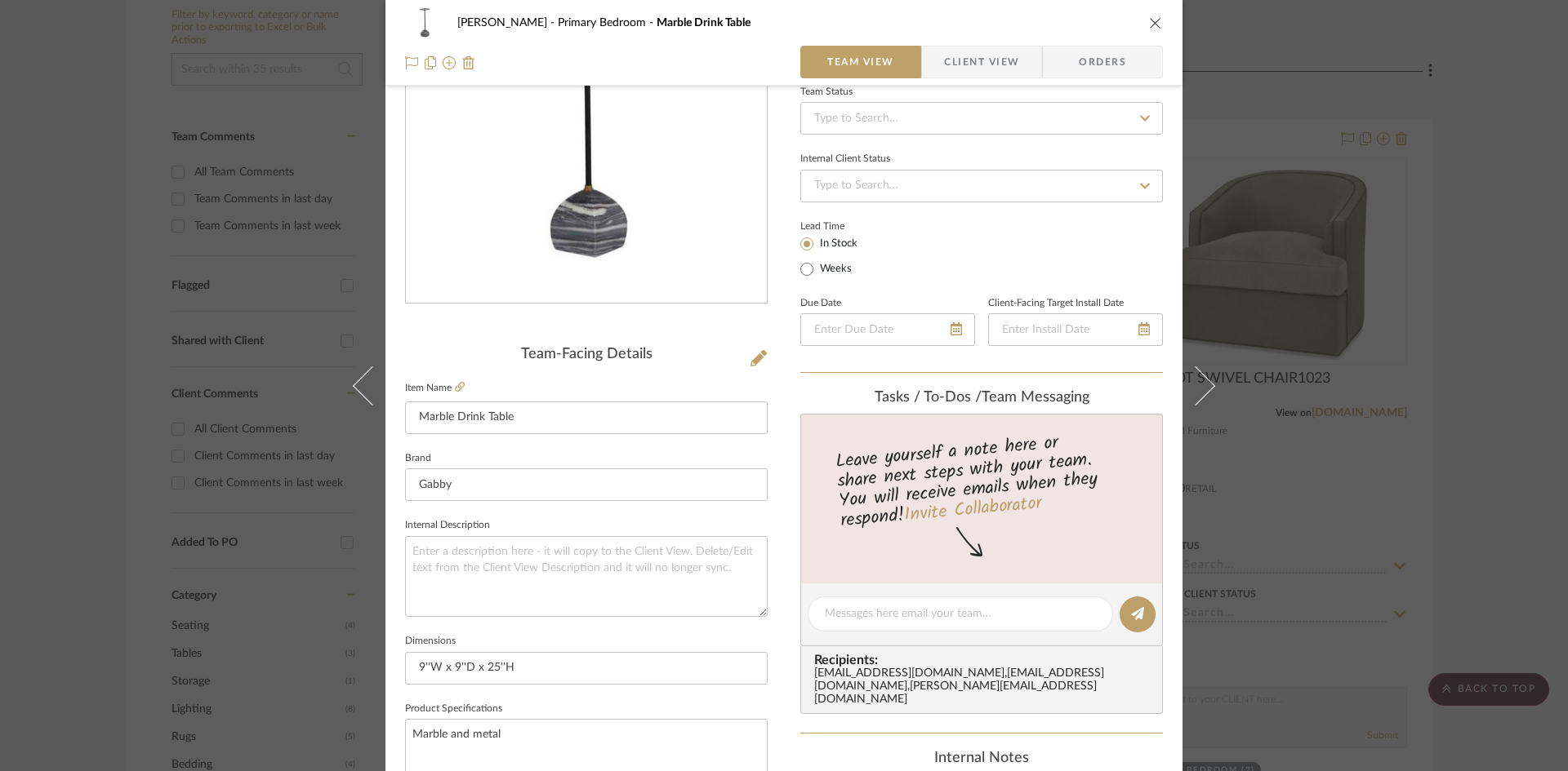
scroll to position [0, 0]
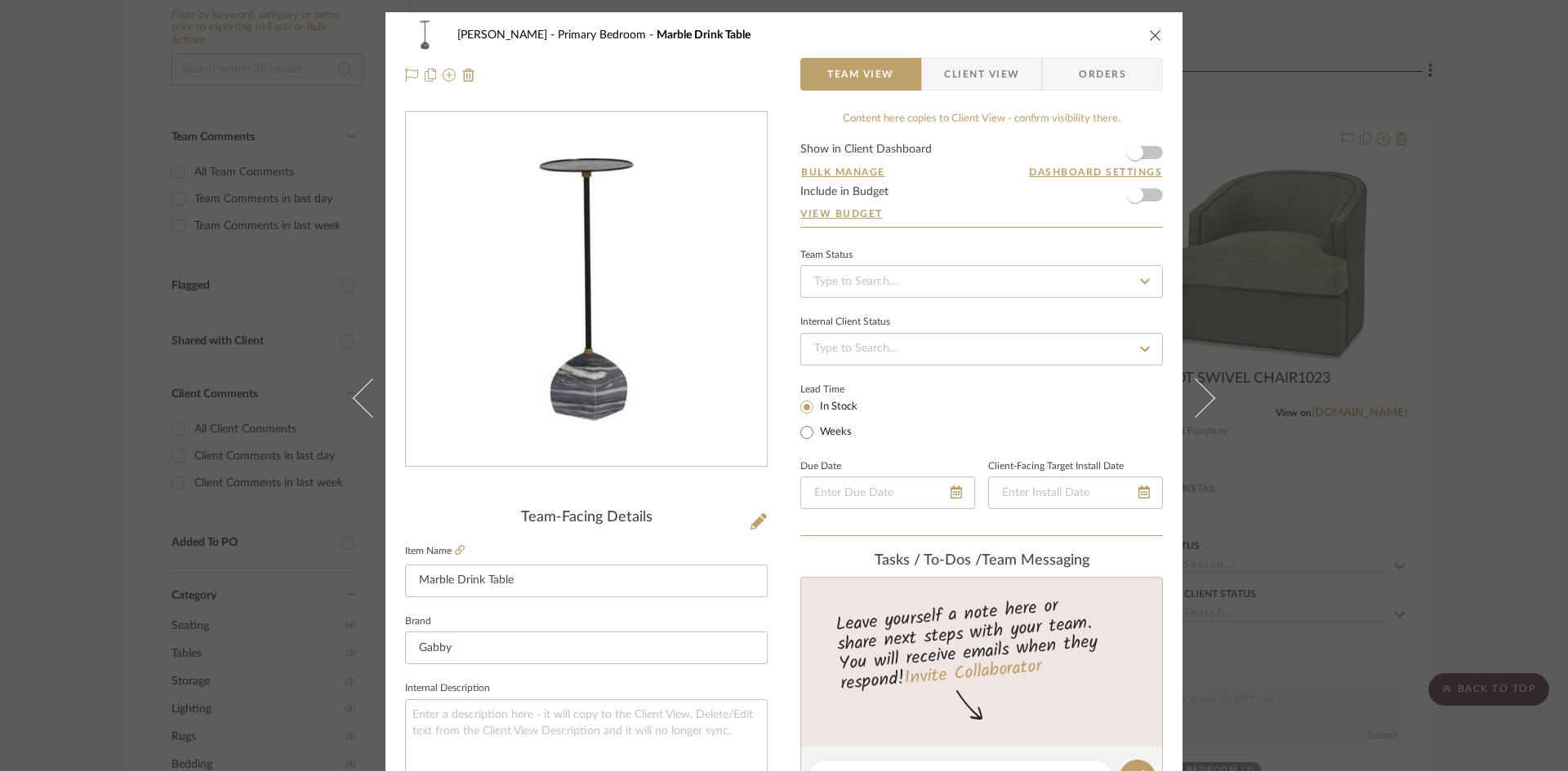
click at [1151, 34] on icon "close" at bounding box center [1155, 35] width 13 height 13
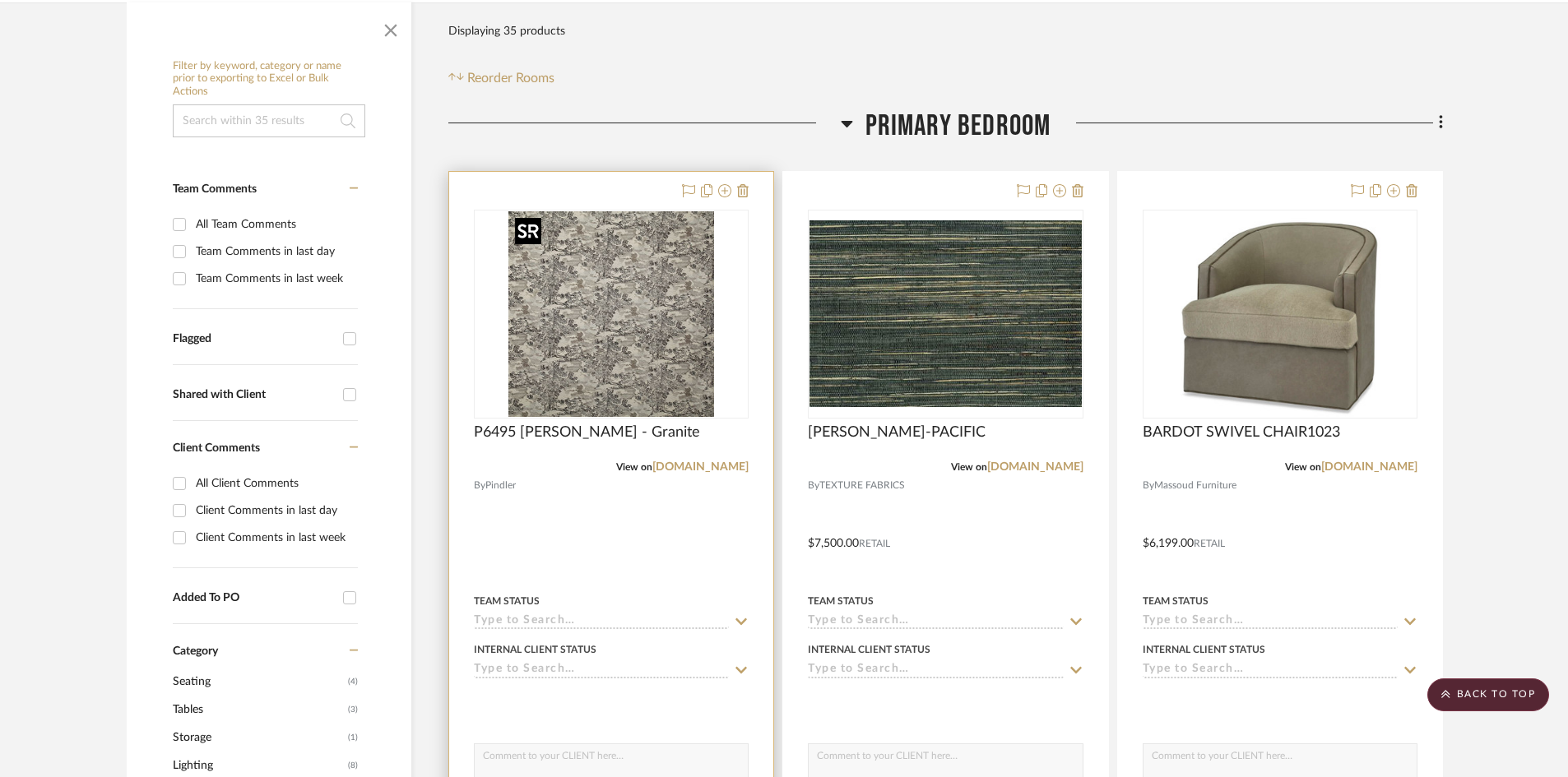
scroll to position [411, 0]
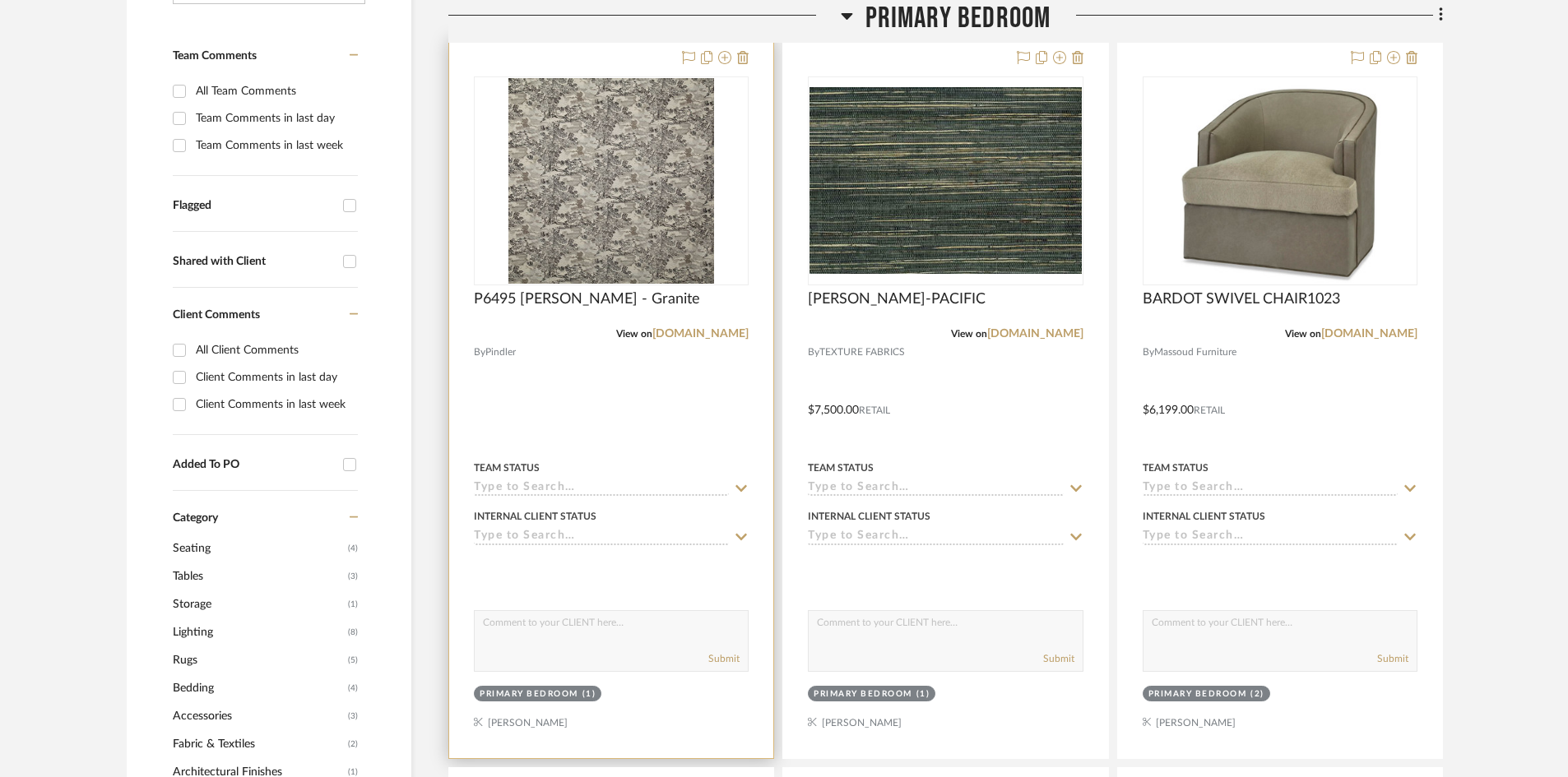
click at [622, 380] on div at bounding box center [612, 399] width 324 height 720
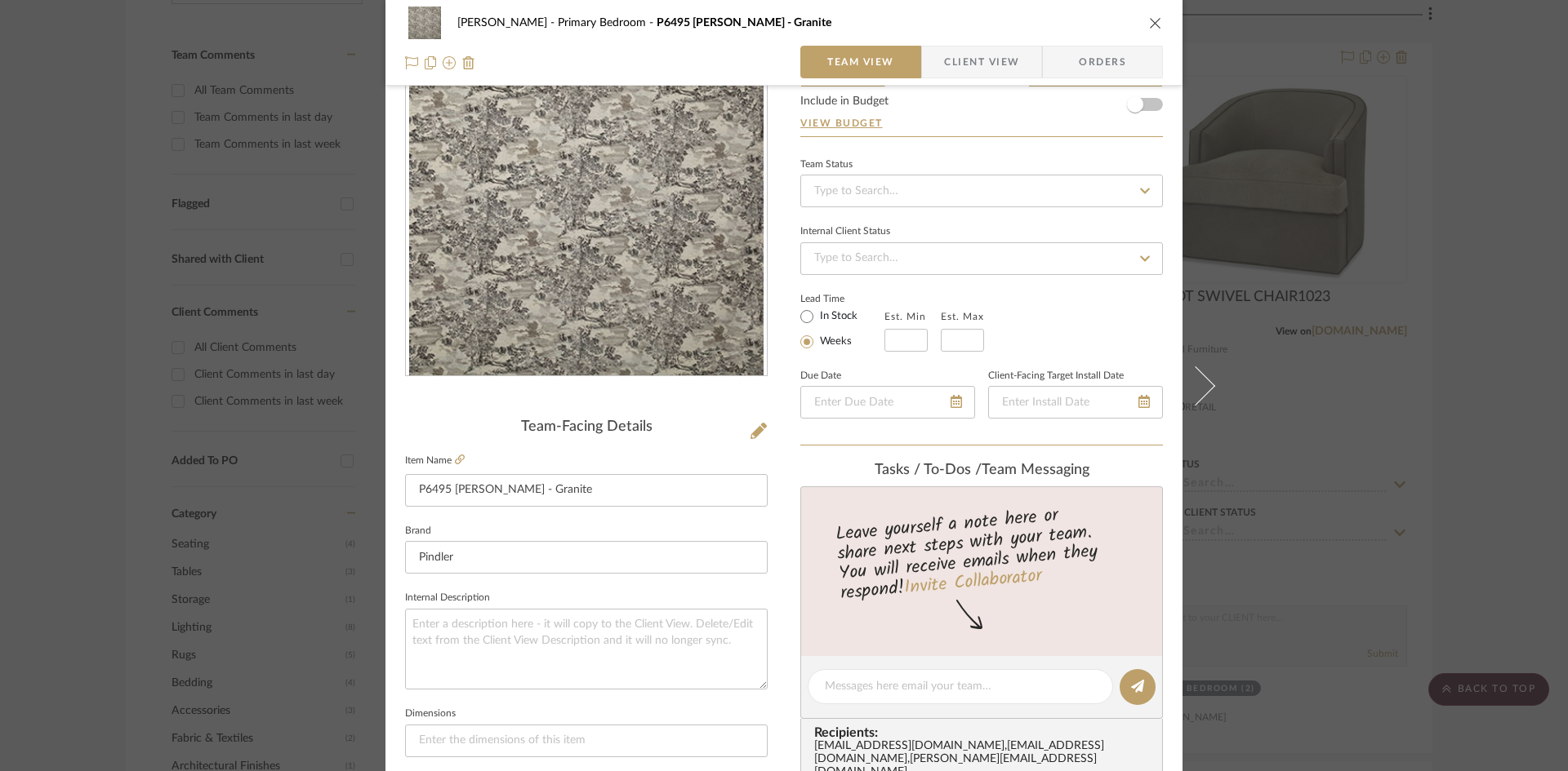
scroll to position [0, 0]
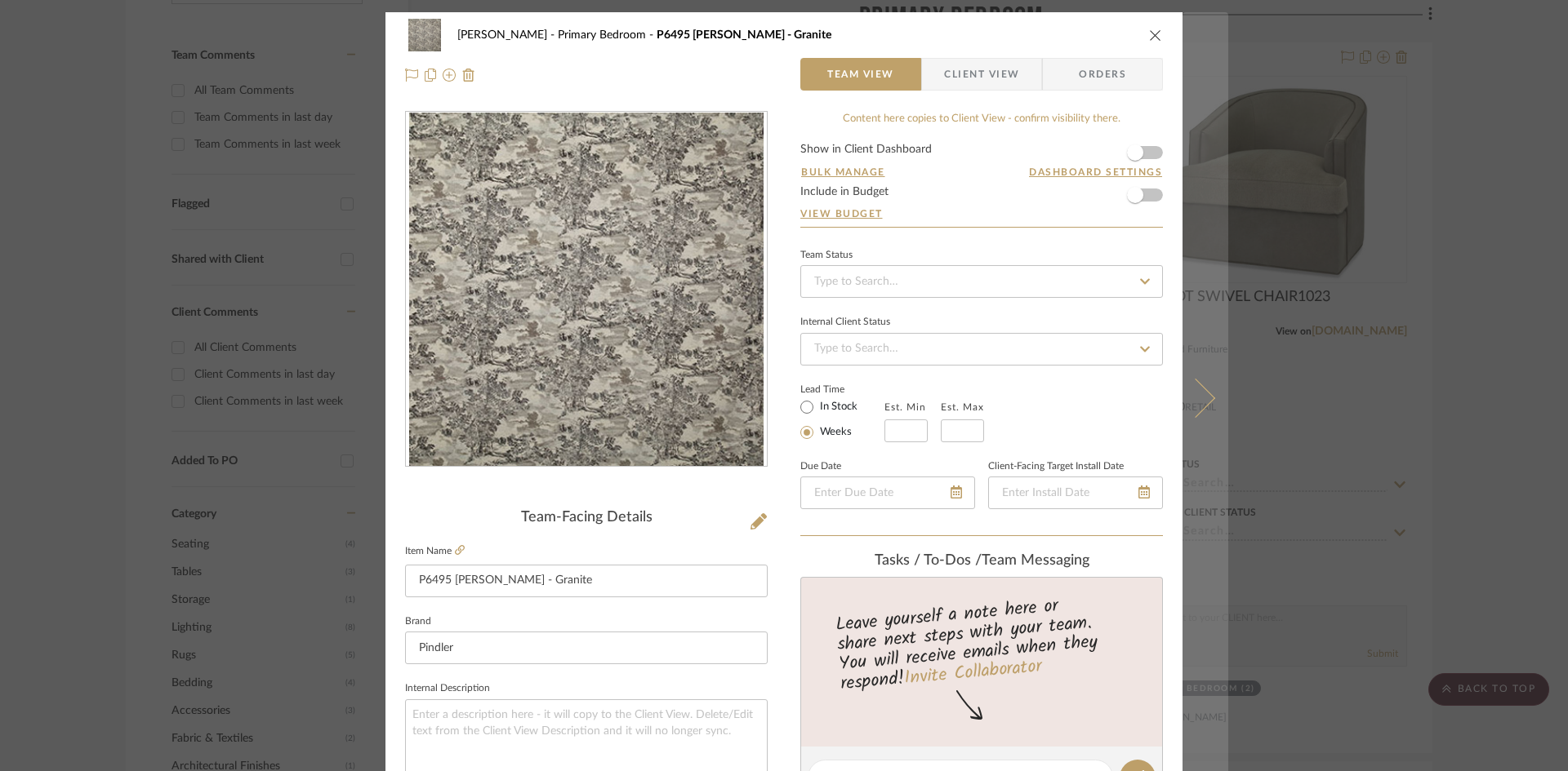
click at [1186, 399] on icon at bounding box center [1195, 397] width 39 height 39
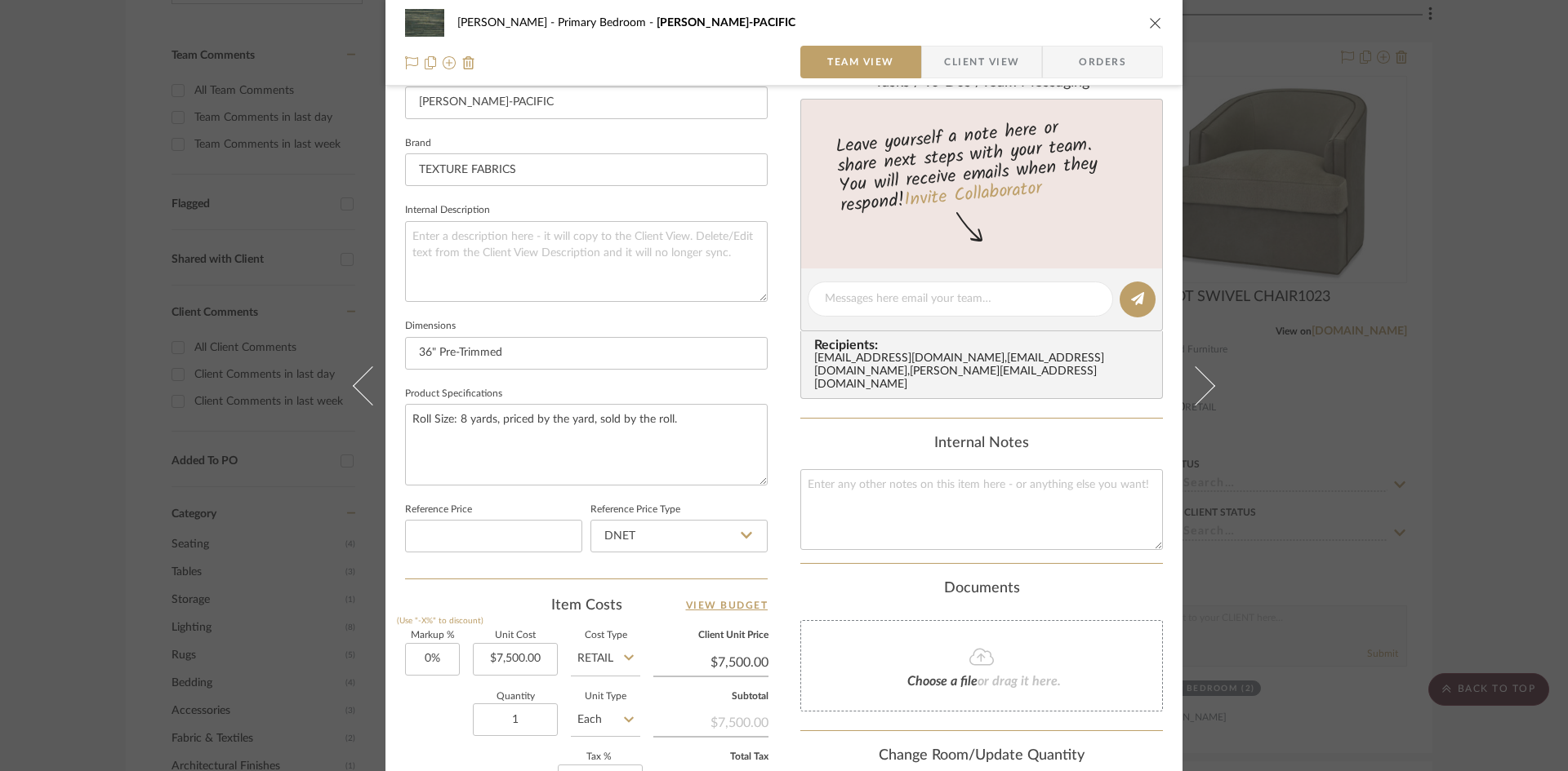
scroll to position [245, 0]
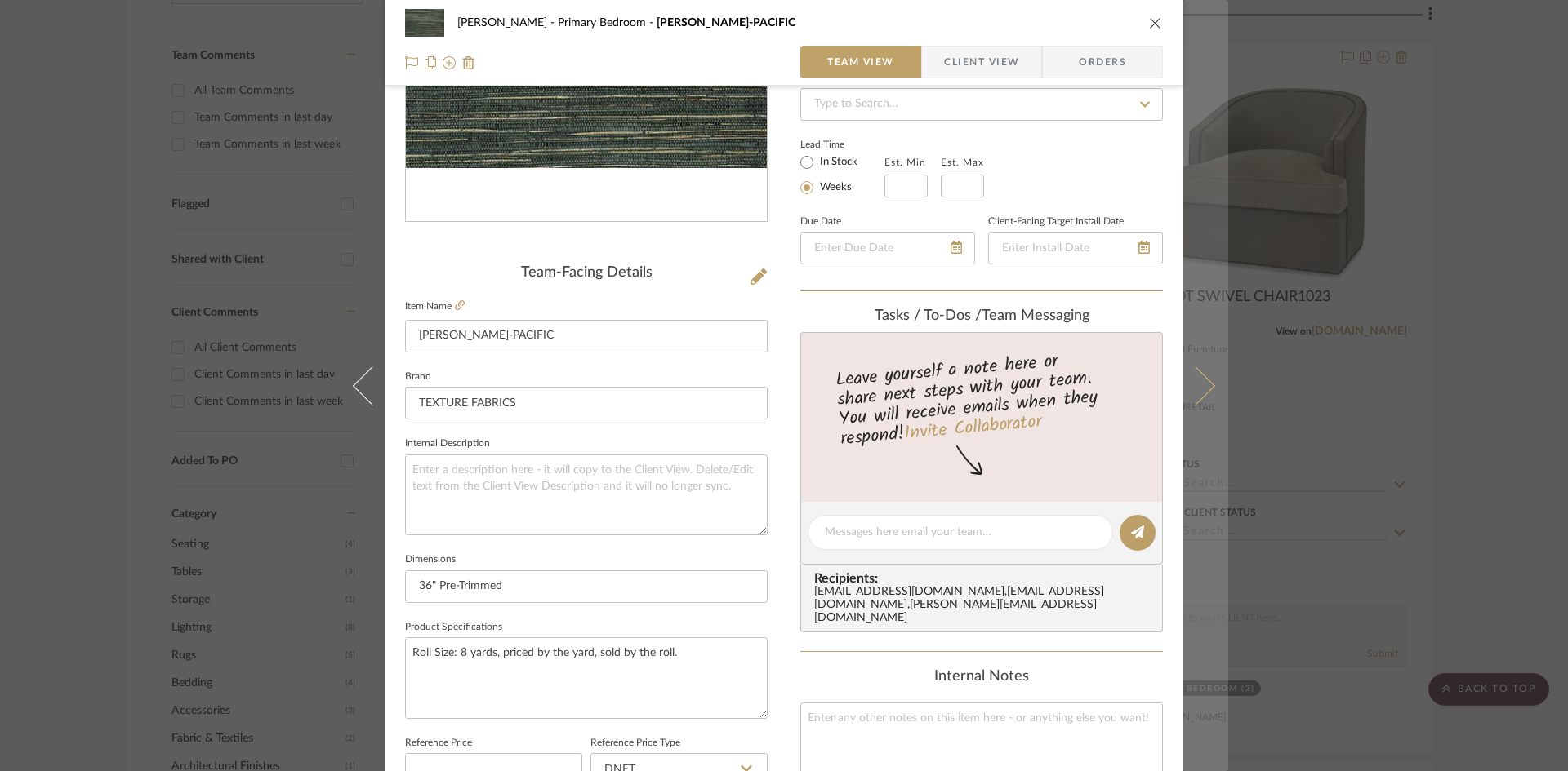
click at [1202, 391] on icon at bounding box center [1195, 385] width 39 height 39
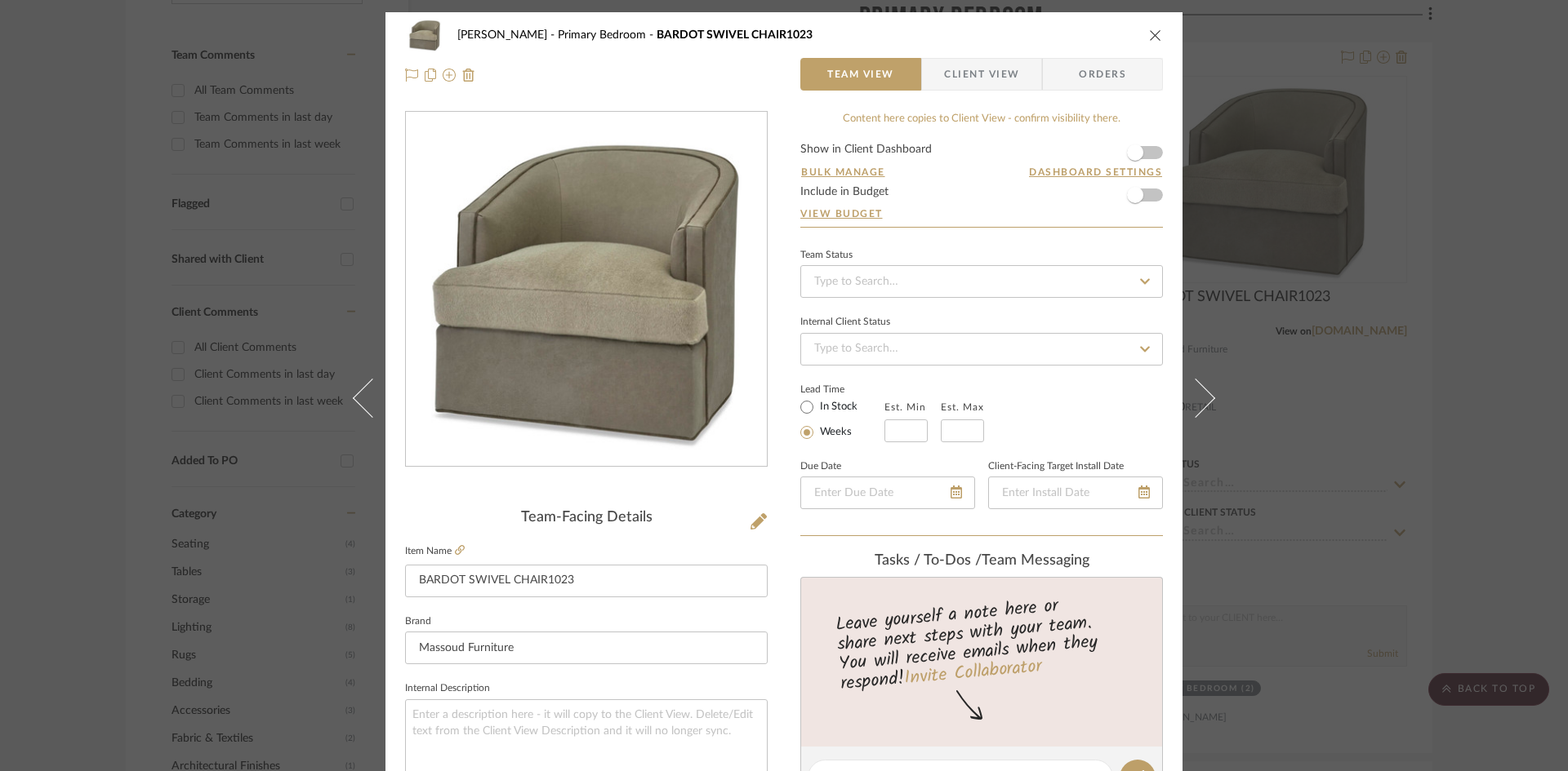
scroll to position [81, 0]
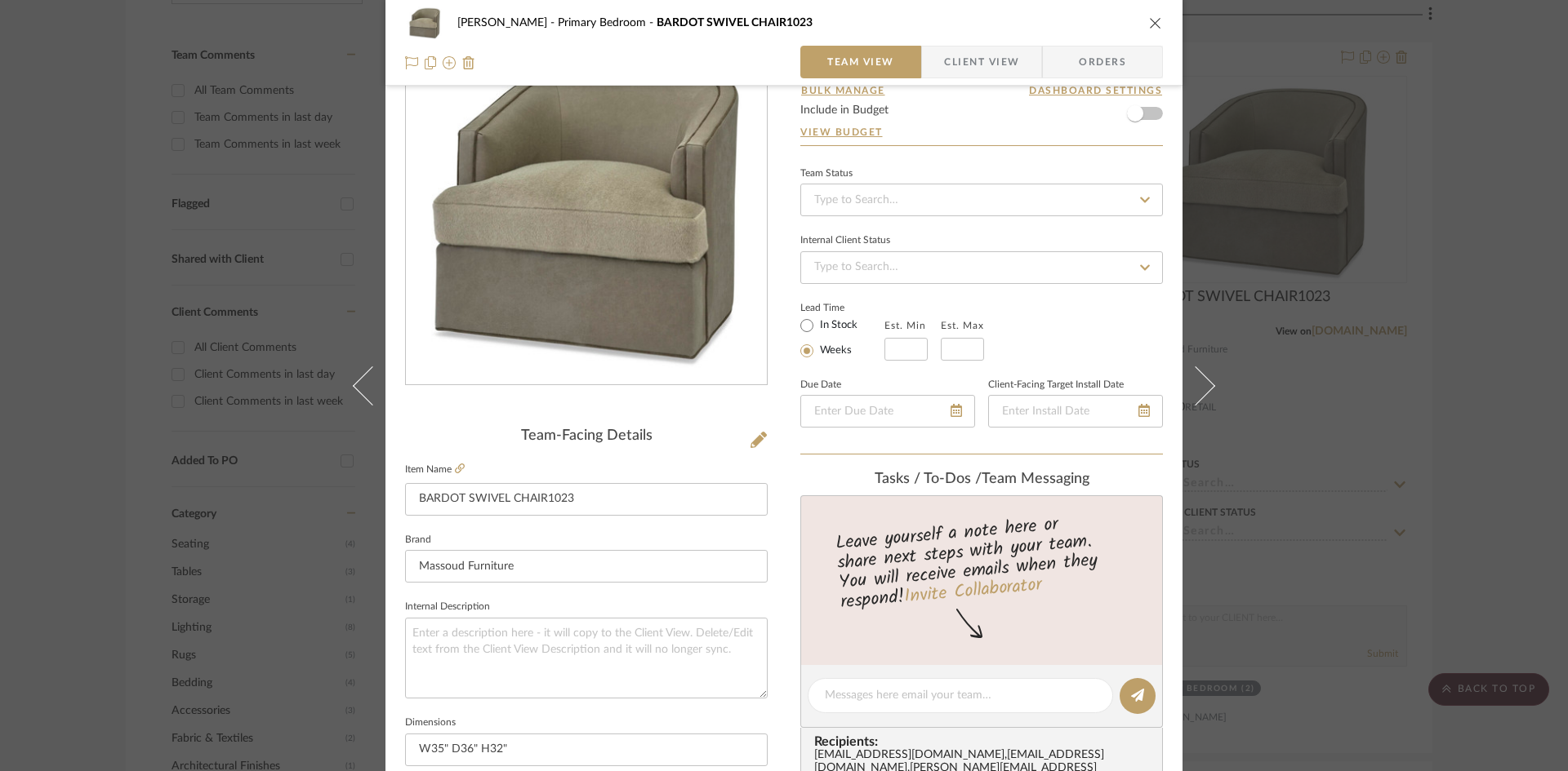
click at [958, 69] on span "Client View" at bounding box center [982, 62] width 75 height 33
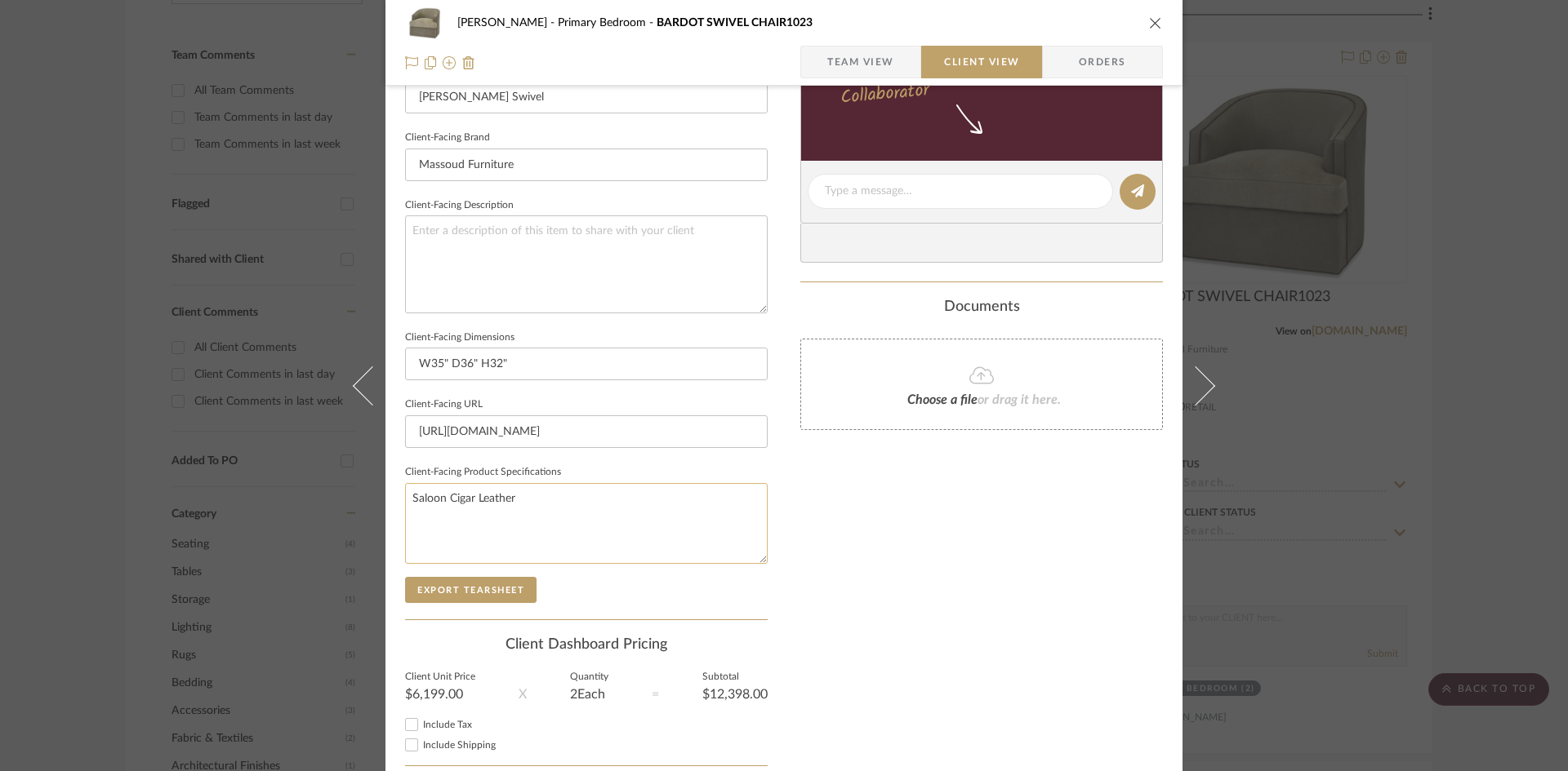
scroll to position [489, 0]
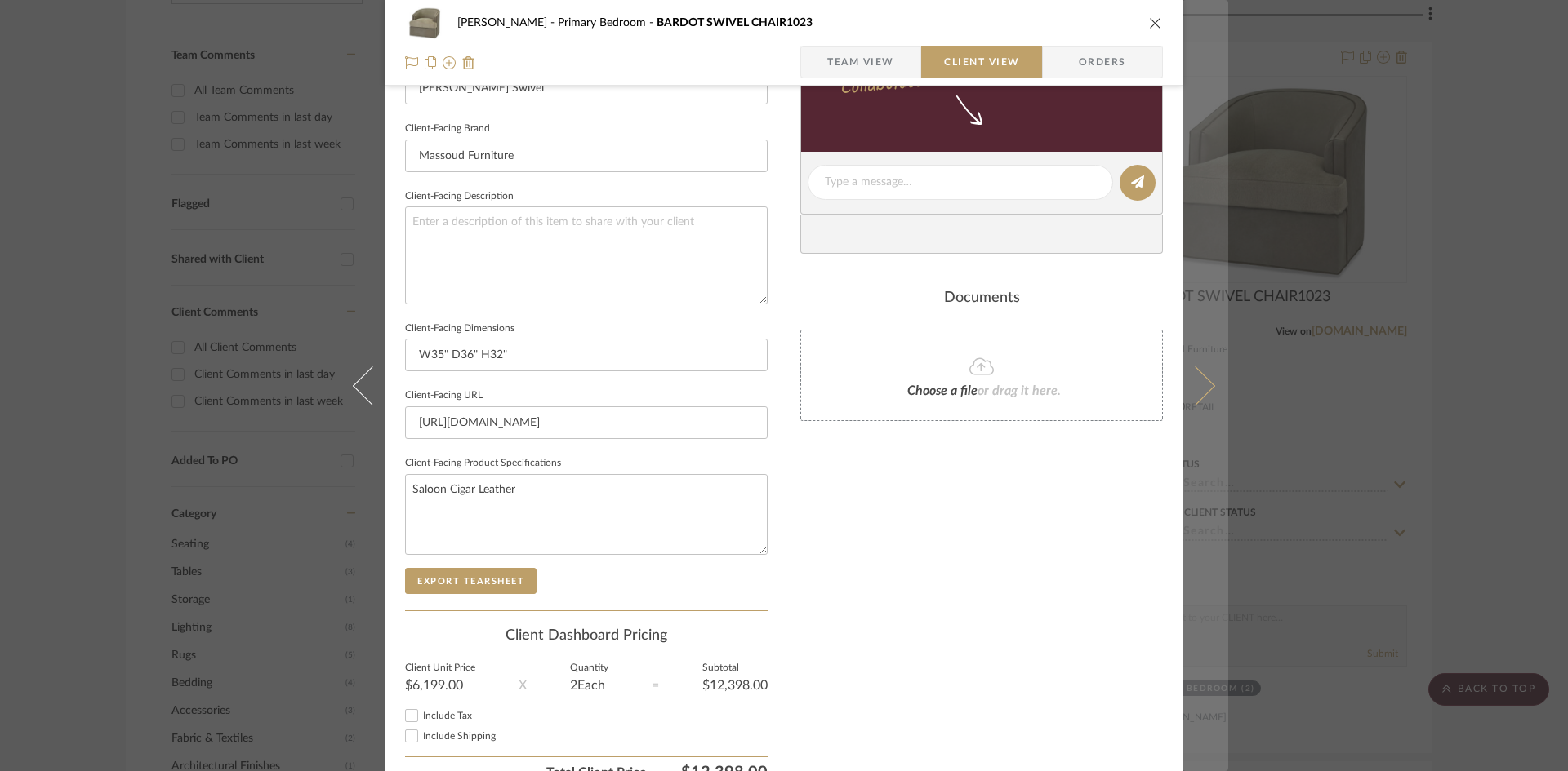
click at [1207, 391] on button at bounding box center [1205, 386] width 46 height 771
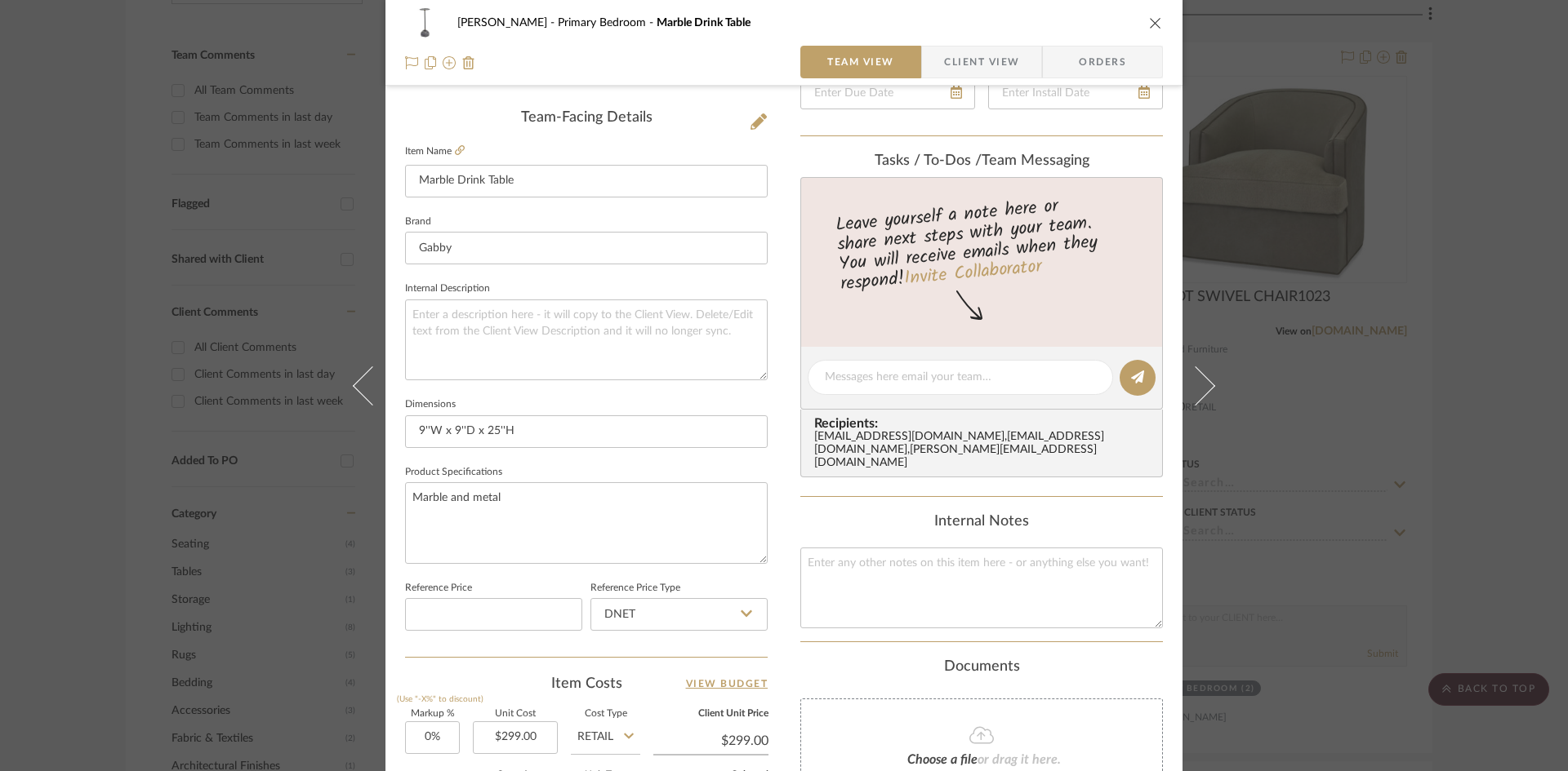
scroll to position [572, 0]
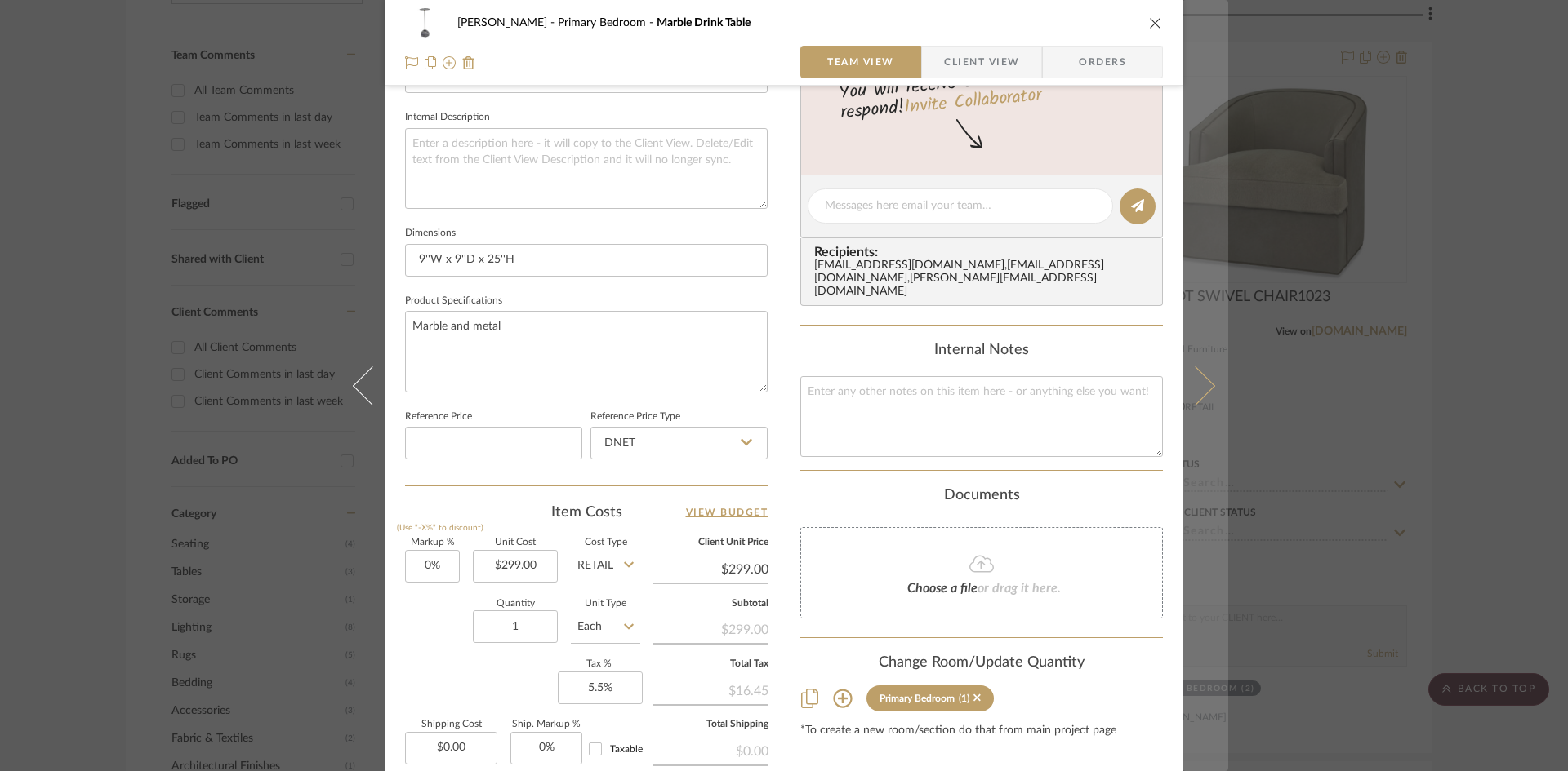
click at [1202, 386] on icon at bounding box center [1195, 385] width 39 height 39
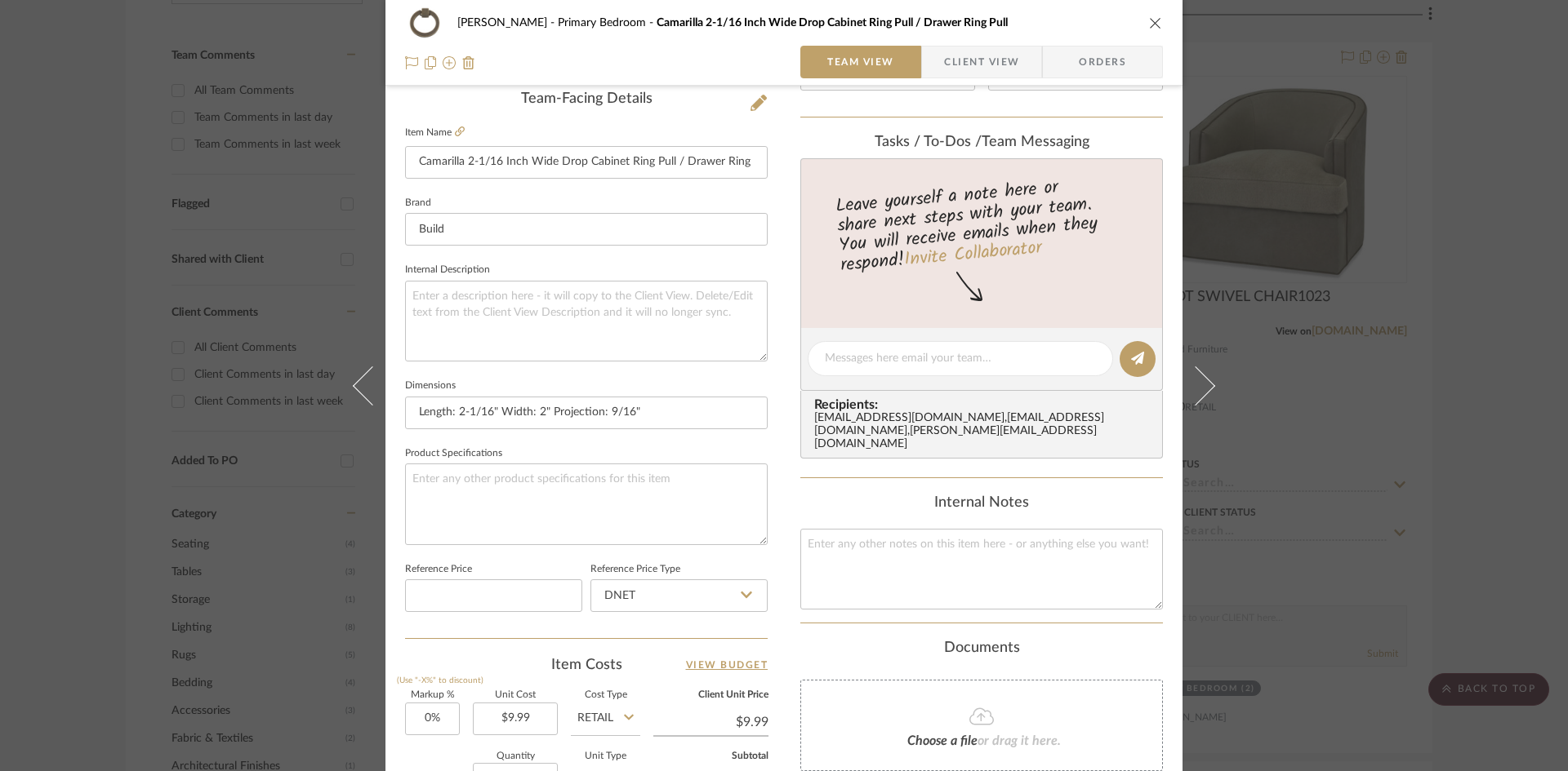
scroll to position [245, 0]
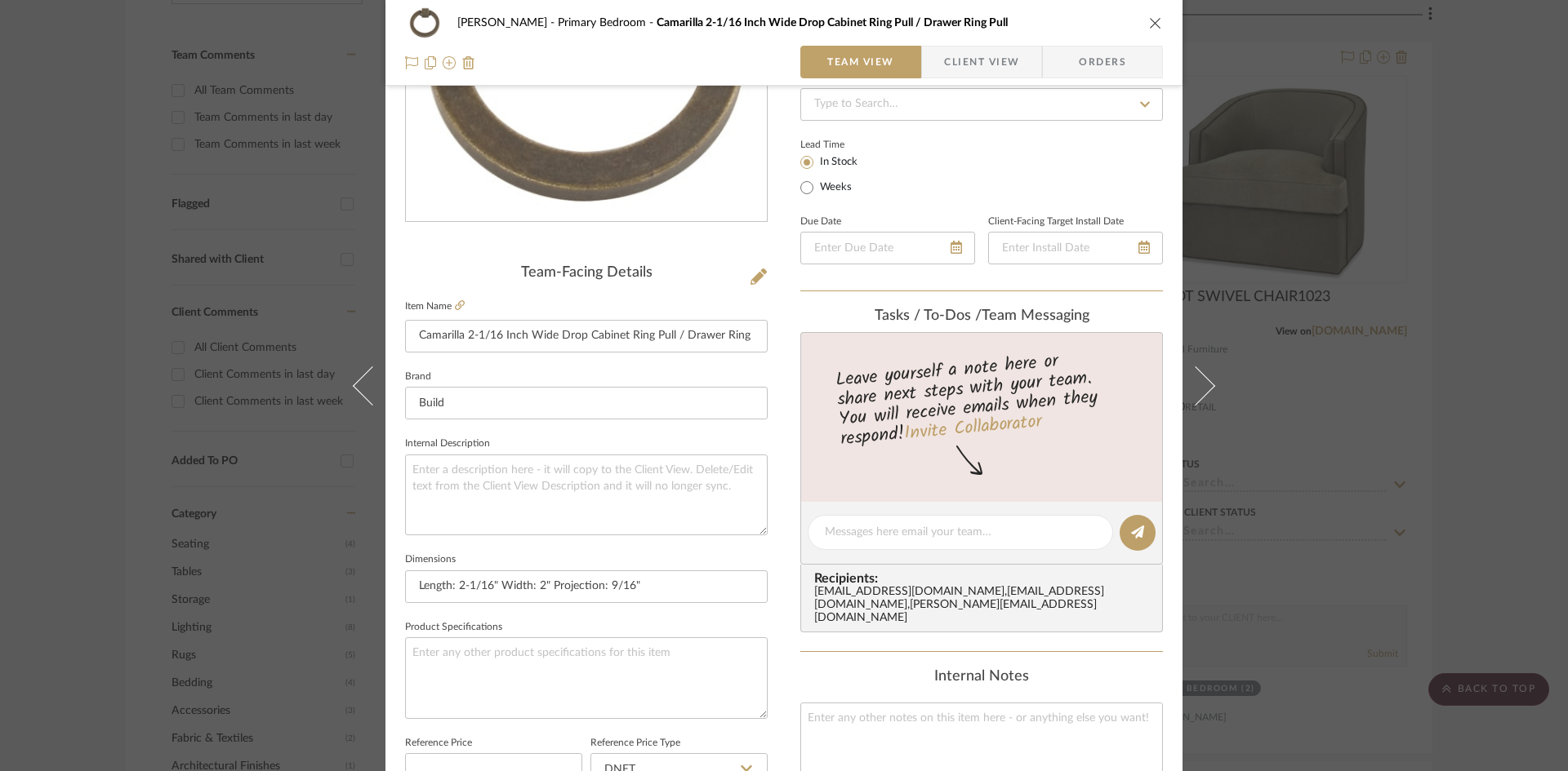
click at [981, 65] on span "Client View" at bounding box center [982, 62] width 75 height 33
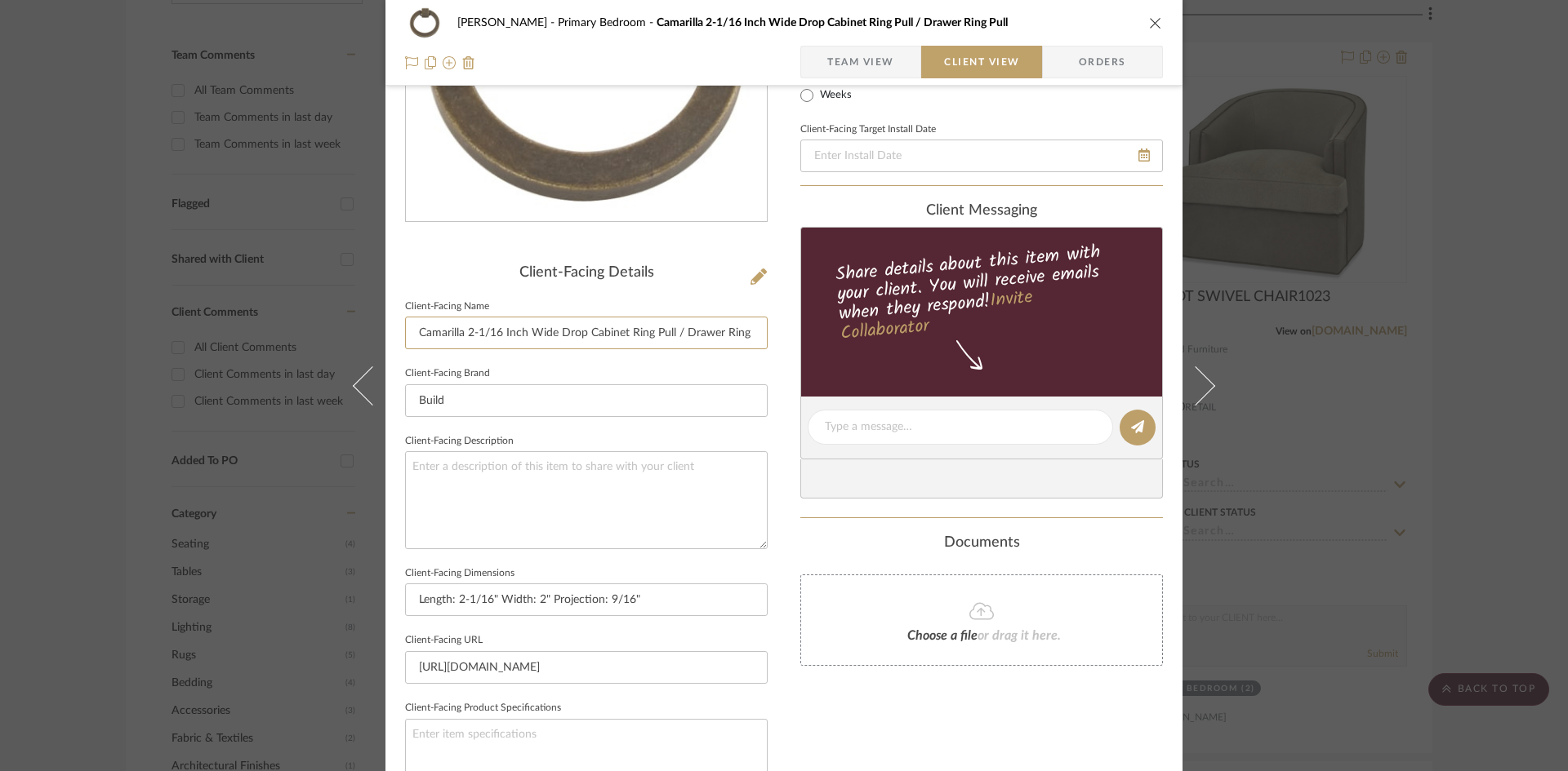
scroll to position [0, 16]
drag, startPoint x: 413, startPoint y: 334, endPoint x: 926, endPoint y: 347, distance: 513.2
click at [926, 347] on div "[PERSON_NAME] Primary Bedroom Camarilla 2-1/16 Inch Wide Drop Cabinet Ring Pull…" at bounding box center [784, 432] width 797 height 1332
type input "Cabinet Pulls"
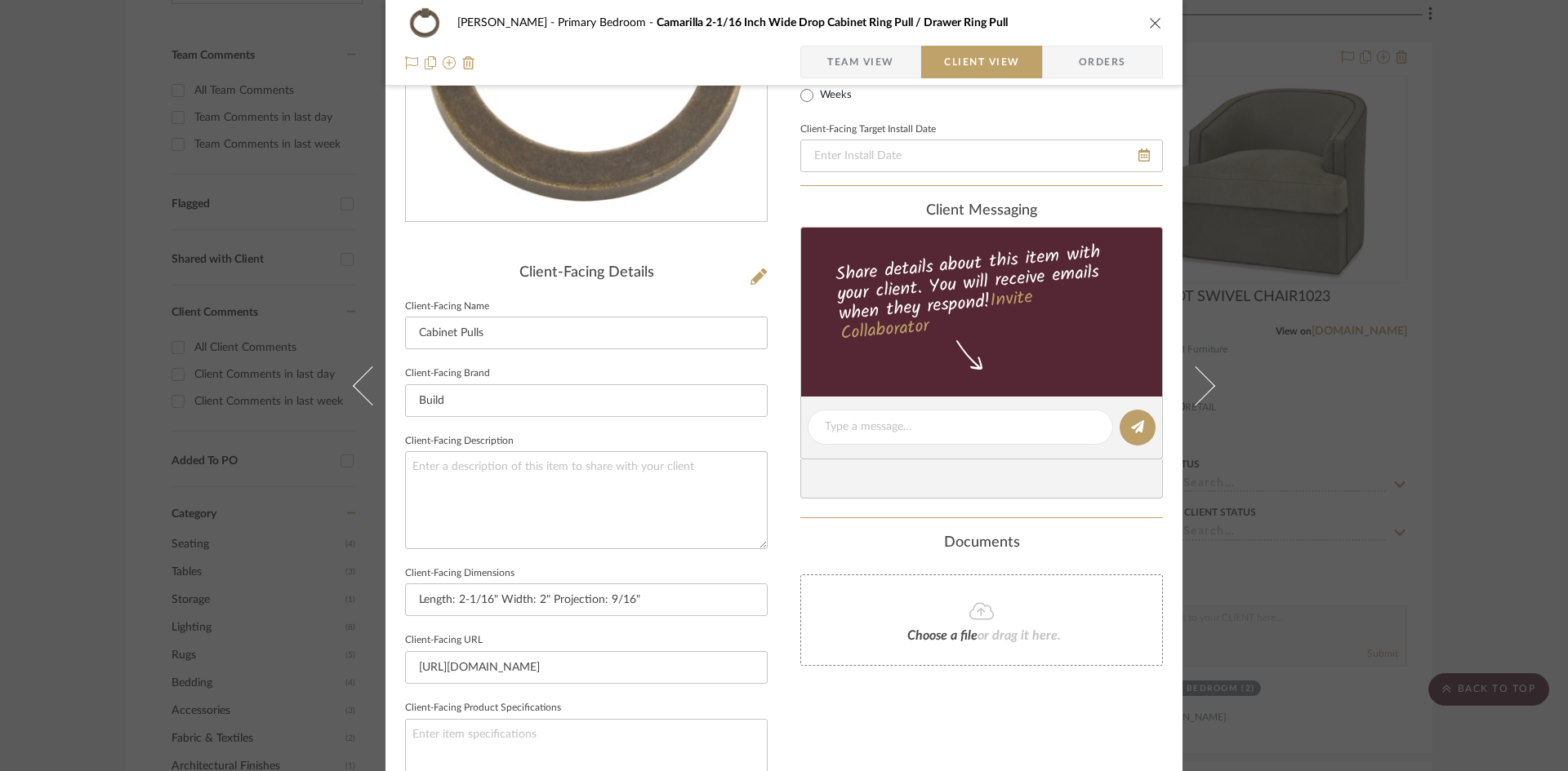
click at [781, 448] on div "[PERSON_NAME] Primary Bedroom Camarilla 2-1/16 Inch Wide Drop Cabinet Ring Pull…" at bounding box center [784, 432] width 797 height 1332
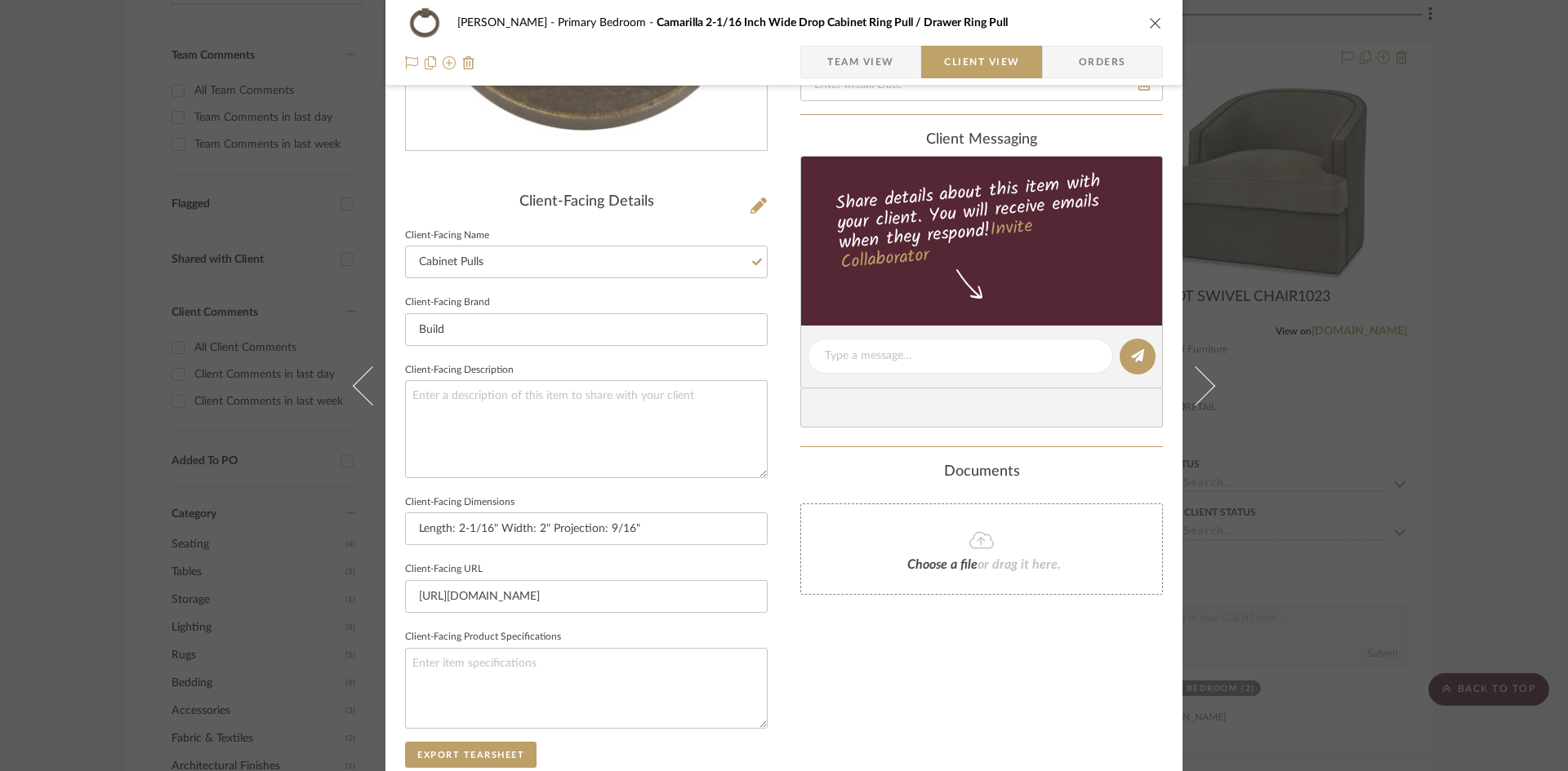
scroll to position [572, 0]
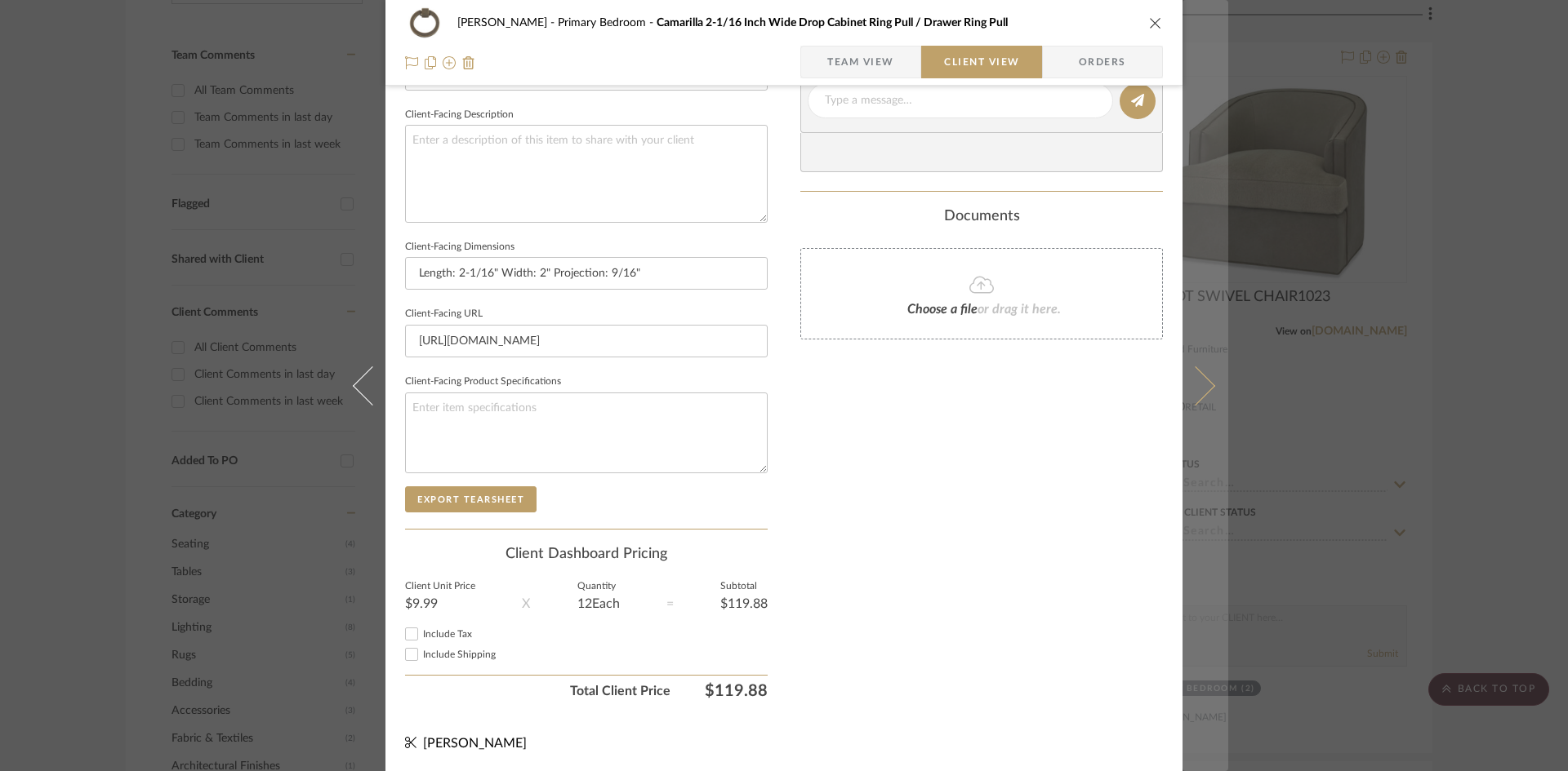
click at [1194, 390] on icon at bounding box center [1195, 385] width 39 height 39
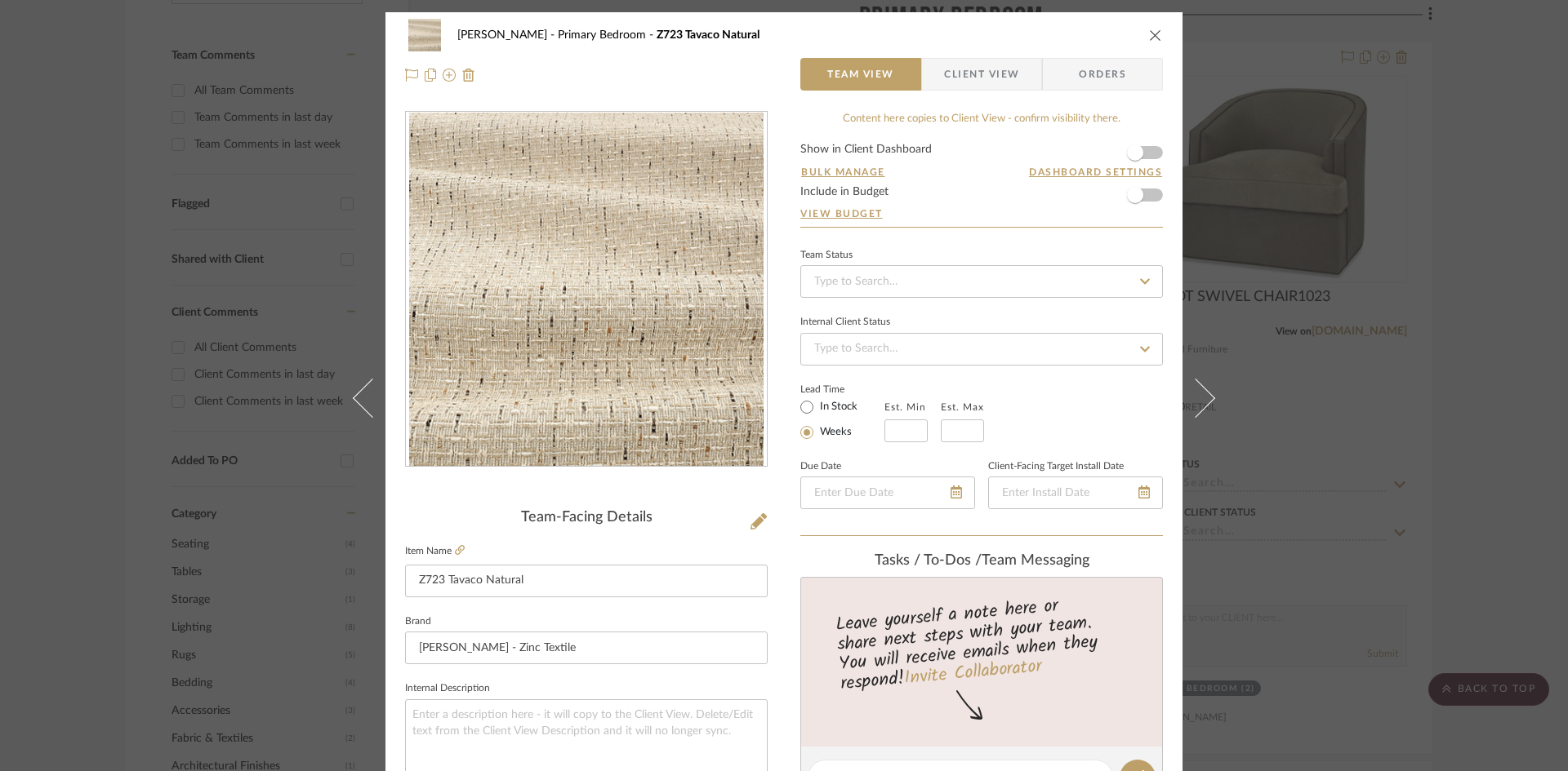
click at [1006, 62] on span "Client View" at bounding box center [982, 74] width 75 height 33
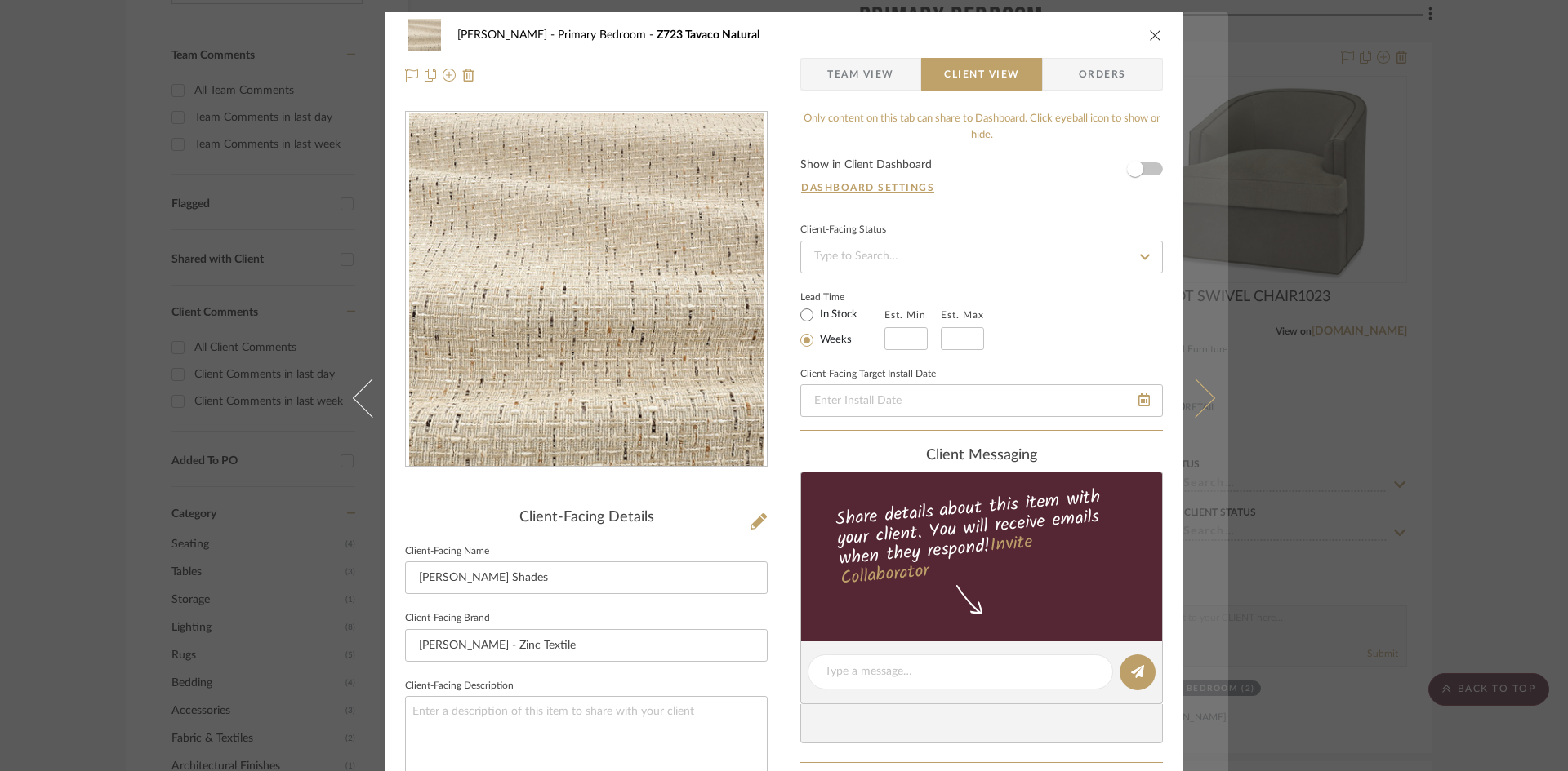
click at [1201, 400] on icon at bounding box center [1195, 397] width 39 height 39
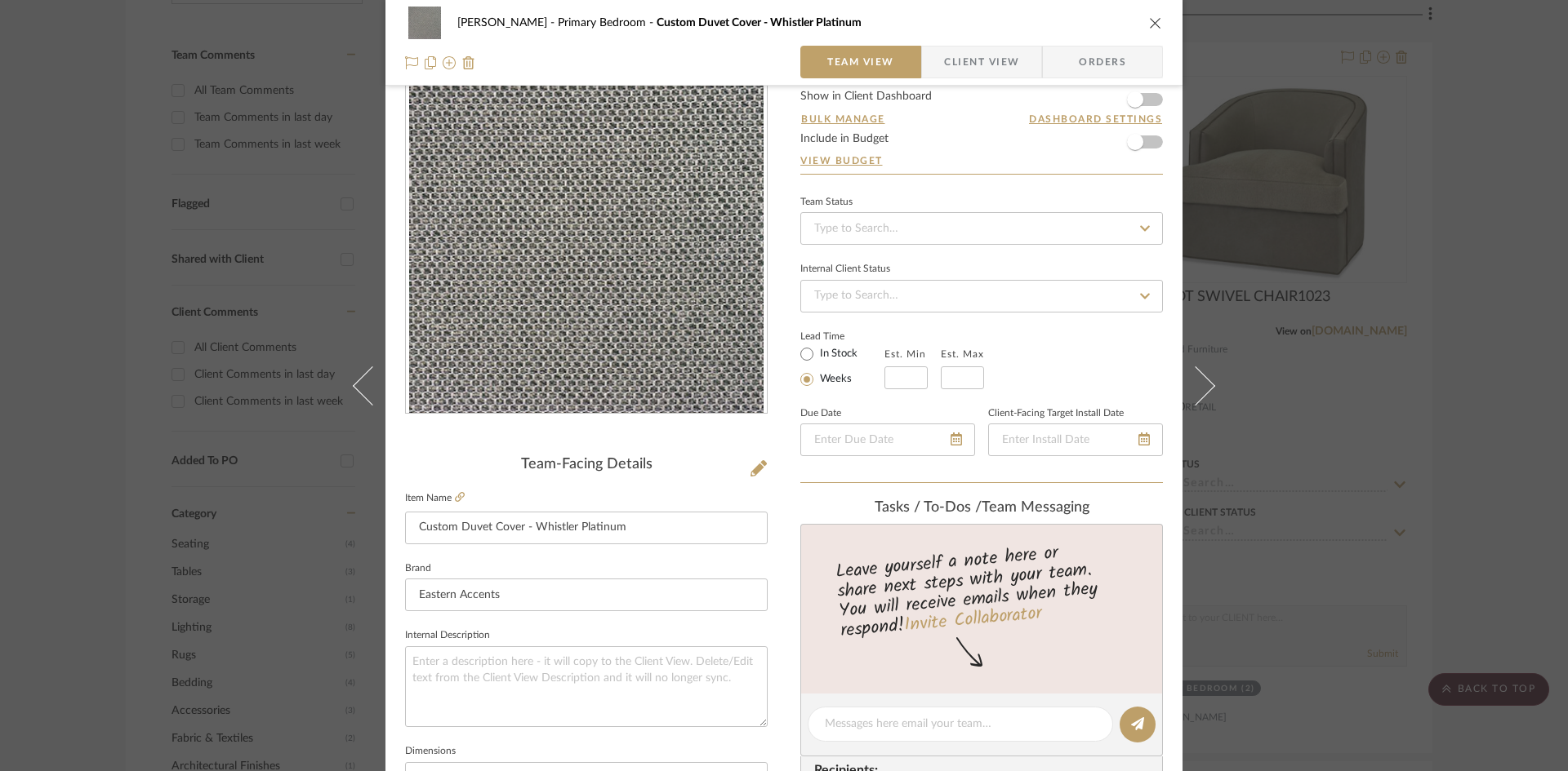
scroll to position [81, 0]
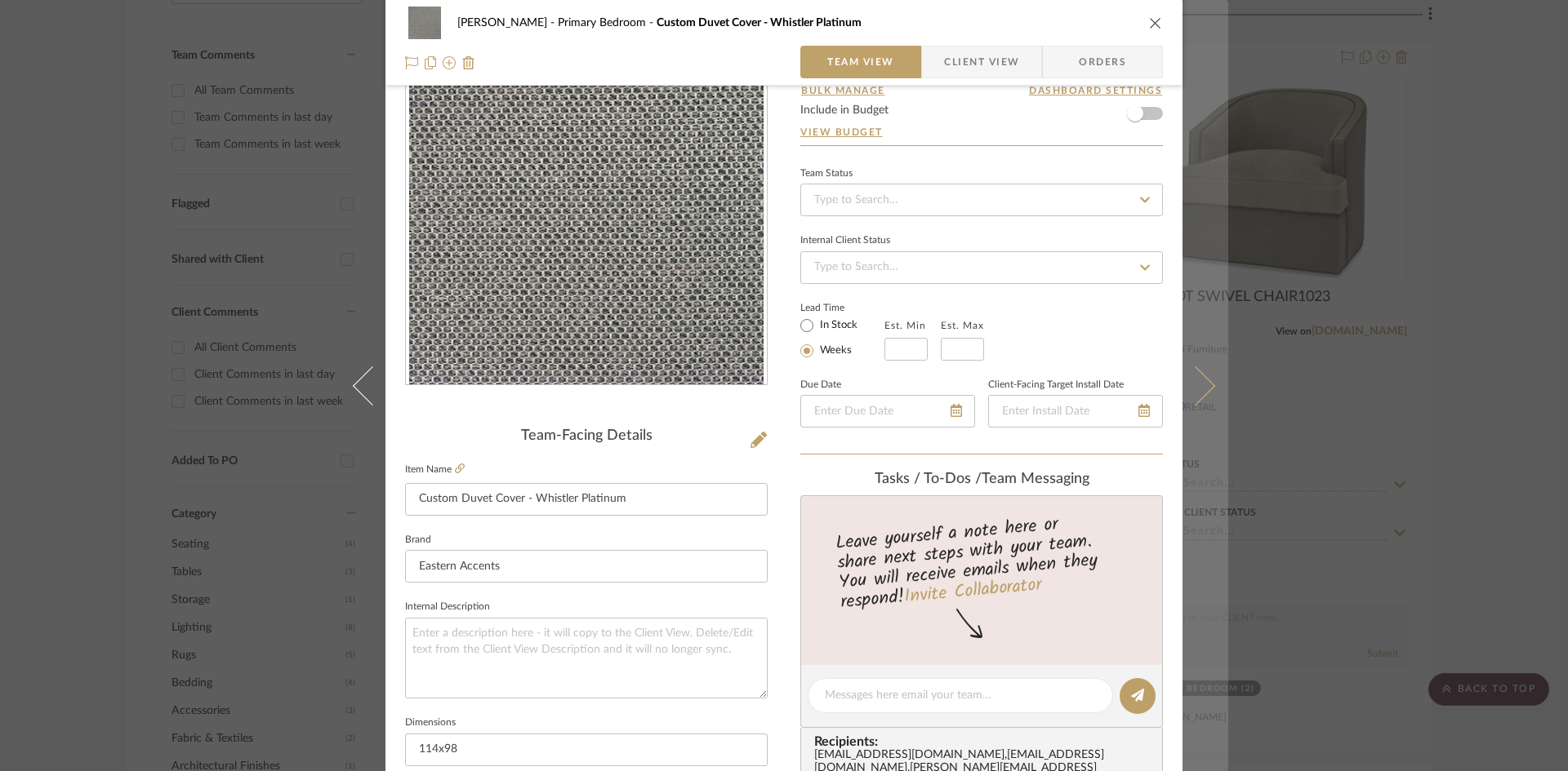
click at [1206, 381] on icon at bounding box center [1195, 385] width 39 height 39
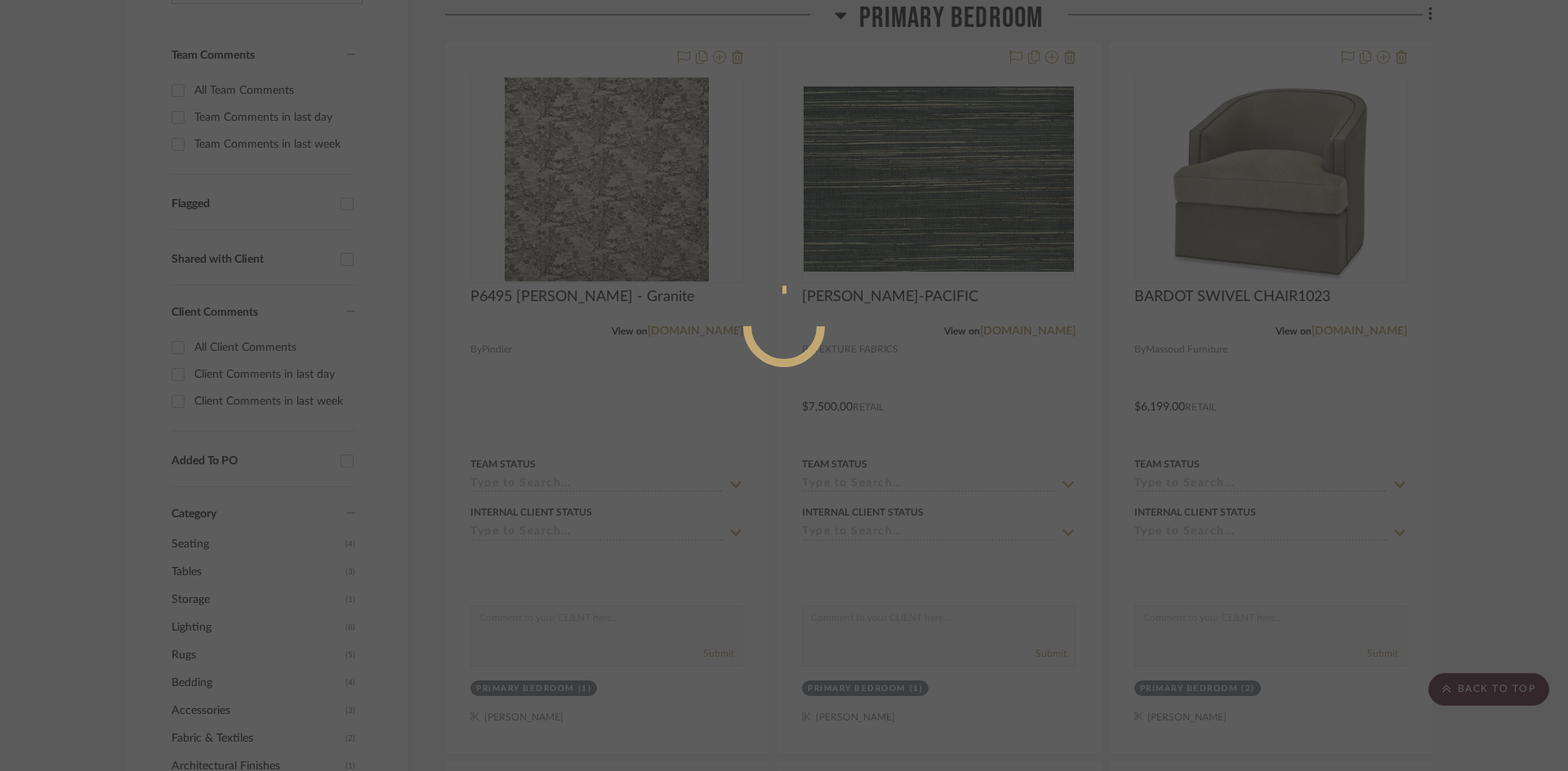
scroll to position [0, 0]
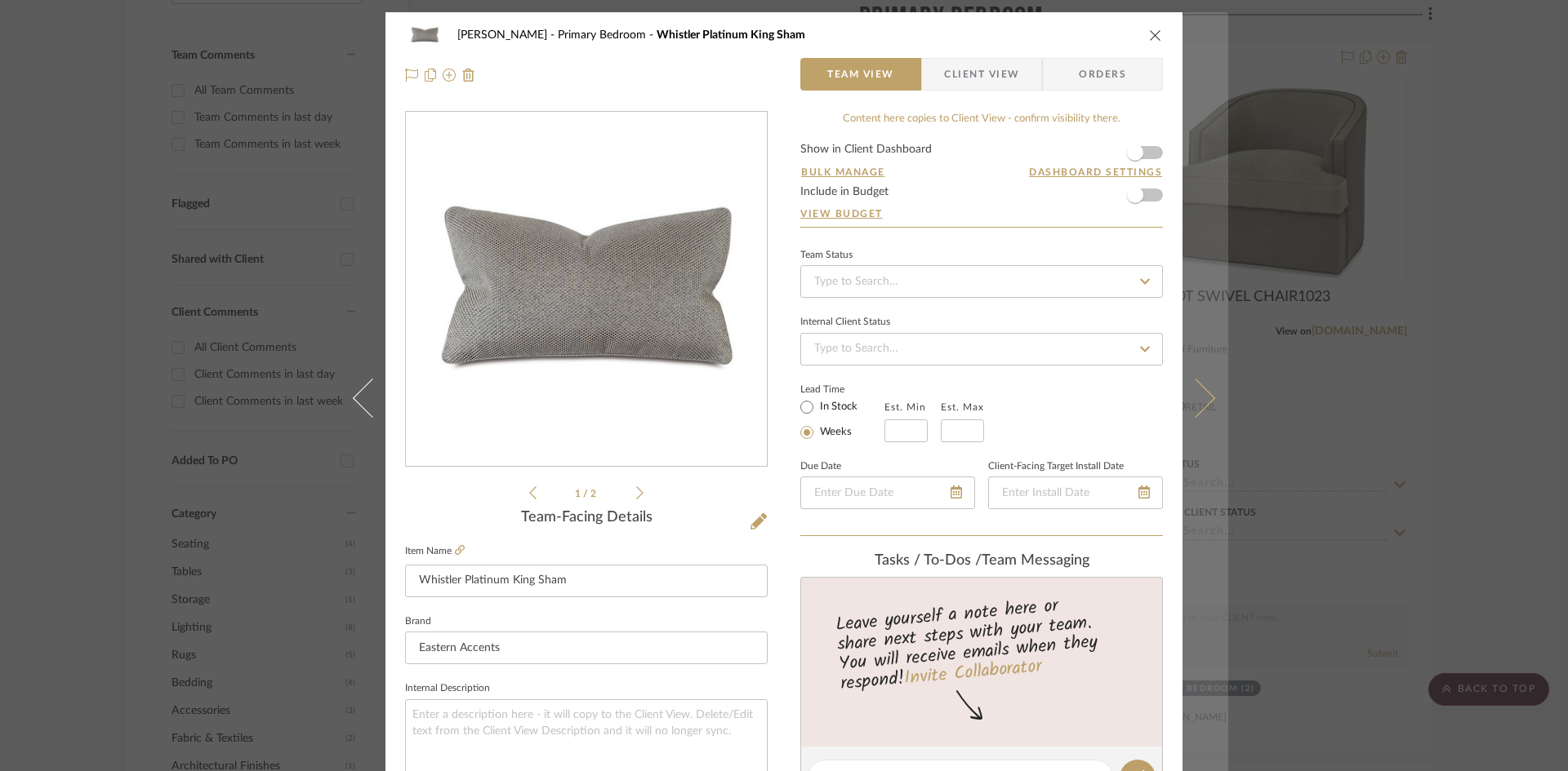
click at [1205, 392] on icon at bounding box center [1195, 397] width 39 height 39
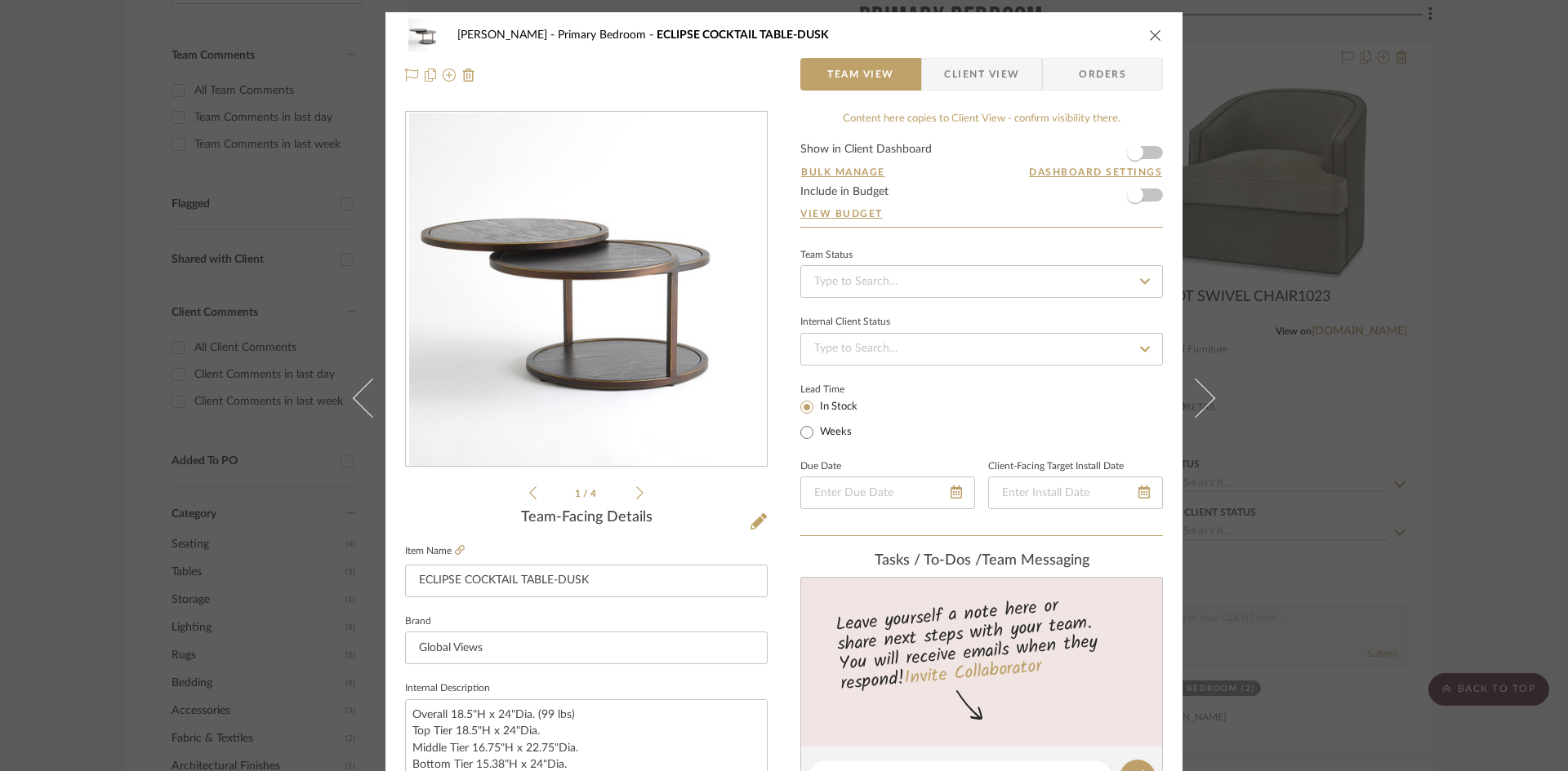
click at [960, 70] on span "Client View" at bounding box center [982, 74] width 75 height 33
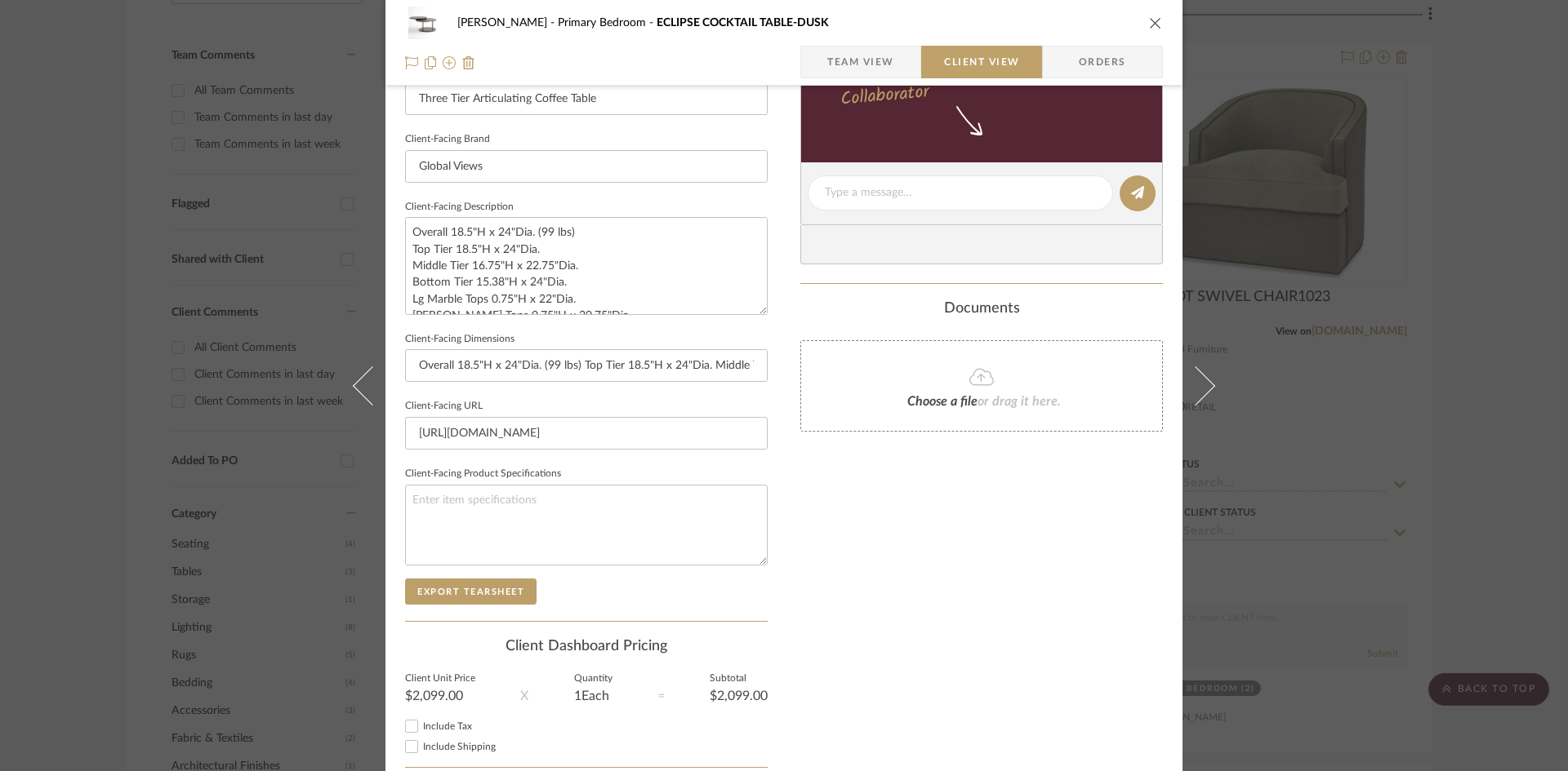
scroll to position [572, 0]
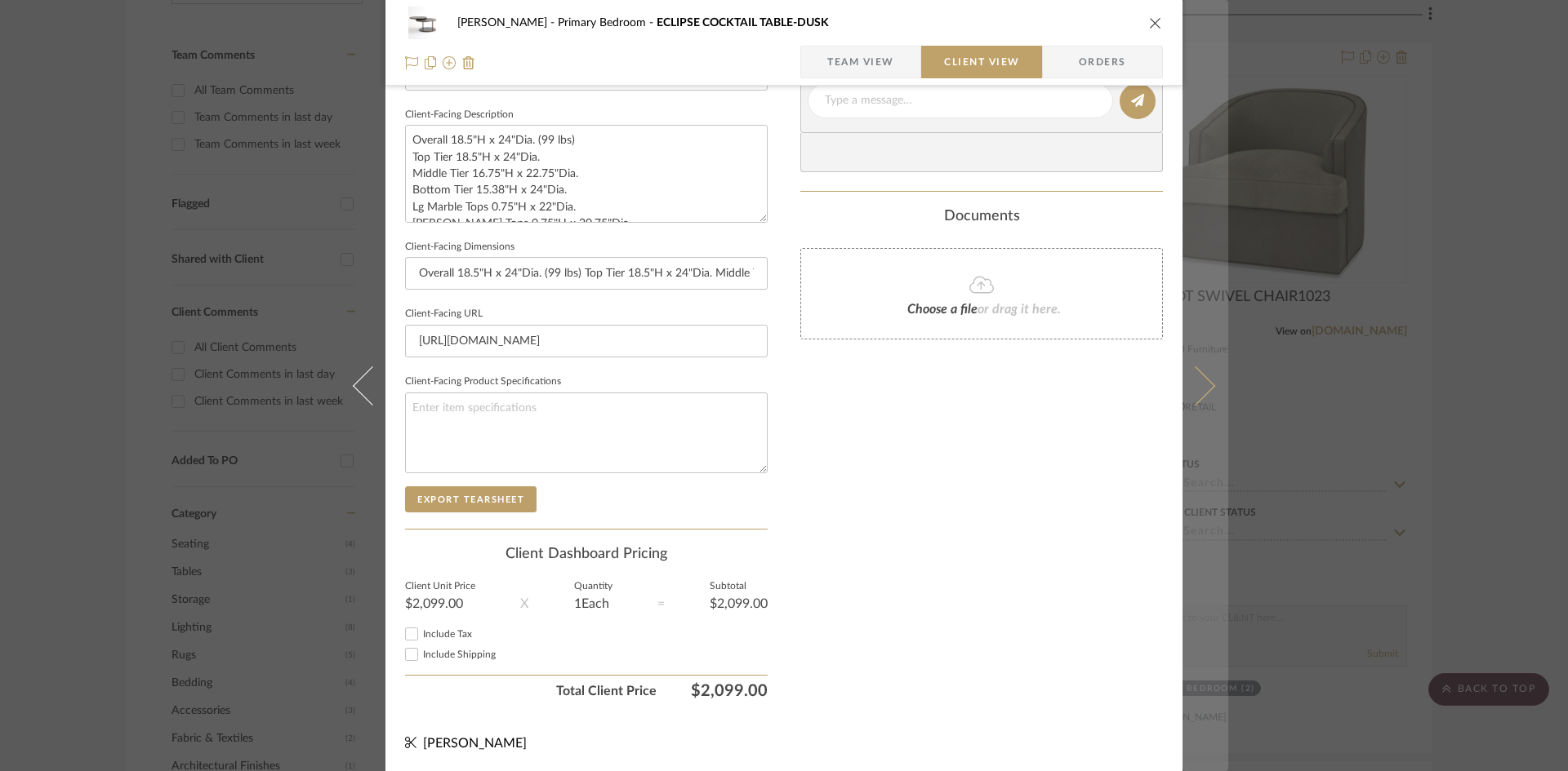
click at [1198, 383] on icon at bounding box center [1195, 385] width 39 height 39
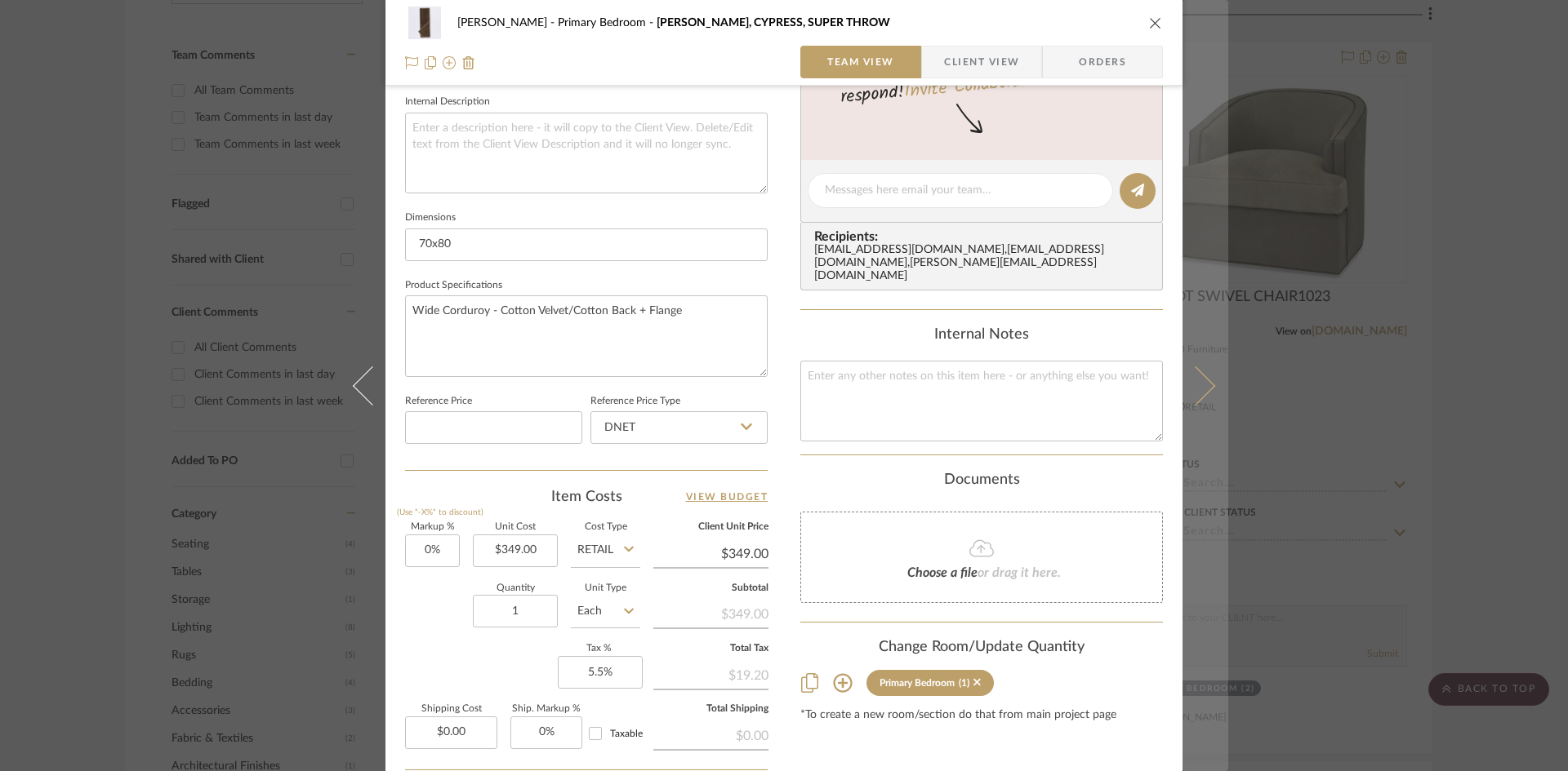
scroll to position [504, 0]
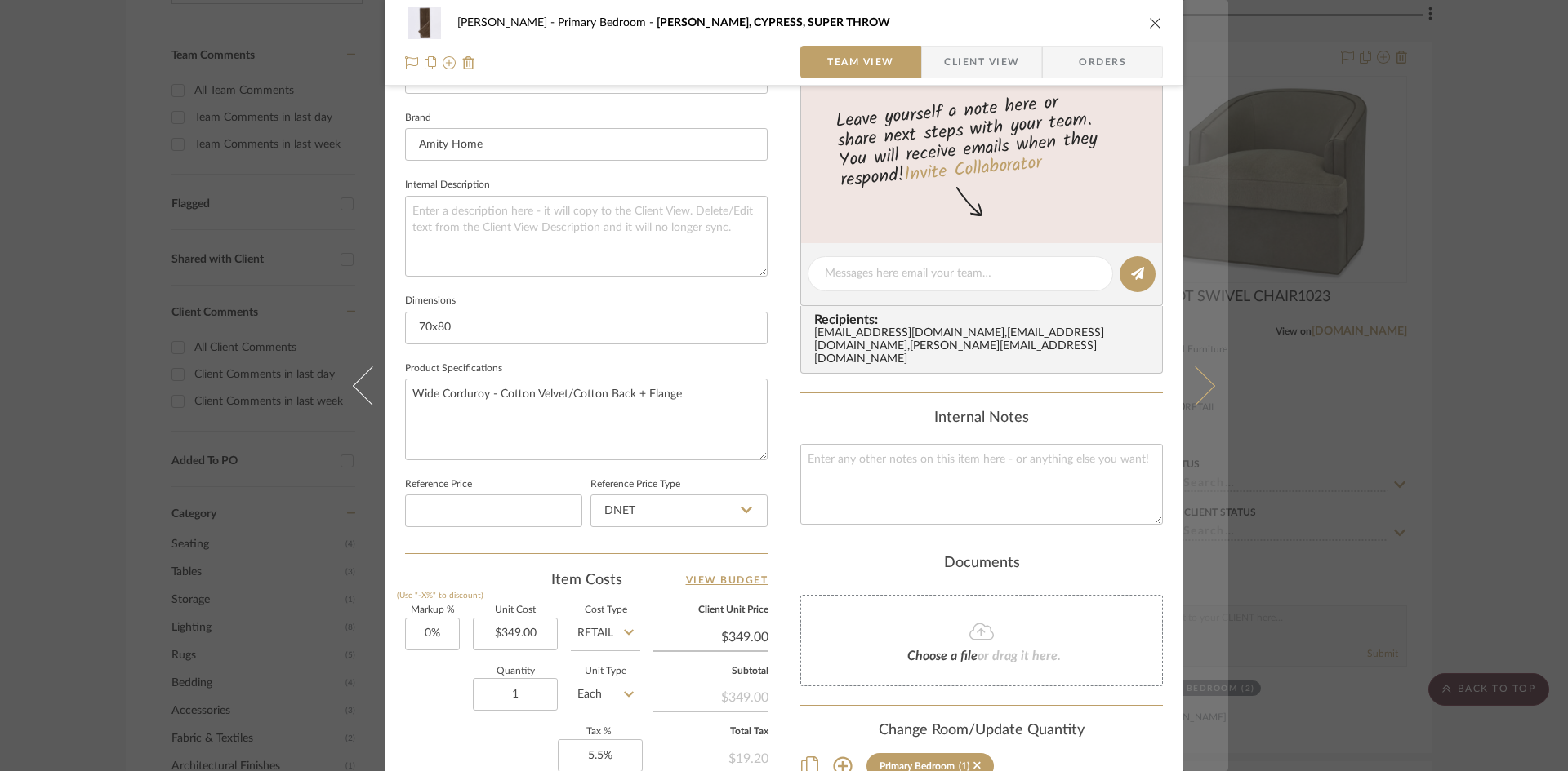
click at [1202, 382] on icon at bounding box center [1195, 385] width 39 height 39
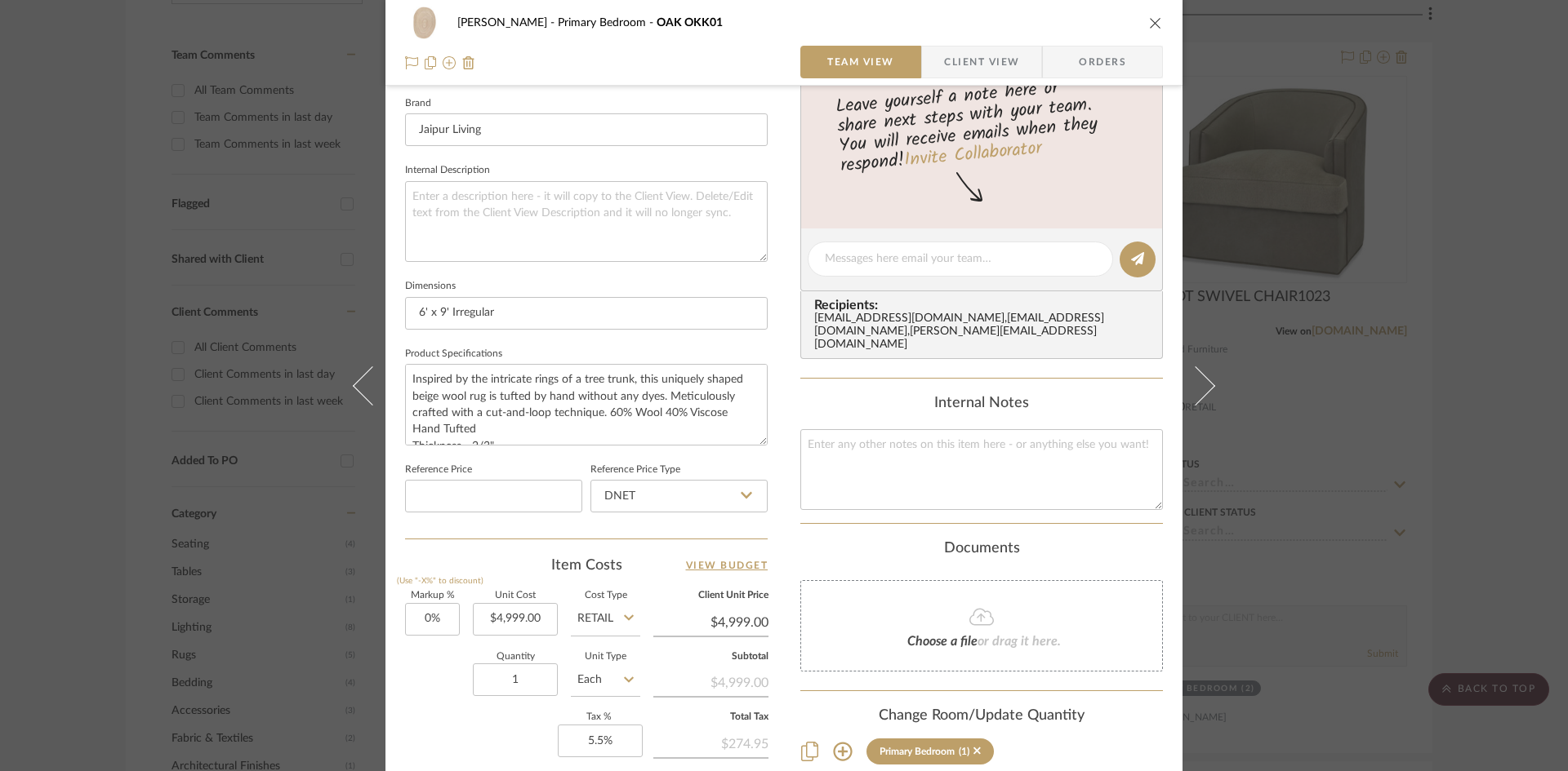
scroll to position [572, 0]
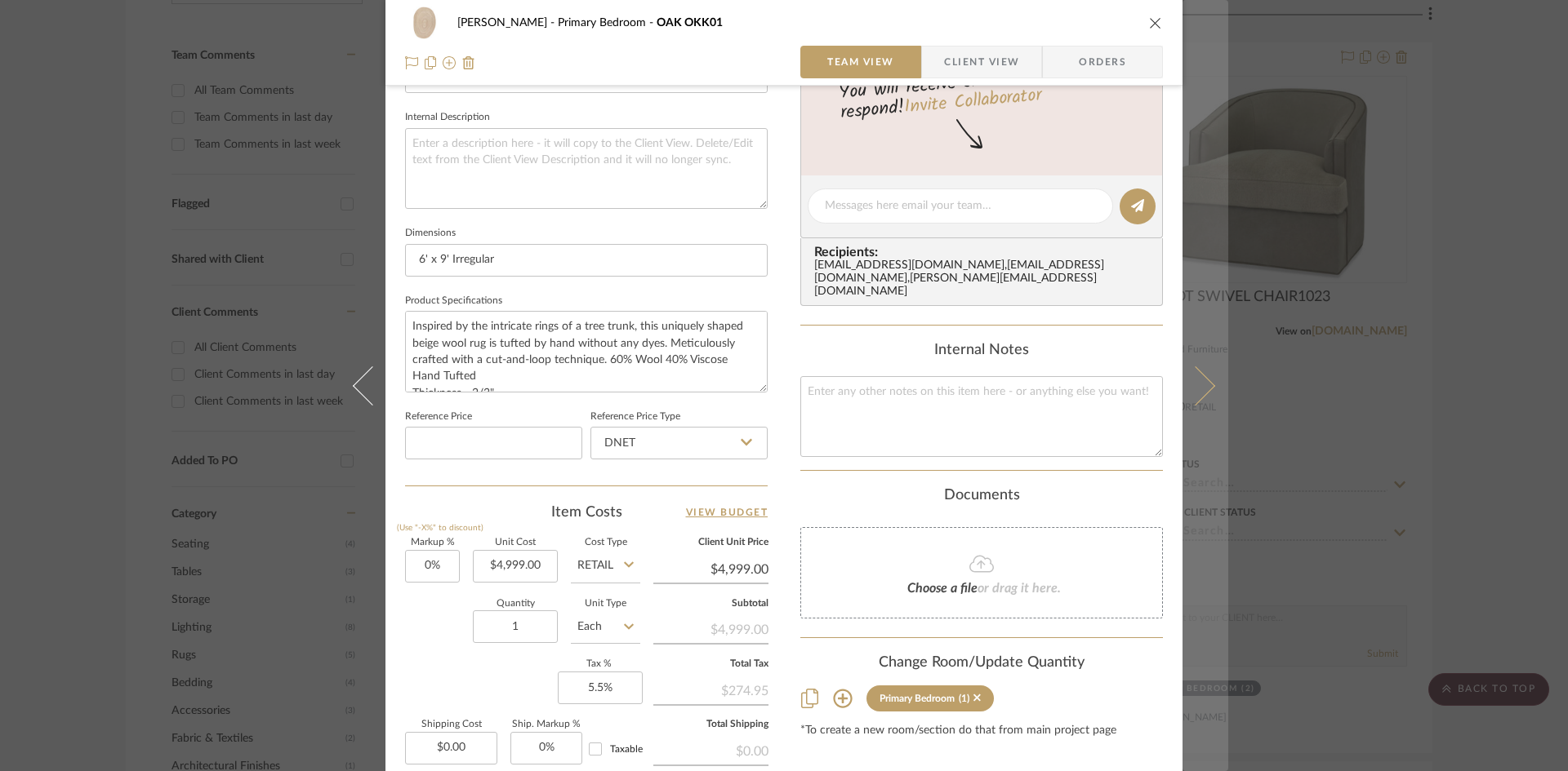
click at [1195, 378] on icon at bounding box center [1195, 385] width 39 height 39
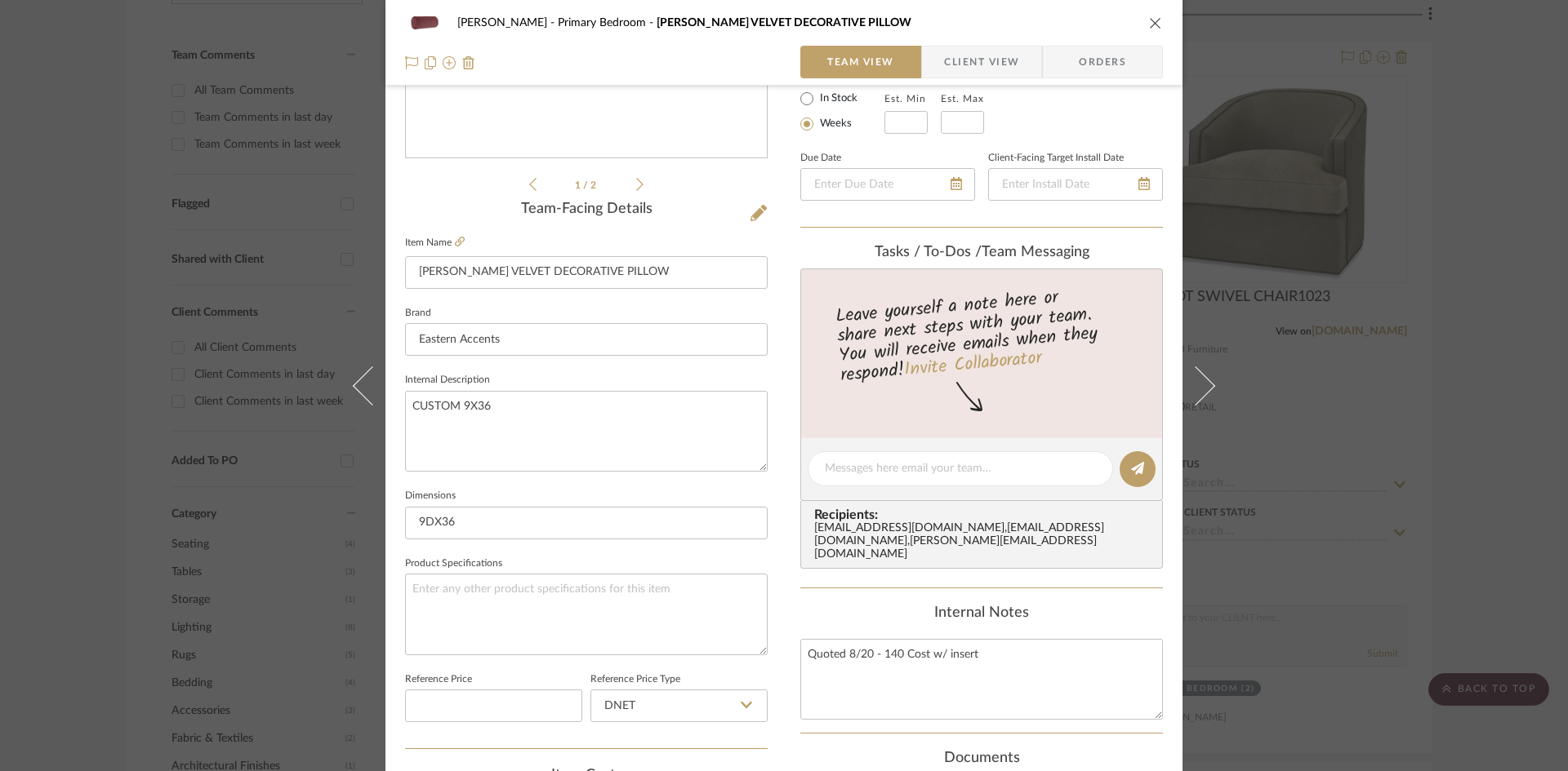
scroll to position [245, 0]
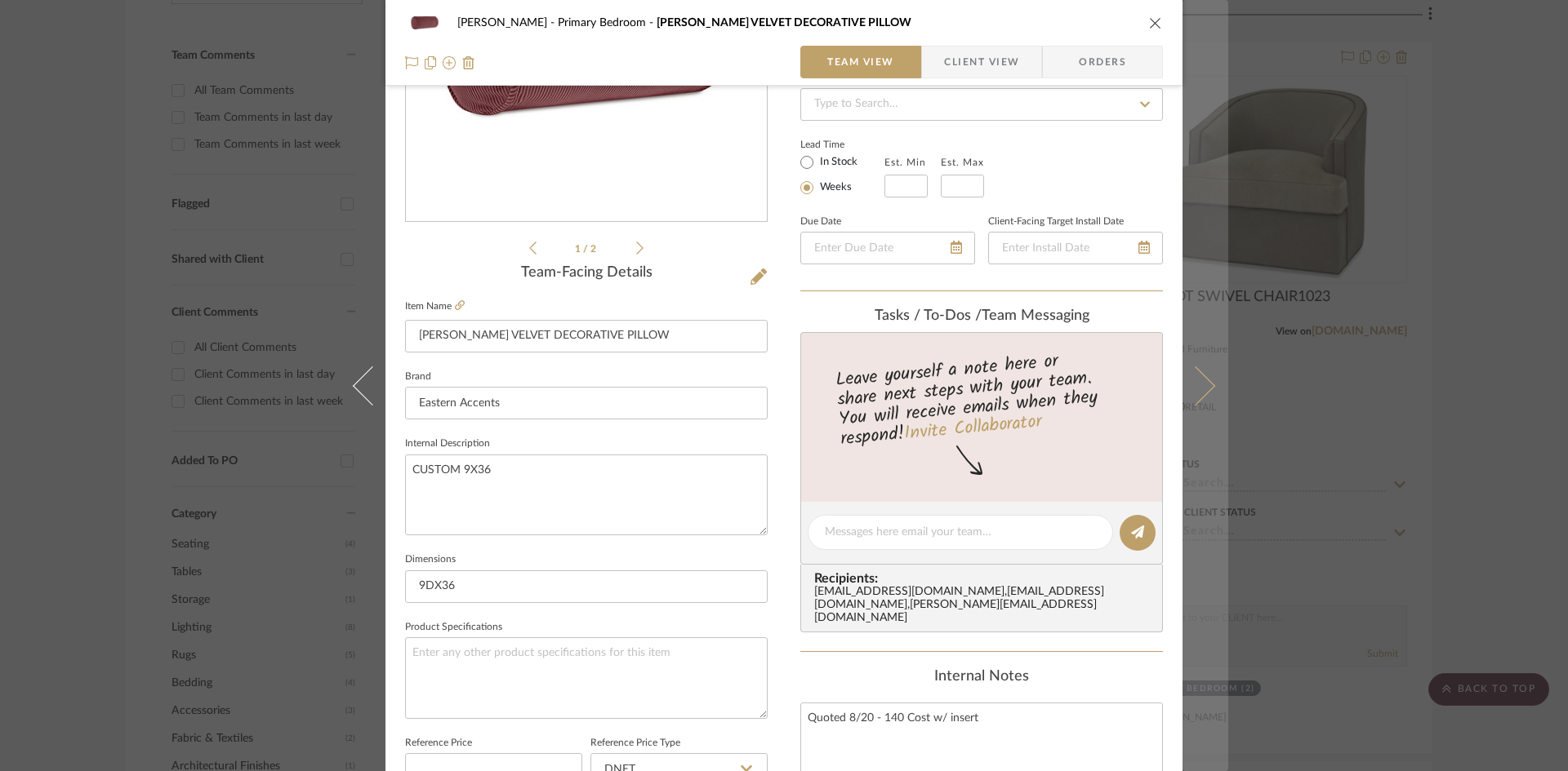
click at [1206, 381] on icon at bounding box center [1195, 385] width 39 height 39
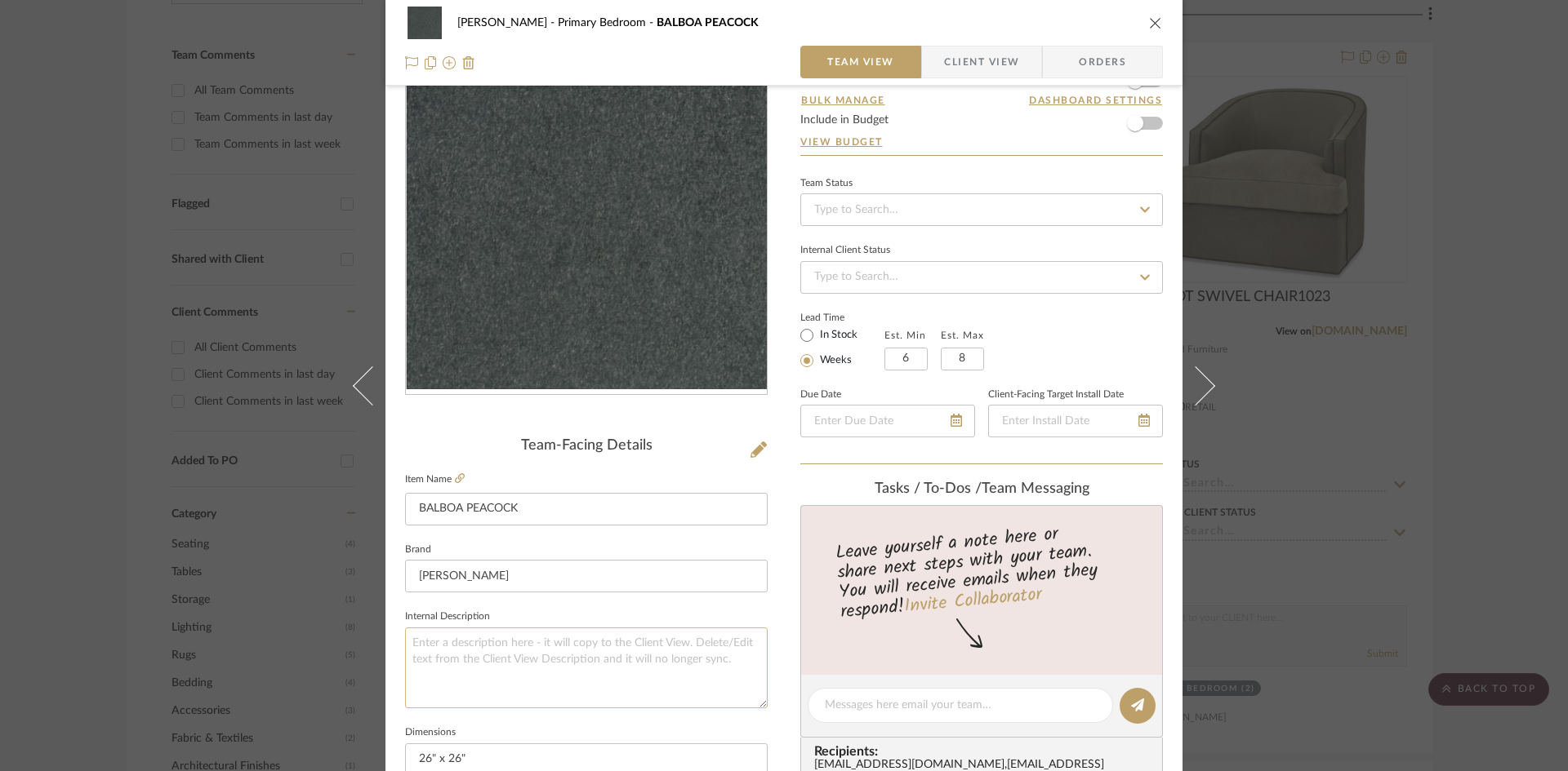
scroll to position [327, 0]
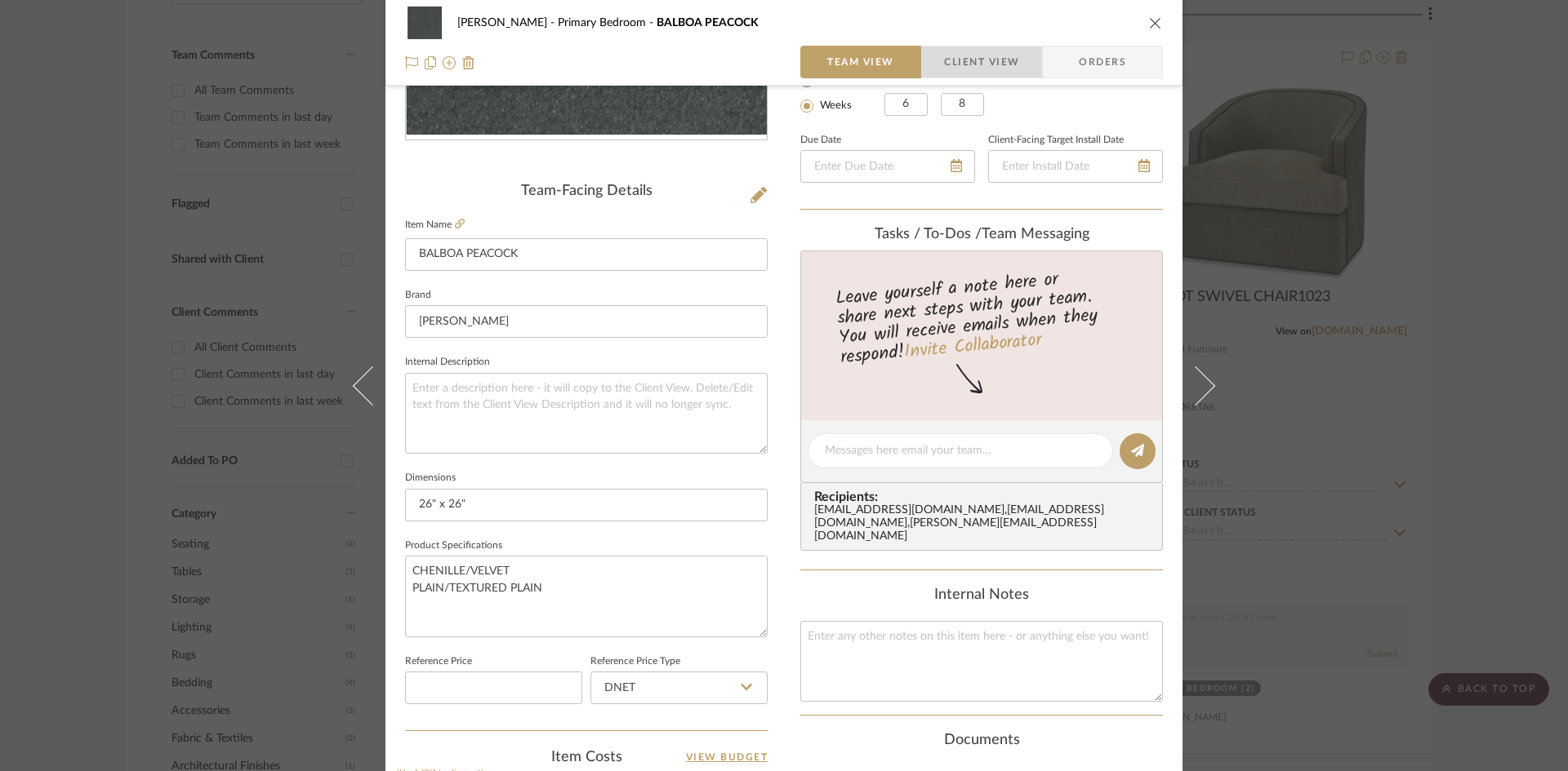
click at [1013, 60] on span "Client View" at bounding box center [982, 62] width 75 height 33
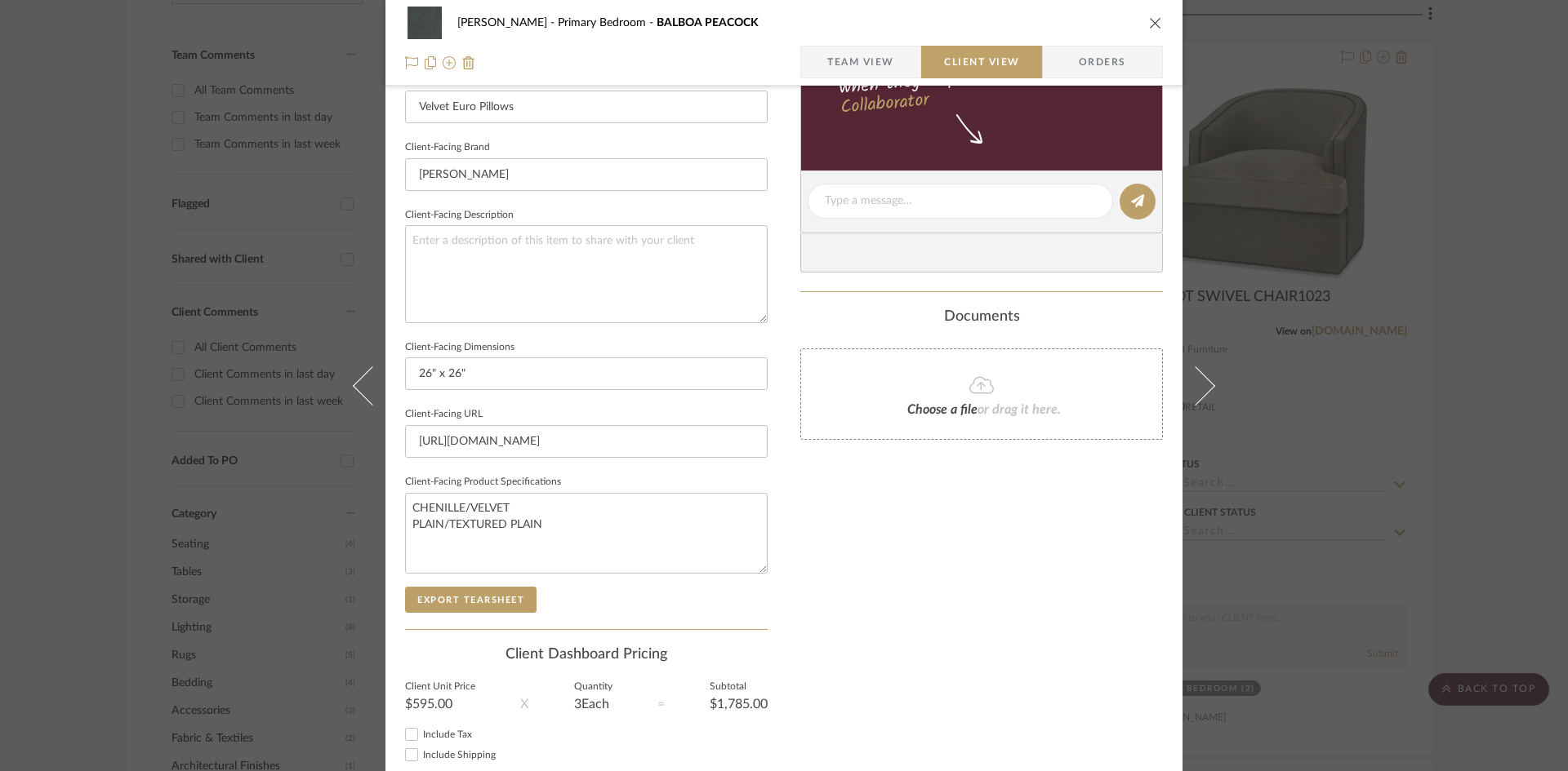
scroll to position [489, 0]
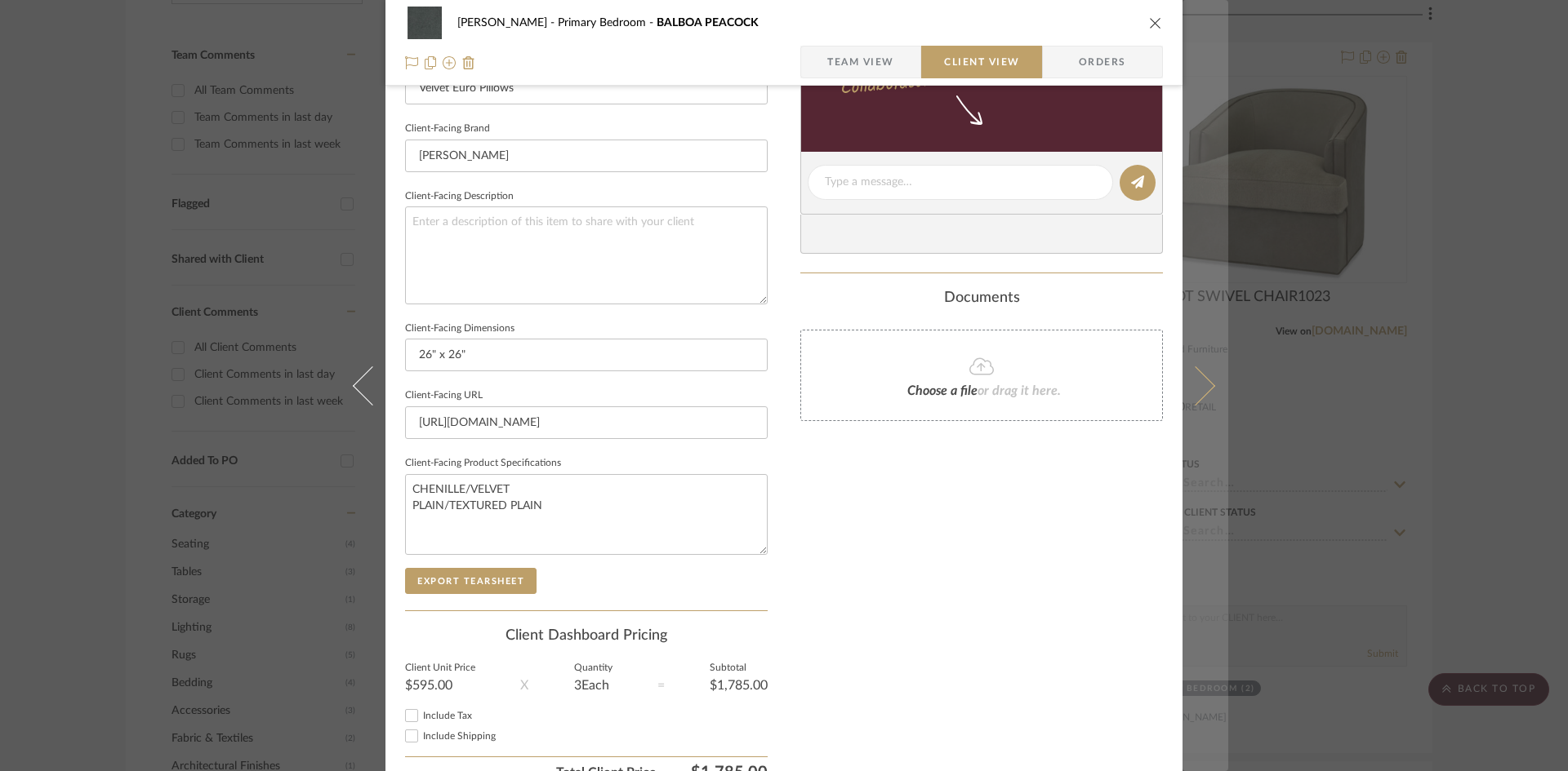
click at [1199, 382] on icon at bounding box center [1195, 385] width 39 height 39
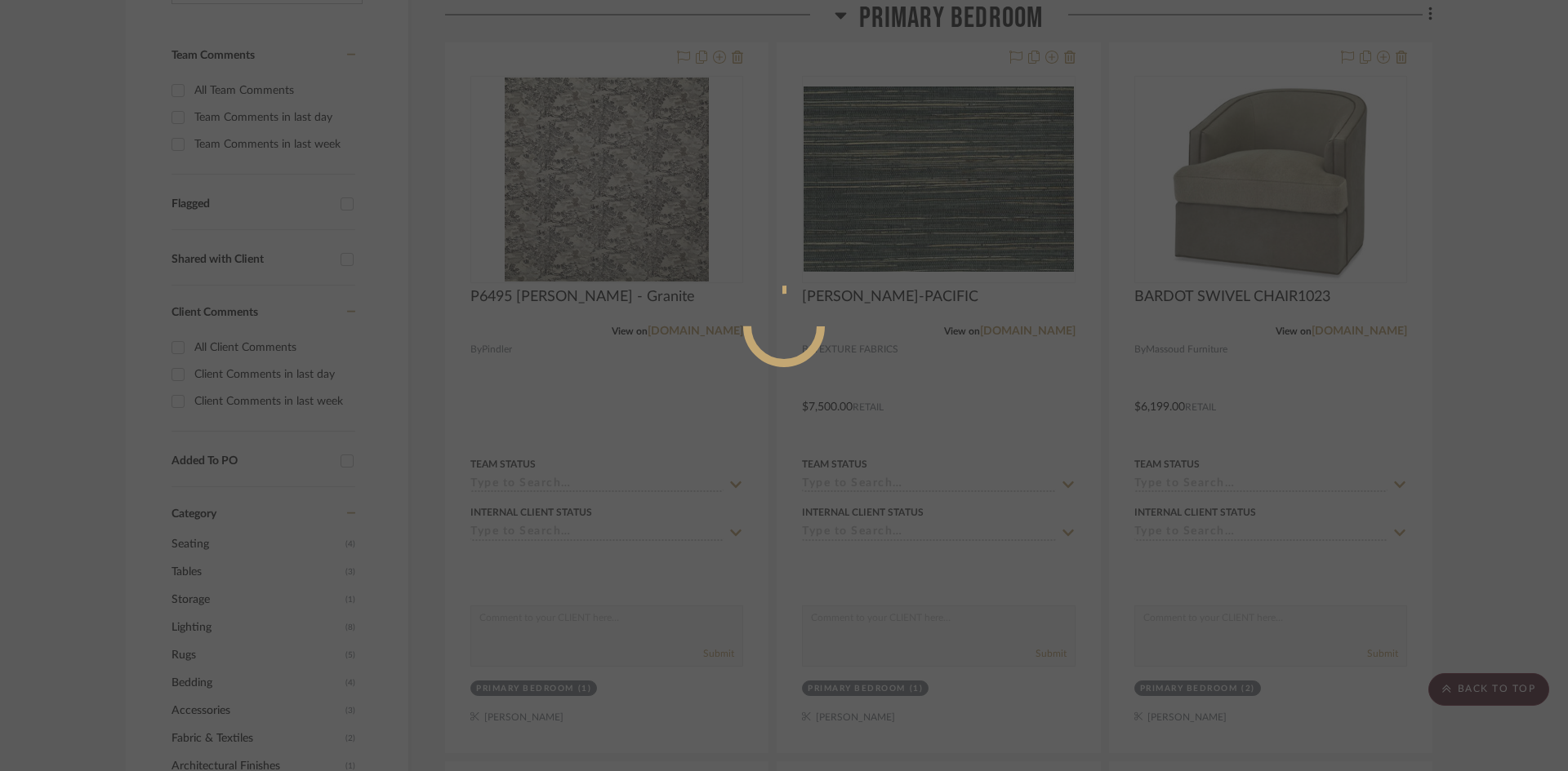
scroll to position [0, 0]
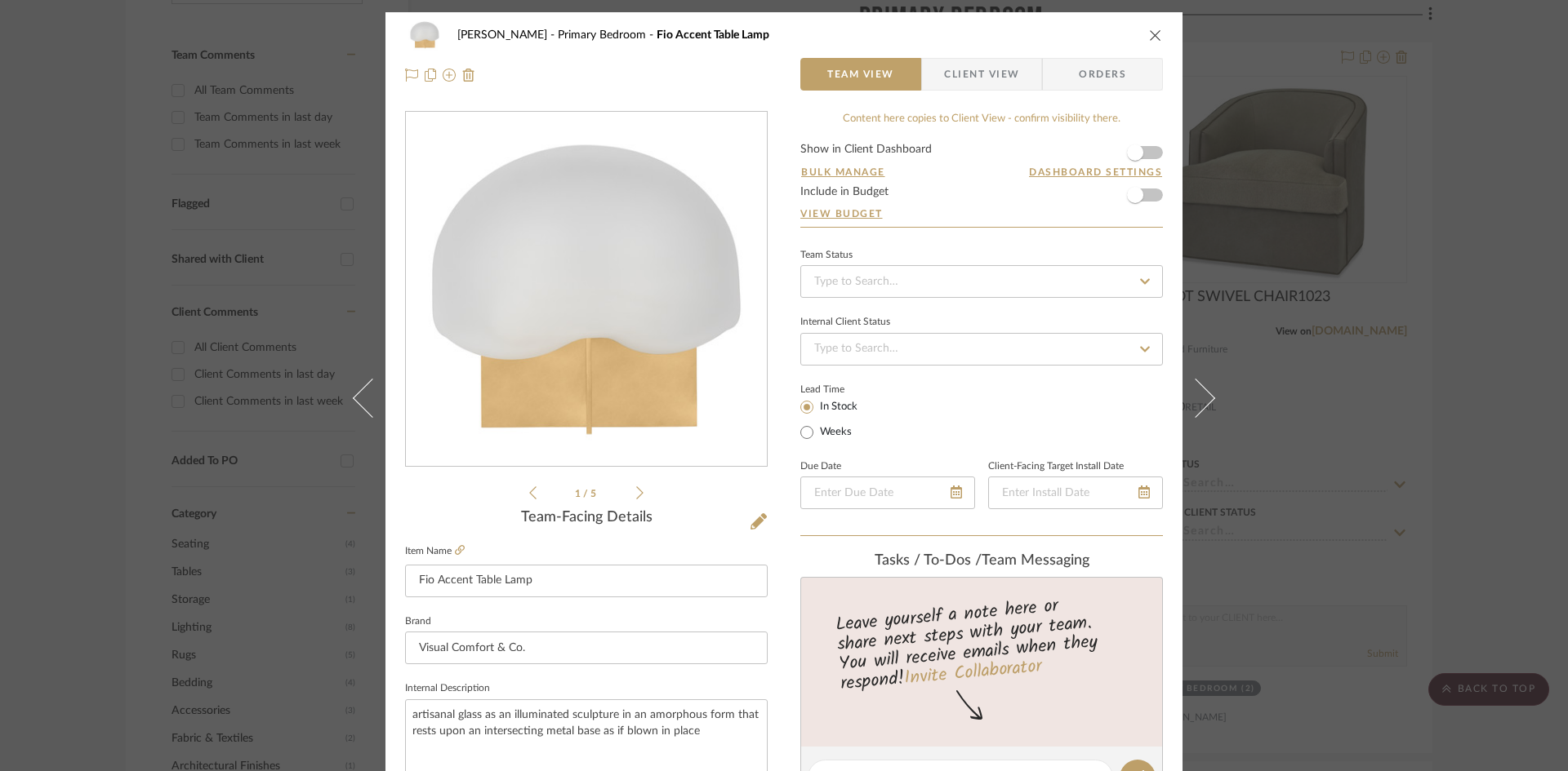
click at [988, 75] on span "Client View" at bounding box center [982, 74] width 75 height 33
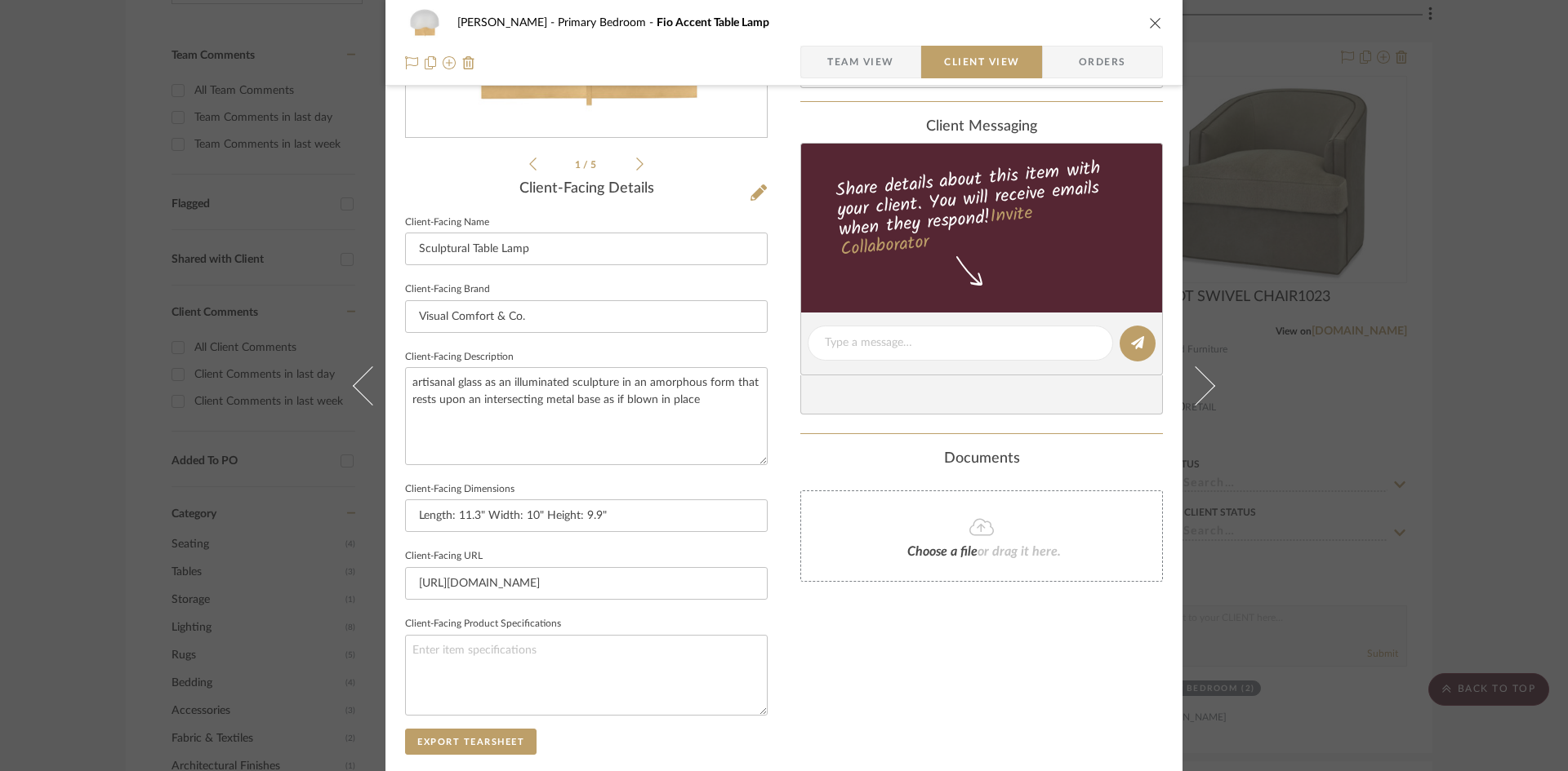
scroll to position [327, 0]
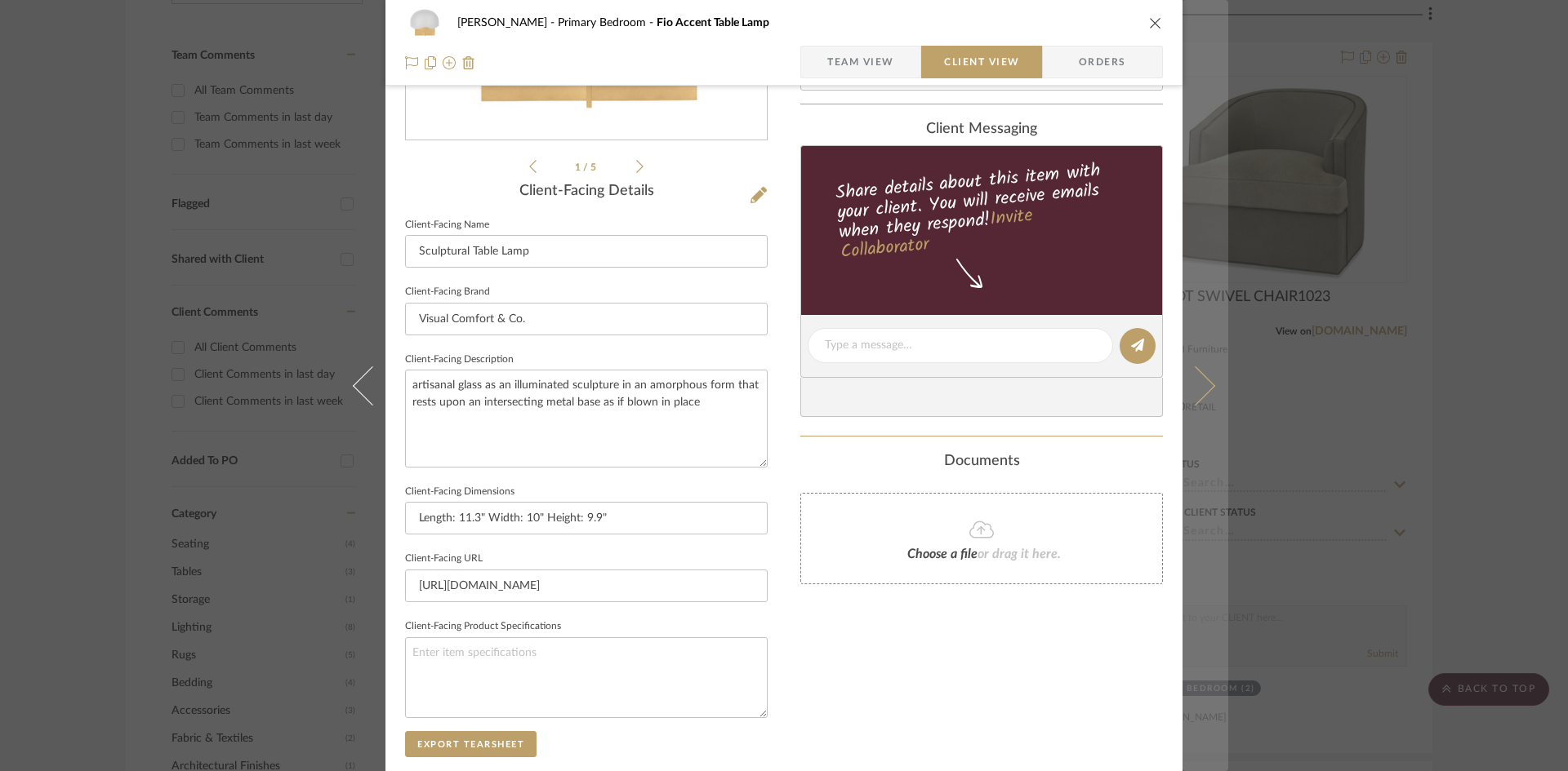
click at [1202, 389] on icon at bounding box center [1195, 385] width 39 height 39
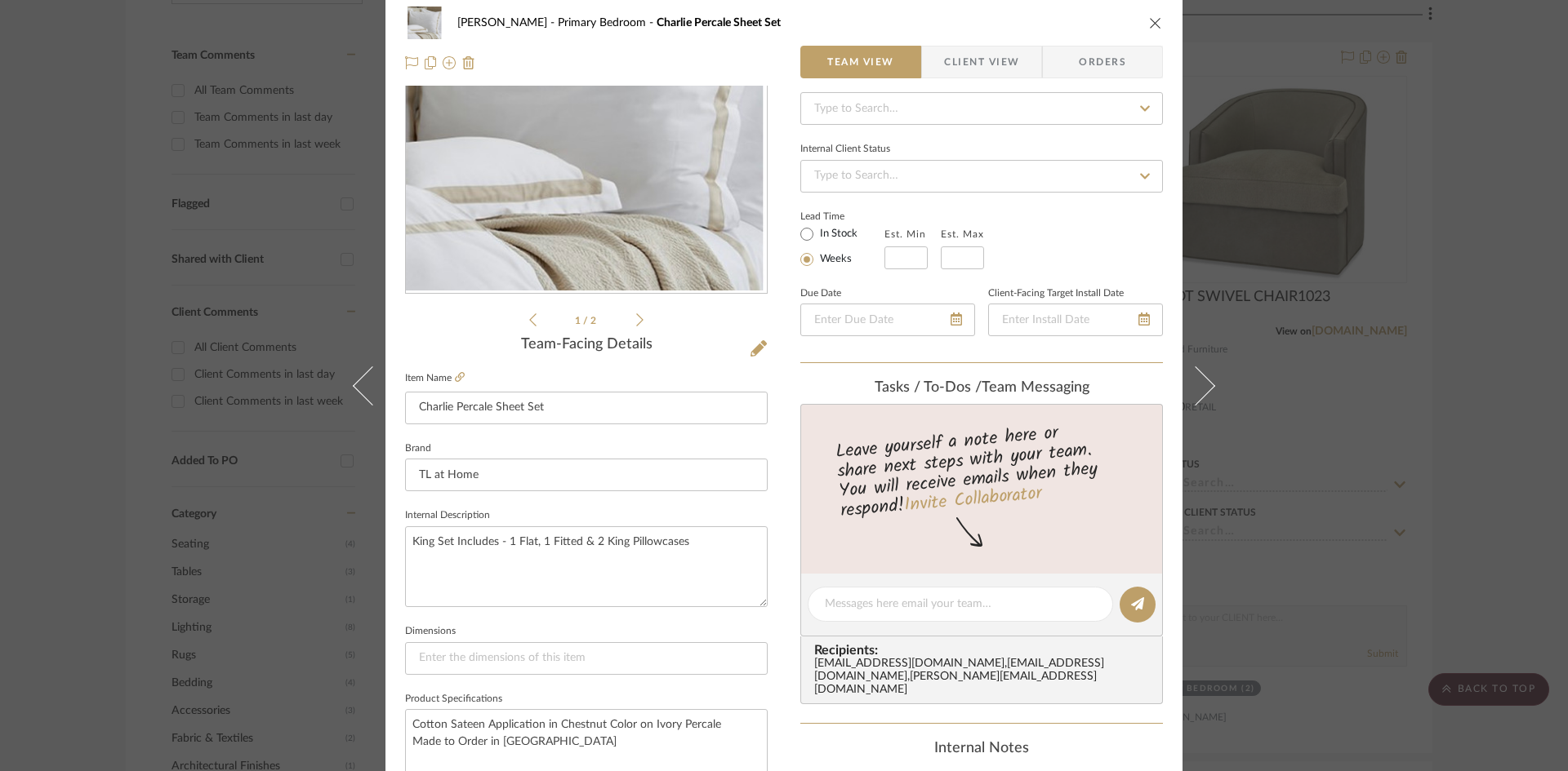
scroll to position [0, 0]
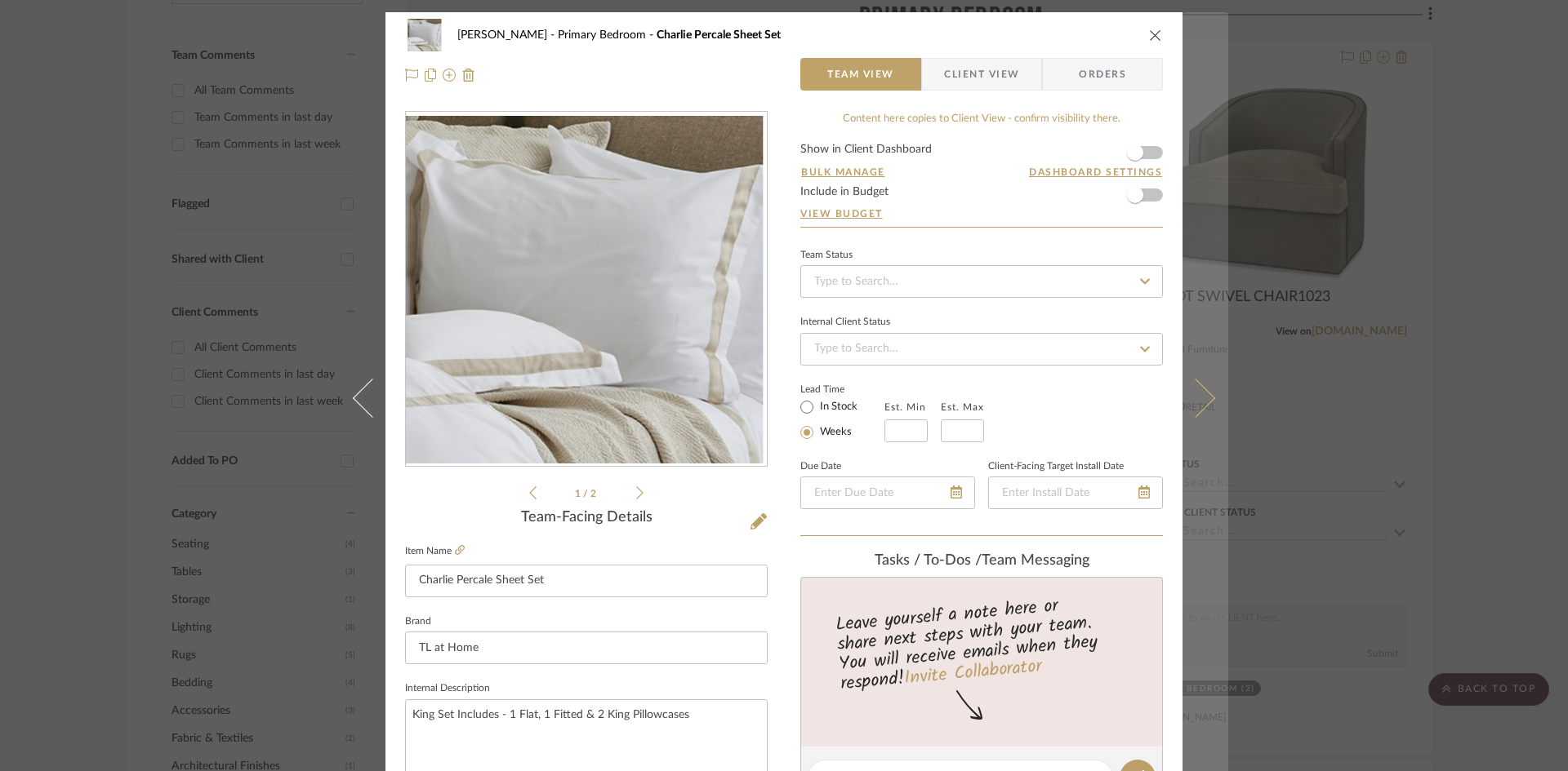
click at [1207, 393] on button at bounding box center [1205, 398] width 46 height 771
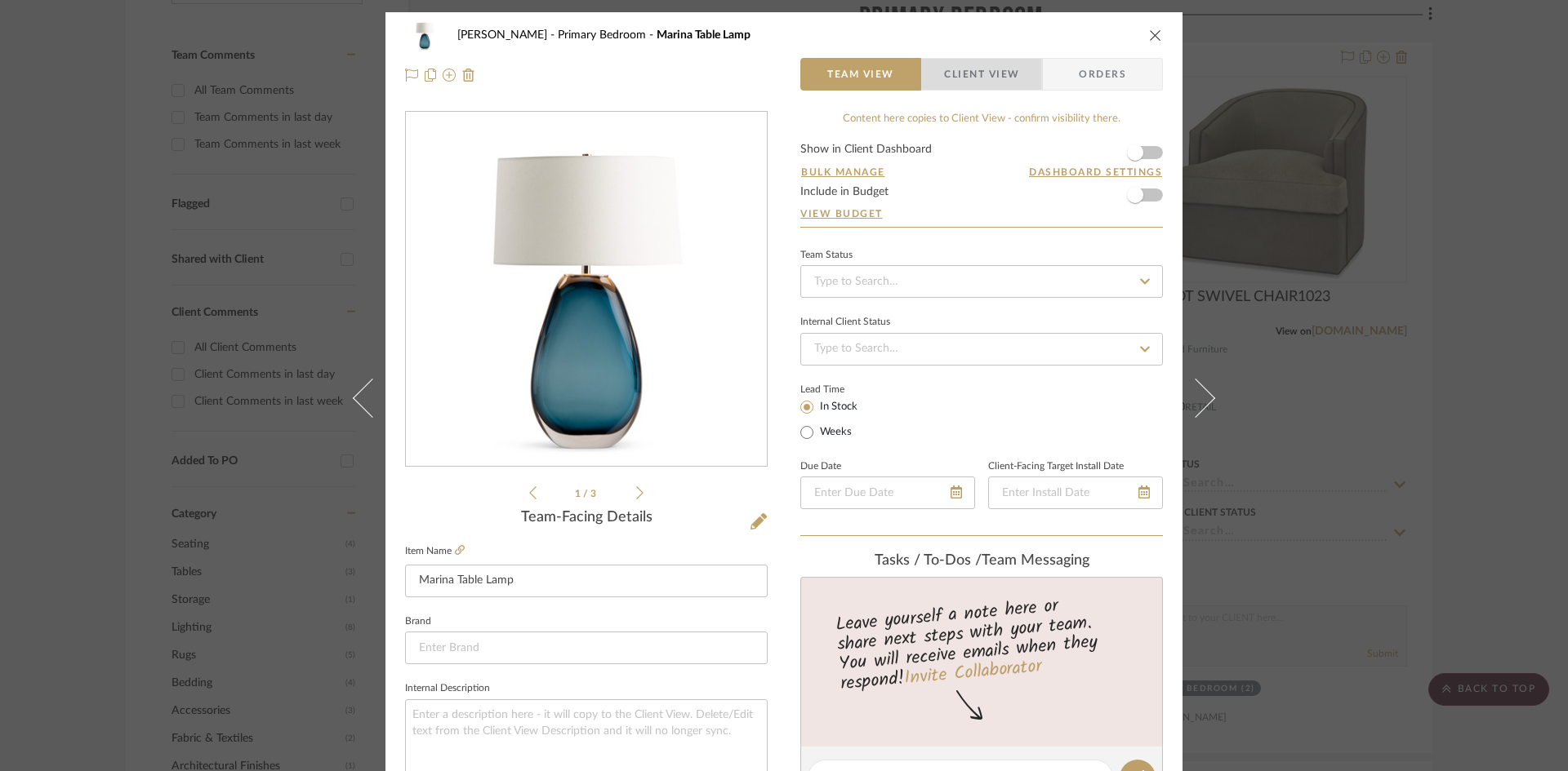
click at [1000, 69] on span "Client View" at bounding box center [982, 74] width 75 height 33
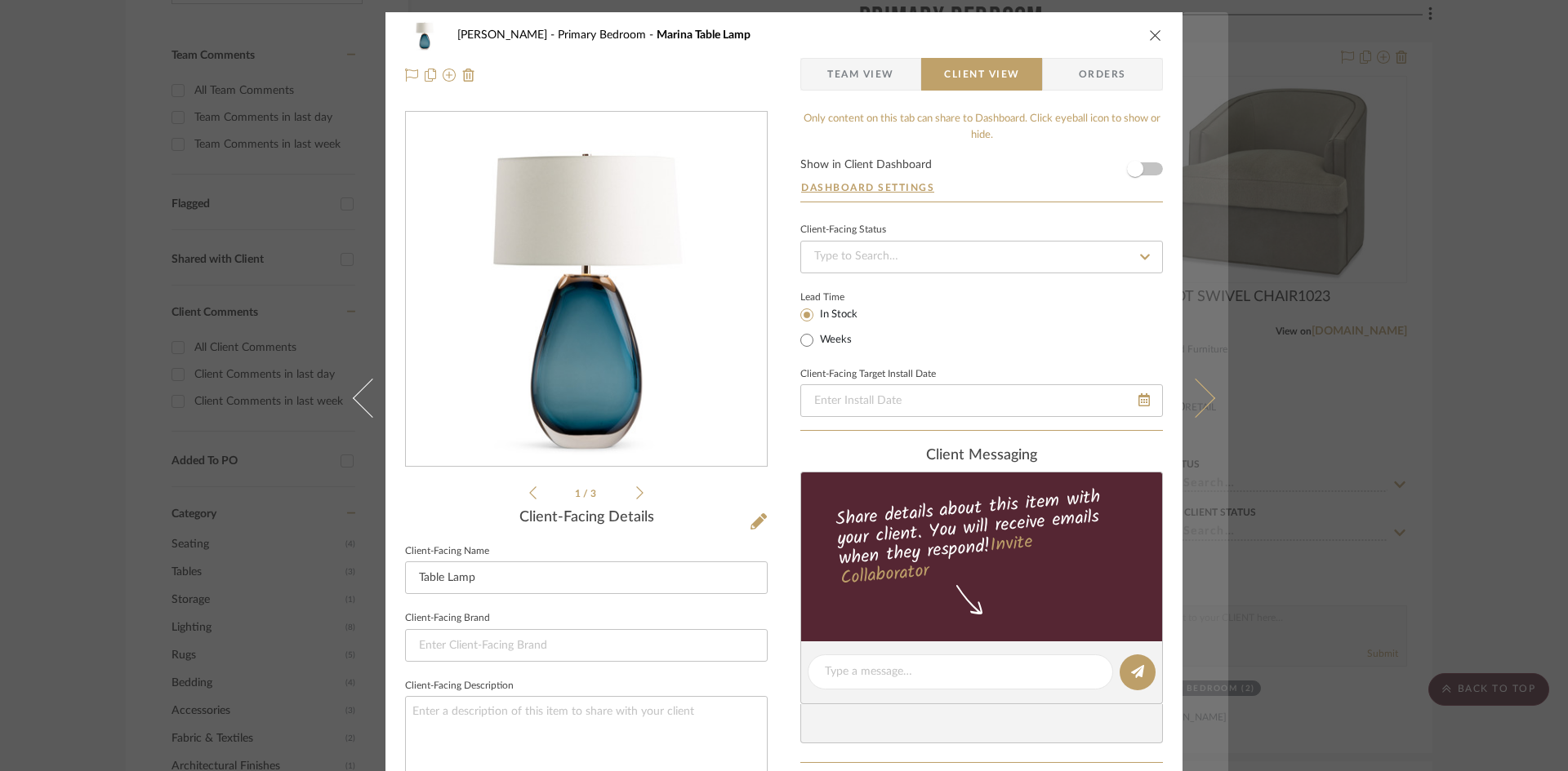
click at [1198, 407] on icon at bounding box center [1195, 397] width 39 height 39
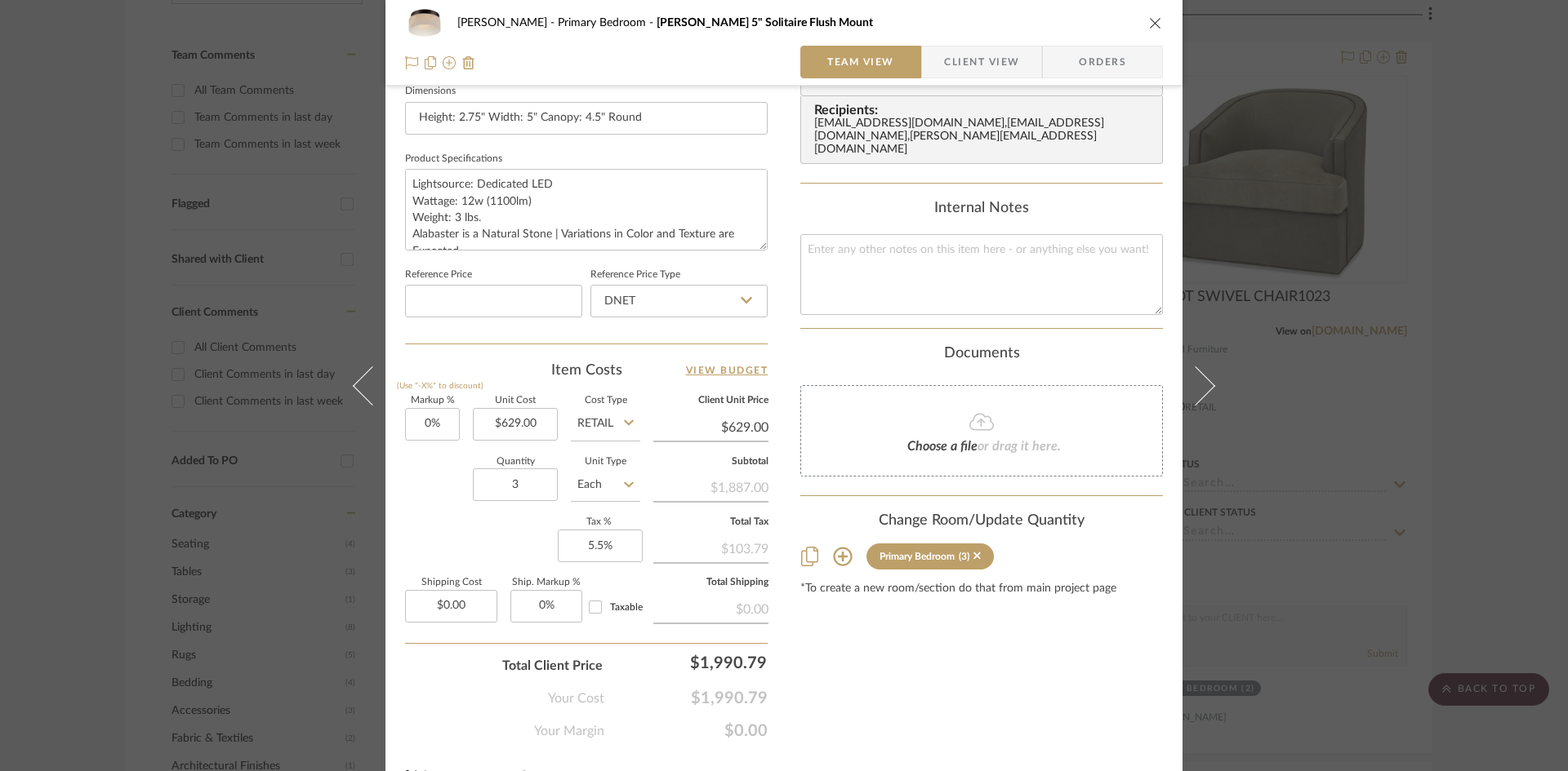
scroll to position [748, 0]
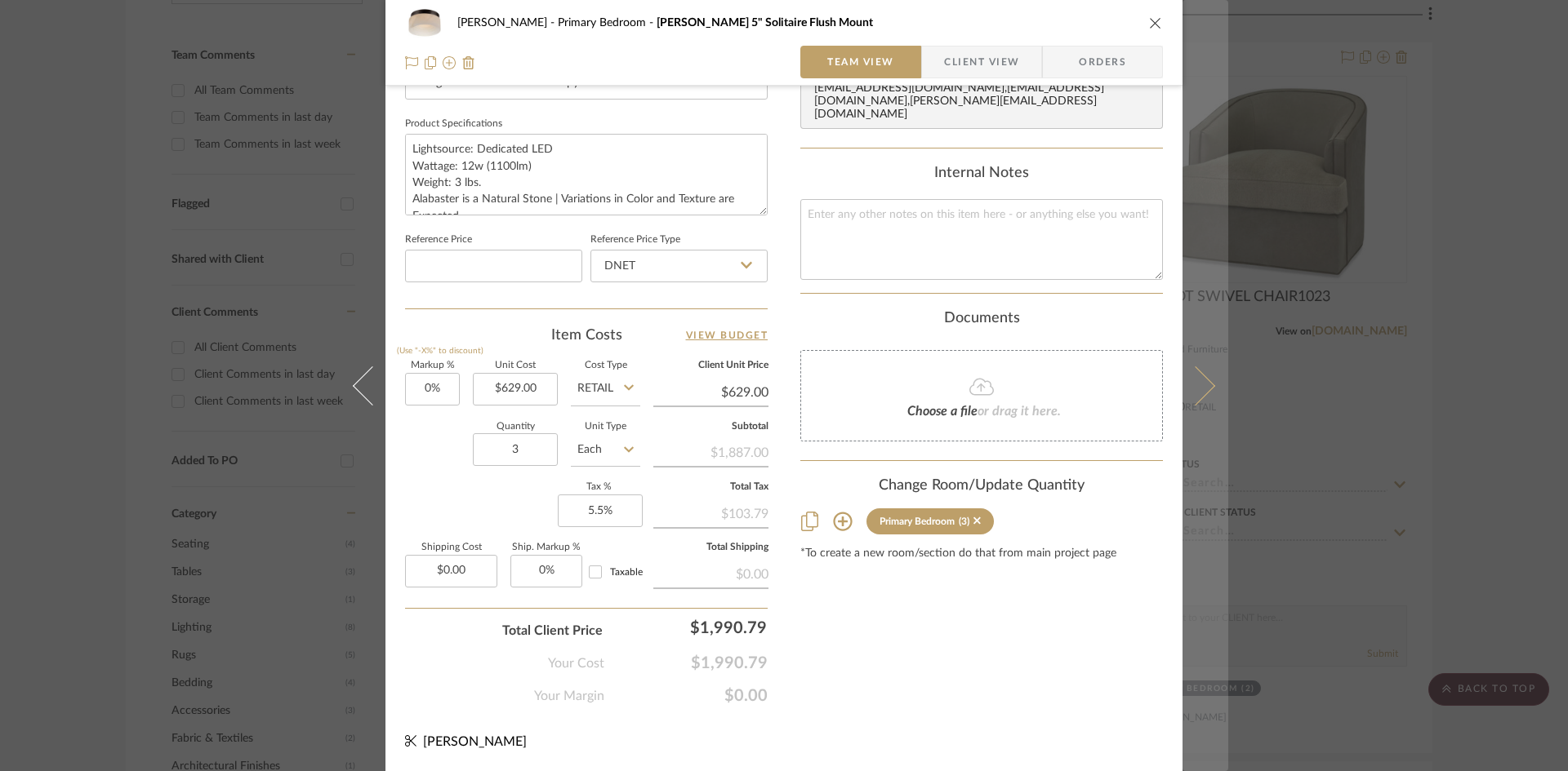
click at [1197, 394] on icon at bounding box center [1195, 385] width 39 height 39
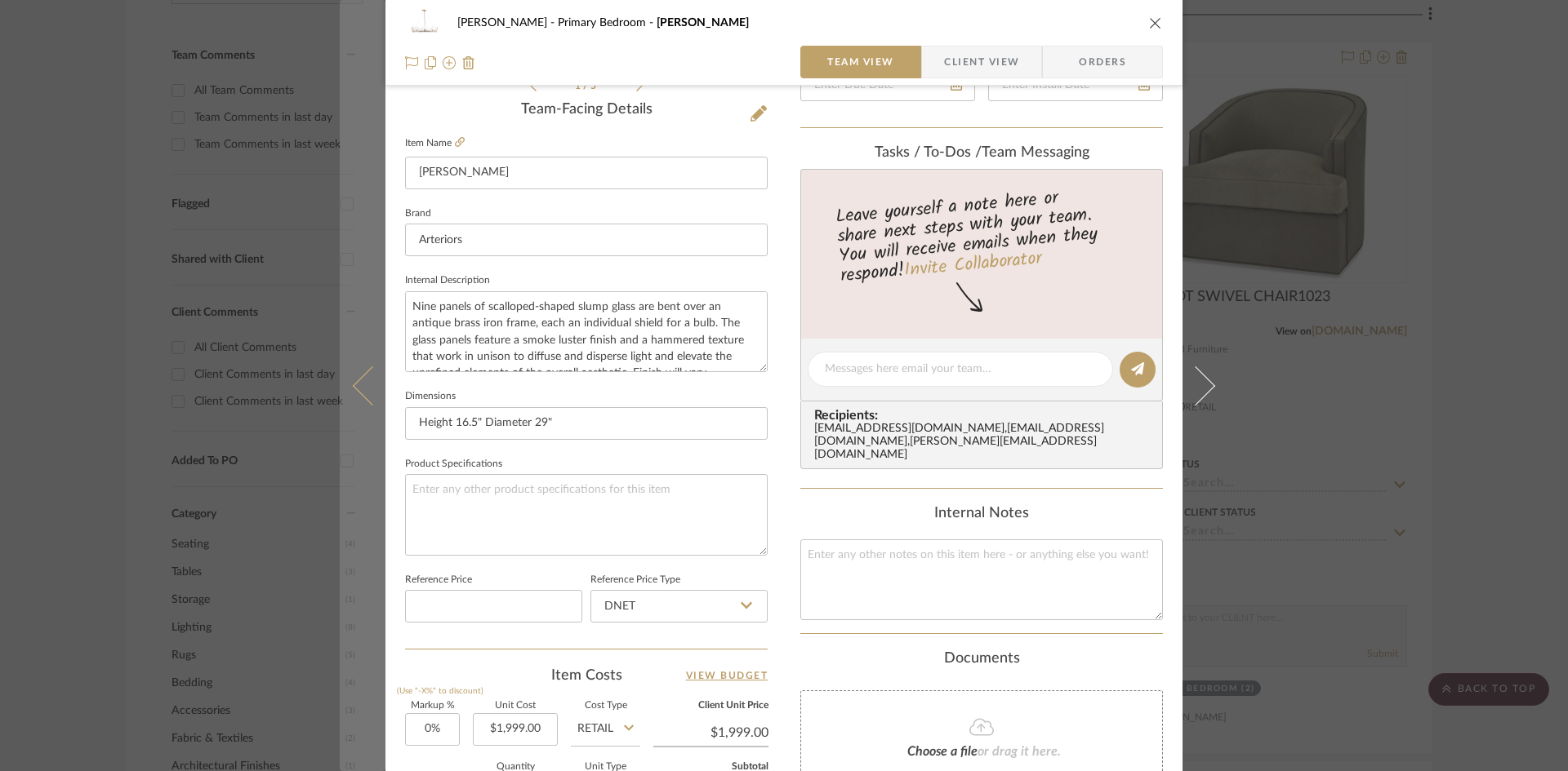
scroll to position [0, 0]
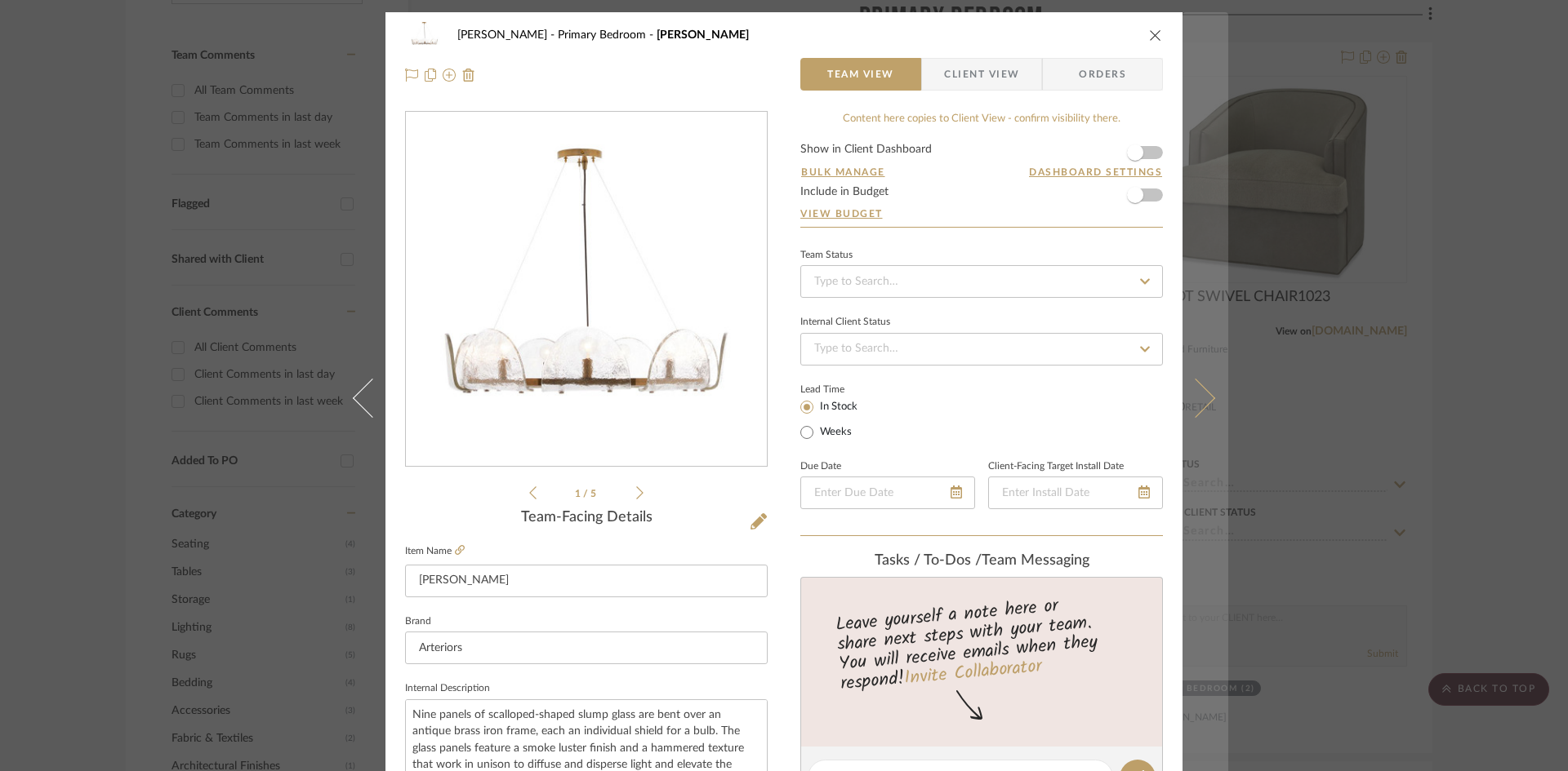
click at [1202, 400] on icon at bounding box center [1195, 397] width 39 height 39
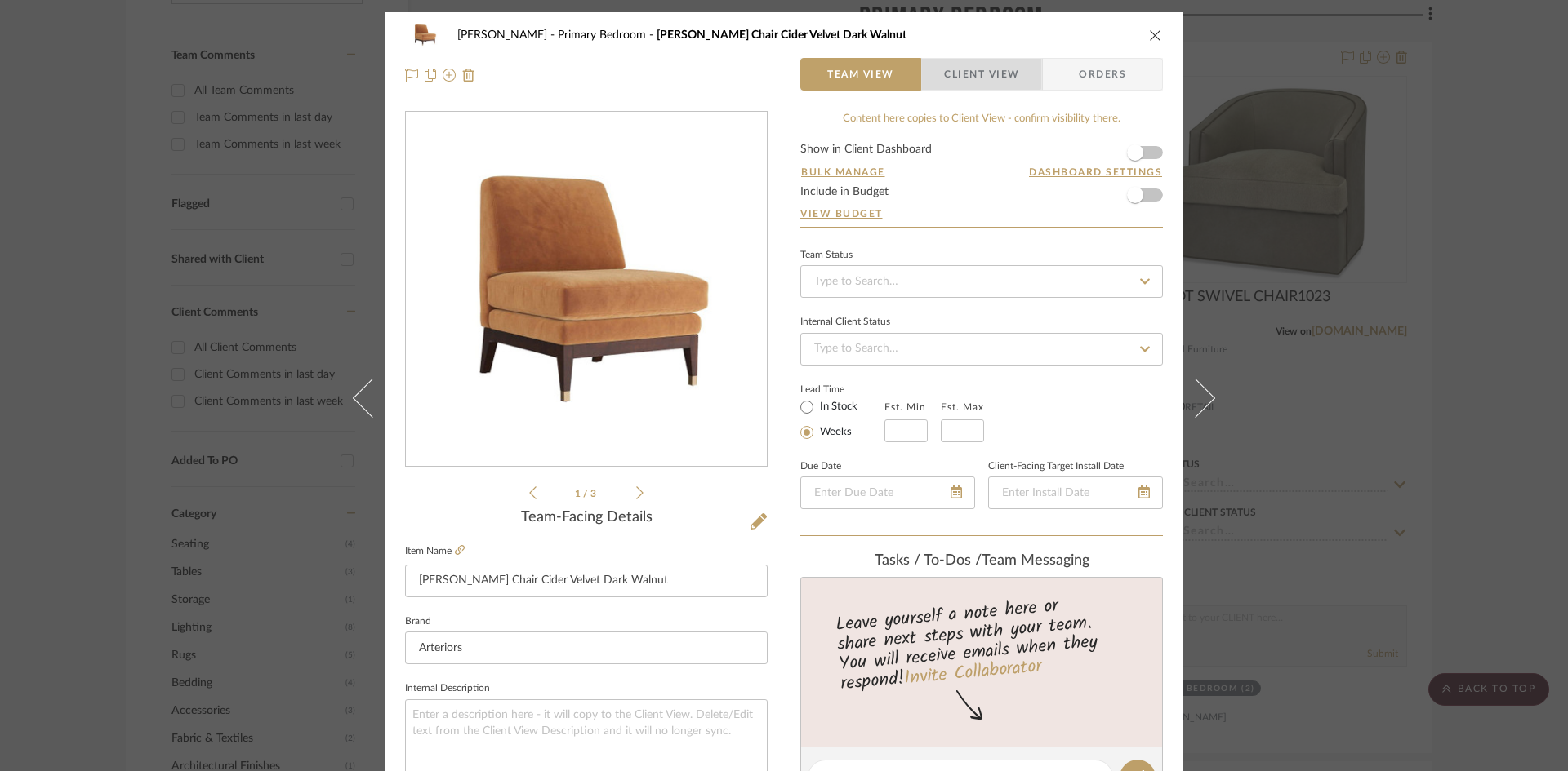
click at [951, 72] on span "Client View" at bounding box center [982, 74] width 75 height 33
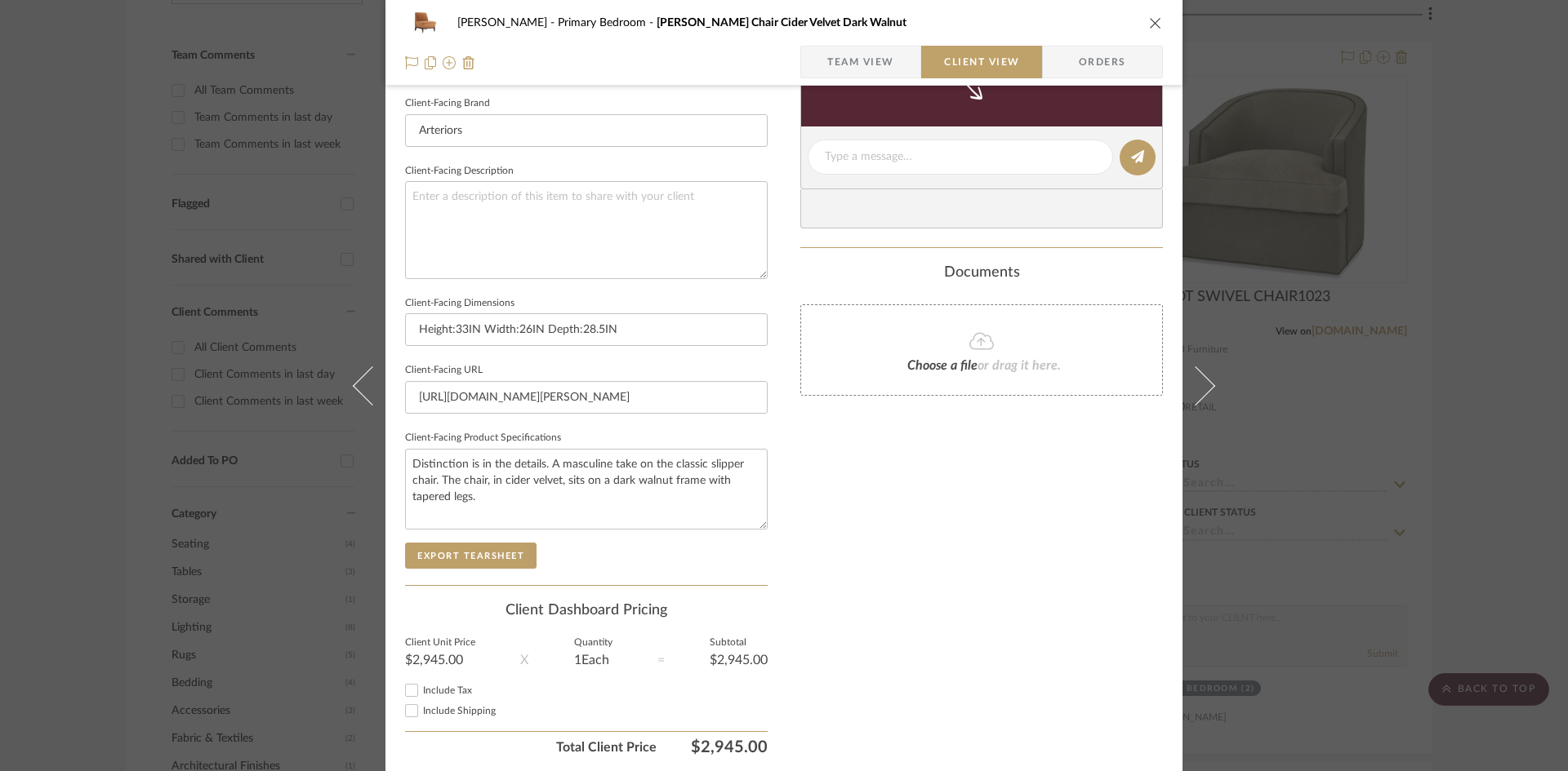
scroll to position [573, 0]
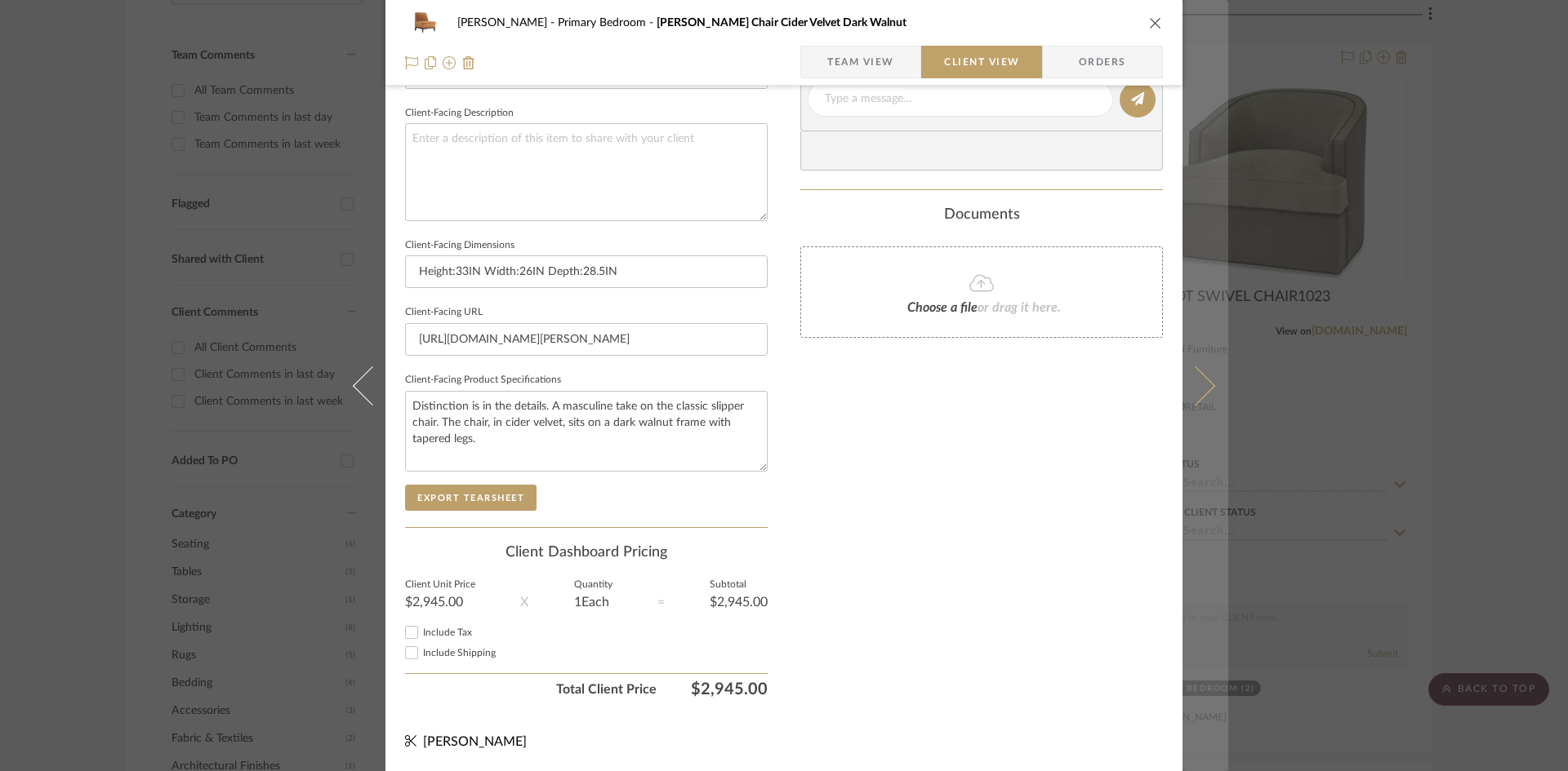
click at [1194, 391] on icon at bounding box center [1195, 385] width 39 height 39
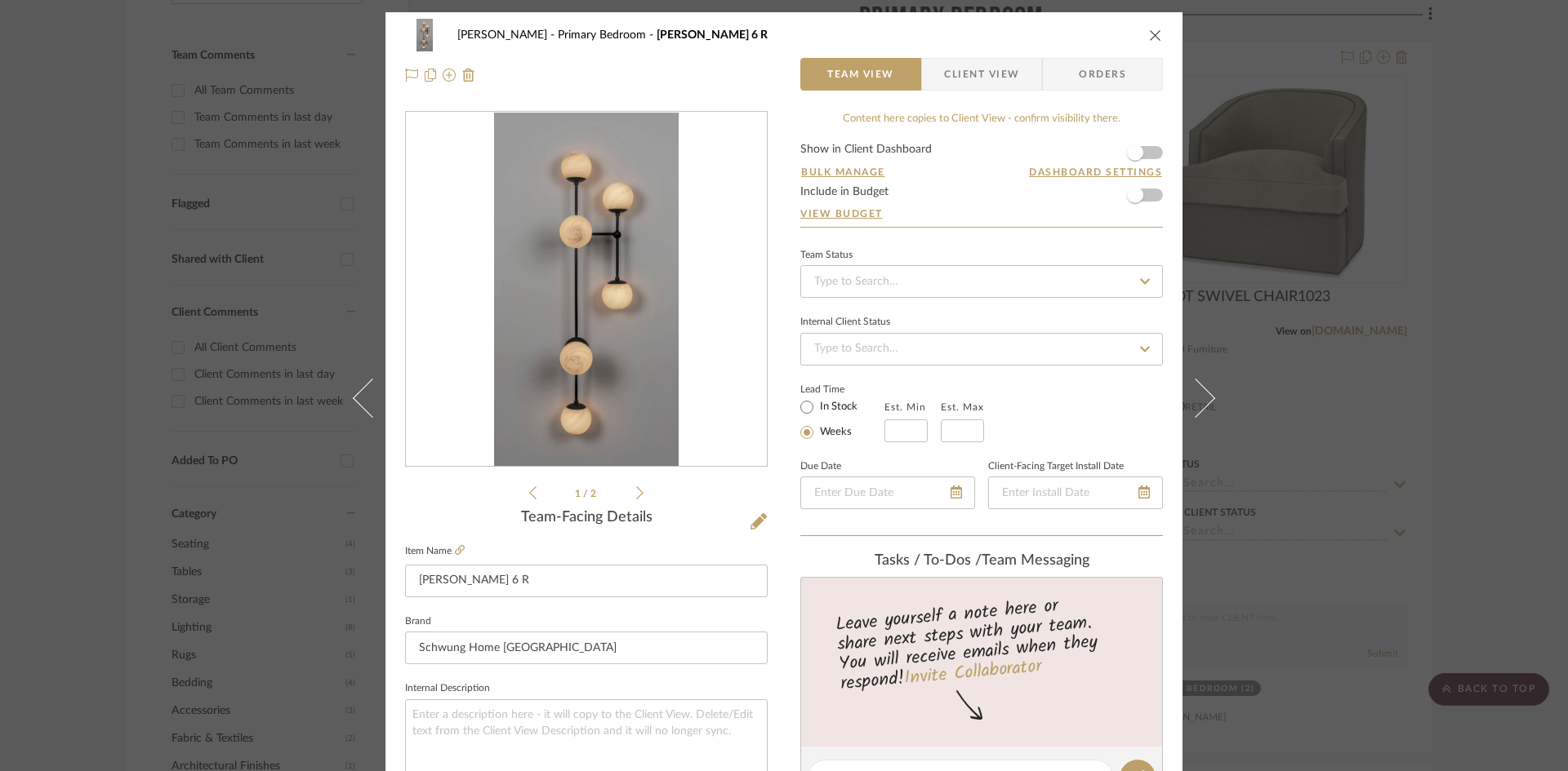
click at [969, 68] on span "Client View" at bounding box center [982, 74] width 75 height 33
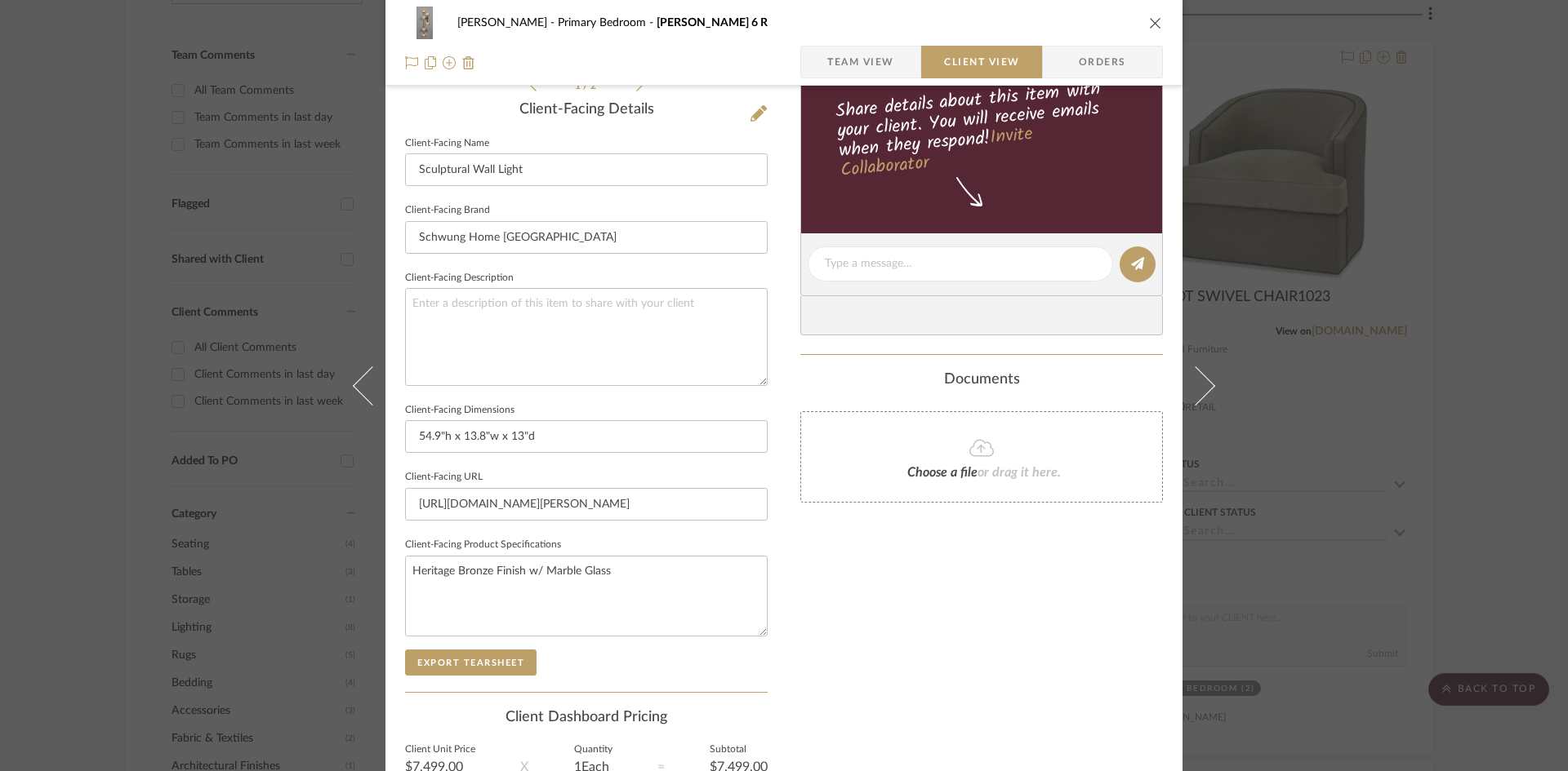
scroll to position [573, 0]
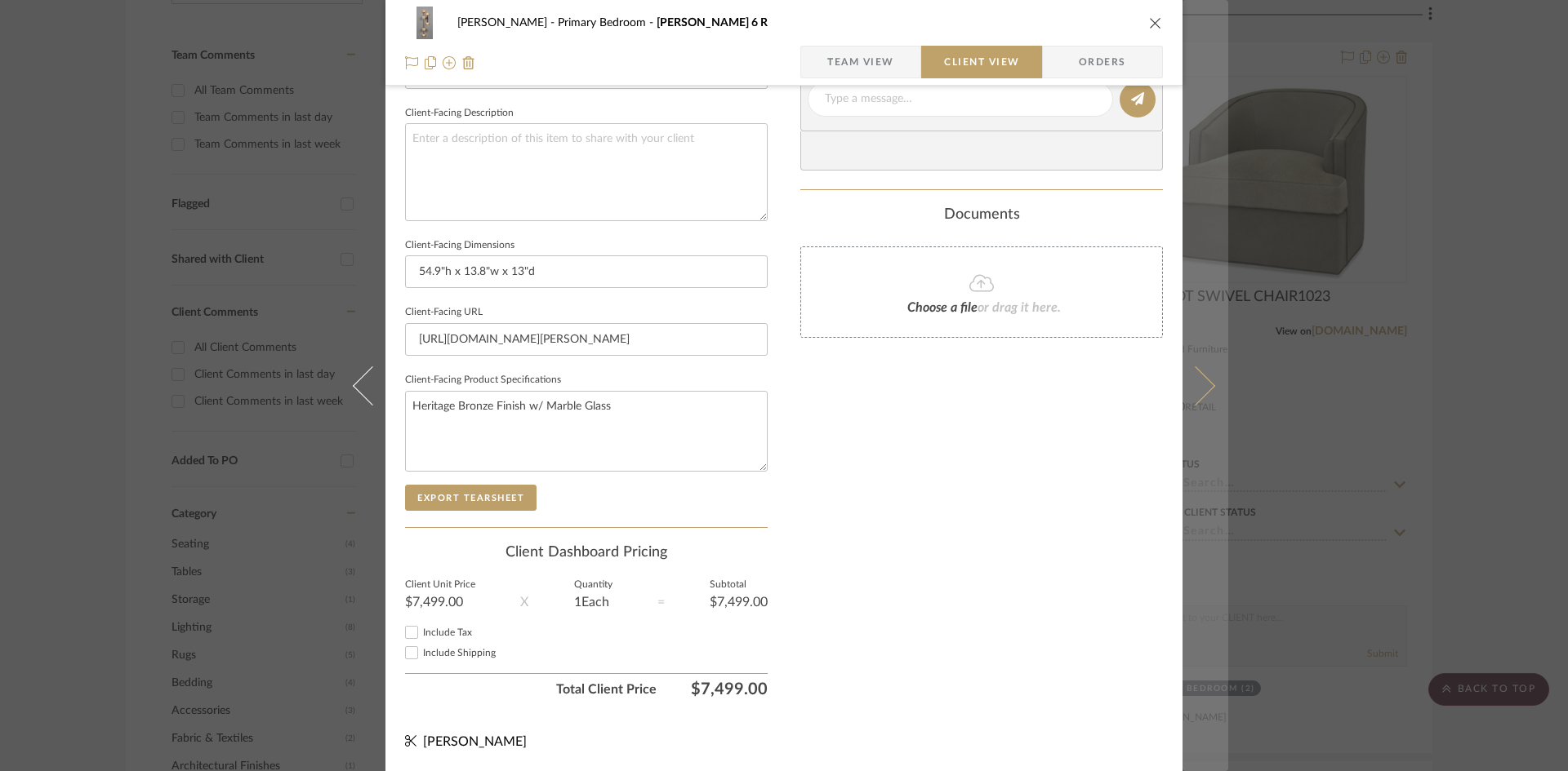
click at [1197, 394] on icon at bounding box center [1195, 385] width 39 height 39
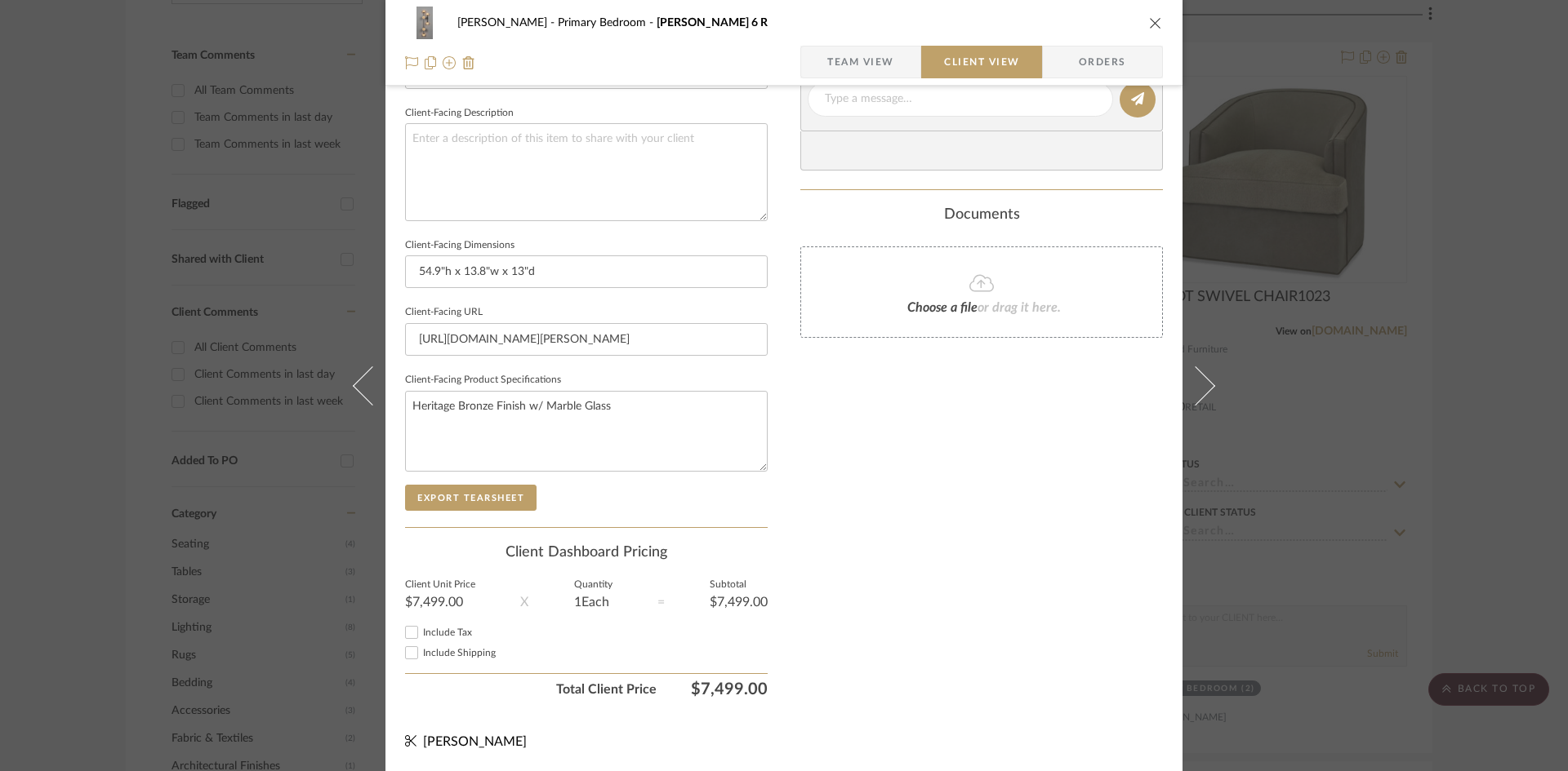
scroll to position [0, 0]
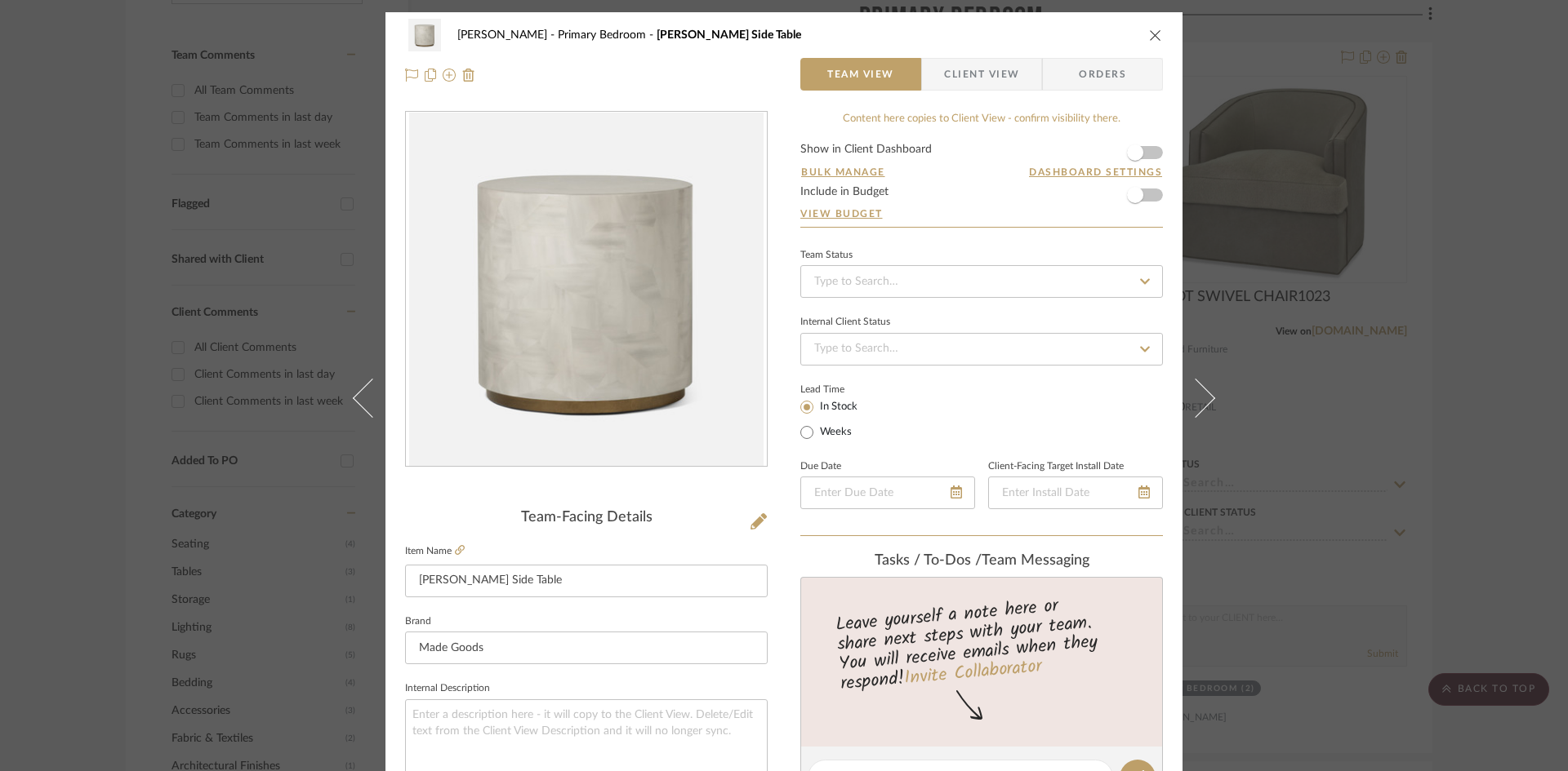
click at [1007, 77] on span "Client View" at bounding box center [982, 74] width 75 height 33
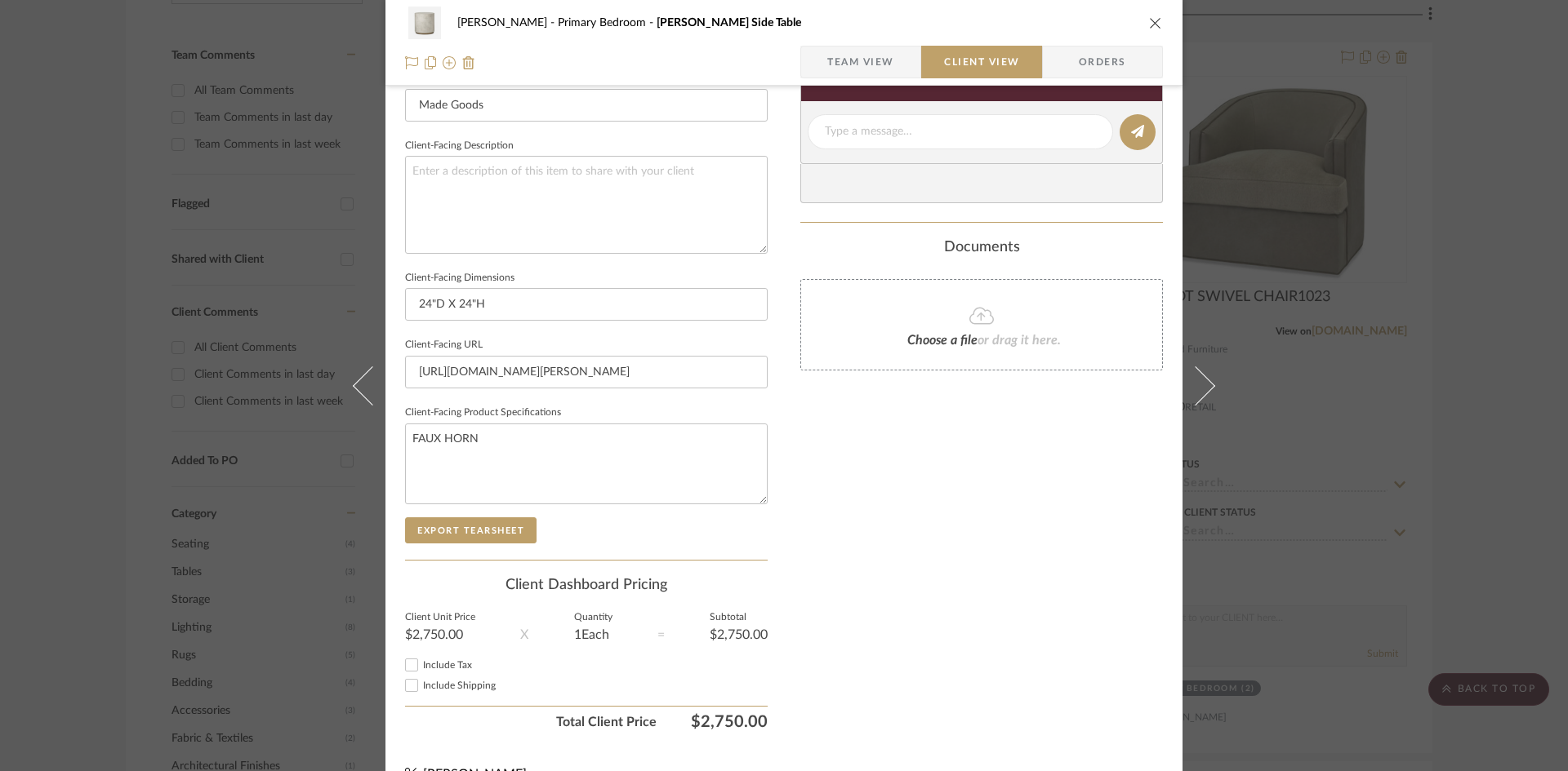
scroll to position [572, 0]
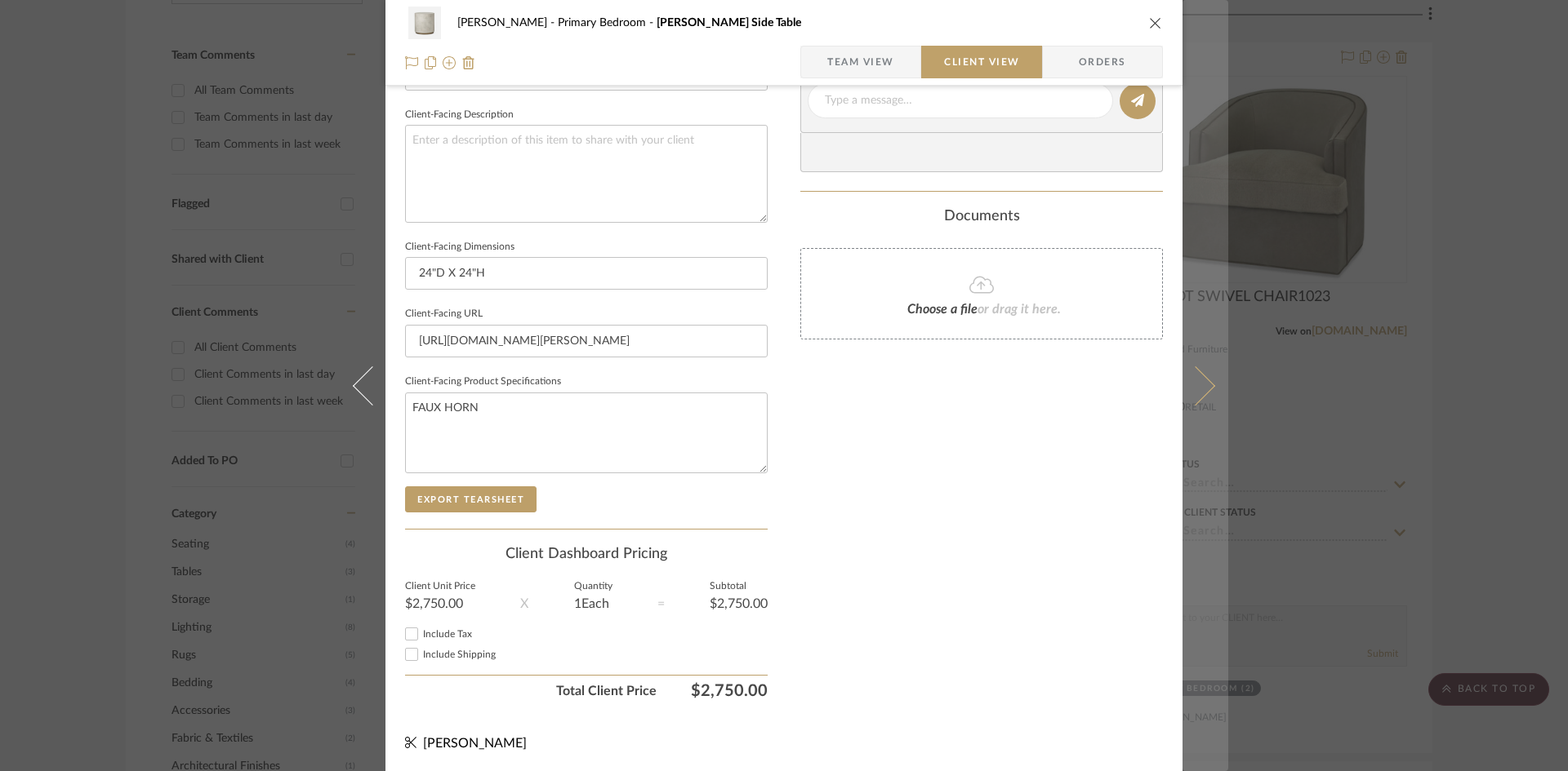
click at [1204, 398] on button at bounding box center [1205, 386] width 46 height 771
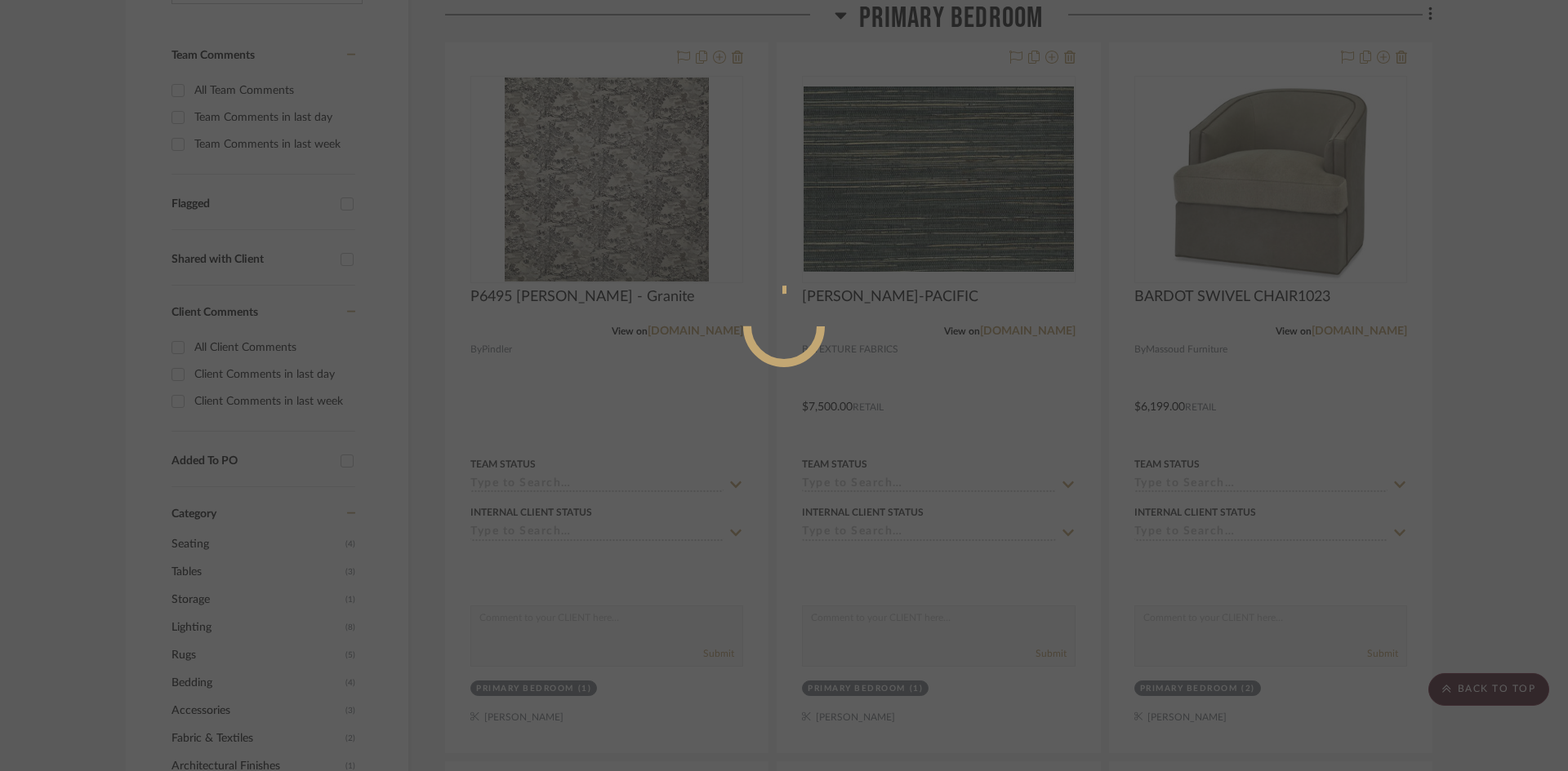
scroll to position [0, 0]
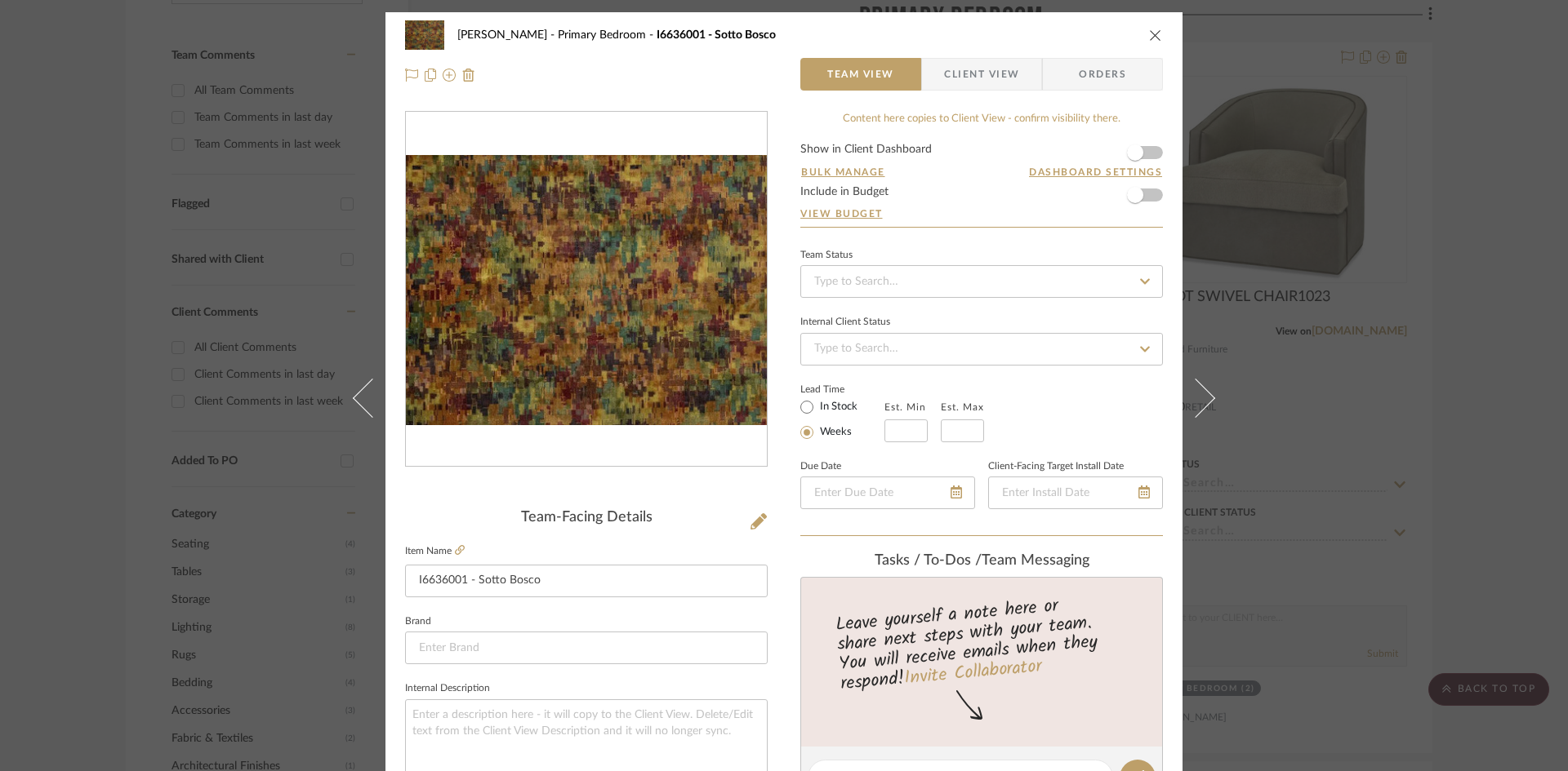
click at [994, 65] on span "Client View" at bounding box center [982, 74] width 75 height 33
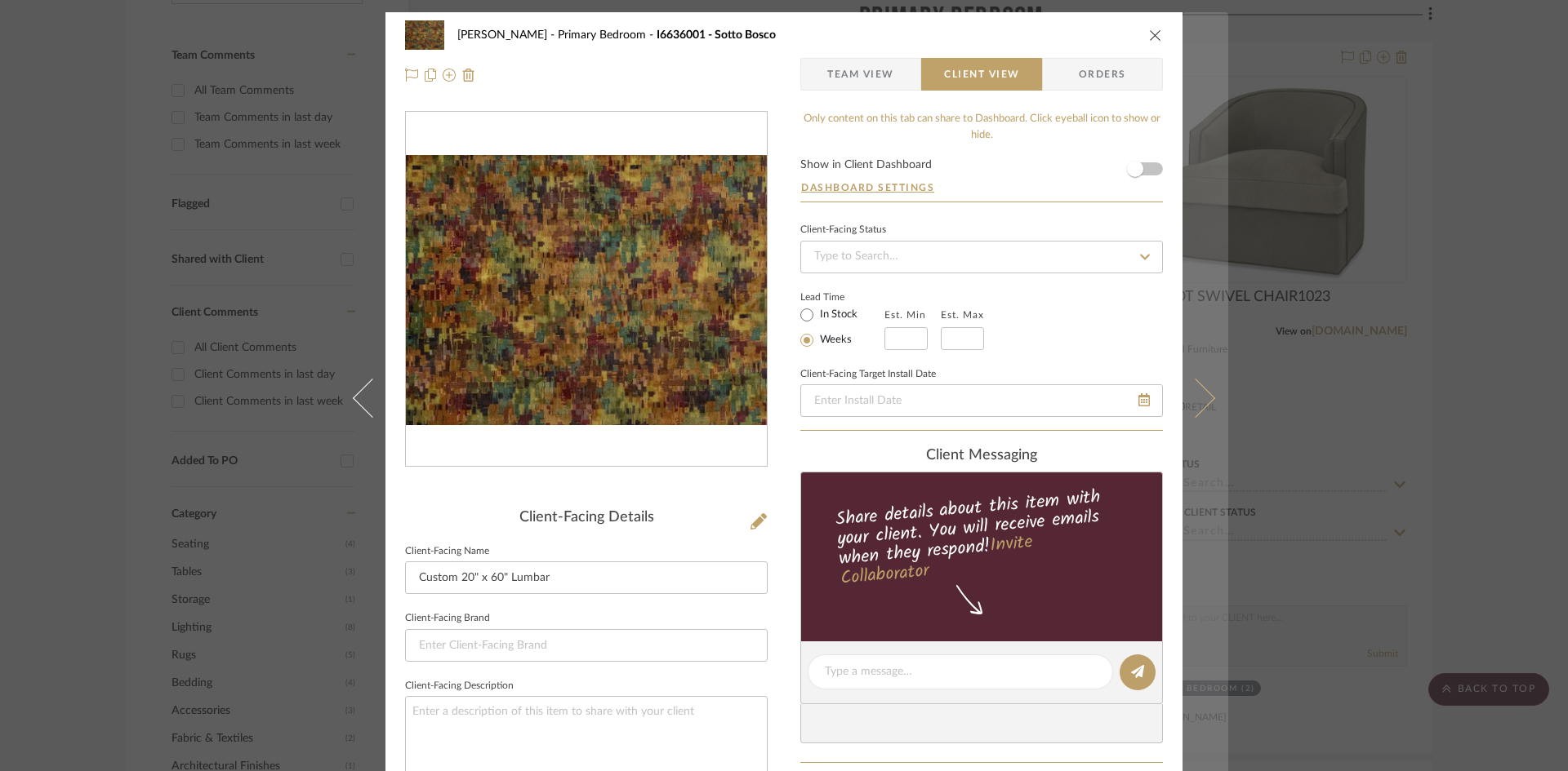
click at [1195, 399] on icon at bounding box center [1195, 397] width 39 height 39
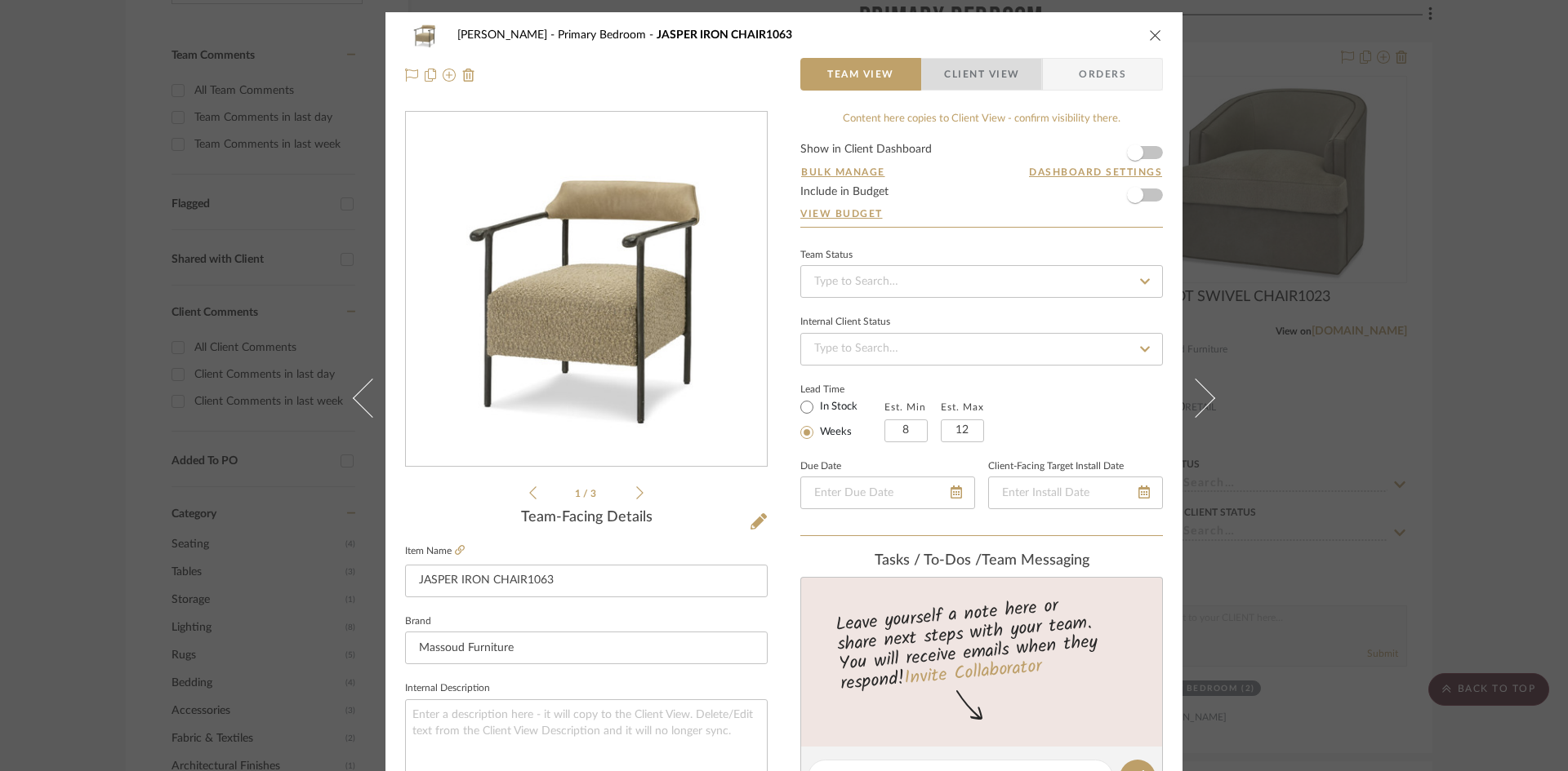
click at [989, 66] on span "Client View" at bounding box center [982, 74] width 75 height 33
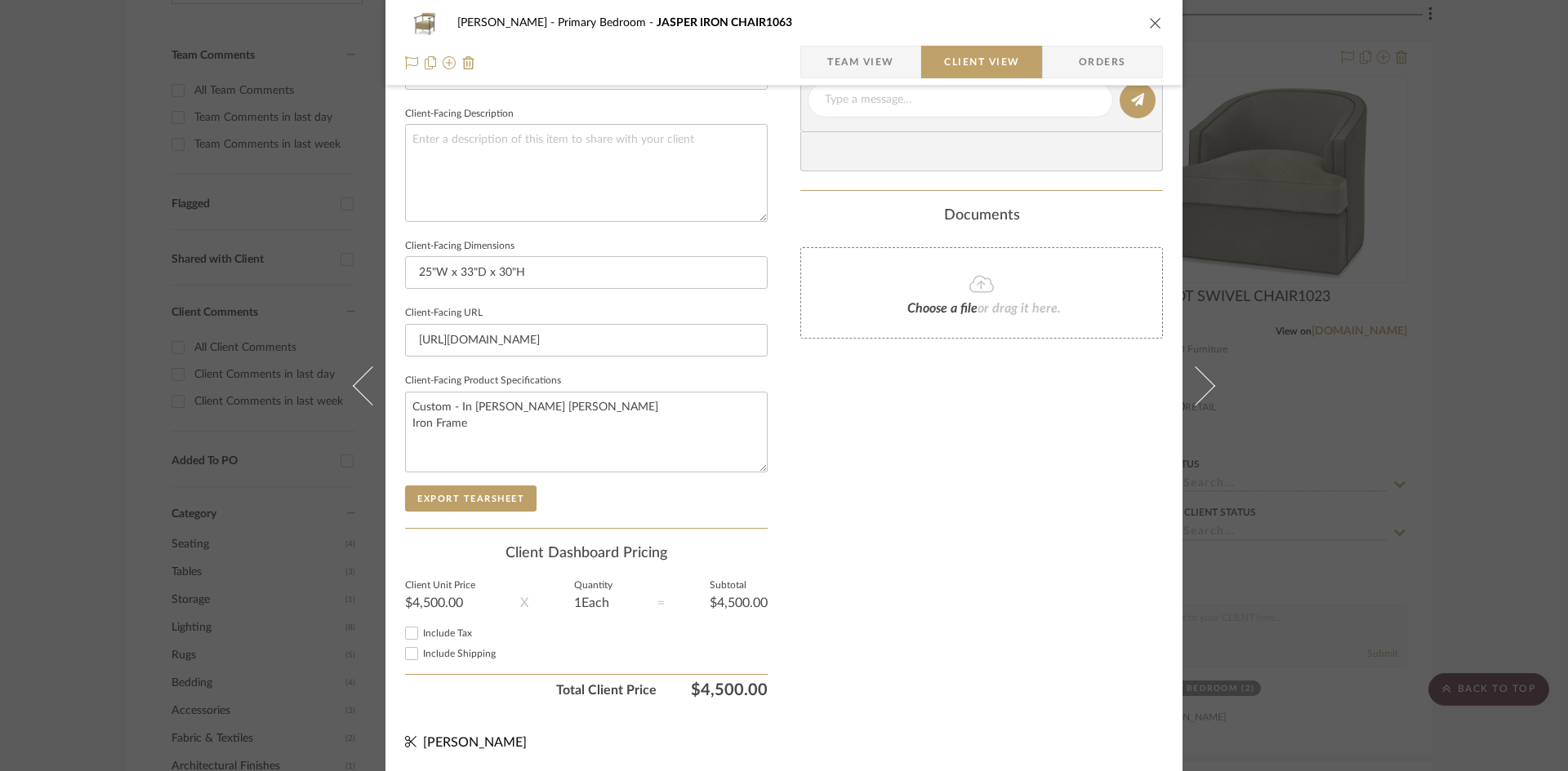
scroll to position [573, 0]
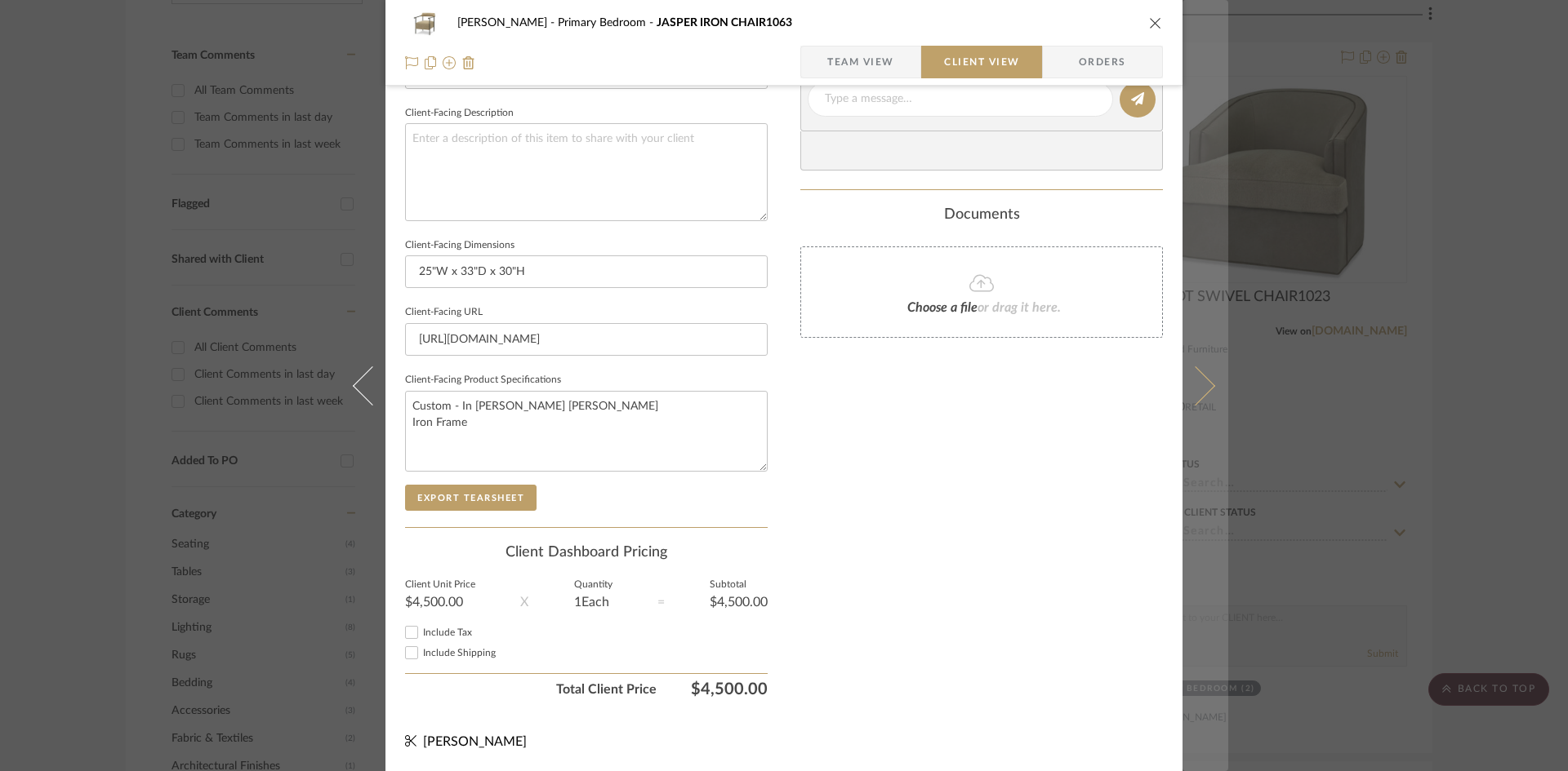
click at [1203, 380] on icon at bounding box center [1195, 385] width 39 height 39
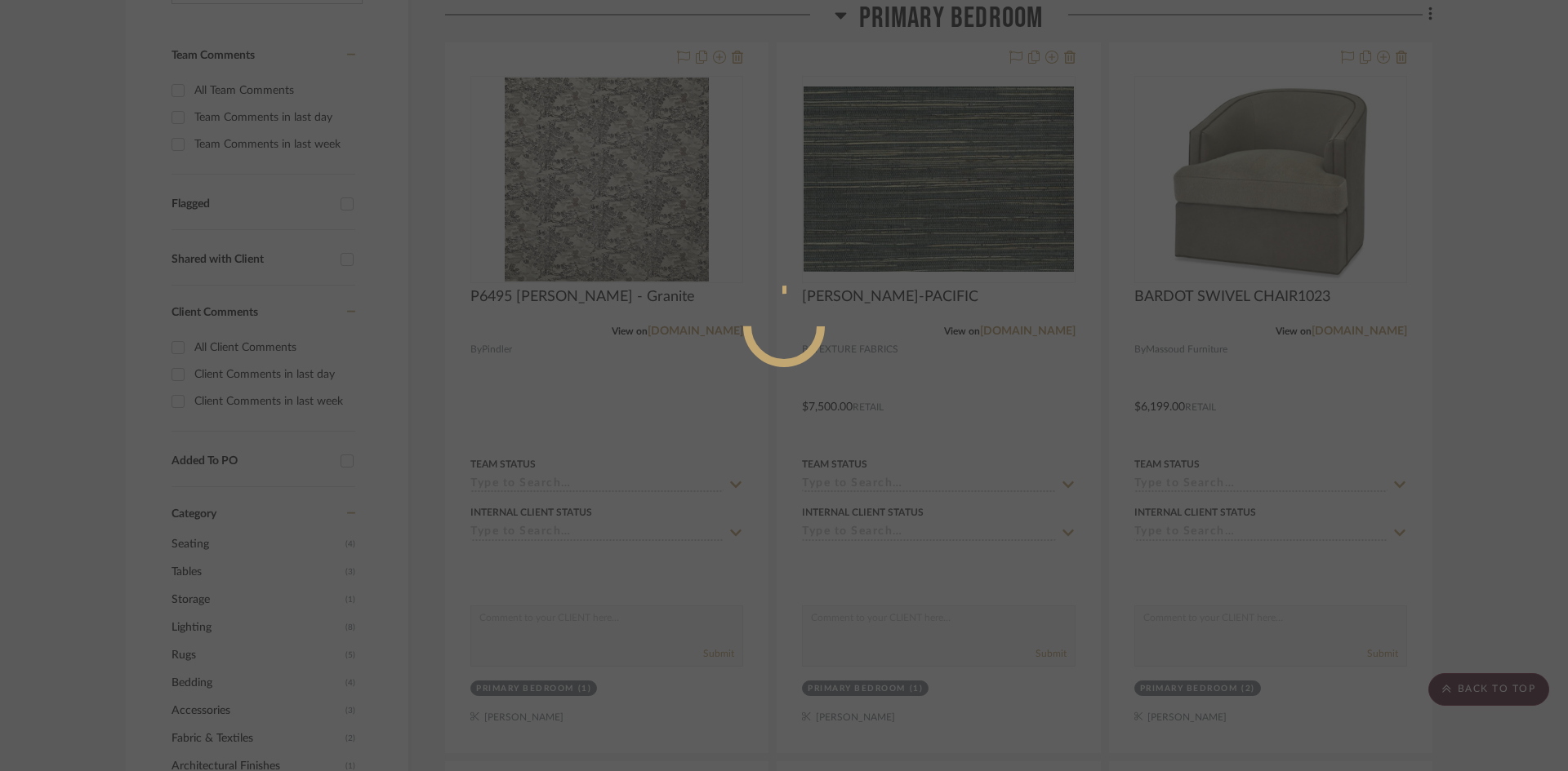
scroll to position [0, 0]
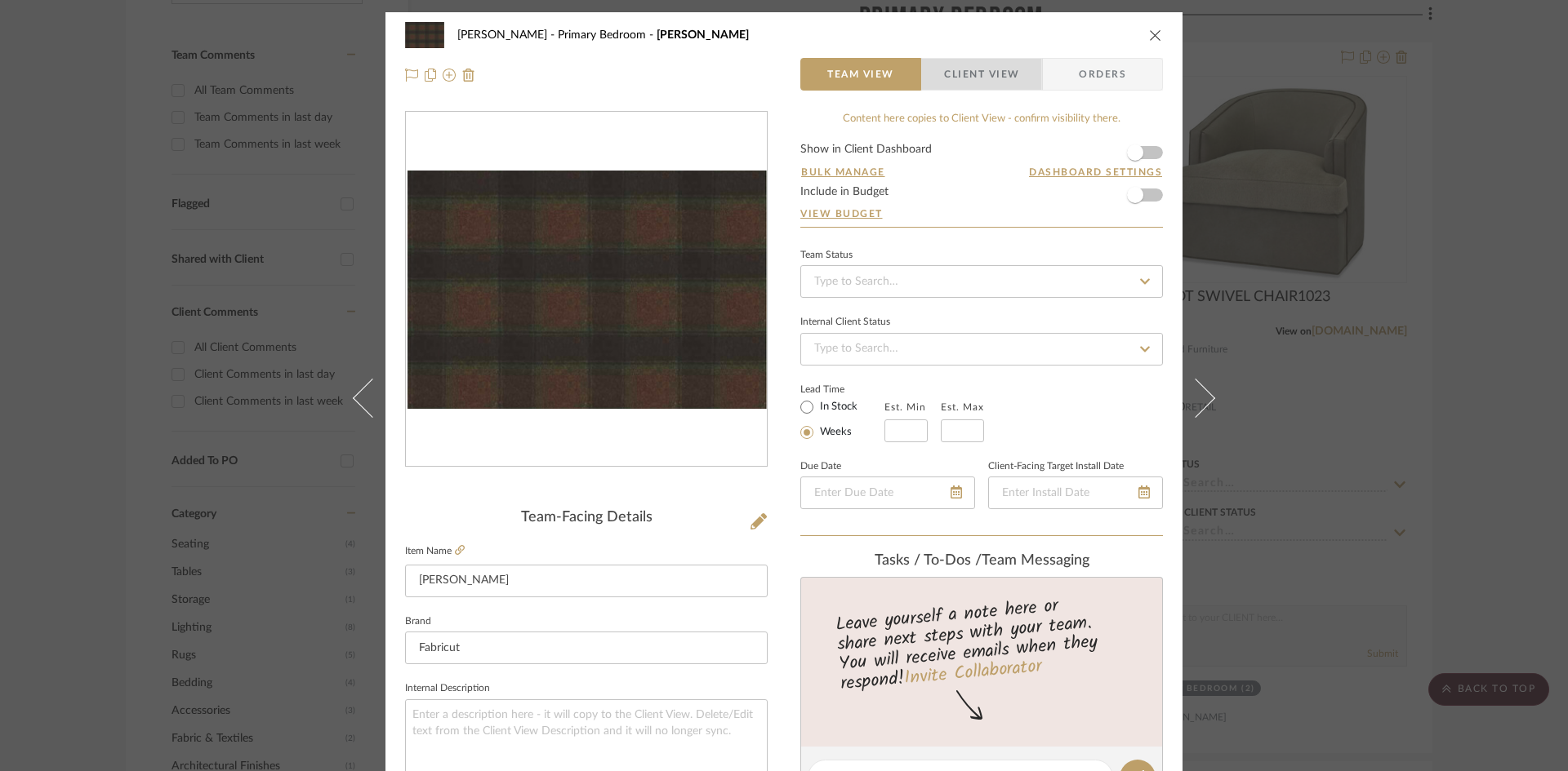
click at [978, 65] on span "Client View" at bounding box center [982, 74] width 75 height 33
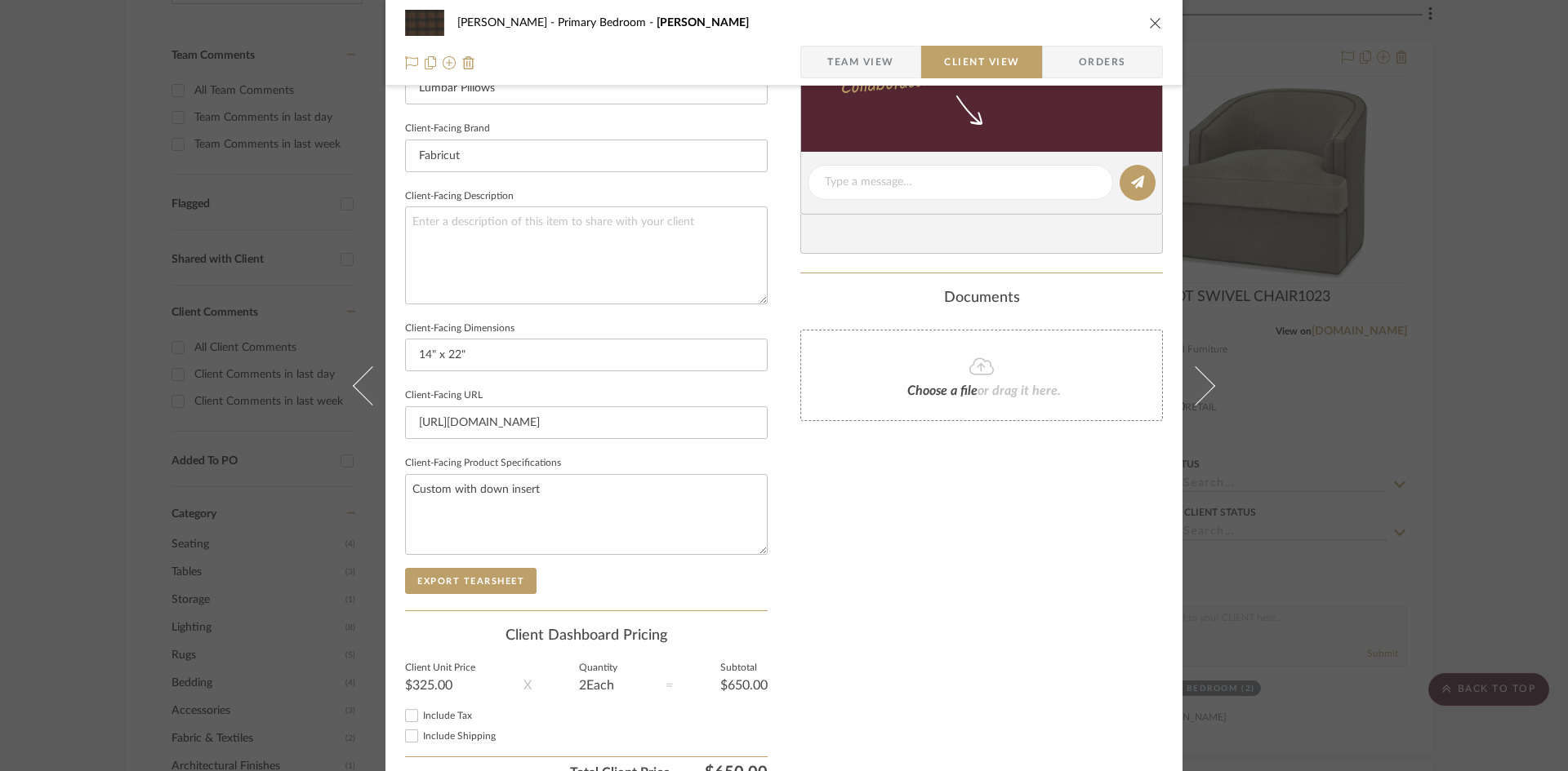
scroll to position [572, 0]
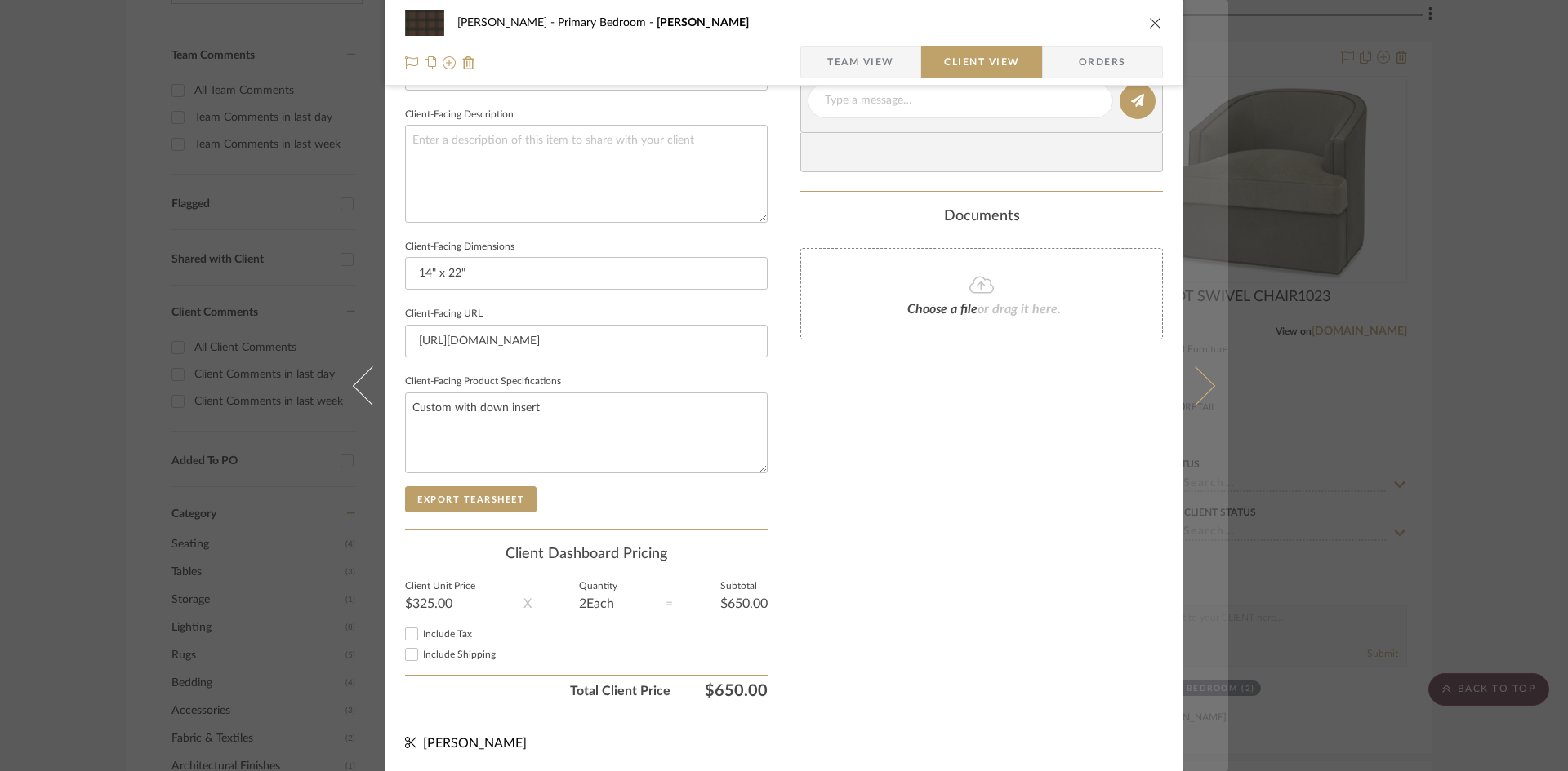
click at [1214, 391] on button at bounding box center [1205, 386] width 46 height 771
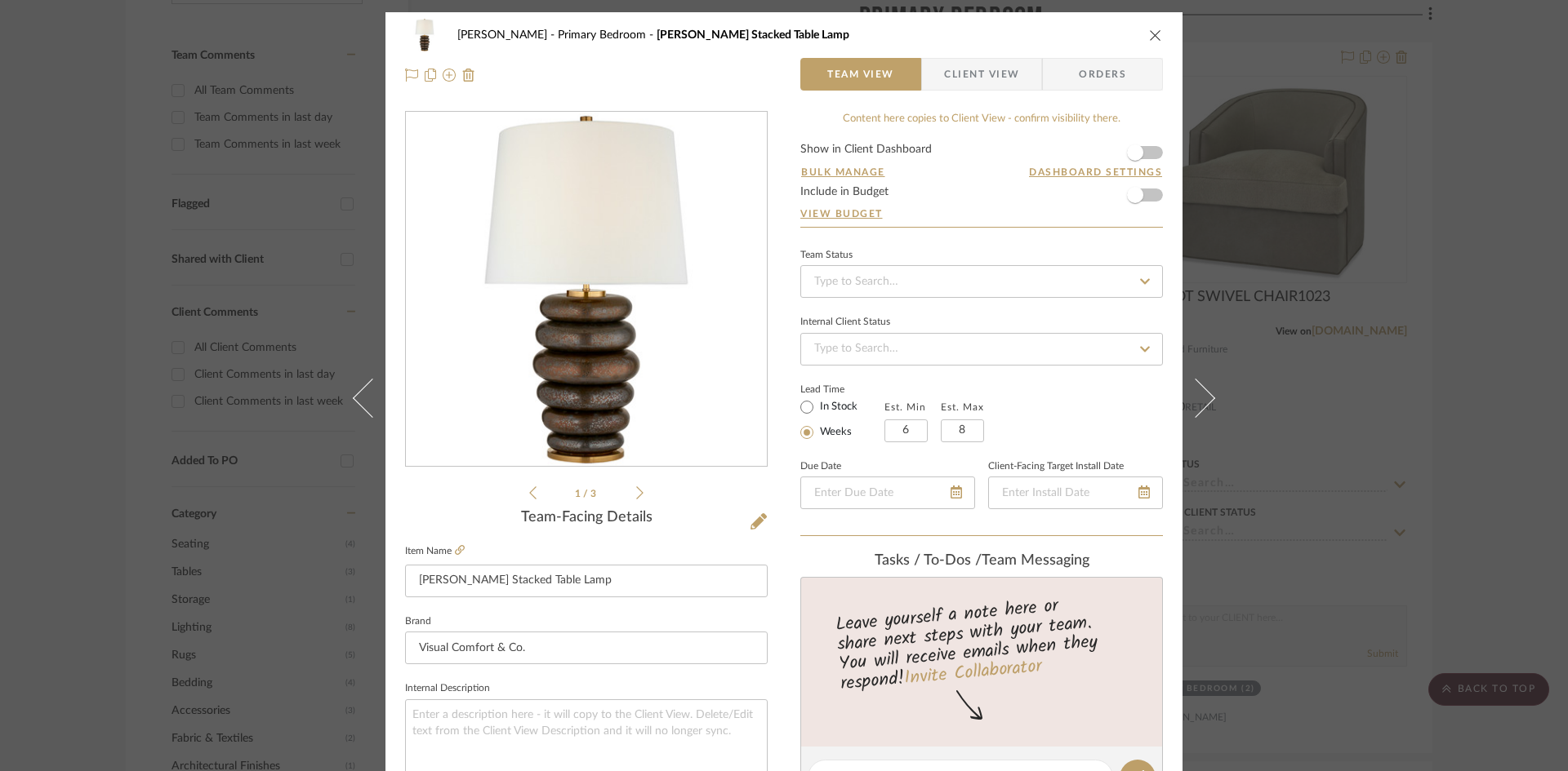
click at [962, 68] on span "Client View" at bounding box center [982, 74] width 75 height 33
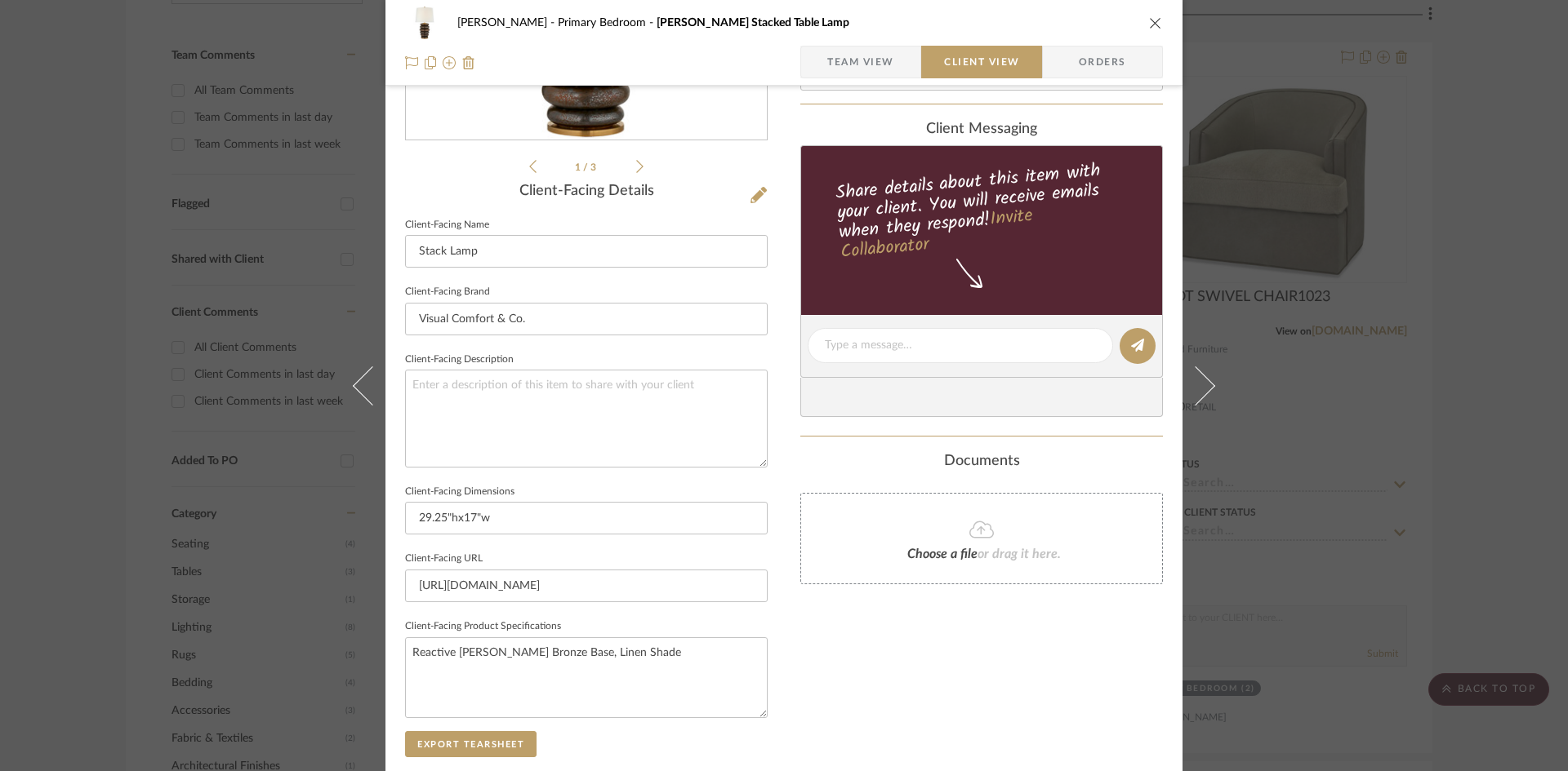
scroll to position [573, 0]
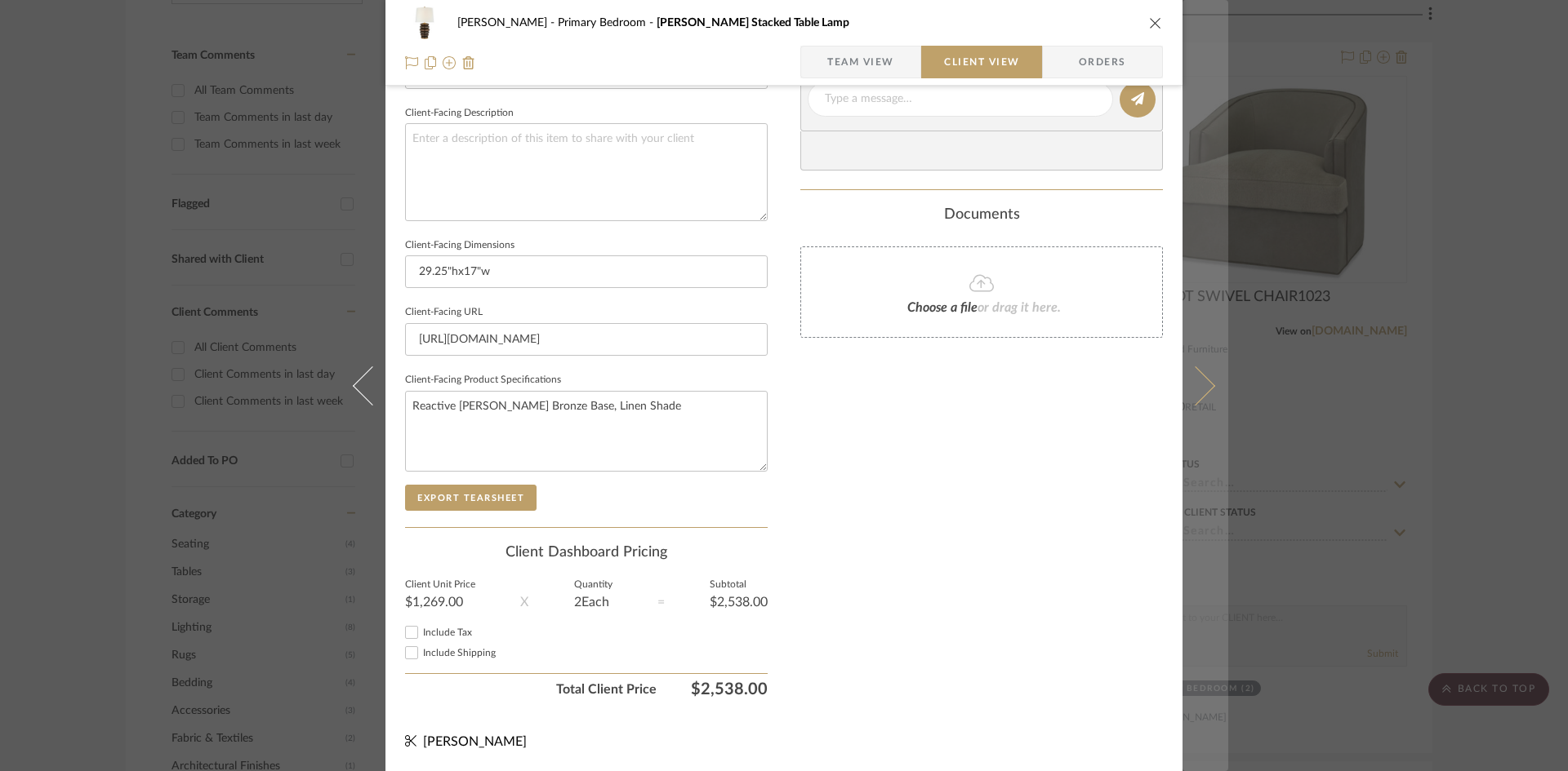
click at [1197, 370] on button at bounding box center [1205, 386] width 46 height 771
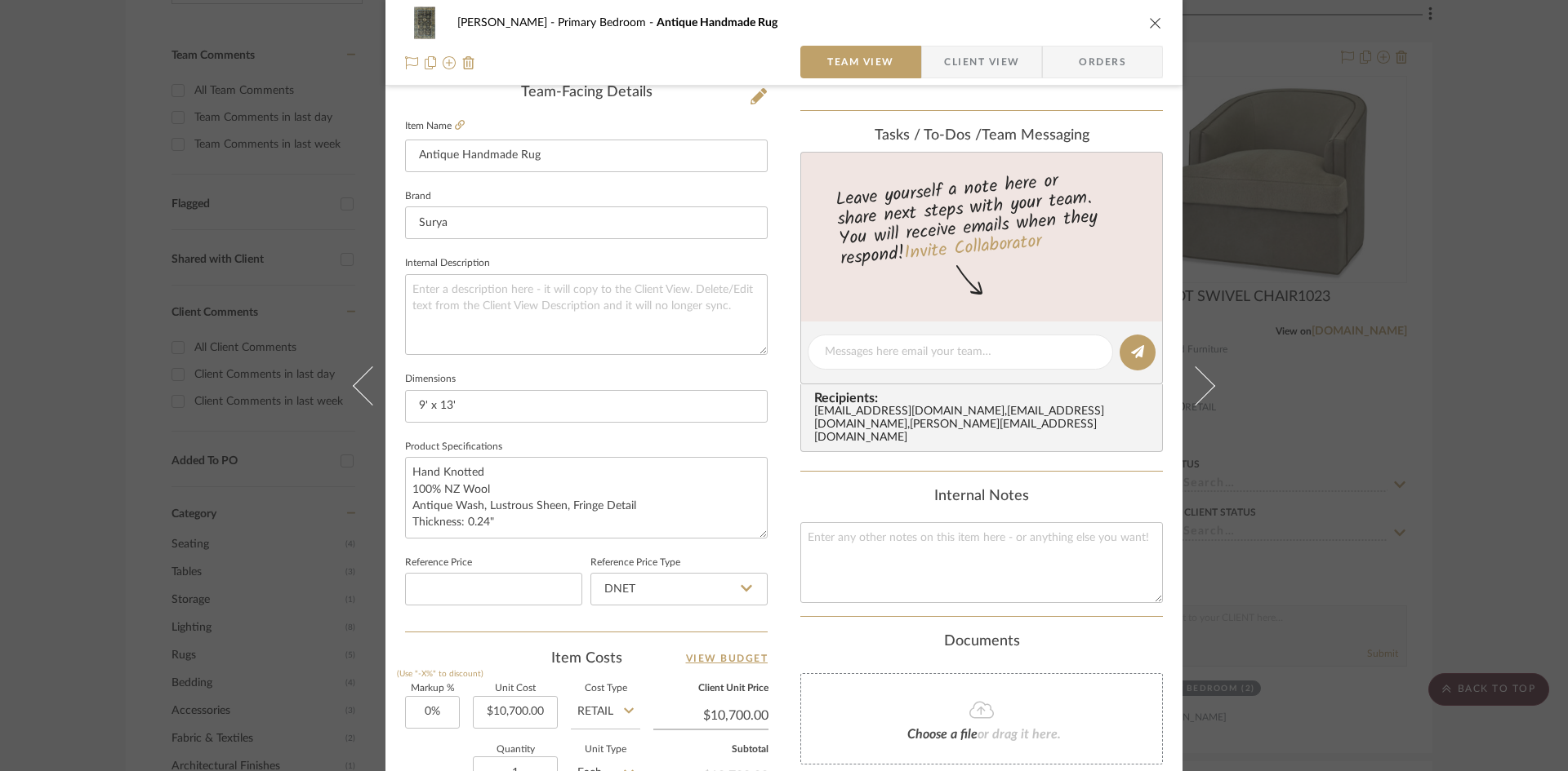
scroll to position [572, 0]
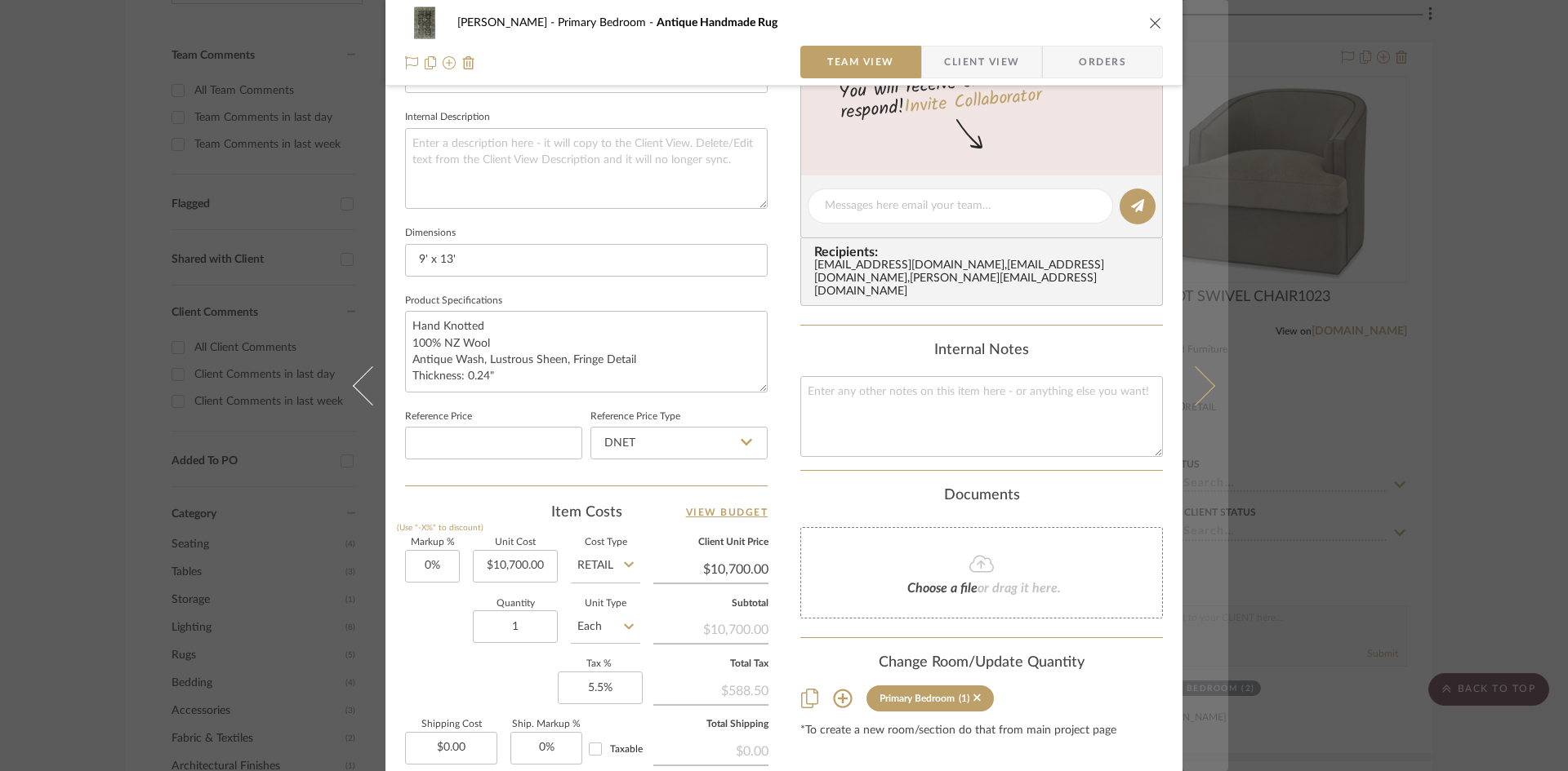
click at [1200, 380] on icon at bounding box center [1195, 385] width 39 height 39
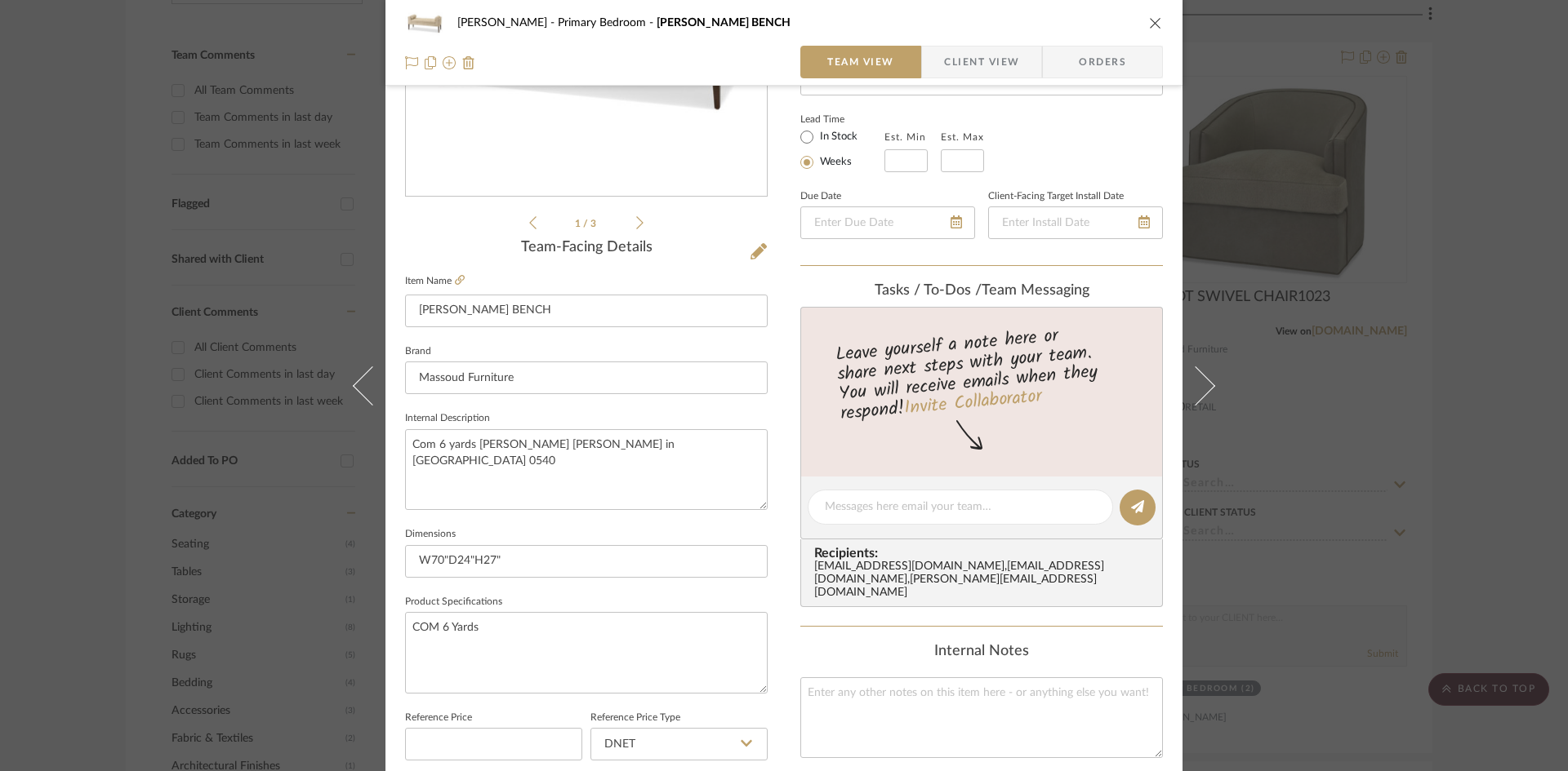
scroll to position [327, 0]
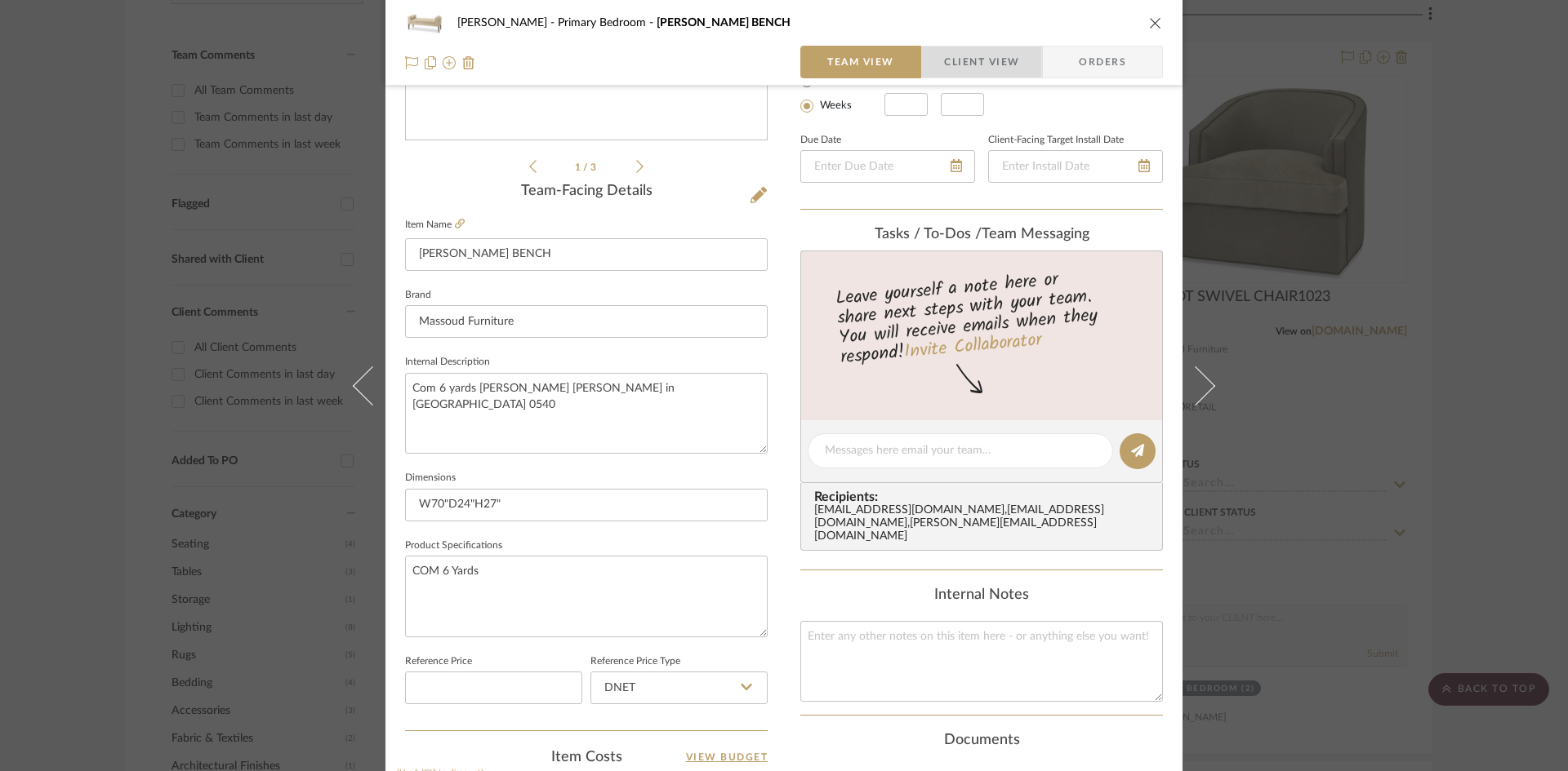
click at [987, 59] on span "Client View" at bounding box center [982, 62] width 75 height 33
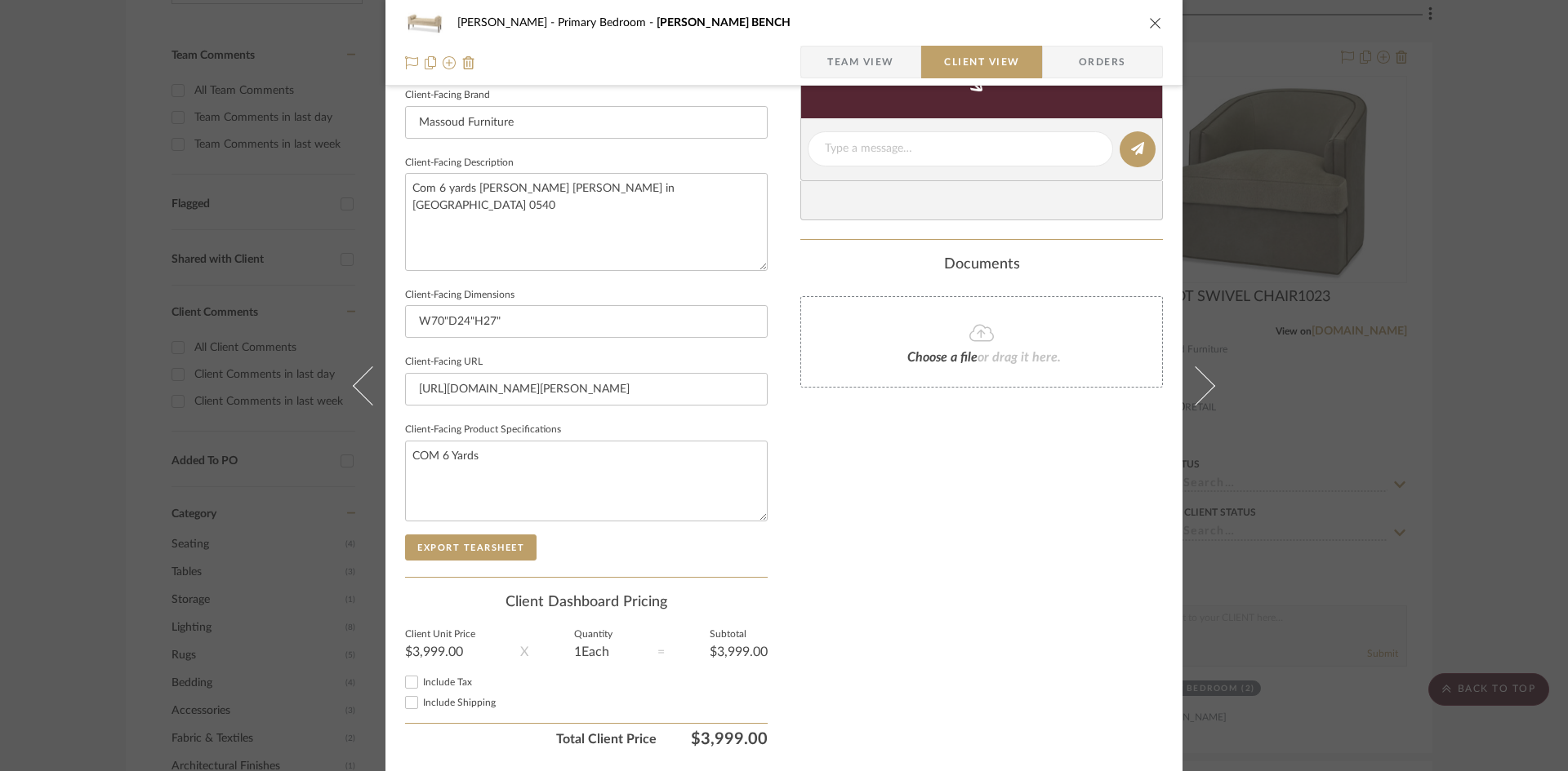
scroll to position [573, 0]
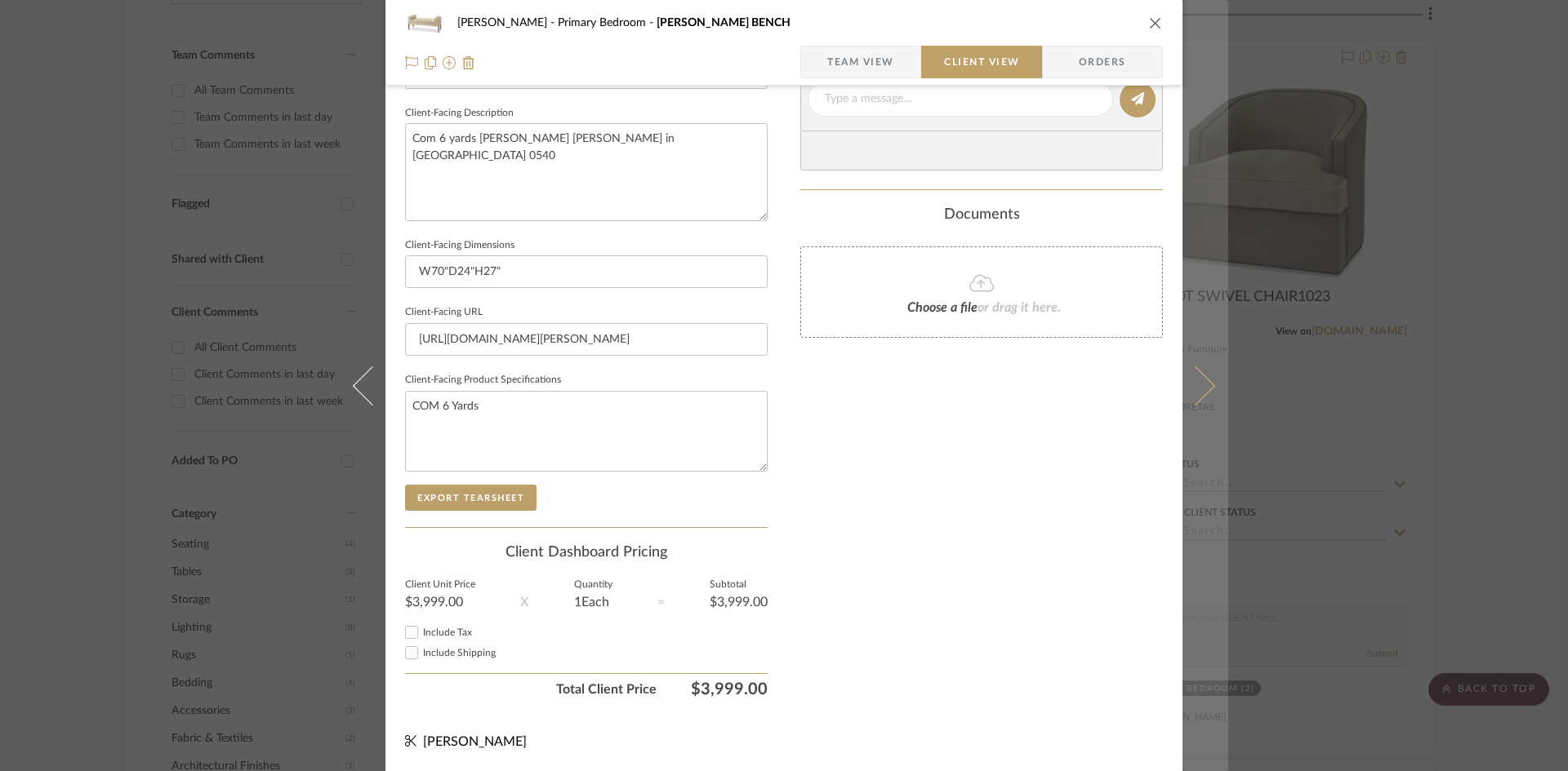
click at [1202, 381] on icon at bounding box center [1195, 385] width 39 height 39
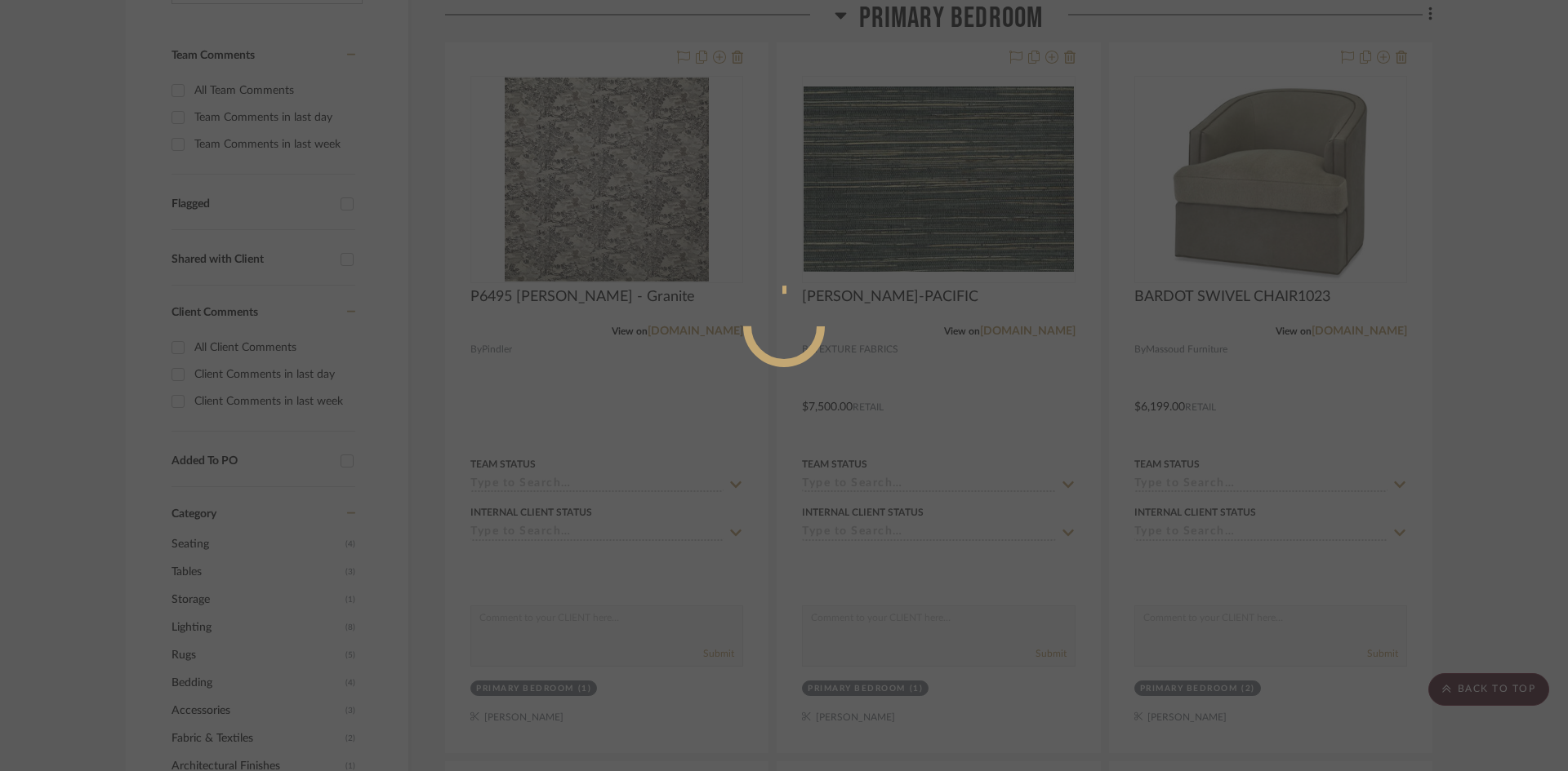
scroll to position [0, 0]
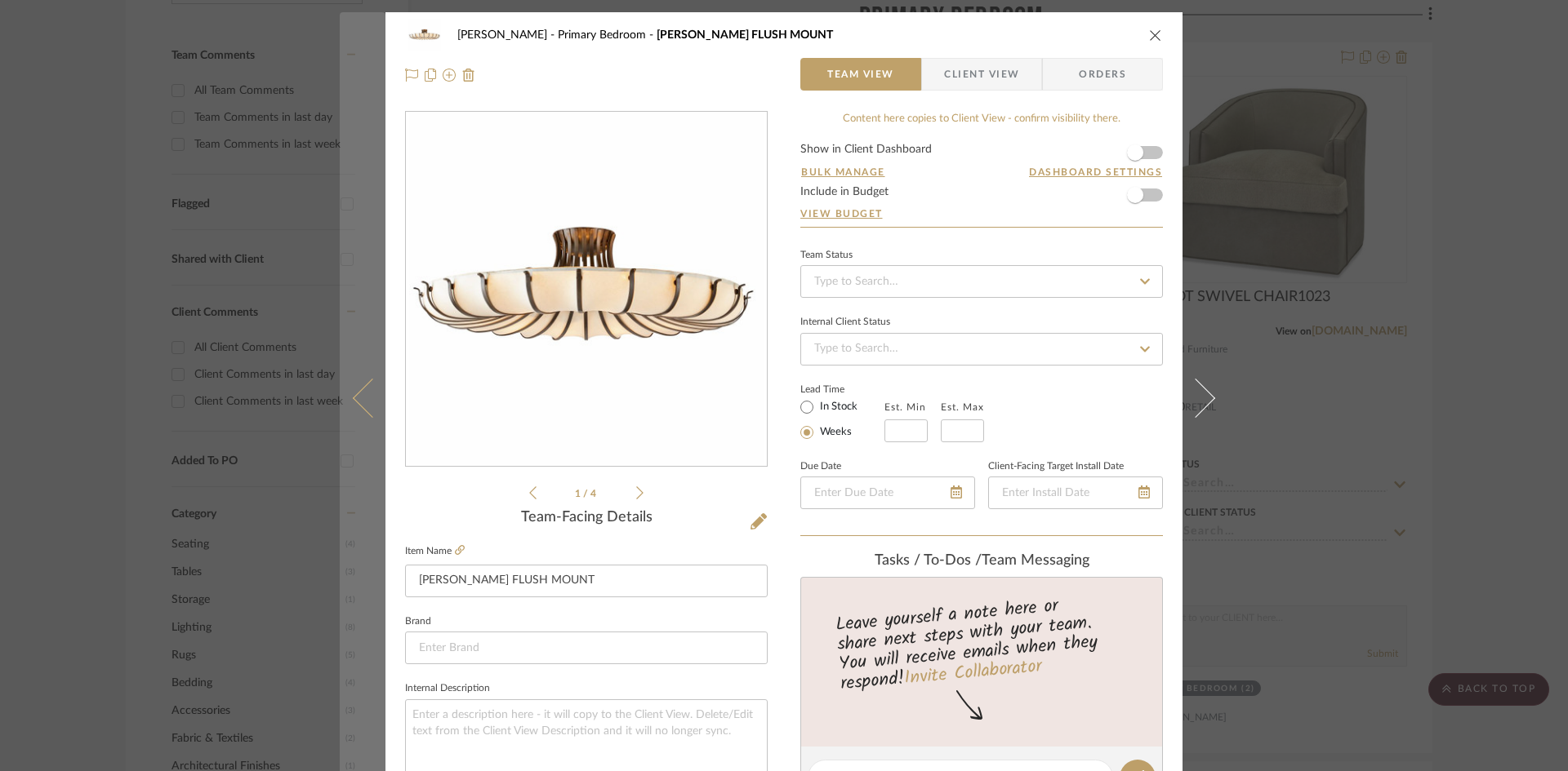
click at [369, 401] on icon at bounding box center [372, 397] width 39 height 39
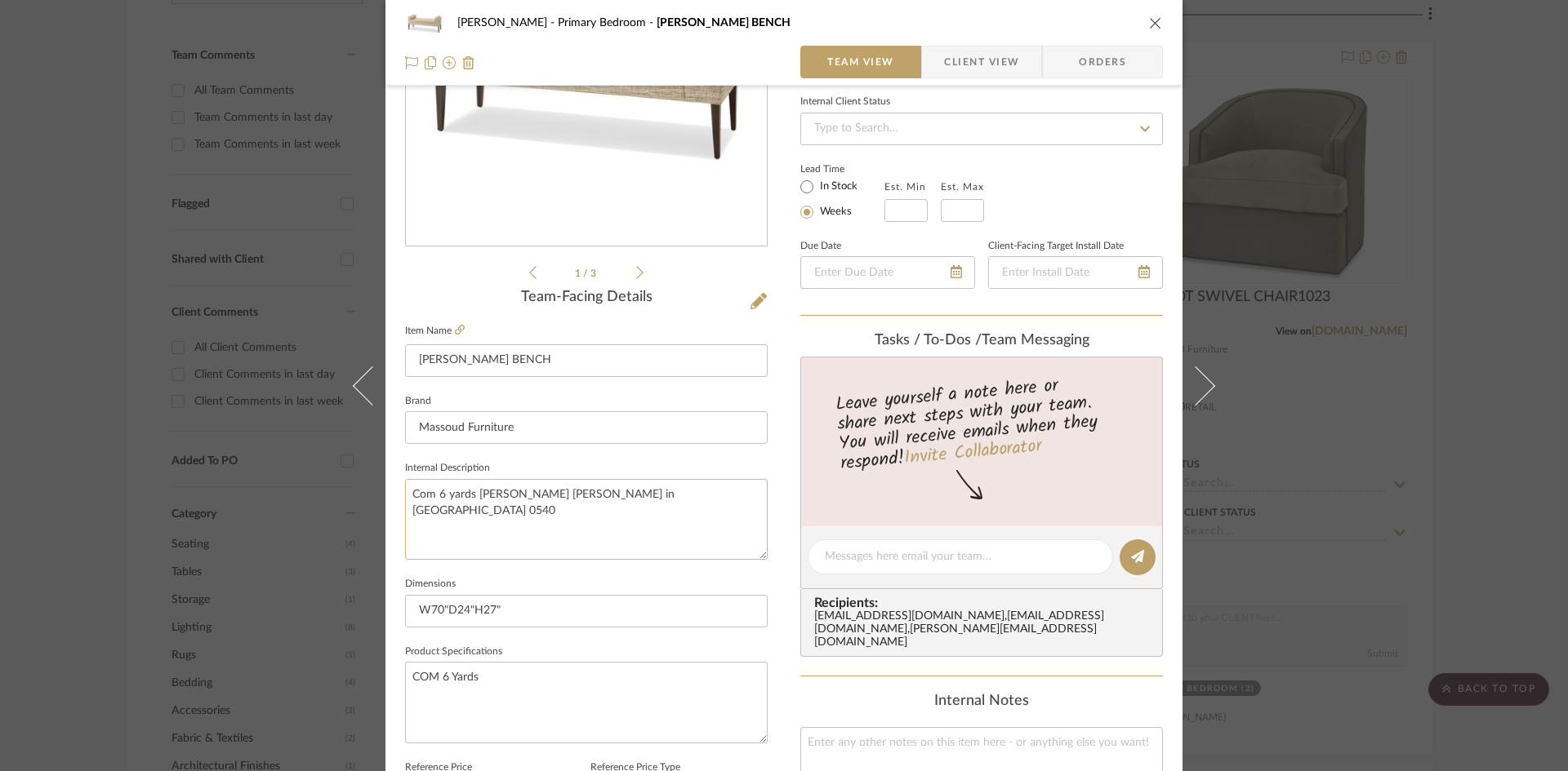
scroll to position [245, 0]
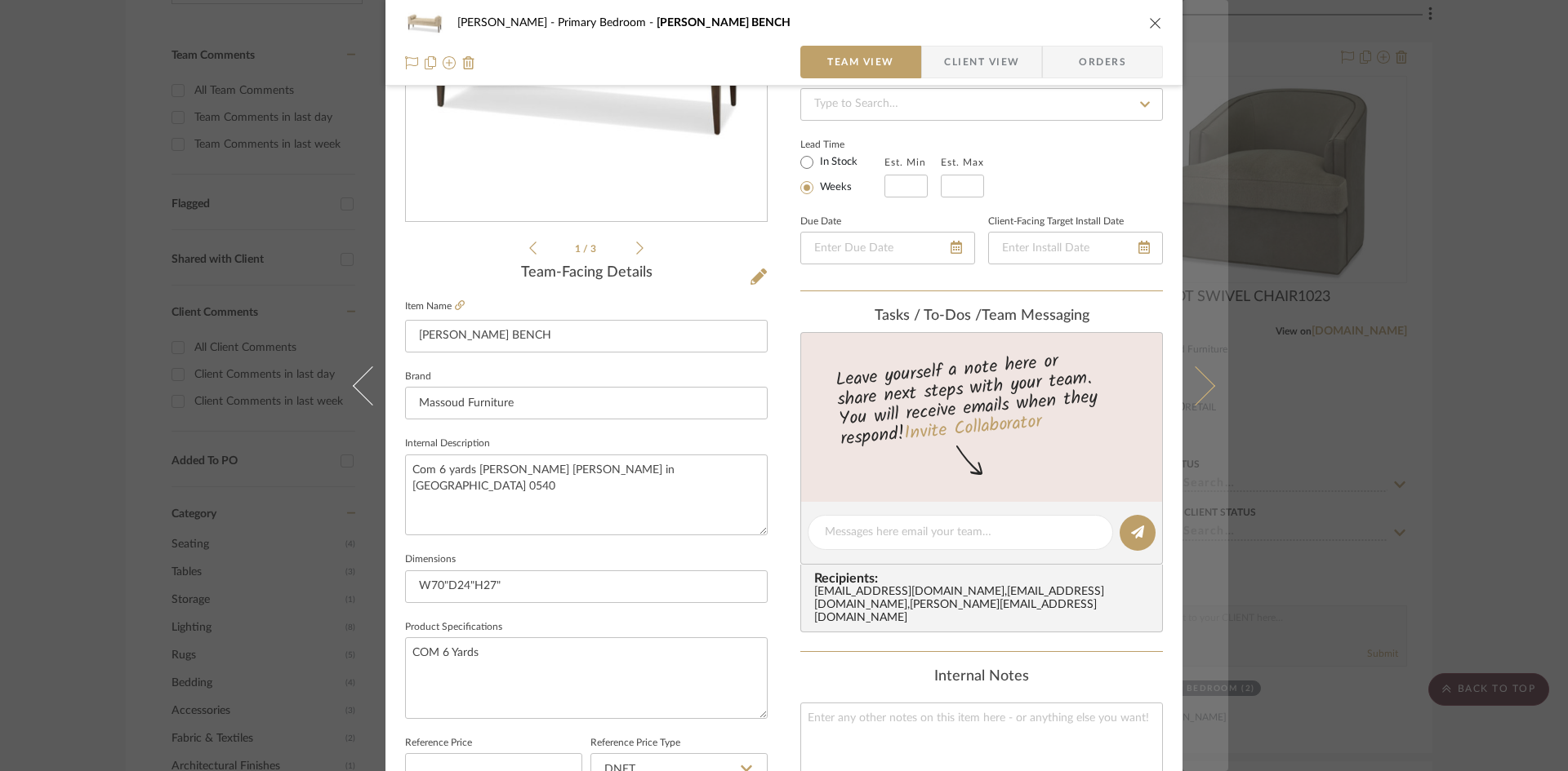
click at [1195, 379] on icon at bounding box center [1195, 385] width 39 height 39
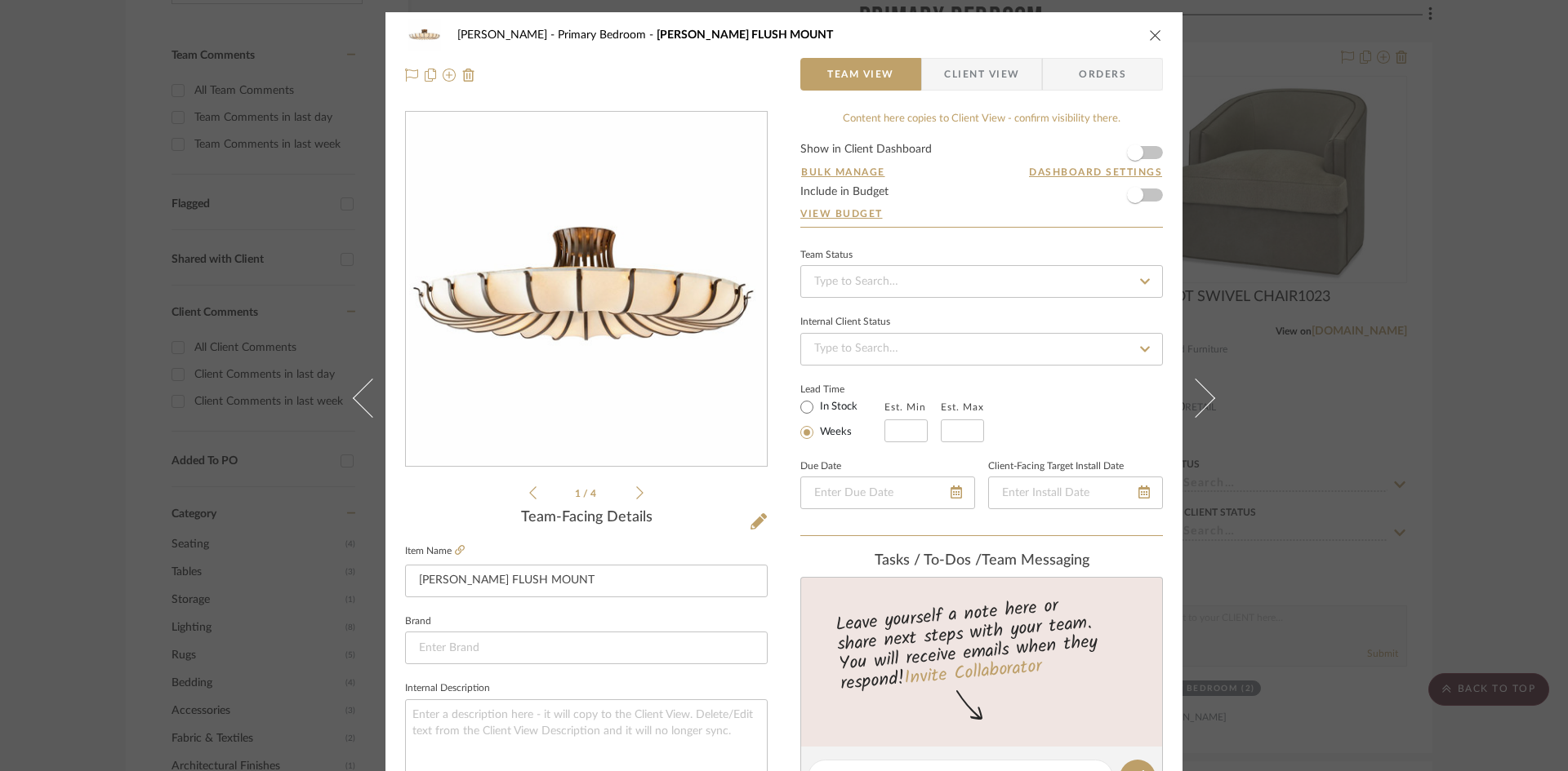
scroll to position [81, 0]
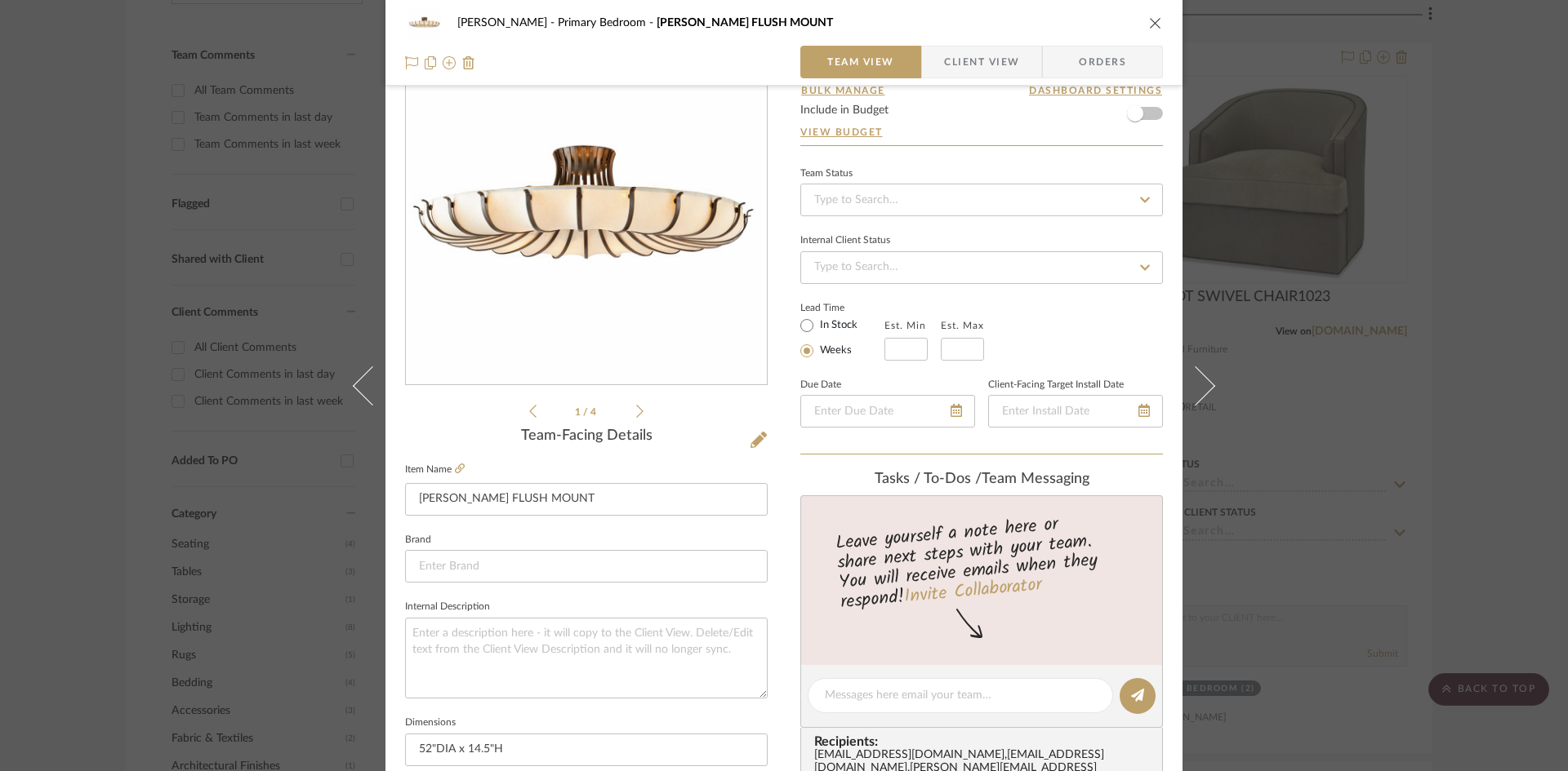
click at [981, 66] on span "Client View" at bounding box center [982, 62] width 75 height 33
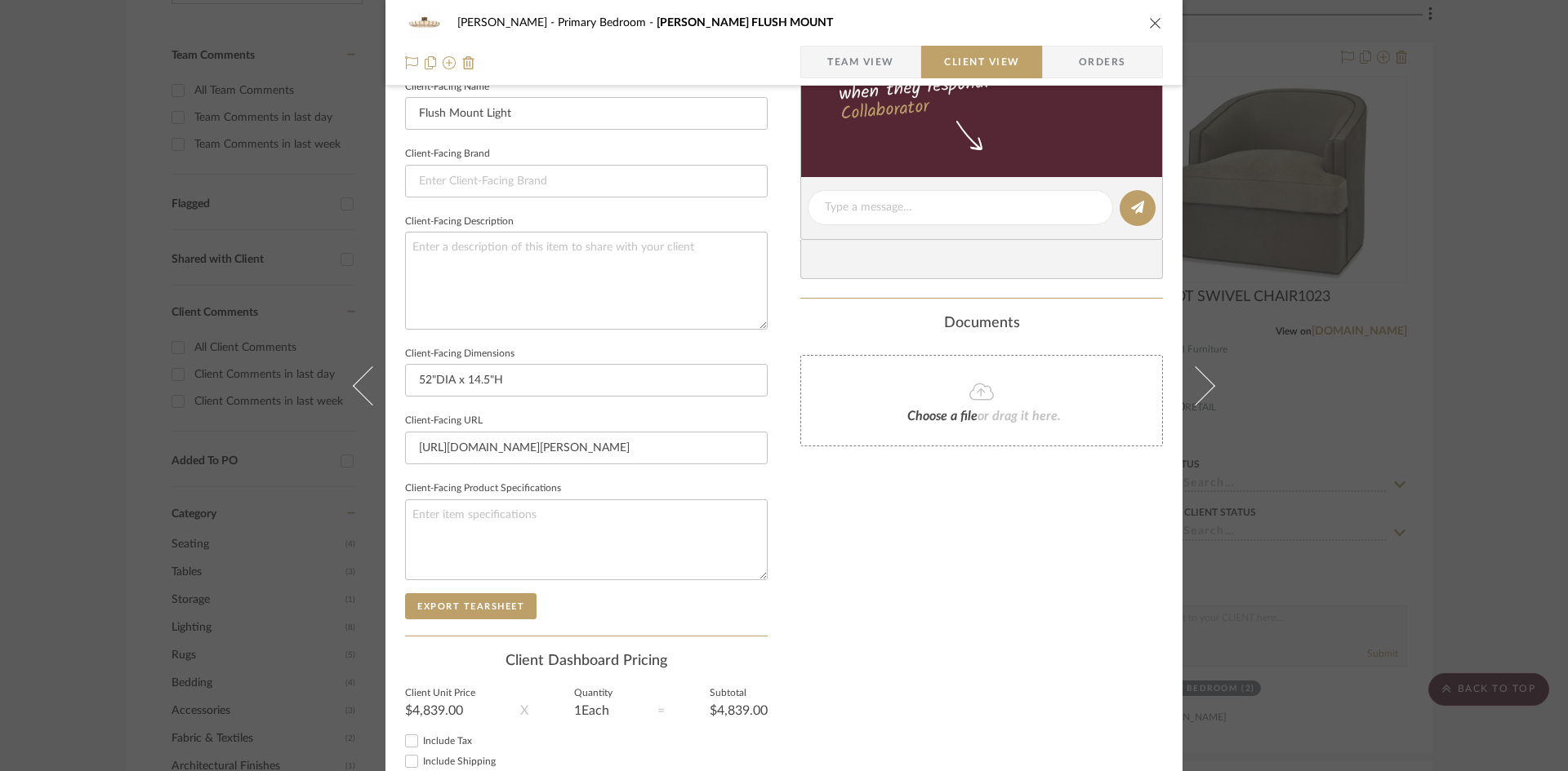
scroll to position [489, 0]
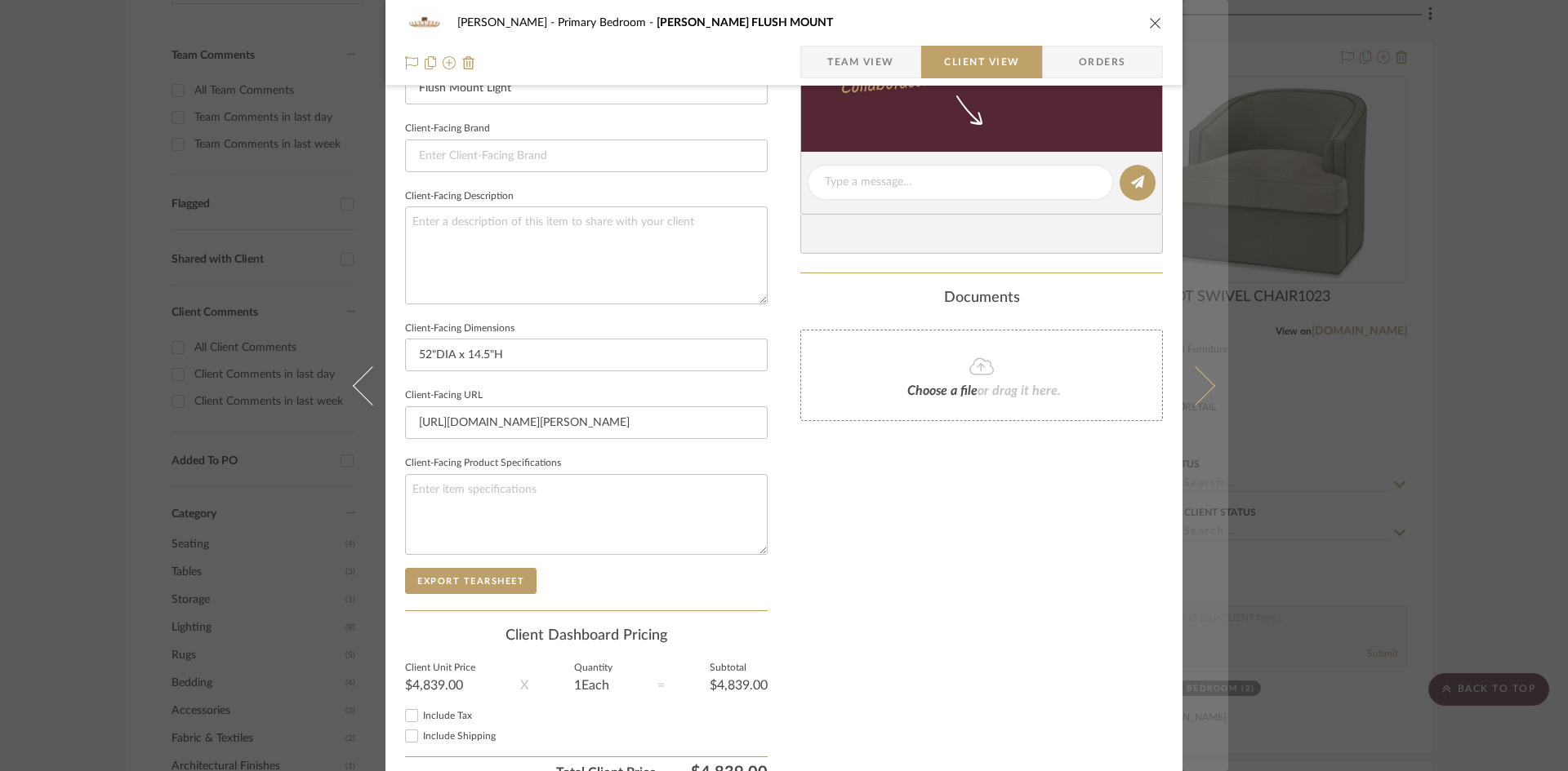
click at [1210, 385] on button at bounding box center [1205, 386] width 46 height 771
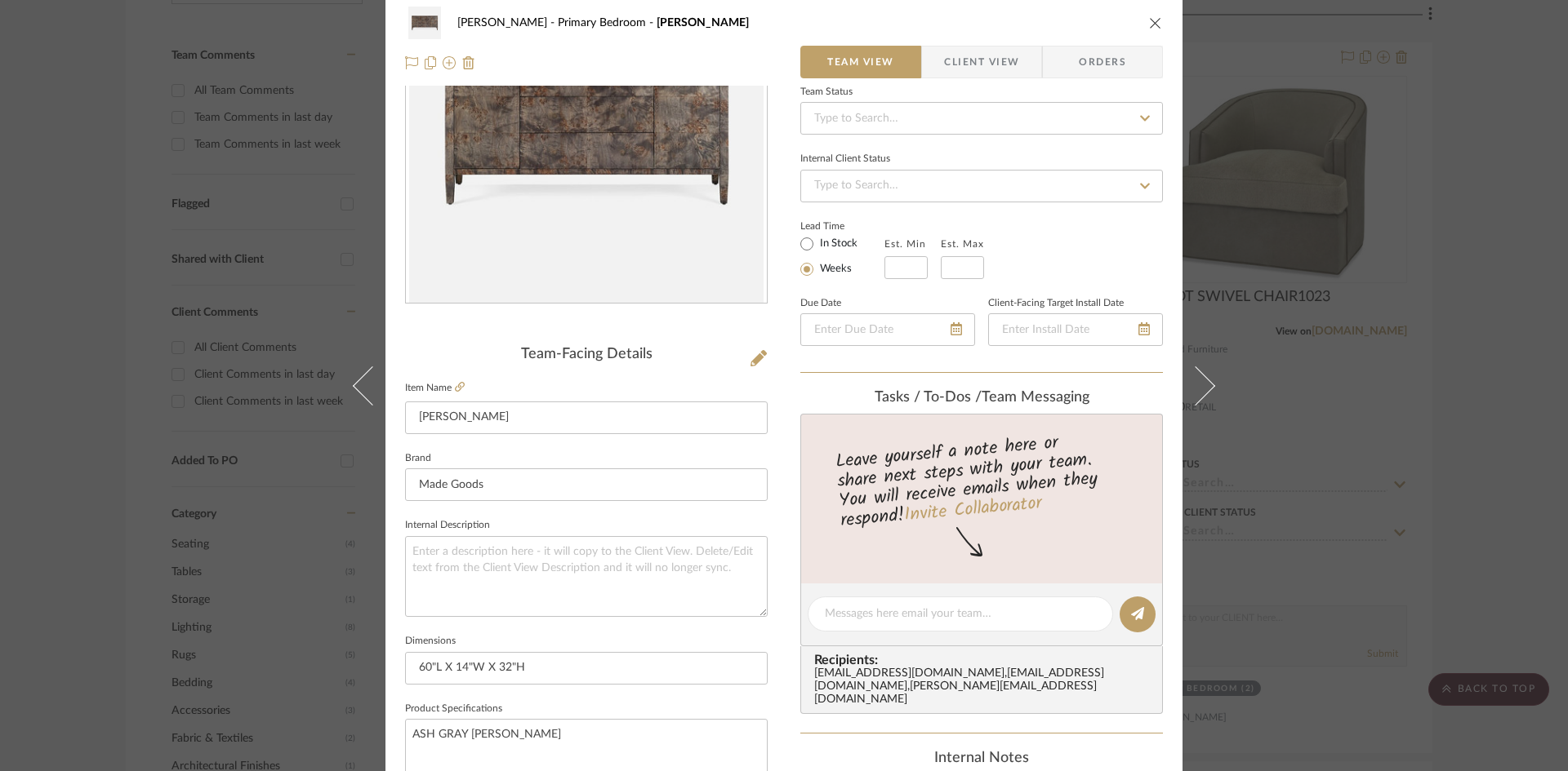
scroll to position [0, 0]
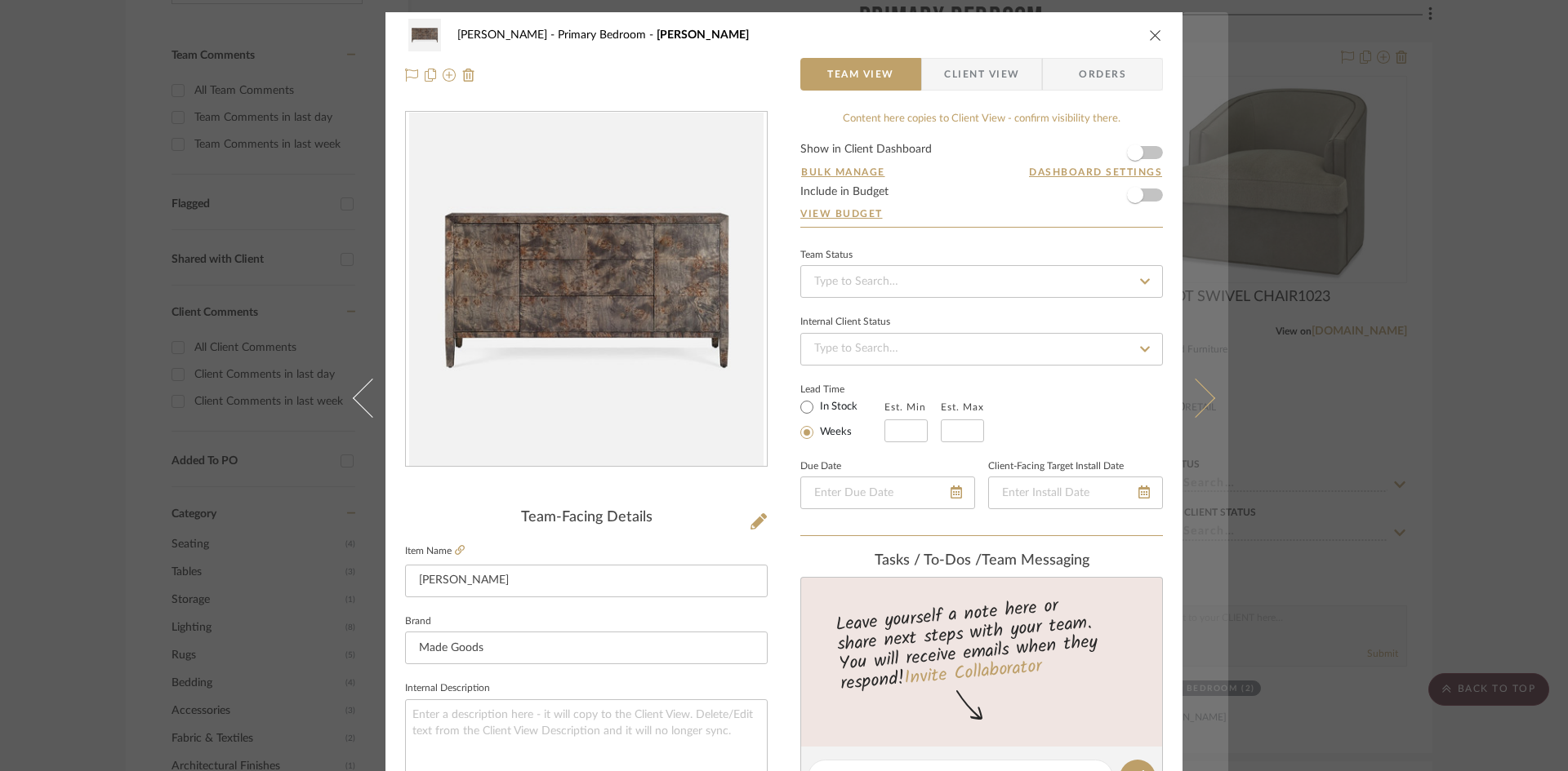
click at [1197, 395] on icon at bounding box center [1195, 397] width 39 height 39
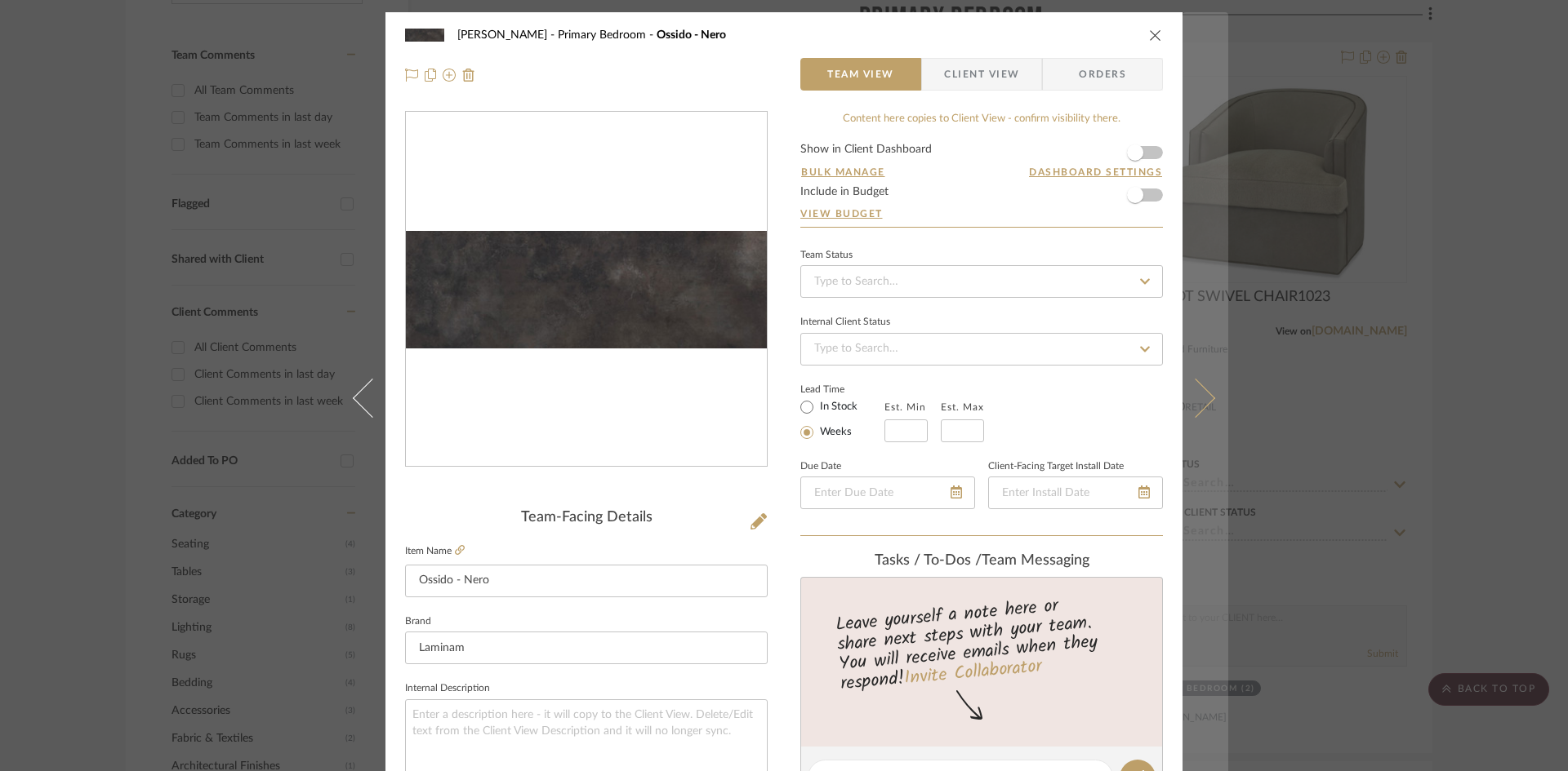
click at [1200, 408] on icon at bounding box center [1195, 397] width 39 height 39
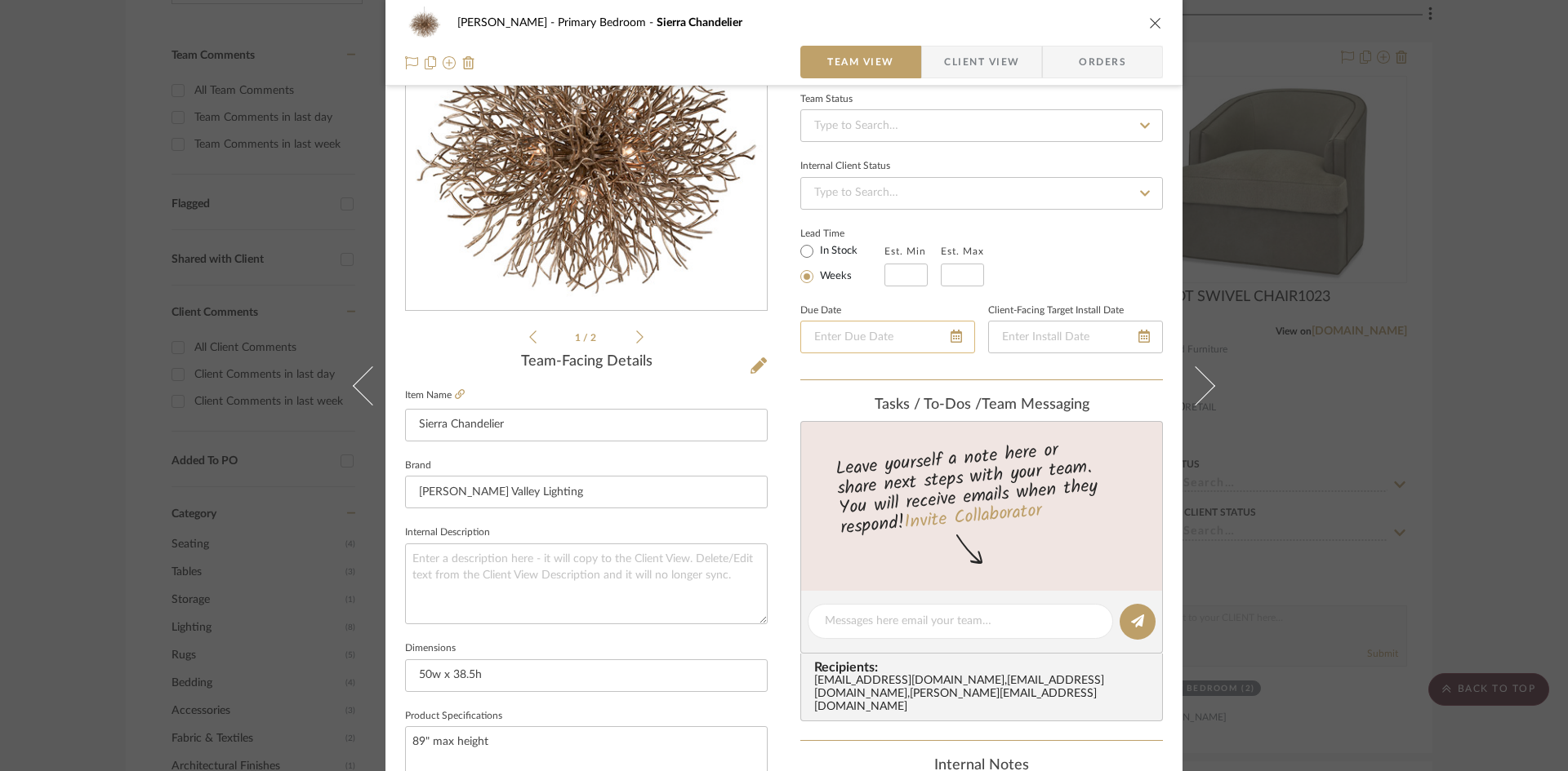
scroll to position [163, 0]
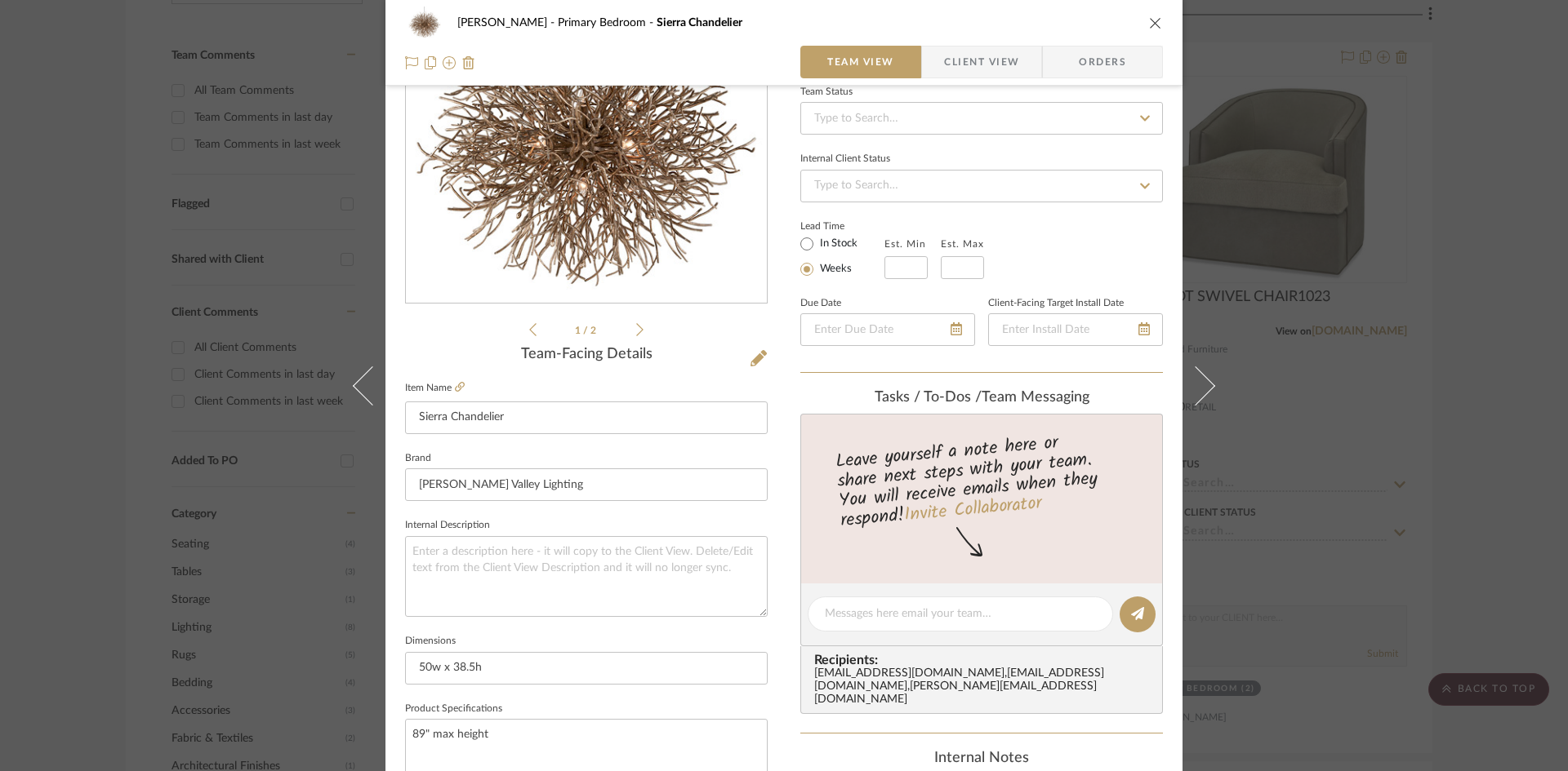
click at [987, 54] on span "Client View" at bounding box center [982, 62] width 75 height 33
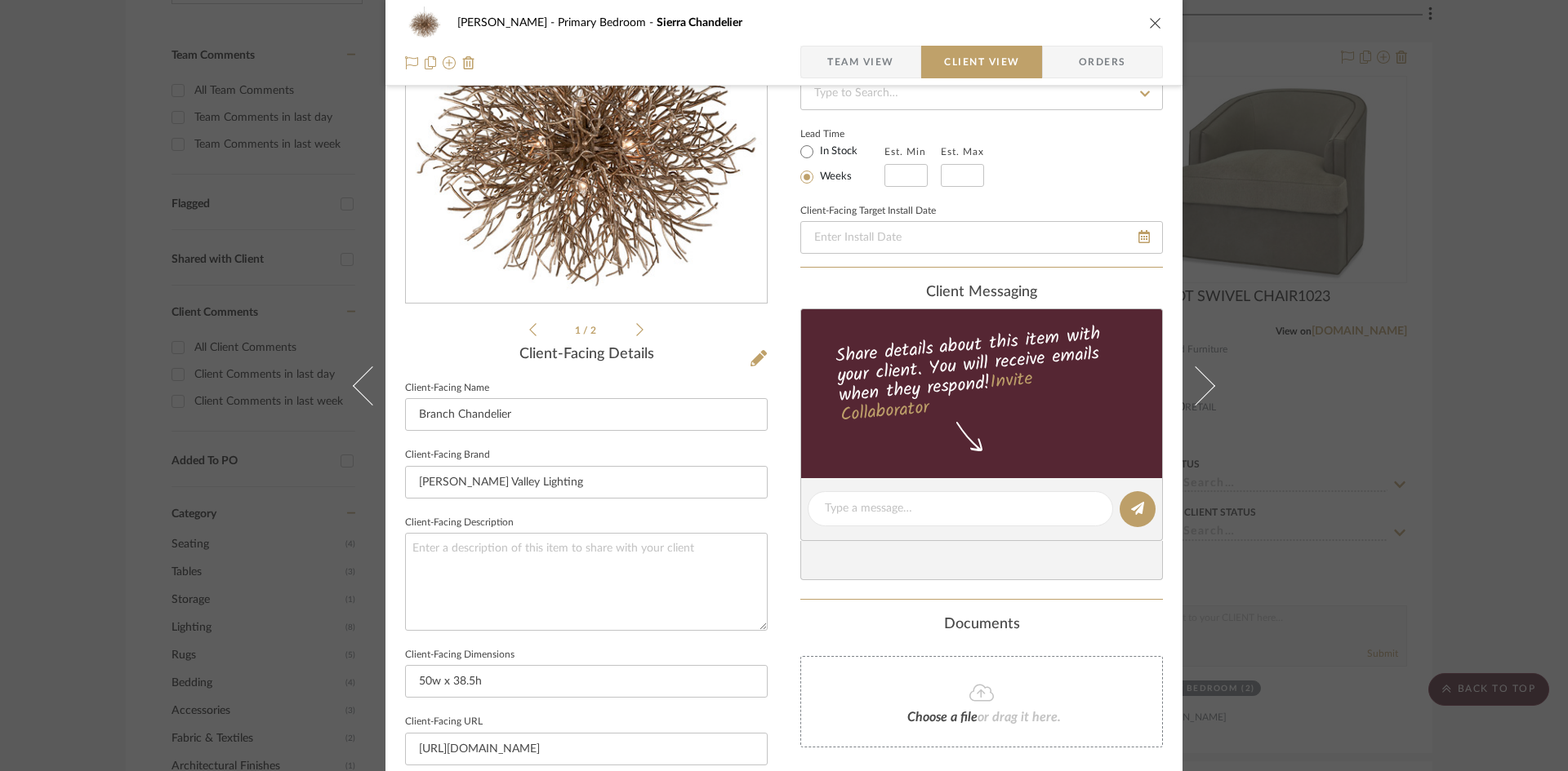
scroll to position [573, 0]
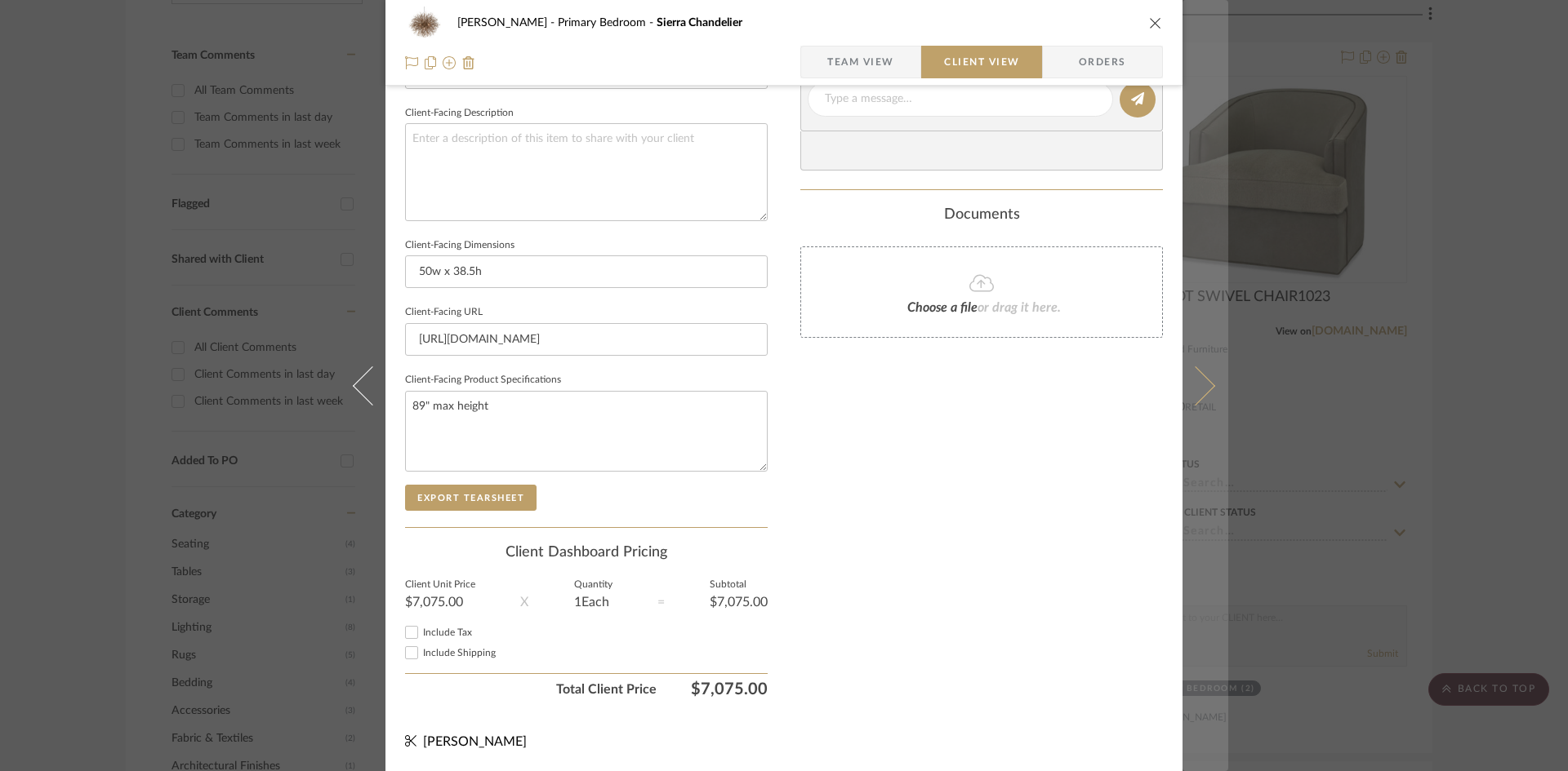
click at [1200, 391] on icon at bounding box center [1195, 385] width 39 height 39
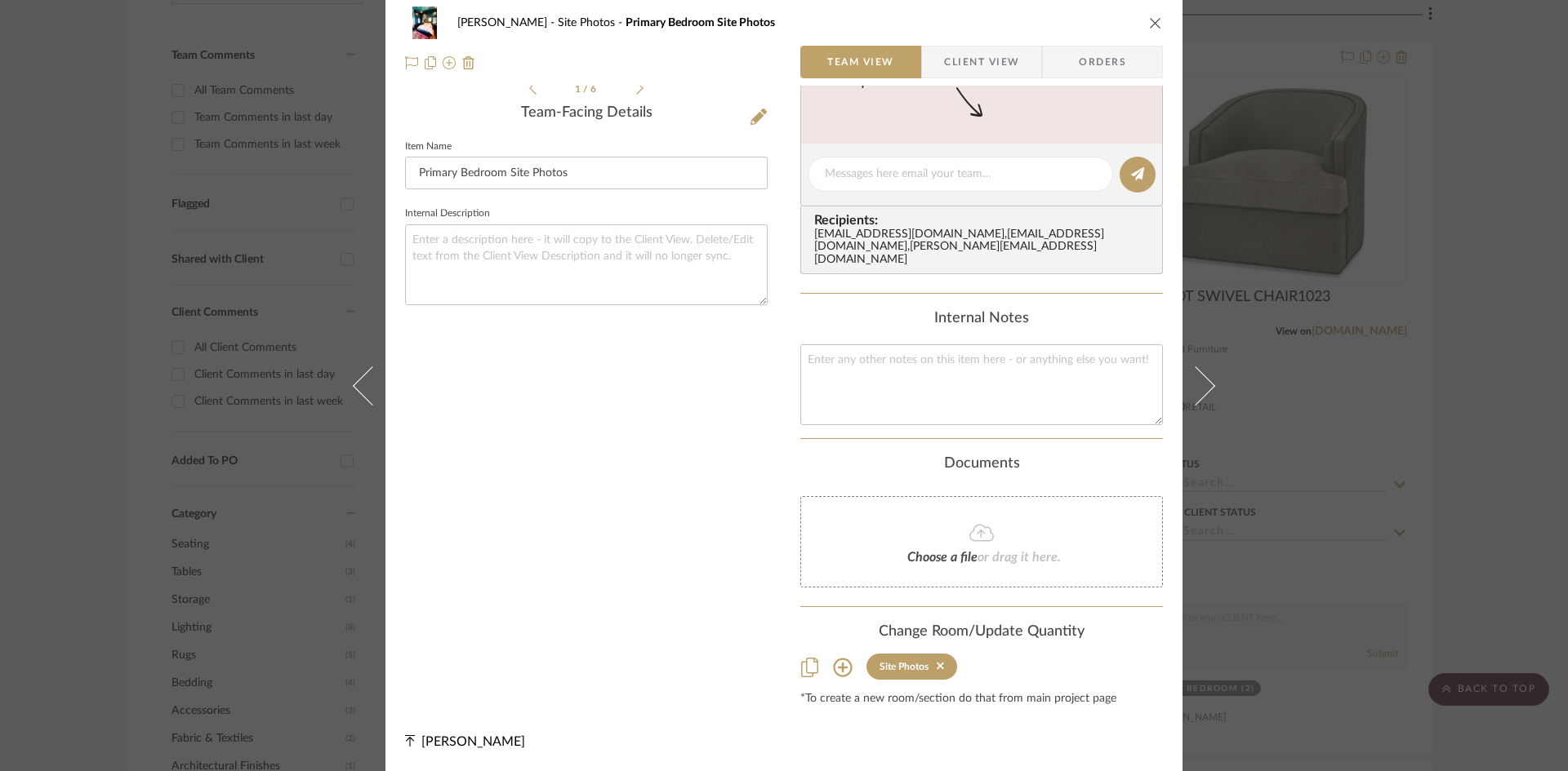
scroll to position [0, 0]
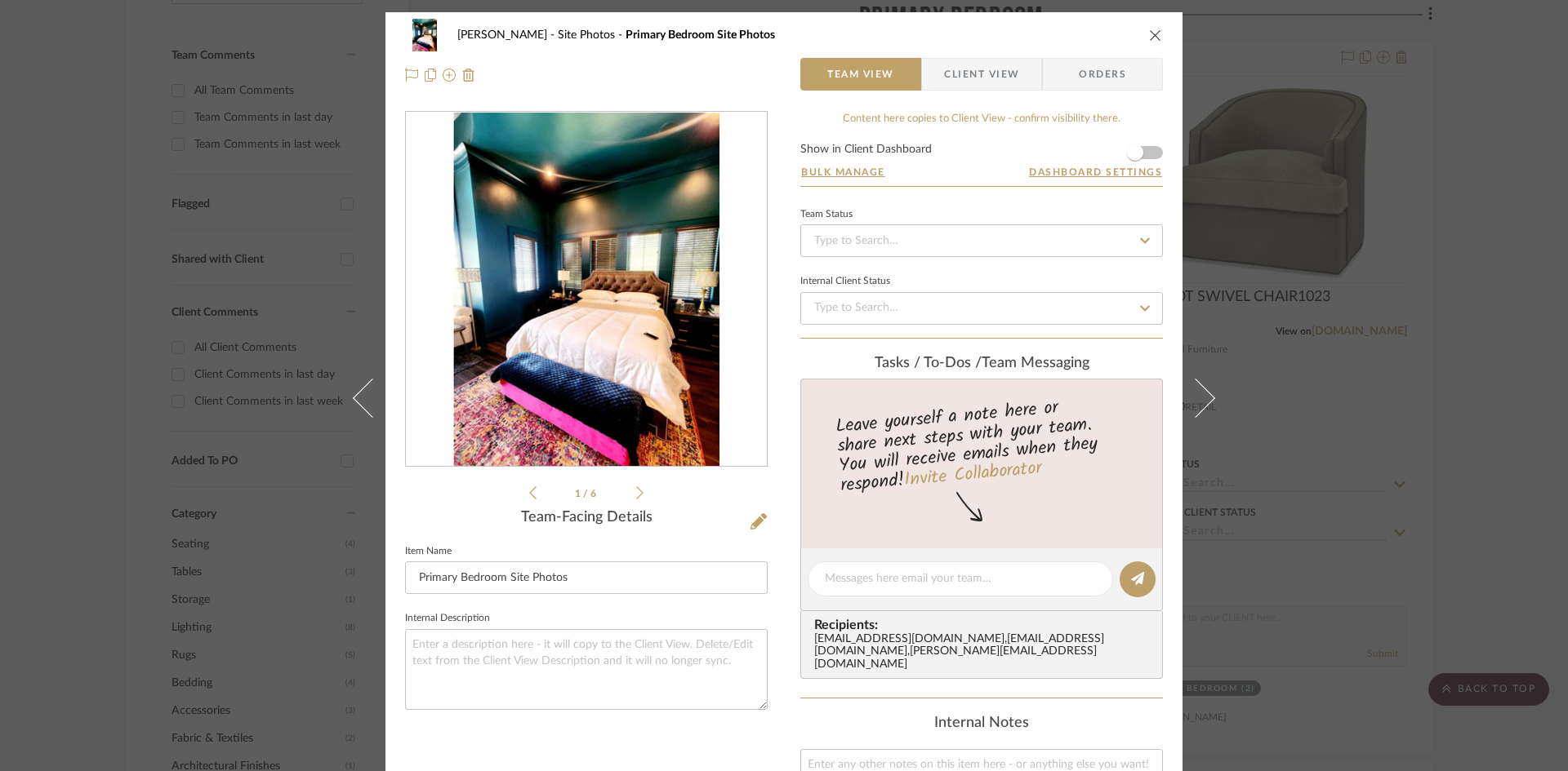
click at [1149, 36] on icon "close" at bounding box center [1155, 35] width 13 height 13
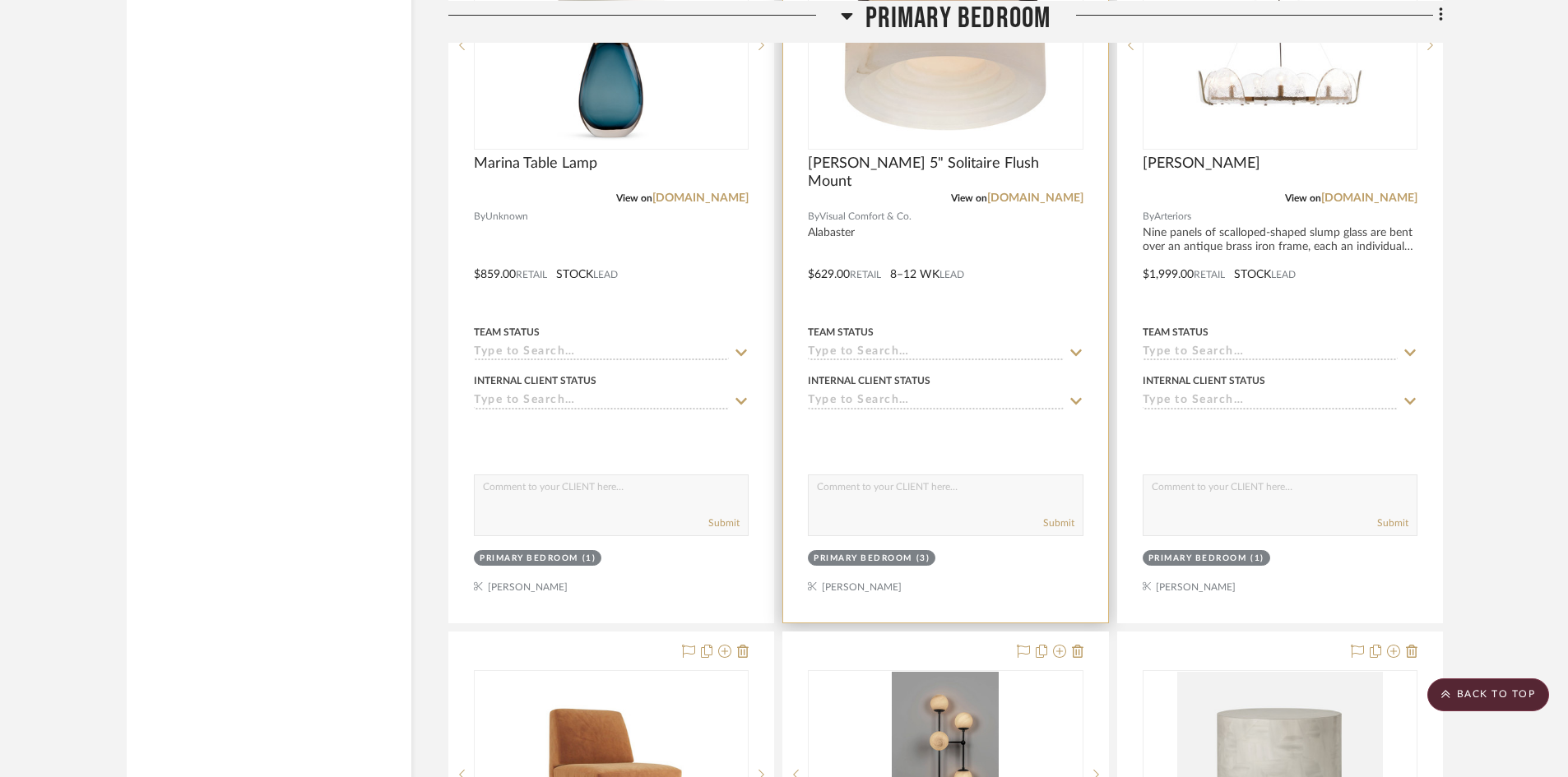
scroll to position [4113, 0]
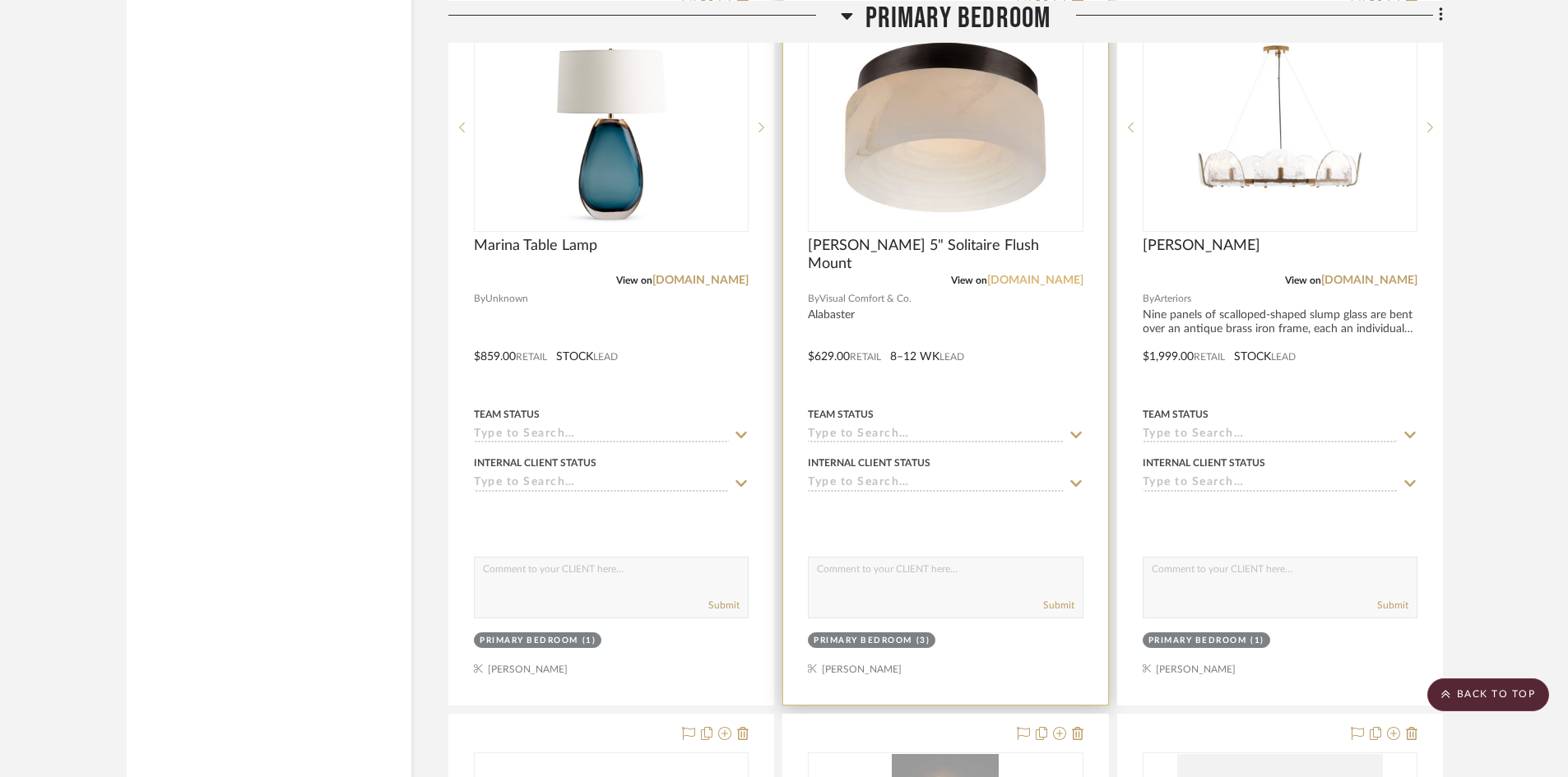
click at [1015, 279] on link "[DOMAIN_NAME]" at bounding box center [1036, 280] width 96 height 12
